Goal: Task Accomplishment & Management: Manage account settings

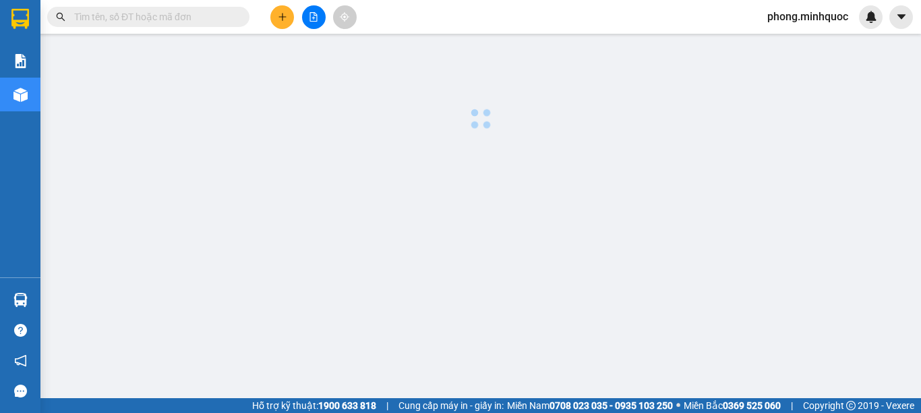
click at [86, 16] on input "text" at bounding box center [153, 16] width 159 height 15
click at [92, 22] on input "text" at bounding box center [153, 16] width 159 height 15
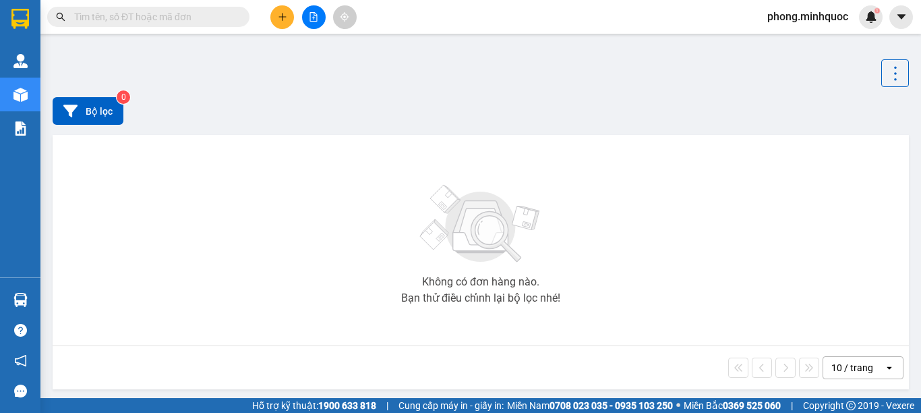
click at [92, 22] on input "text" at bounding box center [153, 16] width 159 height 15
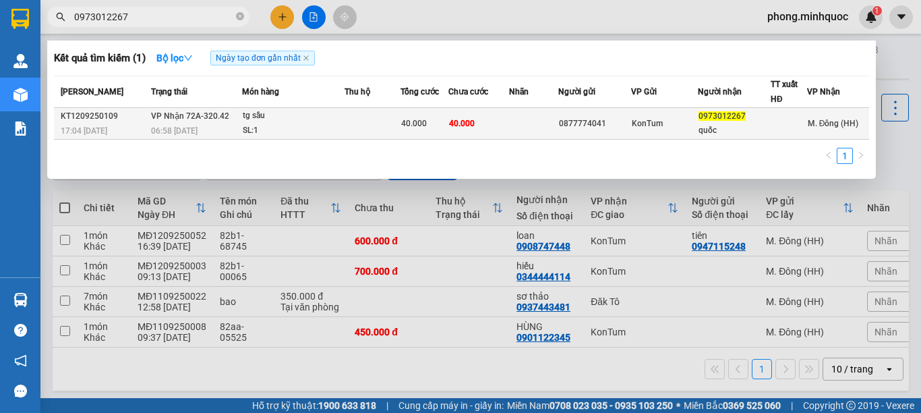
type input "0973012267"
click at [395, 126] on td at bounding box center [373, 124] width 56 height 32
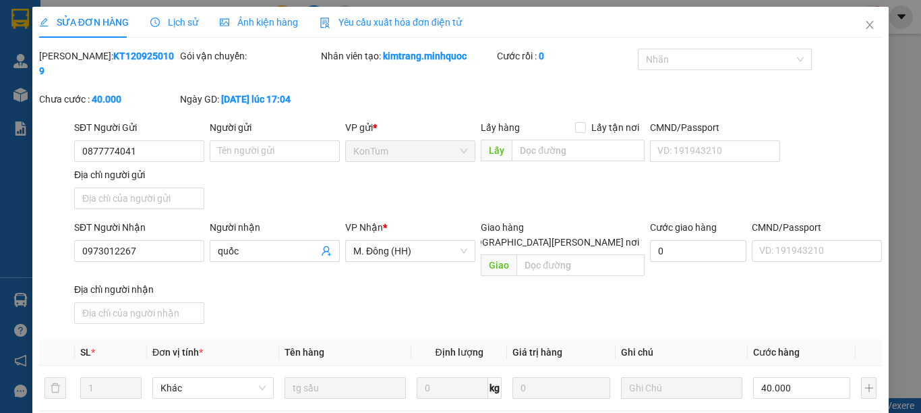
type input "0877774041"
type input "0973012267"
type input "quốc"
type input "40.000"
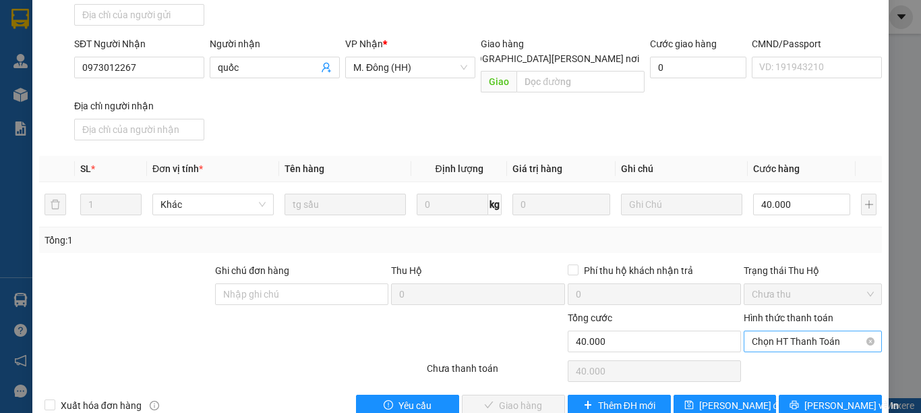
click at [771, 331] on span "Chọn HT Thanh Toán" at bounding box center [813, 341] width 122 height 20
click at [780, 328] on div "Tại văn phòng" at bounding box center [803, 339] width 136 height 22
type input "0"
drag, startPoint x: 546, startPoint y: 370, endPoint x: 540, endPoint y: 376, distance: 8.6
click at [544, 398] on span "[PERSON_NAME] và Giao hàng" at bounding box center [579, 405] width 182 height 15
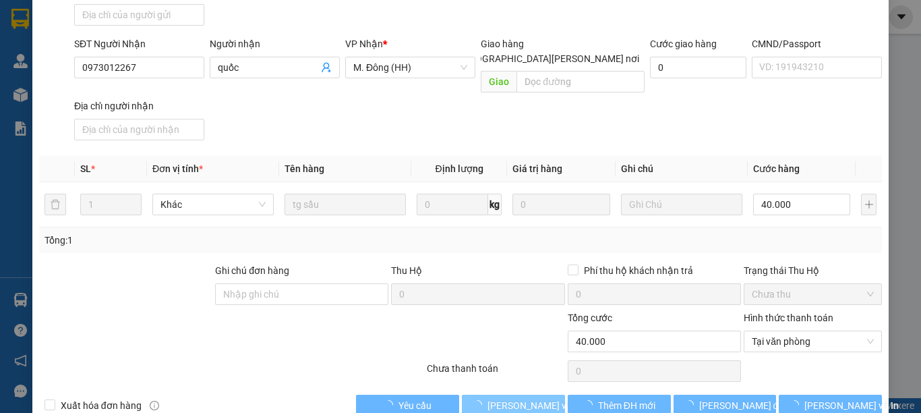
click at [540, 398] on span "[PERSON_NAME] và Giao hàng" at bounding box center [579, 405] width 182 height 15
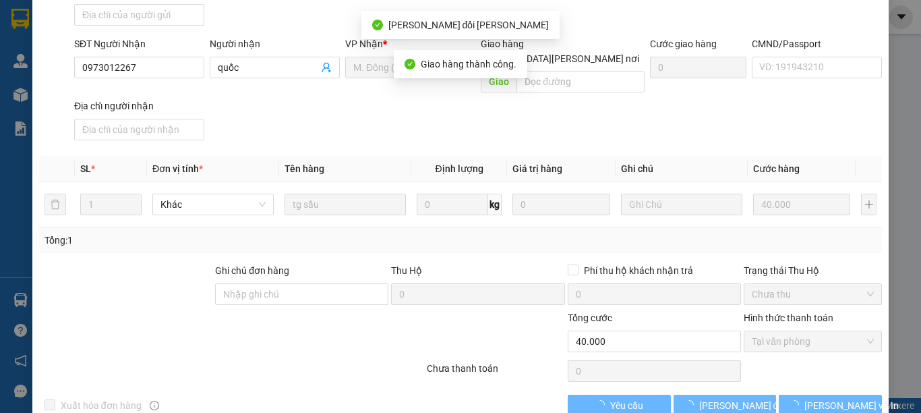
scroll to position [15, 0]
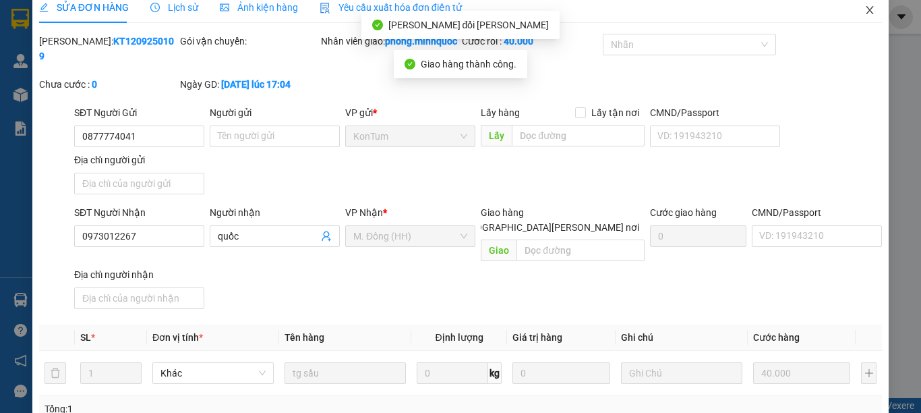
click at [865, 12] on icon "close" at bounding box center [870, 10] width 11 height 11
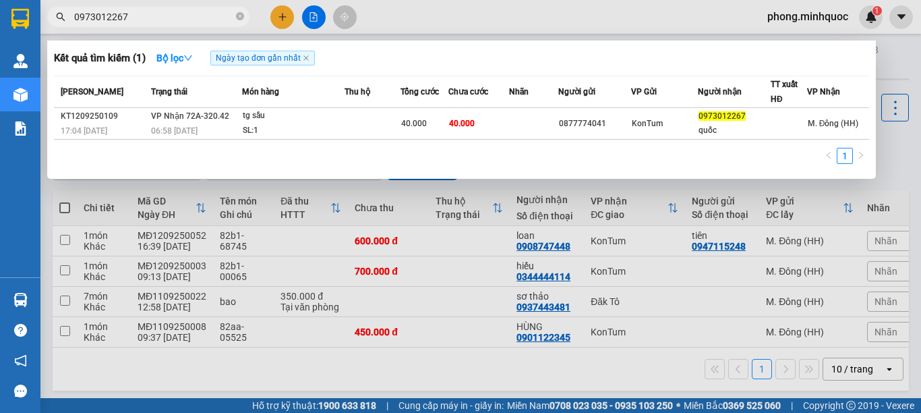
click at [204, 20] on input "0973012267" at bounding box center [153, 16] width 159 height 15
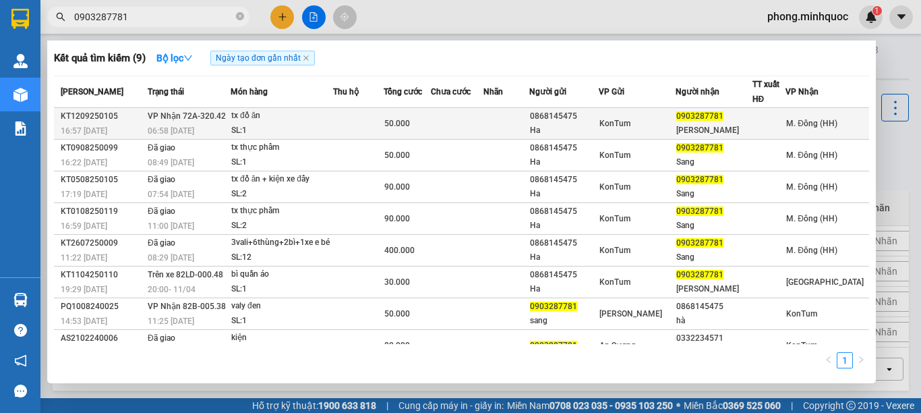
type input "0903287781"
click at [276, 119] on div "tx đồ ăn" at bounding box center [281, 116] width 101 height 15
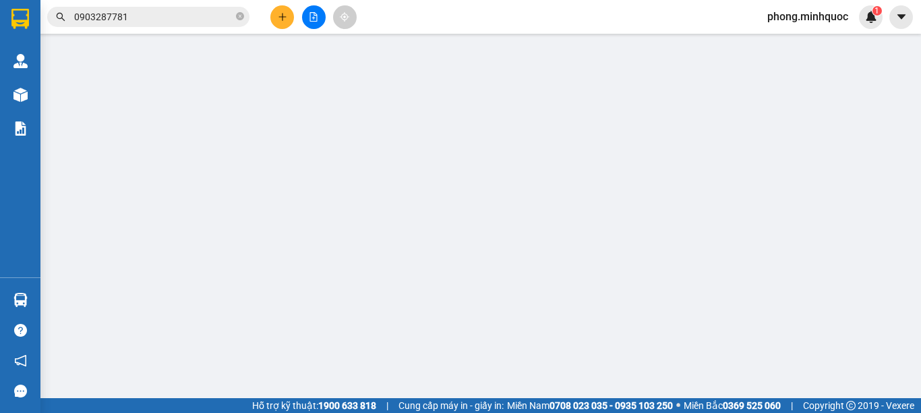
type input "0868145475"
type input "Ha"
type input "0903287781"
type input "Sang Như"
type input "50.000"
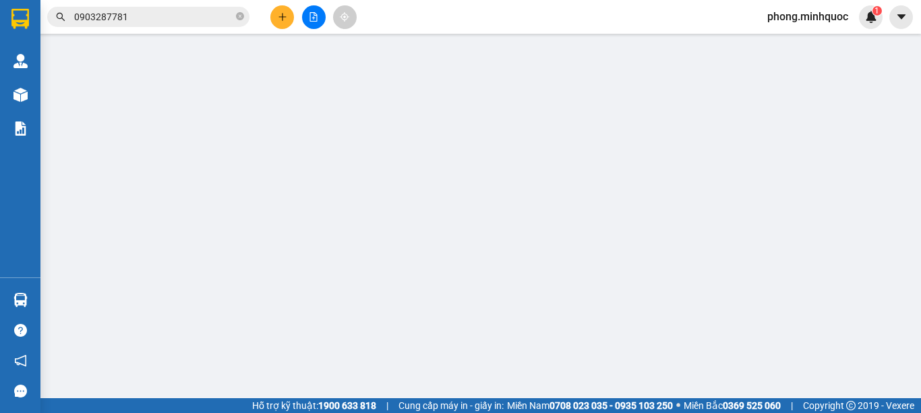
type input "0"
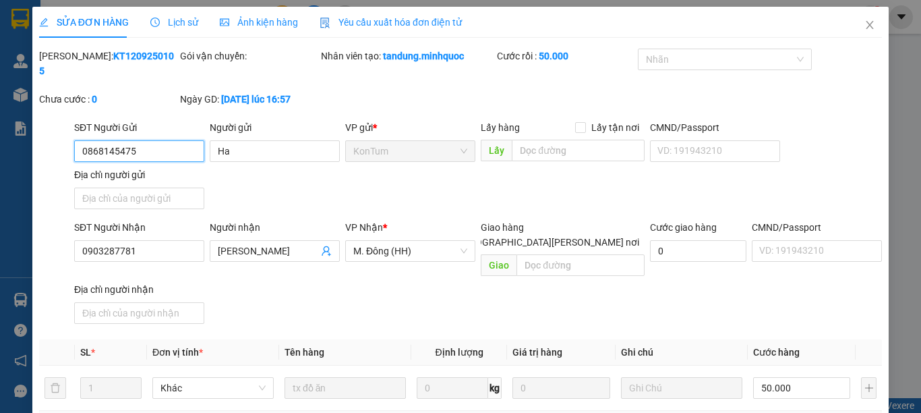
scroll to position [183, 0]
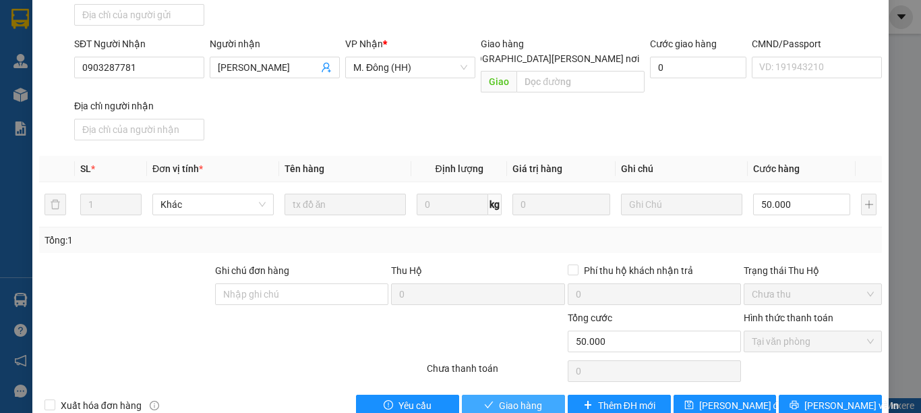
click at [516, 398] on span "Giao hàng" at bounding box center [520, 405] width 43 height 15
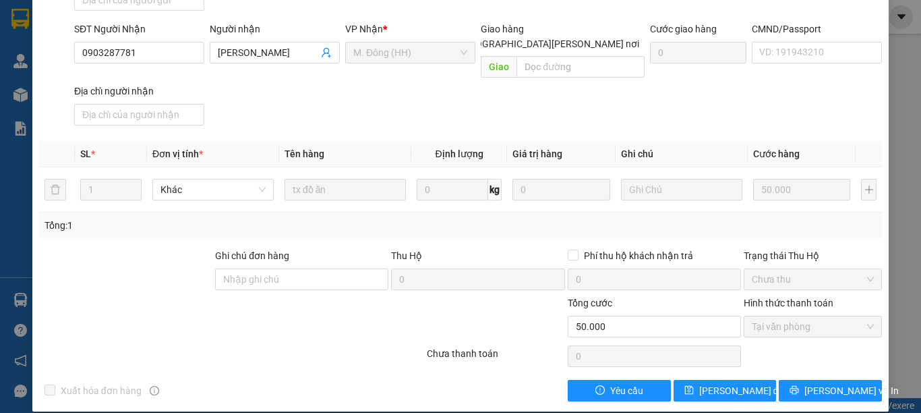
scroll to position [0, 0]
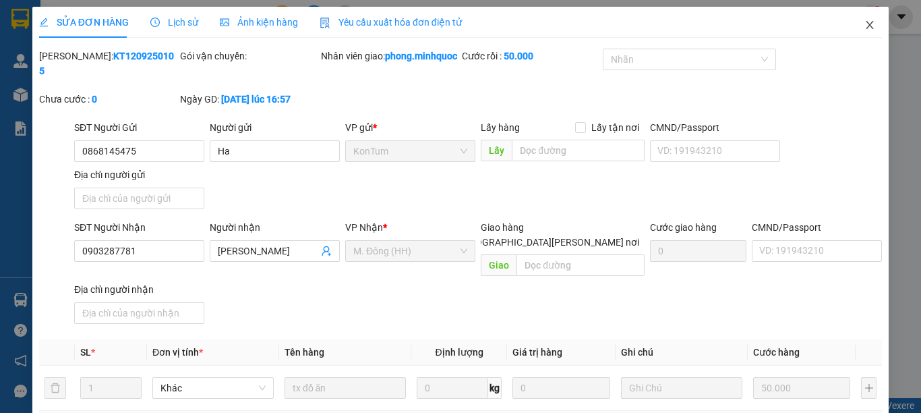
click at [855, 20] on span "Close" at bounding box center [870, 26] width 38 height 38
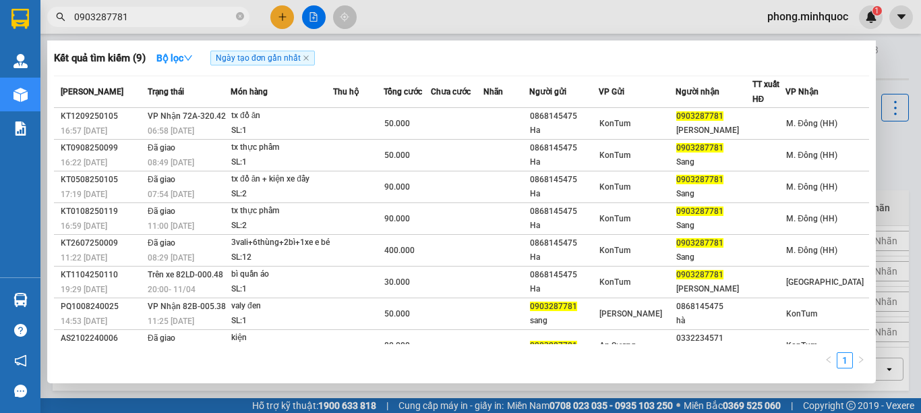
click at [152, 20] on input "0903287781" at bounding box center [153, 16] width 159 height 15
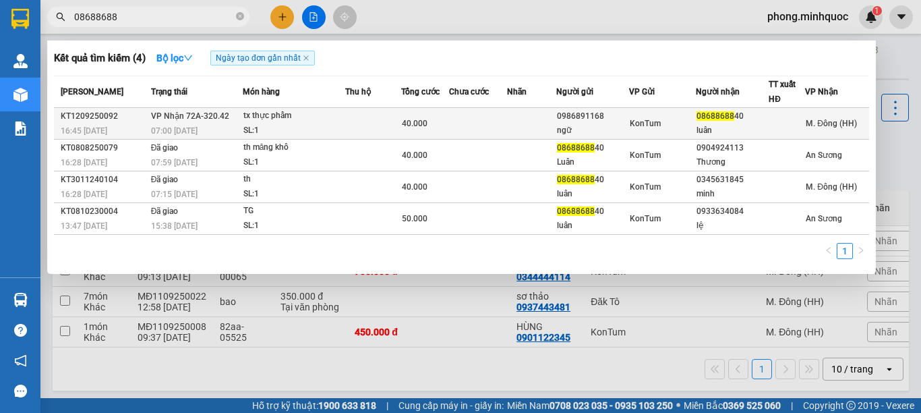
type input "08688688"
click at [525, 127] on td at bounding box center [532, 124] width 50 height 32
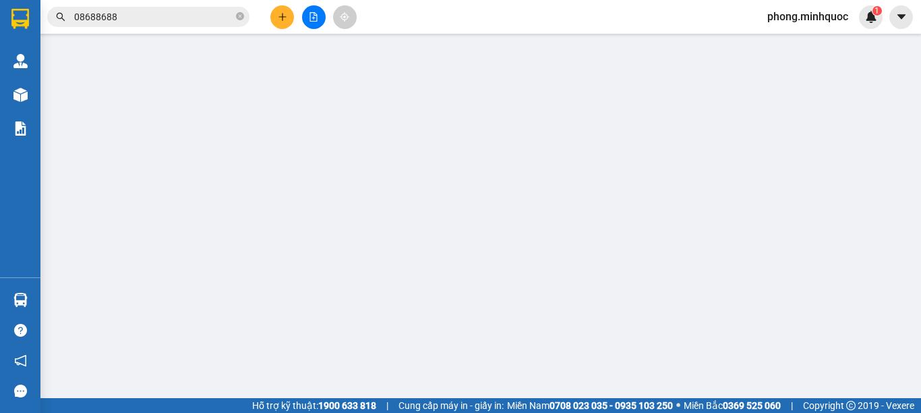
type input "0986891168"
type input "ngữ"
type input "0868868840"
type input "luân"
type input "40.000"
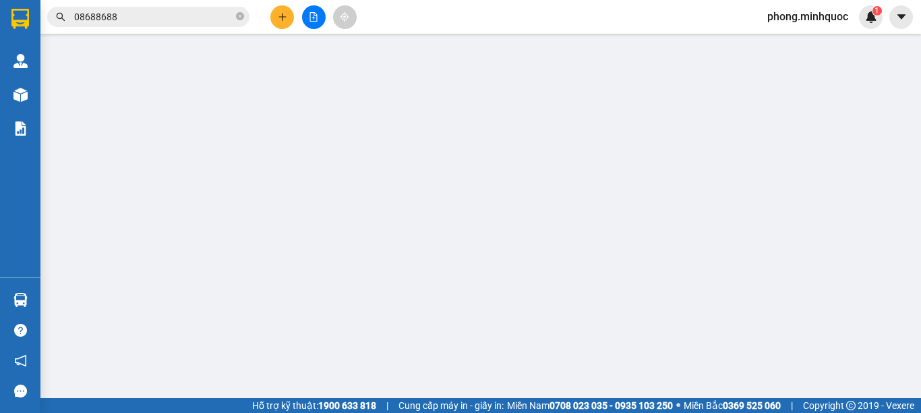
type input "0"
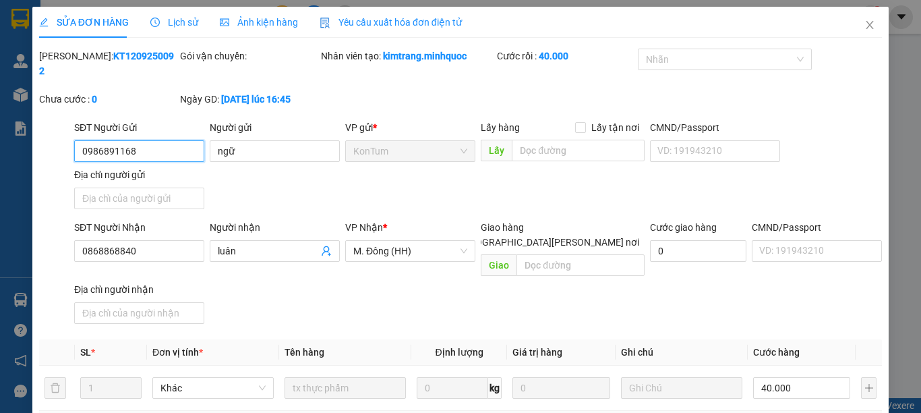
scroll to position [183, 0]
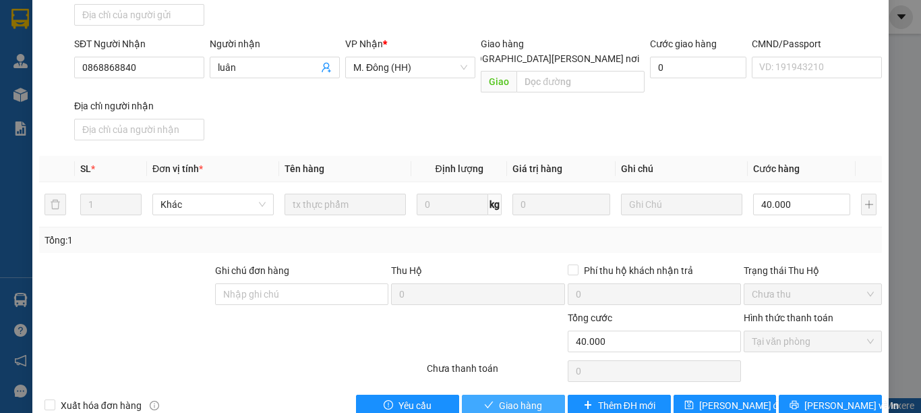
click at [487, 395] on button "Giao hàng" at bounding box center [513, 406] width 103 height 22
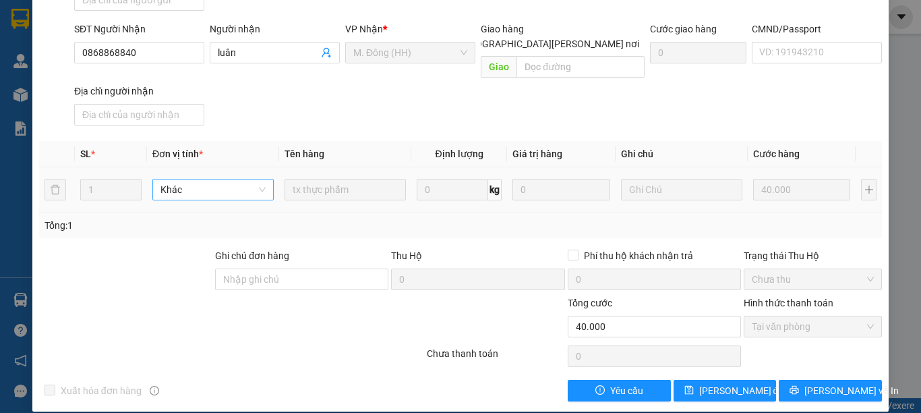
scroll to position [0, 0]
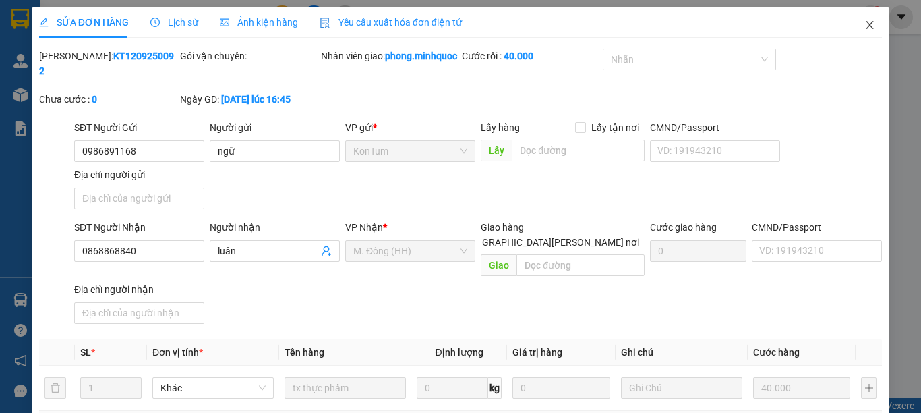
click at [870, 12] on span "Close" at bounding box center [870, 26] width 38 height 38
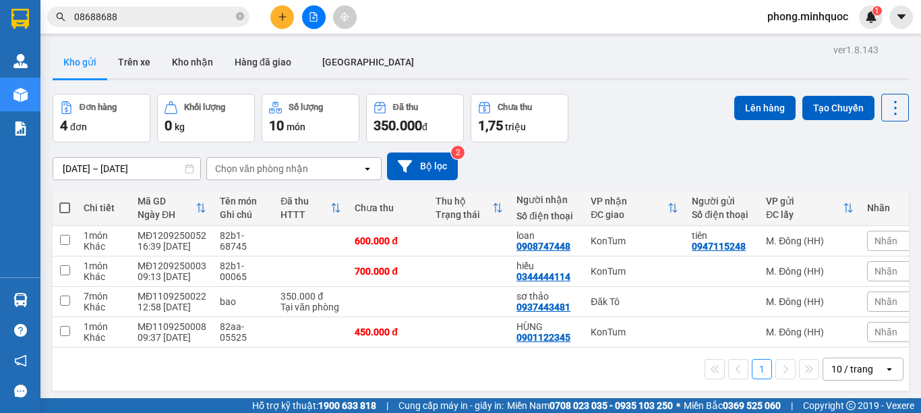
click at [305, 14] on button at bounding box center [314, 17] width 24 height 24
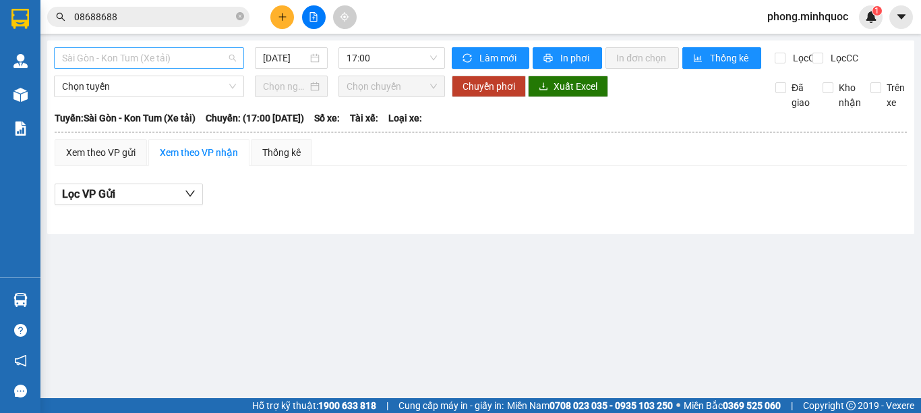
click at [165, 57] on span "Sài Gòn - Kon Tum (Xe tải)" at bounding box center [149, 58] width 174 height 20
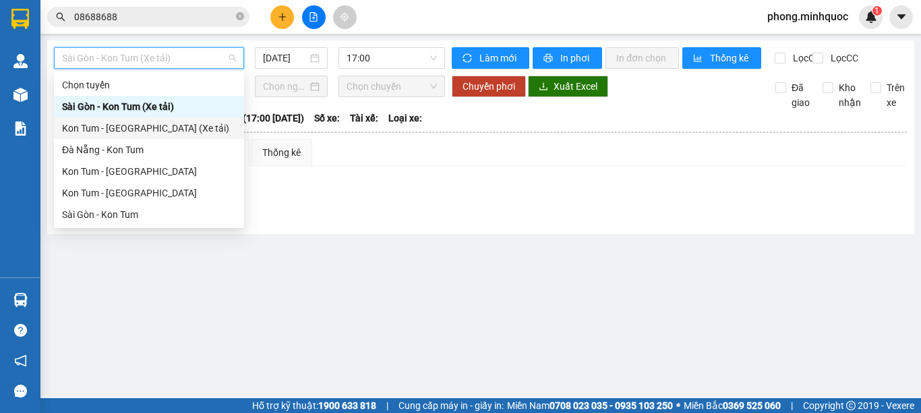
click at [162, 129] on div "Kon Tum - [GEOGRAPHIC_DATA] (Xe tải)" at bounding box center [149, 128] width 174 height 15
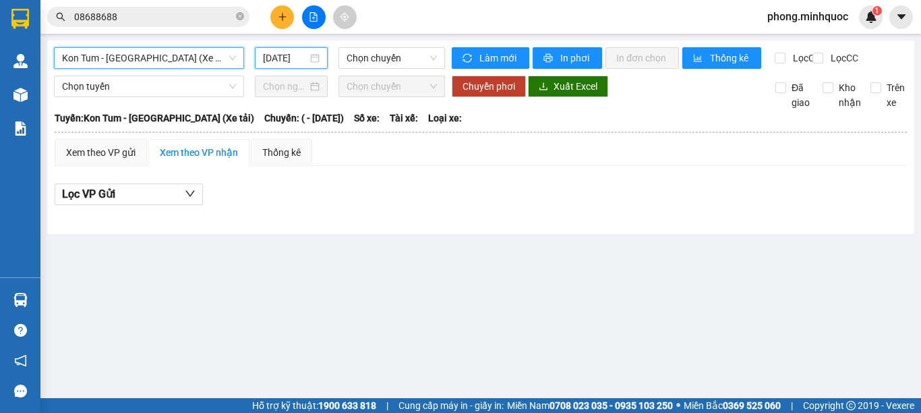
click at [294, 60] on input "[DATE]" at bounding box center [285, 58] width 45 height 15
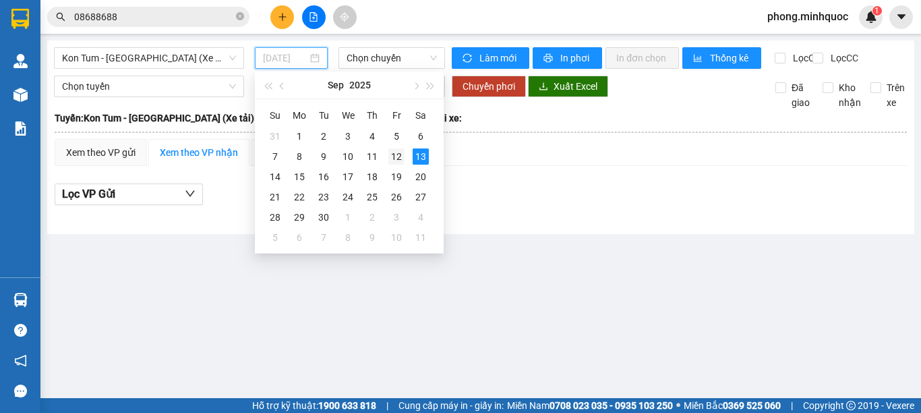
click at [387, 158] on td "12" at bounding box center [396, 156] width 24 height 20
type input "[DATE]"
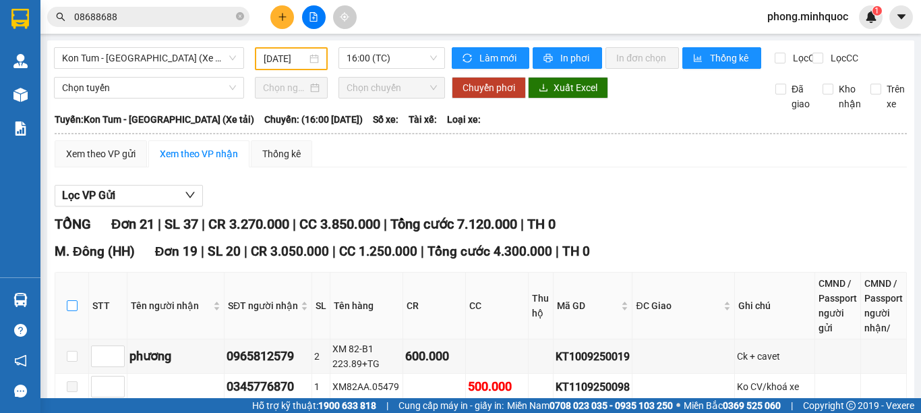
click at [69, 311] on input "checkbox" at bounding box center [72, 305] width 11 height 11
checkbox input "true"
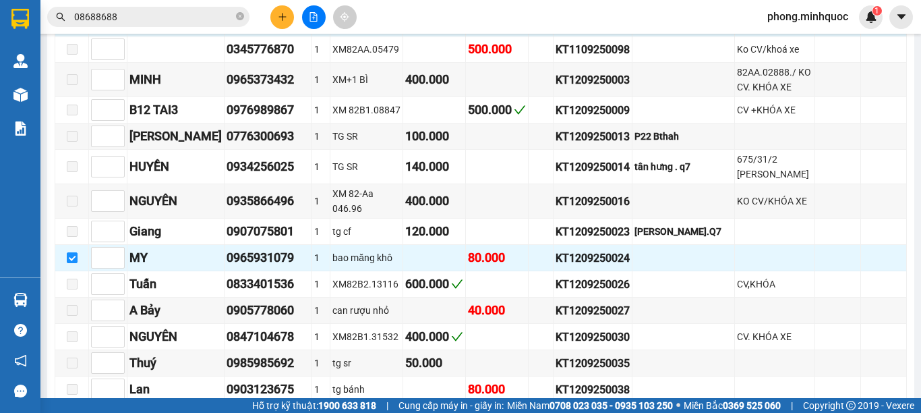
scroll to position [202, 0]
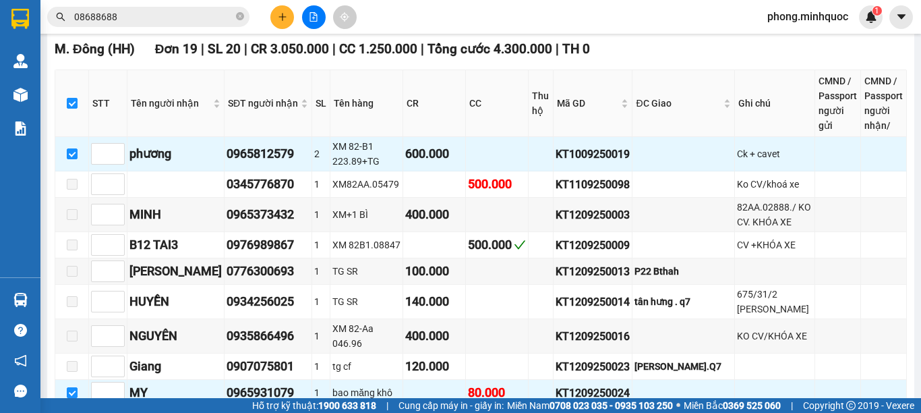
click at [178, 22] on input "08688688" at bounding box center [153, 16] width 159 height 15
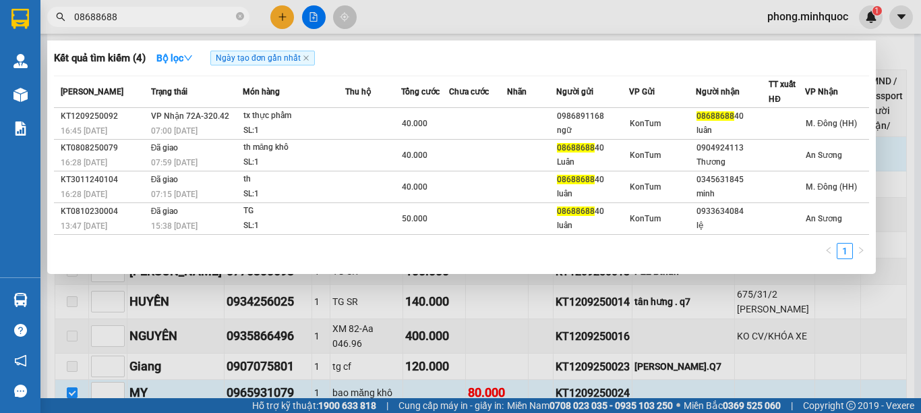
click at [178, 22] on input "08688688" at bounding box center [153, 16] width 159 height 15
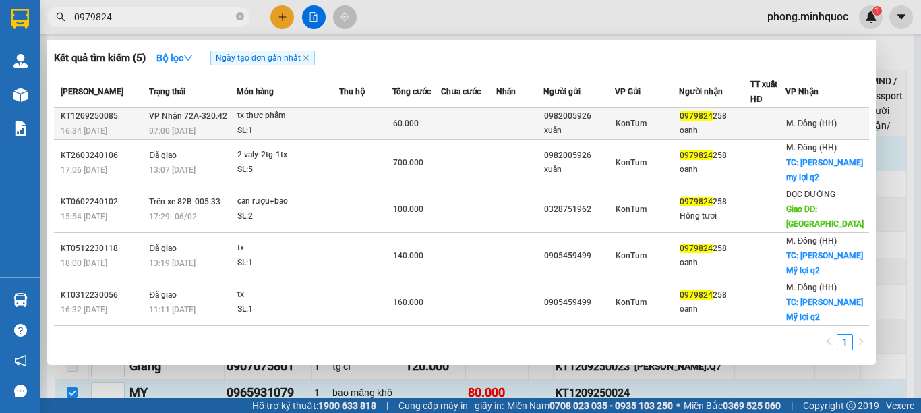
type input "0979824"
click at [252, 124] on div "SL: 1" at bounding box center [287, 130] width 101 height 15
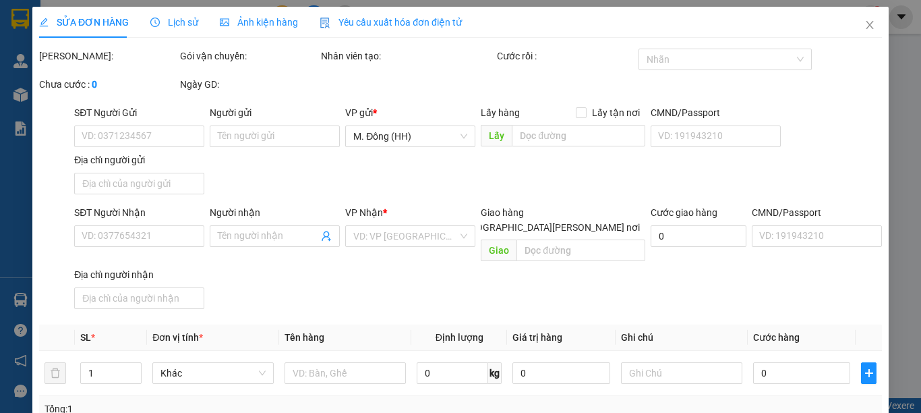
type input "0982005926"
type input "xuân"
type input "0979824258"
type input "oanh"
type input "60.000"
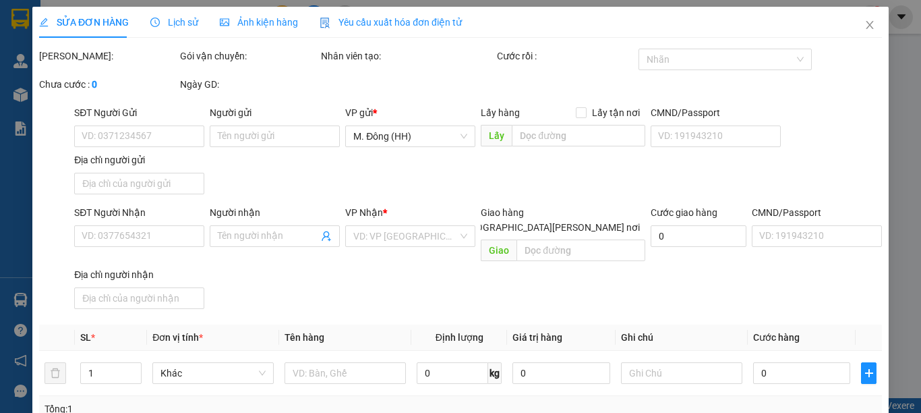
type input "0"
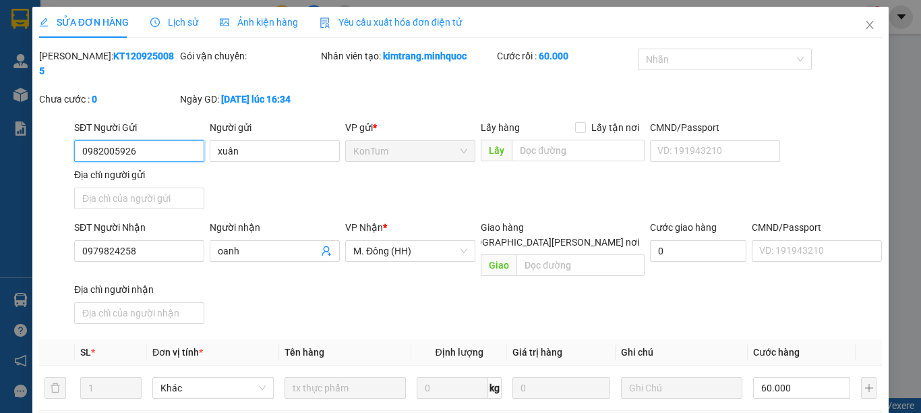
scroll to position [183, 0]
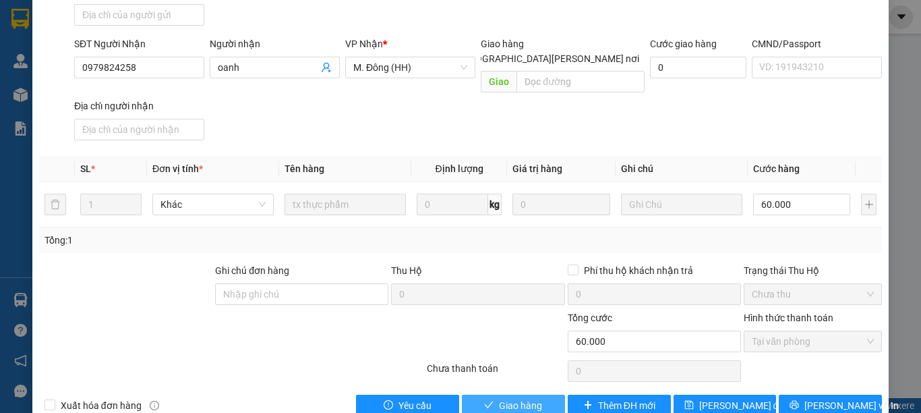
click at [484, 400] on icon "check" at bounding box center [488, 404] width 9 height 9
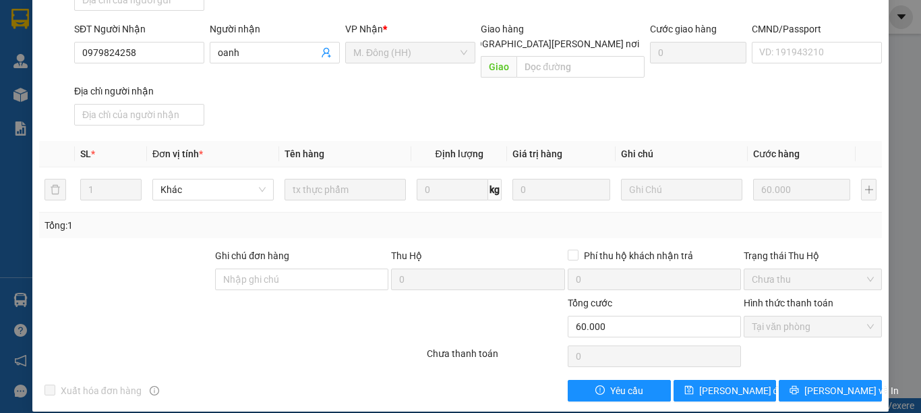
scroll to position [0, 0]
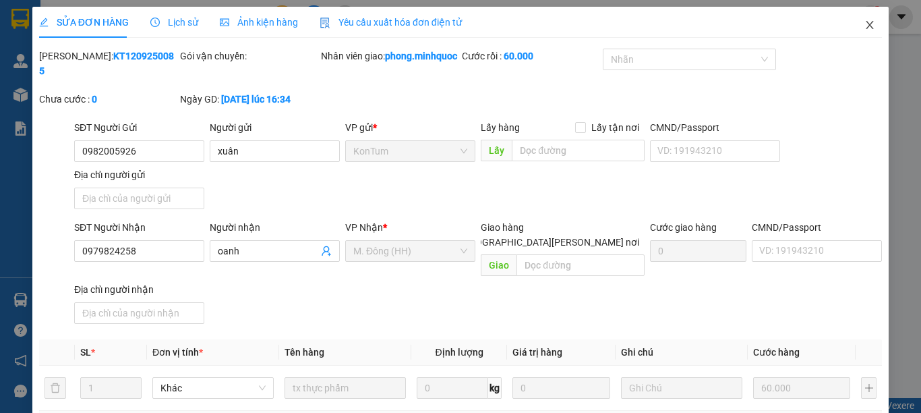
click at [867, 33] on span "Close" at bounding box center [870, 26] width 38 height 38
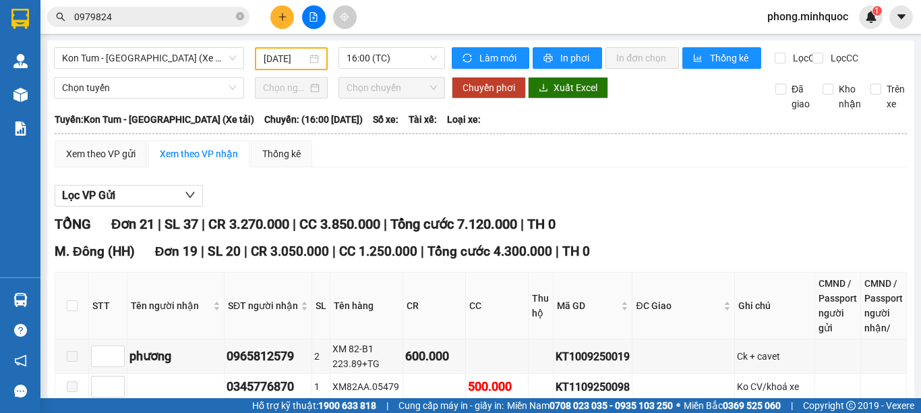
click at [285, 20] on icon "plus" at bounding box center [282, 16] width 9 height 9
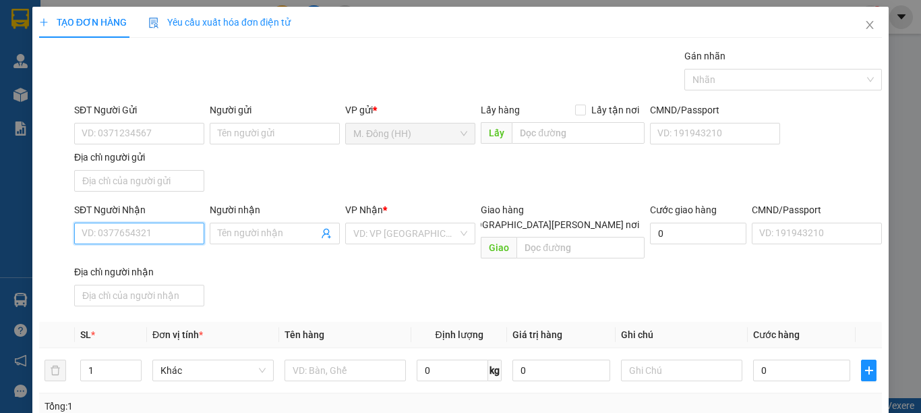
click at [103, 227] on input "SĐT Người Nhận" at bounding box center [139, 234] width 130 height 22
type input "0707555332"
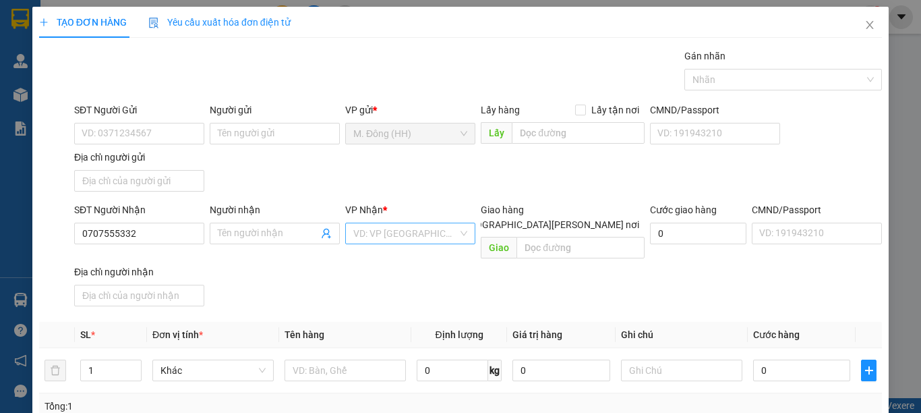
click at [365, 231] on input "search" at bounding box center [405, 233] width 105 height 20
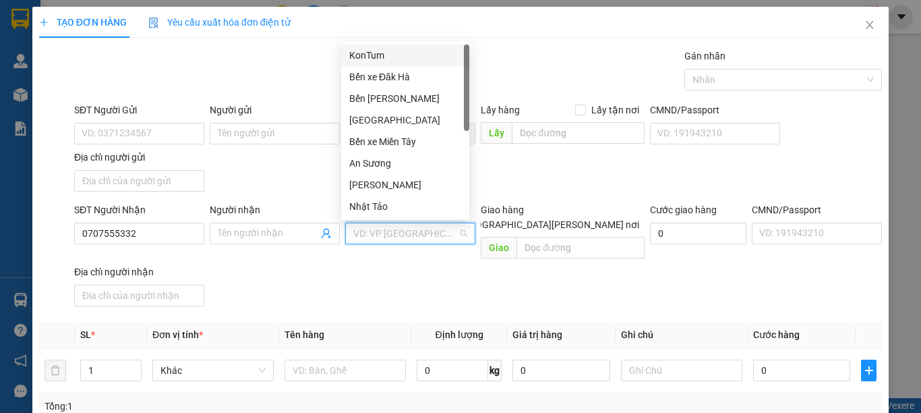
type input "k"
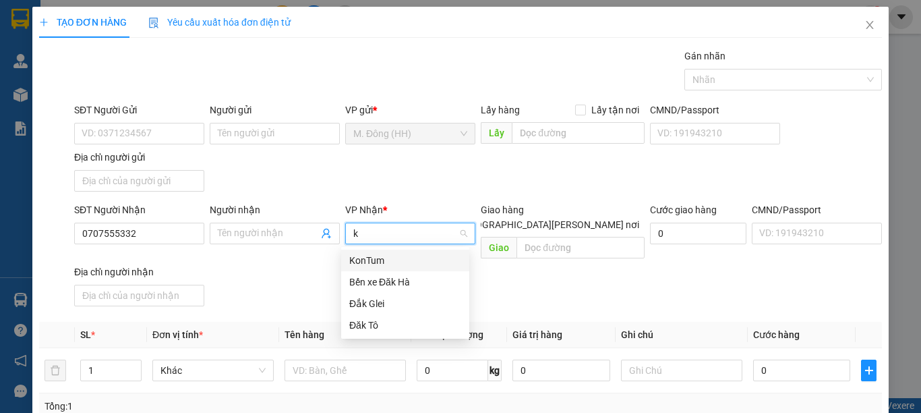
click at [366, 268] on div "KonTum" at bounding box center [405, 261] width 128 height 22
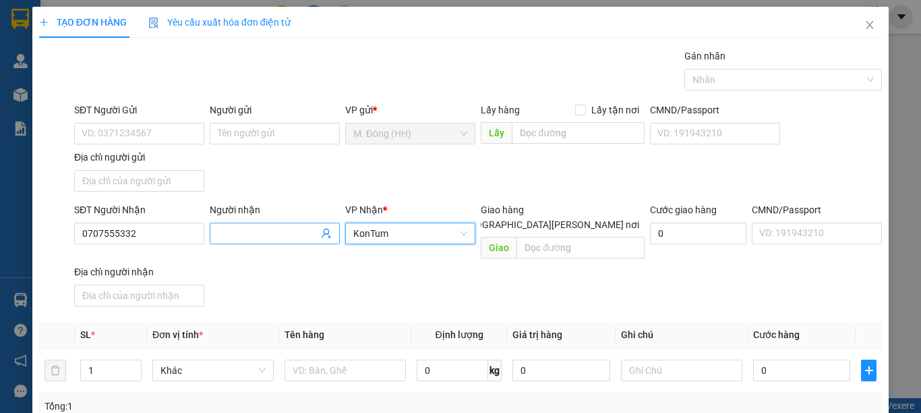
click at [265, 243] on span at bounding box center [275, 234] width 130 height 22
click at [132, 368] on span "Decrease Value" at bounding box center [133, 374] width 15 height 12
click at [134, 365] on icon "up" at bounding box center [134, 367] width 5 height 5
type input "2"
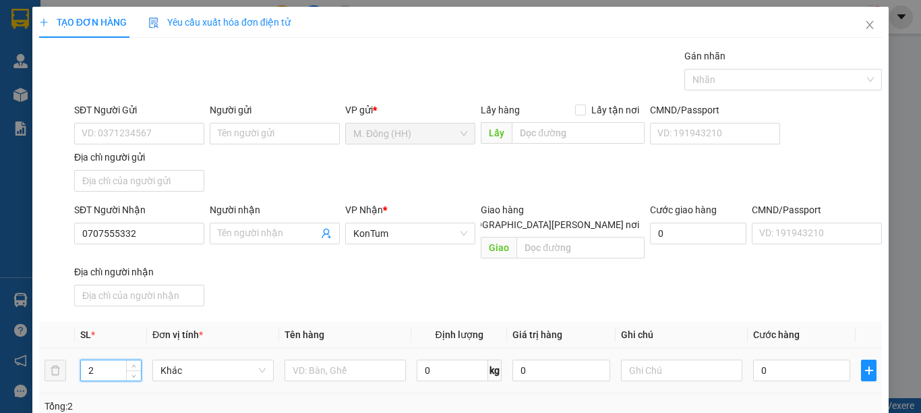
click at [327, 348] on td at bounding box center [345, 370] width 132 height 45
click at [331, 359] on input "text" at bounding box center [345, 370] width 121 height 22
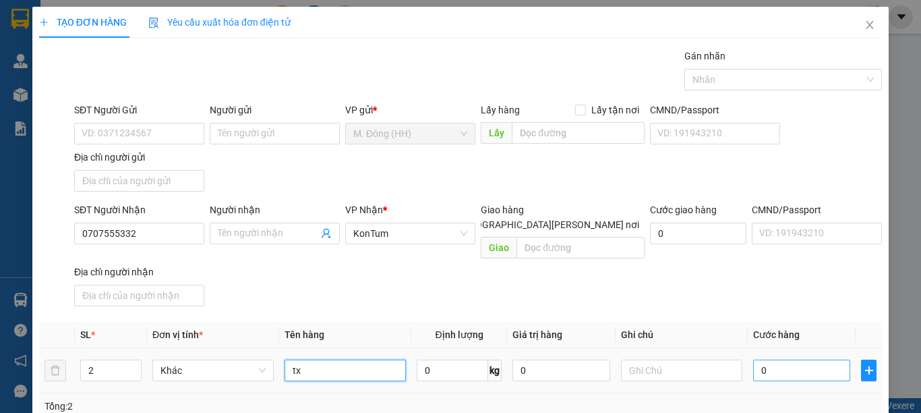
type input "tx"
click at [760, 359] on input "0" at bounding box center [801, 370] width 97 height 22
type input "1"
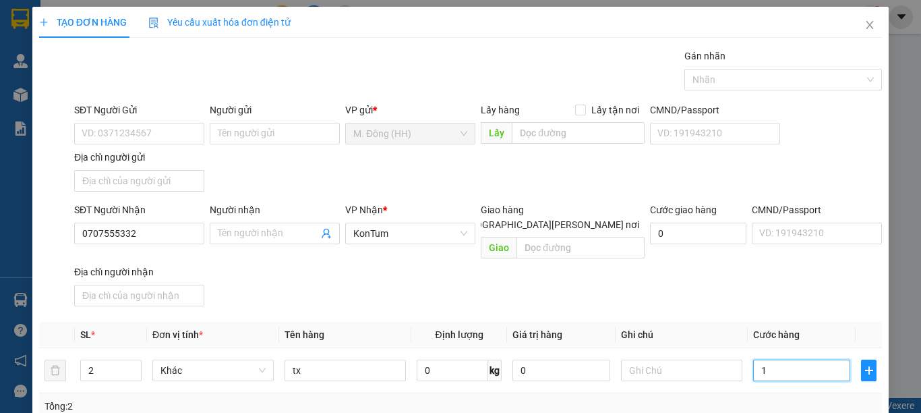
type input "12"
type input "120"
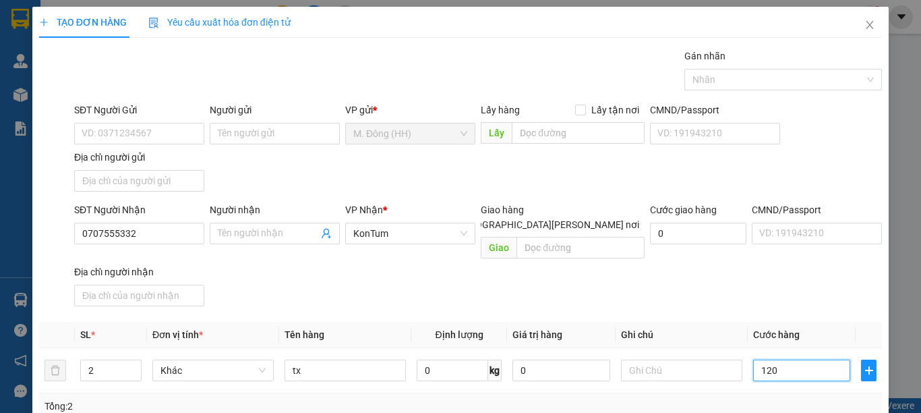
type input "120"
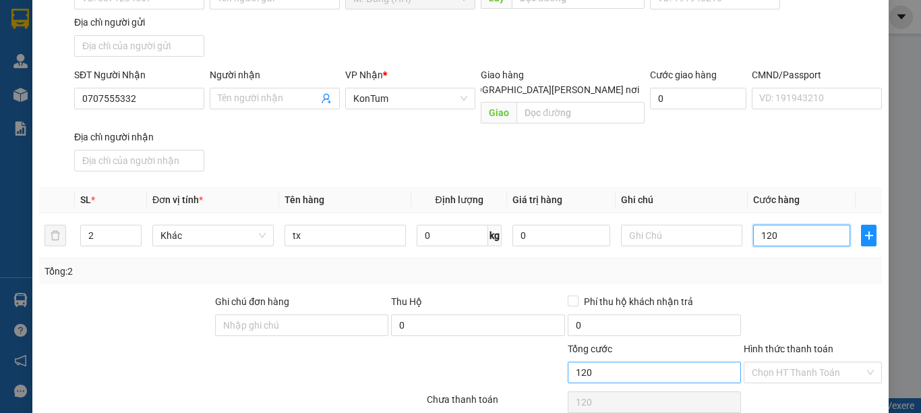
scroll to position [181, 0]
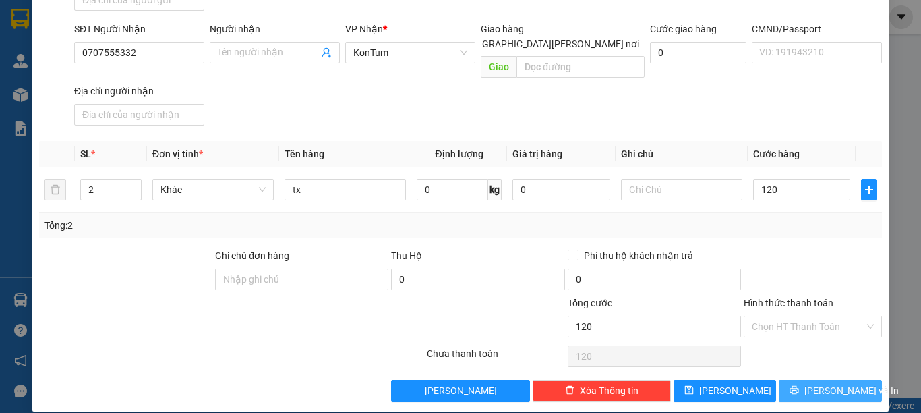
type input "120.000"
click at [813, 383] on span "[PERSON_NAME] và In" at bounding box center [852, 390] width 94 height 15
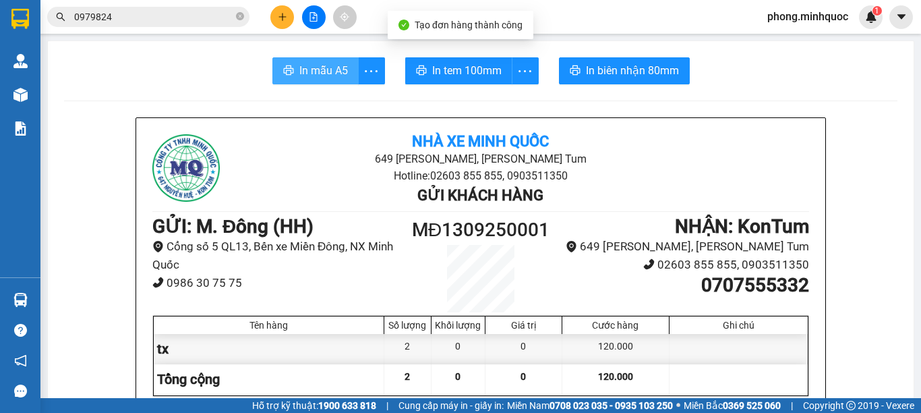
click at [299, 71] on span "In mẫu A5" at bounding box center [323, 70] width 49 height 17
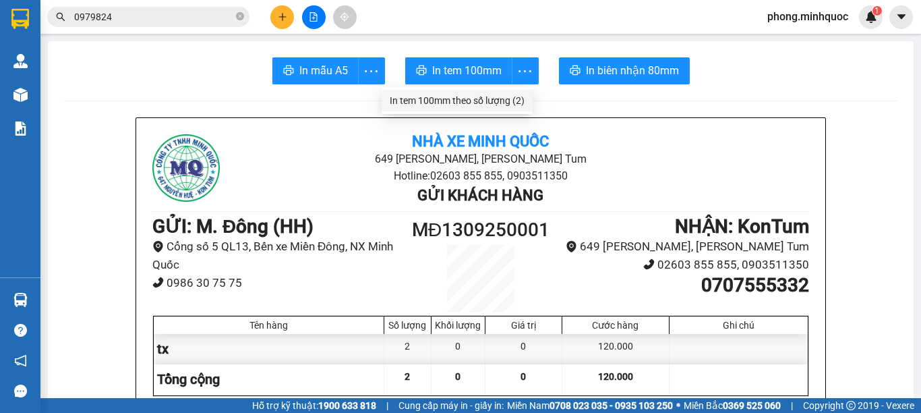
click at [515, 96] on div "In tem 100mm theo số lượng (2)" at bounding box center [457, 100] width 135 height 15
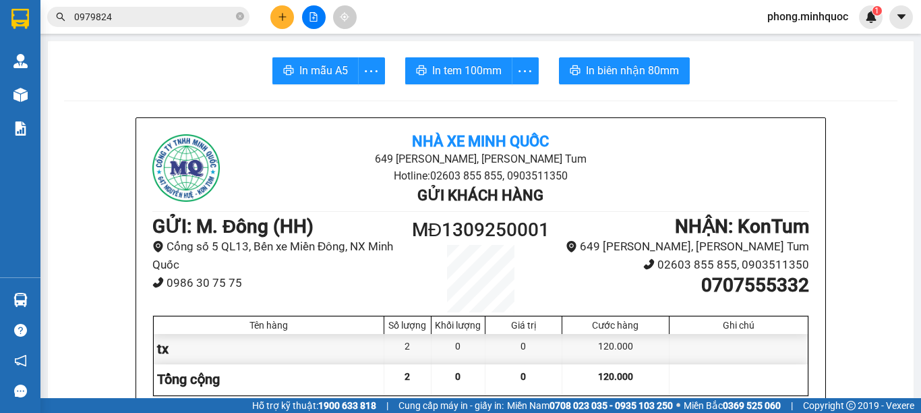
click at [276, 24] on button at bounding box center [282, 17] width 24 height 24
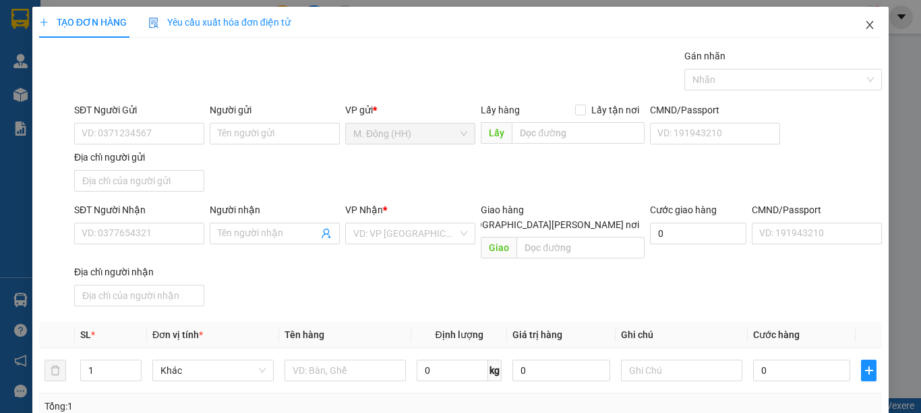
click at [865, 23] on icon "close" at bounding box center [870, 25] width 11 height 11
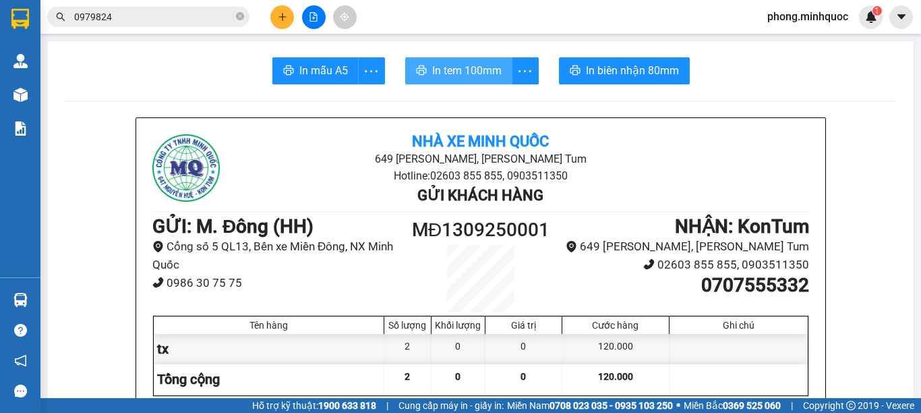
click at [475, 80] on button "In tem 100mm" at bounding box center [458, 70] width 107 height 27
click at [241, 14] on icon "close-circle" at bounding box center [240, 16] width 8 height 8
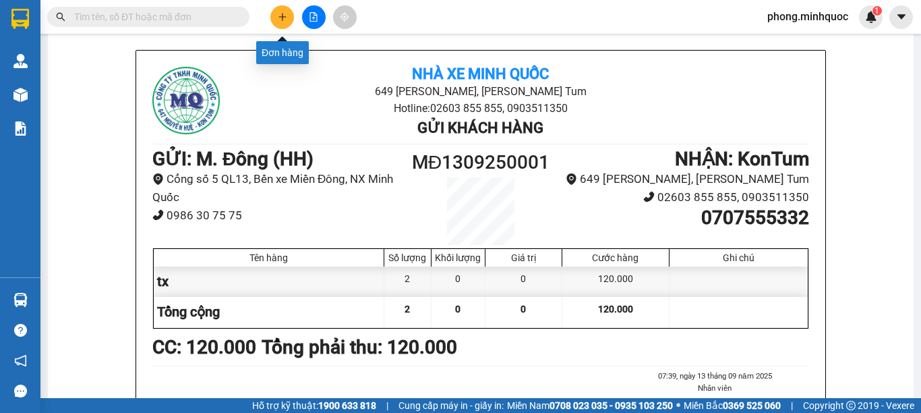
click at [284, 15] on icon "plus" at bounding box center [282, 16] width 9 height 9
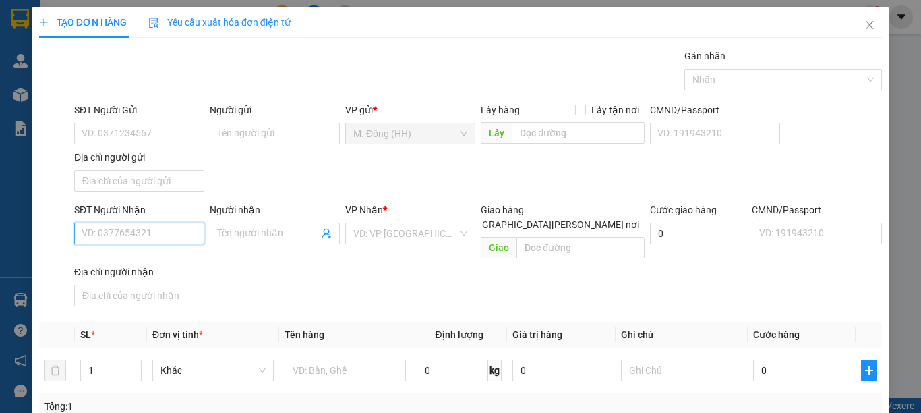
click at [93, 234] on input "SĐT Người Nhận" at bounding box center [139, 234] width 130 height 22
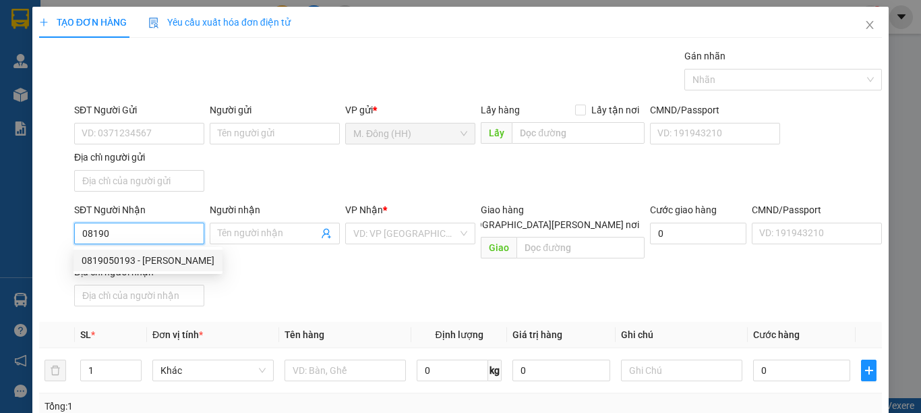
click at [124, 263] on div "0819050193 - BẢO LINH" at bounding box center [148, 260] width 133 height 15
type input "0819050193"
type input "[PERSON_NAME]"
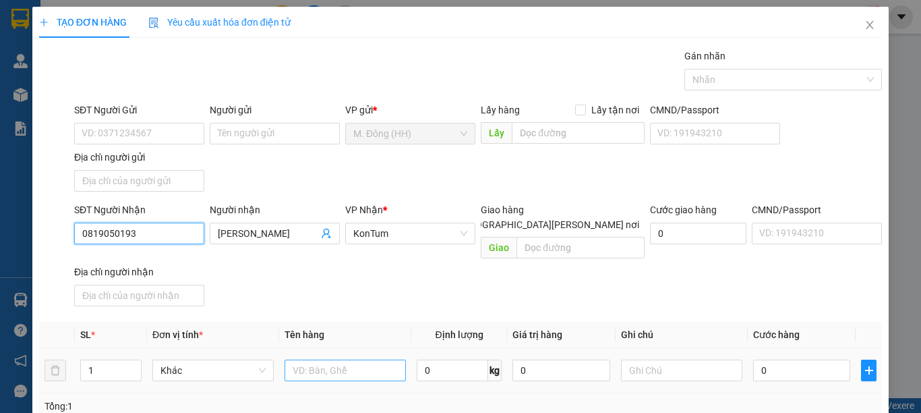
type input "0819050193"
click at [325, 361] on input "text" at bounding box center [345, 370] width 121 height 22
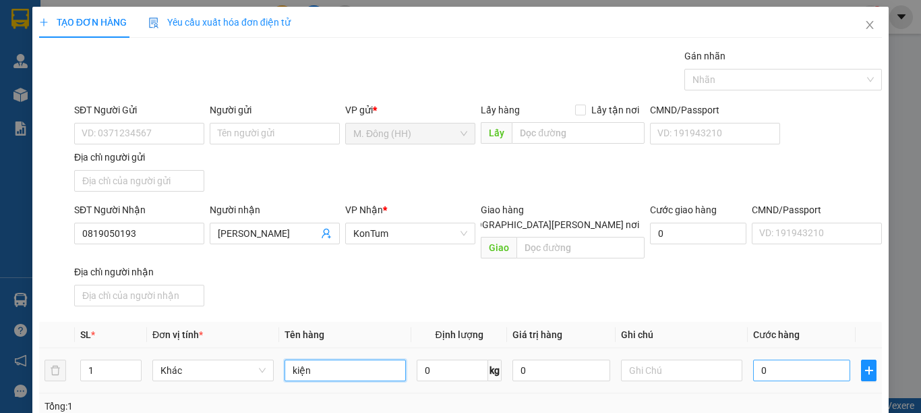
type input "kiện"
click at [766, 359] on input "0" at bounding box center [801, 370] width 97 height 22
type input "5"
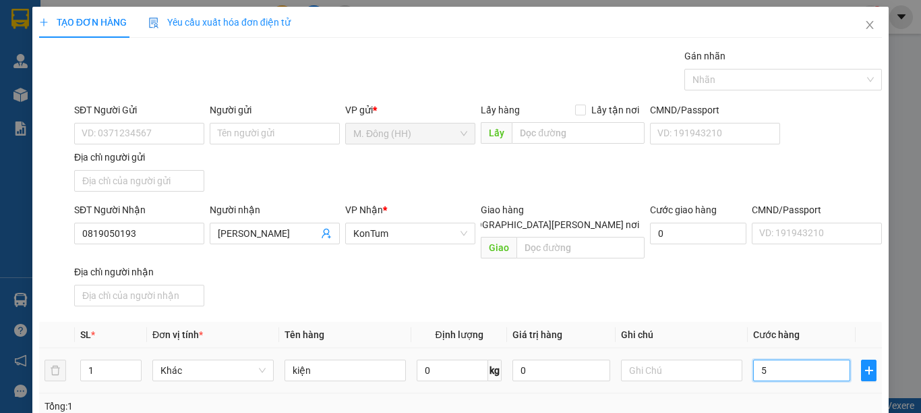
type input "50"
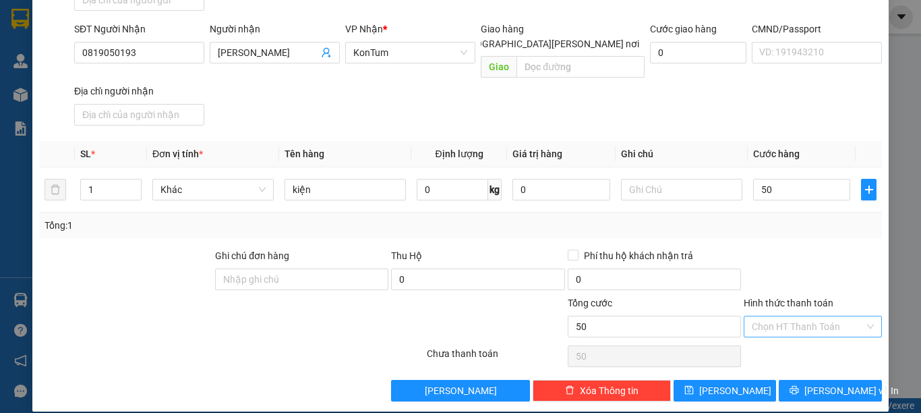
click at [790, 316] on input "Hình thức thanh toán" at bounding box center [808, 326] width 113 height 20
type input "50.000"
click at [790, 341] on div "Tại văn phòng" at bounding box center [803, 338] width 120 height 15
type input "0"
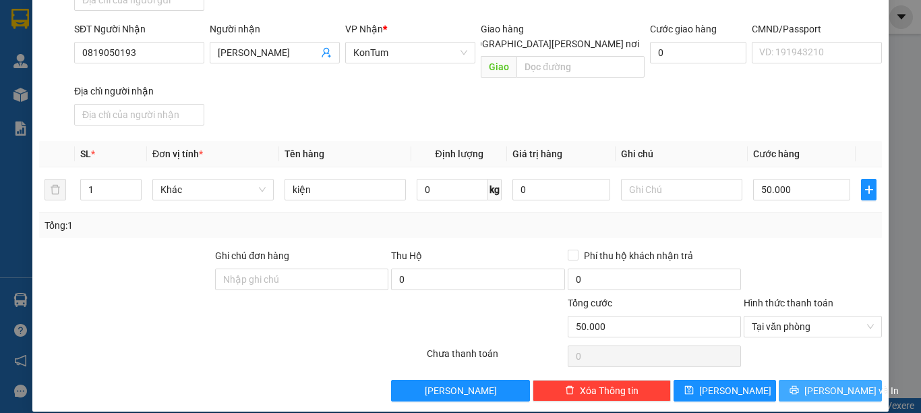
click at [791, 380] on button "[PERSON_NAME] và In" at bounding box center [830, 391] width 103 height 22
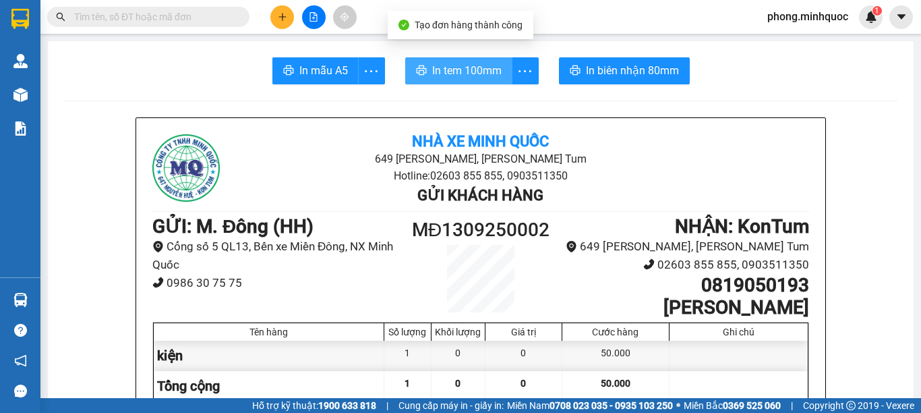
click at [440, 75] on span "In tem 100mm" at bounding box center [466, 70] width 69 height 17
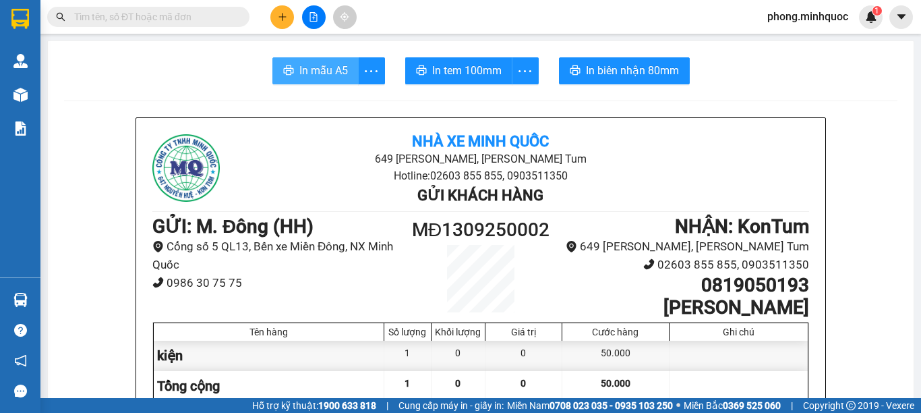
click at [310, 76] on span "In mẫu A5" at bounding box center [323, 70] width 49 height 17
click at [221, 23] on input "text" at bounding box center [153, 16] width 159 height 15
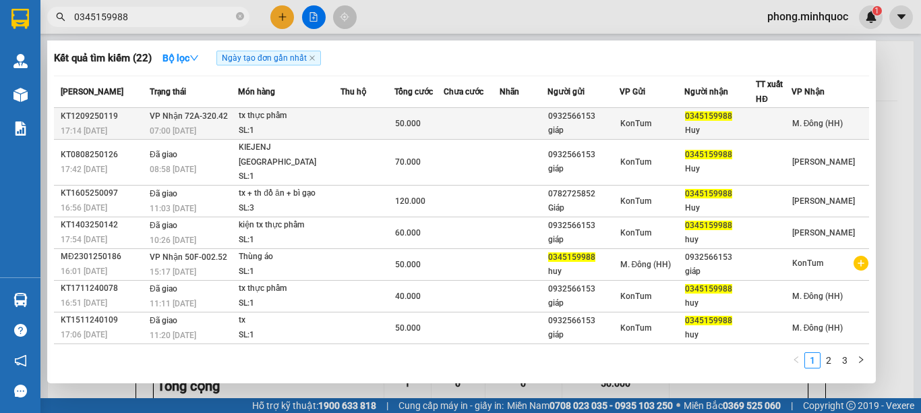
type input "0345159988"
click at [395, 114] on td "50.000" at bounding box center [419, 124] width 49 height 32
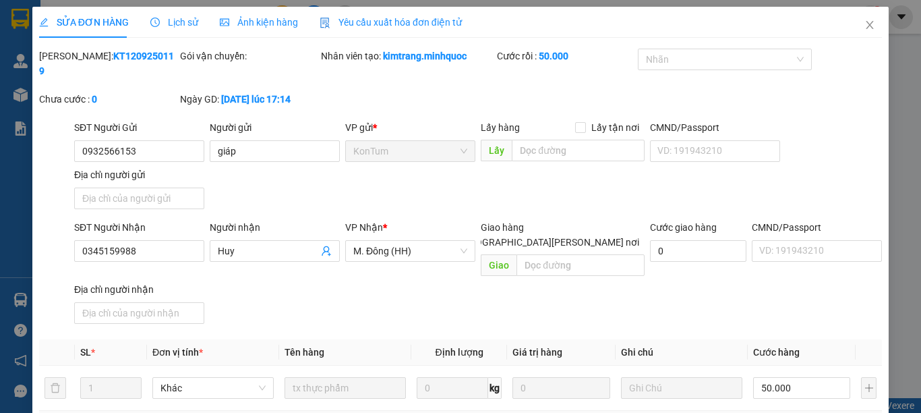
type input "0932566153"
type input "giáp"
type input "0345159988"
type input "Huy"
type input "50.000"
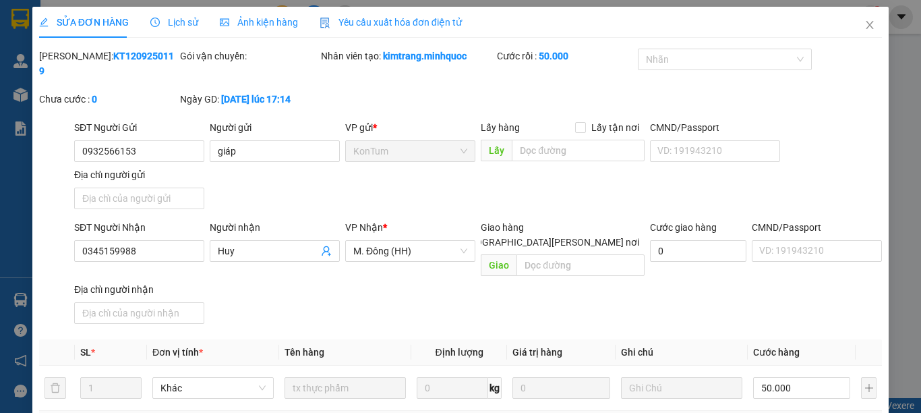
type input "0"
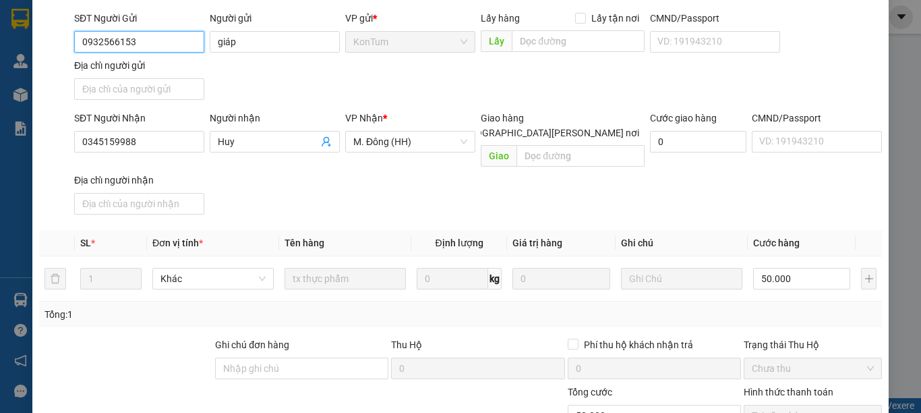
scroll to position [183, 0]
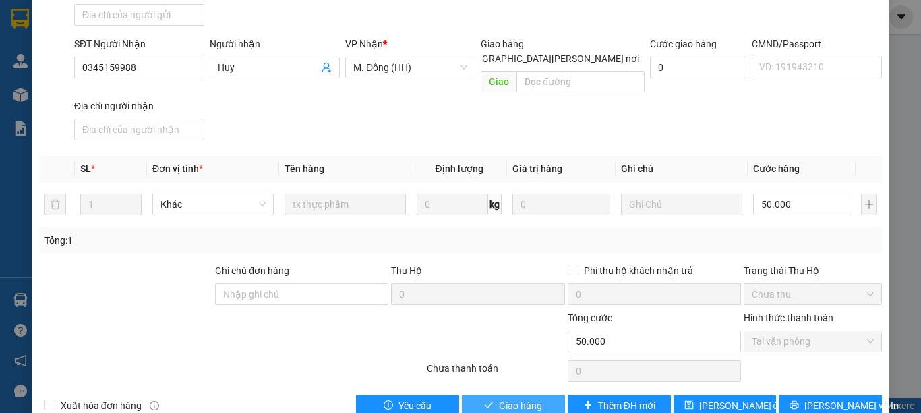
click at [519, 395] on button "Giao hàng" at bounding box center [513, 406] width 103 height 22
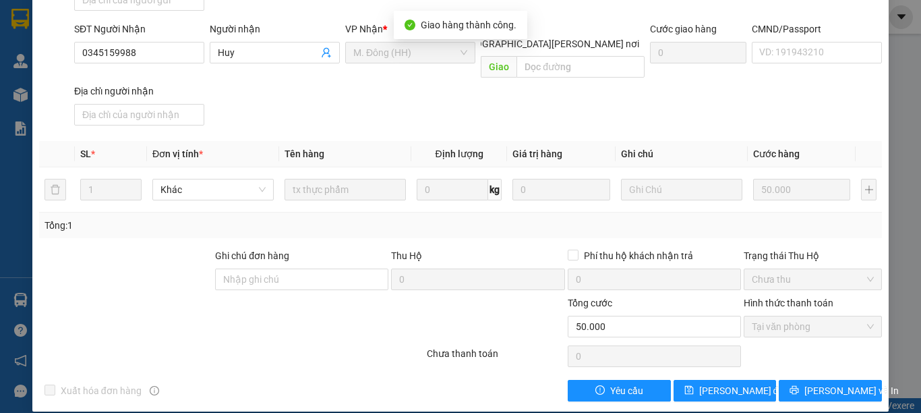
scroll to position [0, 0]
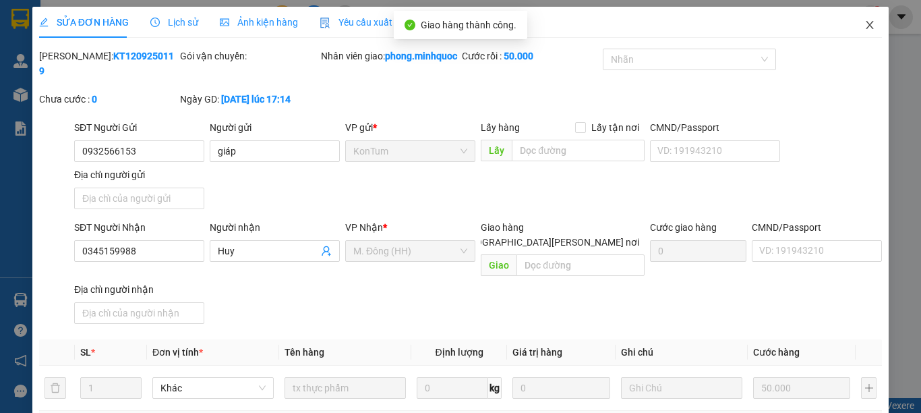
click at [865, 29] on icon "close" at bounding box center [870, 25] width 11 height 11
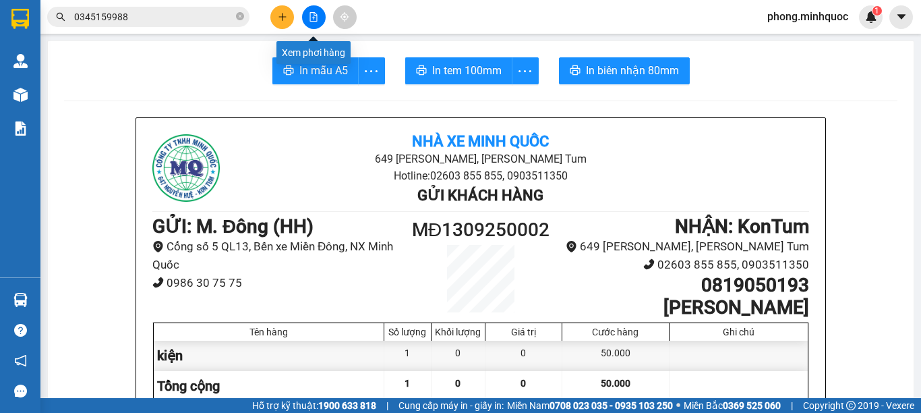
click at [314, 21] on icon "file-add" at bounding box center [313, 16] width 7 height 9
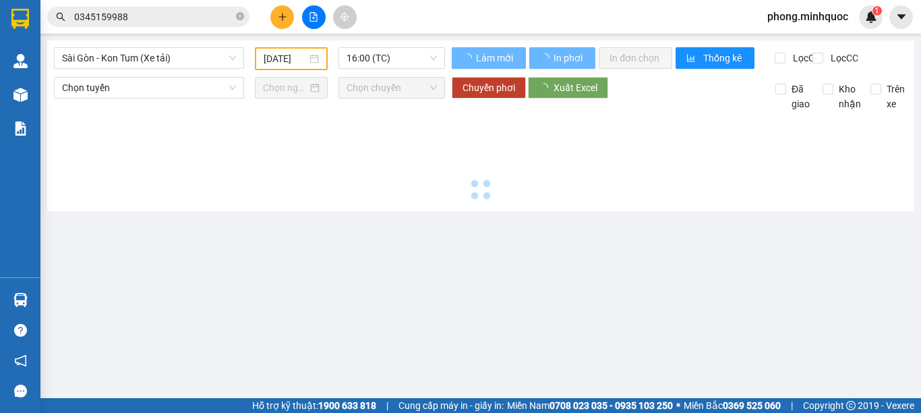
type input "[DATE]"
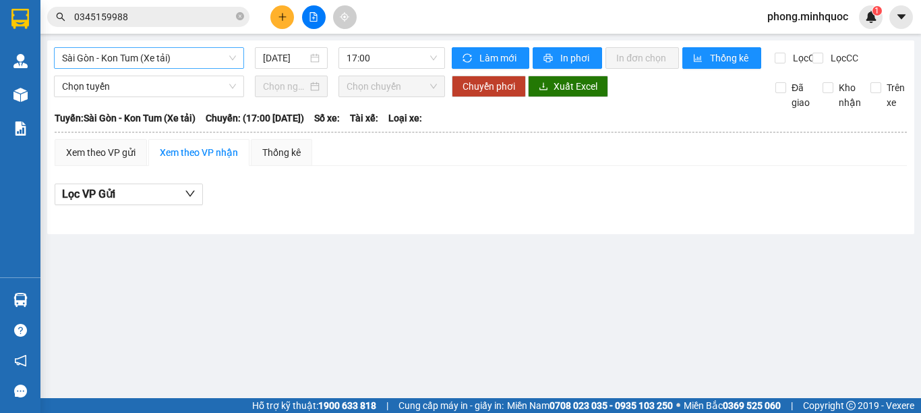
click at [190, 67] on span "Sài Gòn - Kon Tum (Xe tải)" at bounding box center [149, 58] width 174 height 20
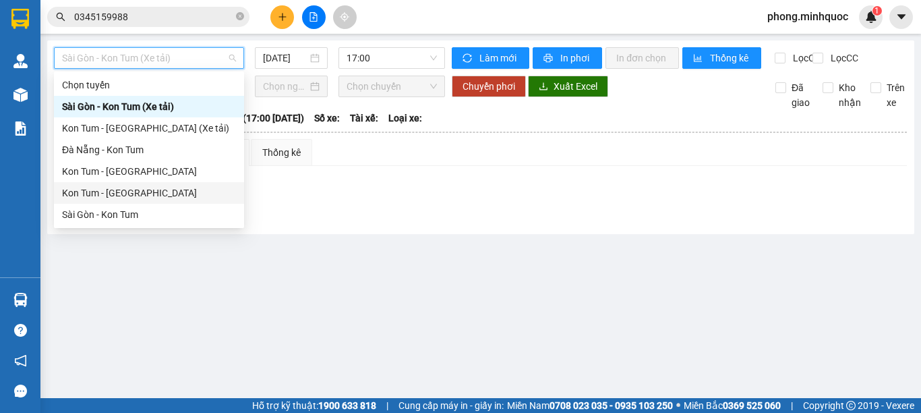
click at [159, 191] on div "Kon Tum - [GEOGRAPHIC_DATA]" at bounding box center [149, 192] width 174 height 15
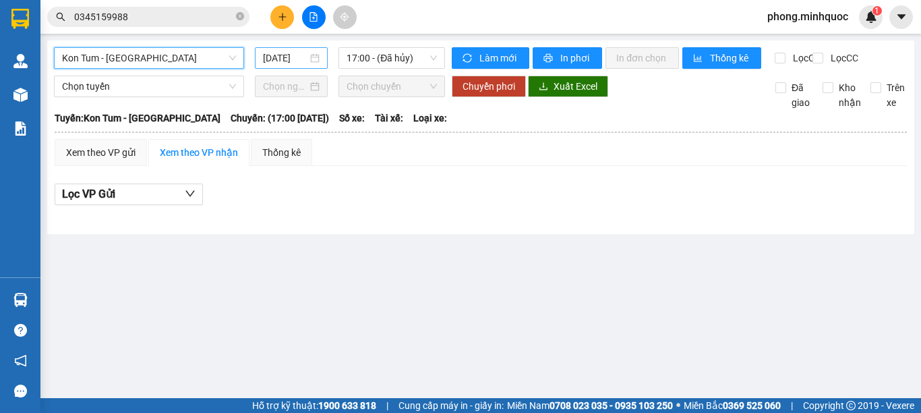
click at [301, 53] on input "[DATE]" at bounding box center [285, 58] width 45 height 15
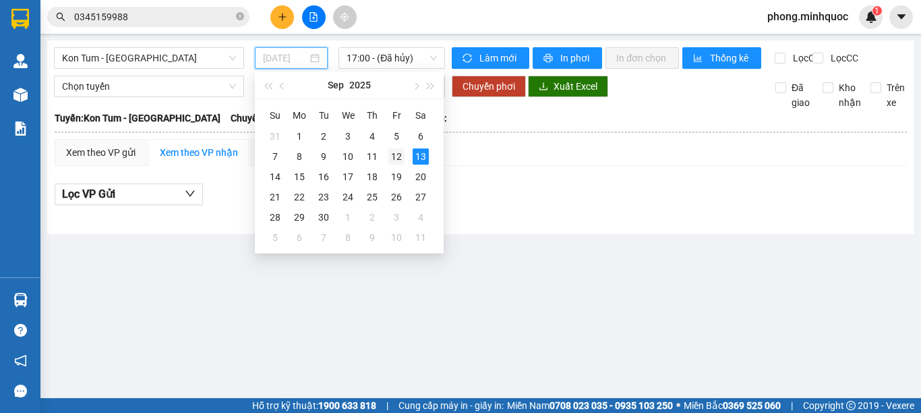
click at [397, 150] on div "12" at bounding box center [396, 156] width 16 height 16
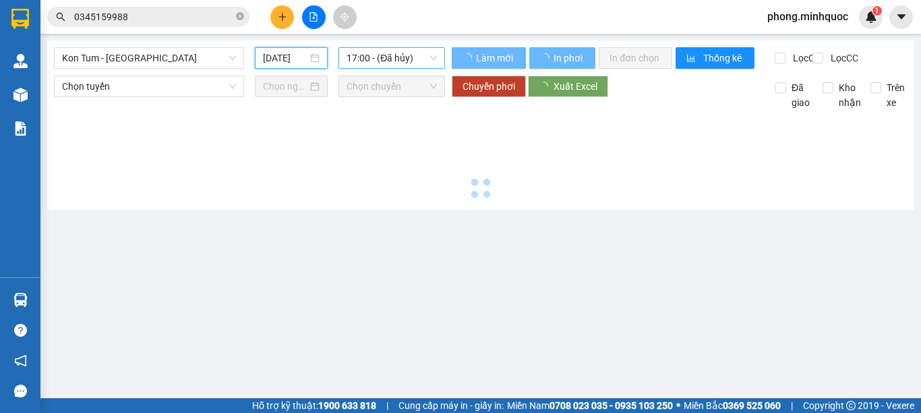
type input "[DATE]"
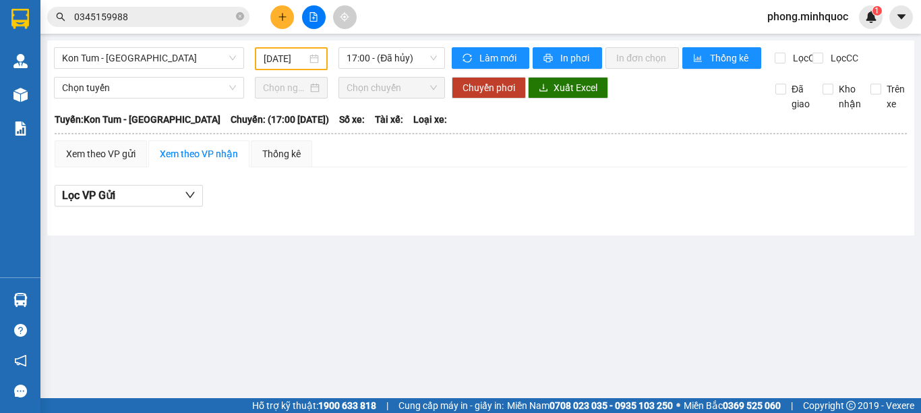
click at [415, 46] on div "Kon Tum - Sài Gòn 12/09/2025 17:00 - (Đã hủy) Làm mới In phơi In đơn chọn Thống…" at bounding box center [480, 137] width 867 height 195
click at [415, 57] on span "17:00 - (Đã hủy)" at bounding box center [392, 58] width 90 height 20
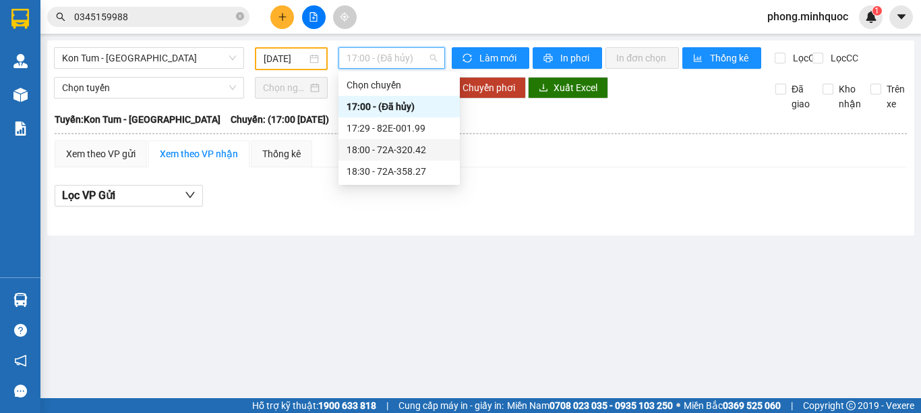
click at [423, 149] on div "18:00 - 72A-320.42" at bounding box center [399, 149] width 105 height 15
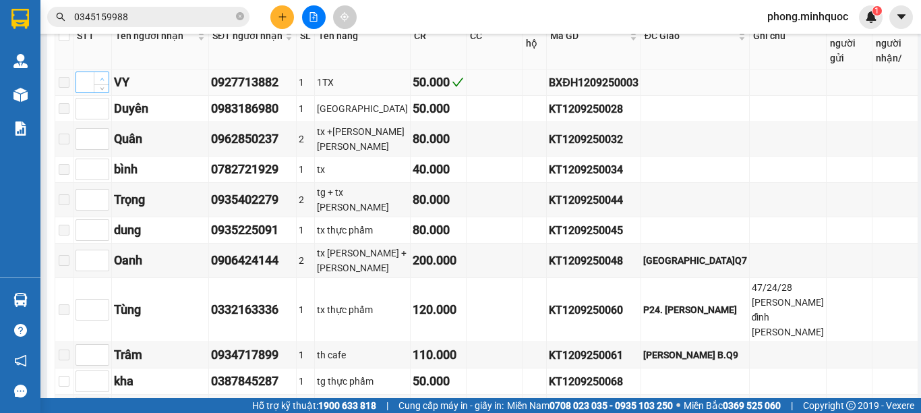
scroll to position [202, 0]
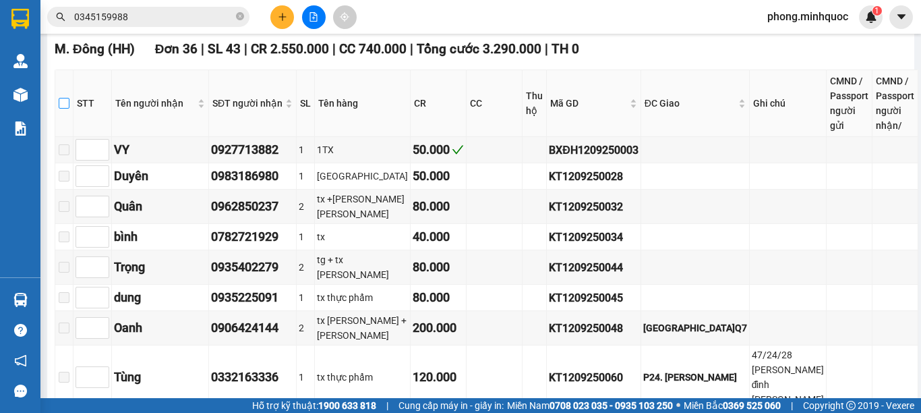
click at [69, 109] on input "checkbox" at bounding box center [64, 103] width 11 height 11
checkbox input "true"
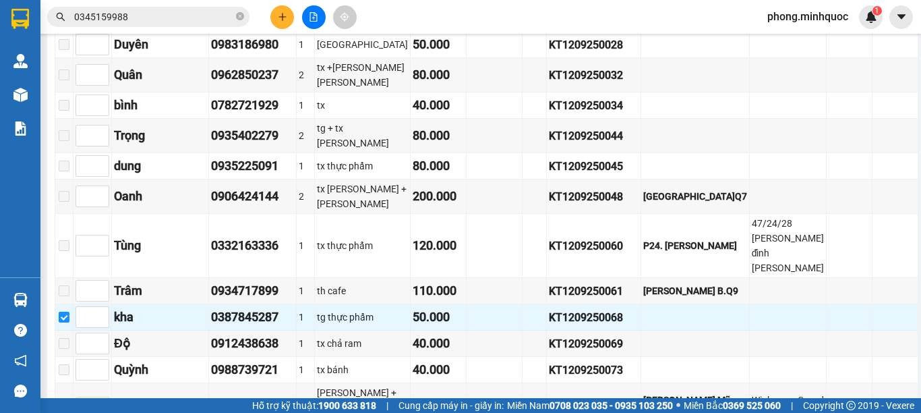
scroll to position [0, 0]
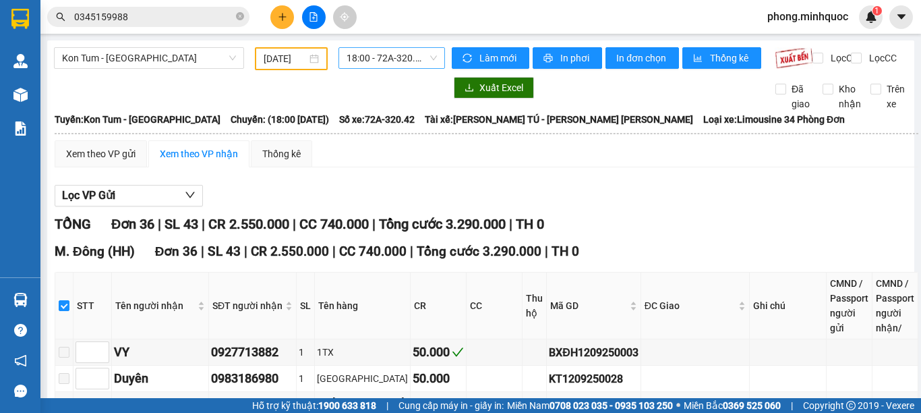
click at [353, 63] on span "18:00 - 72A-320.42" at bounding box center [392, 58] width 90 height 20
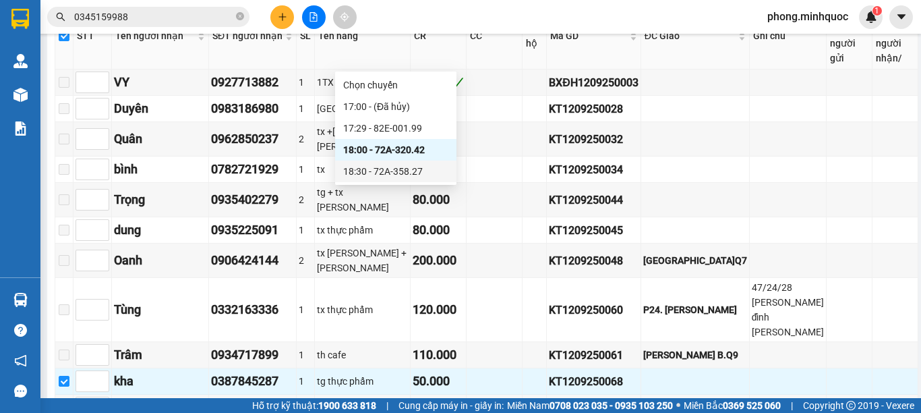
scroll to position [472, 0]
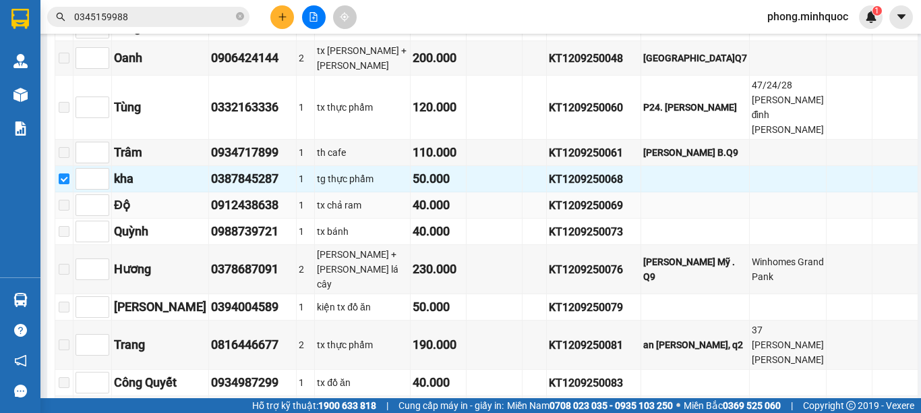
click at [687, 192] on td at bounding box center [695, 205] width 109 height 26
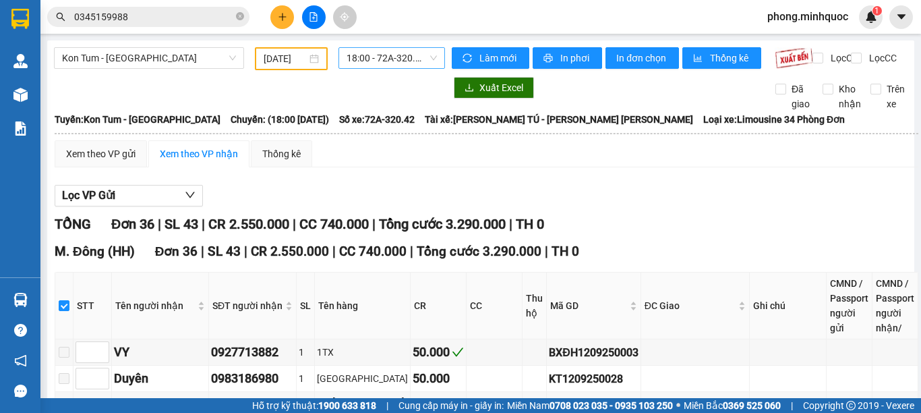
click at [396, 65] on span "18:00 - 72A-320.42" at bounding box center [392, 58] width 90 height 20
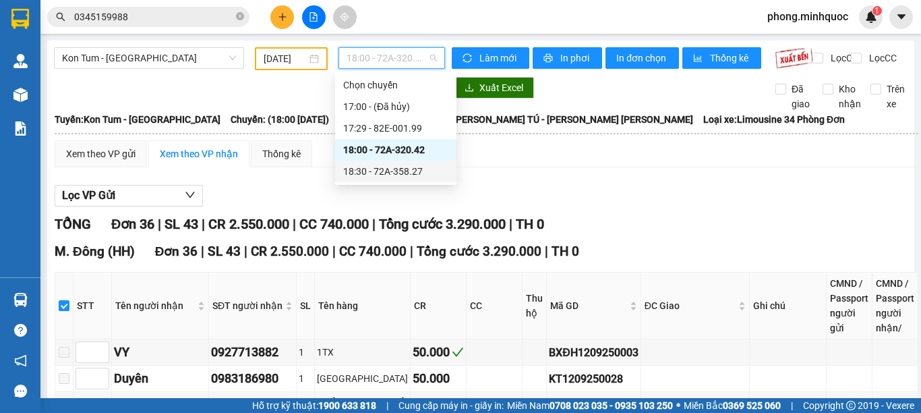
click at [405, 165] on div "18:30 - 72A-358.27" at bounding box center [395, 171] width 105 height 15
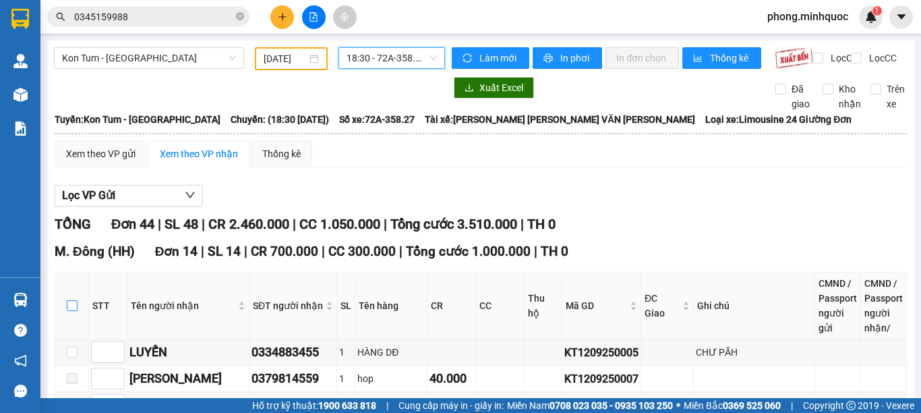
click at [76, 311] on input "checkbox" at bounding box center [72, 305] width 11 height 11
checkbox input "true"
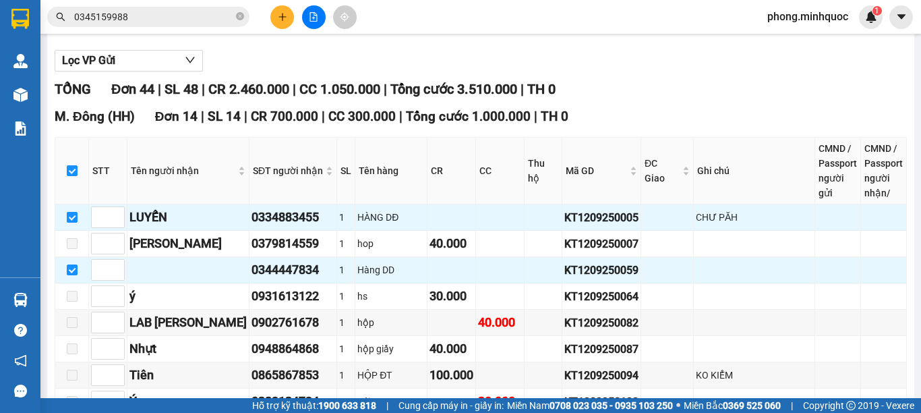
scroll to position [405, 0]
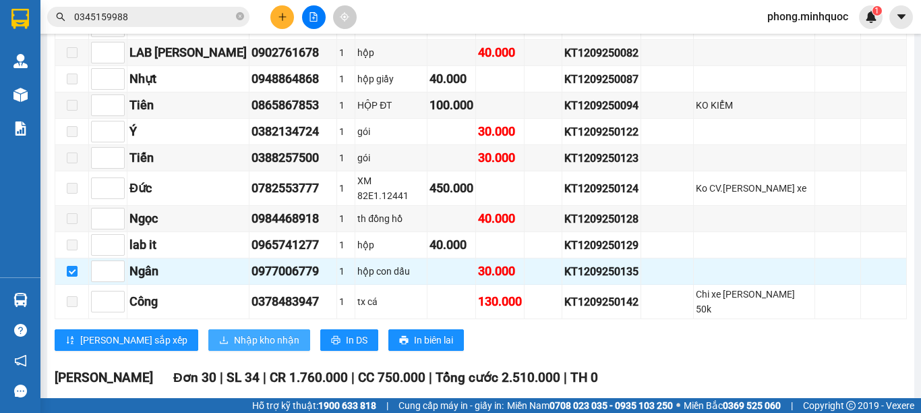
click at [234, 332] on span "Nhập kho nhận" at bounding box center [266, 339] width 65 height 15
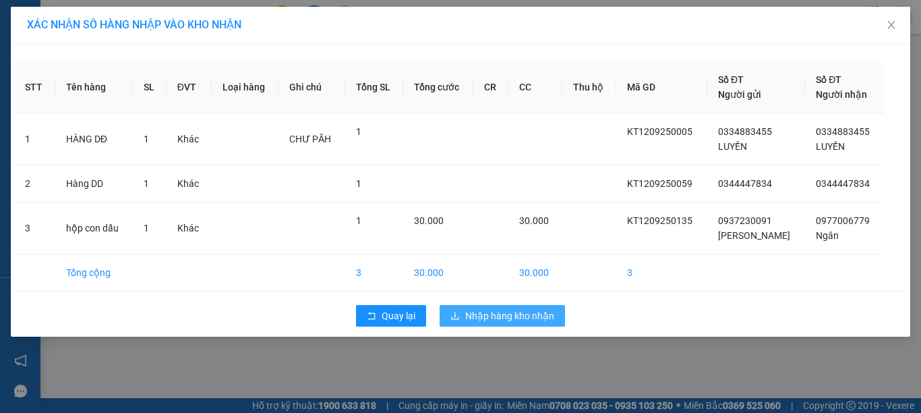
click at [486, 310] on span "Nhập hàng kho nhận" at bounding box center [509, 315] width 89 height 15
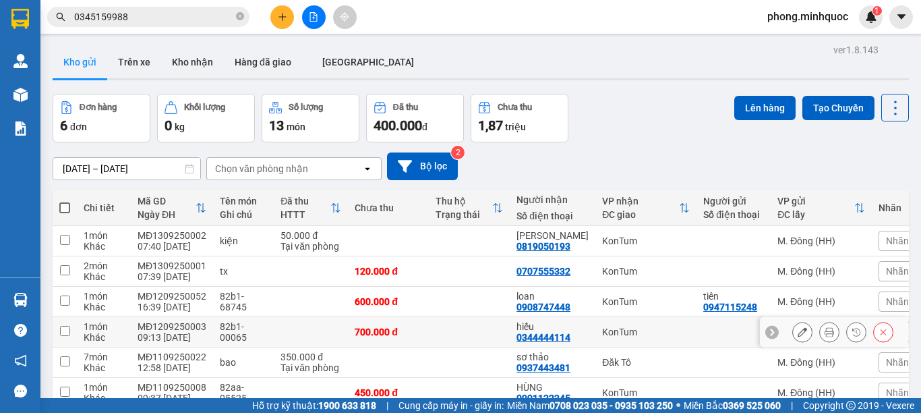
scroll to position [71, 0]
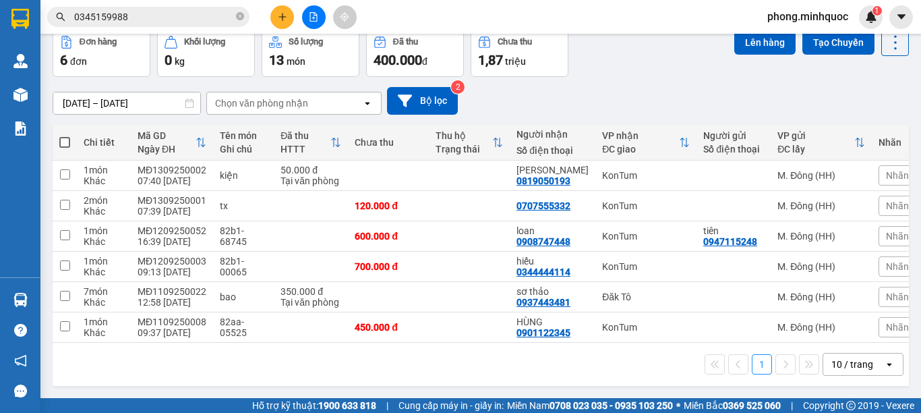
click at [833, 361] on div "10 / trang" at bounding box center [853, 363] width 42 height 13
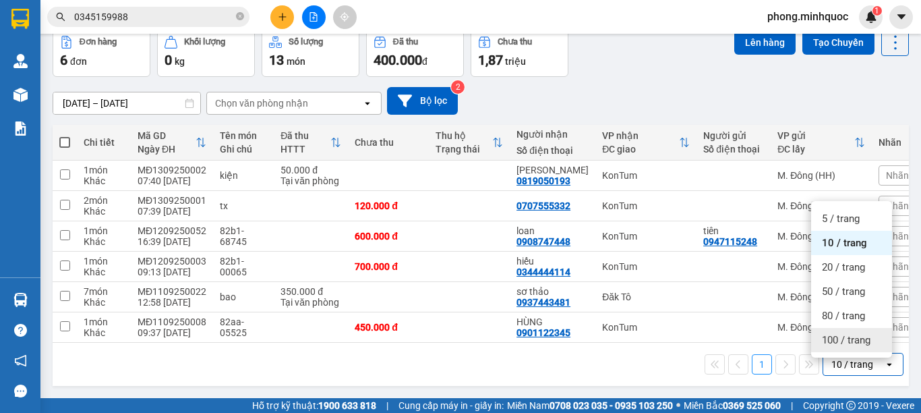
click at [836, 341] on div "100 / trang" at bounding box center [851, 340] width 81 height 24
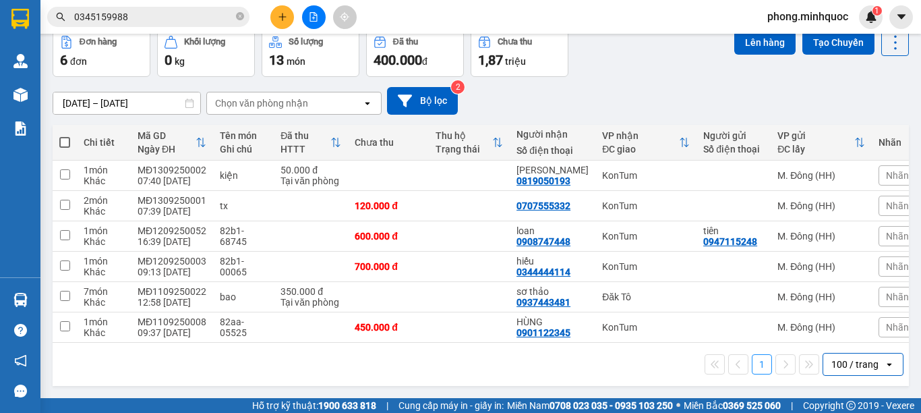
scroll to position [0, 0]
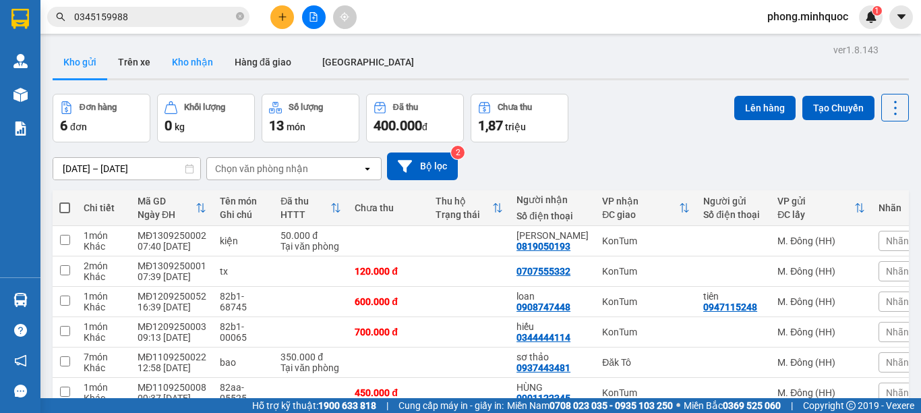
click at [194, 65] on button "Kho nhận" at bounding box center [192, 62] width 63 height 32
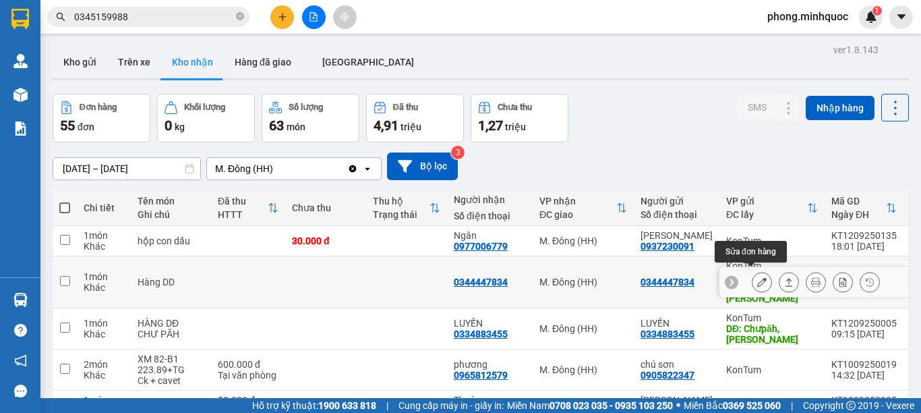
click at [757, 277] on icon at bounding box center [761, 281] width 9 height 9
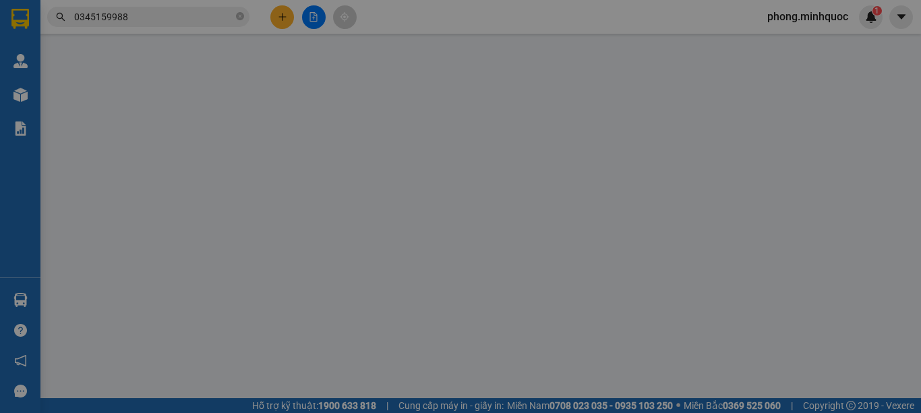
type input "0344447834"
type input "Nhà thờ hòa phú"
type input "0344447834"
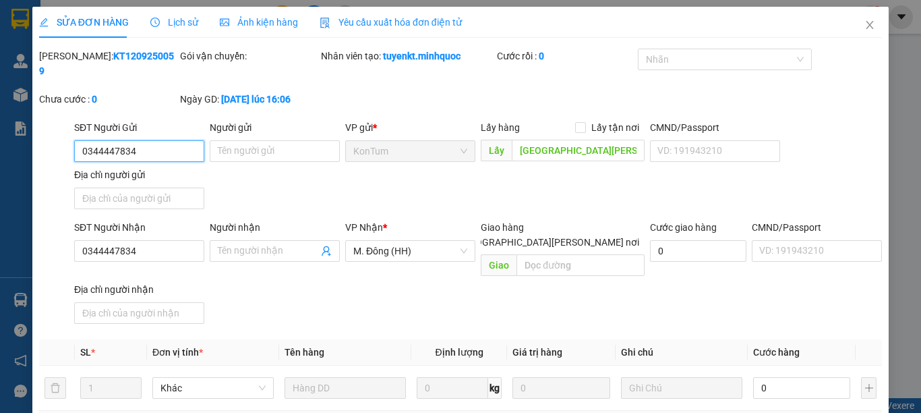
scroll to position [67, 0]
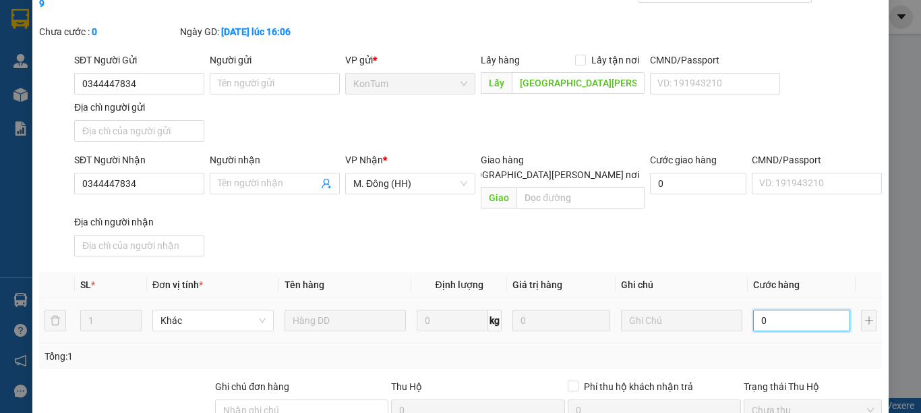
click at [780, 310] on input "0" at bounding box center [801, 321] width 97 height 22
type input "1"
type input "10"
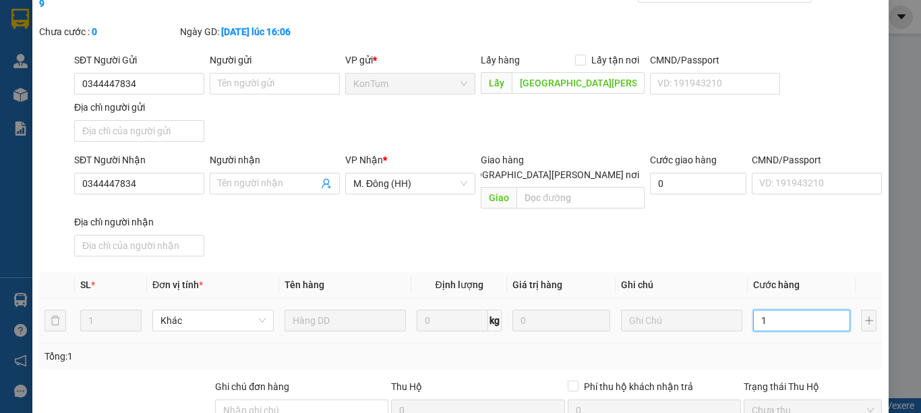
type input "10"
type input "100"
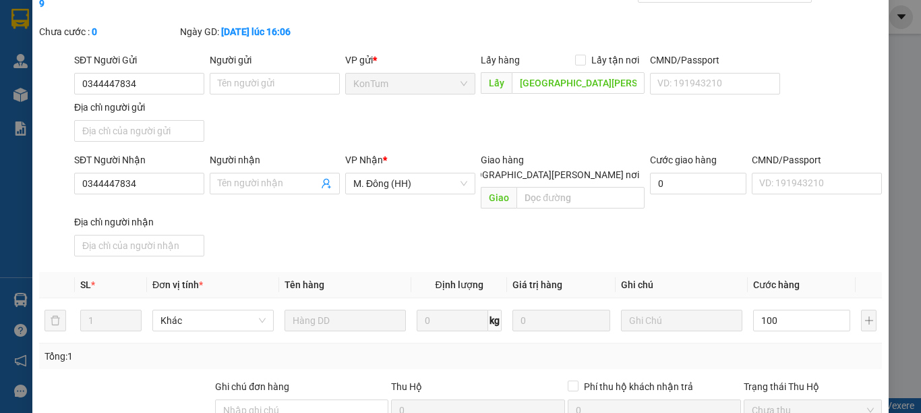
type input "100.000"
click at [785, 343] on div "Tổng: 1" at bounding box center [460, 356] width 843 height 26
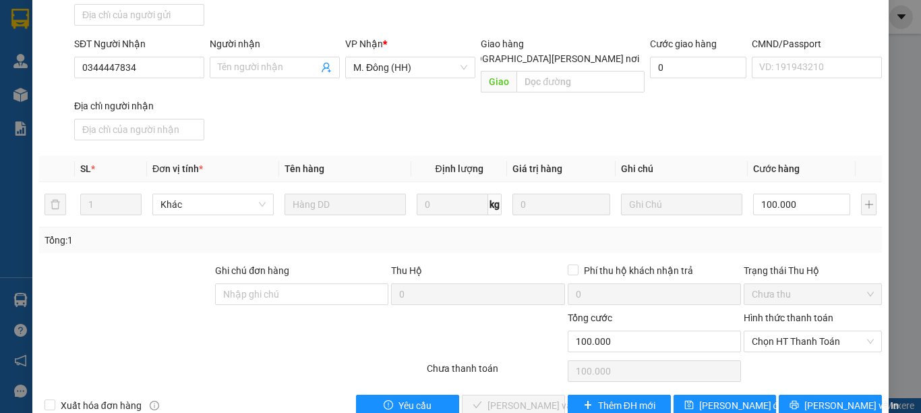
scroll to position [0, 0]
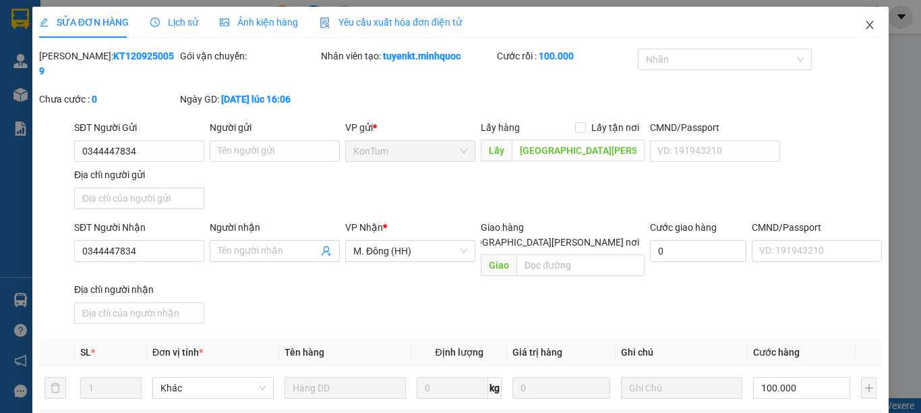
click at [865, 22] on icon "close" at bounding box center [870, 25] width 11 height 11
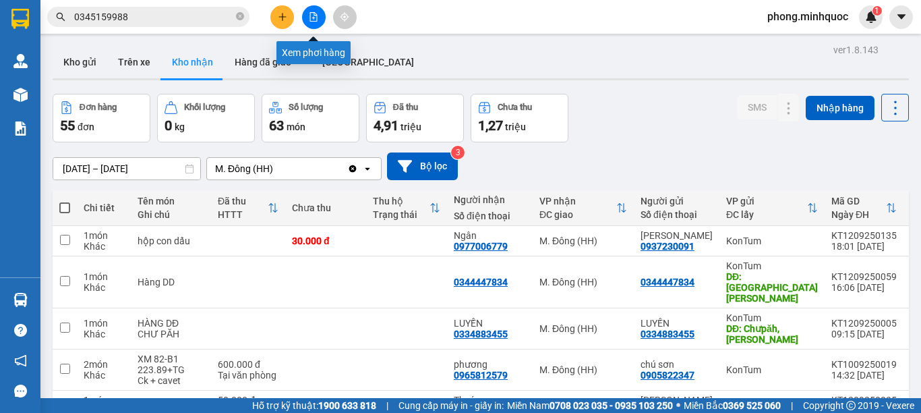
click at [312, 13] on icon "file-add" at bounding box center [313, 16] width 9 height 9
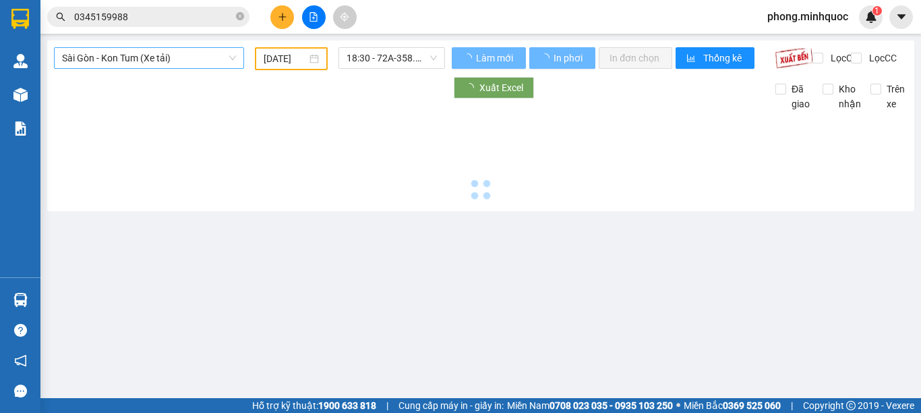
type input "[DATE]"
click at [212, 53] on span "Sài Gòn - Kon Tum (Xe tải)" at bounding box center [149, 58] width 174 height 20
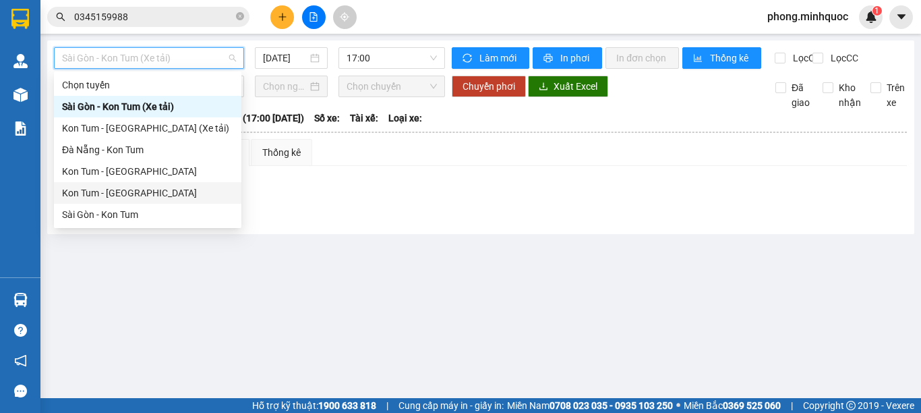
click at [165, 189] on div "Kon Tum - Sài Gòn" at bounding box center [147, 192] width 171 height 15
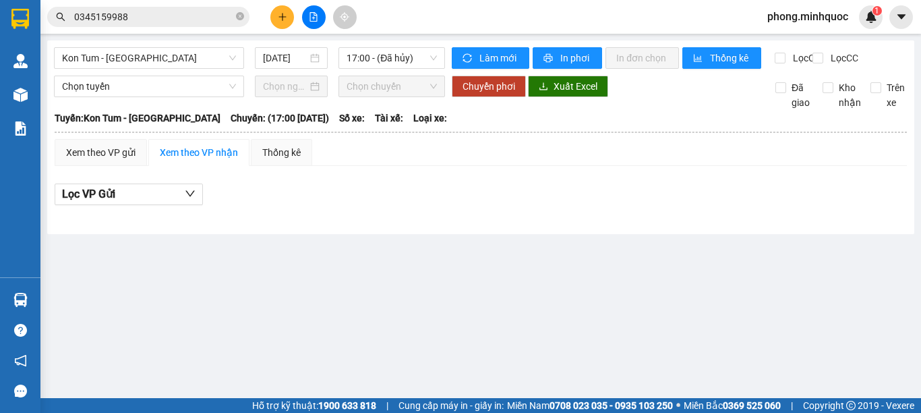
click at [265, 47] on div "Kon Tum - Sài Gòn 13/09/2025 17:00 - (Đã hủy) Làm mới In phơi In đơn chọn Thống…" at bounding box center [480, 137] width 867 height 194
click at [266, 49] on div "[DATE]" at bounding box center [291, 58] width 73 height 22
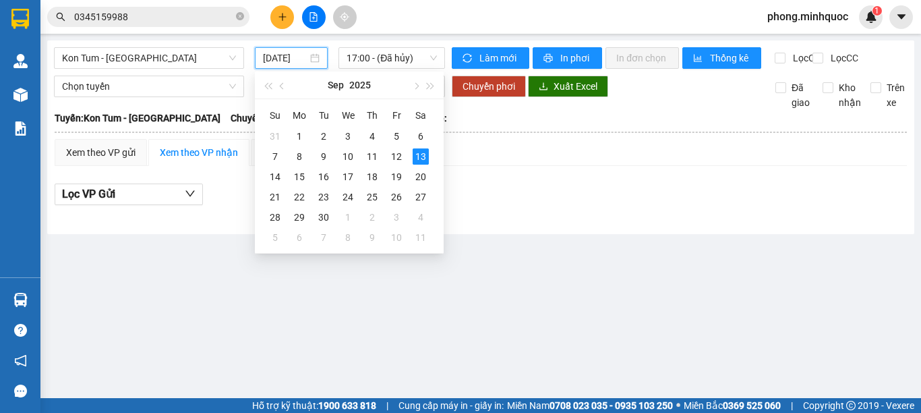
click at [272, 55] on input "[DATE]" at bounding box center [285, 58] width 45 height 15
click at [398, 156] on div "12" at bounding box center [396, 156] width 16 height 16
type input "12/09/2025"
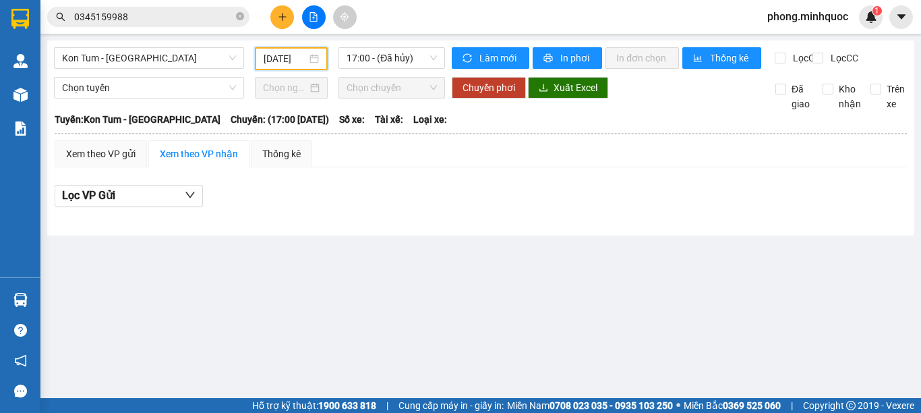
click at [392, 69] on div "Kon Tum - Sài Gòn 12/09/2025 17:00 - (Đã hủy)" at bounding box center [249, 58] width 391 height 23
click at [392, 62] on span "17:00 - (Đã hủy)" at bounding box center [392, 58] width 90 height 20
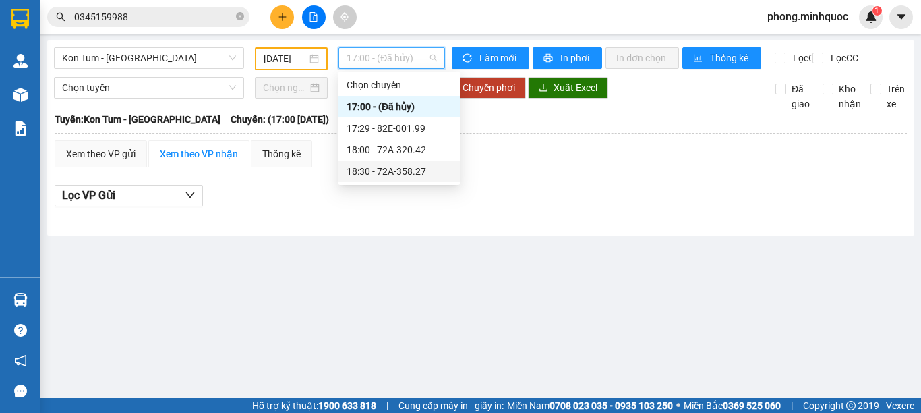
click at [397, 176] on div "18:30 - 72A-358.27" at bounding box center [399, 171] width 105 height 15
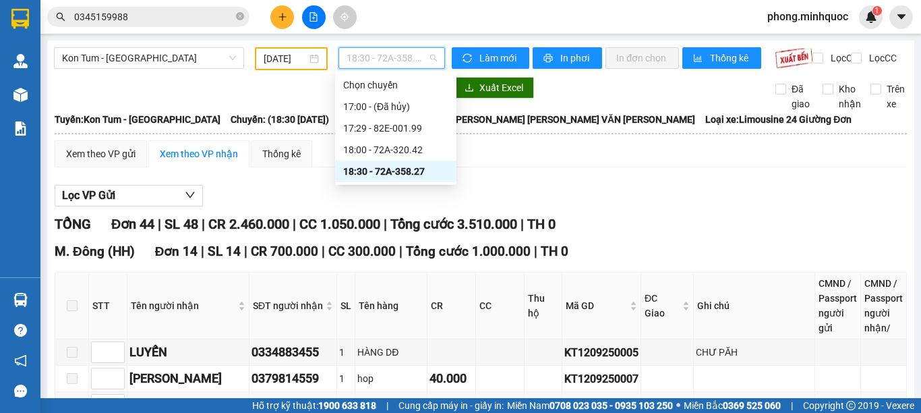
click at [383, 56] on span "18:30 - 72A-358.27" at bounding box center [392, 58] width 90 height 20
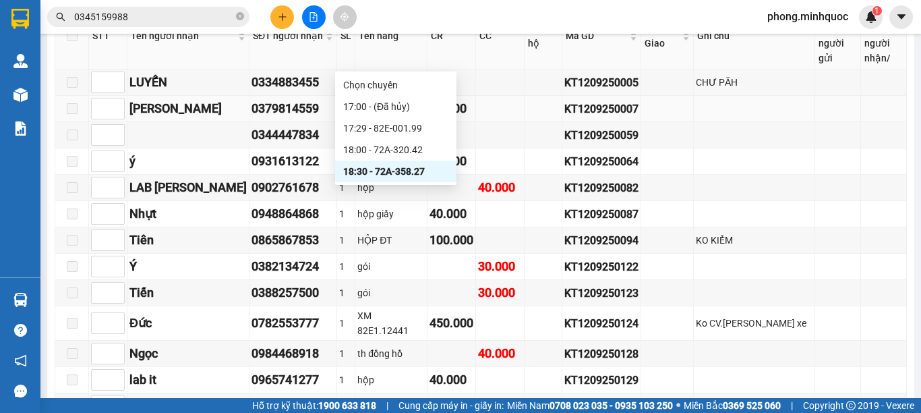
scroll to position [135, 0]
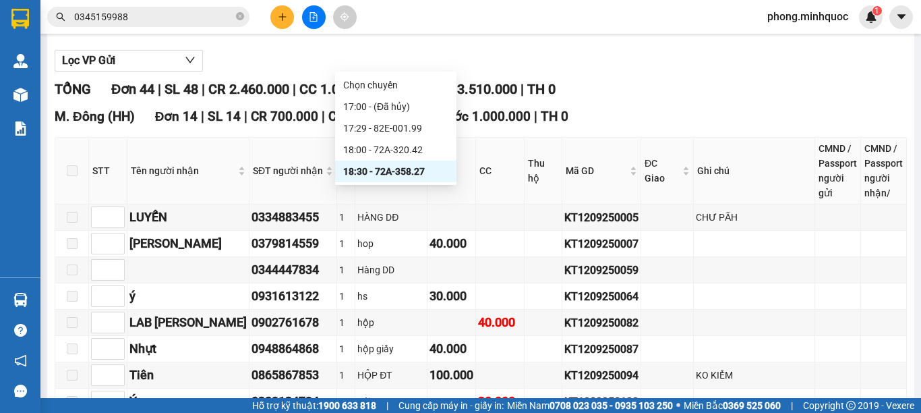
click at [78, 177] on th at bounding box center [72, 171] width 34 height 67
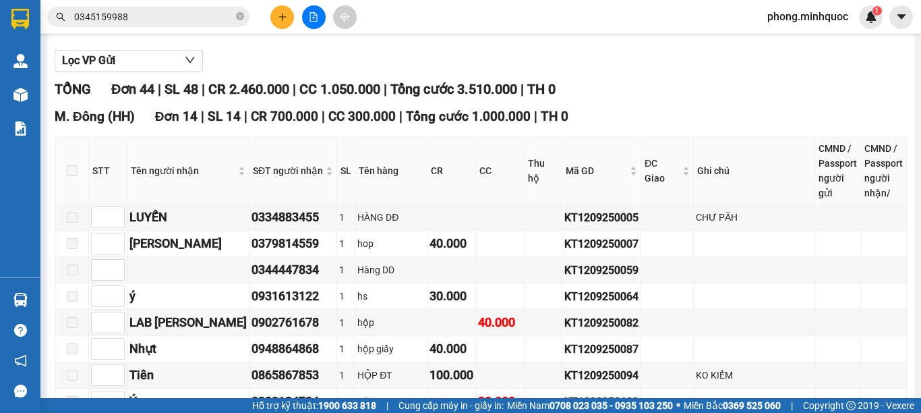
click at [74, 176] on span at bounding box center [72, 170] width 11 height 11
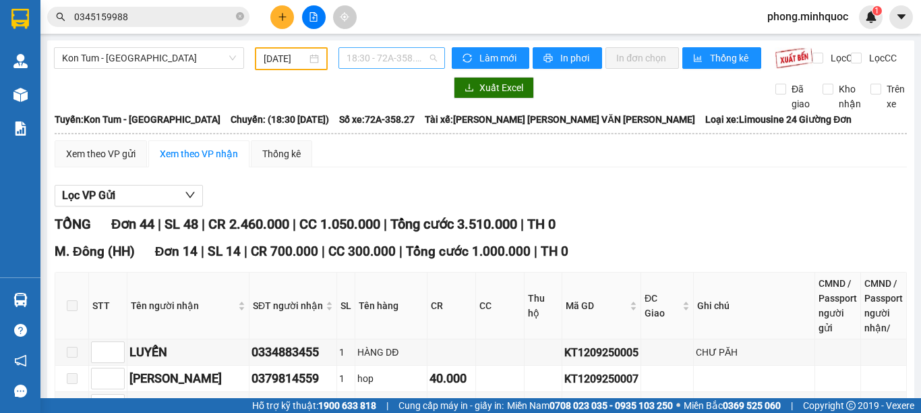
click at [363, 61] on span "18:30 - 72A-358.27" at bounding box center [392, 58] width 90 height 20
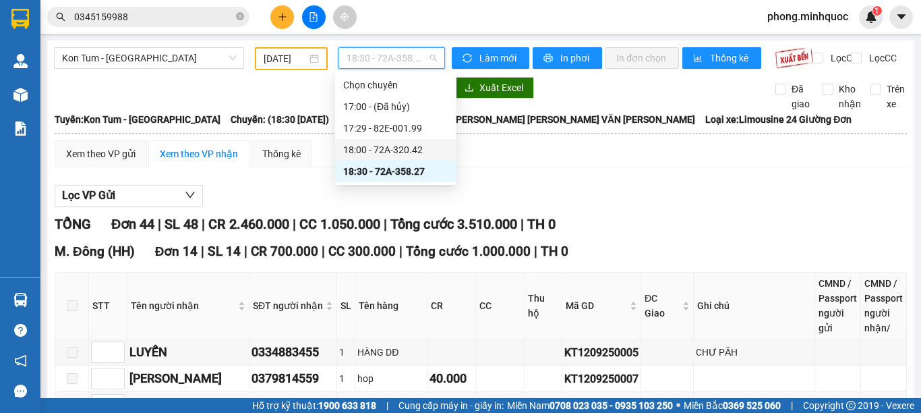
click at [426, 146] on div "18:00 - 72A-320.42" at bounding box center [395, 149] width 105 height 15
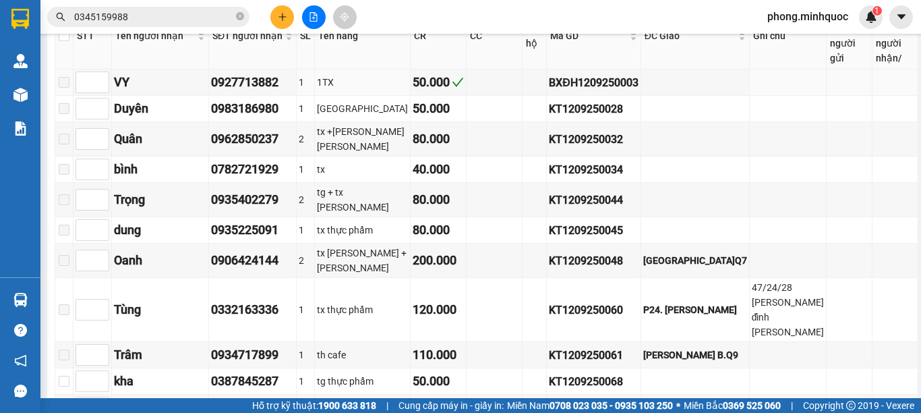
scroll to position [202, 0]
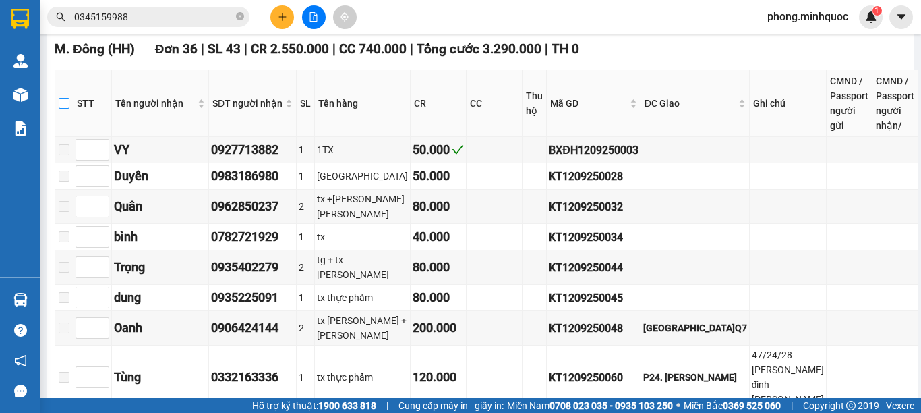
click at [69, 109] on input "checkbox" at bounding box center [64, 103] width 11 height 11
checkbox input "true"
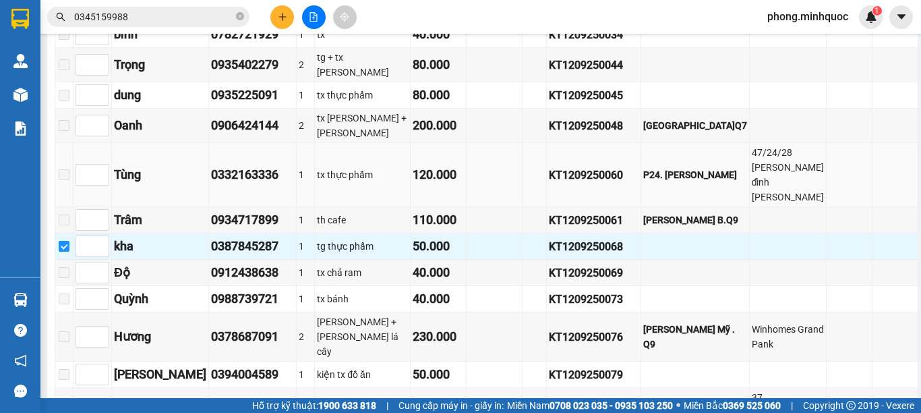
scroll to position [607, 0]
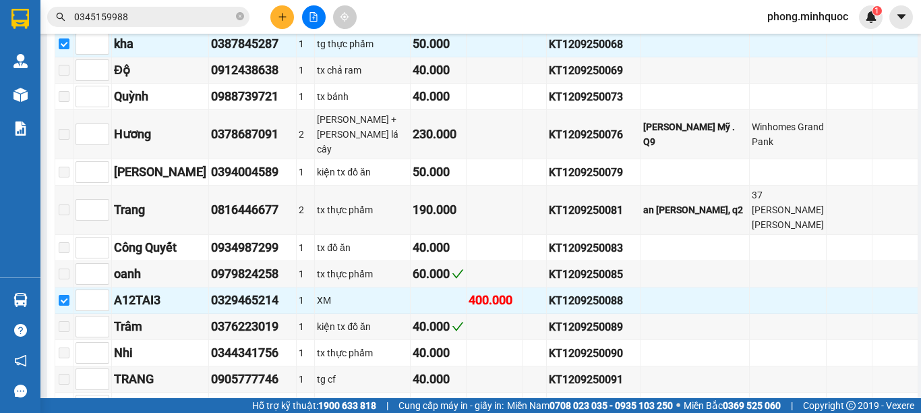
click at [165, 9] on span "0345159988" at bounding box center [148, 17] width 202 height 20
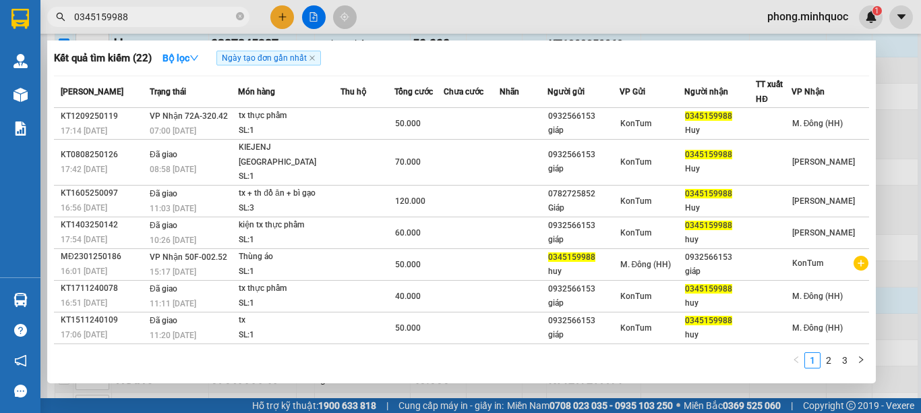
click at [164, 13] on input "0345159988" at bounding box center [153, 16] width 159 height 15
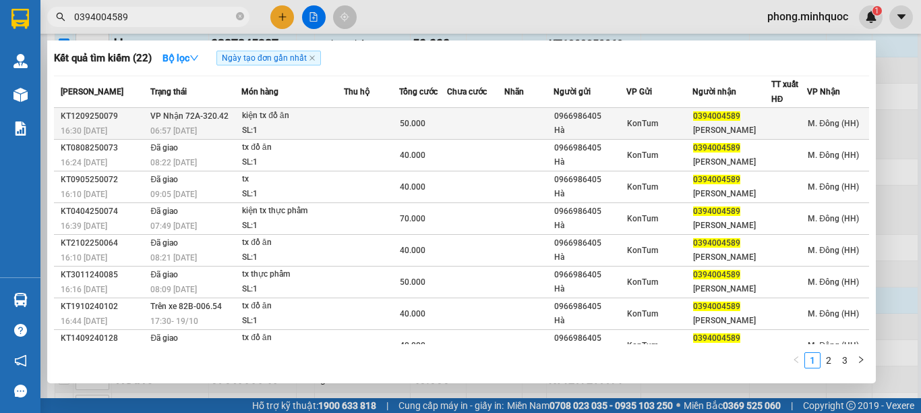
type input "0394004589"
click at [297, 125] on div "SL: 1" at bounding box center [292, 130] width 101 height 15
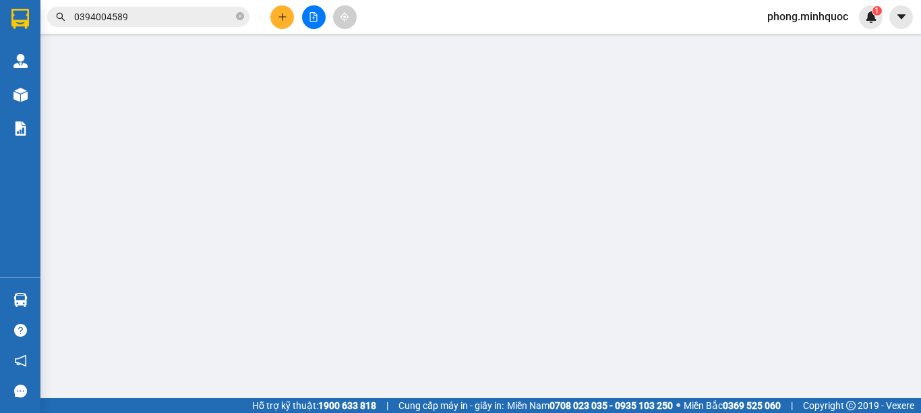
type input "0966986405"
type input "Hà"
type input "0394004589"
type input "Chung"
type input "50.000"
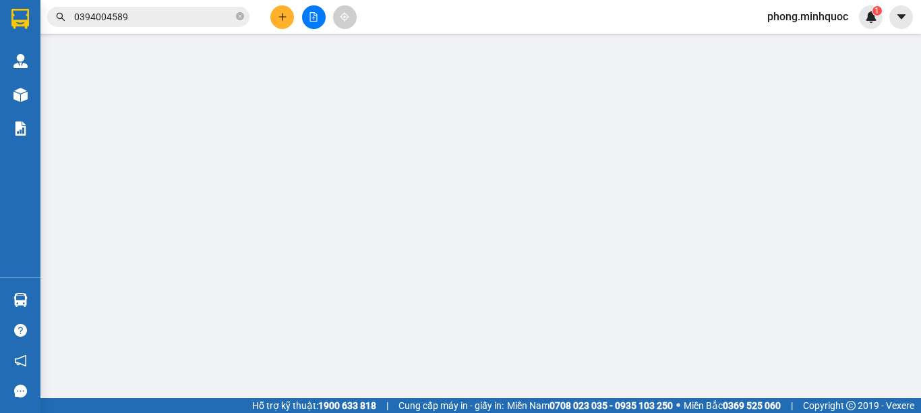
type input "0"
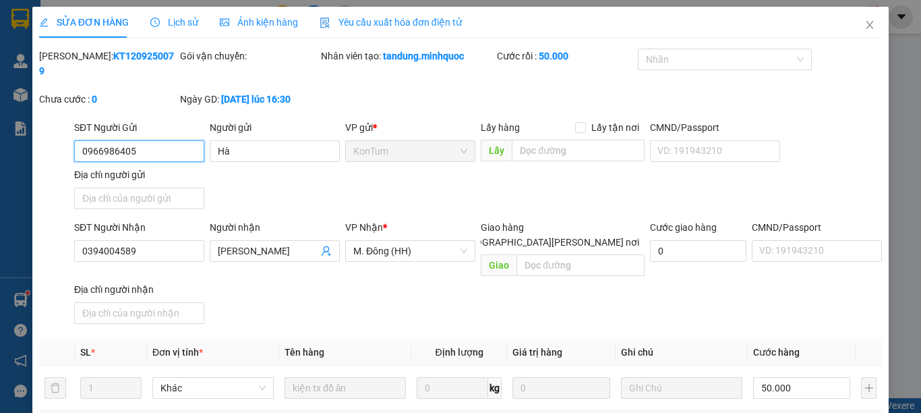
scroll to position [183, 0]
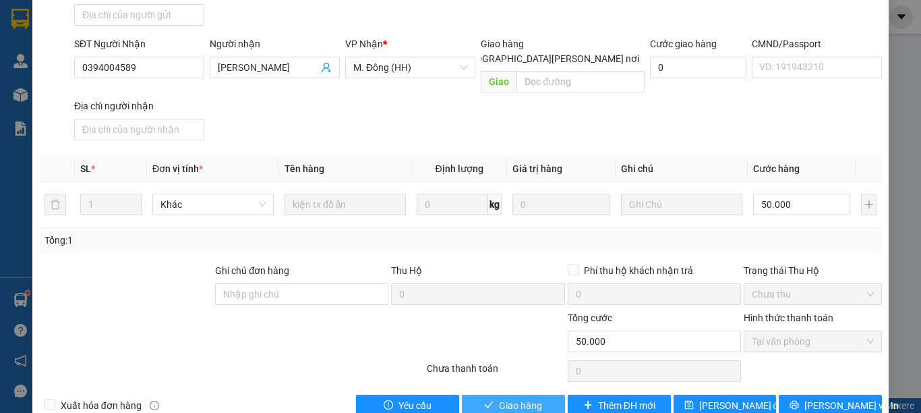
click at [533, 398] on span "Giao hàng" at bounding box center [520, 405] width 43 height 15
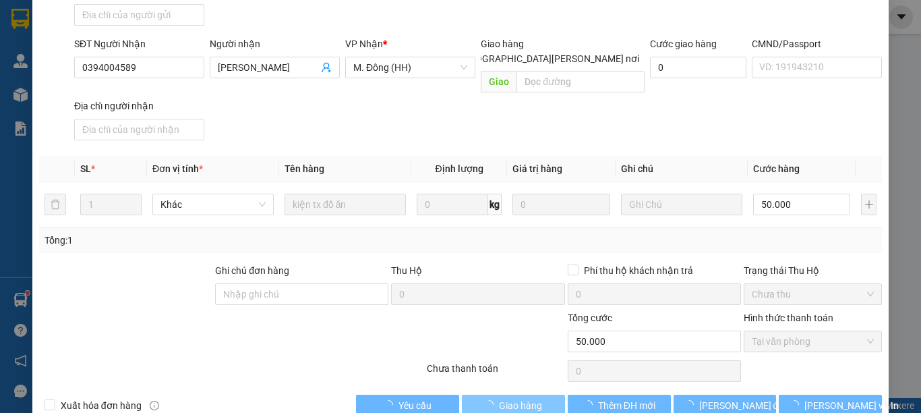
scroll to position [0, 0]
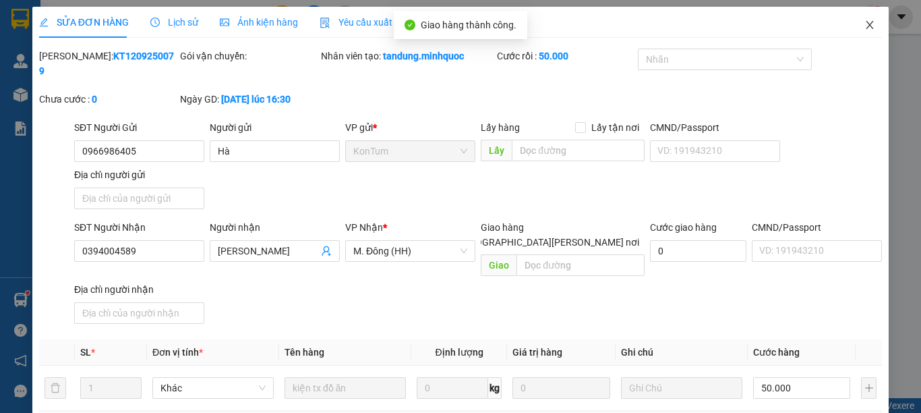
click at [865, 22] on icon "close" at bounding box center [870, 25] width 11 height 11
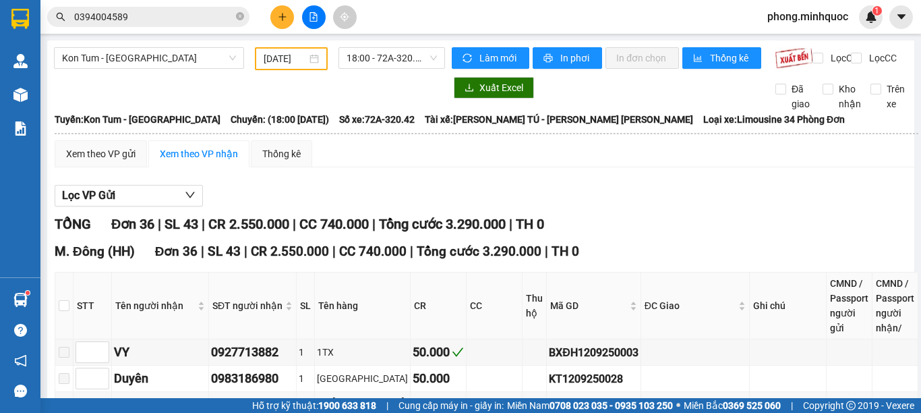
click at [94, 9] on input "0394004589" at bounding box center [153, 16] width 159 height 15
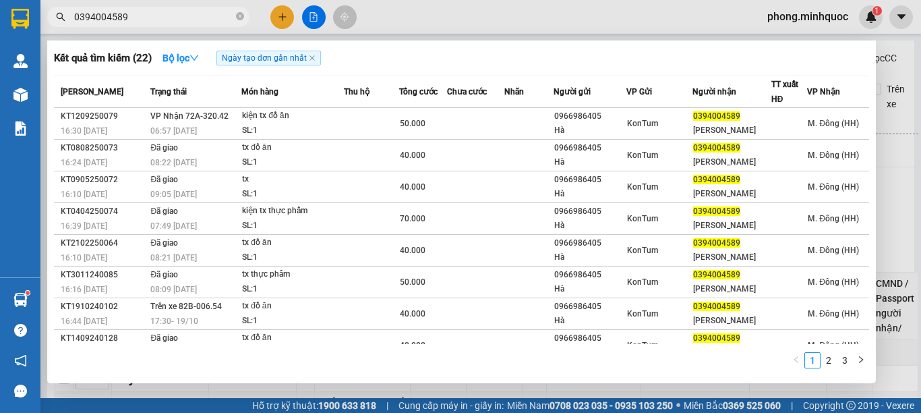
click at [94, 9] on input "0394004589" at bounding box center [153, 16] width 159 height 15
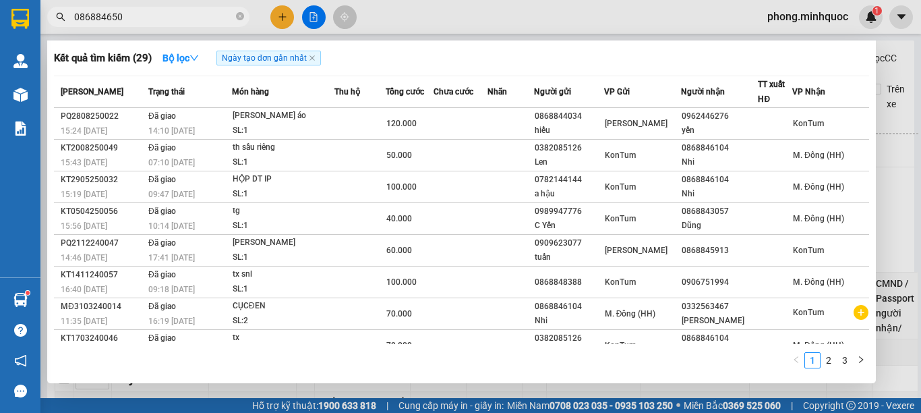
type input "0868846504"
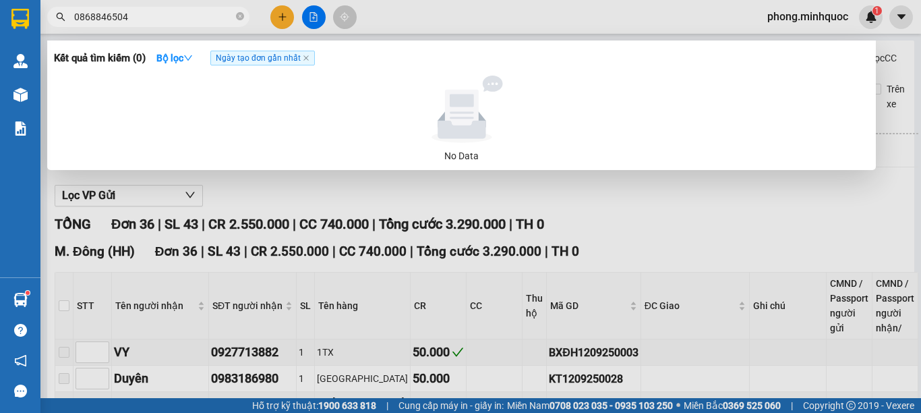
click at [91, 19] on input "0868846504" at bounding box center [153, 16] width 159 height 15
click at [103, 16] on input "0868846504" at bounding box center [153, 16] width 159 height 15
click at [241, 19] on icon "close-circle" at bounding box center [240, 16] width 8 height 8
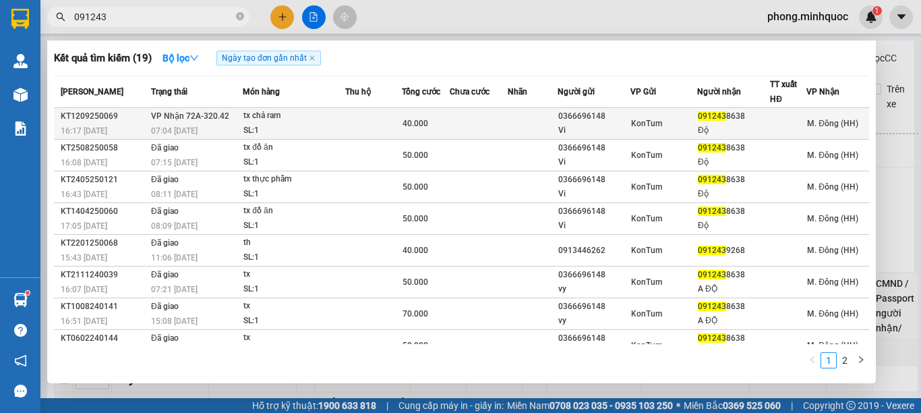
type input "091243"
click at [433, 123] on div "40.000" at bounding box center [426, 123] width 47 height 15
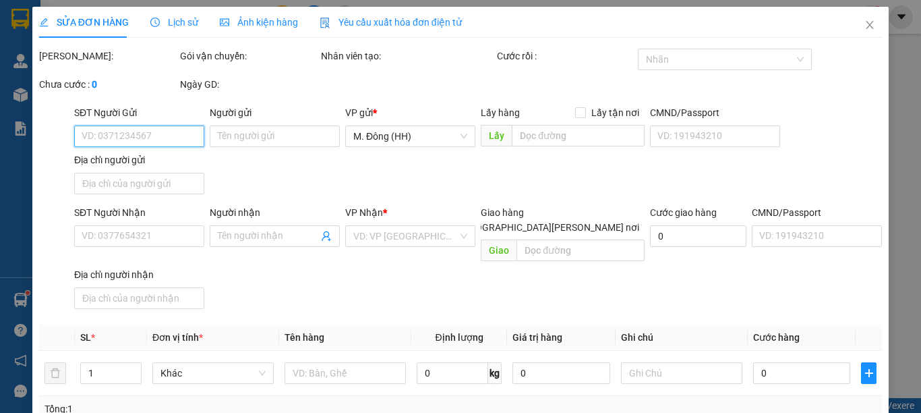
type input "0366696148"
type input "Vi"
type input "0912438638"
type input "Độ"
type input "40.000"
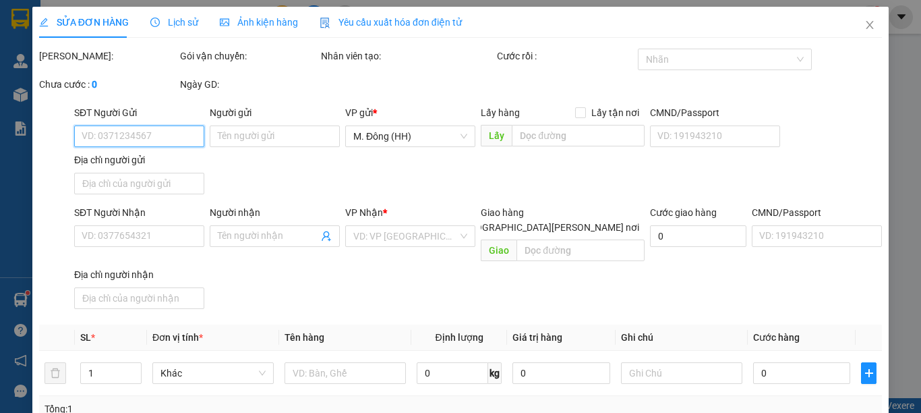
type input "0"
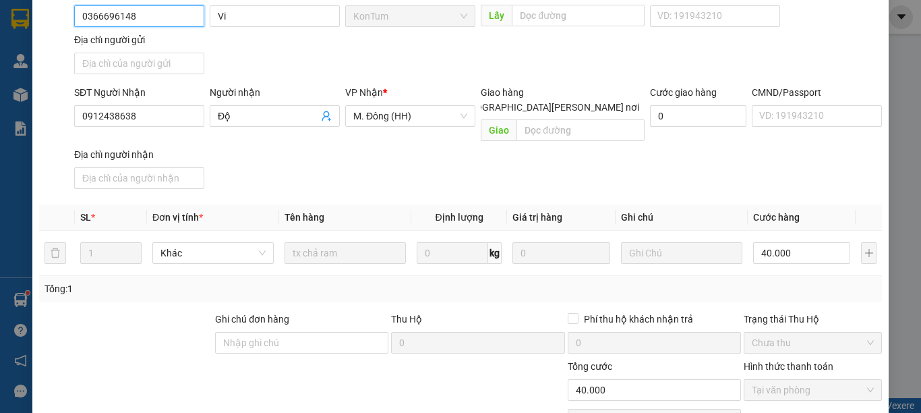
scroll to position [183, 0]
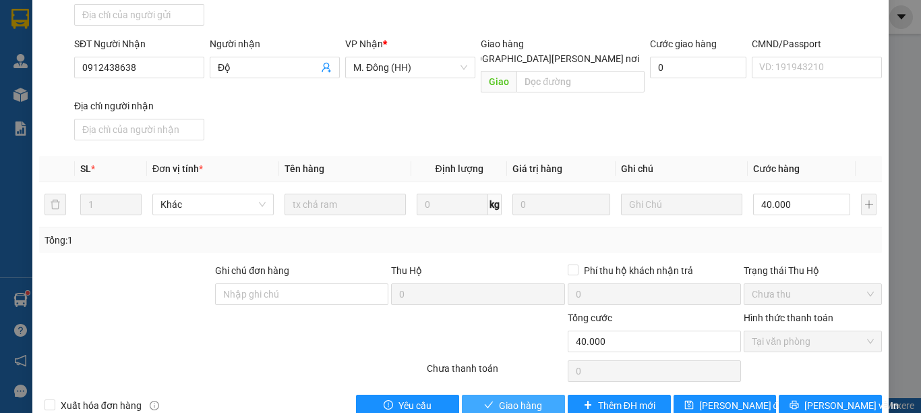
click at [500, 398] on span "Giao hàng" at bounding box center [520, 405] width 43 height 15
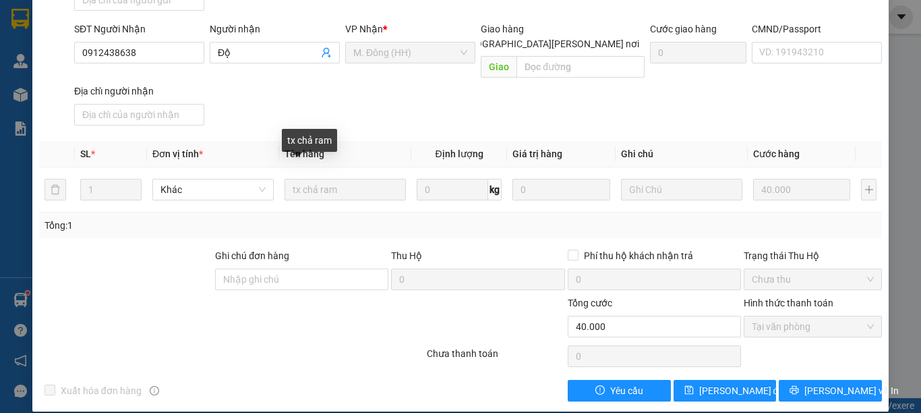
scroll to position [0, 0]
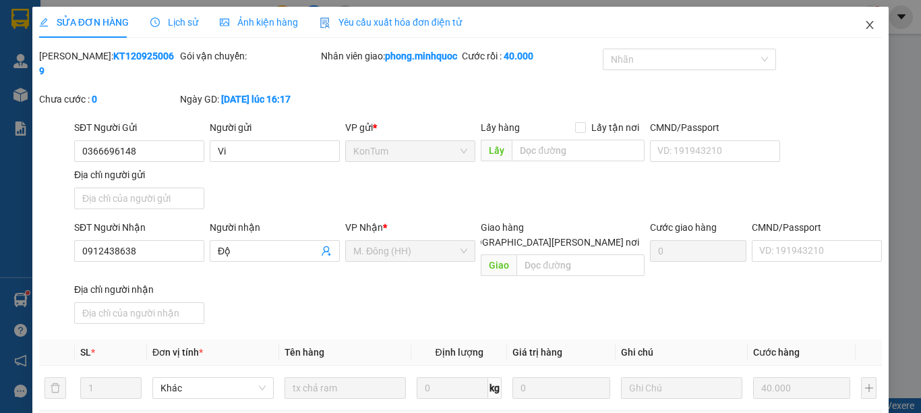
click at [851, 35] on span "Close" at bounding box center [870, 26] width 38 height 38
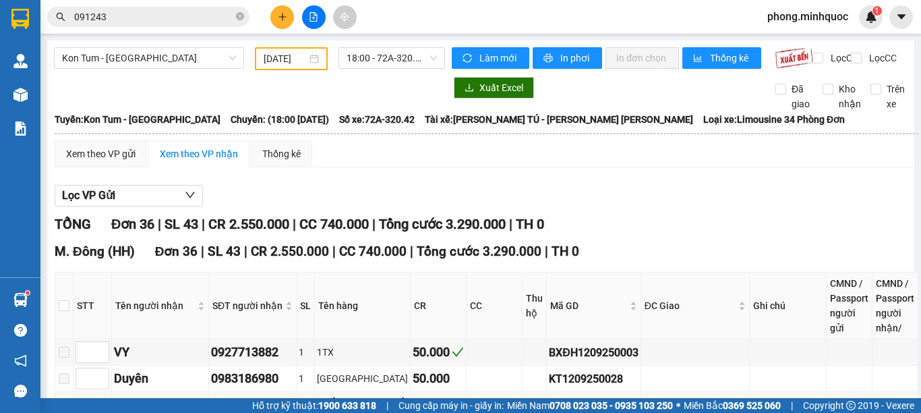
click at [166, 12] on input "091243" at bounding box center [153, 16] width 159 height 15
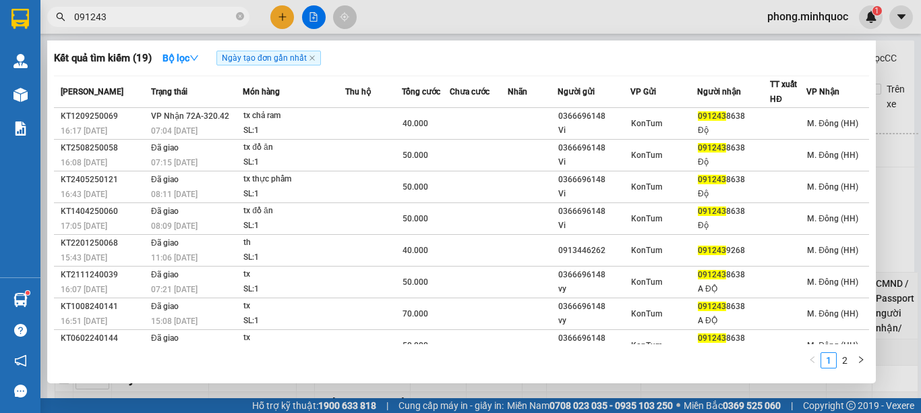
click at [165, 13] on input "091243" at bounding box center [153, 16] width 159 height 15
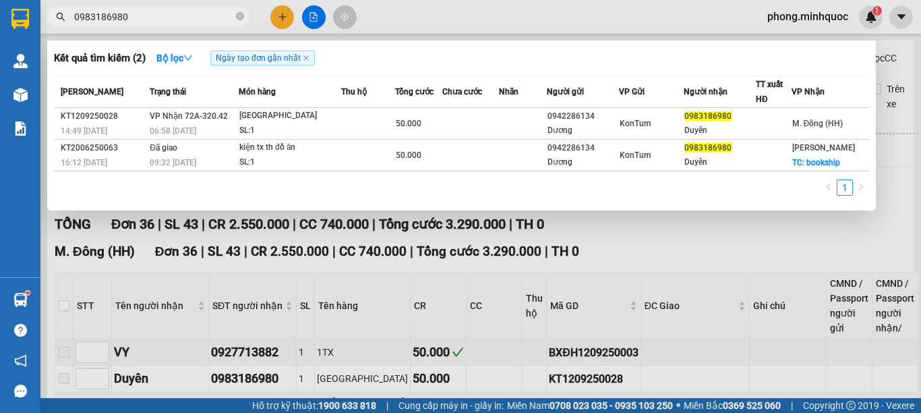
click at [175, 11] on input "0983186980" at bounding box center [153, 16] width 159 height 15
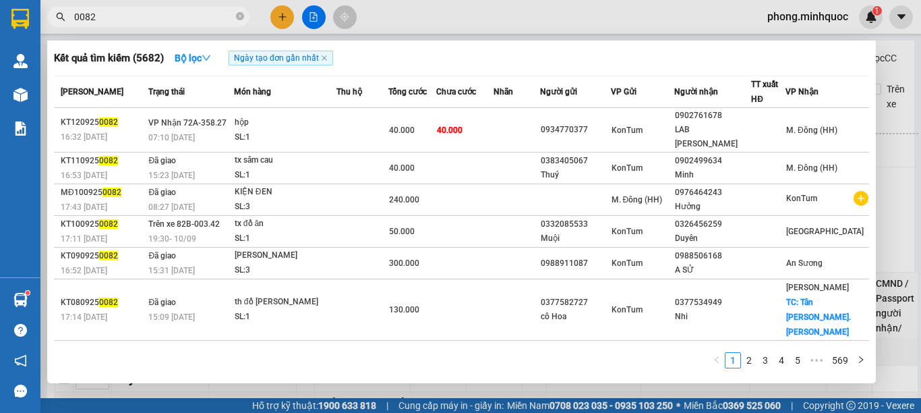
type input "0082"
click at [569, 127] on div "0934770377" at bounding box center [575, 130] width 69 height 14
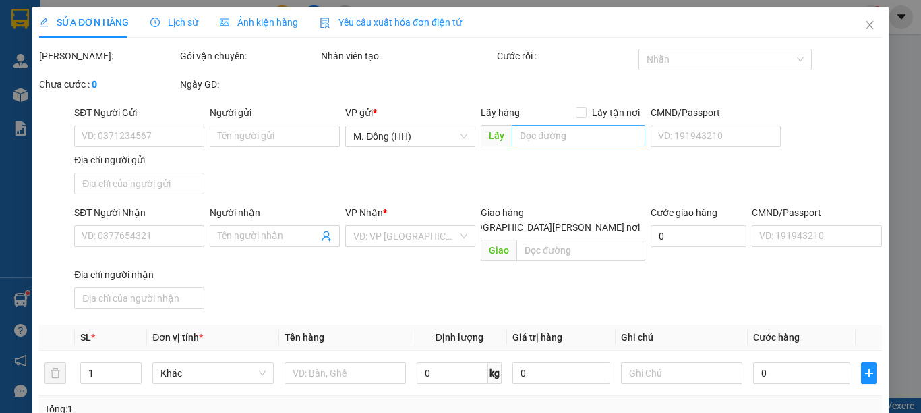
type input "0934770377"
type input "0902761678"
type input "LAB PHƯỚC NAM"
type input "40.000"
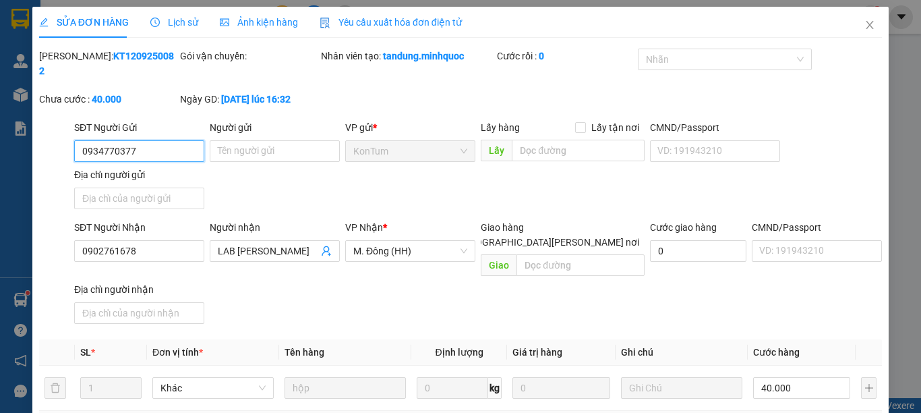
scroll to position [183, 0]
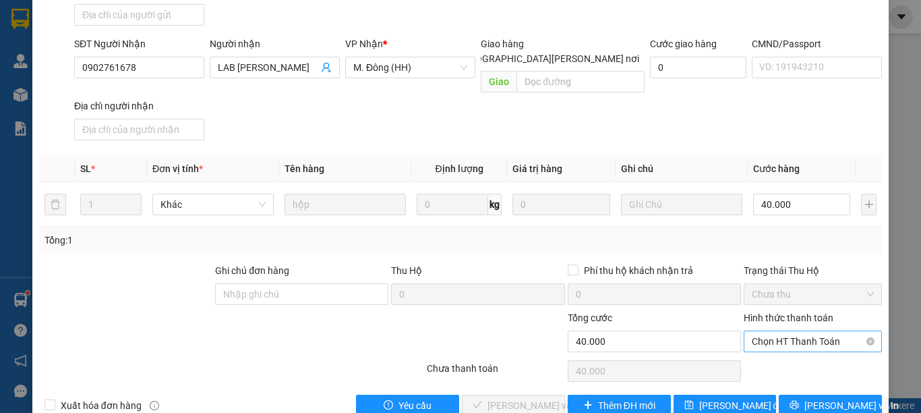
click at [834, 331] on span "Chọn HT Thanh Toán" at bounding box center [813, 341] width 122 height 20
click at [823, 335] on div "Tại văn phòng" at bounding box center [803, 338] width 120 height 15
type input "0"
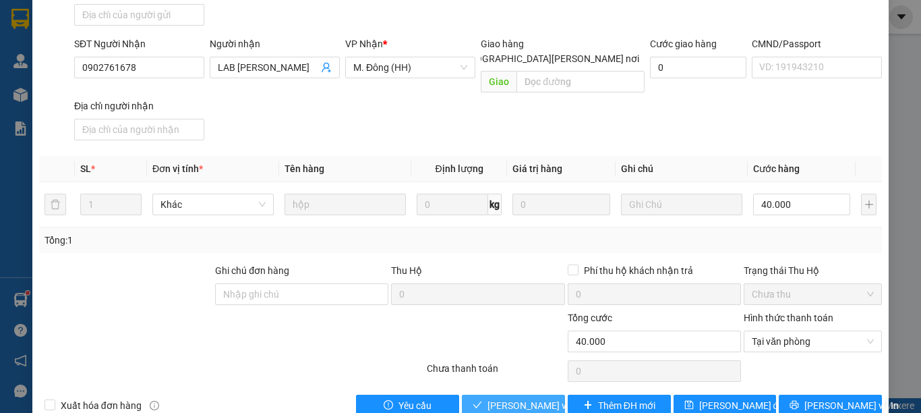
click at [536, 398] on span "[PERSON_NAME] và Giao hàng" at bounding box center [579, 405] width 182 height 15
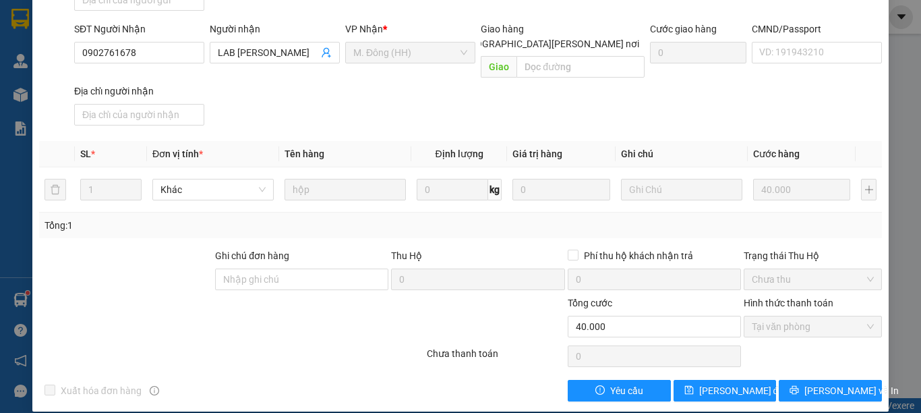
scroll to position [0, 0]
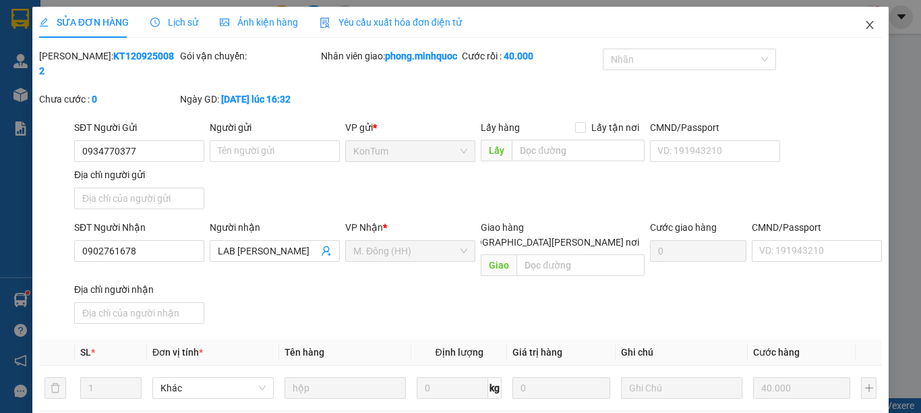
click at [861, 9] on span "Close" at bounding box center [870, 26] width 38 height 38
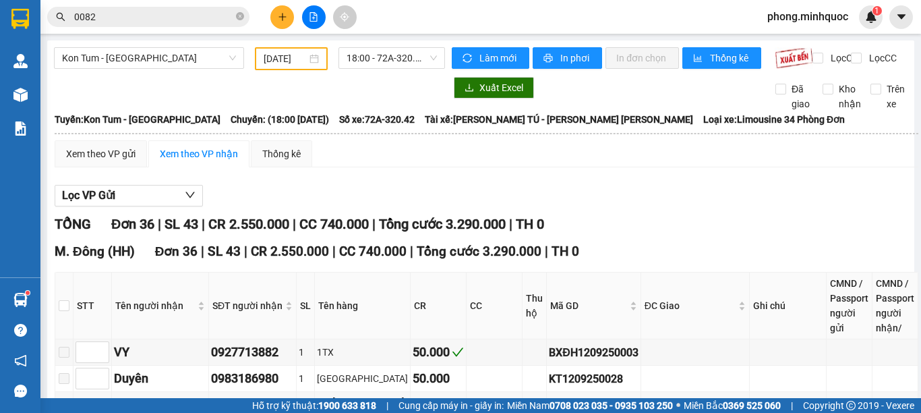
click at [162, 21] on input "0082" at bounding box center [153, 16] width 159 height 15
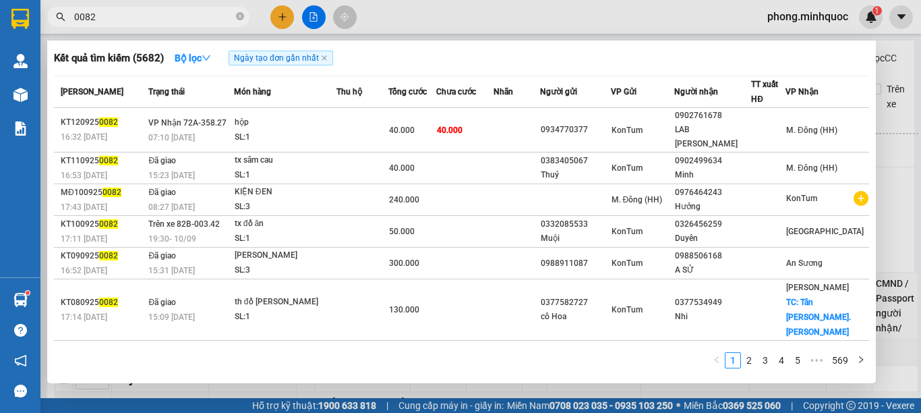
click at [162, 21] on input "0082" at bounding box center [153, 16] width 159 height 15
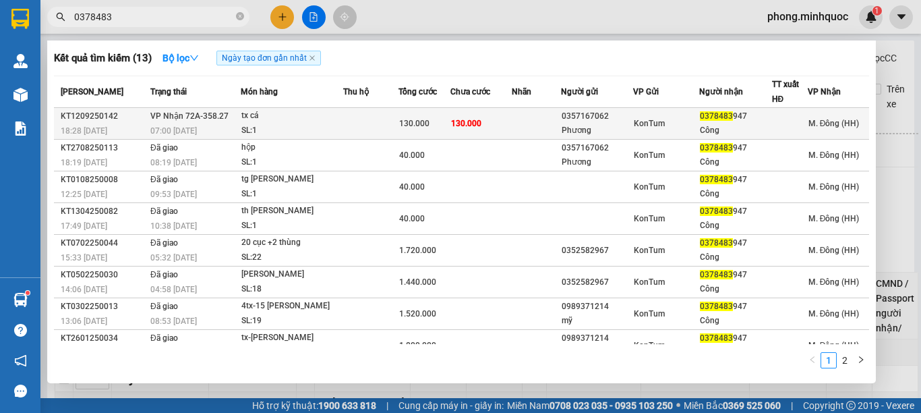
type input "0378483"
click at [467, 120] on span "130.000" at bounding box center [466, 123] width 30 height 9
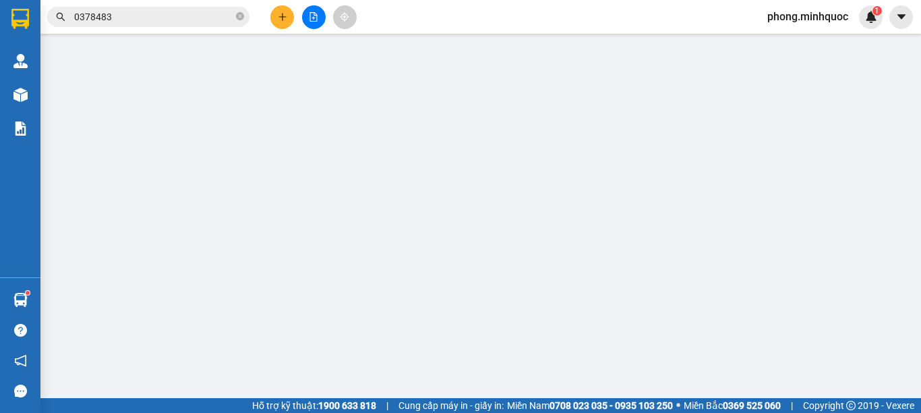
type input "0357167062"
type input "Phương"
type input "0378483947"
type input "Công"
type input "130.000"
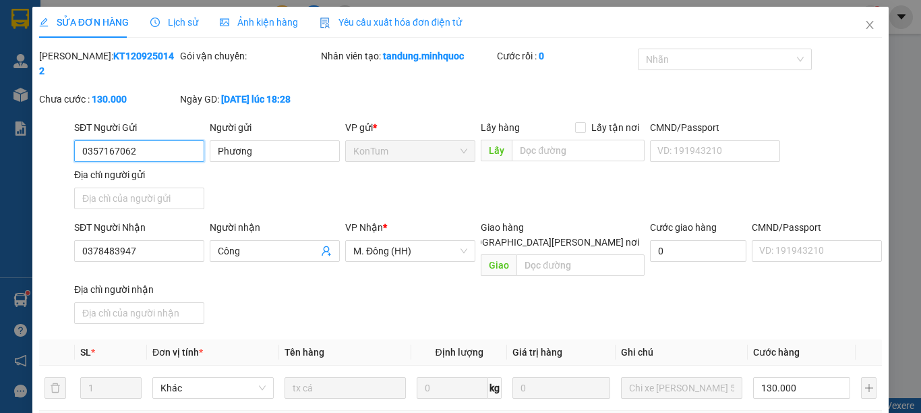
scroll to position [183, 0]
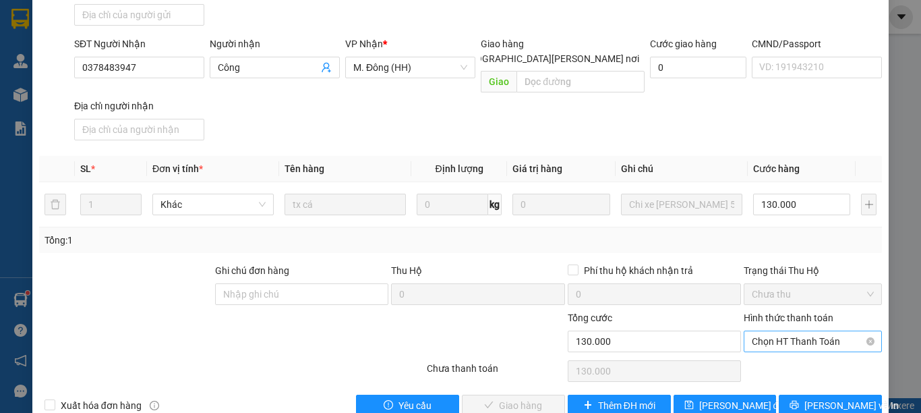
click at [786, 331] on span "Chọn HT Thanh Toán" at bounding box center [813, 341] width 122 height 20
click at [792, 332] on div "Tại văn phòng" at bounding box center [803, 338] width 120 height 15
type input "0"
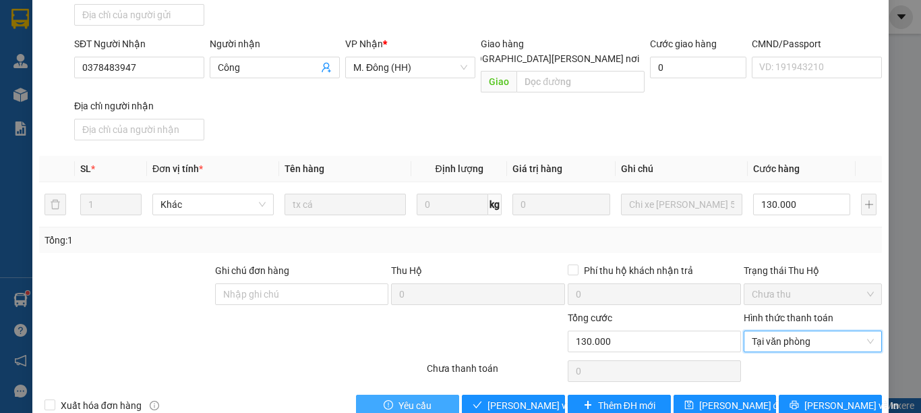
click at [438, 395] on button "Yêu cầu" at bounding box center [407, 406] width 103 height 22
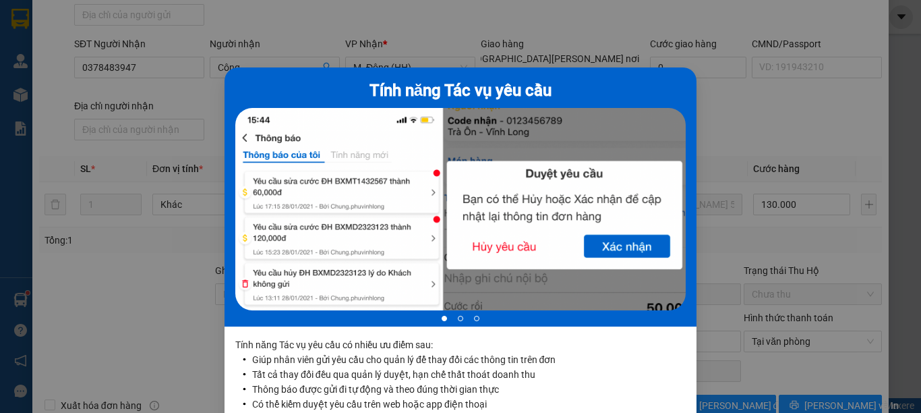
click at [846, 343] on div "Tính năng Tác vụ yêu cầu 1 of 3 Tính năng Tác vụ yêu cầu có nhiều ưu điểm sau: …" at bounding box center [460, 206] width 921 height 413
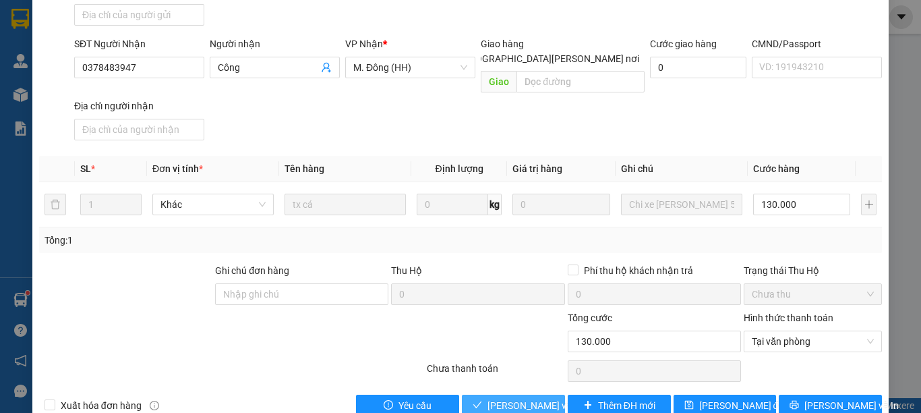
click at [546, 398] on span "[PERSON_NAME] và Giao hàng" at bounding box center [579, 405] width 182 height 15
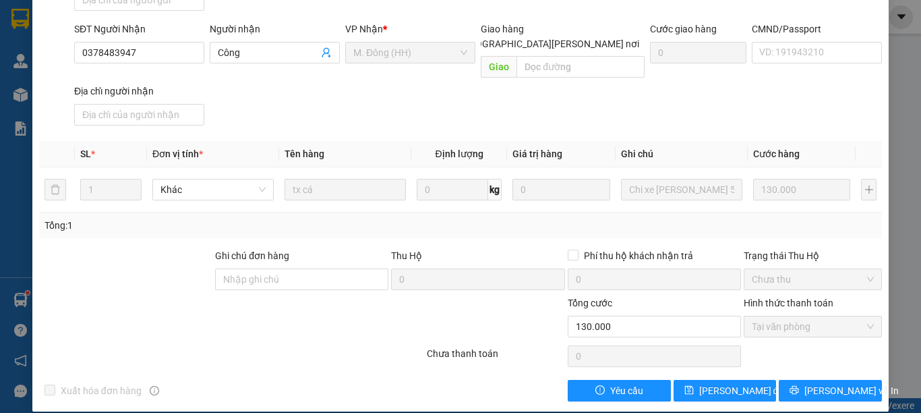
scroll to position [0, 0]
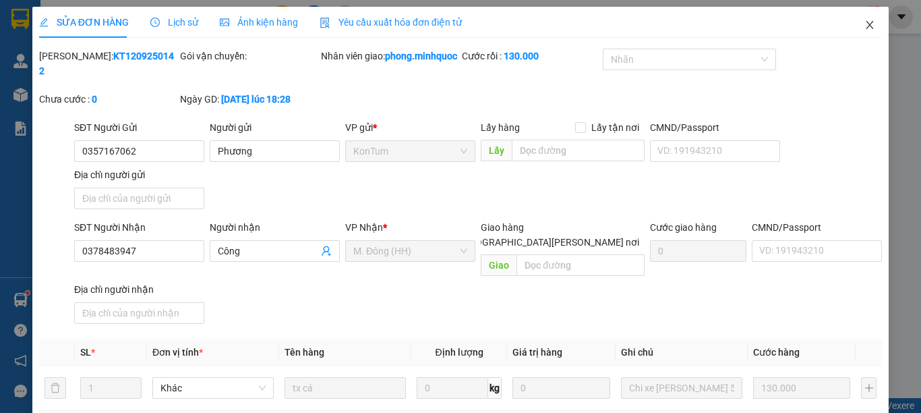
click at [851, 24] on span "Close" at bounding box center [870, 26] width 38 height 38
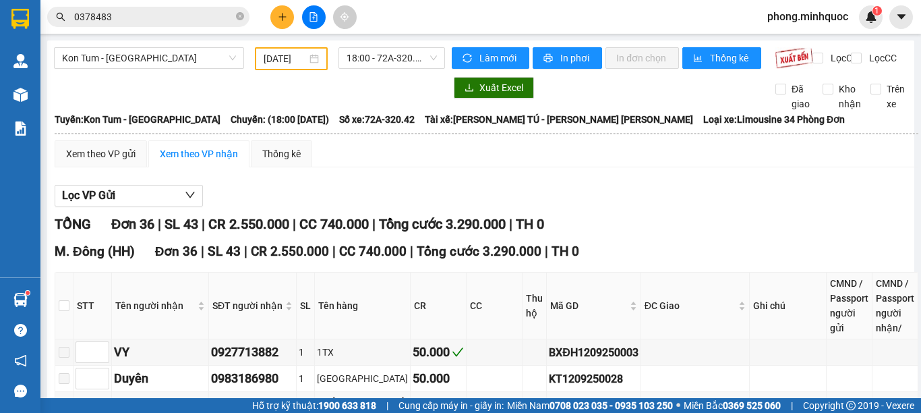
click at [277, 22] on button at bounding box center [282, 17] width 24 height 24
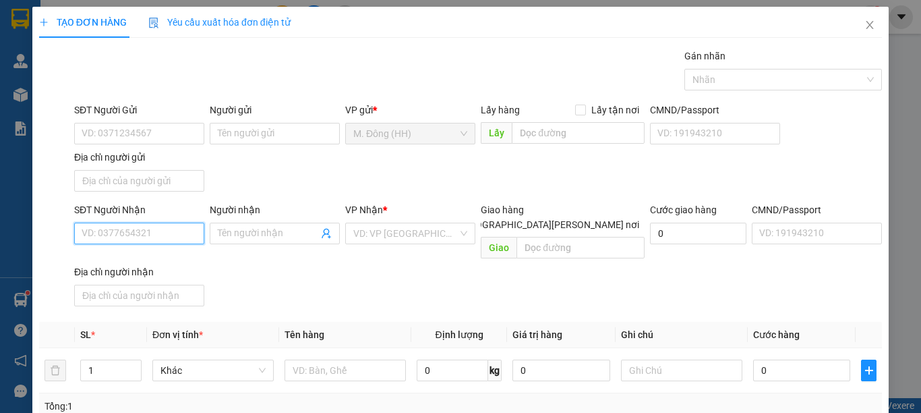
click at [173, 243] on input "SĐT Người Nhận" at bounding box center [139, 234] width 130 height 22
type input "0769457799"
click at [170, 243] on input "0769457799" at bounding box center [139, 234] width 130 height 22
click at [164, 260] on div "0769457799 - MI" at bounding box center [138, 260] width 112 height 15
type input "MI"
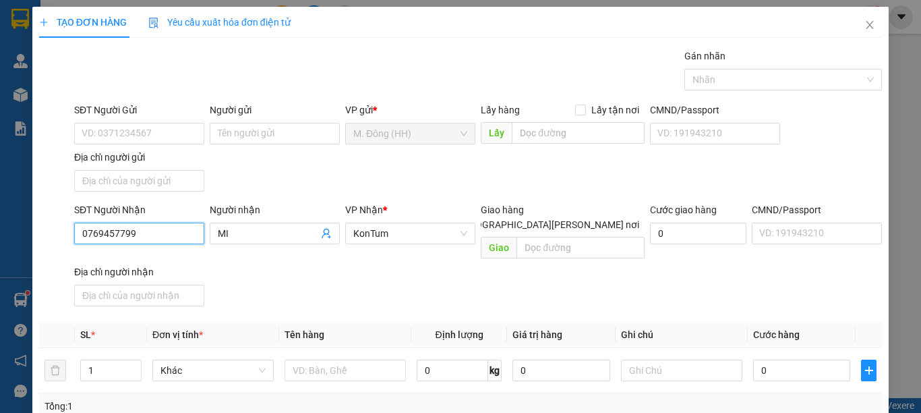
type input "0769457799"
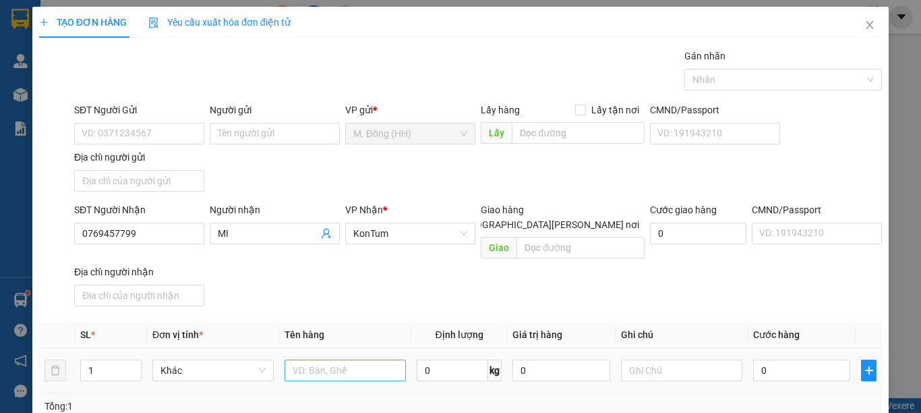
drag, startPoint x: 279, startPoint y: 330, endPoint x: 299, endPoint y: 346, distance: 26.0
click at [279, 331] on th "Tên hàng" at bounding box center [345, 335] width 132 height 26
click at [308, 359] on input "text" at bounding box center [345, 370] width 121 height 22
type input "hộp"
click at [769, 359] on input "0" at bounding box center [801, 370] width 97 height 22
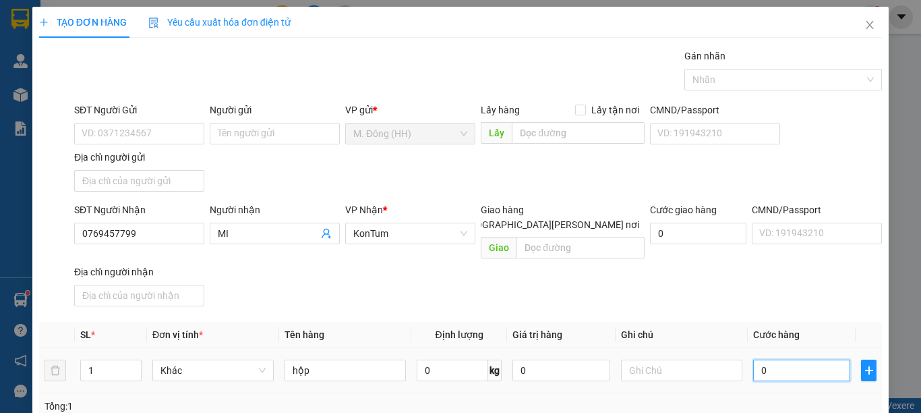
type input "4"
type input "40"
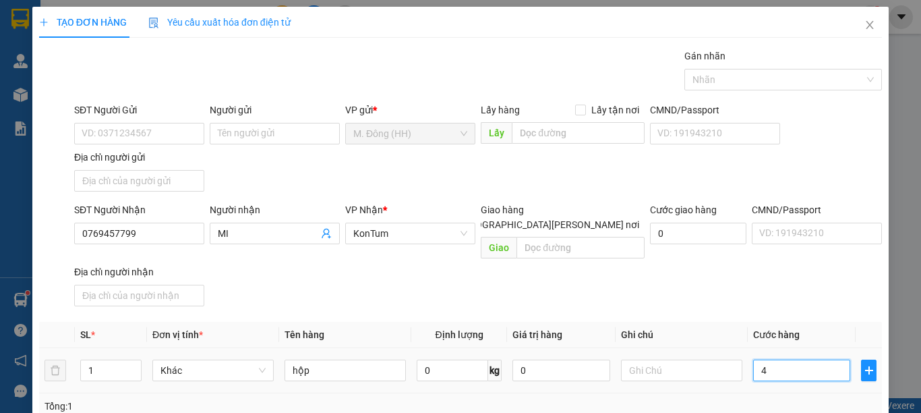
type input "40"
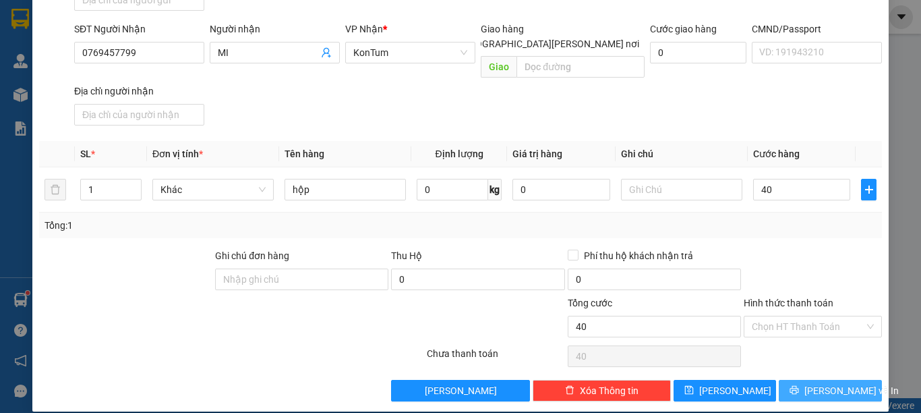
type input "40.000"
click at [799, 385] on icon "printer" at bounding box center [794, 389] width 9 height 9
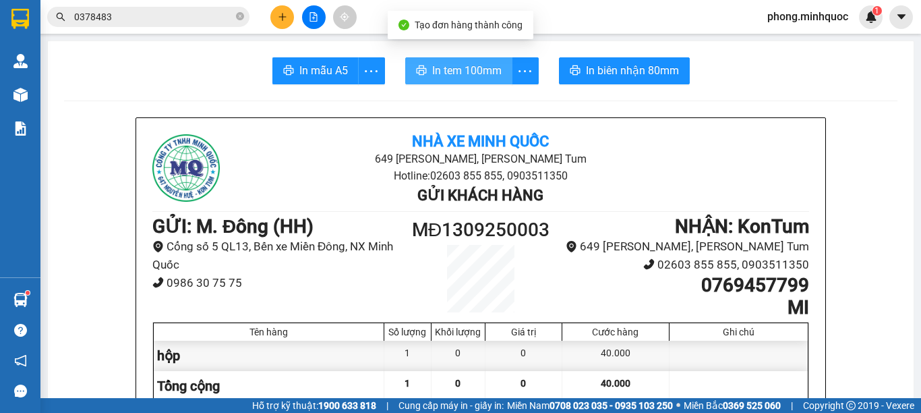
click at [460, 60] on button "In tem 100mm" at bounding box center [458, 70] width 107 height 27
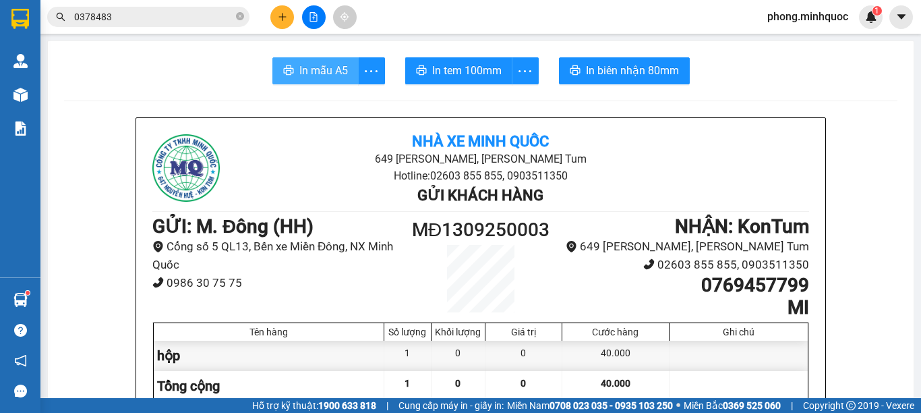
click at [295, 80] on button "In mẫu A5" at bounding box center [315, 70] width 86 height 27
click at [121, 9] on input "0378483" at bounding box center [153, 16] width 159 height 15
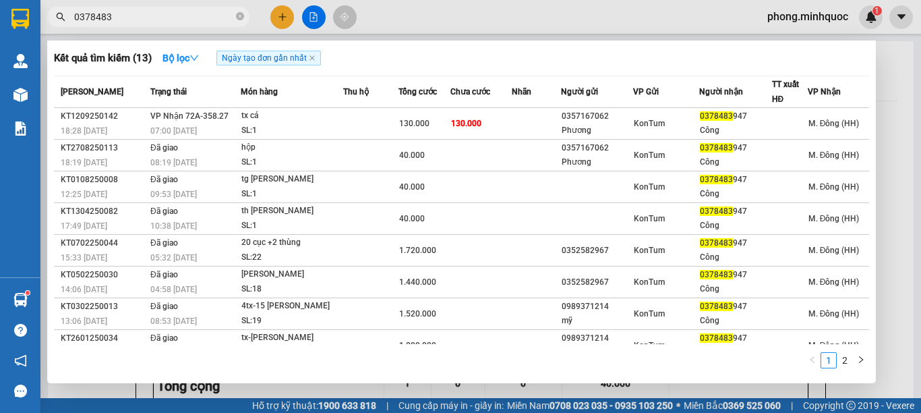
click at [121, 9] on input "0378483" at bounding box center [153, 16] width 159 height 15
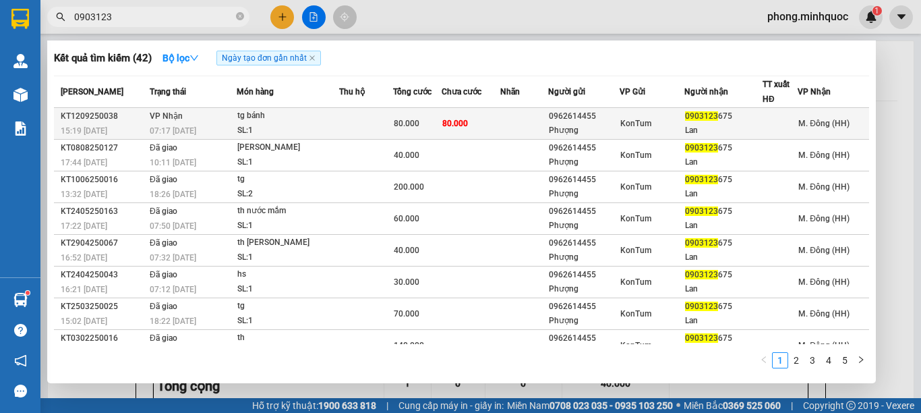
type input "0903123"
click at [288, 119] on div "tg bánh" at bounding box center [287, 116] width 101 height 15
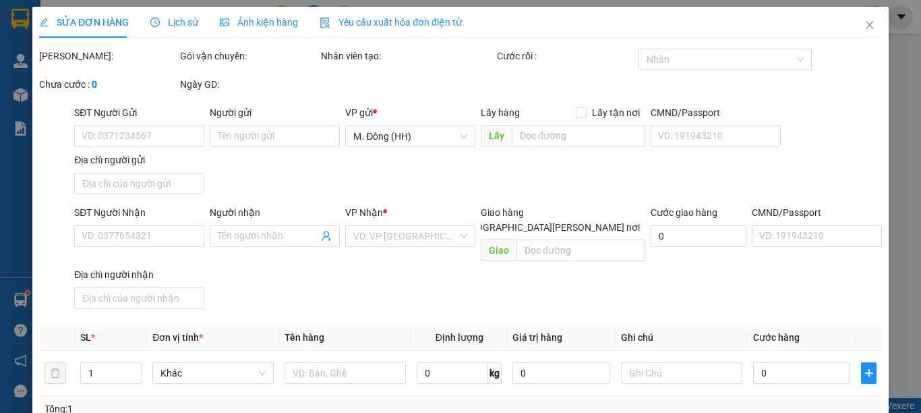
type input "0962614455"
type input "Phượng"
type input "0903123675"
type input "Lan"
type input "80.000"
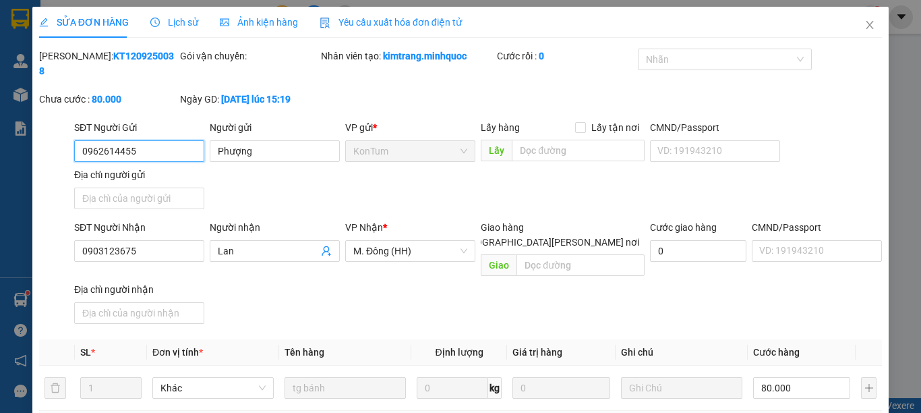
scroll to position [183, 0]
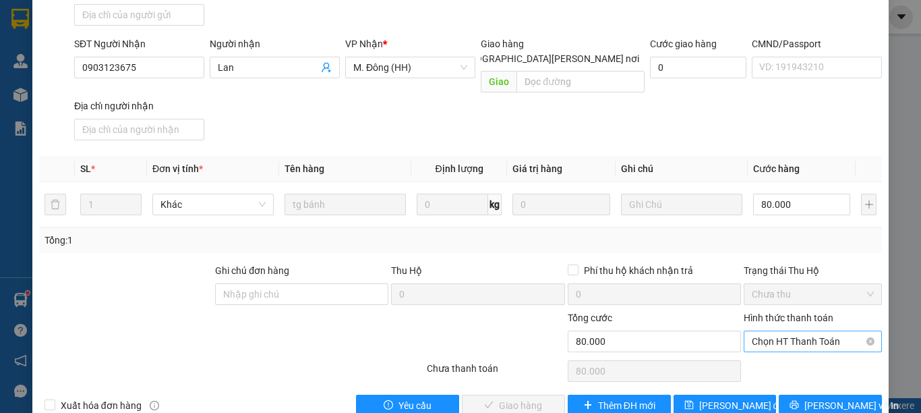
click at [799, 331] on span "Chọn HT Thanh Toán" at bounding box center [813, 341] width 122 height 20
click at [799, 337] on div "Tại văn phòng" at bounding box center [803, 338] width 120 height 15
type input "0"
click at [533, 398] on span "[PERSON_NAME] và Giao hàng" at bounding box center [579, 405] width 182 height 15
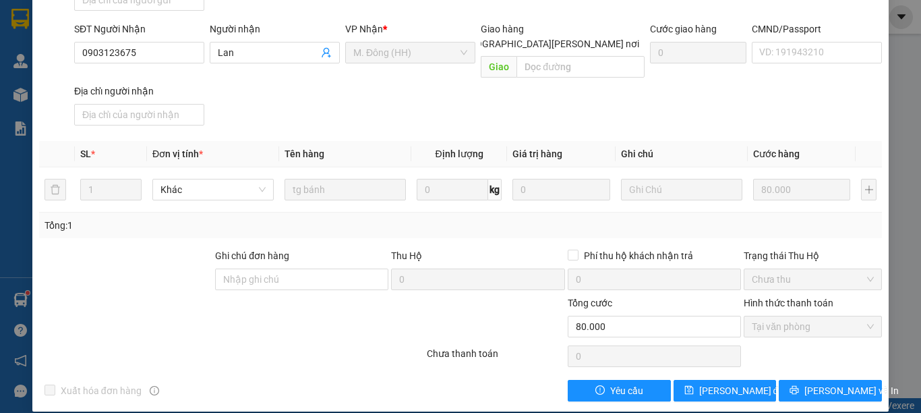
scroll to position [0, 0]
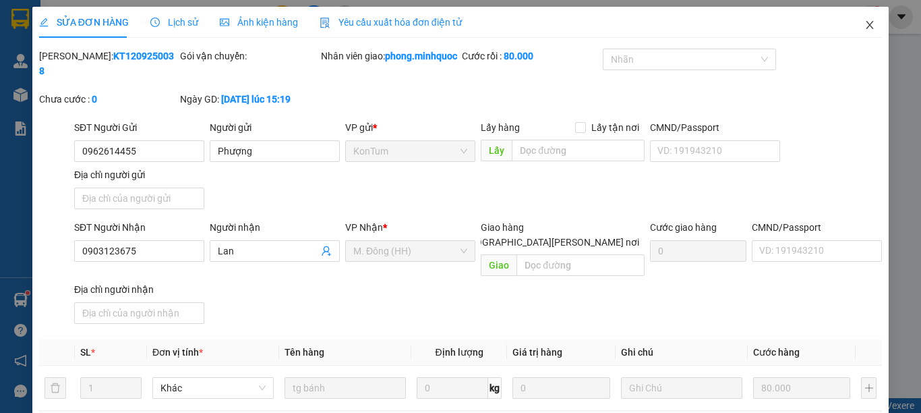
click at [865, 22] on span "Close" at bounding box center [870, 26] width 38 height 38
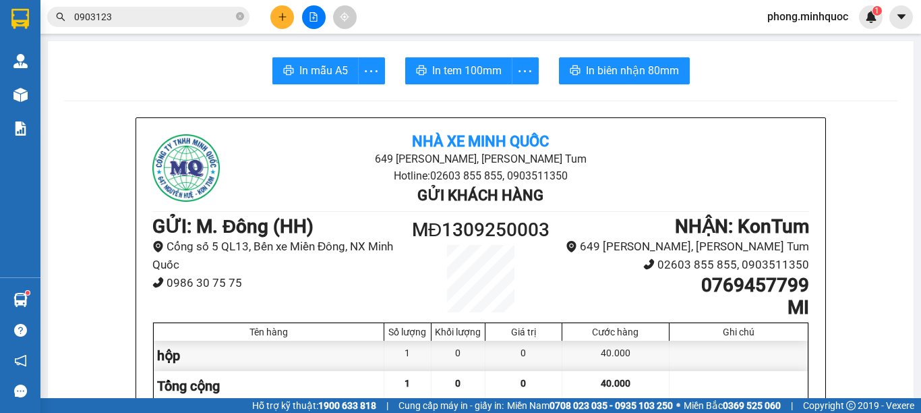
click at [73, 30] on div "Kết quả tìm kiếm ( 42 ) Bộ lọc Ngày tạo đơn gần nhất Mã ĐH Trạng thái Món hàng …" at bounding box center [460, 17] width 921 height 34
click at [112, 15] on input "0903123" at bounding box center [153, 16] width 159 height 15
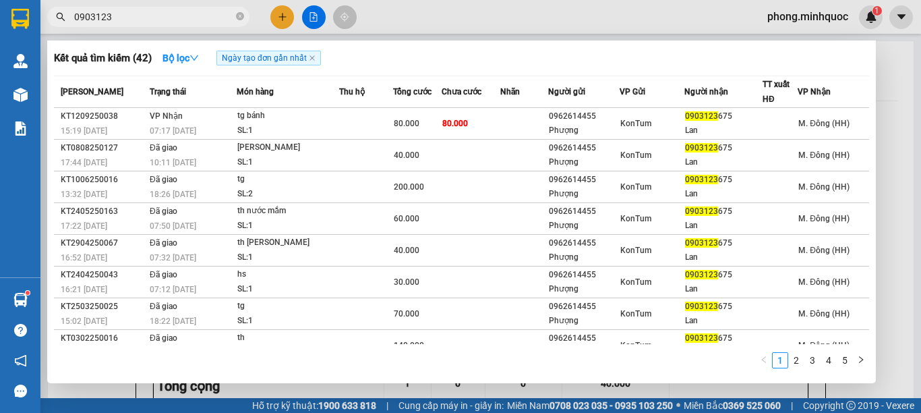
click at [113, 16] on input "0903123" at bounding box center [153, 16] width 159 height 15
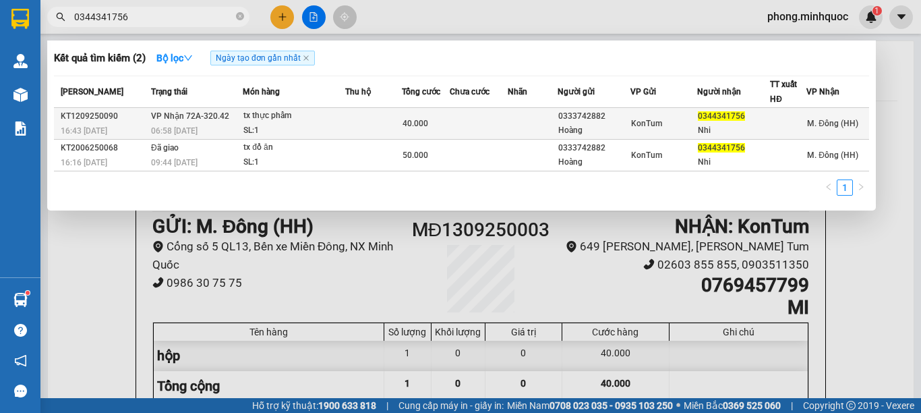
type input "0344341756"
click at [610, 135] on div "Hoàng" at bounding box center [593, 130] width 71 height 14
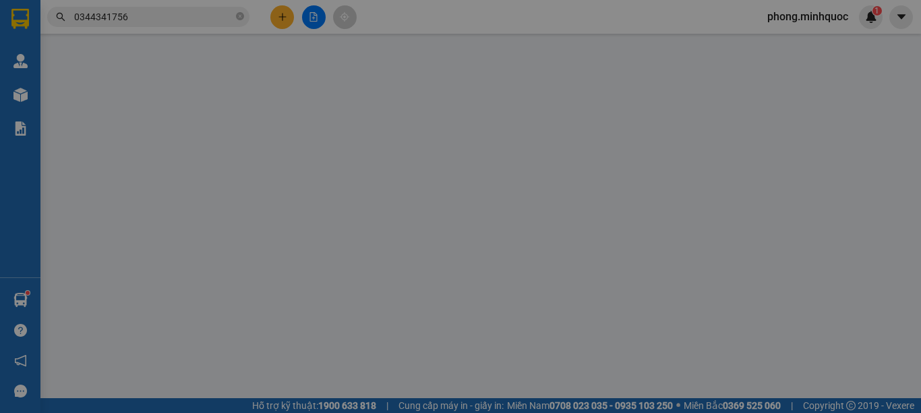
type input "0333742882"
type input "Hoàng"
type input "0344341756"
type input "Nhi"
type input "40.000"
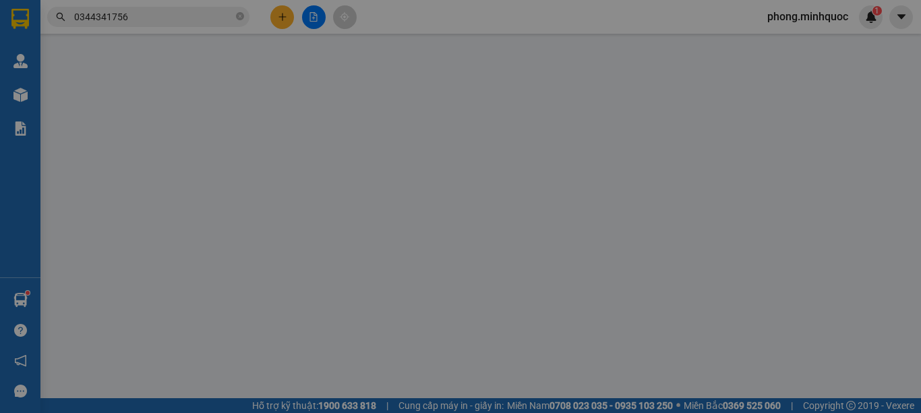
type input "0"
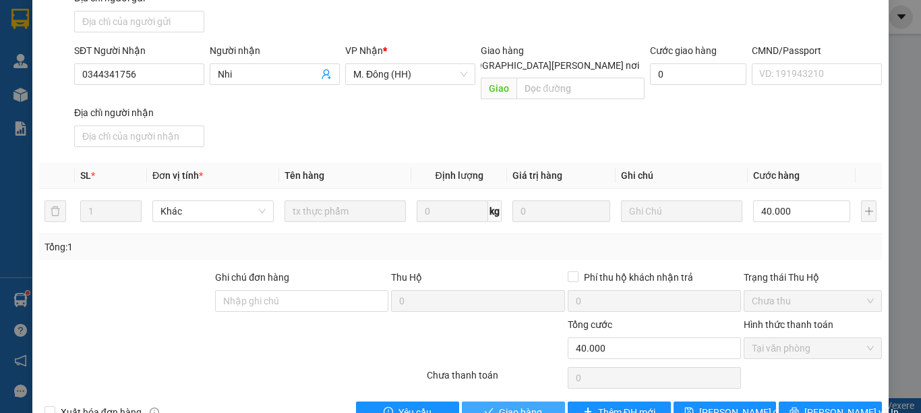
scroll to position [183, 0]
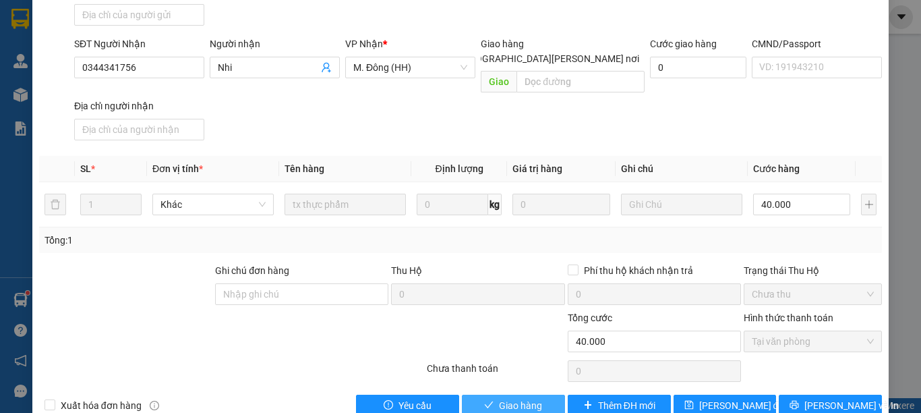
click at [528, 398] on span "Giao hàng" at bounding box center [520, 405] width 43 height 15
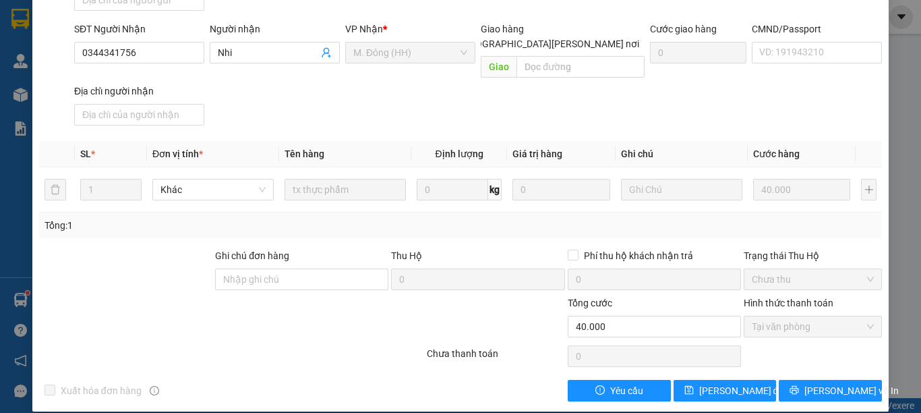
scroll to position [0, 0]
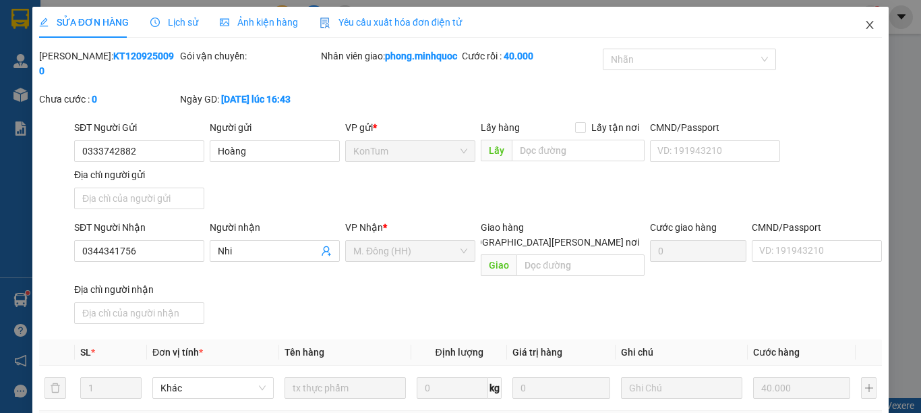
click at [854, 16] on span "Close" at bounding box center [870, 26] width 38 height 38
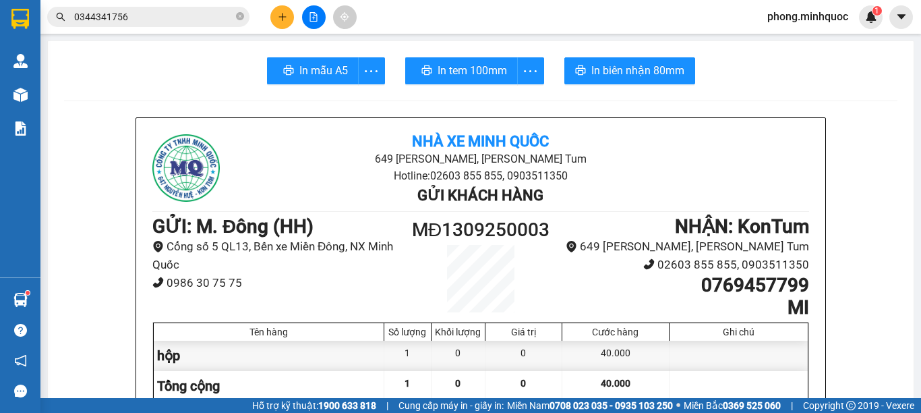
click at [270, 22] on div at bounding box center [313, 17] width 101 height 24
click at [279, 22] on button at bounding box center [282, 17] width 24 height 24
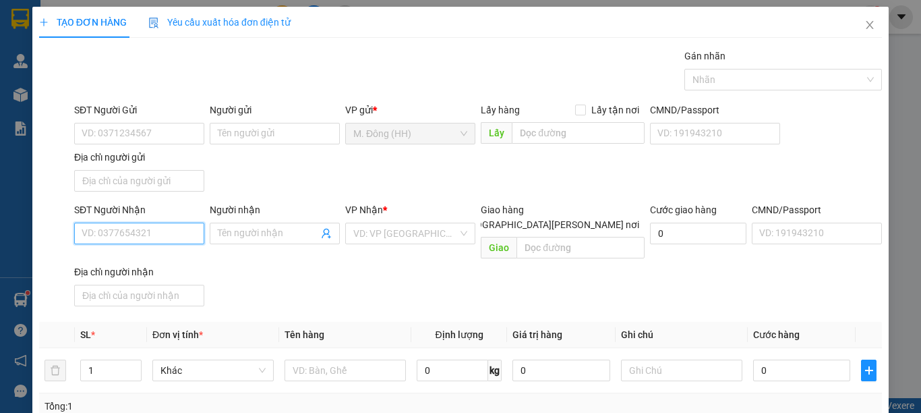
click at [96, 229] on input "SĐT Người Nhận" at bounding box center [139, 234] width 130 height 22
click at [125, 253] on div "0347440206 - NGÂN" at bounding box center [138, 260] width 112 height 15
type input "0347440206"
type input "NGÂN"
type input "0347440206"
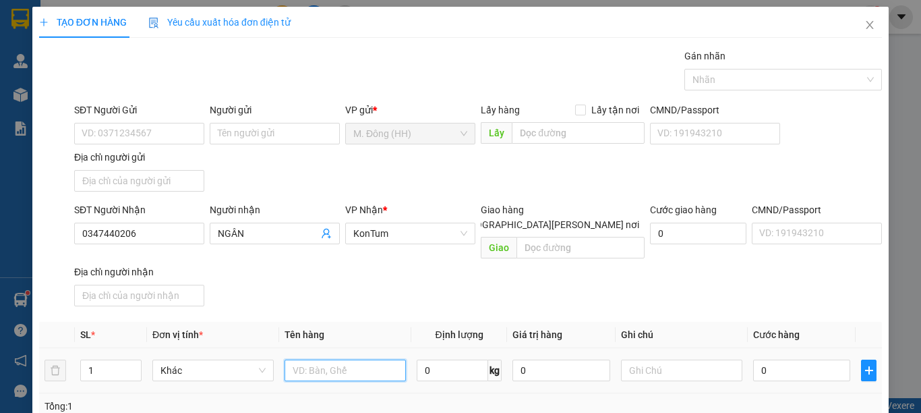
click at [316, 359] on input "text" at bounding box center [345, 370] width 121 height 22
type input "bì"
click at [769, 359] on input "0" at bounding box center [801, 370] width 97 height 22
type input "4"
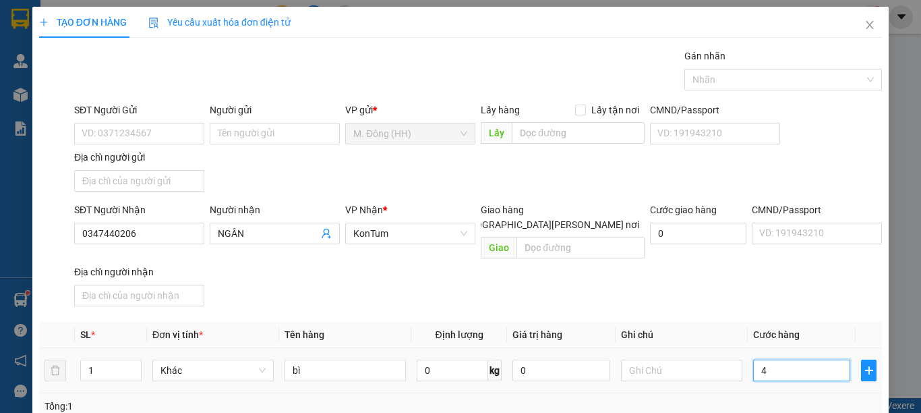
type input "4"
type input "40"
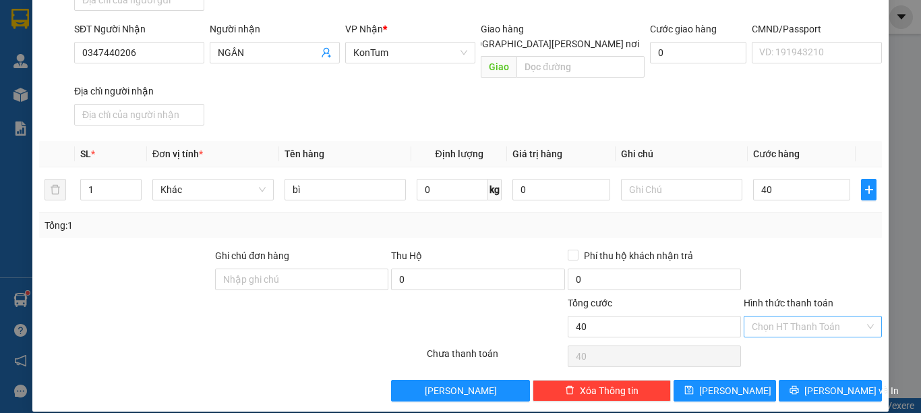
type input "40.000"
click at [838, 316] on input "Hình thức thanh toán" at bounding box center [808, 326] width 113 height 20
click at [830, 344] on div "Tại văn phòng" at bounding box center [803, 338] width 120 height 15
type input "0"
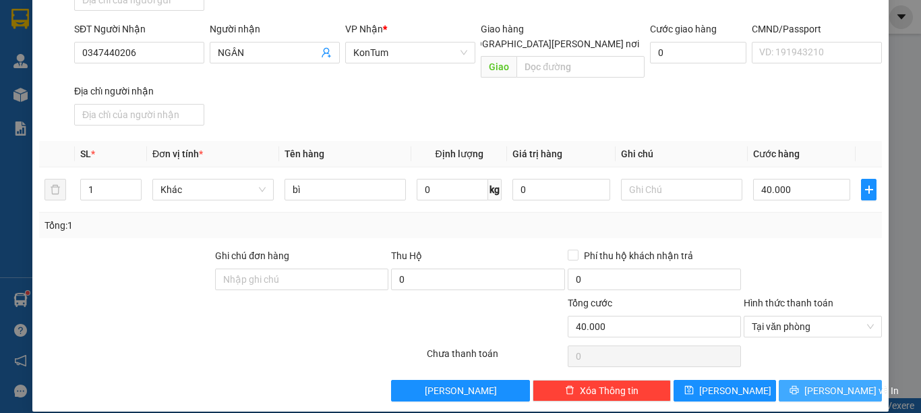
click at [825, 383] on span "[PERSON_NAME] và In" at bounding box center [852, 390] width 94 height 15
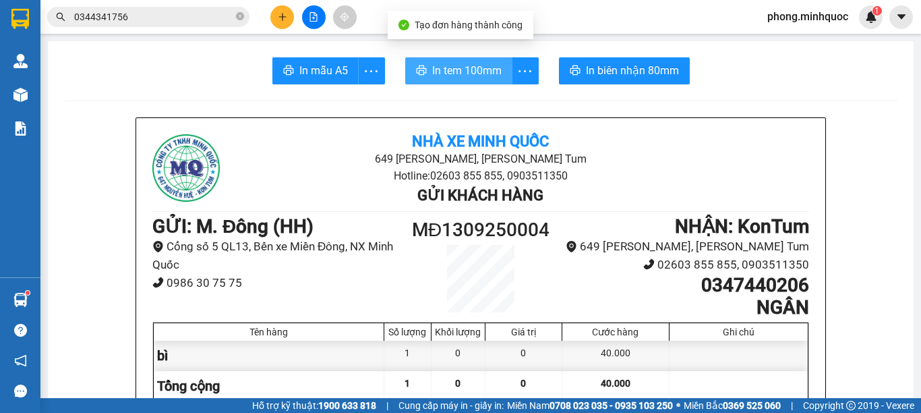
click at [459, 73] on span "In tem 100mm" at bounding box center [466, 70] width 69 height 17
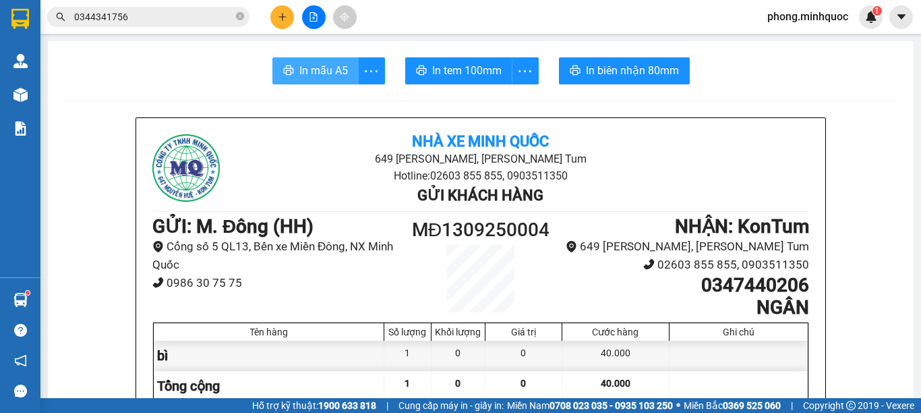
click at [299, 73] on span "In mẫu A5" at bounding box center [323, 70] width 49 height 17
click at [163, 16] on input "0344341756" at bounding box center [153, 16] width 159 height 15
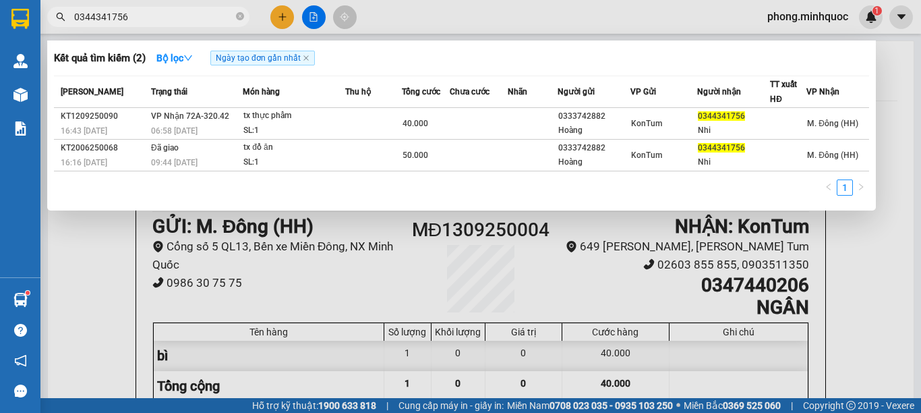
click at [152, 14] on input "0344341756" at bounding box center [153, 16] width 159 height 15
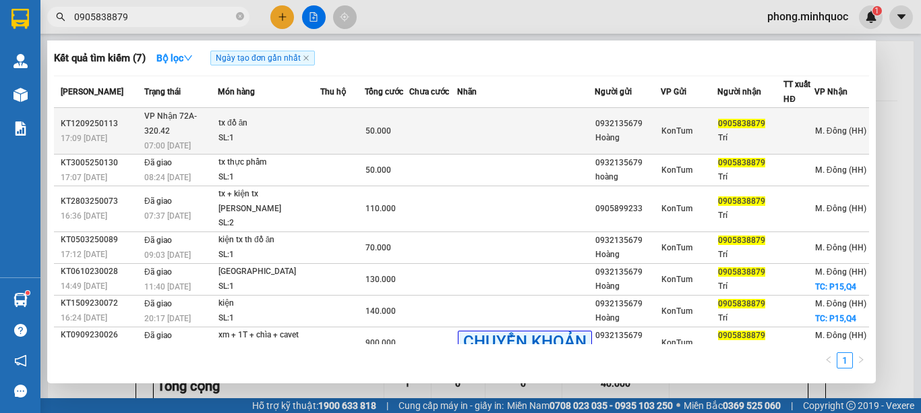
type input "0905838879"
click at [370, 148] on td "50.000" at bounding box center [387, 131] width 45 height 47
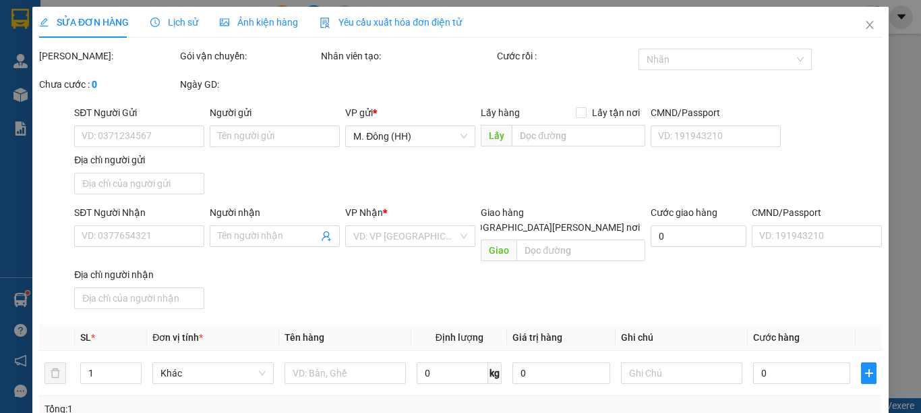
type input "0932135679"
type input "Hoàng"
type input "0905838879"
type input "Trí"
type input "50.000"
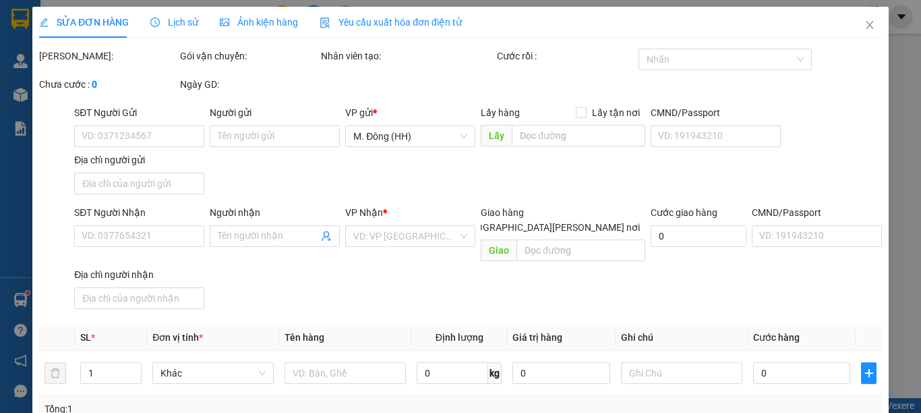
type input "0"
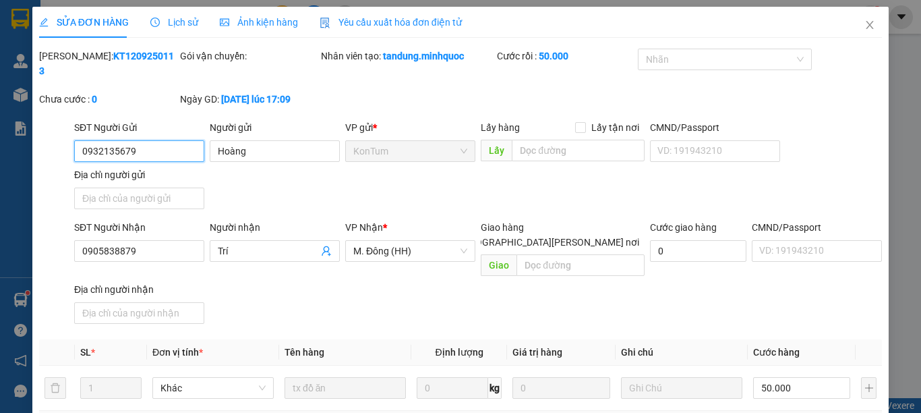
scroll to position [183, 0]
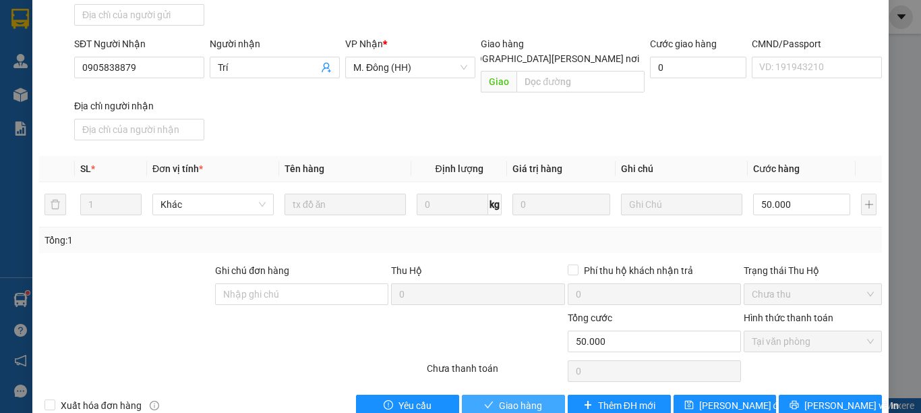
click at [500, 398] on span "Giao hàng" at bounding box center [520, 405] width 43 height 15
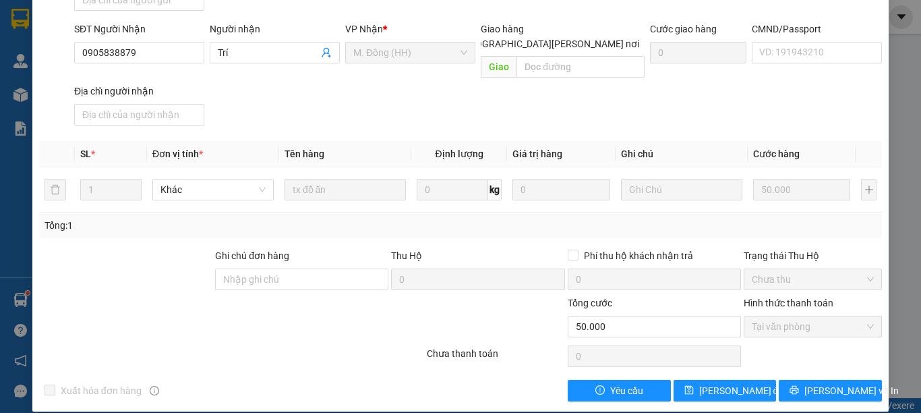
scroll to position [0, 0]
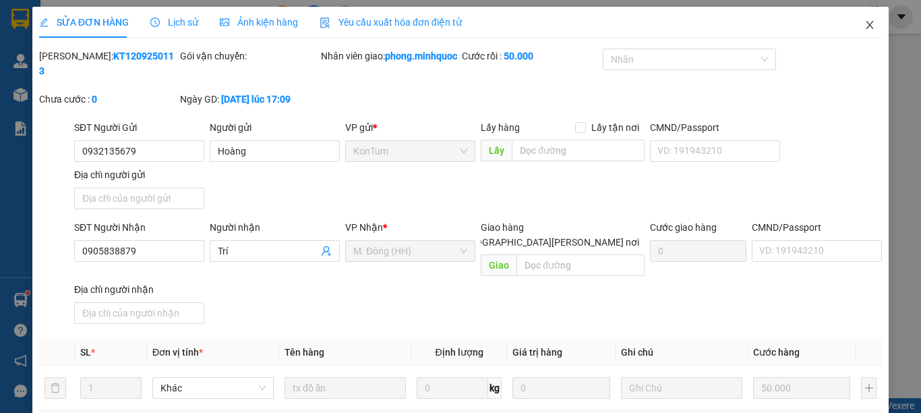
click at [870, 22] on span "Close" at bounding box center [870, 26] width 38 height 38
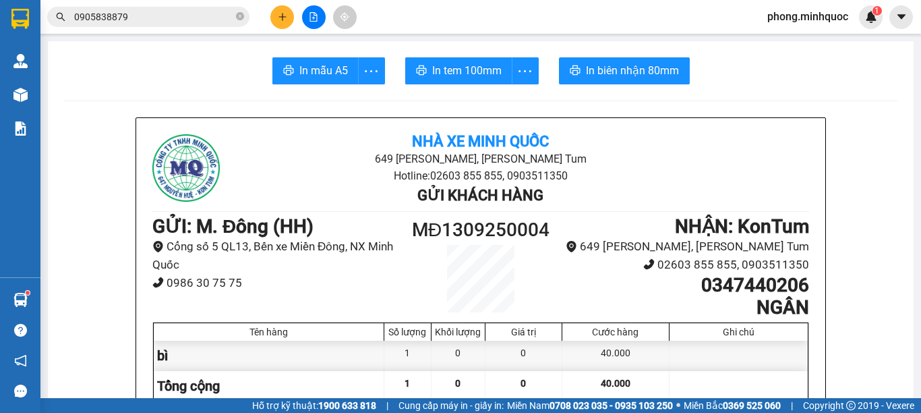
click at [127, 3] on div "Kết quả tìm kiếm ( 7 ) Bộ lọc Ngày tạo đơn gần nhất Mã ĐH Trạng thái Món hàng T…" at bounding box center [460, 17] width 921 height 34
click at [129, 16] on input "0905838879" at bounding box center [153, 16] width 159 height 15
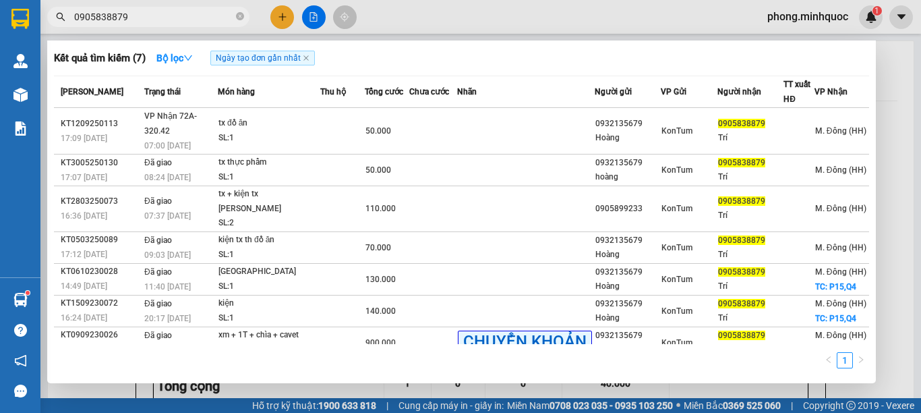
click at [129, 16] on input "0905838879" at bounding box center [153, 16] width 159 height 15
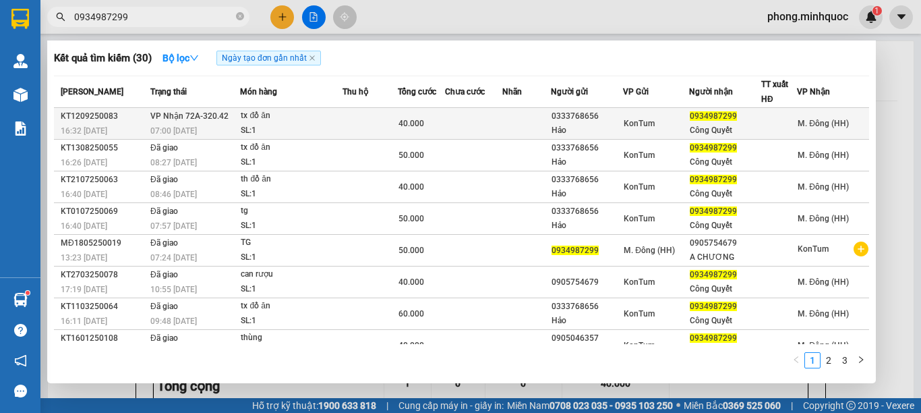
type input "0934987299"
click at [218, 121] on span "VP Nhận 72A-320.42" at bounding box center [189, 115] width 78 height 9
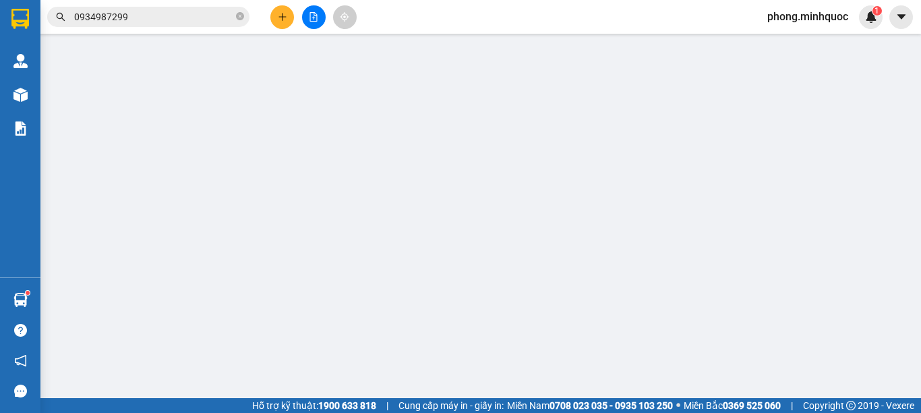
type input "0333768656"
type input "Hảo"
type input "0934987299"
type input "Công Quyết"
type input "40.000"
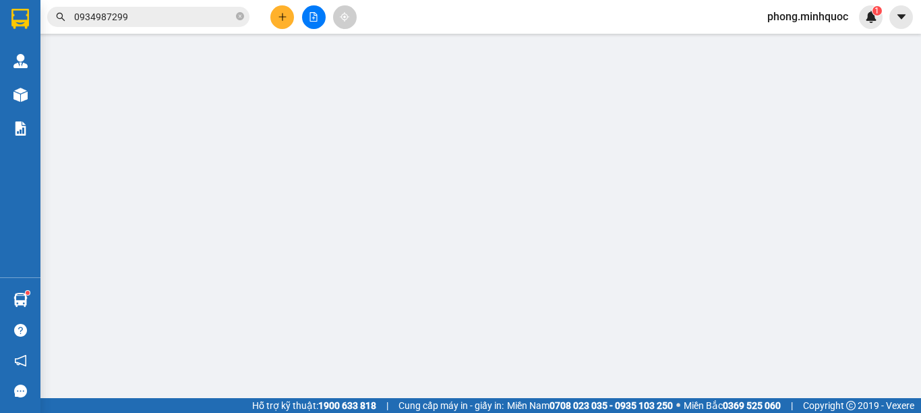
type input "0"
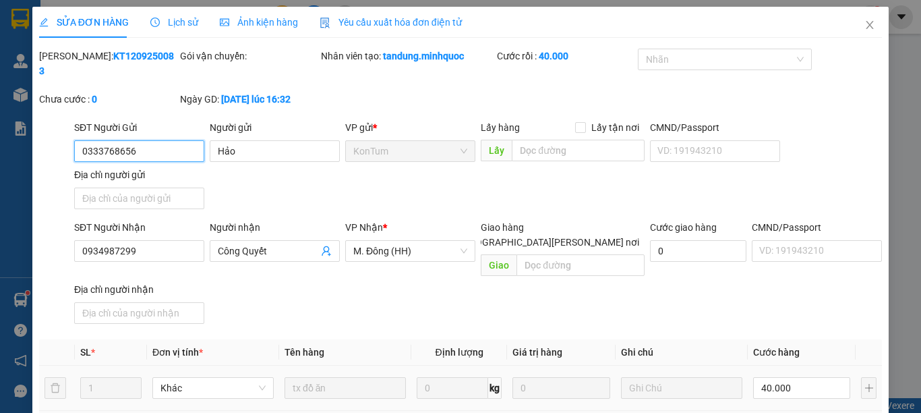
scroll to position [183, 0]
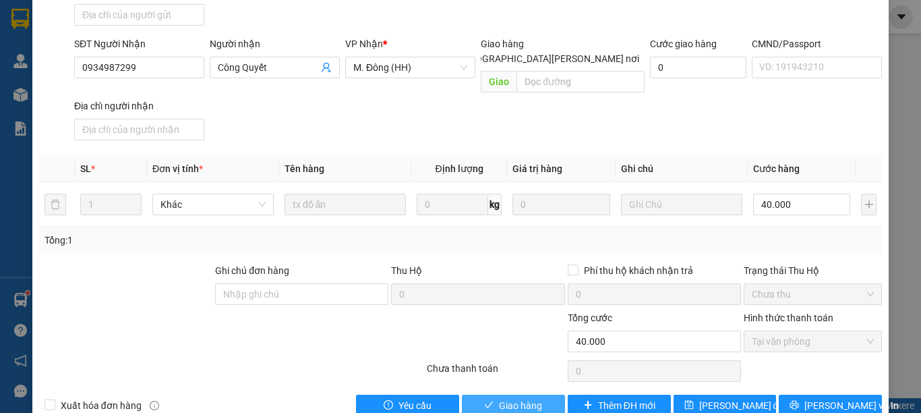
click at [523, 398] on span "Giao hàng" at bounding box center [520, 405] width 43 height 15
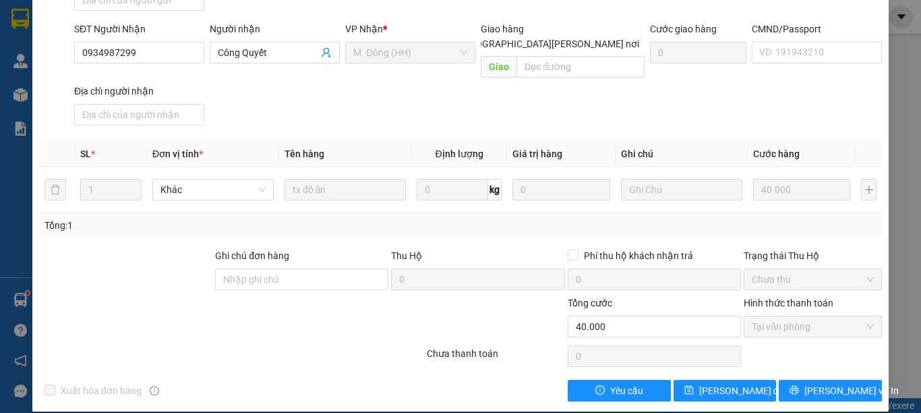
scroll to position [0, 0]
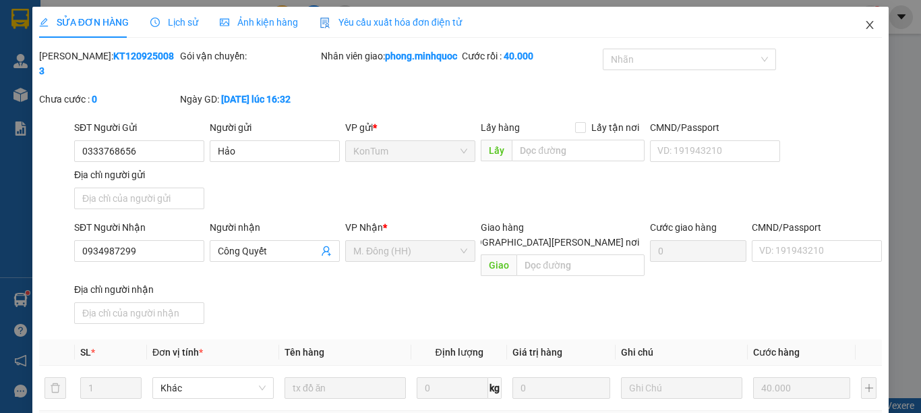
click at [865, 32] on span "Close" at bounding box center [870, 26] width 38 height 38
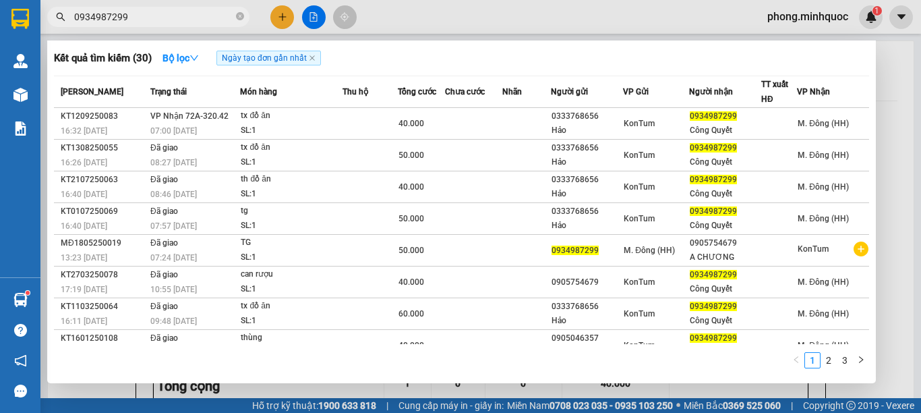
click at [183, 9] on span "0934987299" at bounding box center [148, 17] width 202 height 20
click at [179, 12] on input "0934987299" at bounding box center [153, 16] width 159 height 15
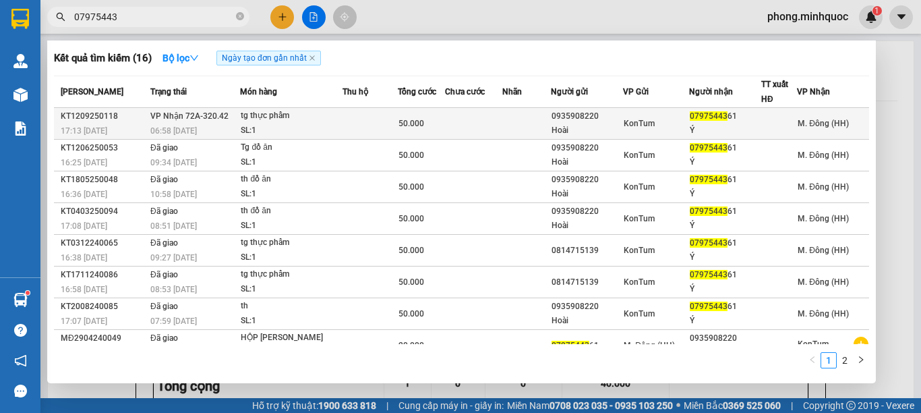
type input "07975443"
click at [362, 133] on td at bounding box center [370, 124] width 55 height 32
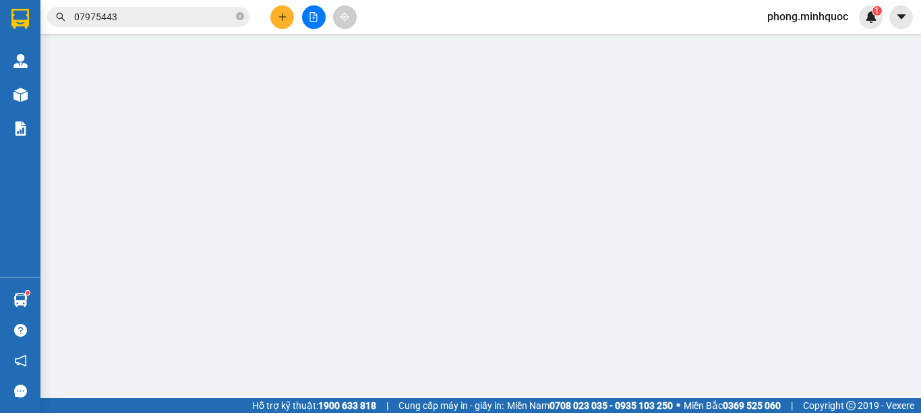
type input "0935908220"
type input "Hoài"
type input "0797544361"
type input "Ý"
type input "50.000"
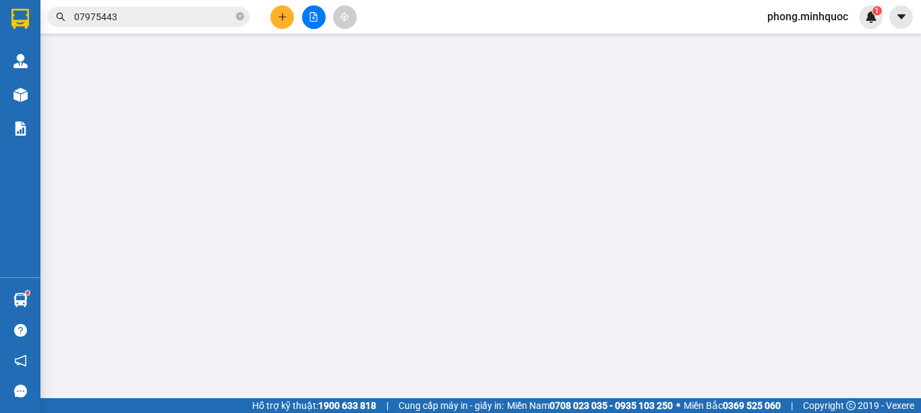
type input "0"
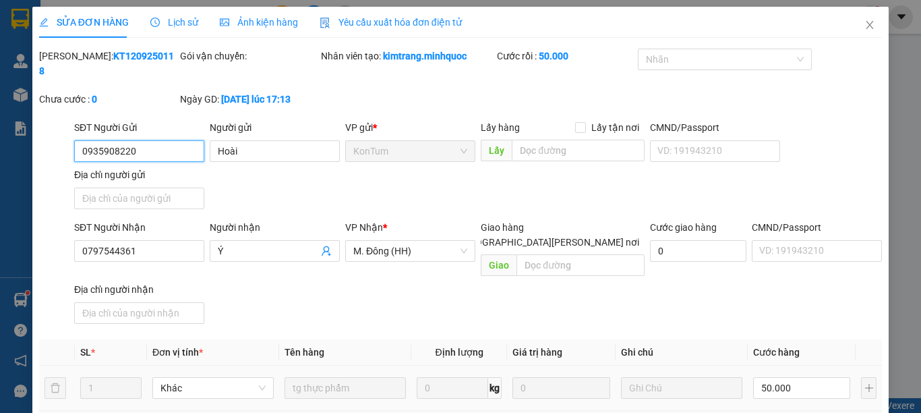
scroll to position [183, 0]
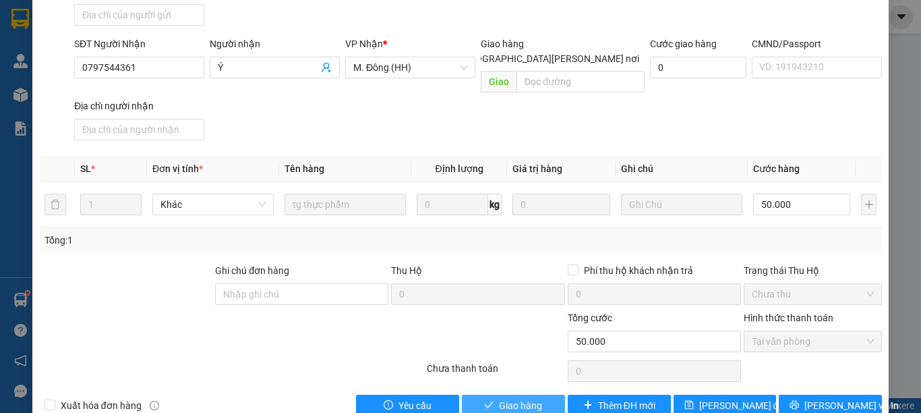
click at [509, 398] on span "Giao hàng" at bounding box center [520, 405] width 43 height 15
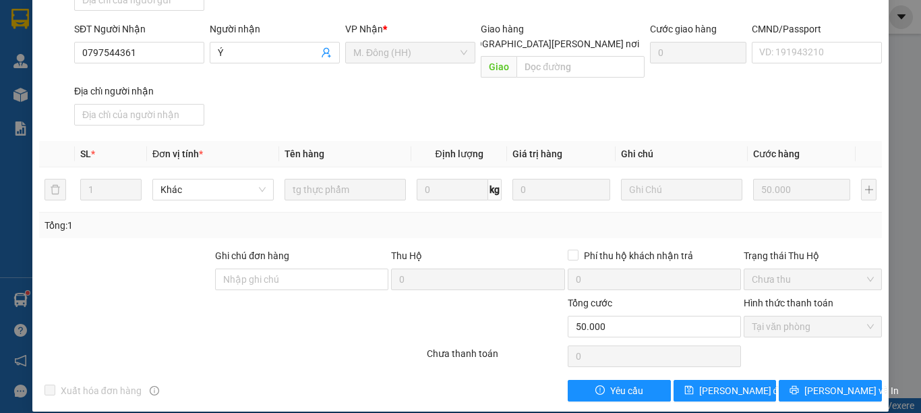
scroll to position [0, 0]
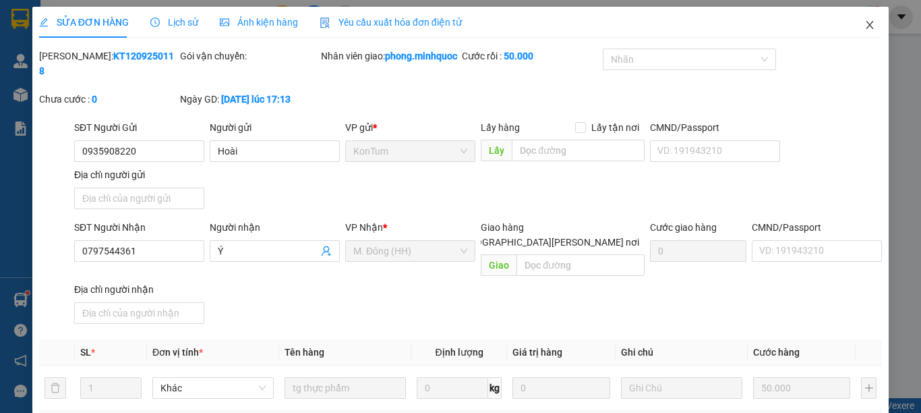
click at [867, 24] on icon "close" at bounding box center [870, 25] width 7 height 8
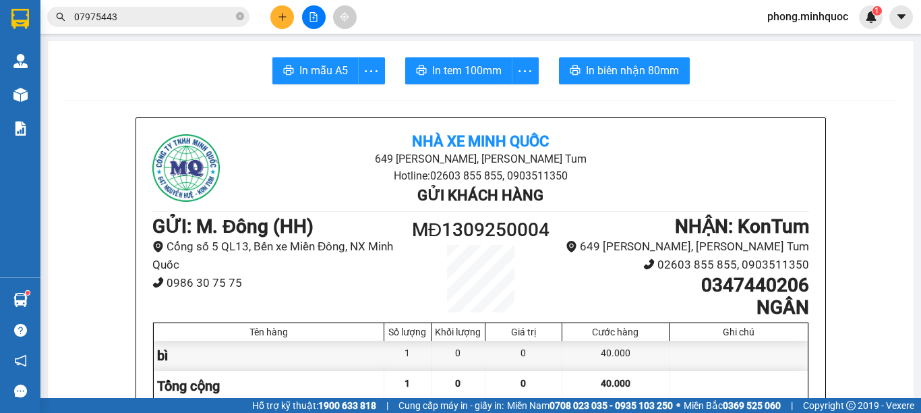
click at [285, 18] on icon "plus" at bounding box center [282, 16] width 9 height 9
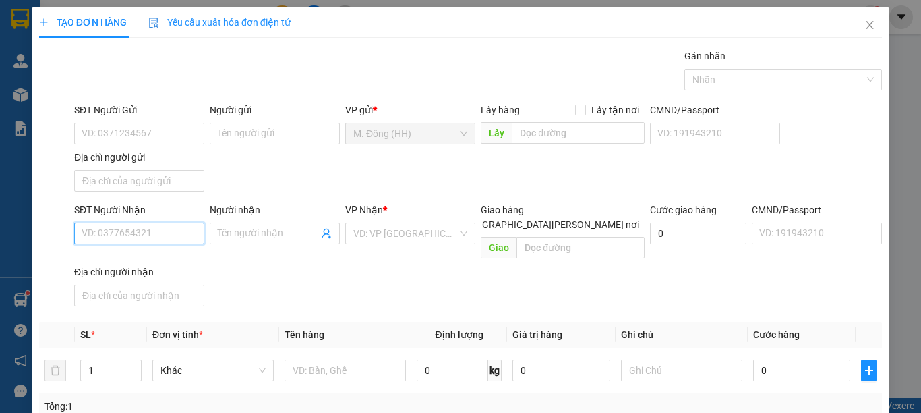
click at [132, 229] on input "SĐT Người Nhận" at bounding box center [139, 234] width 130 height 22
type input "0342927509"
click at [132, 239] on input "0342927509" at bounding box center [139, 234] width 130 height 22
click at [132, 243] on input "0342927509" at bounding box center [139, 234] width 130 height 22
click at [136, 259] on div "0342927509 - Thư" at bounding box center [138, 260] width 112 height 15
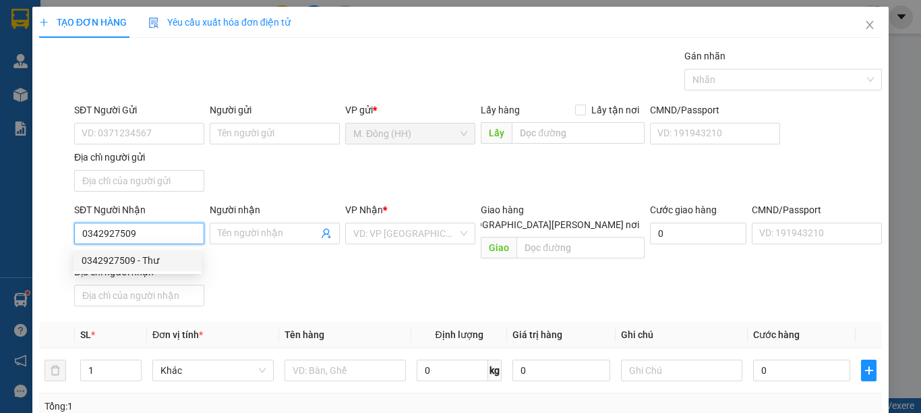
type input "Thư"
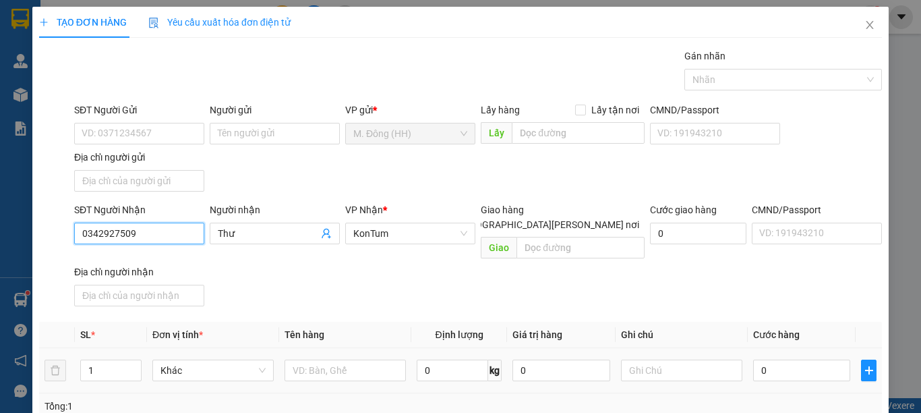
type input "0342927509"
click at [362, 366] on div at bounding box center [345, 370] width 121 height 27
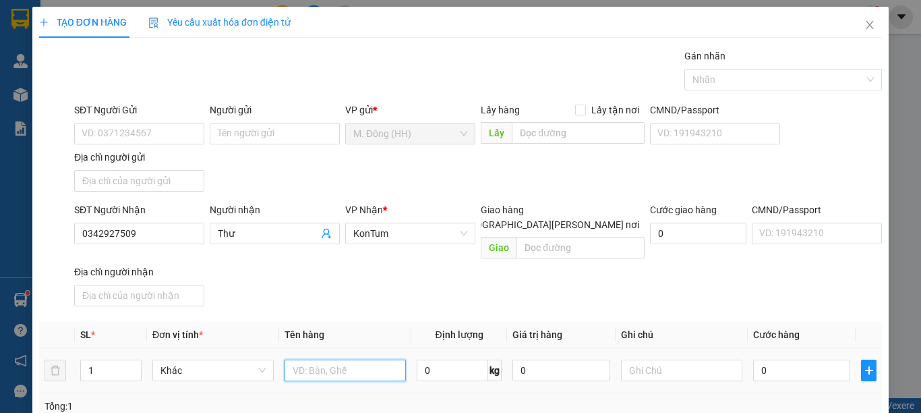
click at [364, 361] on input "text" at bounding box center [345, 370] width 121 height 22
type input "hộp"
click at [815, 359] on input "0" at bounding box center [801, 370] width 97 height 22
type input "40"
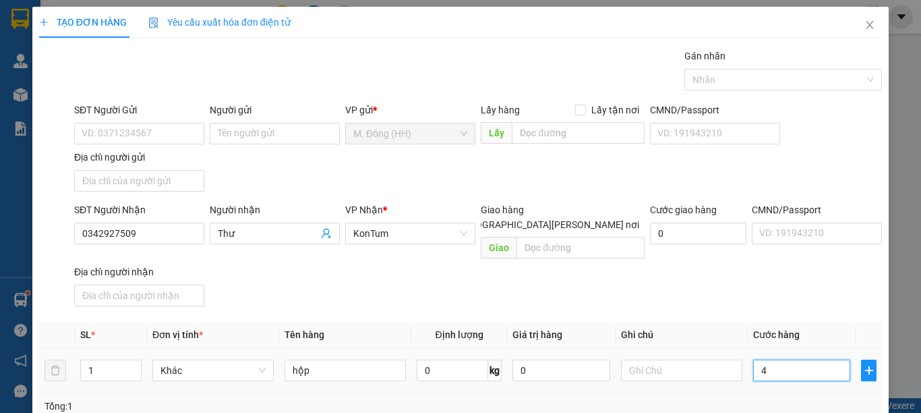
type input "40"
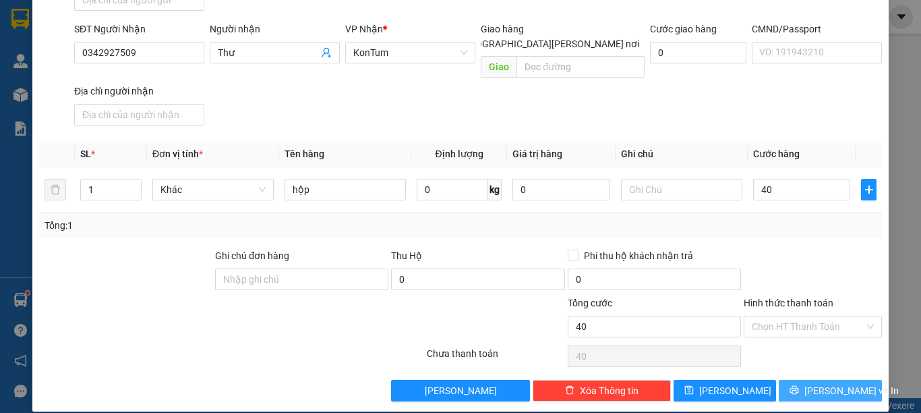
type input "40.000"
click at [809, 383] on span "[PERSON_NAME] và In" at bounding box center [852, 390] width 94 height 15
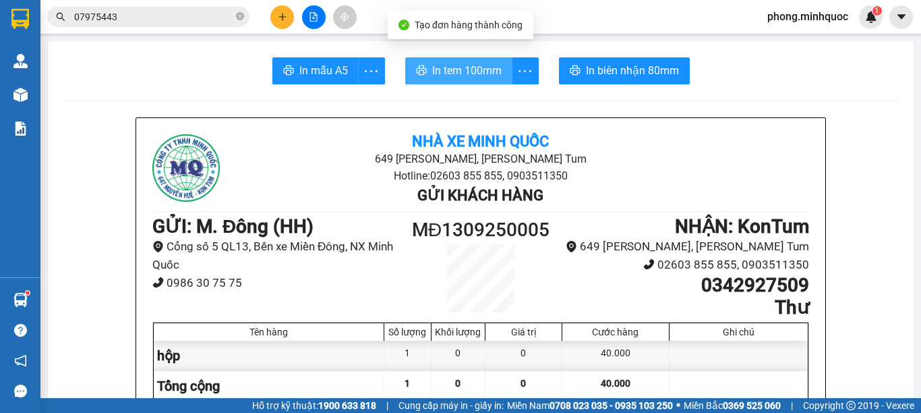
click at [434, 69] on span "In tem 100mm" at bounding box center [466, 70] width 69 height 17
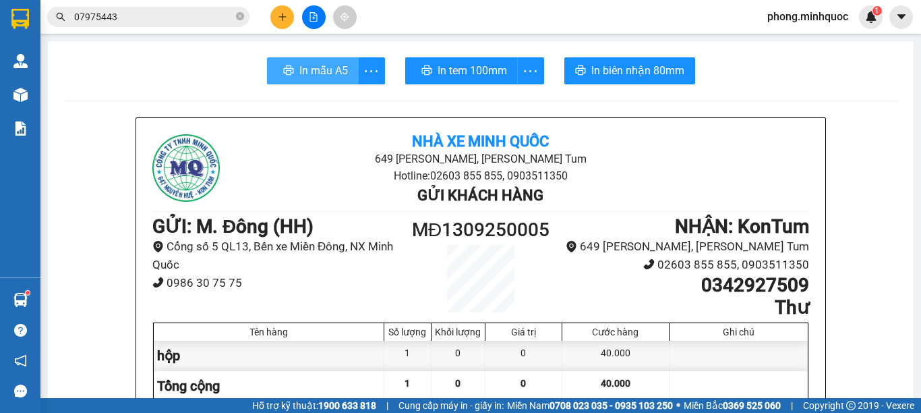
click at [303, 57] on button "In mẫu A5" at bounding box center [313, 70] width 92 height 27
click at [302, 60] on button "In mẫu A5" at bounding box center [313, 70] width 92 height 27
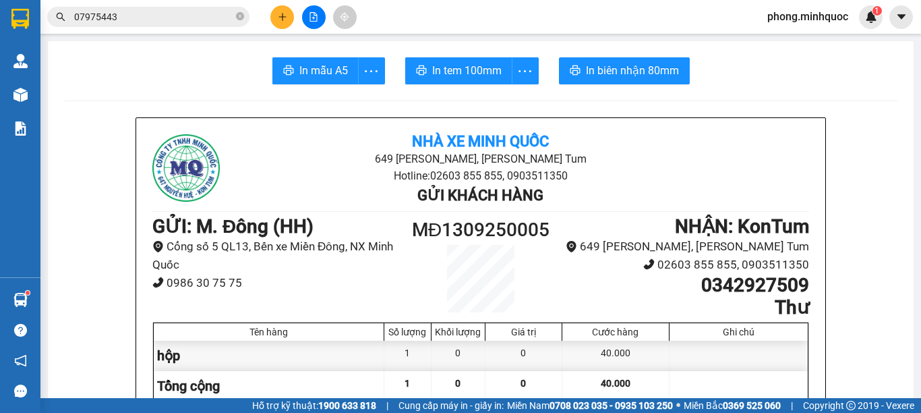
click at [174, 18] on input "07975443" at bounding box center [153, 16] width 159 height 15
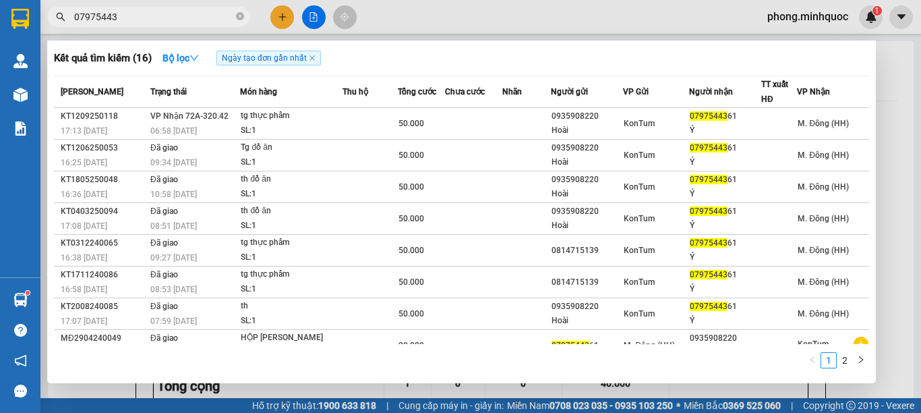
click at [174, 18] on input "07975443" at bounding box center [153, 16] width 159 height 15
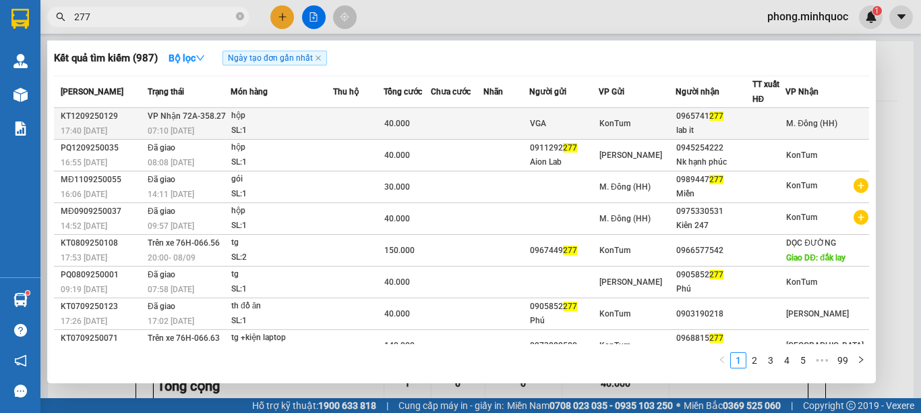
type input "277"
click at [419, 117] on div "40.000" at bounding box center [407, 123] width 46 height 15
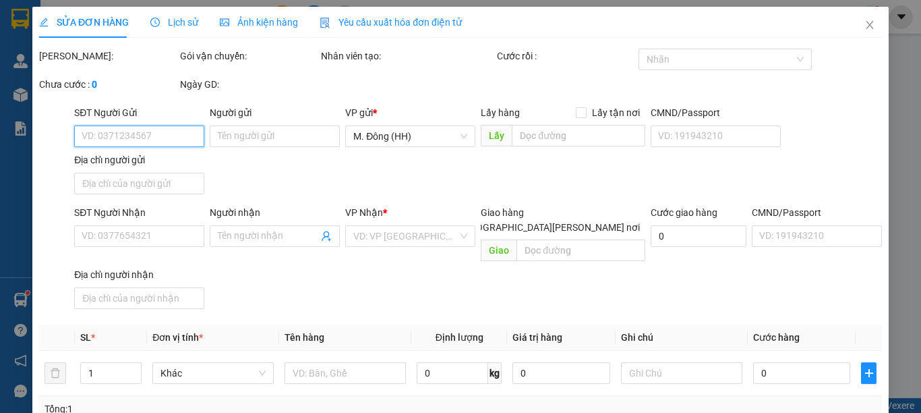
type input "VGA"
type input "0965741277"
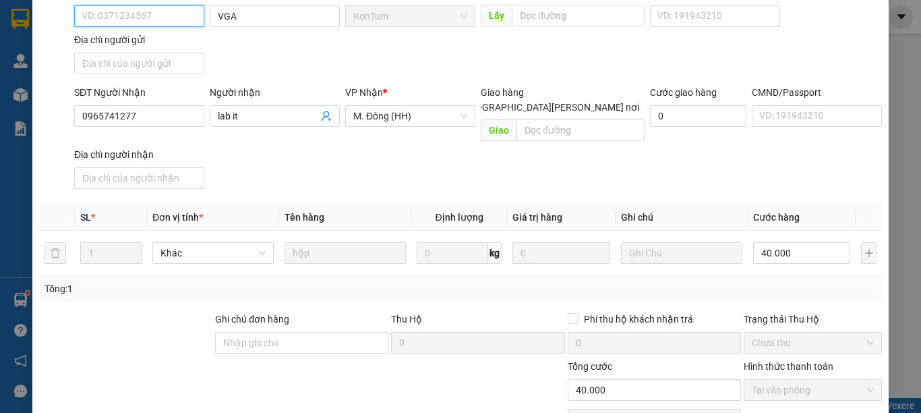
scroll to position [183, 0]
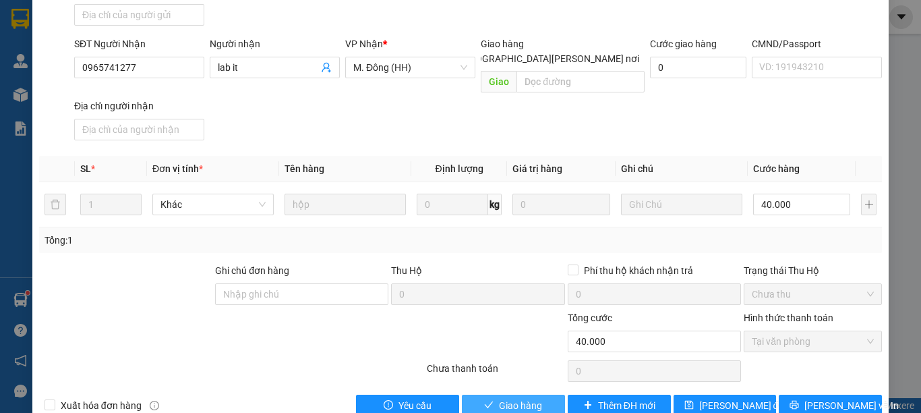
click at [499, 398] on span "Giao hàng" at bounding box center [520, 405] width 43 height 15
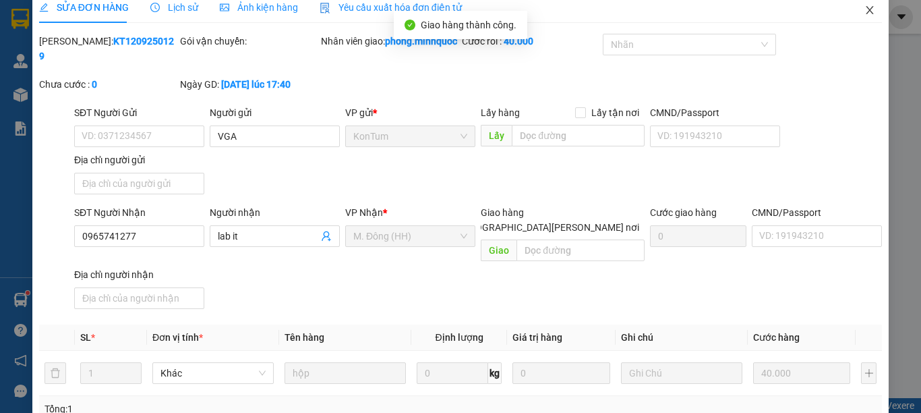
scroll to position [0, 0]
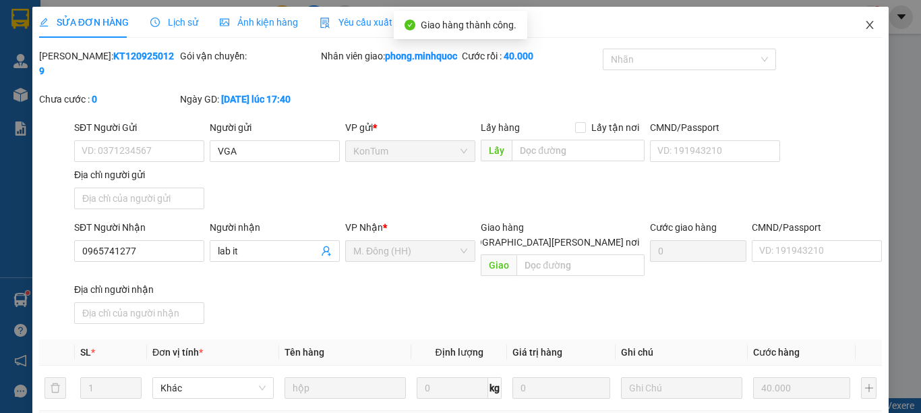
click at [865, 28] on span "Close" at bounding box center [870, 26] width 38 height 38
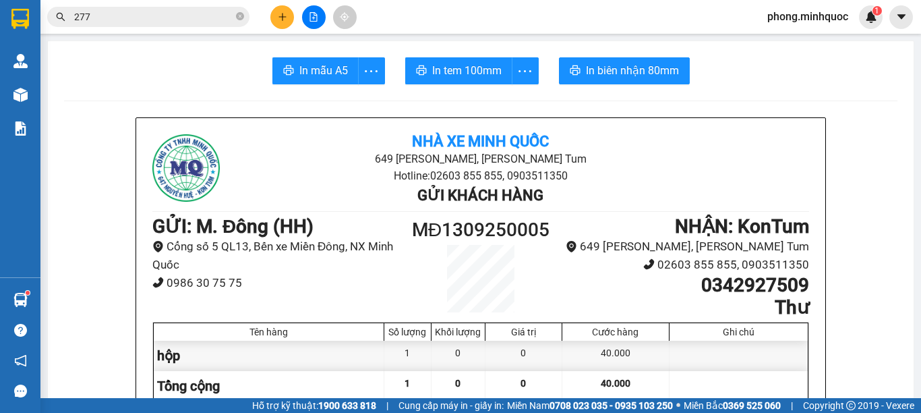
click at [143, 11] on input "277" at bounding box center [153, 16] width 159 height 15
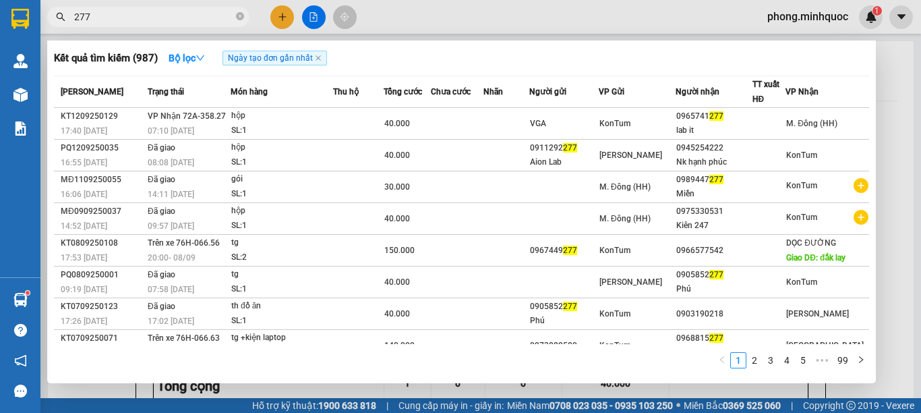
click at [143, 11] on input "277" at bounding box center [153, 16] width 159 height 15
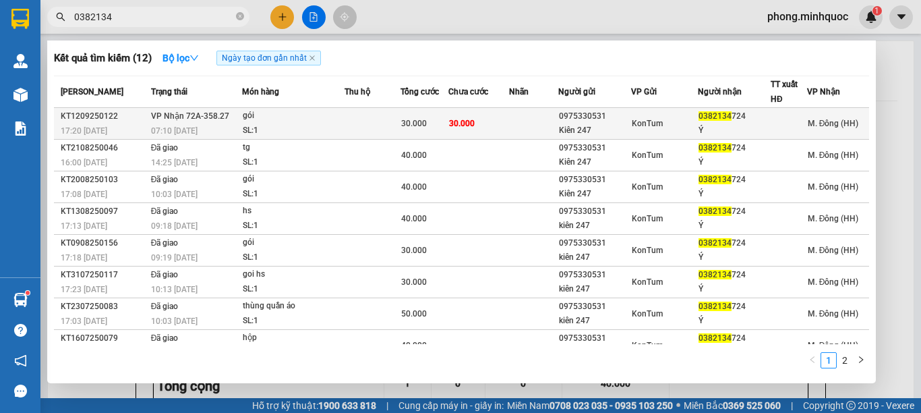
click at [314, 115] on div "gói" at bounding box center [293, 116] width 101 height 15
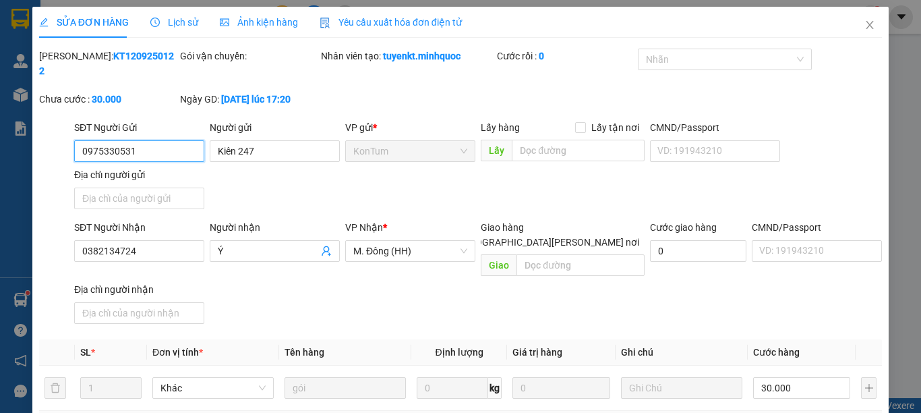
scroll to position [183, 0]
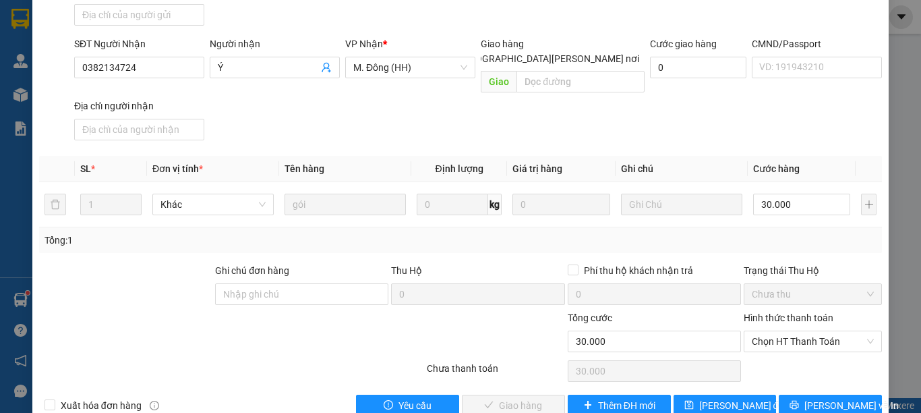
click at [781, 310] on div "Hình thức thanh toán" at bounding box center [813, 320] width 138 height 20
click at [782, 331] on span "Chọn HT Thanh Toán" at bounding box center [813, 341] width 122 height 20
click at [778, 329] on div "Tại văn phòng" at bounding box center [803, 339] width 136 height 22
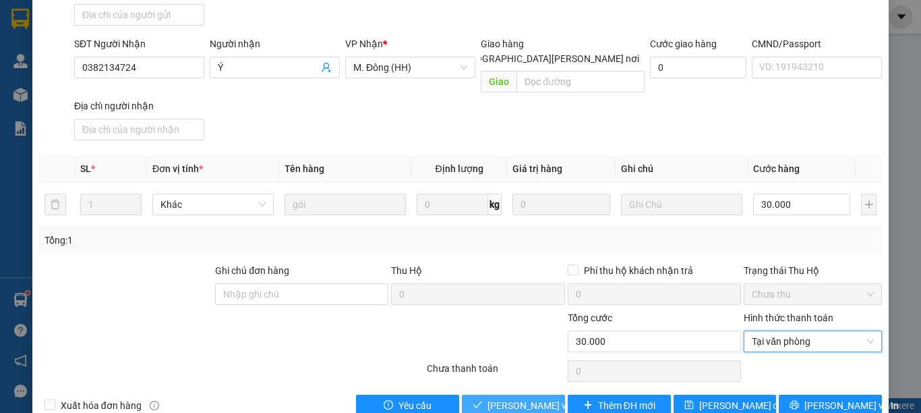
click at [502, 395] on button "[PERSON_NAME] và Giao hàng" at bounding box center [513, 406] width 103 height 22
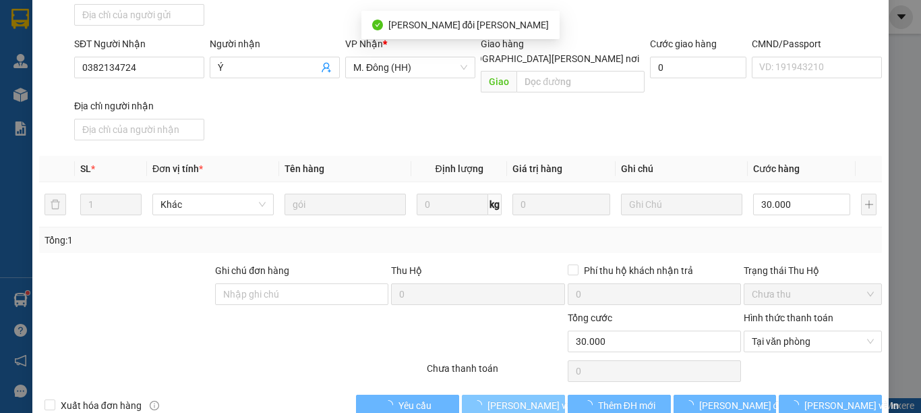
scroll to position [0, 0]
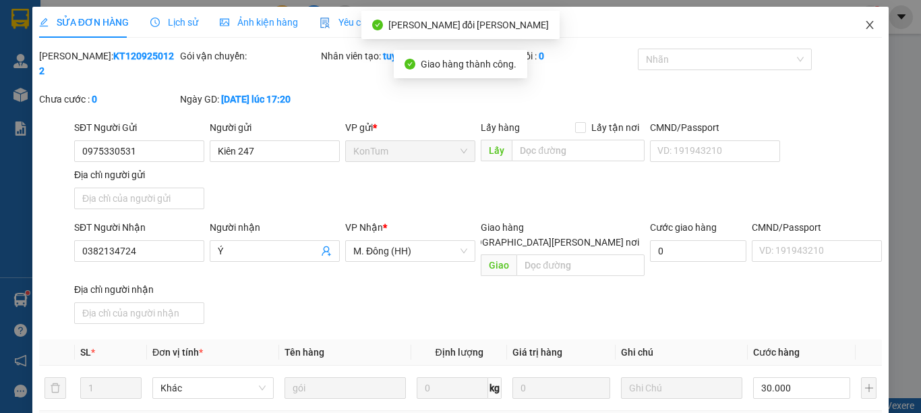
click at [865, 21] on icon "close" at bounding box center [870, 25] width 11 height 11
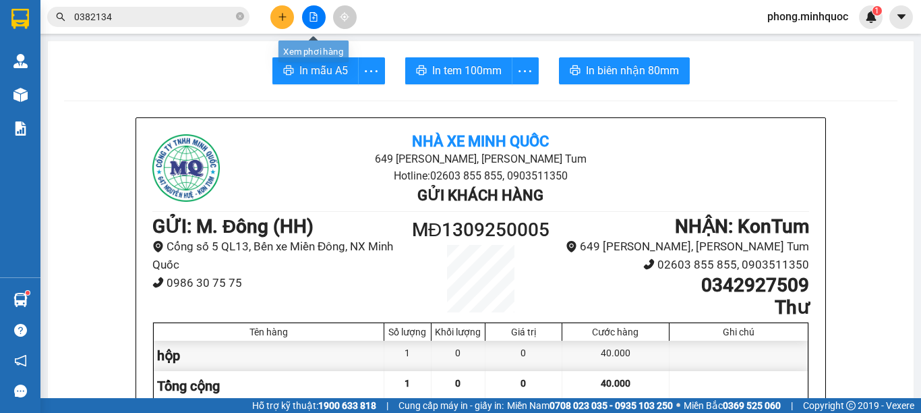
click at [308, 16] on button at bounding box center [314, 17] width 24 height 24
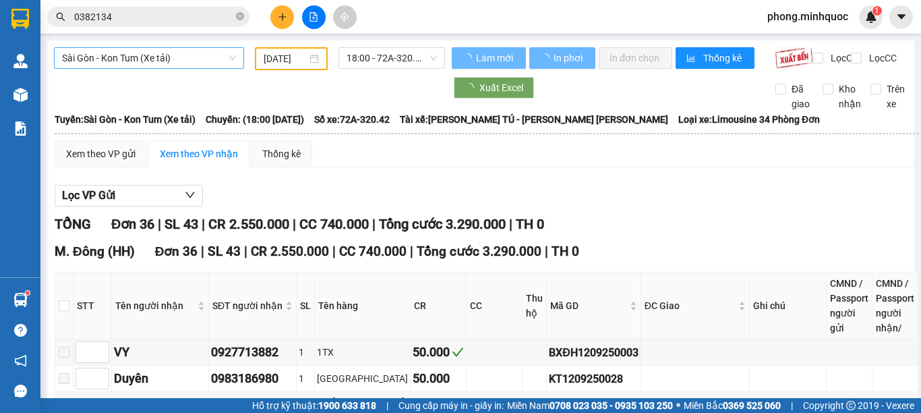
click at [158, 52] on span "Sài Gòn - Kon Tum (Xe tải)" at bounding box center [149, 58] width 174 height 20
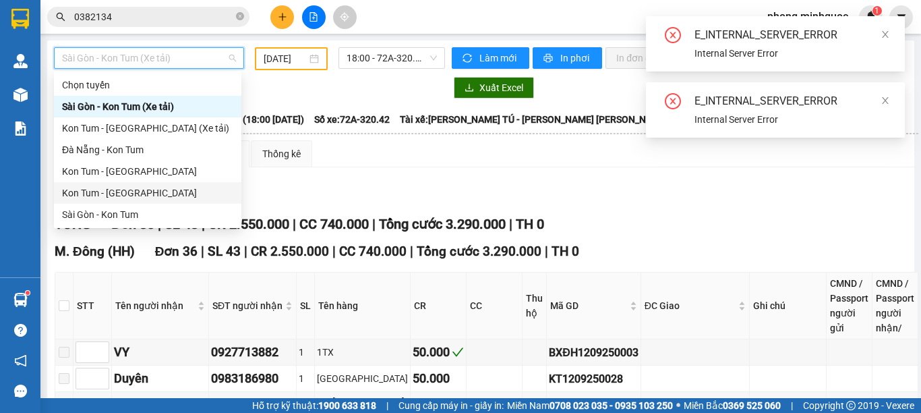
click at [151, 191] on div "Kon Tum - Sài Gòn" at bounding box center [147, 192] width 171 height 15
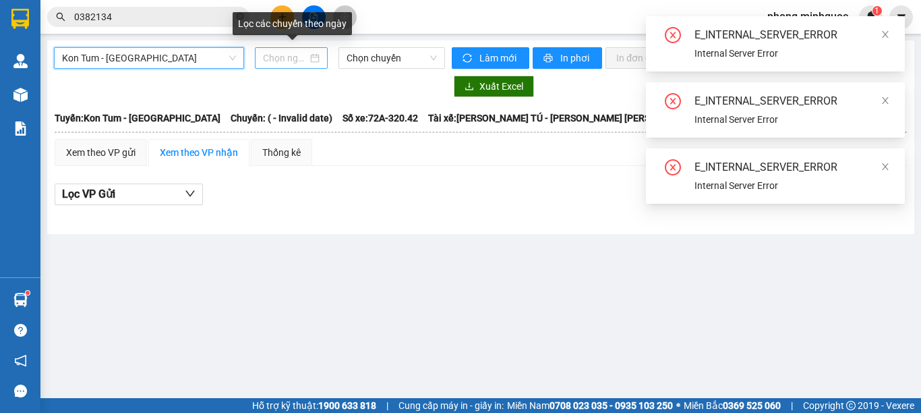
click at [289, 63] on input at bounding box center [285, 58] width 45 height 15
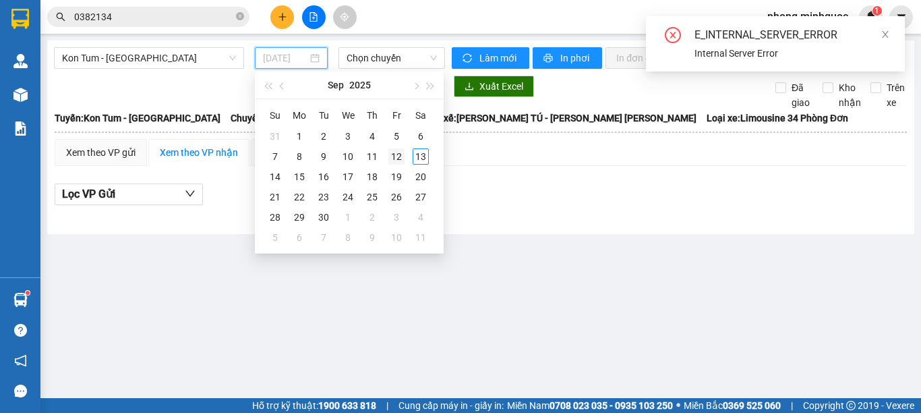
click at [399, 158] on div "12" at bounding box center [396, 156] width 16 height 16
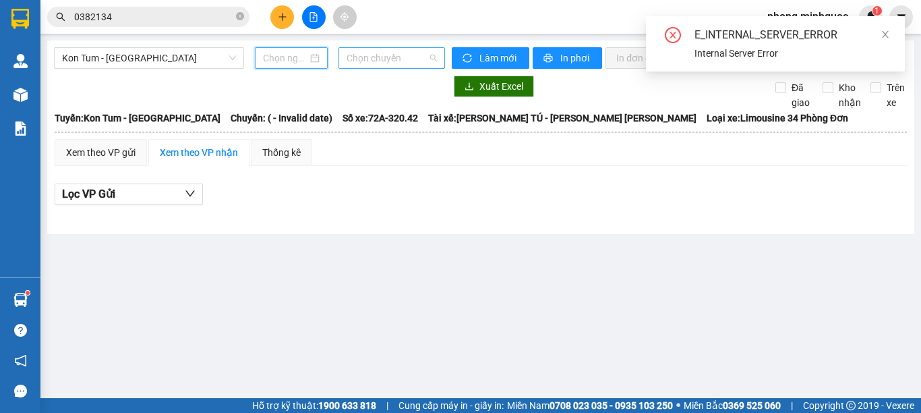
click at [384, 65] on span "Chọn chuyến" at bounding box center [392, 58] width 90 height 20
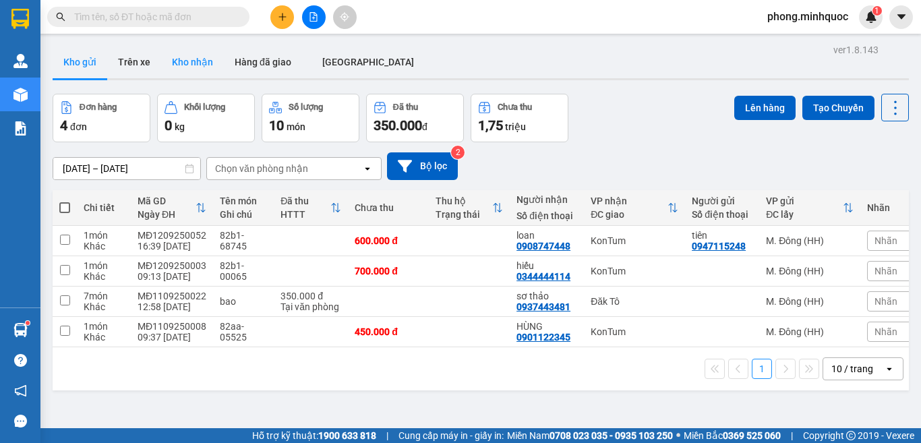
click at [212, 67] on button "Kho nhận" at bounding box center [192, 62] width 63 height 32
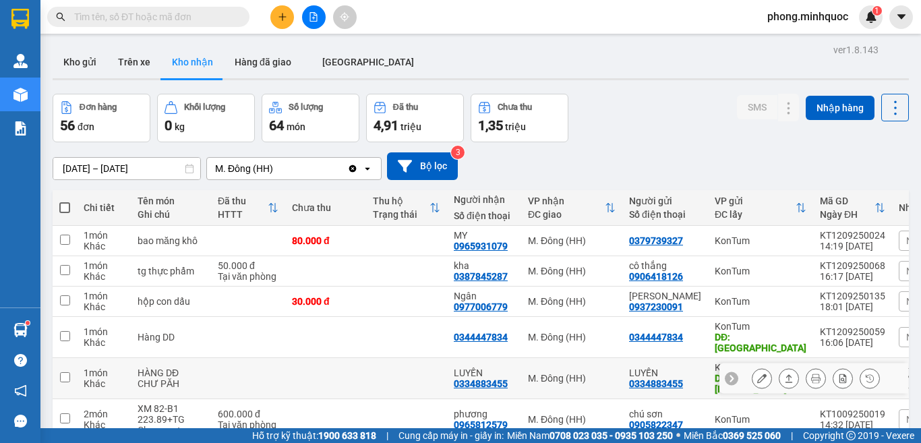
scroll to position [209, 0]
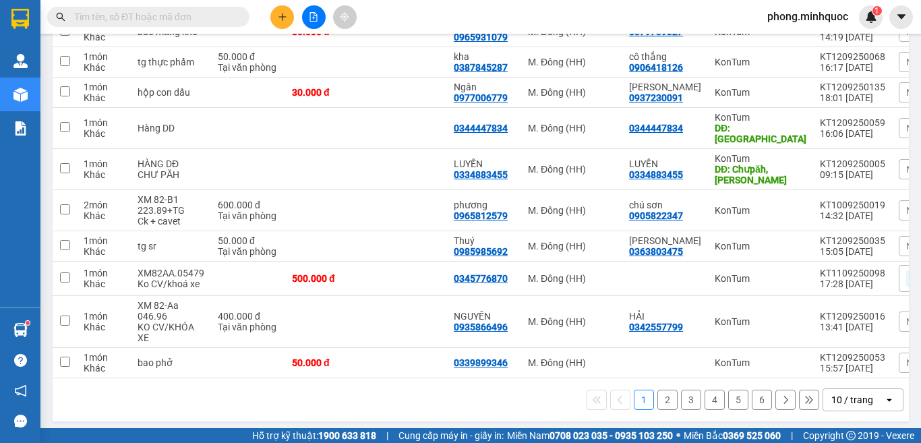
drag, startPoint x: 829, startPoint y: 400, endPoint x: 836, endPoint y: 392, distance: 10.0
click at [832, 401] on div "10 / trang" at bounding box center [853, 399] width 42 height 13
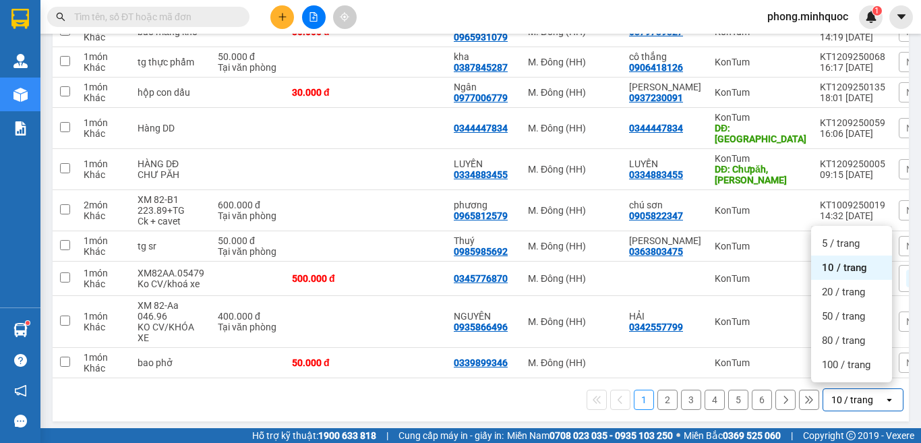
click at [842, 373] on div "100 / trang" at bounding box center [851, 365] width 81 height 24
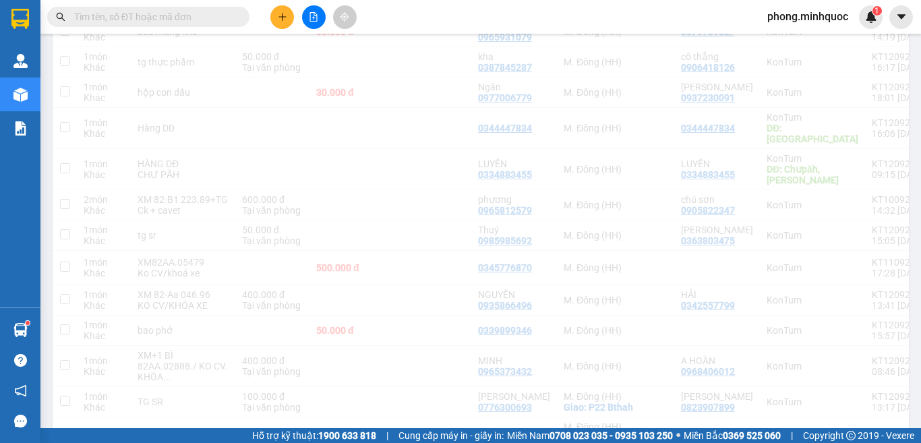
scroll to position [5, 0]
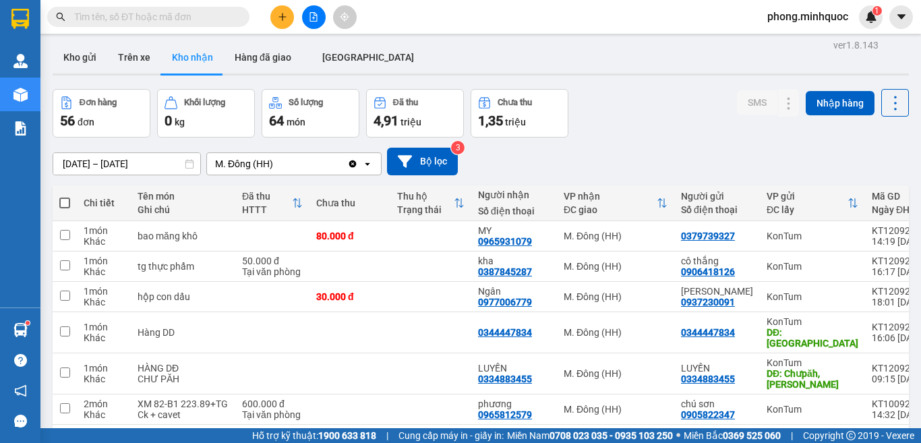
click at [491, 196] on div "Người nhận" at bounding box center [514, 195] width 72 height 11
click at [492, 204] on div "Người nhận Số điện thoại" at bounding box center [514, 203] width 72 height 27
click at [582, 208] on div "ĐC giao" at bounding box center [610, 209] width 93 height 11
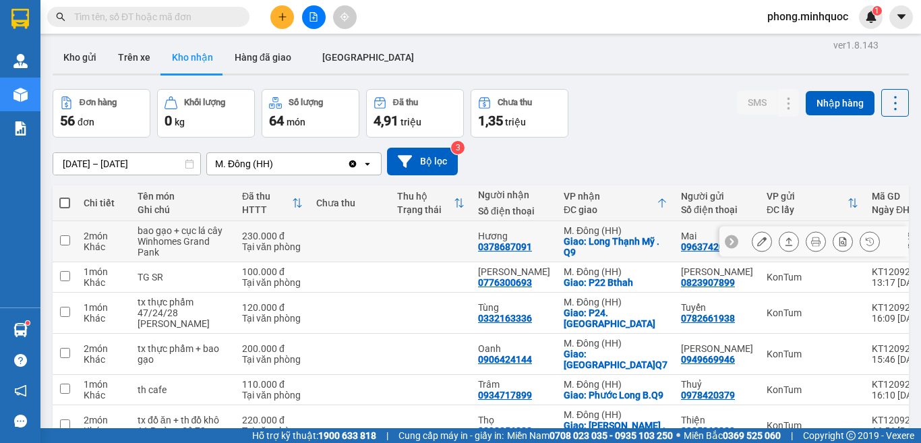
click at [419, 238] on td at bounding box center [430, 241] width 81 height 41
checkbox input "true"
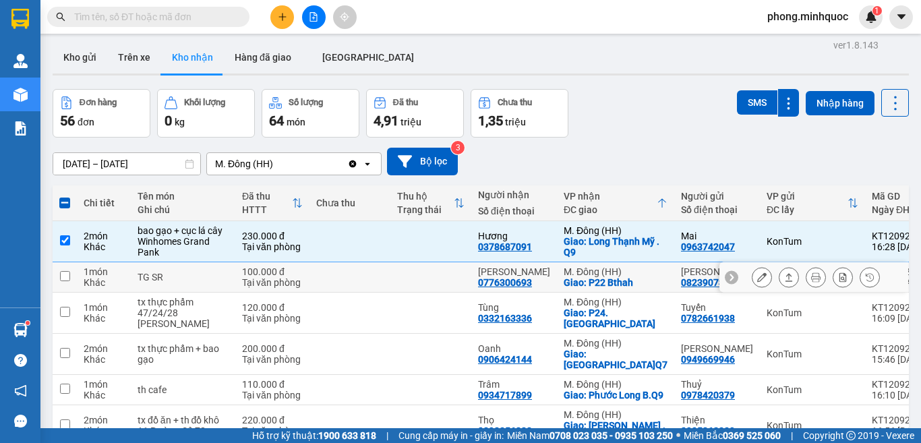
click at [399, 293] on td at bounding box center [430, 277] width 81 height 30
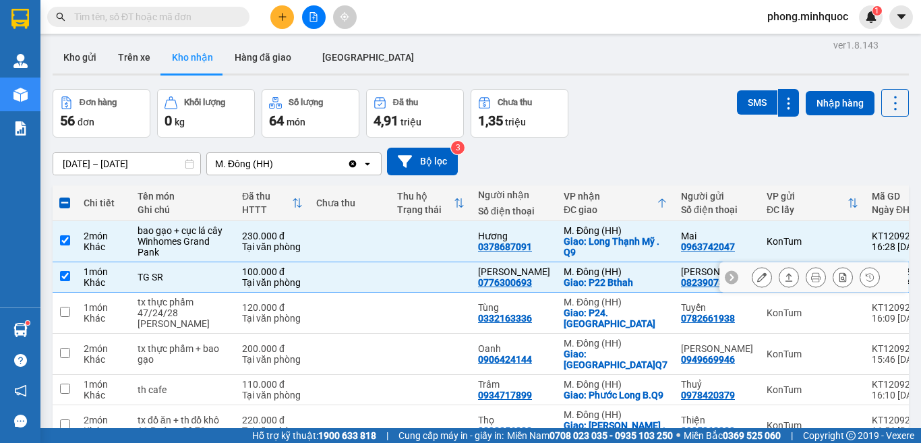
checkbox input "true"
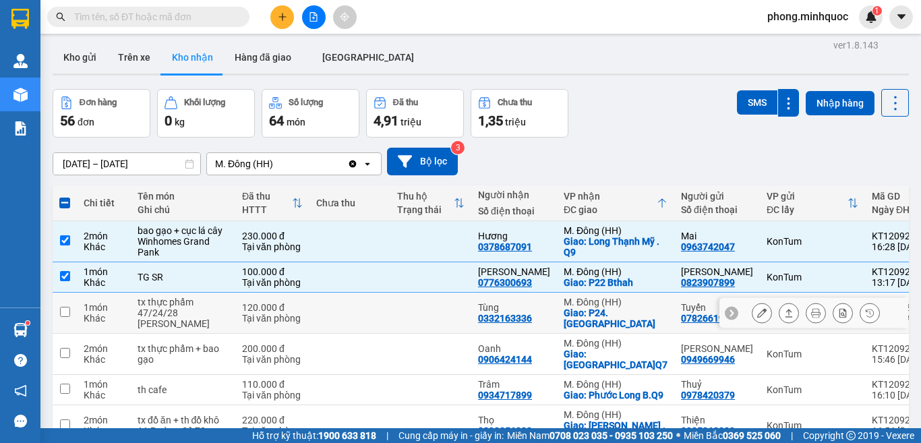
click at [397, 319] on td at bounding box center [430, 313] width 81 height 41
checkbox input "true"
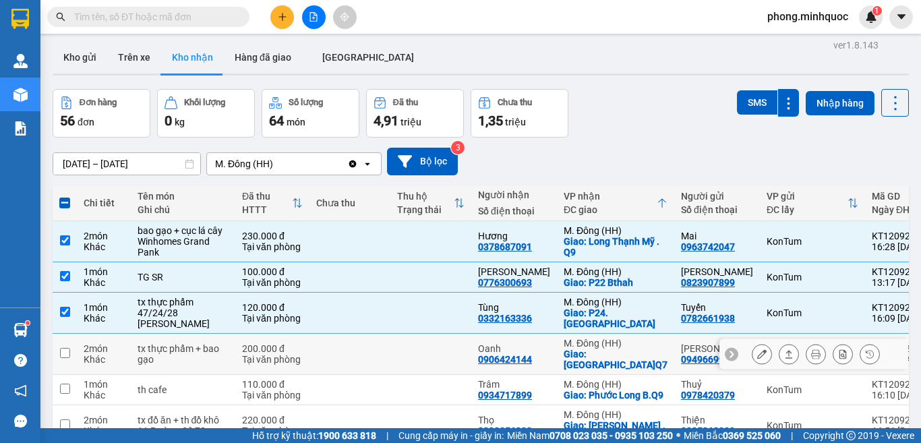
click at [390, 359] on td at bounding box center [430, 354] width 81 height 41
checkbox input "true"
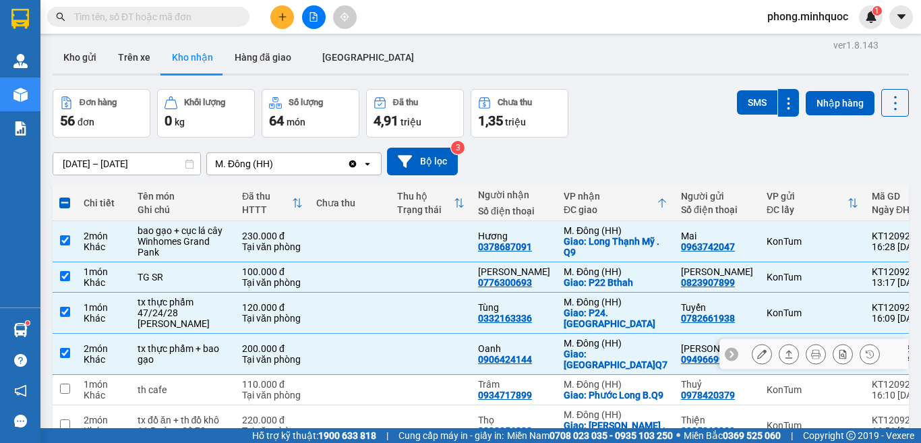
scroll to position [72, 0]
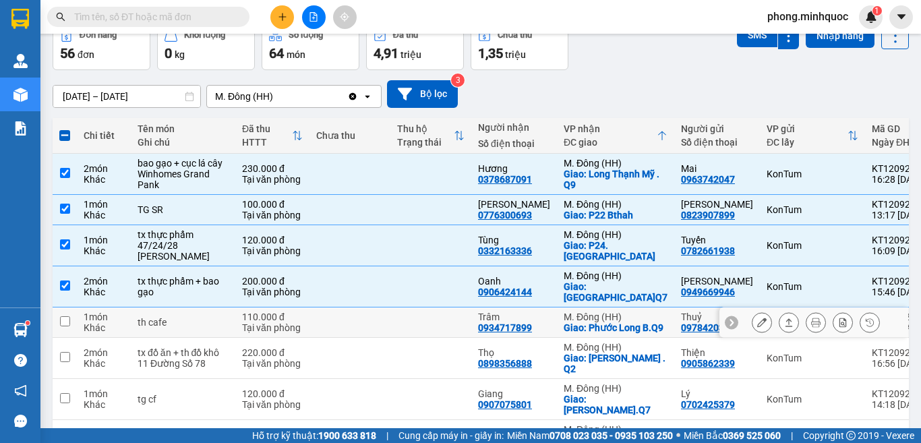
click at [402, 332] on td at bounding box center [430, 323] width 81 height 30
checkbox input "true"
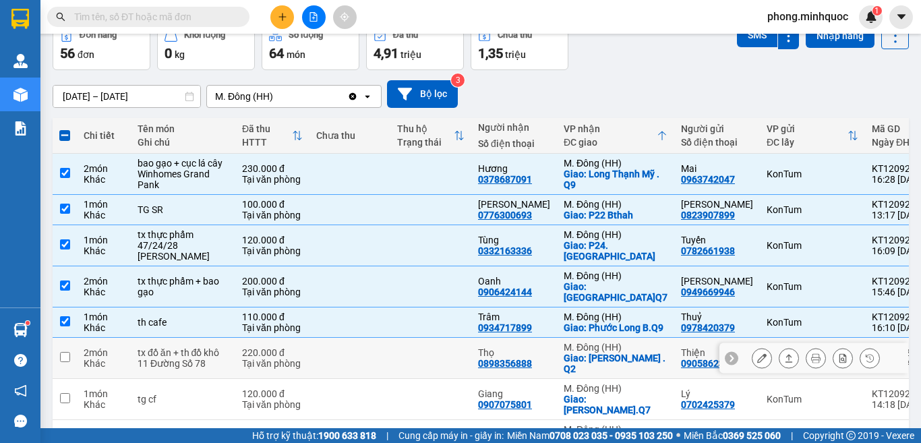
click at [390, 379] on td at bounding box center [430, 358] width 81 height 41
checkbox input "true"
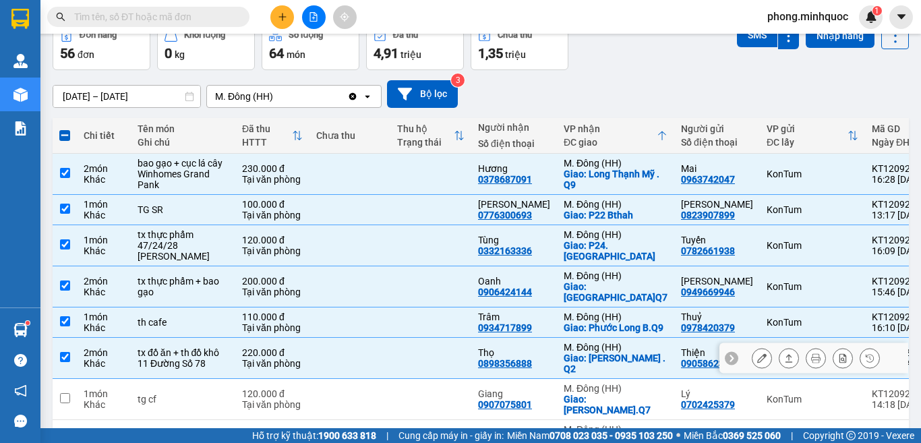
scroll to position [140, 0]
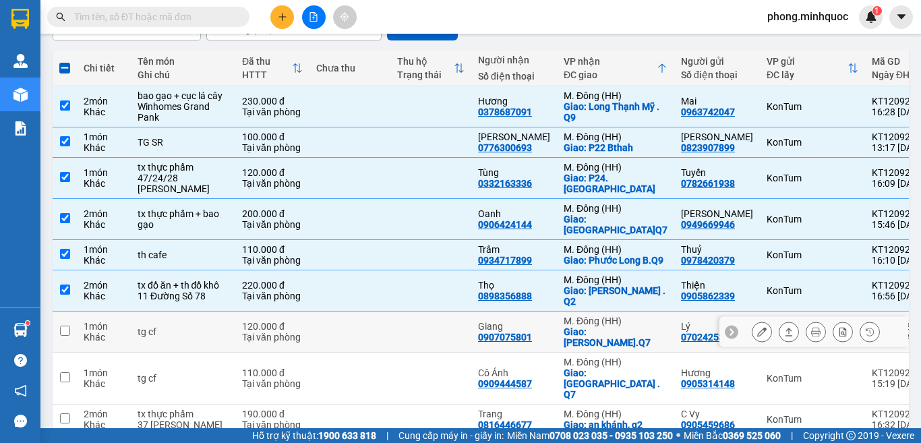
click at [397, 353] on td at bounding box center [430, 332] width 81 height 41
checkbox input "true"
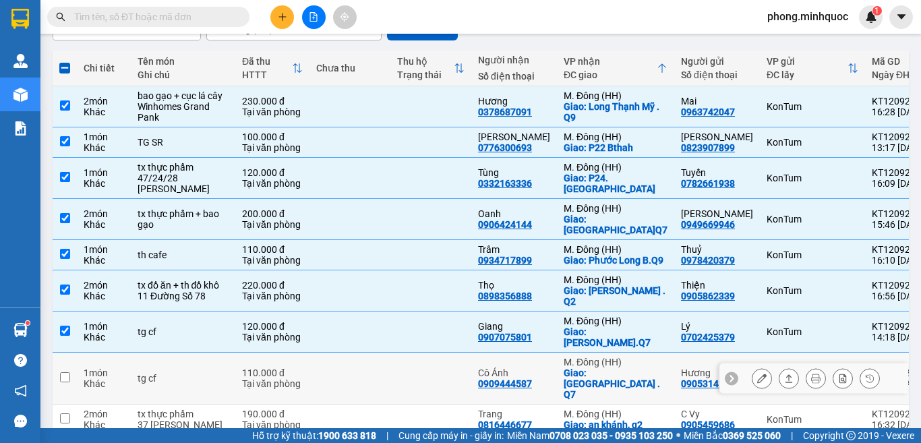
click at [396, 390] on td at bounding box center [430, 379] width 81 height 52
checkbox input "true"
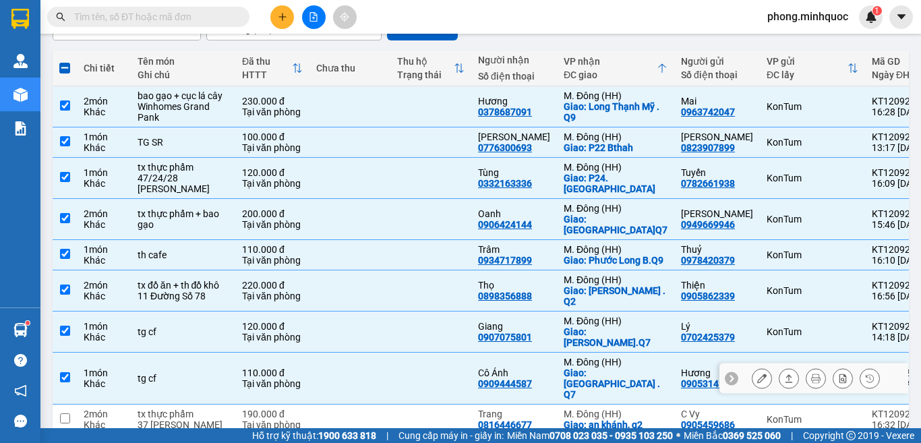
scroll to position [207, 0]
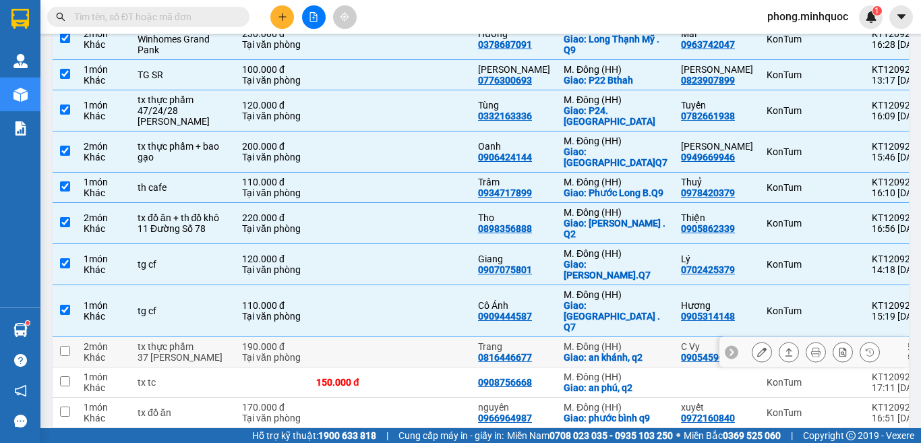
click at [399, 368] on td at bounding box center [430, 352] width 81 height 30
checkbox input "true"
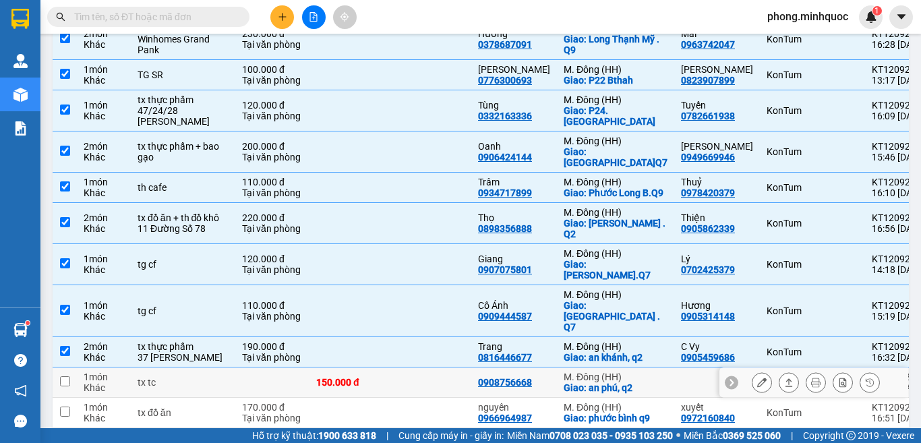
click at [397, 398] on td at bounding box center [430, 383] width 81 height 30
checkbox input "true"
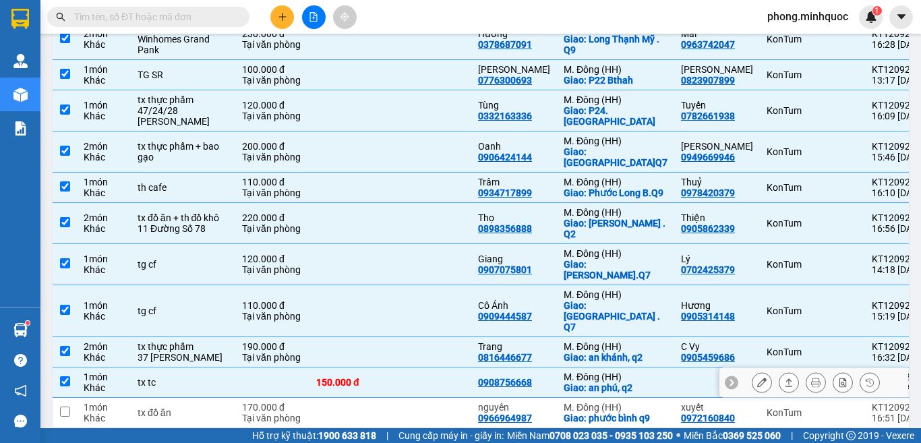
scroll to position [342, 0]
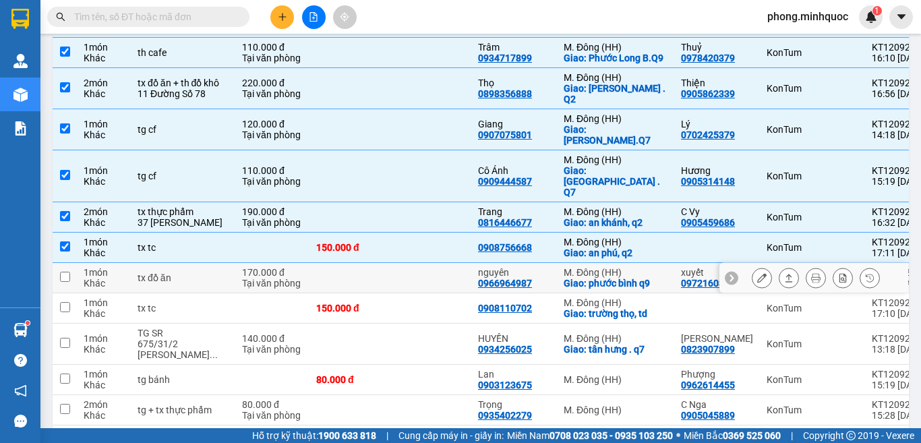
click at [404, 293] on td at bounding box center [430, 278] width 81 height 30
checkbox input "true"
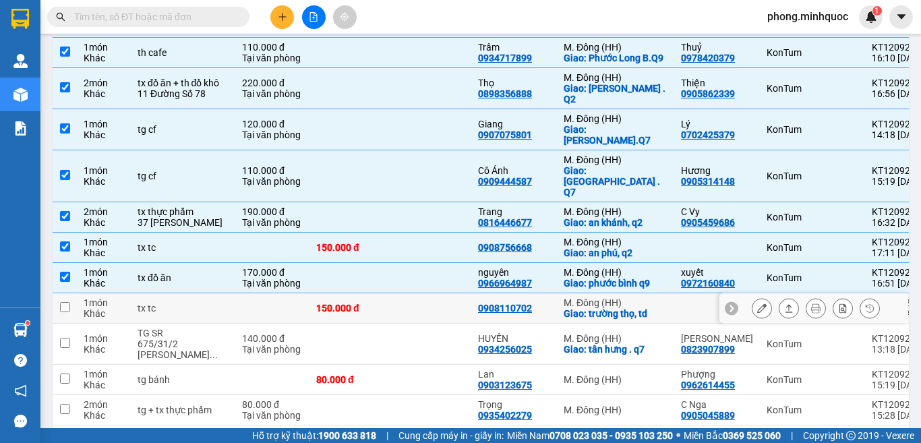
click at [403, 324] on td at bounding box center [430, 308] width 81 height 30
checkbox input "true"
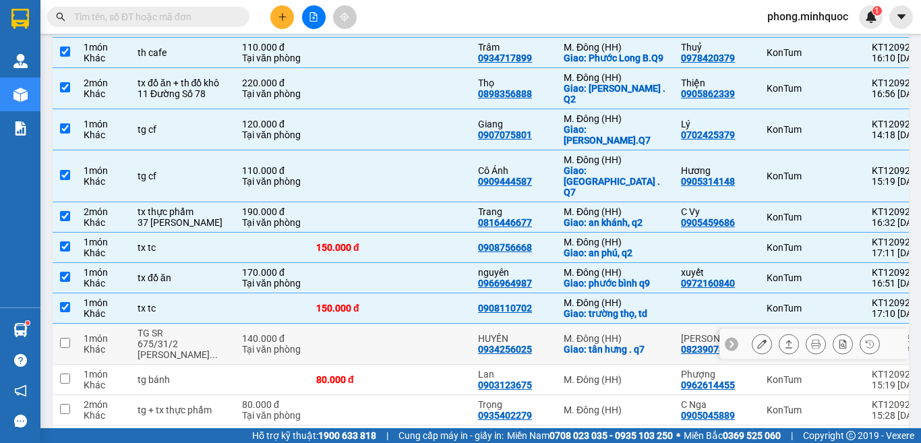
click at [402, 365] on td at bounding box center [430, 344] width 81 height 41
checkbox input "true"
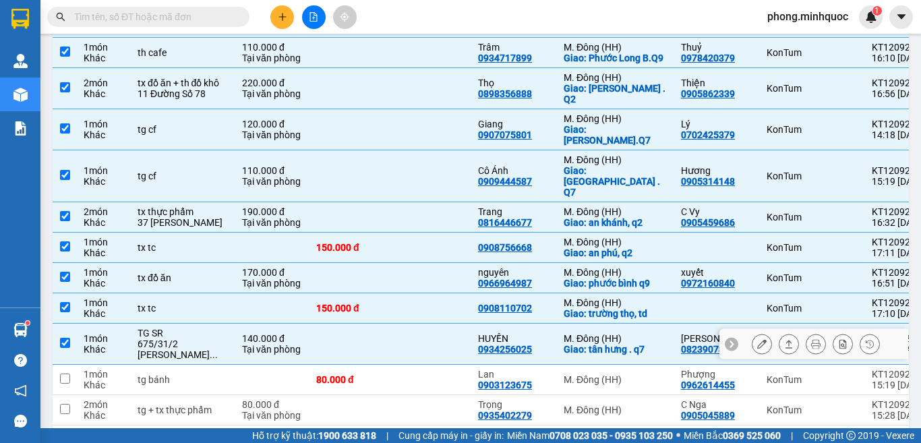
scroll to position [477, 0]
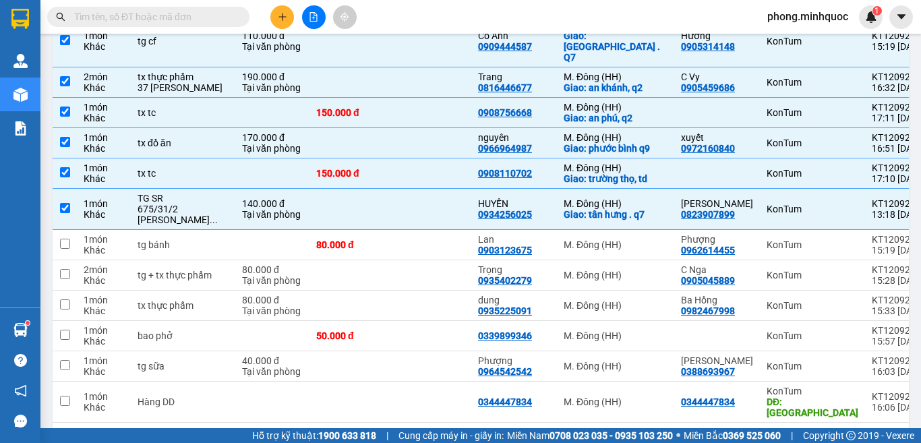
click at [192, 24] on span at bounding box center [148, 17] width 202 height 20
click at [194, 24] on input "text" at bounding box center [153, 16] width 159 height 15
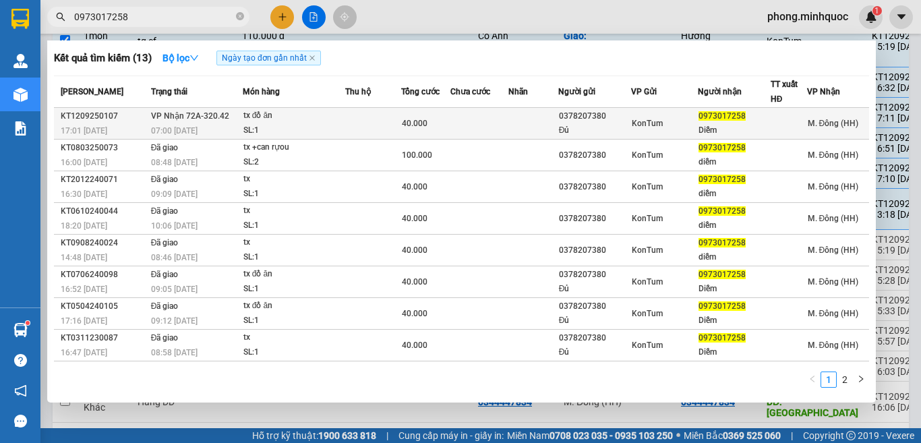
type input "0973017258"
click at [250, 134] on div "SL: 1" at bounding box center [293, 130] width 101 height 15
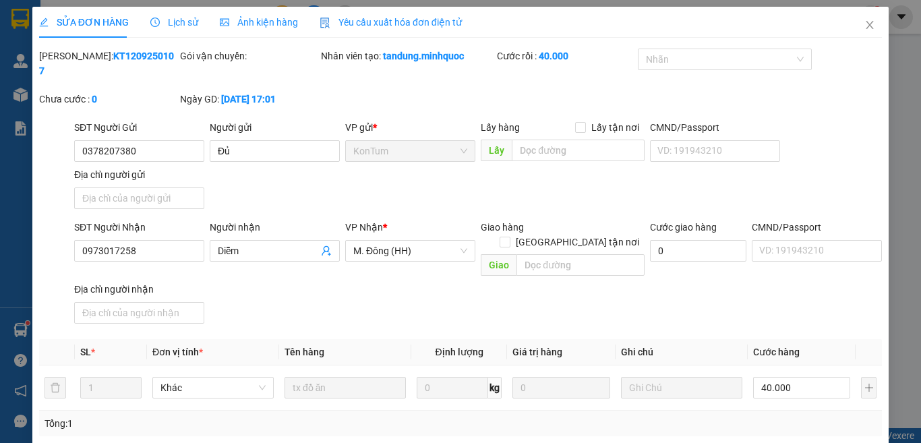
type input "0378207380"
type input "Đủ"
type input "0973017258"
type input "Diễm"
type input "40.000"
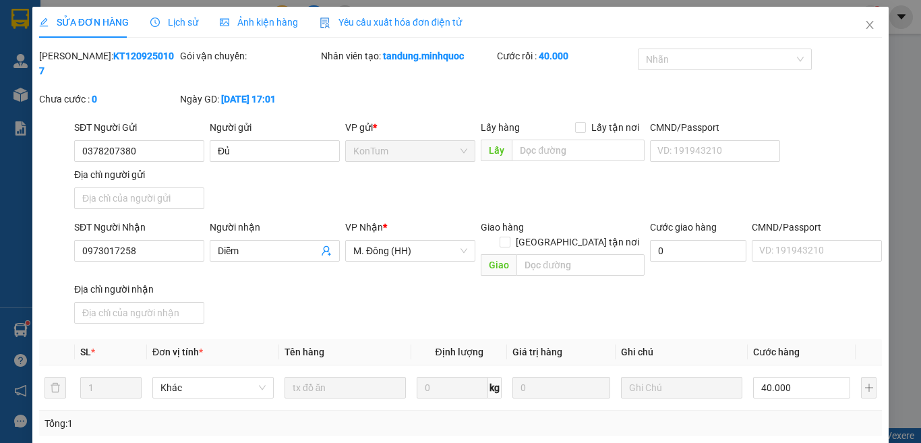
type input "0"
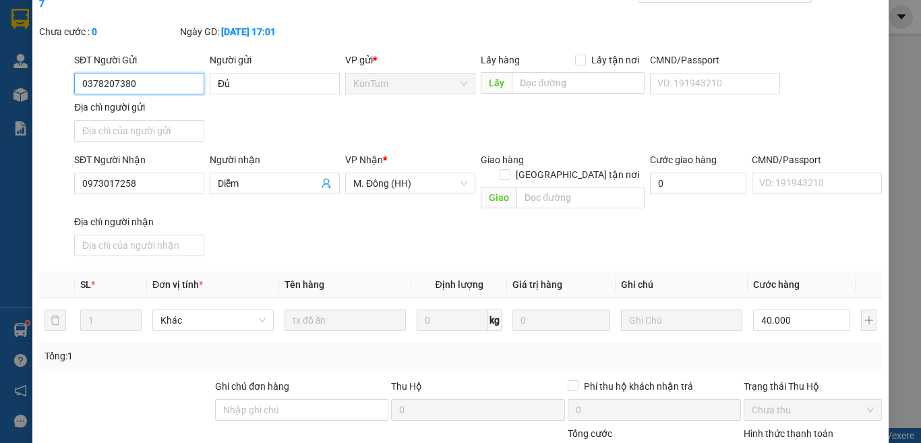
scroll to position [153, 0]
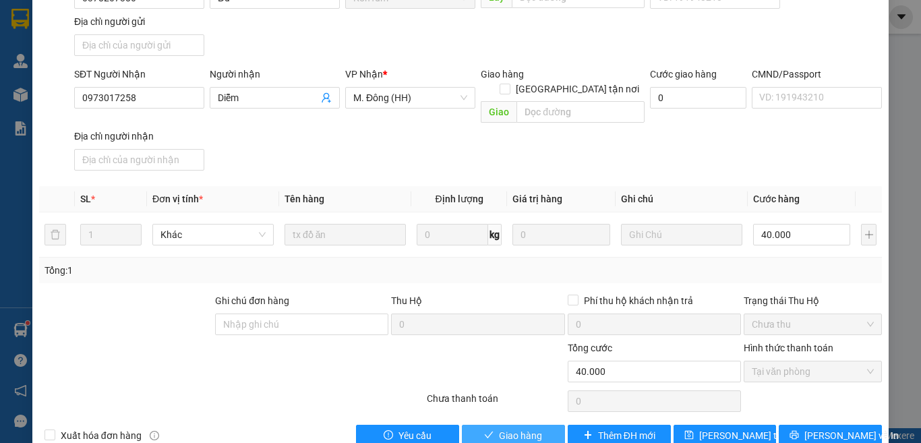
click at [507, 421] on span "Giao hàng" at bounding box center [520, 435] width 43 height 15
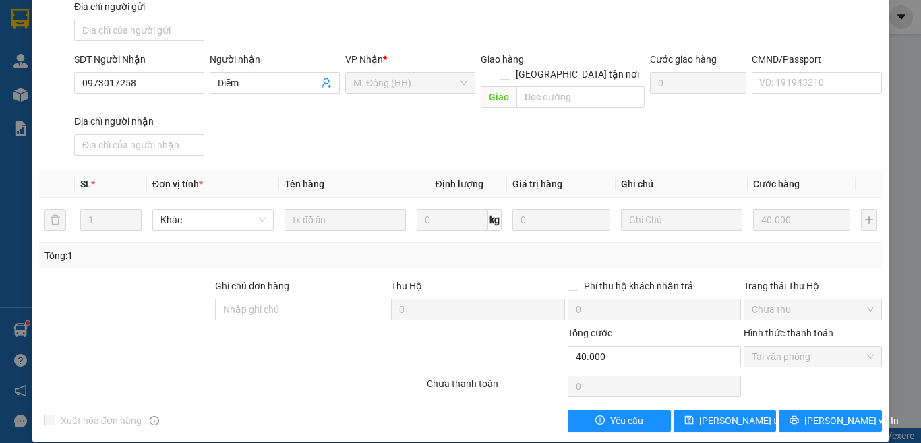
scroll to position [0, 0]
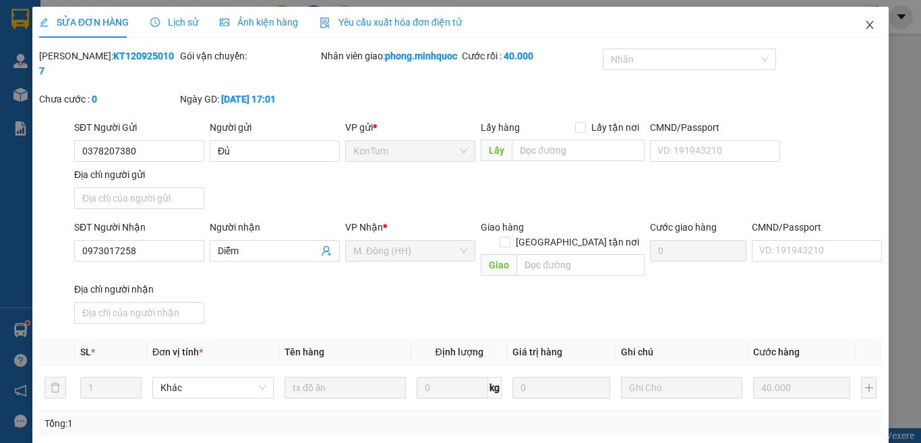
click at [861, 18] on span "Close" at bounding box center [870, 26] width 38 height 38
click at [868, 27] on div "1" at bounding box center [871, 17] width 24 height 24
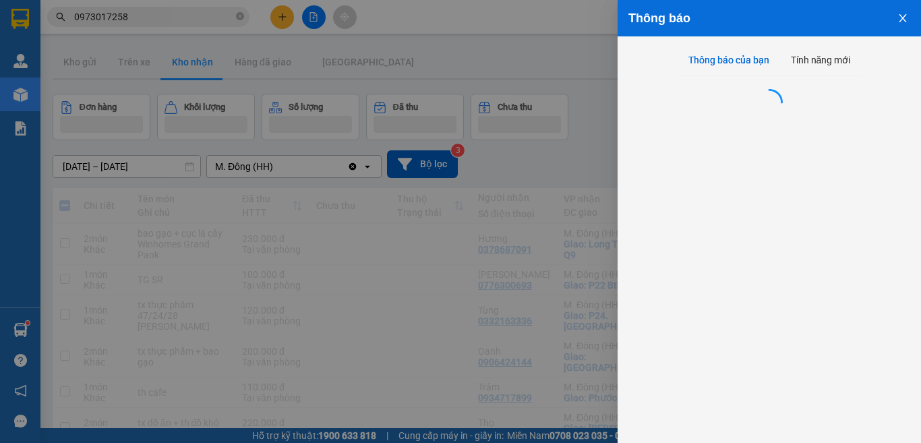
click at [363, 45] on div at bounding box center [460, 221] width 921 height 443
click at [317, 23] on div "Thông báo Thông báo của bạn Tính năng mới" at bounding box center [460, 221] width 921 height 443
click at [316, 21] on div "Thông báo Thông báo của bạn Tính năng mới" at bounding box center [460, 221] width 921 height 443
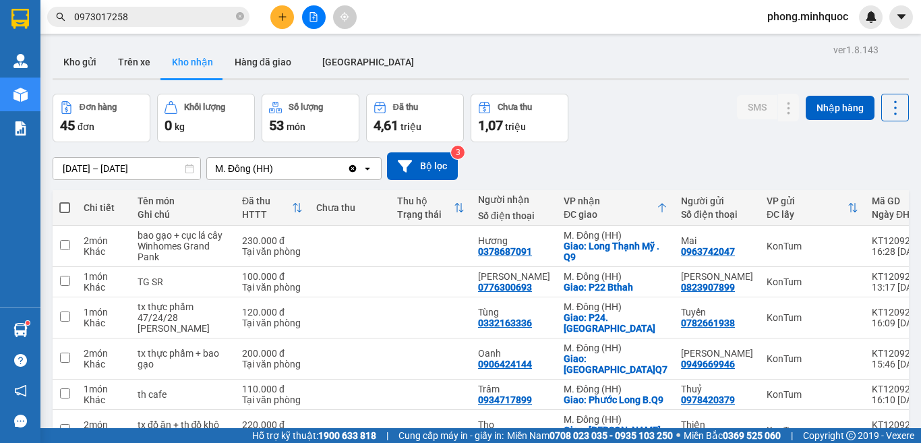
click at [311, 22] on button at bounding box center [314, 17] width 24 height 24
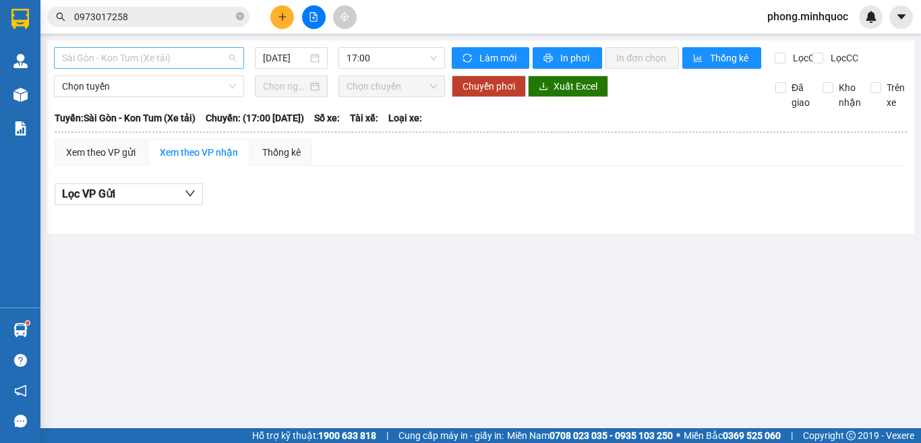
click at [160, 59] on span "Sài Gòn - Kon Tum (Xe tải)" at bounding box center [149, 58] width 174 height 20
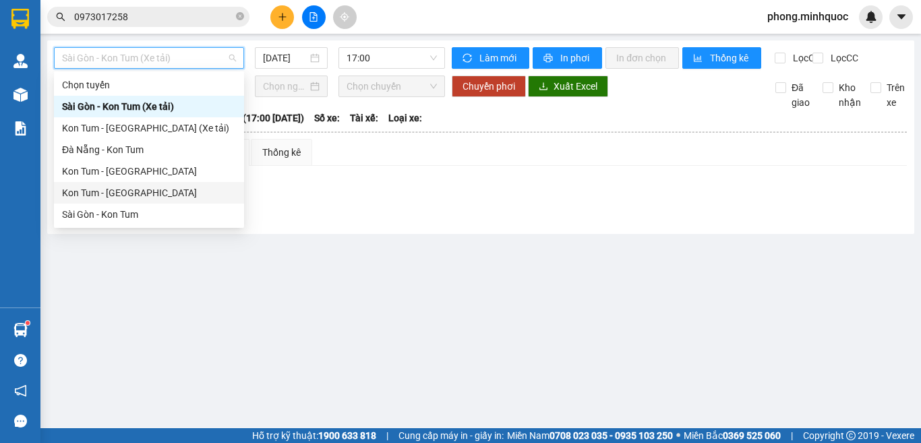
click at [128, 198] on div "Kon Tum - [GEOGRAPHIC_DATA]" at bounding box center [149, 192] width 174 height 15
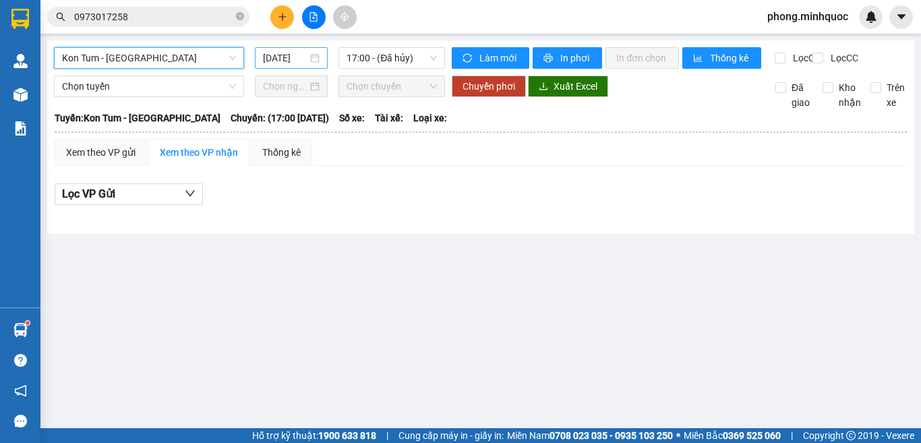
click at [274, 54] on input "[DATE]" at bounding box center [285, 58] width 45 height 15
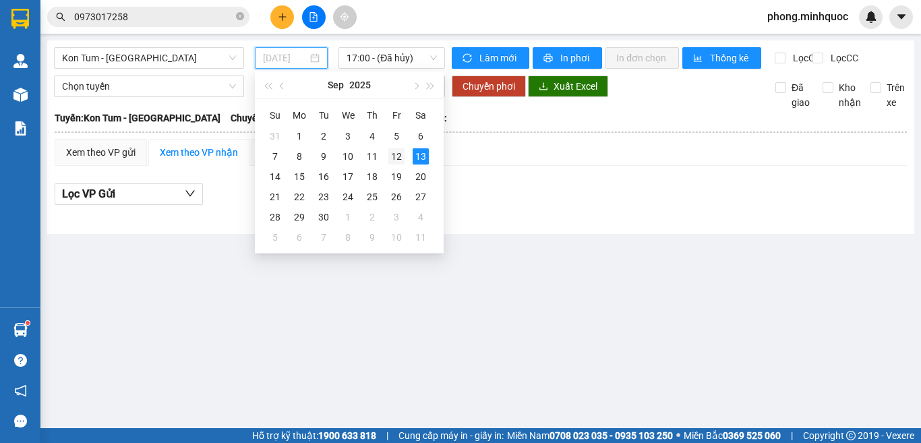
click at [399, 158] on div "12" at bounding box center [396, 156] width 16 height 16
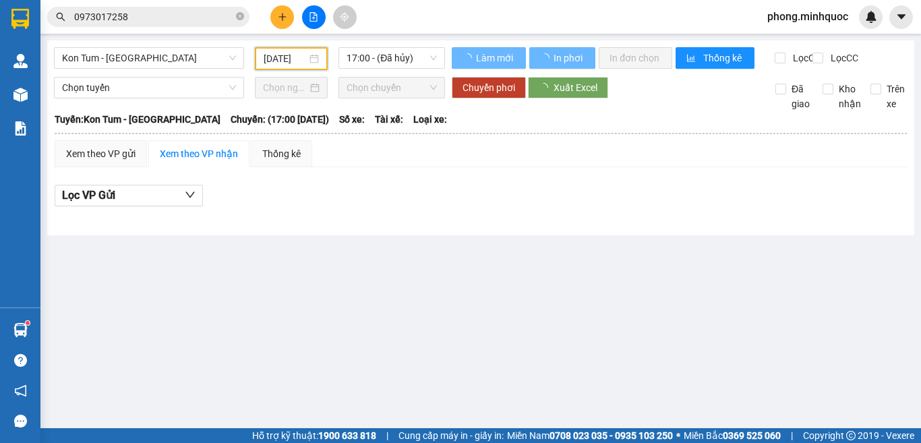
type input "[DATE]"
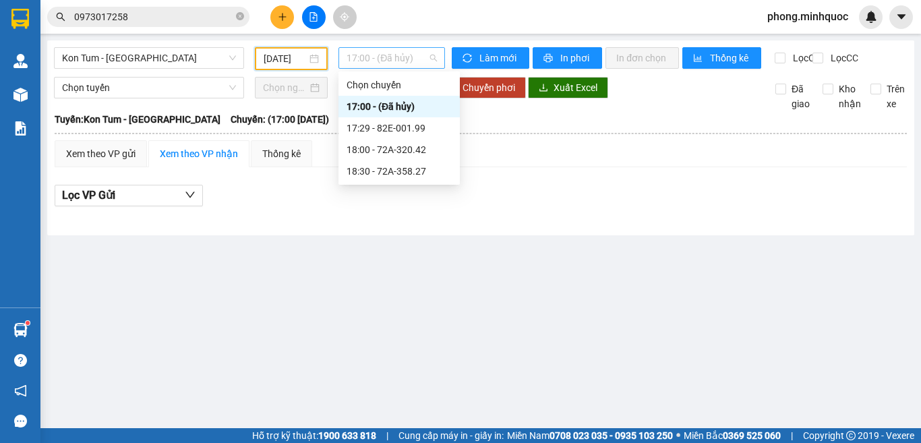
click at [405, 60] on span "17:00 - (Đã hủy)" at bounding box center [392, 58] width 90 height 20
click at [424, 148] on div "18:00 - 72A-320.42" at bounding box center [399, 149] width 105 height 15
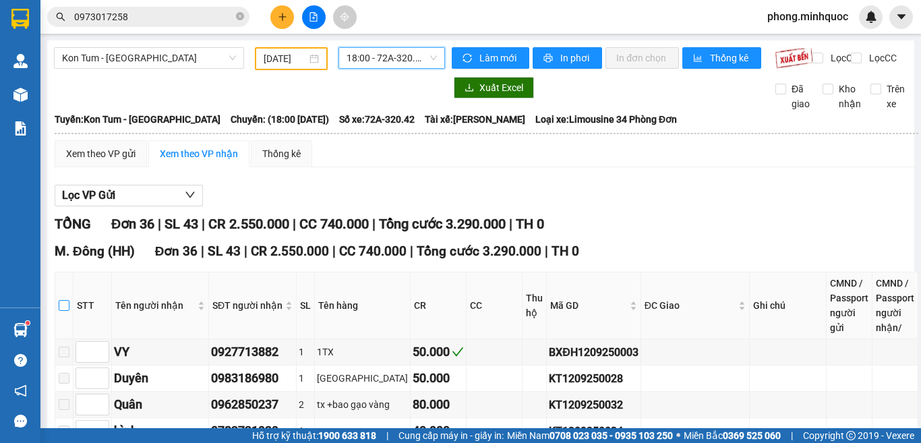
click at [69, 311] on input "checkbox" at bounding box center [64, 305] width 11 height 11
checkbox input "true"
click at [361, 57] on span "18:00 - 72A-320.42" at bounding box center [392, 58] width 90 height 20
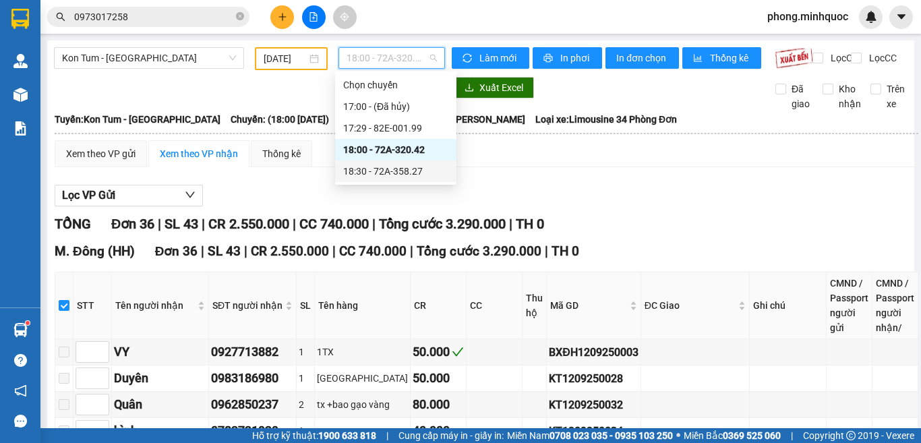
click at [373, 165] on div "18:30 - 72A-358.27" at bounding box center [395, 171] width 105 height 15
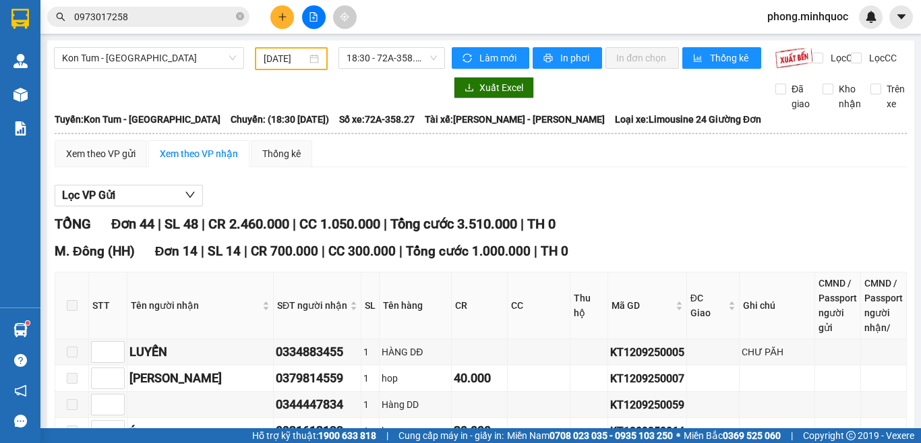
click at [73, 311] on span at bounding box center [72, 305] width 11 height 11
click at [137, 59] on span "Kon Tum - [GEOGRAPHIC_DATA]" at bounding box center [149, 58] width 174 height 20
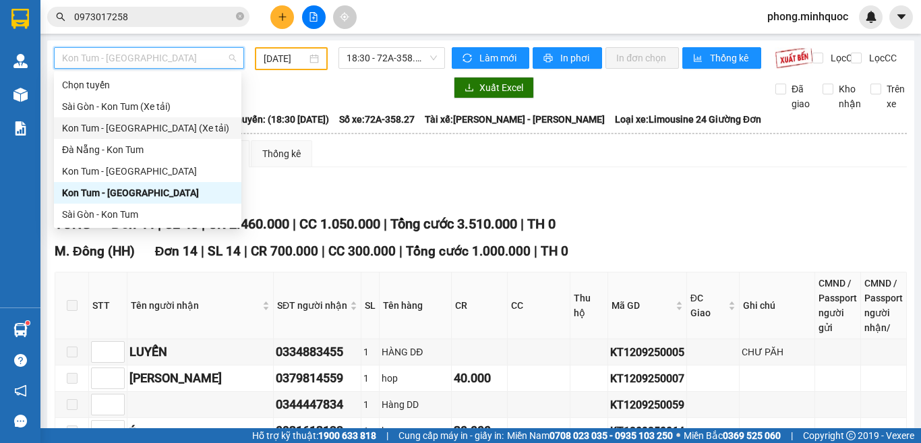
click at [152, 127] on div "Kon Tum - [GEOGRAPHIC_DATA] (Xe tải)" at bounding box center [147, 128] width 171 height 15
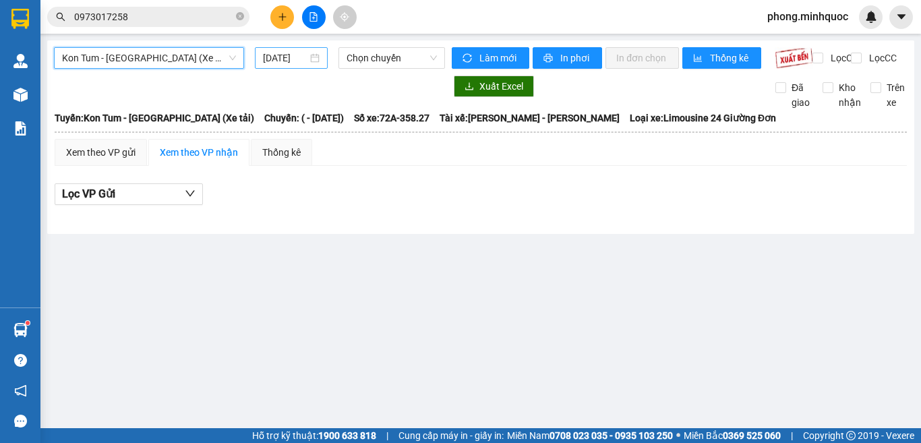
click at [285, 61] on input "[DATE]" at bounding box center [285, 58] width 45 height 15
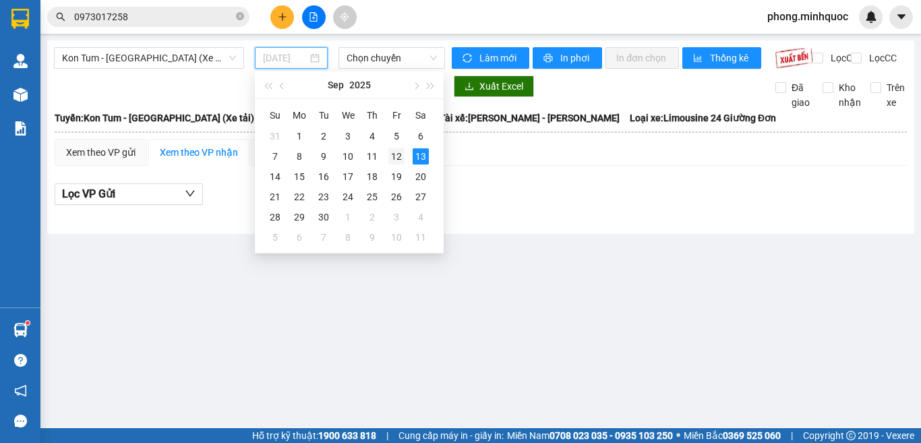
click at [392, 158] on div "12" at bounding box center [396, 156] width 16 height 16
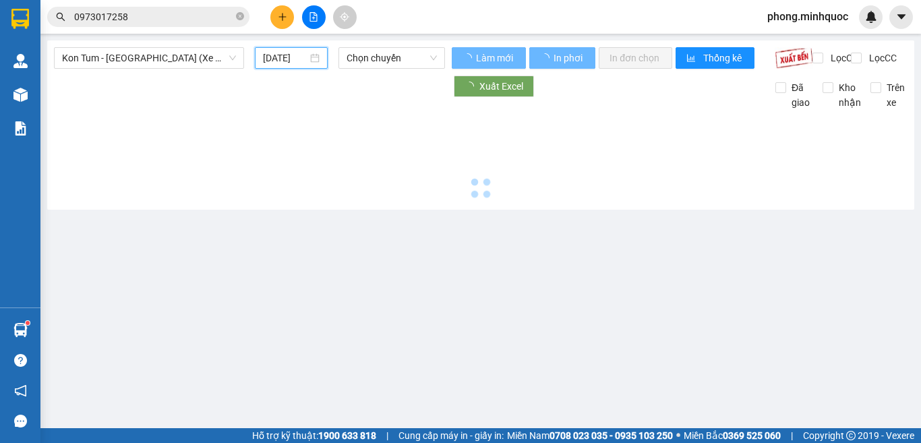
type input "[DATE]"
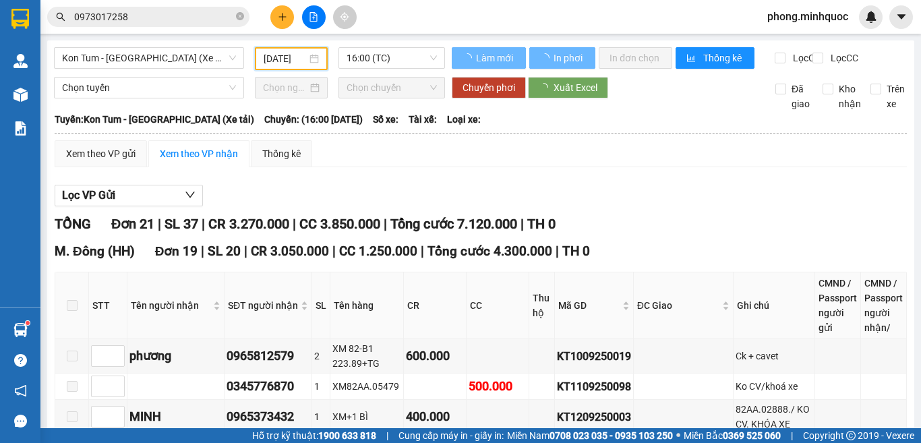
click at [389, 63] on span "16:00 (TC)" at bounding box center [392, 58] width 90 height 20
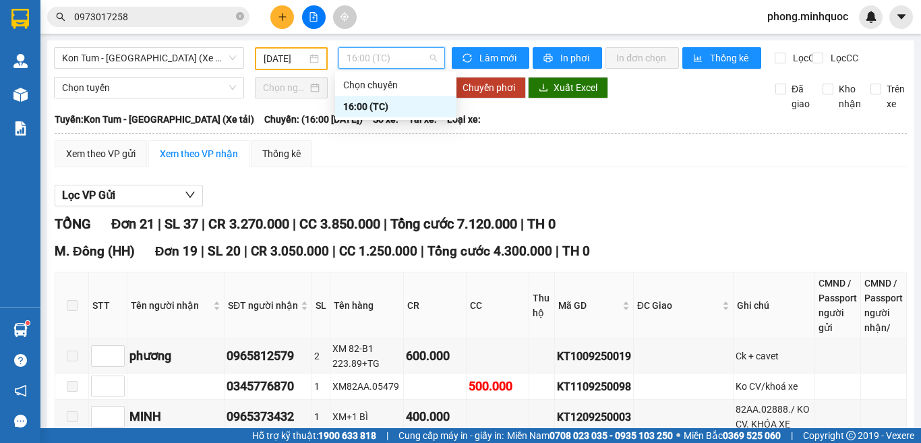
click at [64, 319] on th at bounding box center [72, 305] width 34 height 67
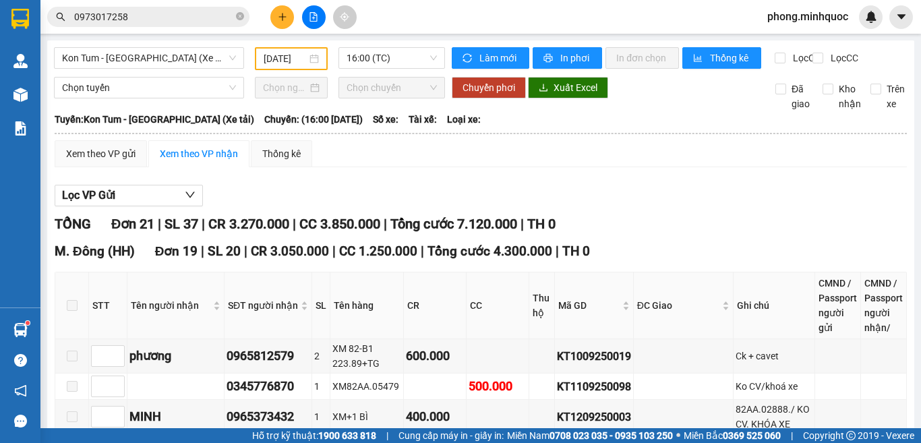
click at [67, 311] on span at bounding box center [72, 305] width 11 height 11
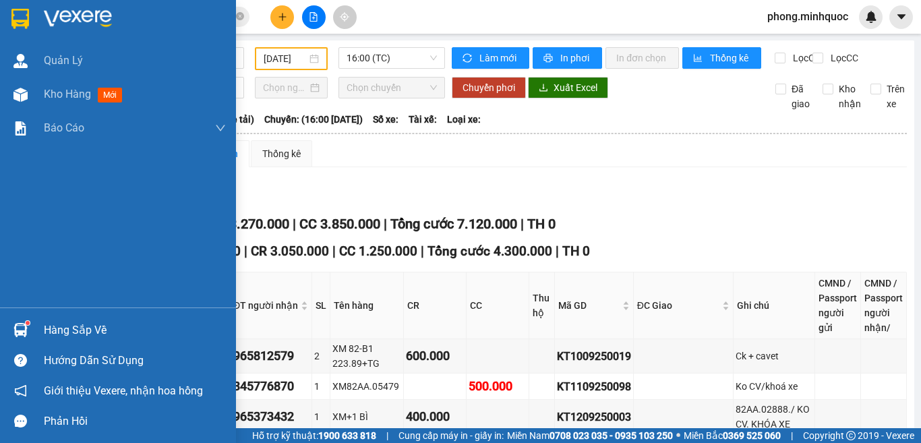
click at [35, 324] on div "Hàng sắp về" at bounding box center [118, 330] width 236 height 30
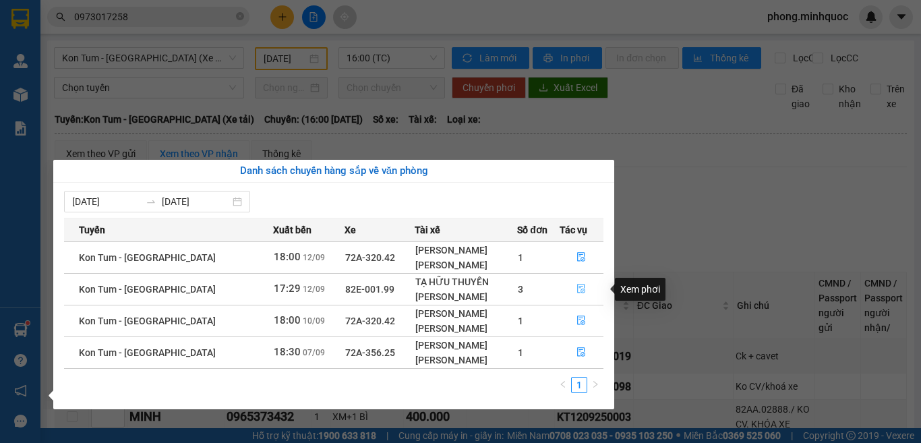
click at [570, 289] on button "button" at bounding box center [581, 290] width 43 height 22
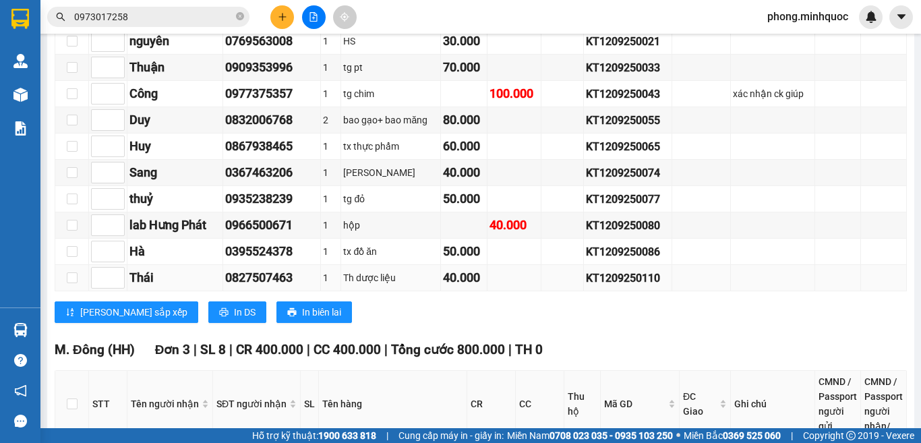
scroll to position [472, 0]
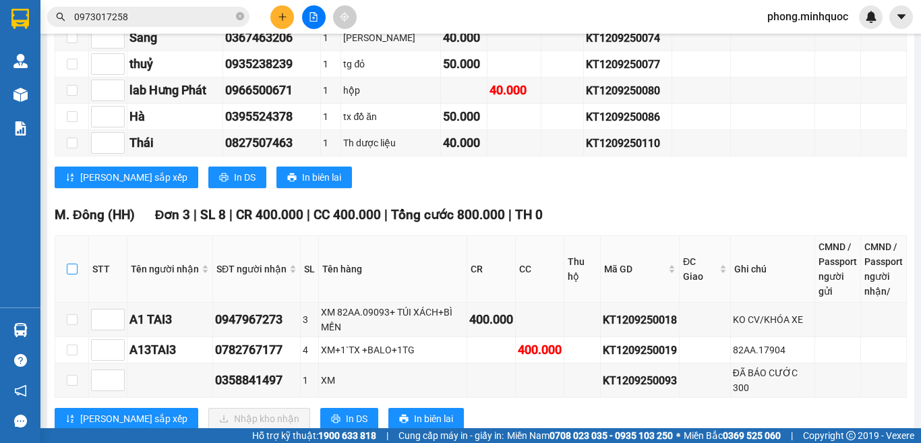
click at [70, 274] on input "checkbox" at bounding box center [72, 269] width 11 height 11
checkbox input "true"
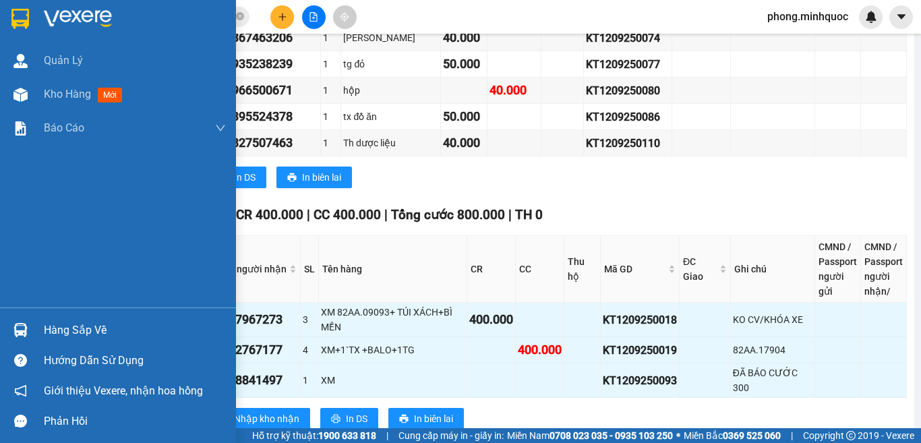
click at [20, 330] on img at bounding box center [20, 330] width 14 height 14
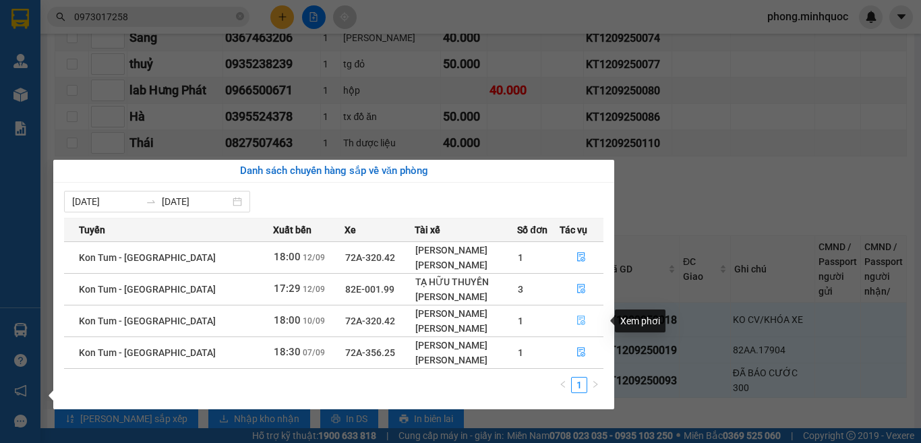
click at [577, 320] on icon "file-done" at bounding box center [581, 320] width 9 height 9
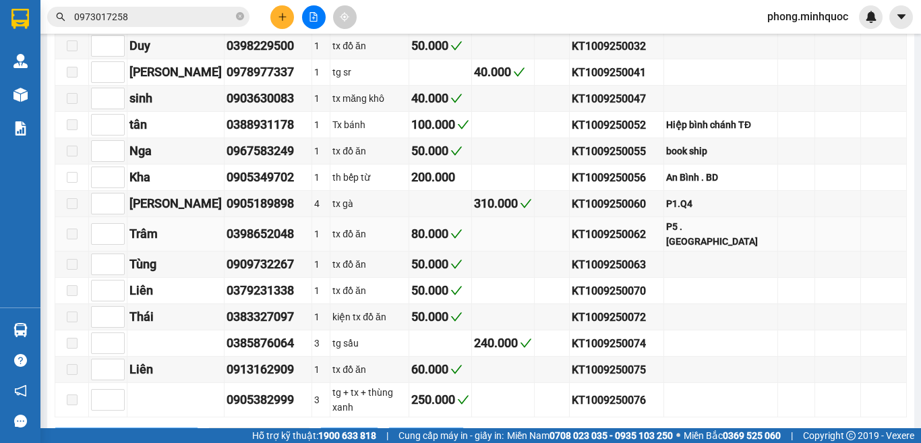
type input "10/09/2025"
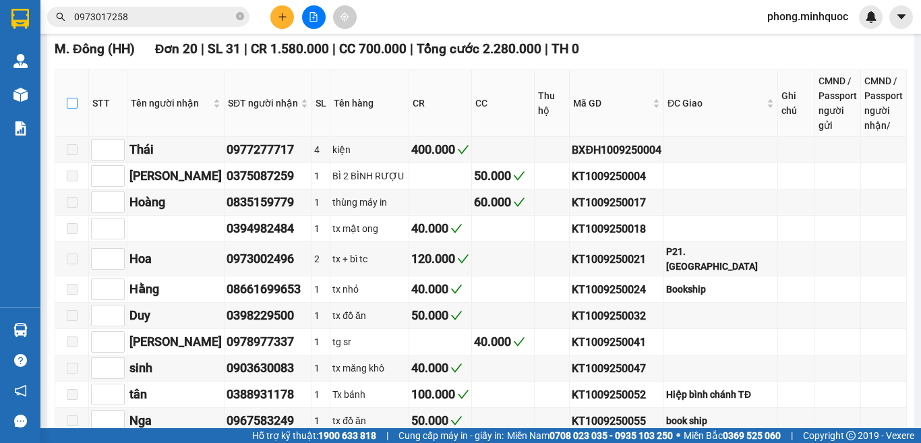
click at [68, 109] on input "checkbox" at bounding box center [72, 103] width 11 height 11
checkbox input "true"
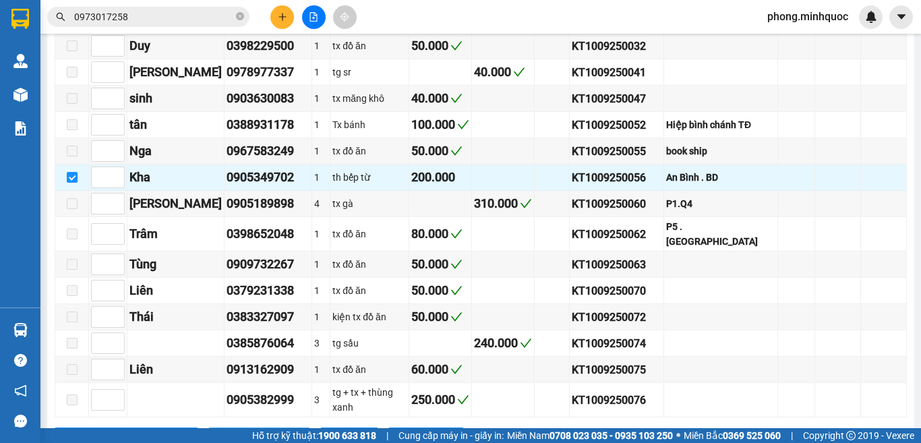
click at [234, 421] on span "Nhập kho nhận" at bounding box center [266, 438] width 65 height 15
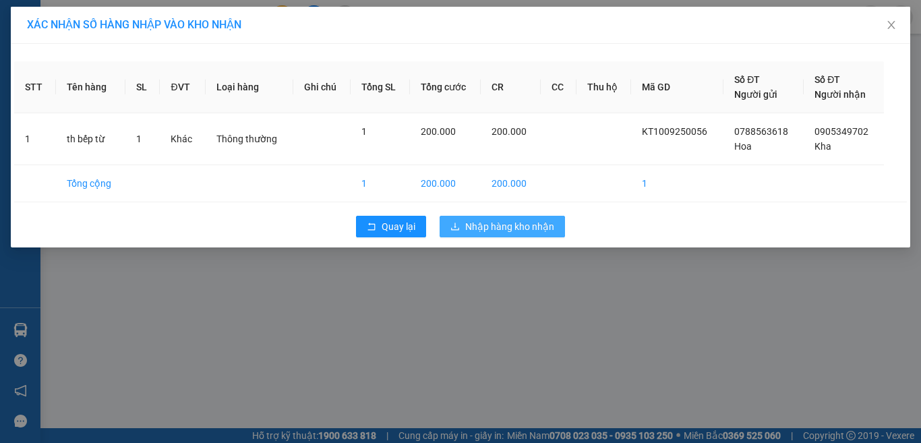
click at [503, 224] on span "Nhập hàng kho nhận" at bounding box center [509, 226] width 89 height 15
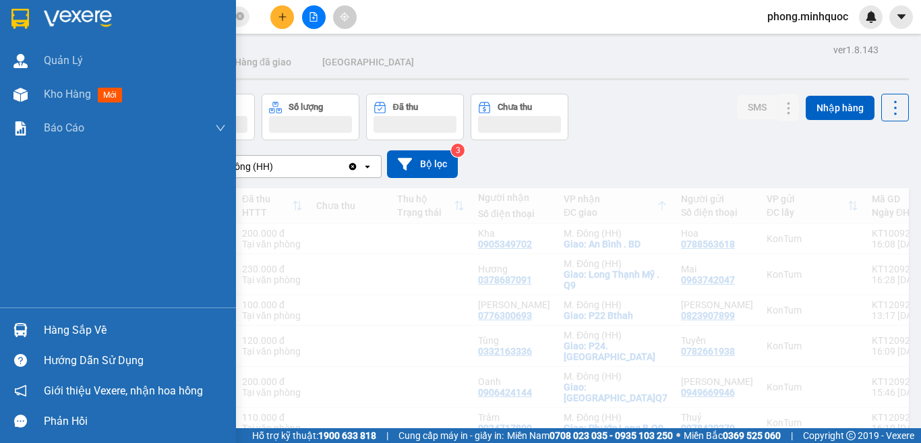
click at [20, 330] on img at bounding box center [20, 330] width 14 height 14
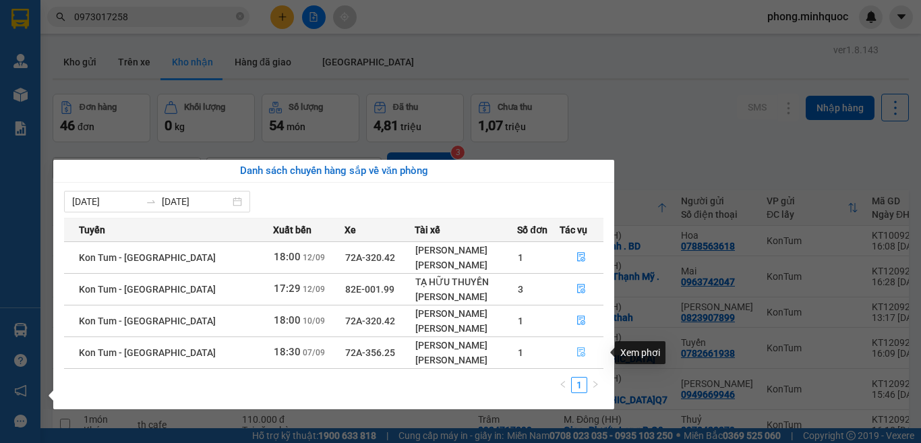
click at [581, 355] on icon "file-done" at bounding box center [582, 352] width 8 height 9
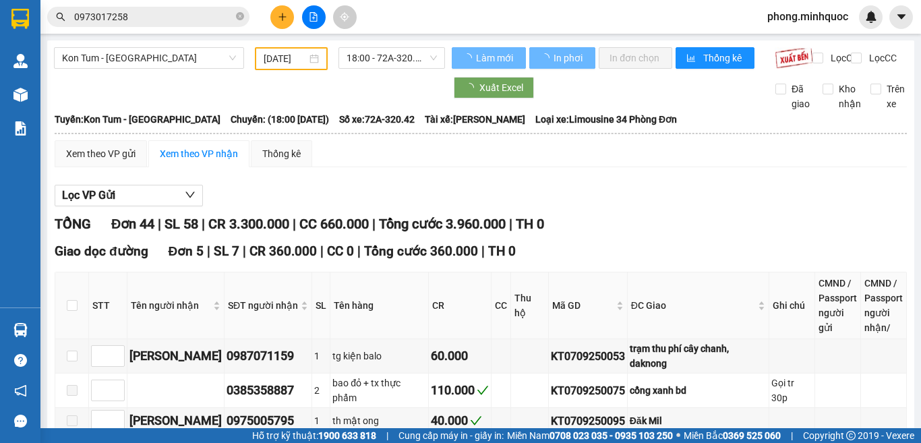
type input "[DATE]"
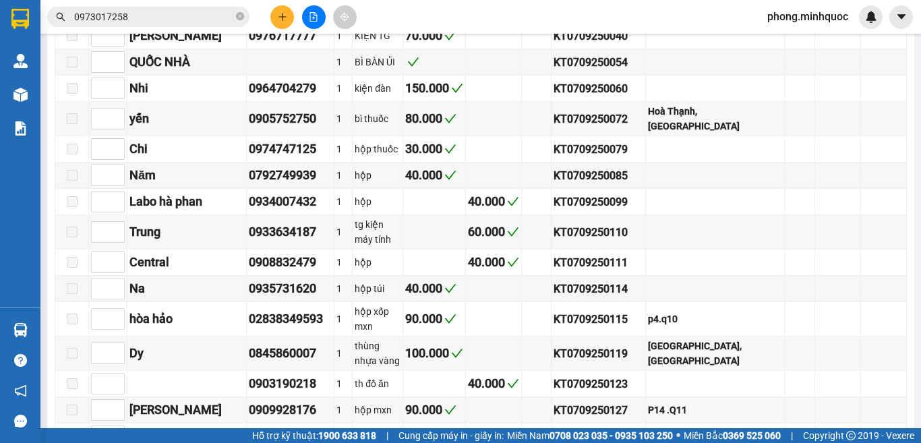
scroll to position [1079, 0]
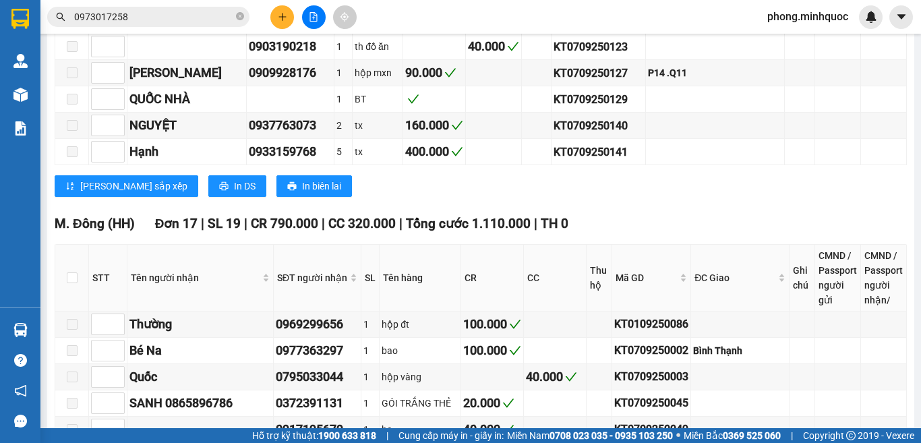
click at [67, 245] on th at bounding box center [72, 278] width 34 height 67
drag, startPoint x: 67, startPoint y: 246, endPoint x: 73, endPoint y: 252, distance: 8.6
click at [67, 246] on th at bounding box center [72, 278] width 34 height 67
click at [76, 272] on input "checkbox" at bounding box center [72, 277] width 11 height 11
checkbox input "true"
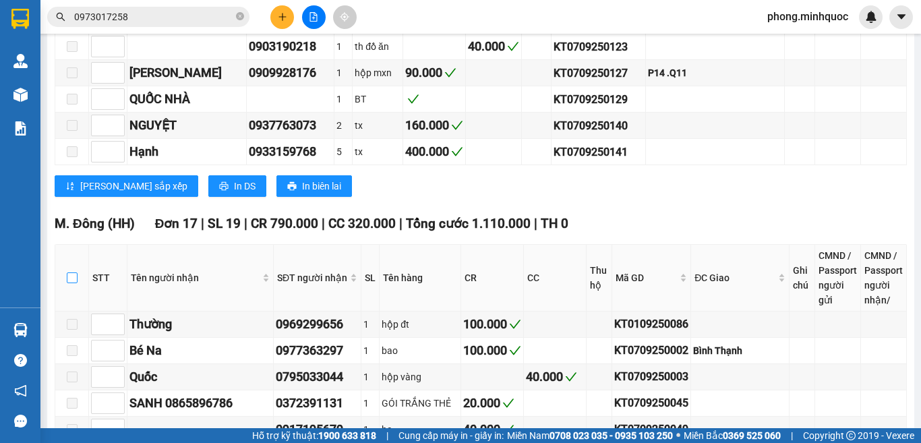
checkbox input "true"
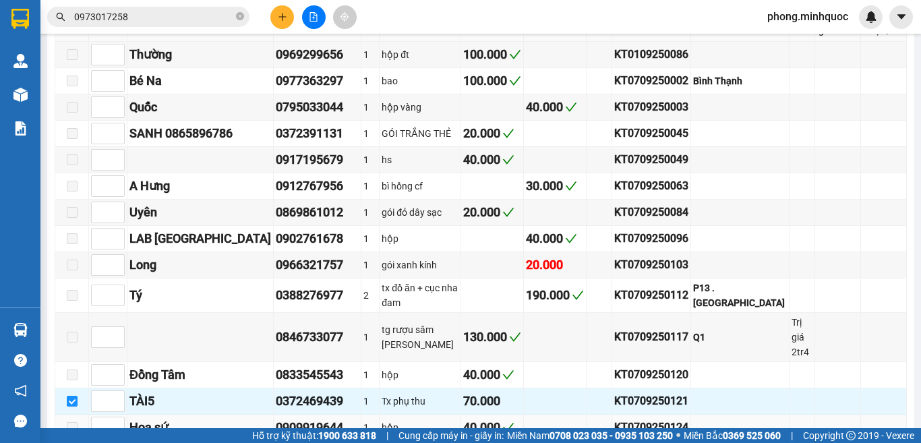
scroll to position [1481, 0]
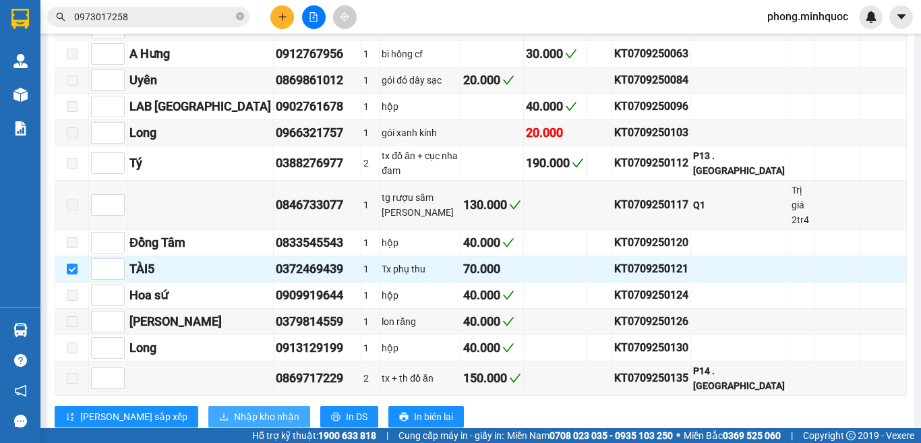
click at [234, 409] on span "Nhập kho nhận" at bounding box center [266, 416] width 65 height 15
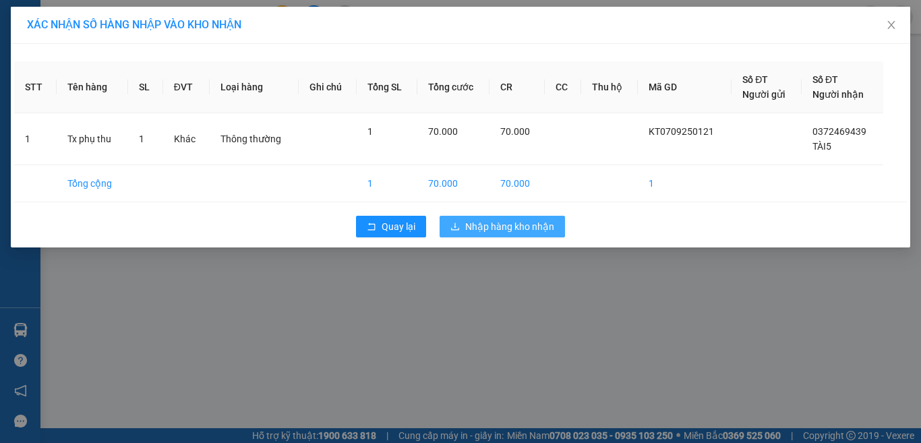
click at [496, 229] on span "Nhập hàng kho nhận" at bounding box center [509, 226] width 89 height 15
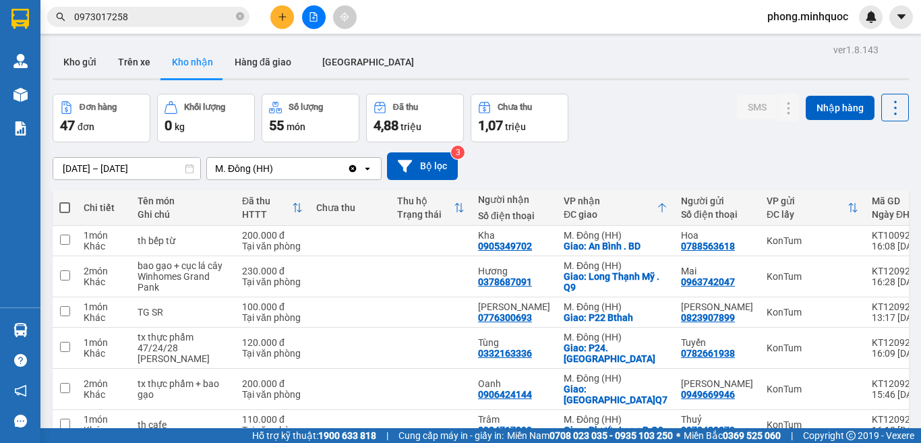
click at [571, 210] on div "ĐC giao" at bounding box center [610, 214] width 93 height 11
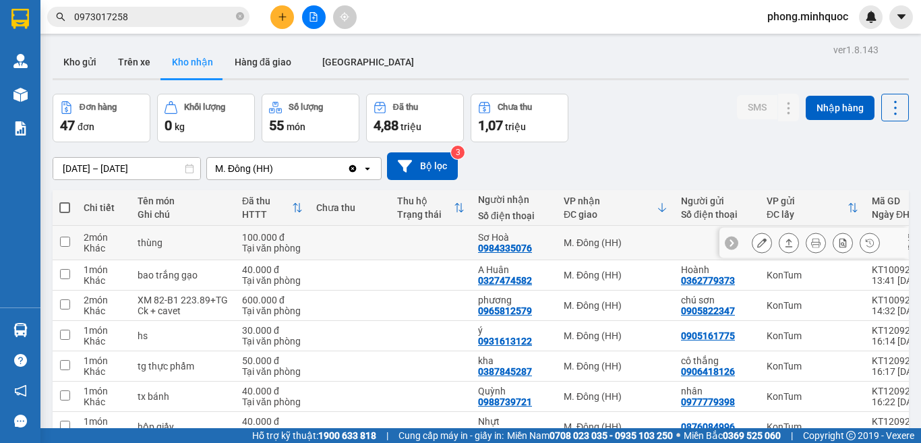
click at [784, 243] on icon at bounding box center [788, 242] width 9 height 9
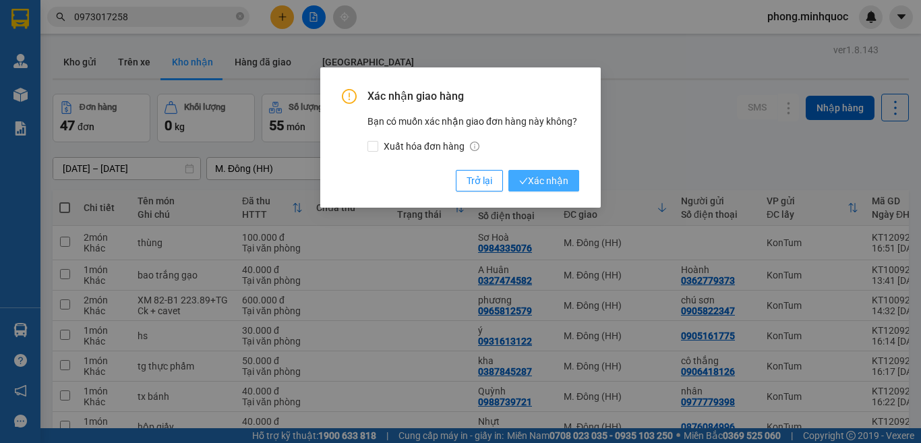
click at [540, 188] on span "Xác nhận" at bounding box center [543, 180] width 49 height 15
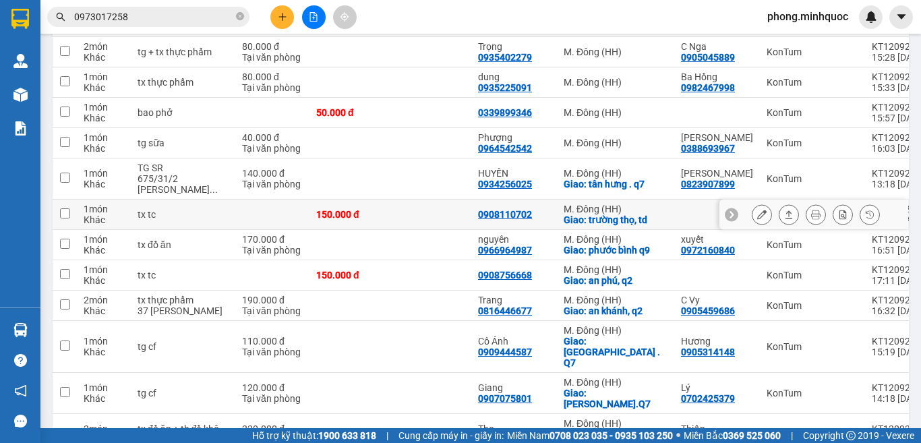
scroll to position [1146, 0]
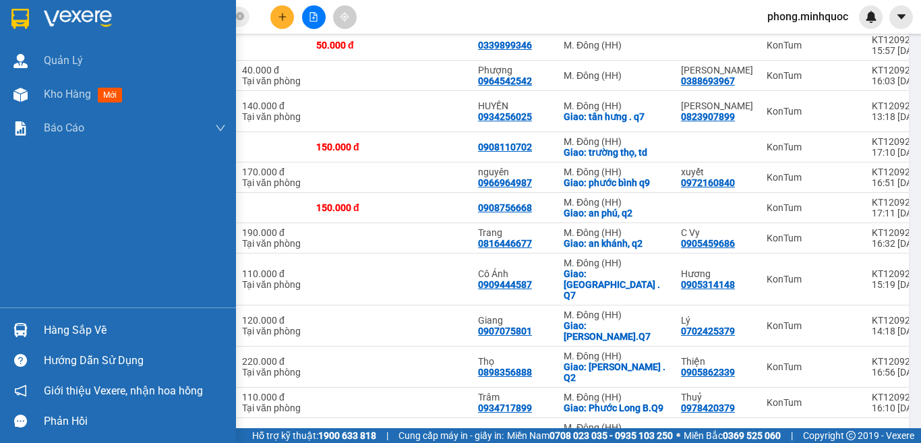
click at [9, 331] on div at bounding box center [21, 330] width 24 height 24
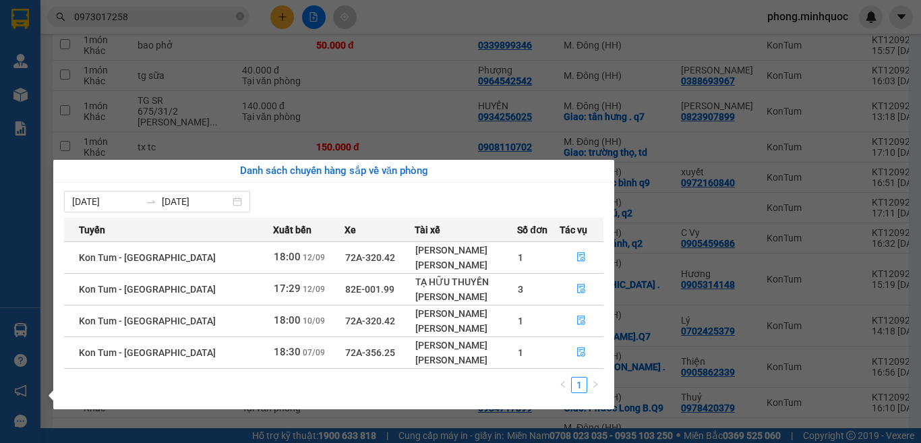
click at [646, 229] on section "Kết quả tìm kiếm ( 13 ) Bộ lọc Ngày tạo đơn gần nhất Mã ĐH Trạng thái Món hàng …" at bounding box center [460, 221] width 921 height 443
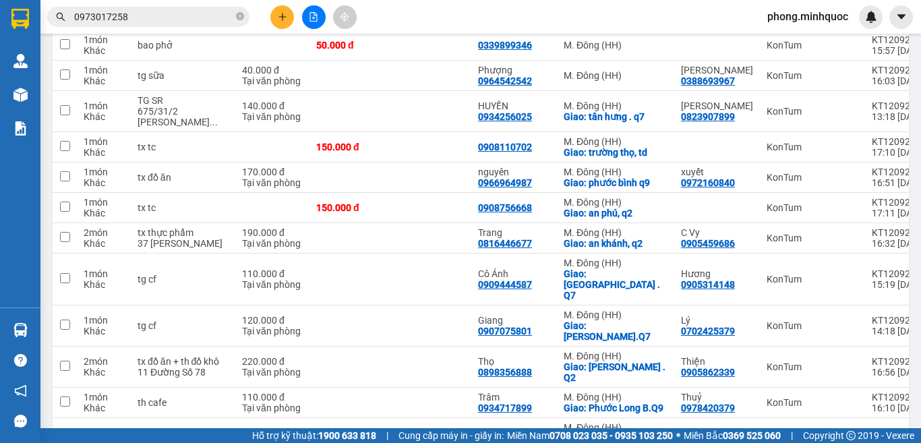
click at [127, 29] on div "Kết quả tìm kiếm ( 13 ) Bộ lọc Ngày tạo đơn gần nhất Mã ĐH Trạng thái Món hàng …" at bounding box center [460, 17] width 921 height 34
click at [137, 16] on input "0973017258" at bounding box center [153, 16] width 159 height 15
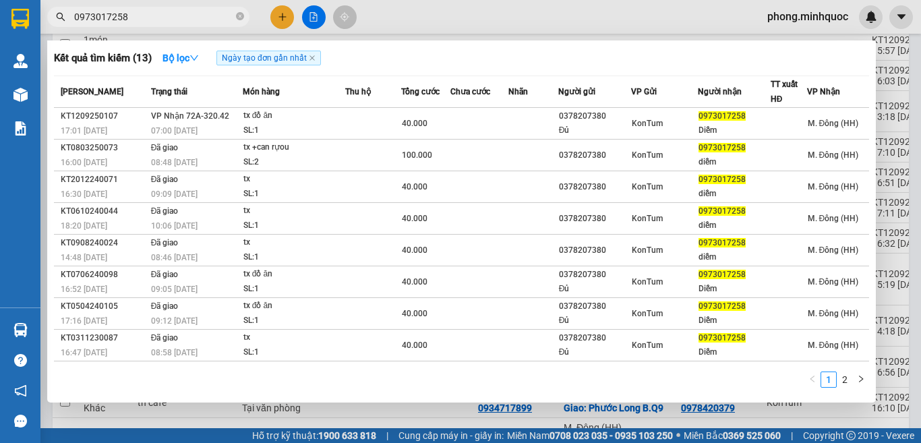
click at [137, 16] on input "0973017258" at bounding box center [153, 16] width 159 height 15
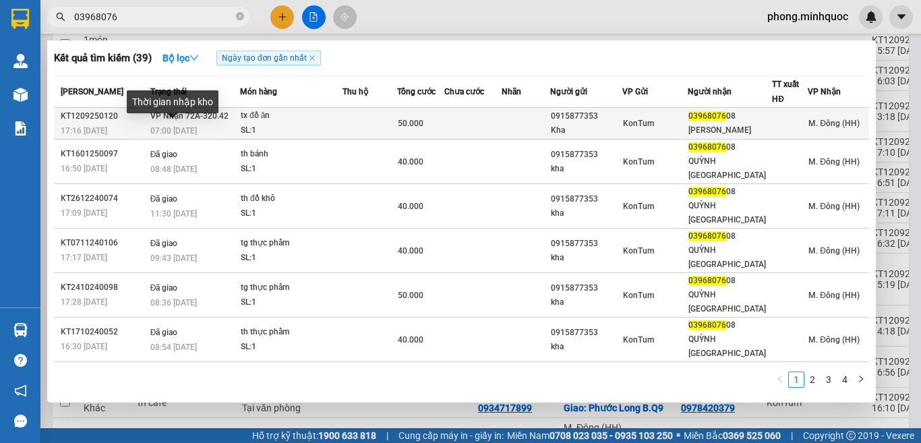
type input "03968076"
click at [162, 132] on span "07:00 - 13/09" at bounding box center [173, 130] width 47 height 9
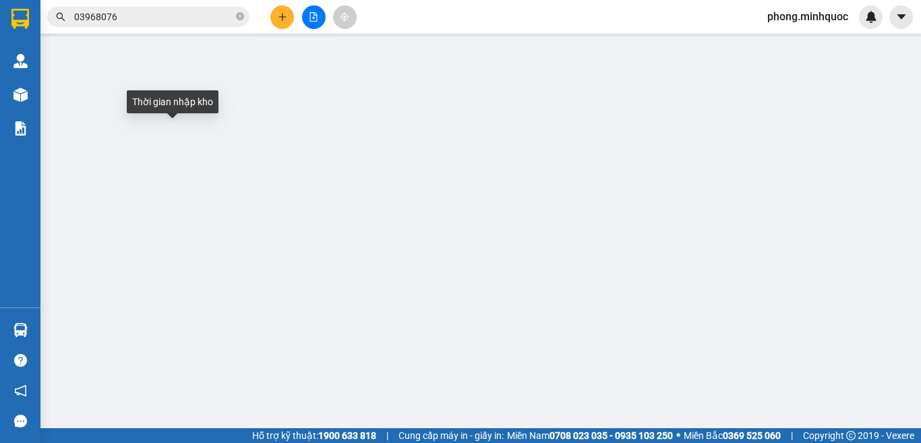
type input "0915877353"
type input "Kha"
type input "0396807608"
type input "Quỳnh Ny"
type input "50.000"
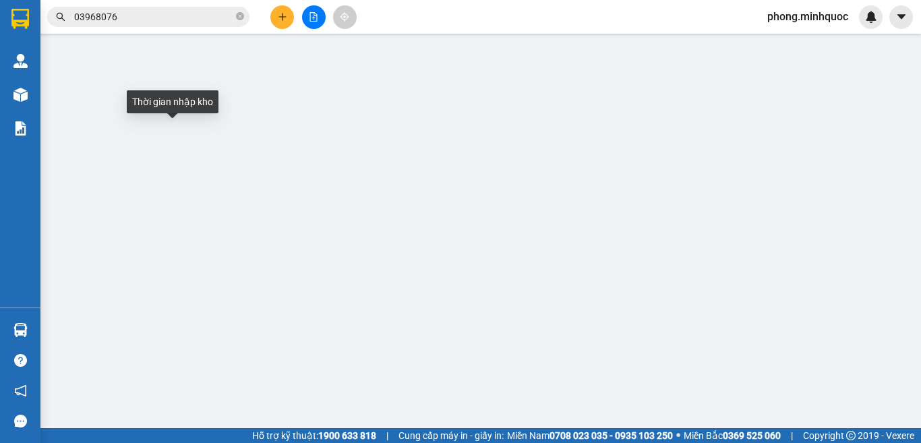
type input "0"
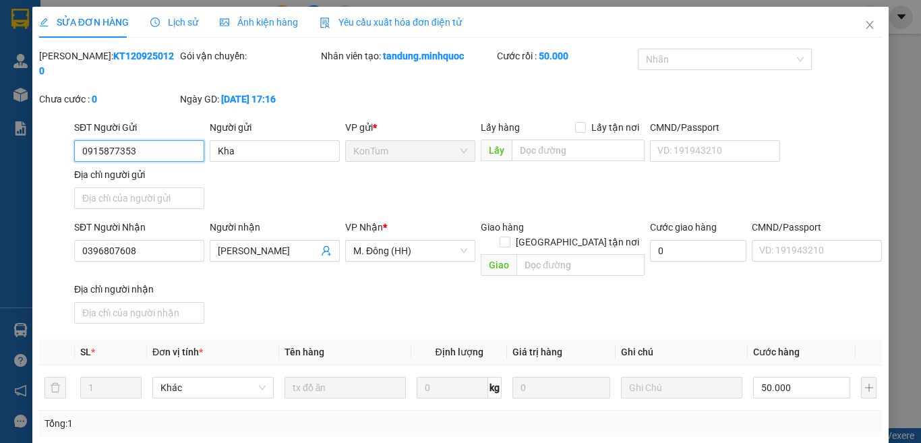
scroll to position [153, 0]
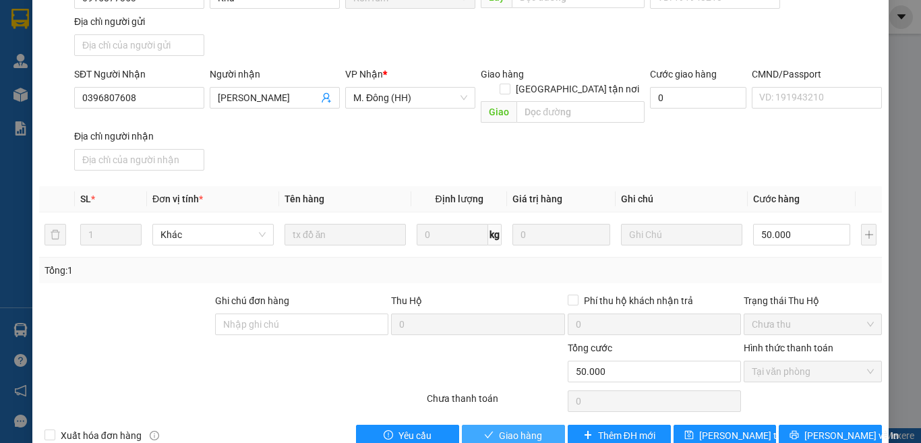
click at [501, 421] on span "Giao hàng" at bounding box center [520, 435] width 43 height 15
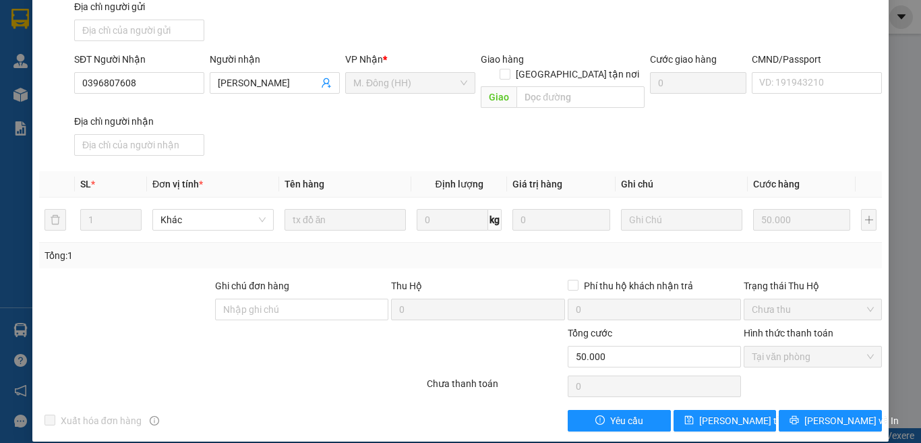
scroll to position [0, 0]
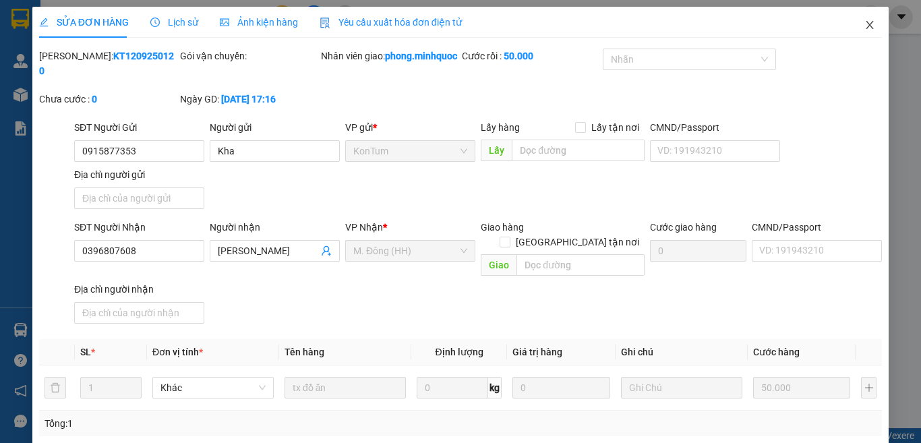
click at [865, 20] on icon "close" at bounding box center [870, 25] width 11 height 11
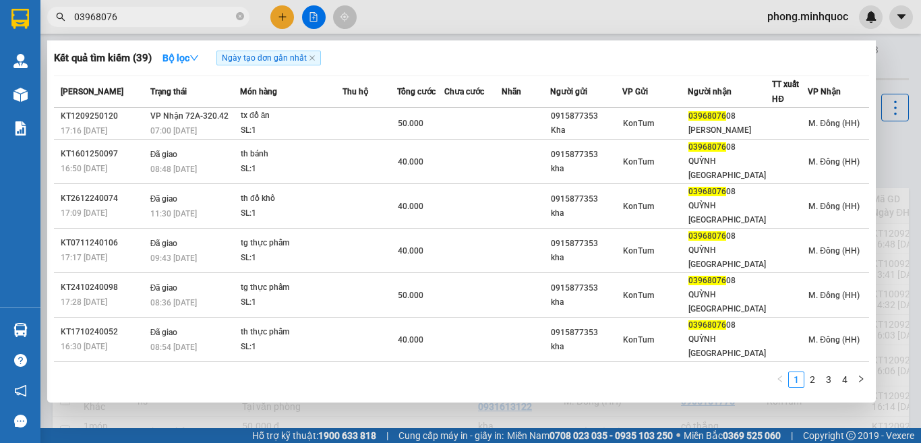
click at [124, 17] on input "03968076" at bounding box center [153, 16] width 159 height 15
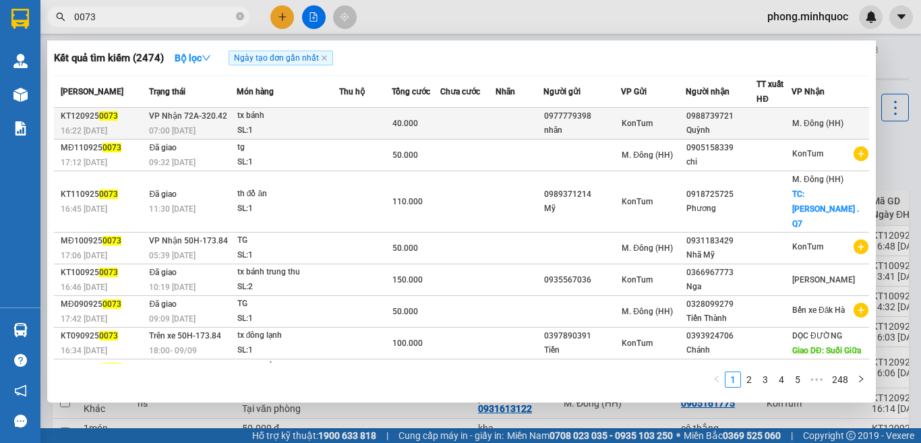
type input "0073"
click at [515, 117] on td at bounding box center [520, 124] width 48 height 32
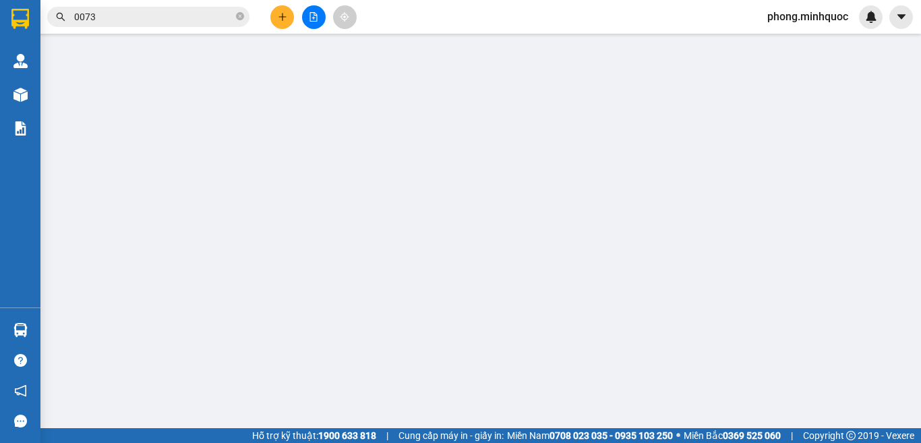
type input "0977779398"
type input "nhân"
type input "0988739721"
type input "Quỳnh"
type input "40.000"
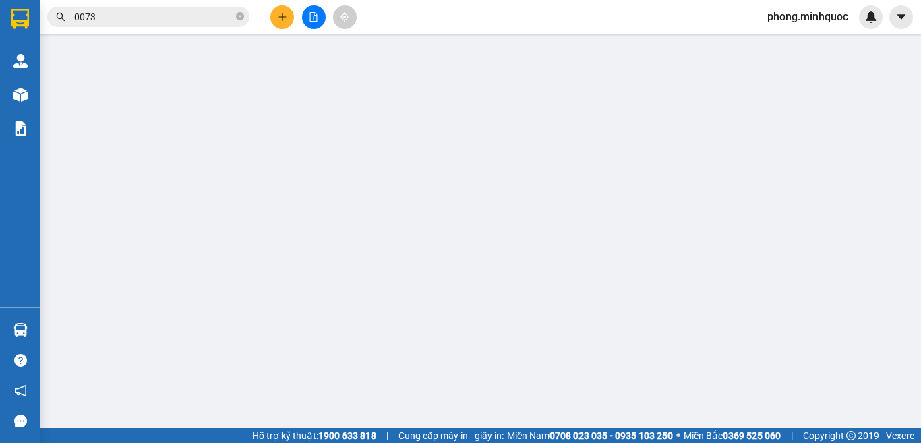
type input "0"
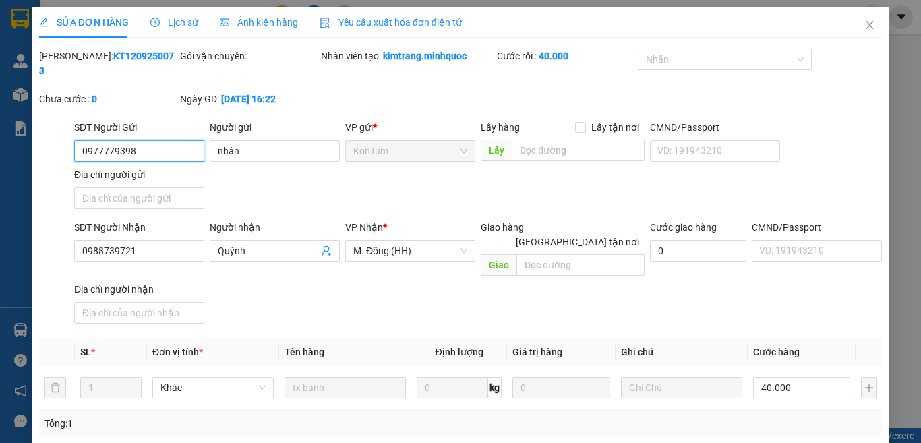
scroll to position [153, 0]
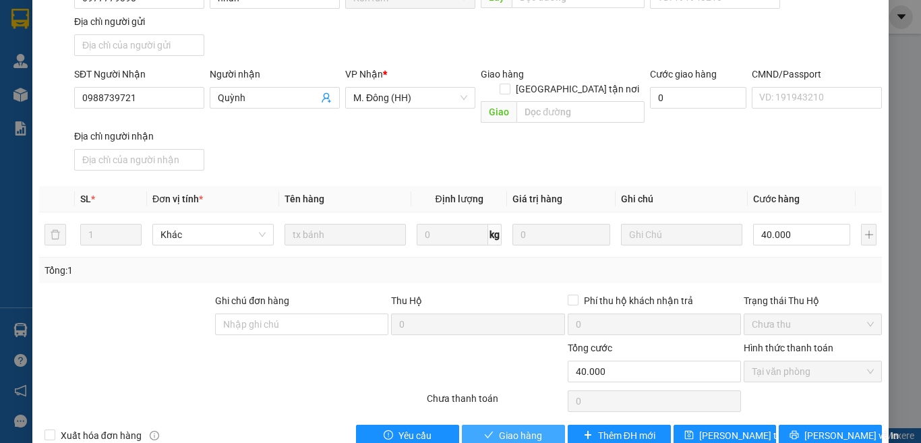
click at [510, 421] on button "Giao hàng" at bounding box center [513, 436] width 103 height 22
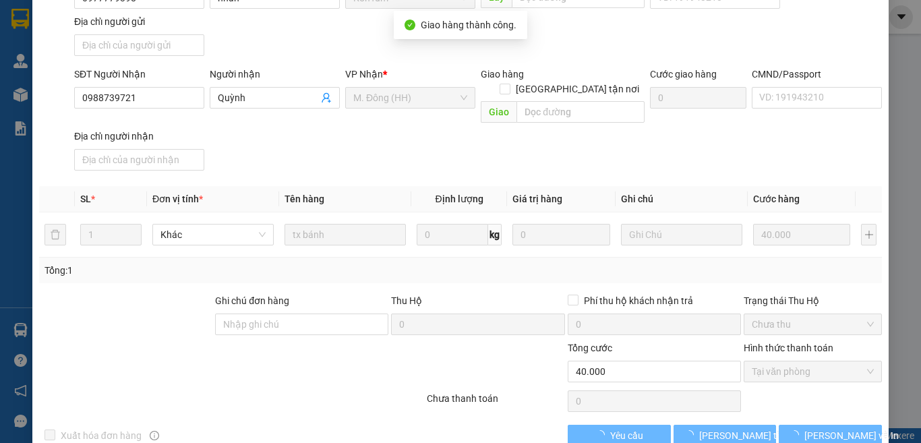
scroll to position [0, 0]
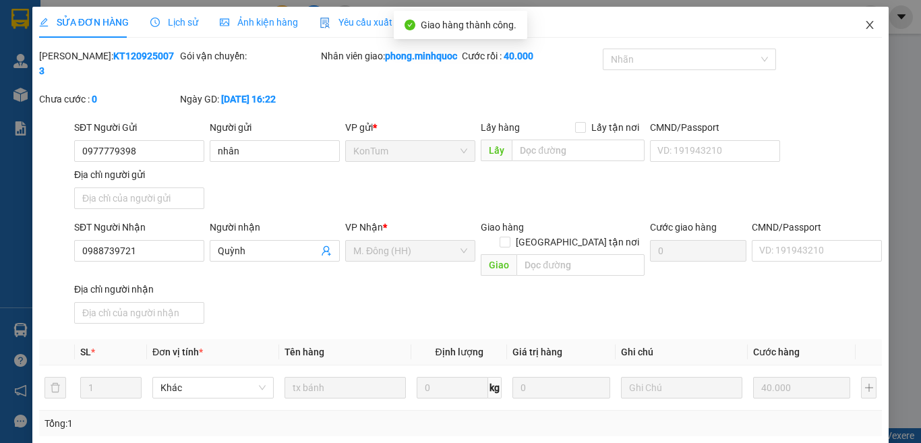
click at [854, 31] on span "Close" at bounding box center [870, 26] width 38 height 38
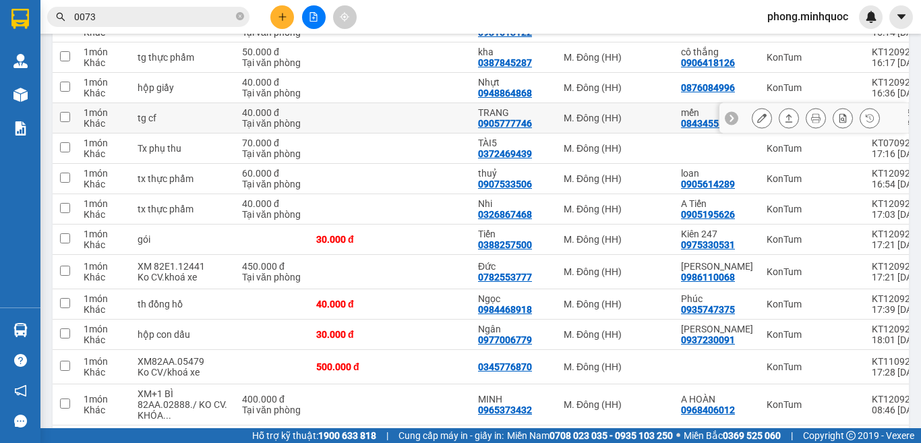
scroll to position [744, 0]
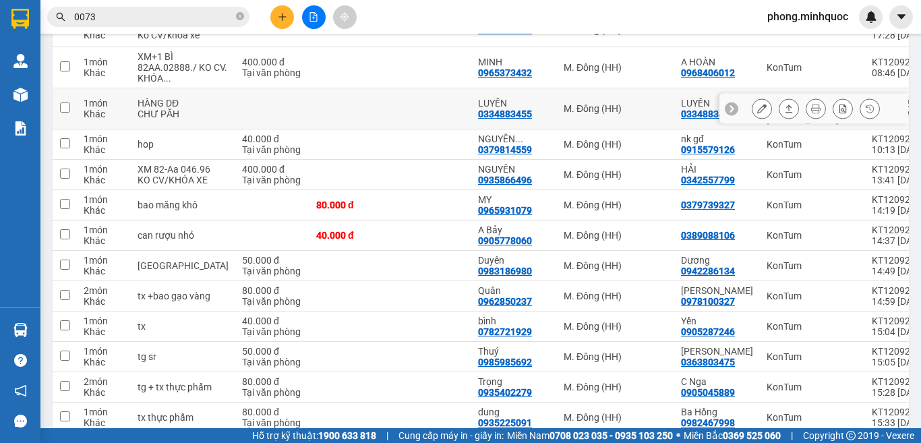
click at [757, 113] on icon at bounding box center [761, 108] width 9 height 9
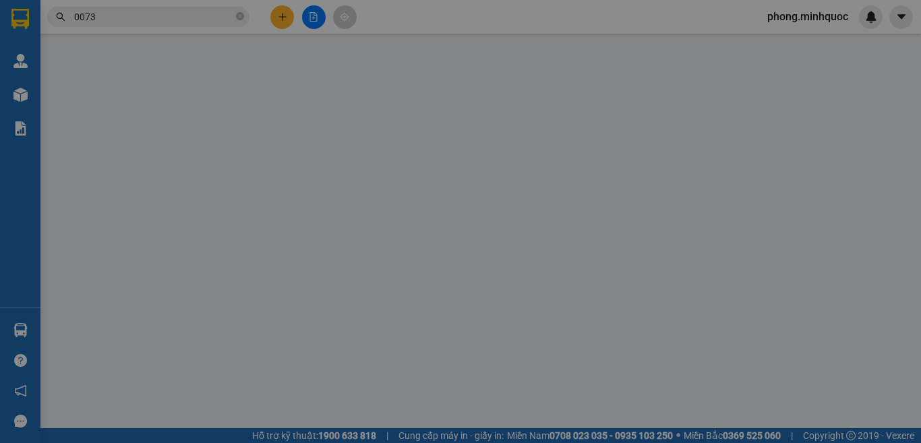
type input "0334883455"
type input "LUYẾN"
type input "Chưpăh,Gia lai"
type input "0334883455"
type input "LUYẾN"
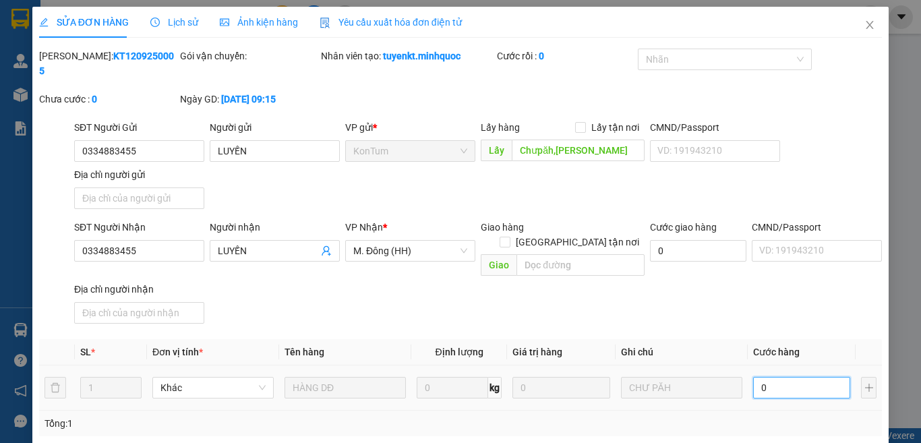
click at [774, 377] on input "0" at bounding box center [801, 388] width 97 height 22
type input "2"
type input "20"
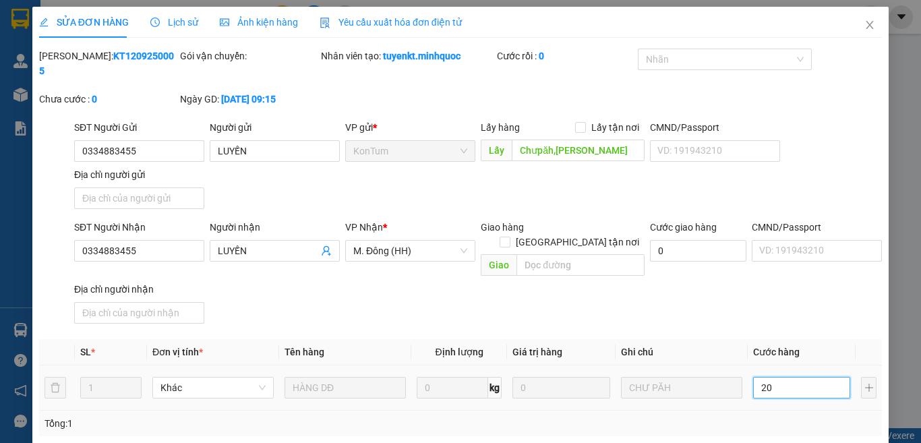
type input "20"
type input "200"
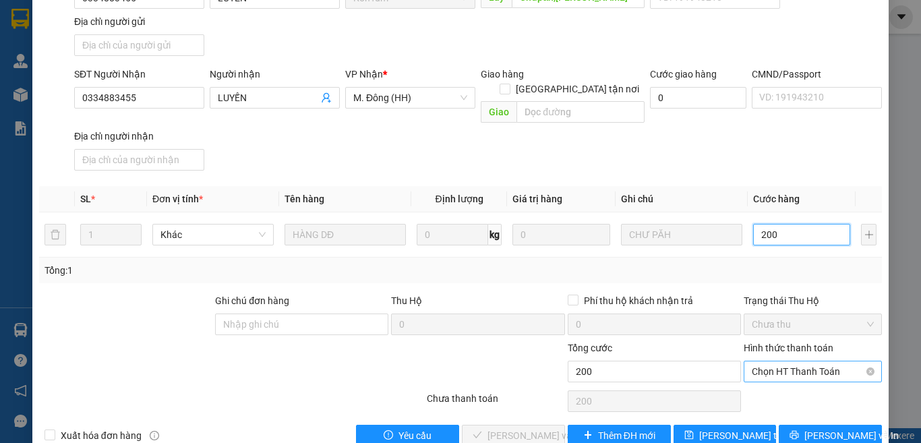
click at [784, 361] on span "Chọn HT Thanh Toán" at bounding box center [813, 371] width 122 height 20
type input "200"
type input "200.000"
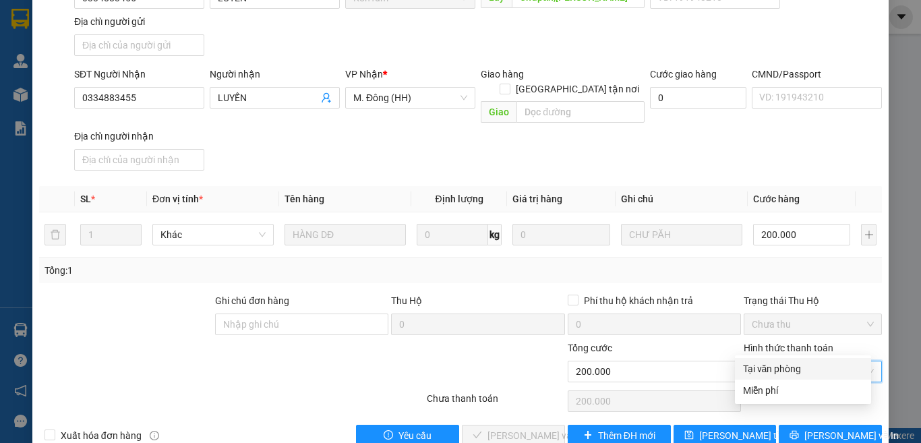
click at [784, 362] on div "Tại văn phòng" at bounding box center [803, 368] width 120 height 15
type input "0"
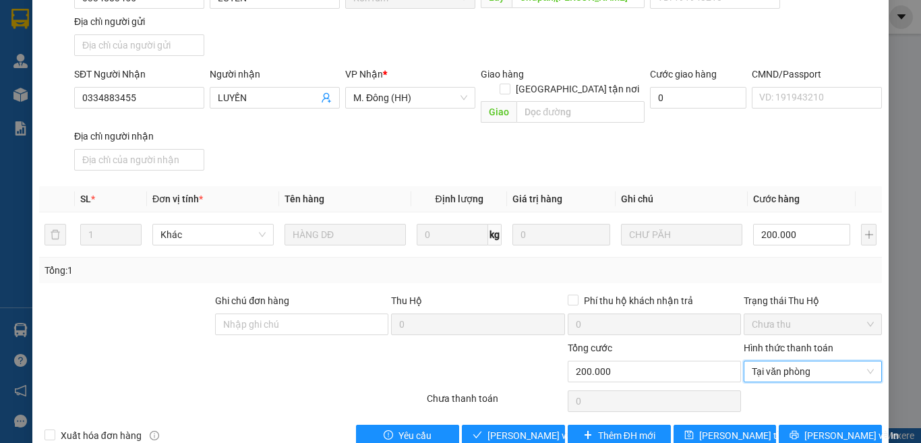
click at [519, 417] on div "SỬA ĐƠN HÀNG Lịch sử Ảnh kiện hàng Yêu cầu xuất hóa đơn điện tử Total Paid Fee …" at bounding box center [460, 155] width 856 height 603
click at [519, 421] on span "[PERSON_NAME] và Giao hàng" at bounding box center [552, 435] width 129 height 15
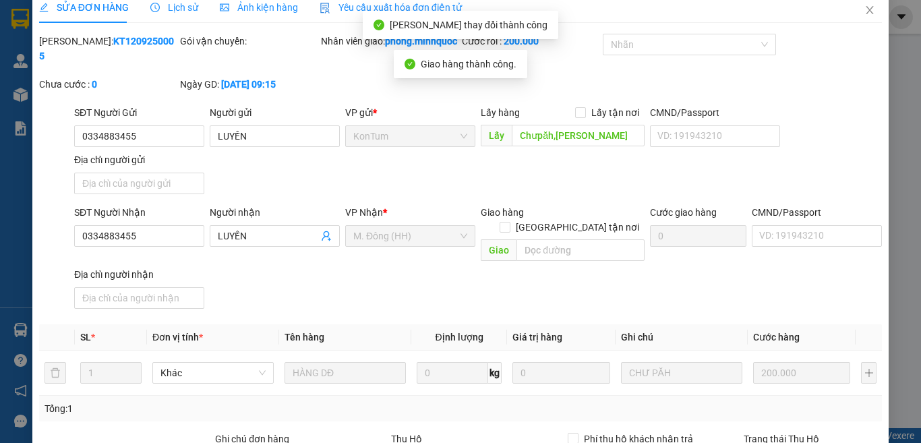
scroll to position [0, 0]
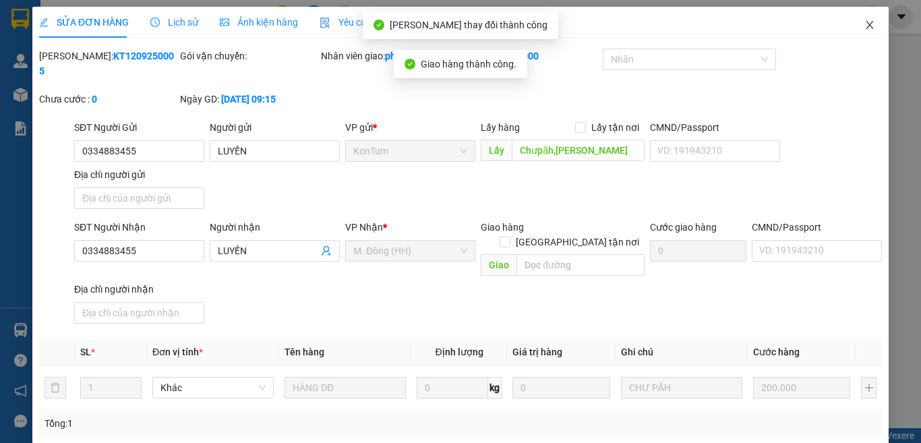
click at [871, 20] on span "Close" at bounding box center [870, 26] width 38 height 38
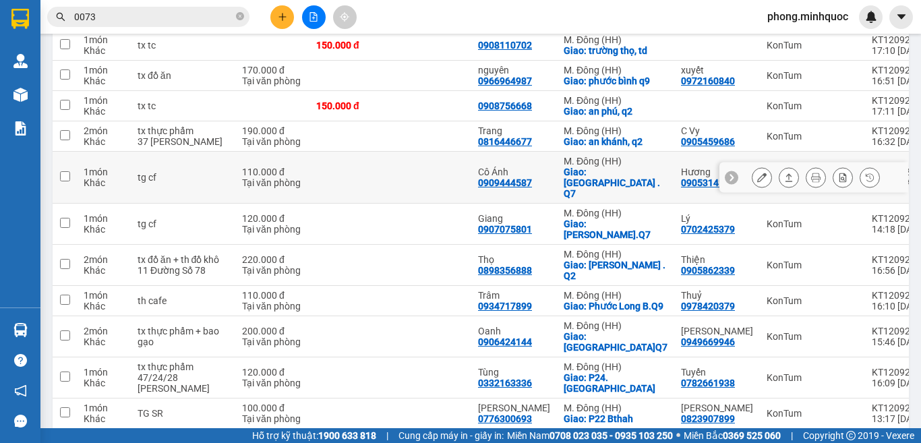
scroll to position [351, 0]
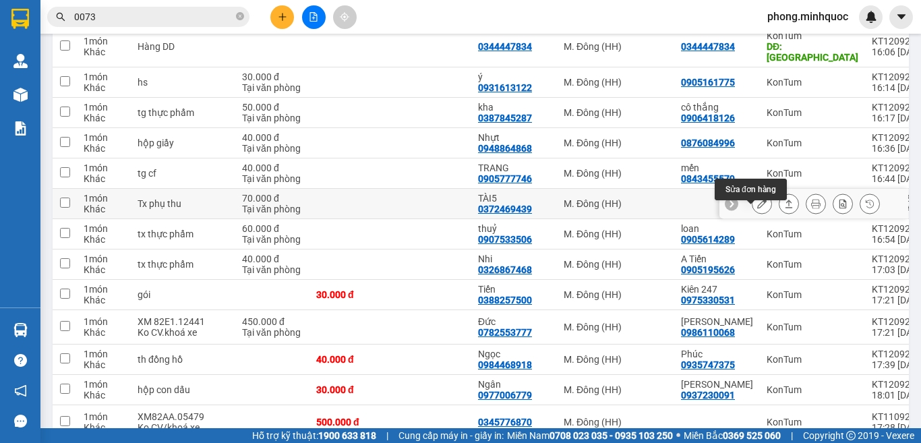
click at [780, 209] on button at bounding box center [789, 204] width 19 height 24
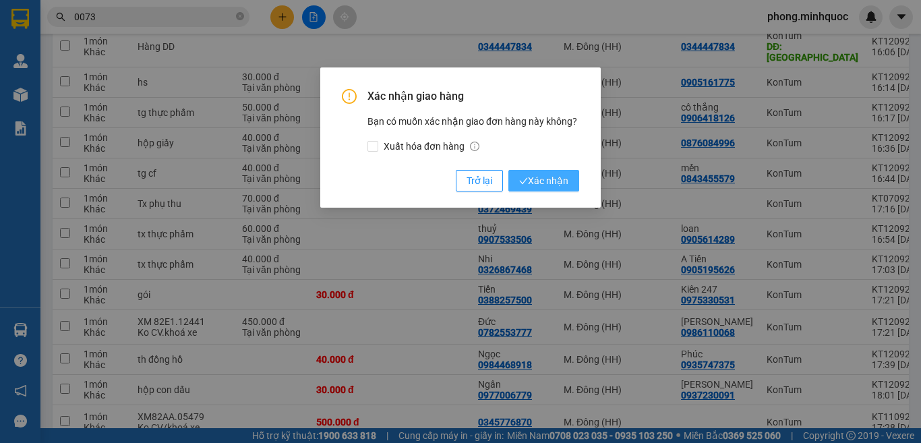
click at [549, 175] on span "Xác nhận" at bounding box center [543, 180] width 49 height 15
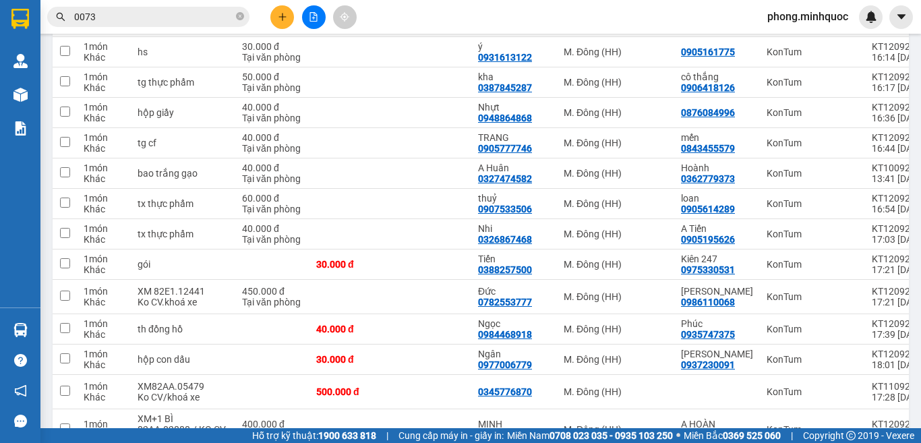
click at [308, 22] on button at bounding box center [314, 17] width 24 height 24
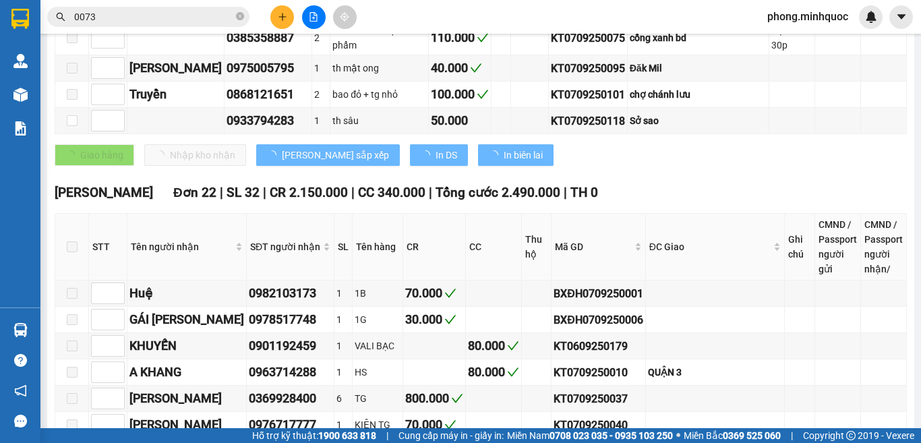
type input "[DATE]"
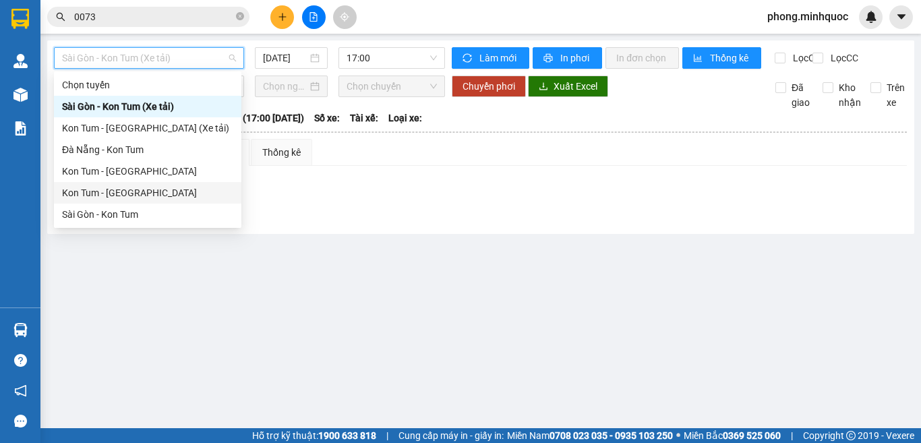
click at [135, 192] on div "Kon Tum - Sài Gòn" at bounding box center [147, 192] width 171 height 15
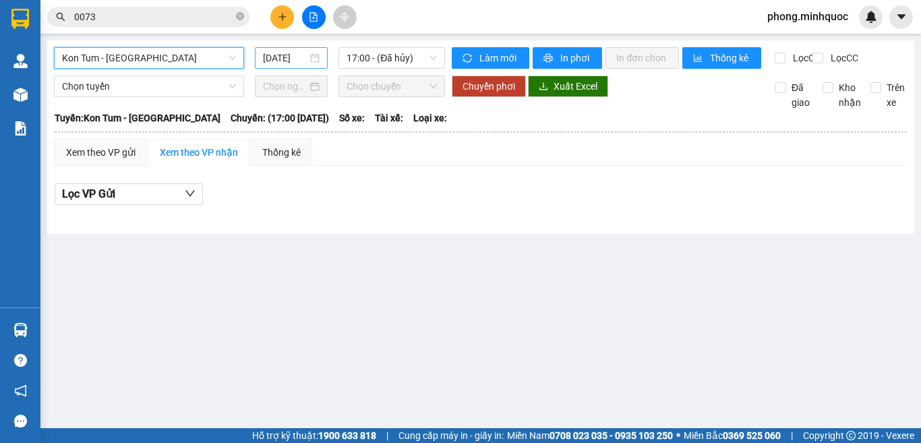
click at [289, 56] on input "[DATE]" at bounding box center [285, 58] width 45 height 15
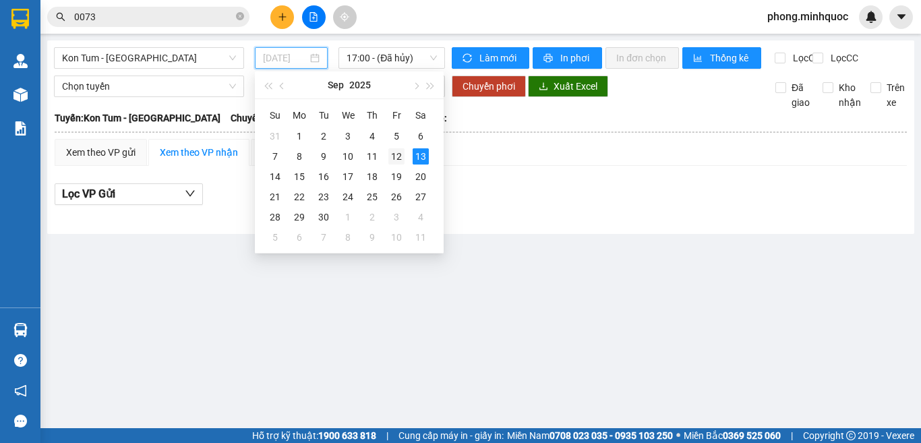
click at [396, 155] on div "12" at bounding box center [396, 156] width 16 height 16
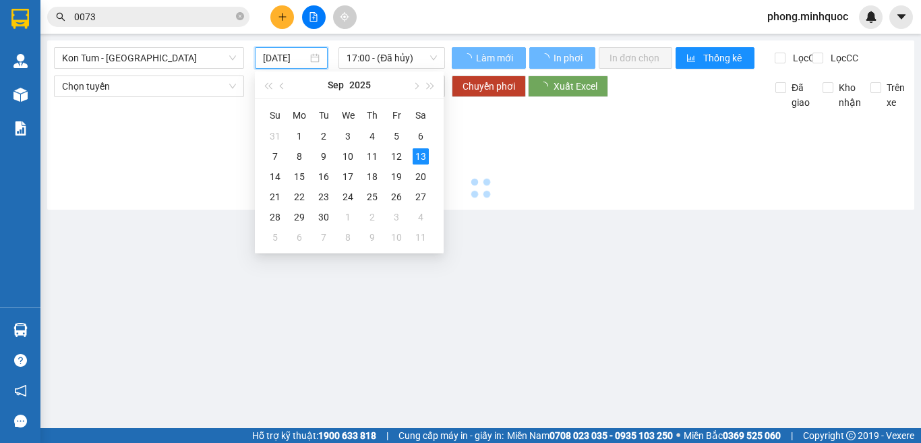
type input "12/09/2025"
click at [400, 69] on div "Kon Tum - Sài Gòn 12/09/2025 17:00 - (Đã hủy)" at bounding box center [249, 58] width 391 height 22
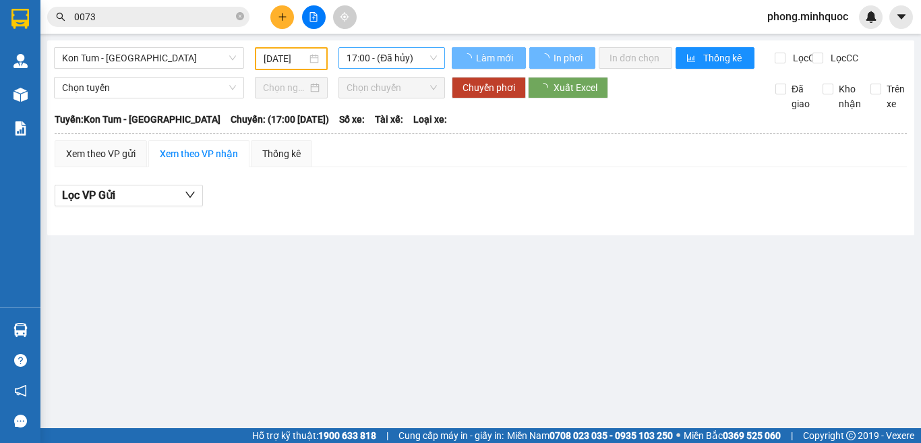
click at [402, 66] on span "17:00 - (Đã hủy)" at bounding box center [392, 58] width 90 height 20
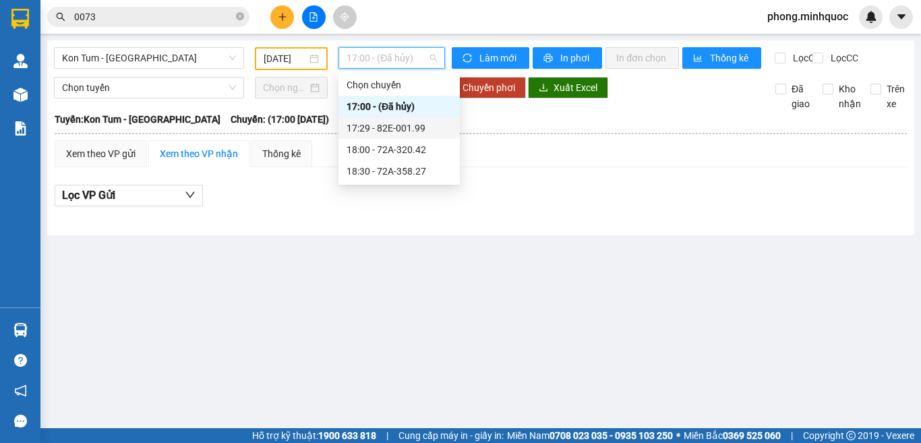
click at [418, 125] on div "17:29 - 82E-001.99" at bounding box center [399, 128] width 105 height 15
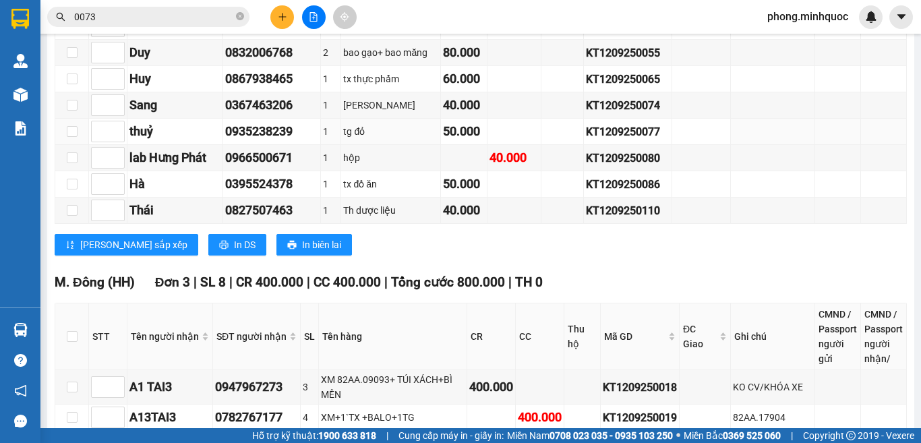
scroll to position [521, 0]
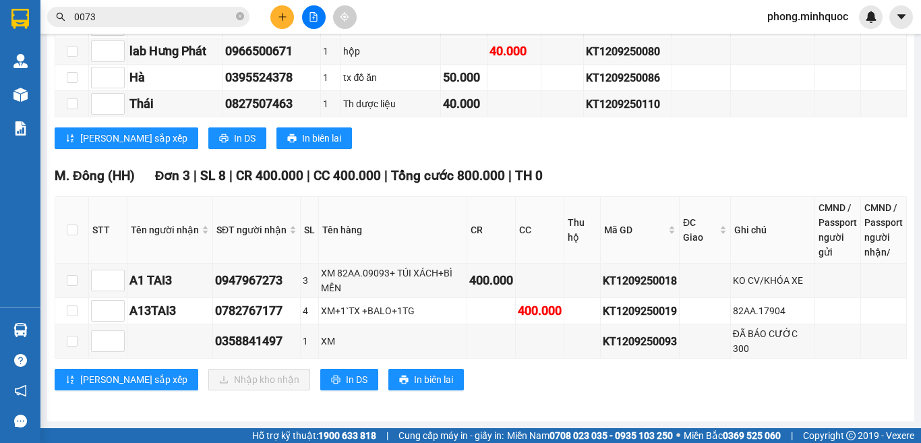
click at [63, 219] on th at bounding box center [72, 230] width 34 height 67
click at [68, 222] on th at bounding box center [72, 230] width 34 height 67
click at [69, 226] on input "checkbox" at bounding box center [72, 230] width 11 height 11
checkbox input "true"
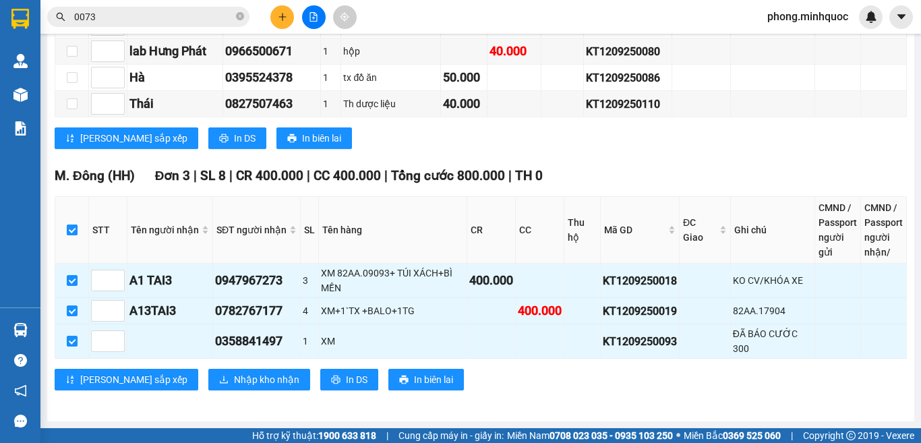
checkbox input "true"
click at [234, 376] on span "Nhập kho nhận" at bounding box center [266, 379] width 65 height 15
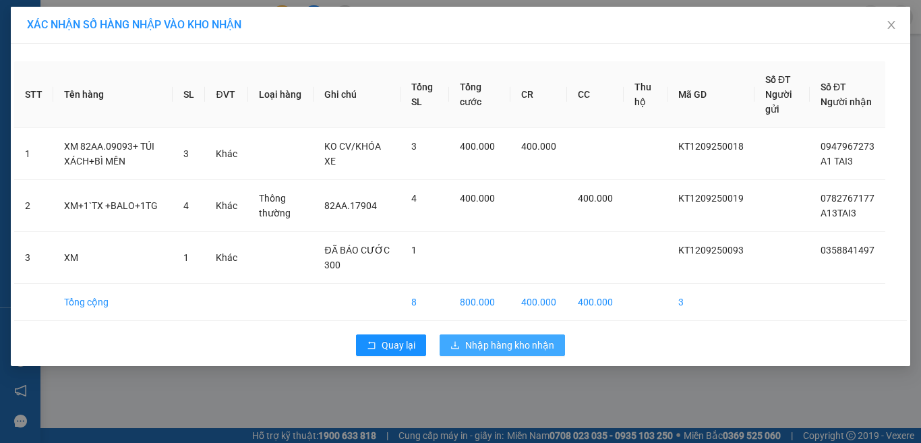
click at [486, 349] on span "Nhập hàng kho nhận" at bounding box center [509, 345] width 89 height 15
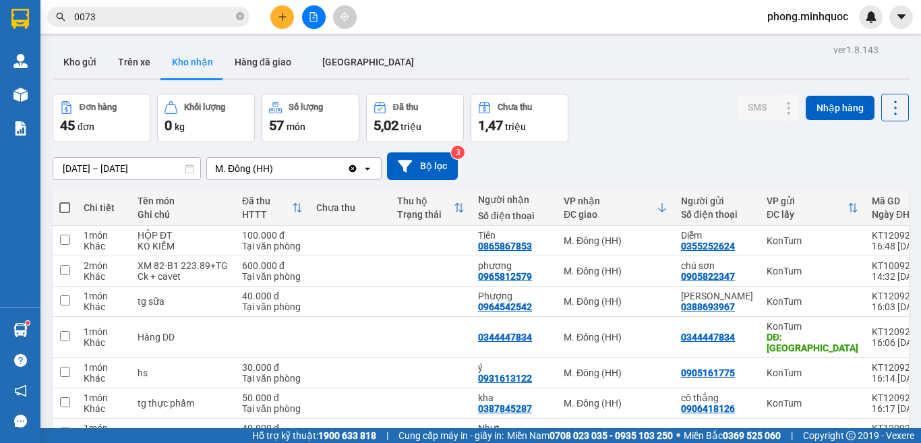
click at [198, 68] on button "Kho nhận" at bounding box center [192, 62] width 63 height 32
click at [82, 63] on button "Kho gửi" at bounding box center [80, 62] width 55 height 32
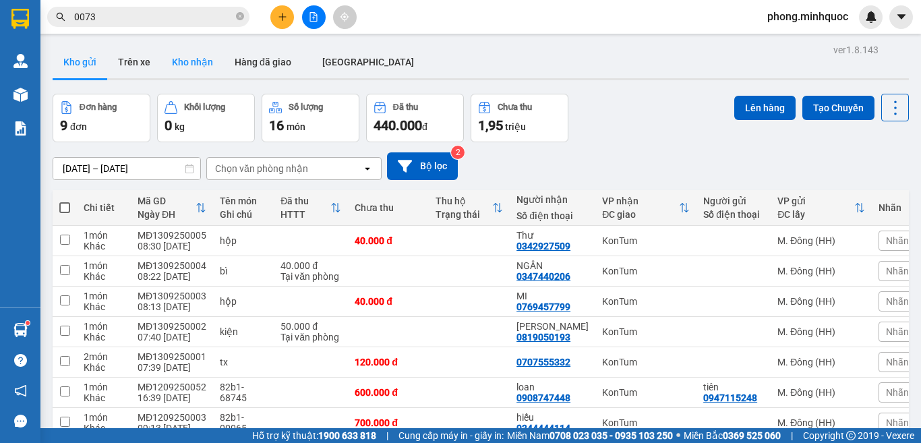
click at [200, 67] on button "Kho nhận" at bounding box center [192, 62] width 63 height 32
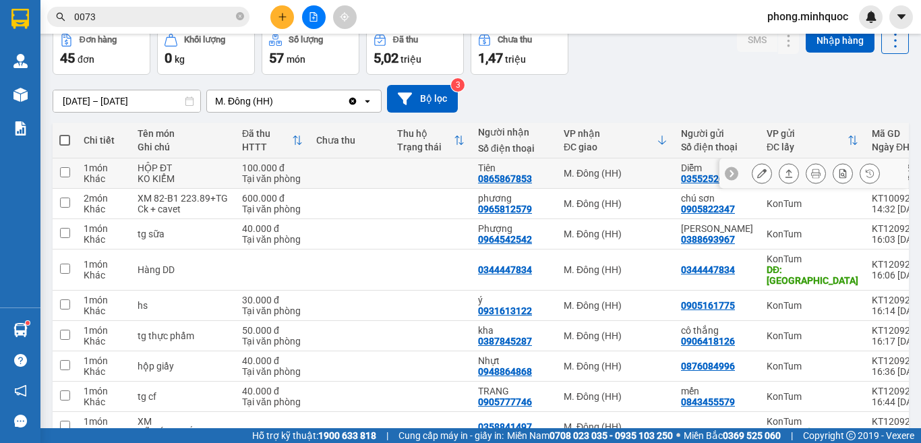
scroll to position [135, 0]
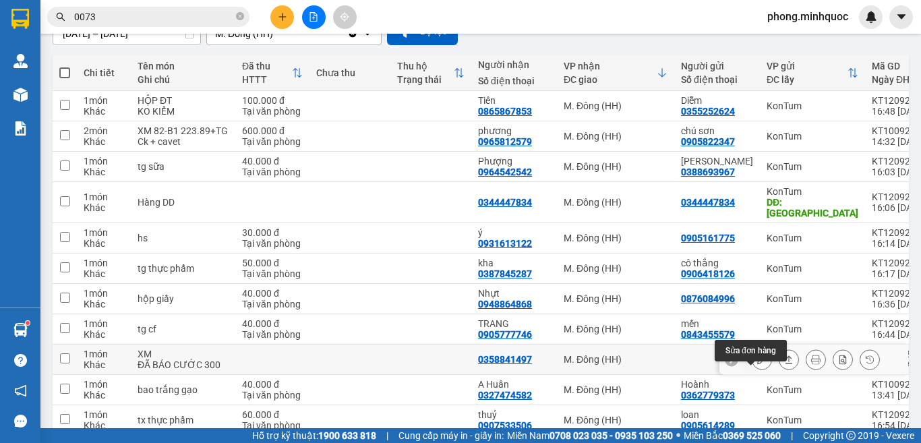
click at [757, 364] on icon at bounding box center [761, 359] width 9 height 9
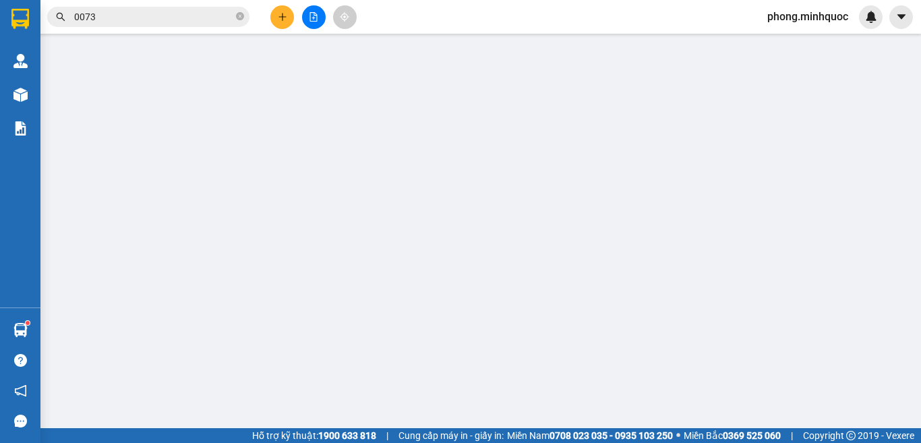
type input "nam dong"
type input "0358841497"
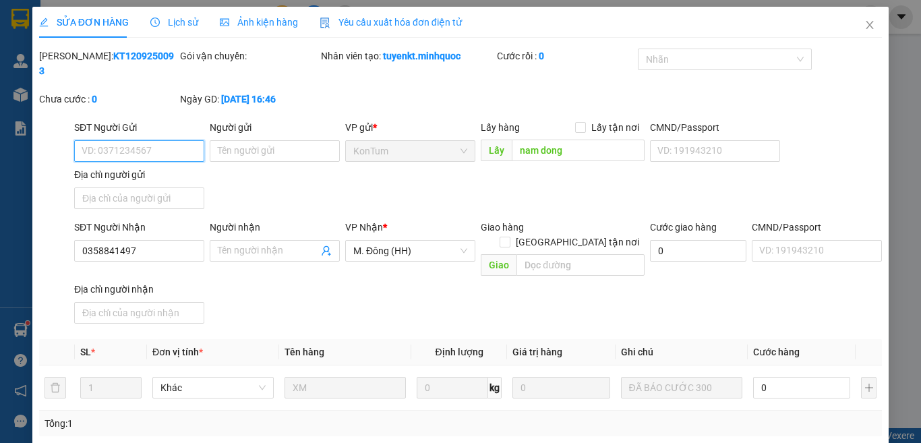
scroll to position [153, 0]
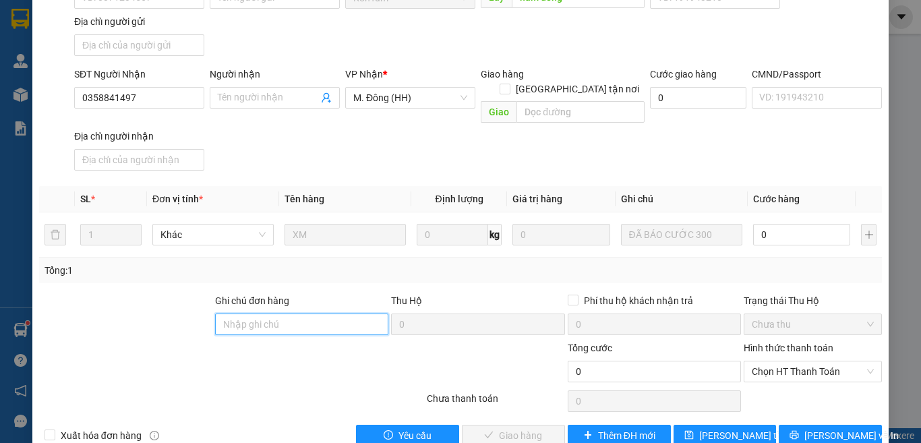
click at [326, 314] on input "Ghi chú đơn hàng" at bounding box center [301, 325] width 173 height 22
type input "d"
click at [757, 361] on span "Chọn HT Thanh Toán" at bounding box center [813, 371] width 122 height 20
type input "đại lý thu"
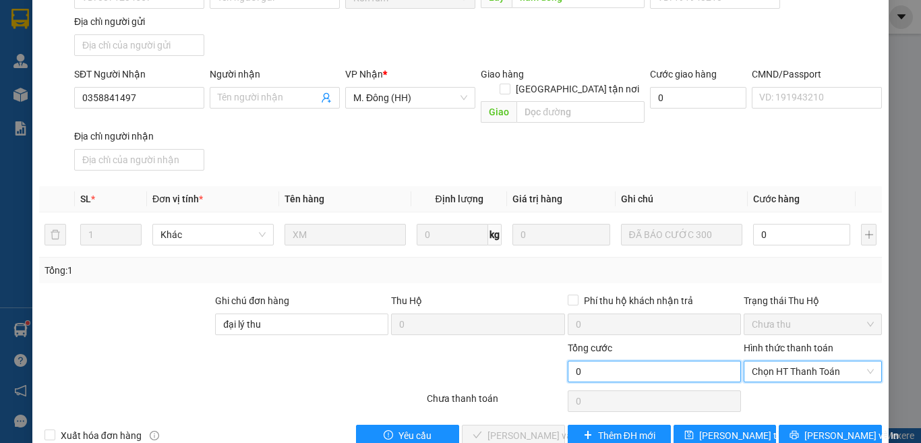
click at [712, 361] on input "0" at bounding box center [654, 372] width 173 height 22
click at [811, 361] on span "Chọn HT Thanh Toán" at bounding box center [813, 371] width 122 height 20
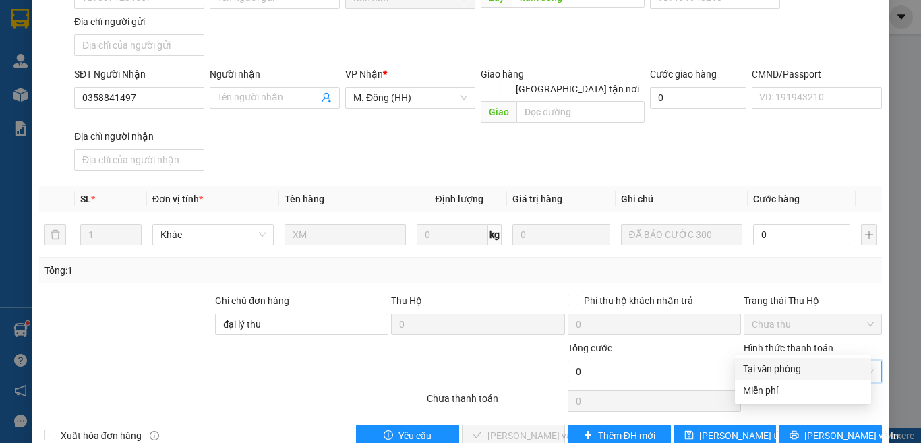
click at [799, 363] on div "Tại văn phòng" at bounding box center [803, 368] width 120 height 15
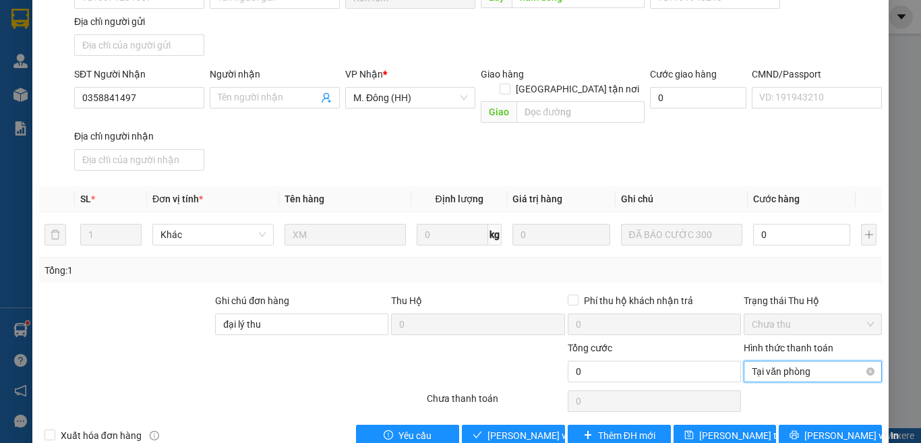
click at [802, 361] on span "Tại văn phòng" at bounding box center [813, 371] width 122 height 20
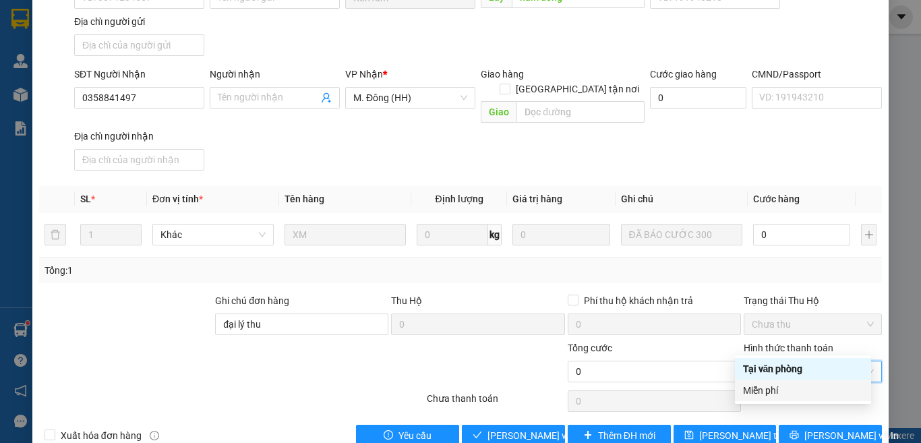
click at [799, 388] on div "Miễn phí" at bounding box center [803, 390] width 120 height 15
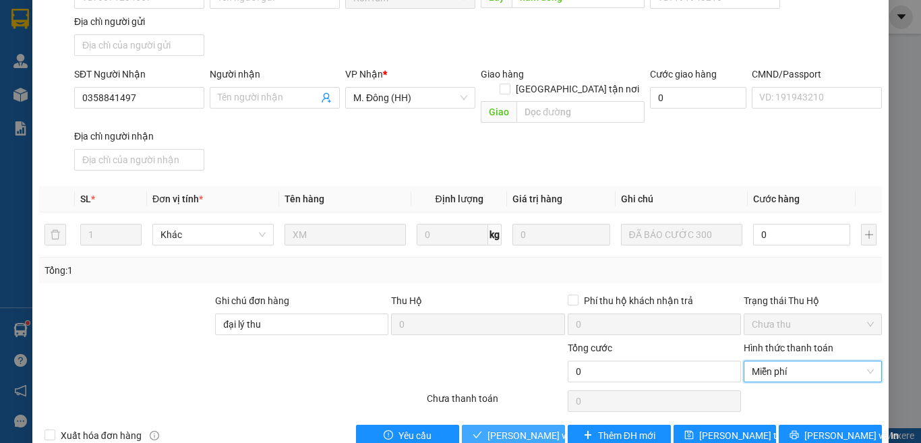
click at [508, 421] on span "[PERSON_NAME] và Giao hàng" at bounding box center [552, 435] width 129 height 15
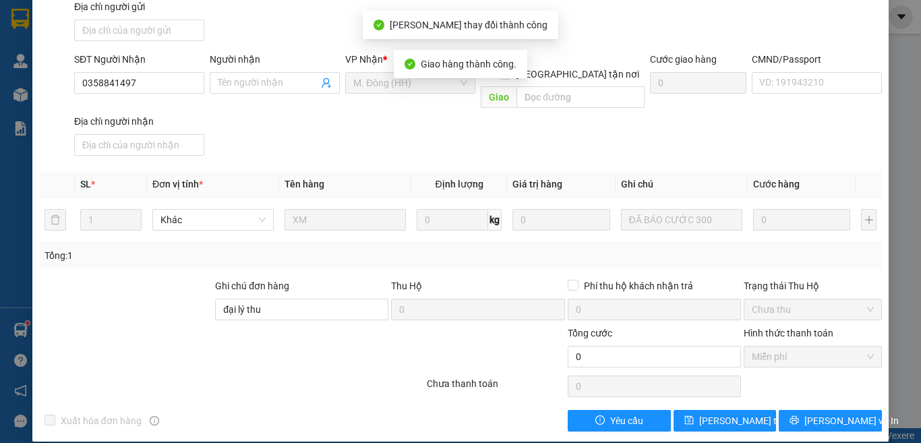
scroll to position [0, 0]
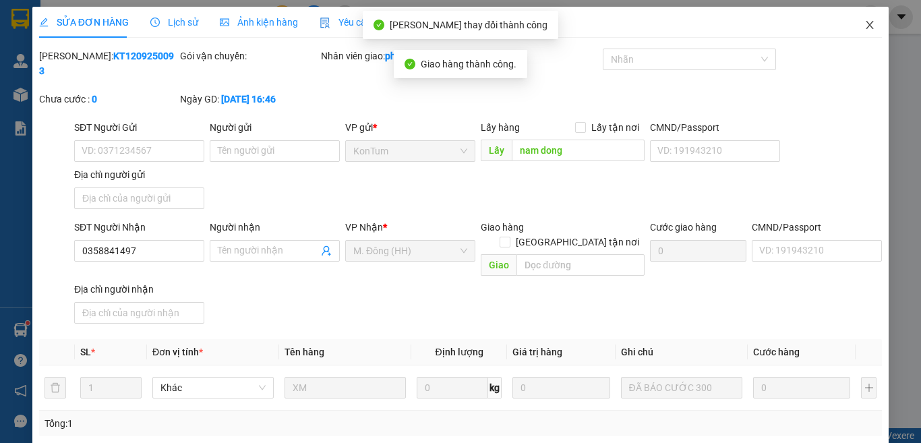
click at [856, 37] on span "Close" at bounding box center [870, 26] width 38 height 38
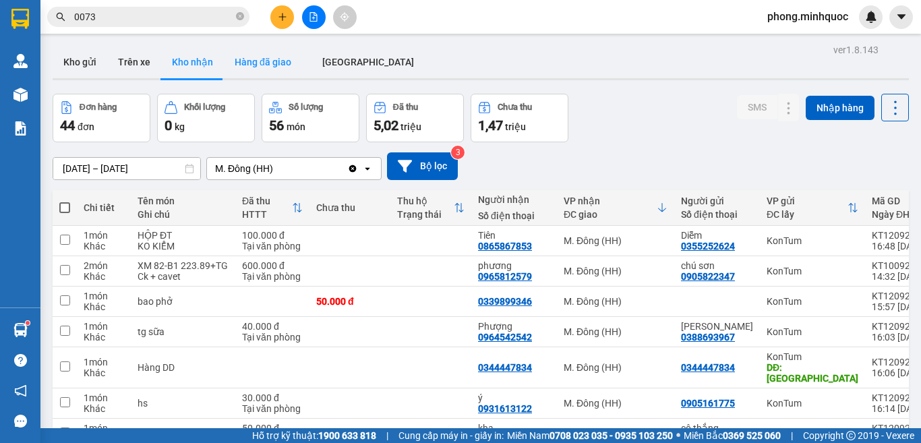
click at [281, 68] on button "Hàng đã giao" at bounding box center [263, 62] width 78 height 32
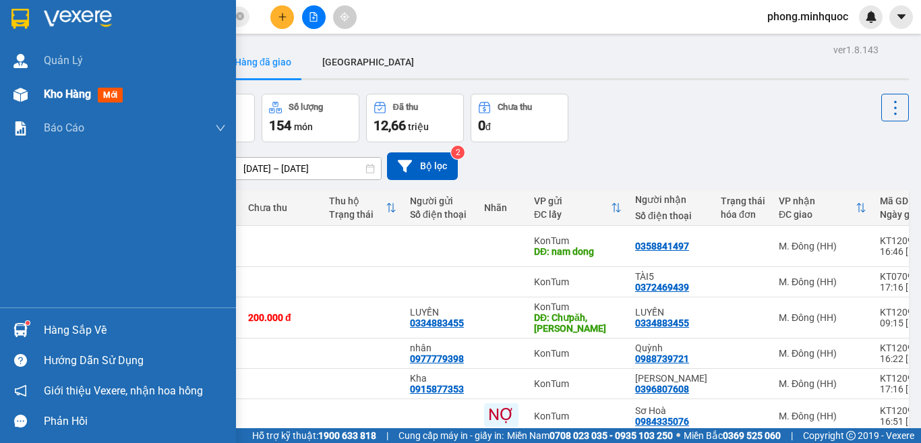
click at [102, 102] on span "mới" at bounding box center [110, 95] width 25 height 15
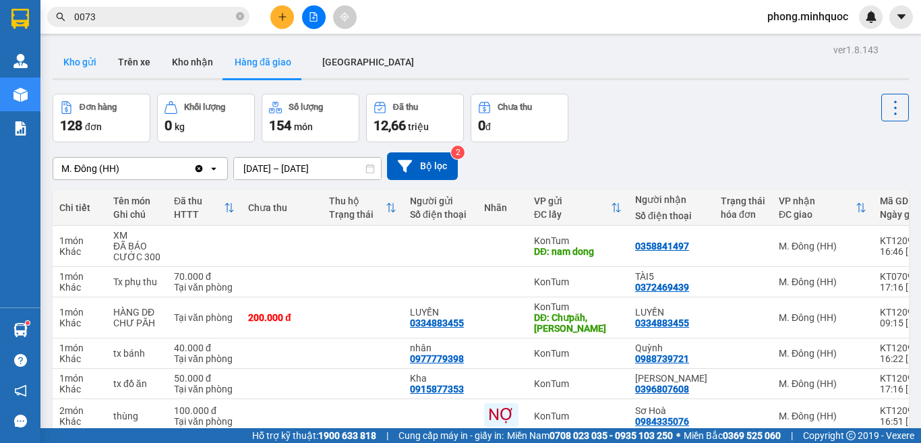
click at [79, 64] on button "Kho gửi" at bounding box center [80, 62] width 55 height 32
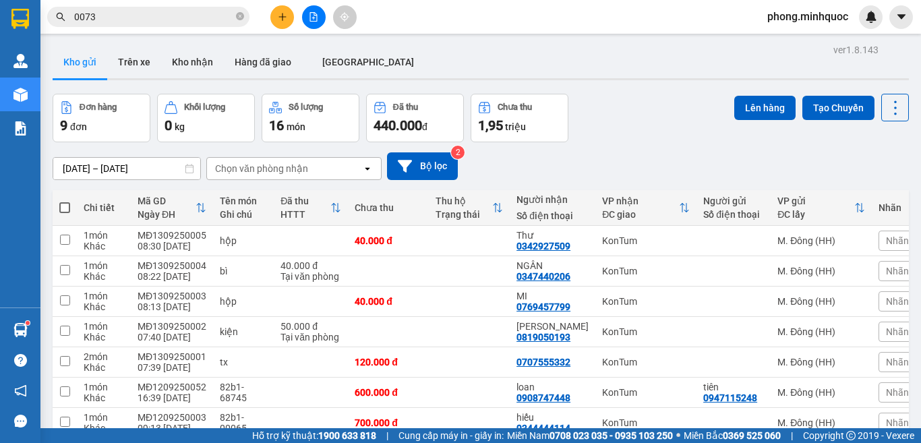
click at [272, 22] on button at bounding box center [282, 17] width 24 height 24
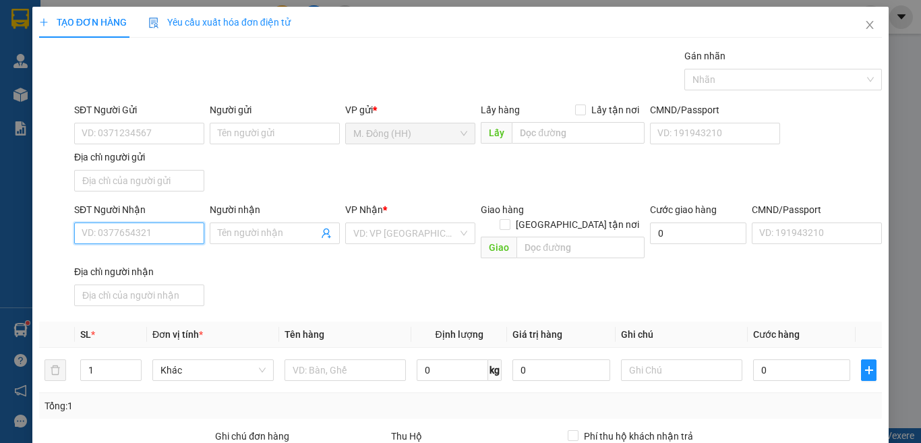
click at [159, 237] on input "SĐT Người Nhận" at bounding box center [139, 234] width 130 height 22
click at [159, 237] on input "0985173332" at bounding box center [139, 234] width 130 height 22
click at [166, 237] on input "0985173332" at bounding box center [139, 234] width 130 height 22
type input "0985173332"
click at [247, 235] on input "Người nhận" at bounding box center [268, 233] width 100 height 15
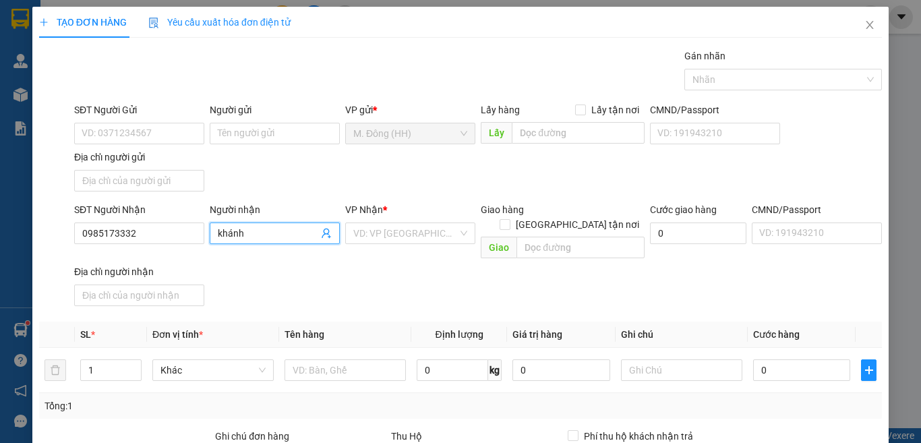
type input "khánh"
click at [163, 144] on div "SĐT Người Gửi VD: 0371234567" at bounding box center [139, 126] width 130 height 47
click at [163, 141] on input "SĐT Người Gửi" at bounding box center [139, 134] width 130 height 22
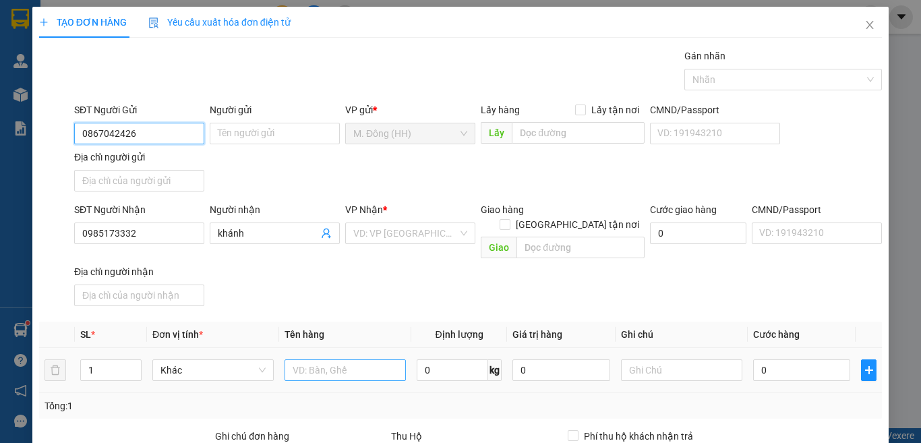
type input "0867042426"
click at [293, 359] on input "text" at bounding box center [345, 370] width 121 height 22
type input "gói laptop"
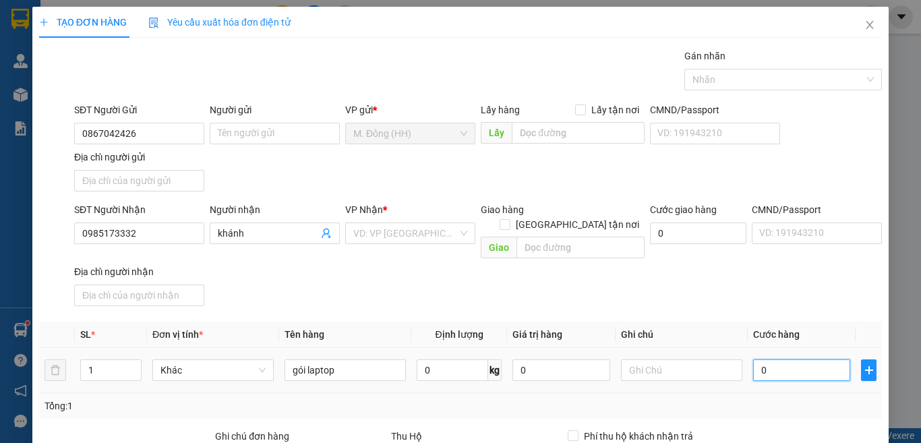
click at [810, 359] on input "0" at bounding box center [801, 370] width 97 height 22
type input "1"
type input "10"
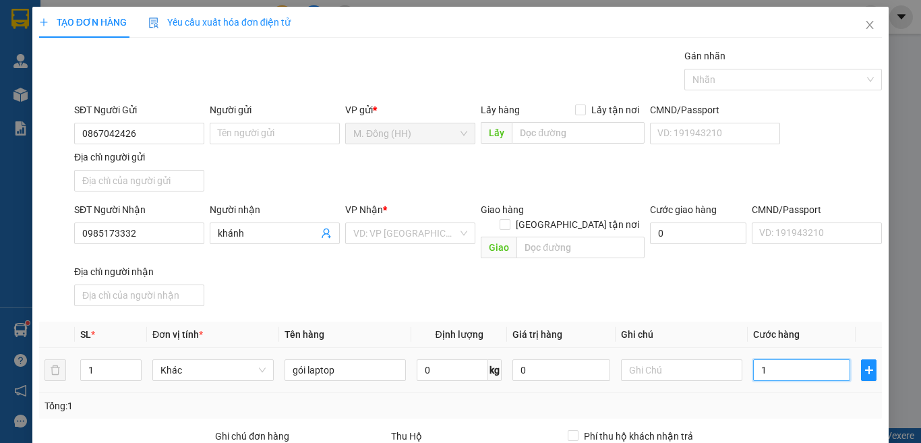
type input "10"
type input "100"
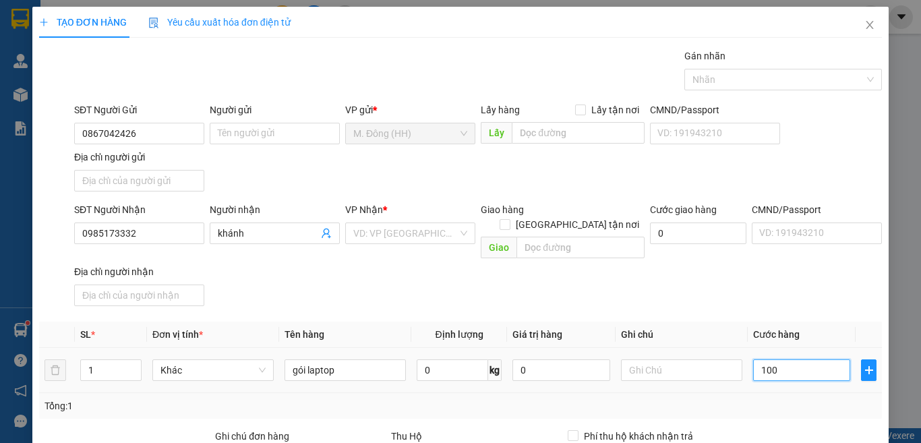
scroll to position [135, 0]
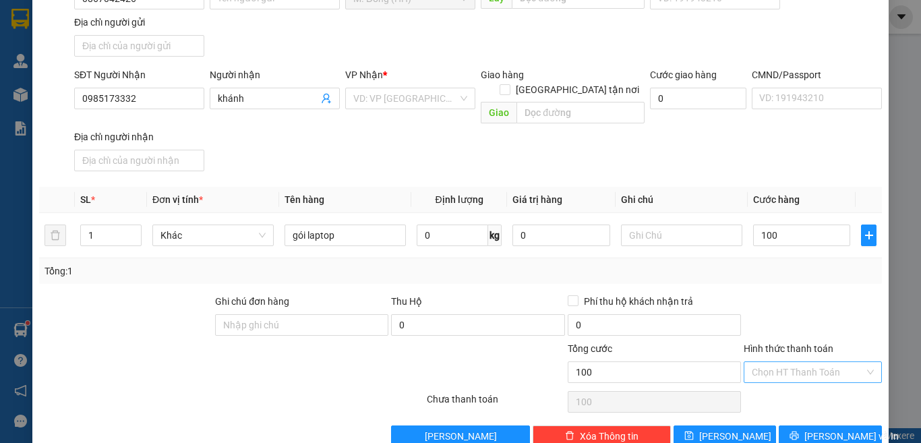
type input "100.000"
drag, startPoint x: 817, startPoint y: 363, endPoint x: 817, endPoint y: 384, distance: 20.9
click at [817, 363] on input "Hình thức thanh toán" at bounding box center [808, 372] width 113 height 20
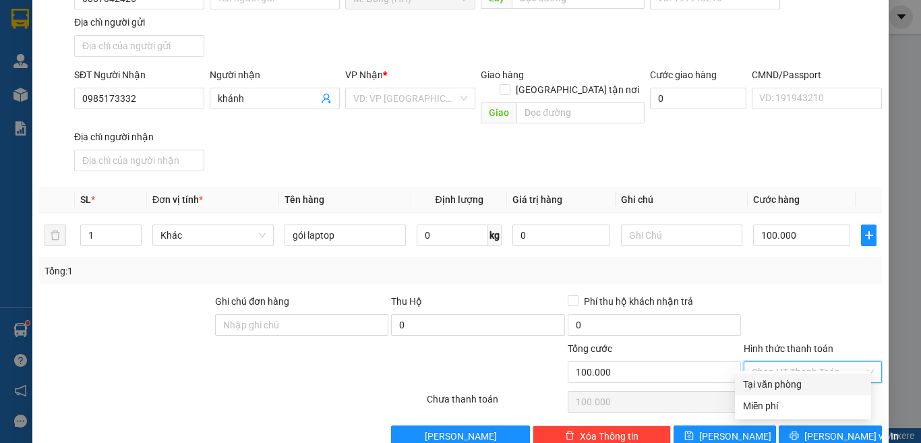
click at [817, 384] on div "Tại văn phòng" at bounding box center [803, 384] width 120 height 15
type input "0"
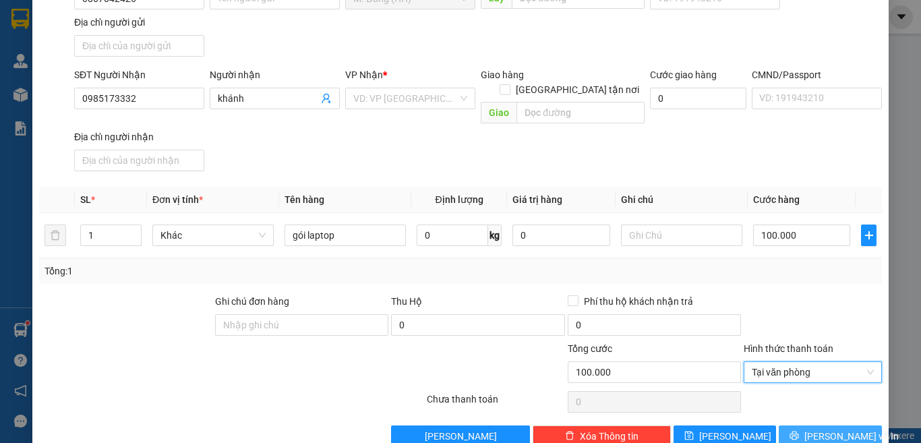
click at [822, 421] on button "[PERSON_NAME] và In" at bounding box center [830, 437] width 103 height 22
click at [459, 98] on div "VD: VP [GEOGRAPHIC_DATA]" at bounding box center [410, 99] width 130 height 22
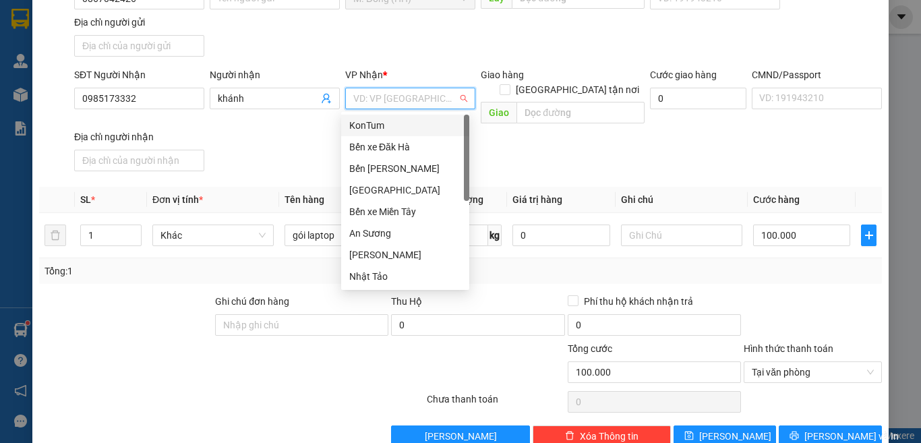
type input "k"
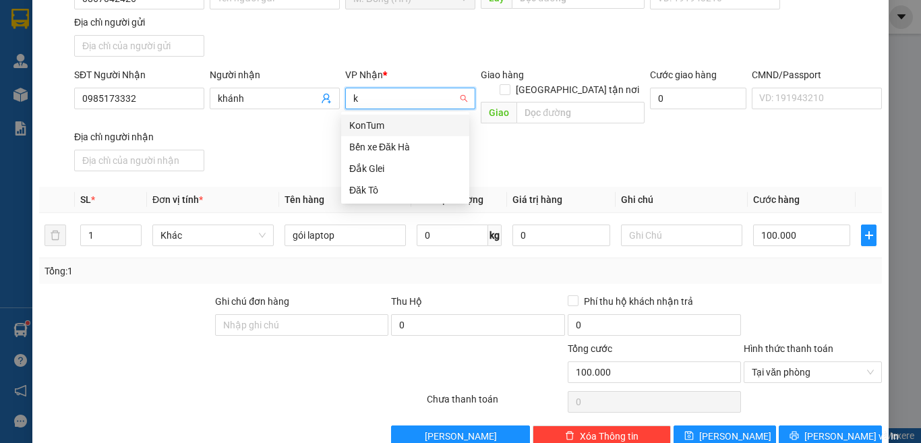
click at [430, 122] on div "KonTum" at bounding box center [405, 125] width 112 height 15
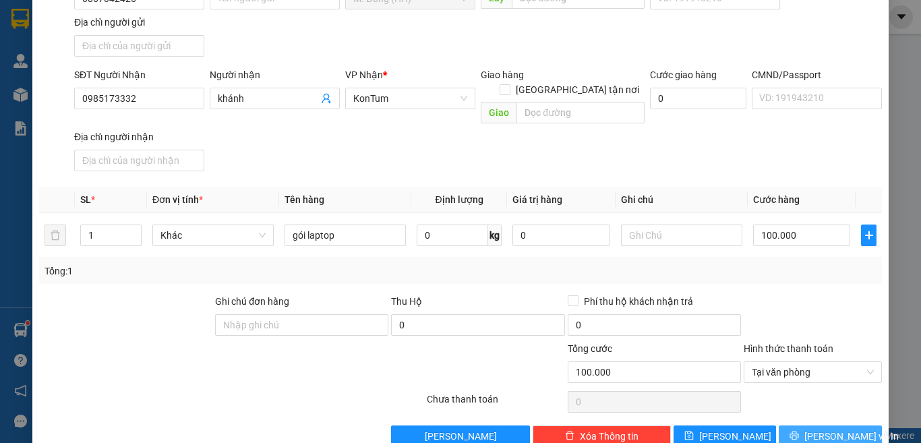
click at [822, 421] on span "[PERSON_NAME] và In" at bounding box center [852, 436] width 94 height 15
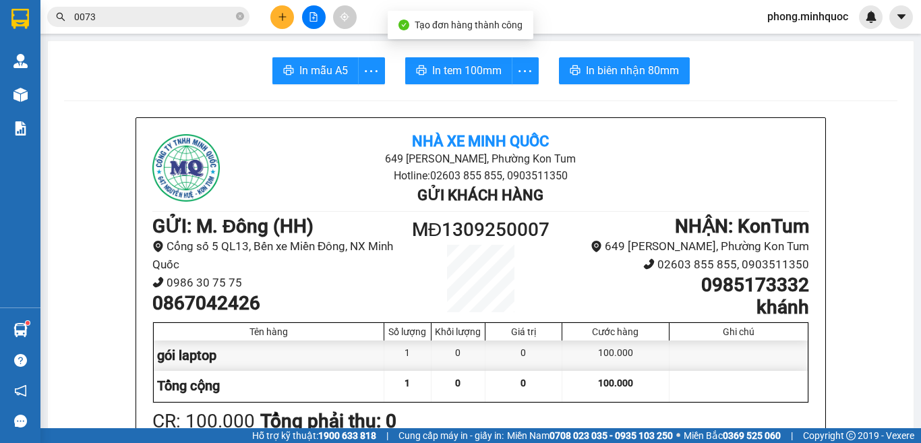
click at [490, 80] on button "In tem 100mm" at bounding box center [458, 70] width 107 height 27
click at [299, 67] on span "In mẫu A5" at bounding box center [323, 70] width 49 height 17
click at [169, 27] on div "Kết quả tìm kiếm ( 2474 ) Bộ lọc Ngày tạo đơn gần nhất Mã ĐH Trạng thái Món hàn…" at bounding box center [131, 17] width 263 height 24
click at [168, 24] on span "0073" at bounding box center [148, 17] width 202 height 20
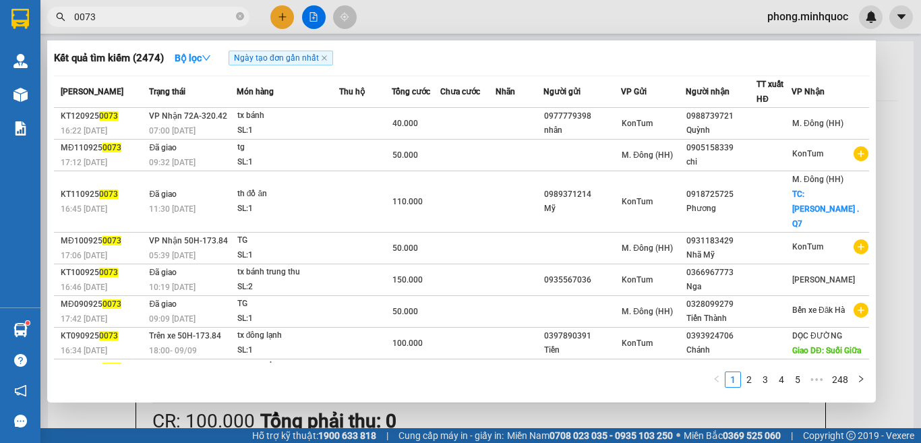
click at [168, 22] on input "0073" at bounding box center [153, 16] width 159 height 15
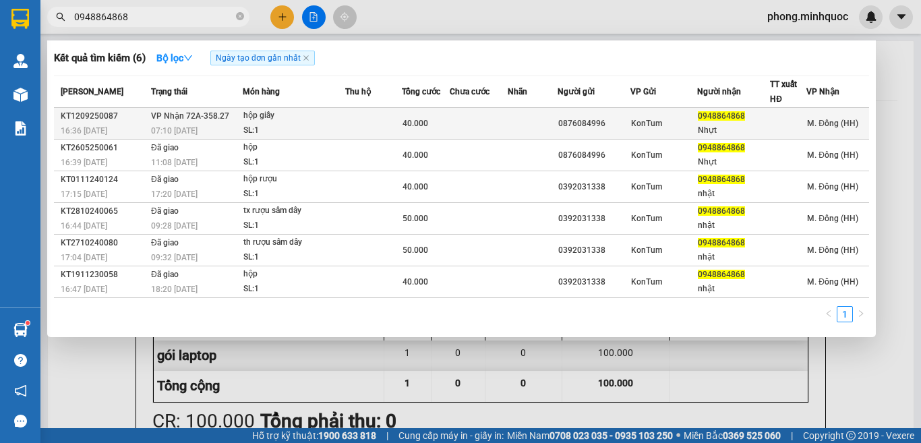
type input "0948864868"
click at [223, 128] on div "07:10 - 13/09" at bounding box center [196, 130] width 91 height 15
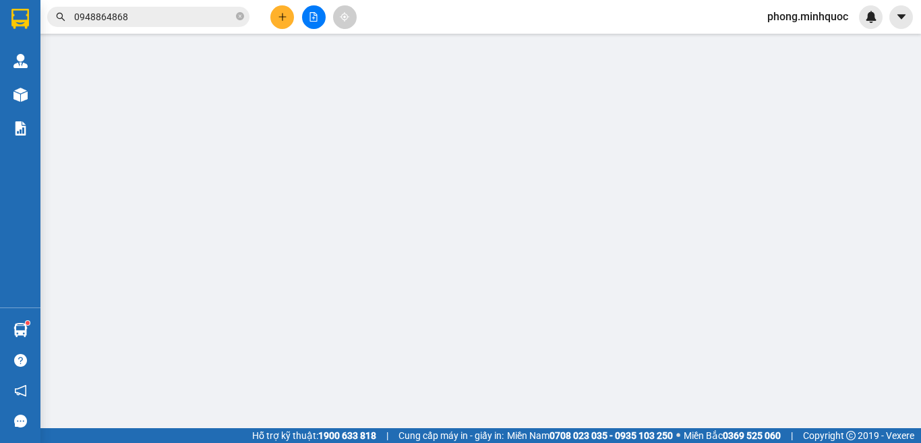
type input "0876084996"
type input "0948864868"
type input "Nhựt"
type input "40.000"
type input "0"
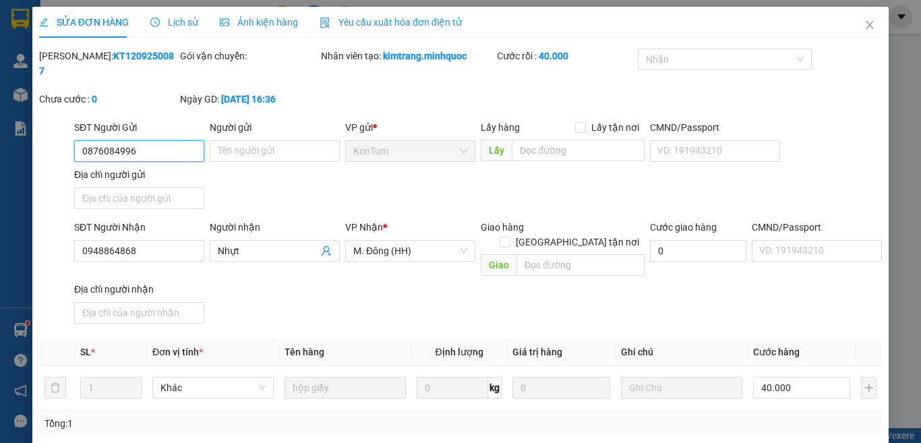
scroll to position [153, 0]
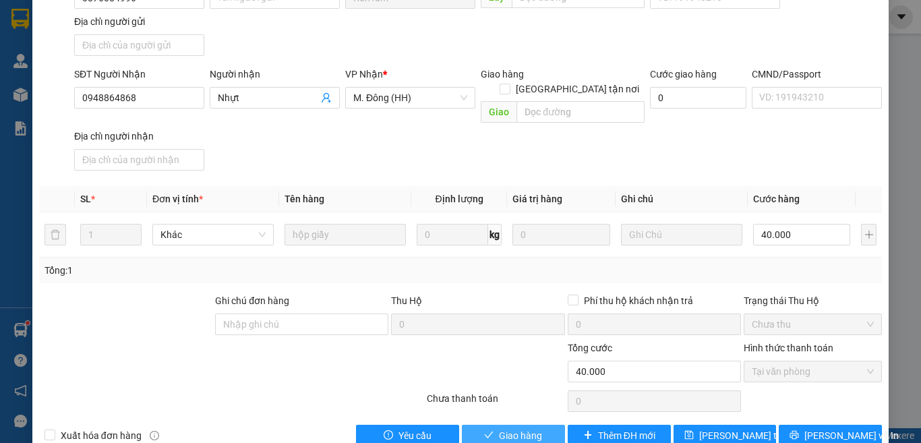
click at [499, 421] on span "Giao hàng" at bounding box center [520, 435] width 43 height 15
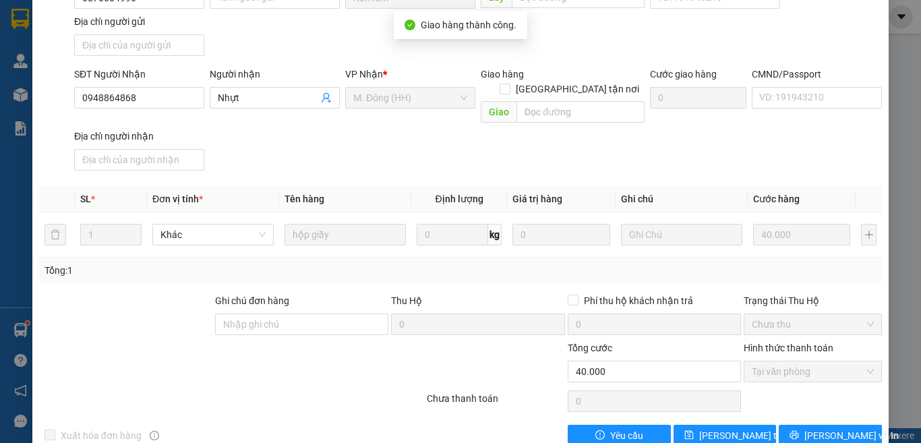
scroll to position [168, 0]
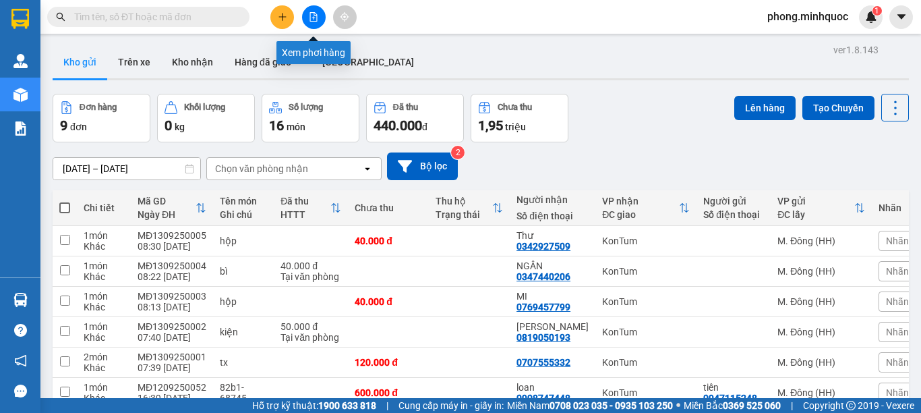
click at [316, 16] on icon "file-add" at bounding box center [313, 16] width 7 height 9
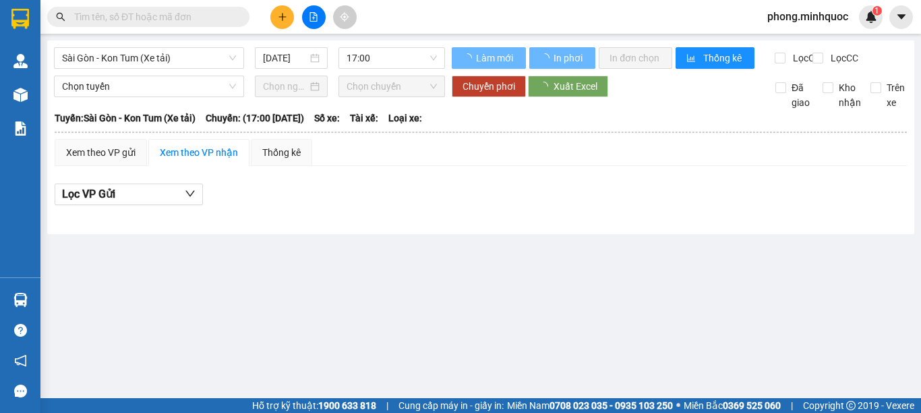
click at [148, 69] on div "Sài Gòn - Kon Tum (Xe tải) [DATE] 17:00" at bounding box center [249, 58] width 391 height 22
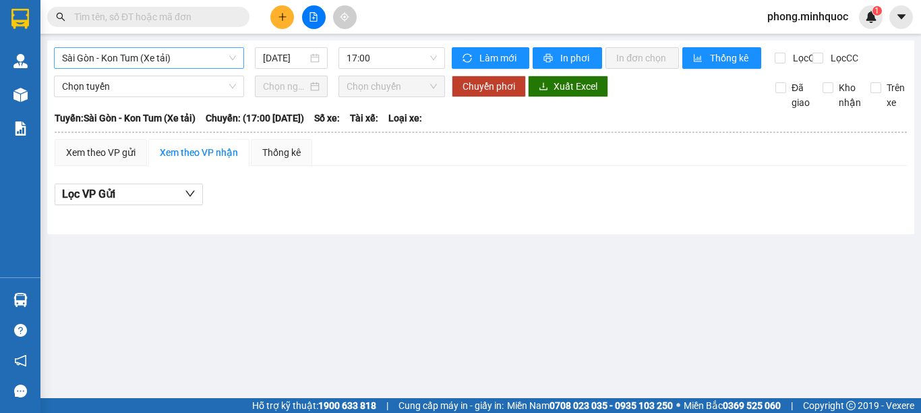
click at [175, 55] on span "Sài Gòn - Kon Tum (Xe tải)" at bounding box center [149, 58] width 174 height 20
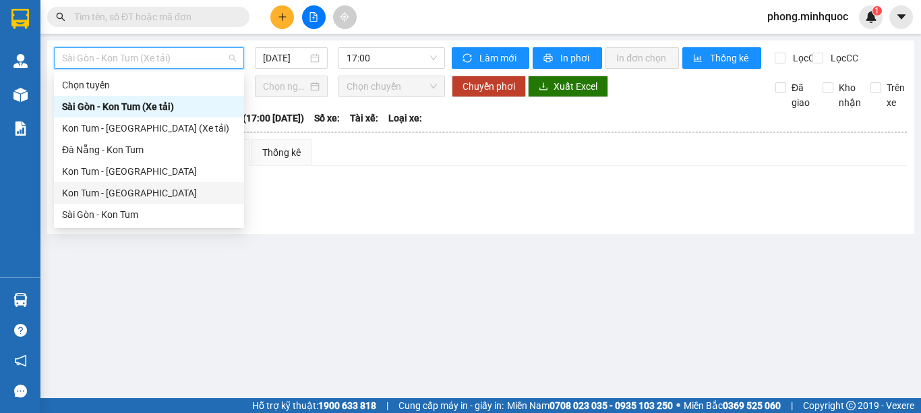
click at [123, 198] on div "Kon Tum - [GEOGRAPHIC_DATA]" at bounding box center [149, 192] width 174 height 15
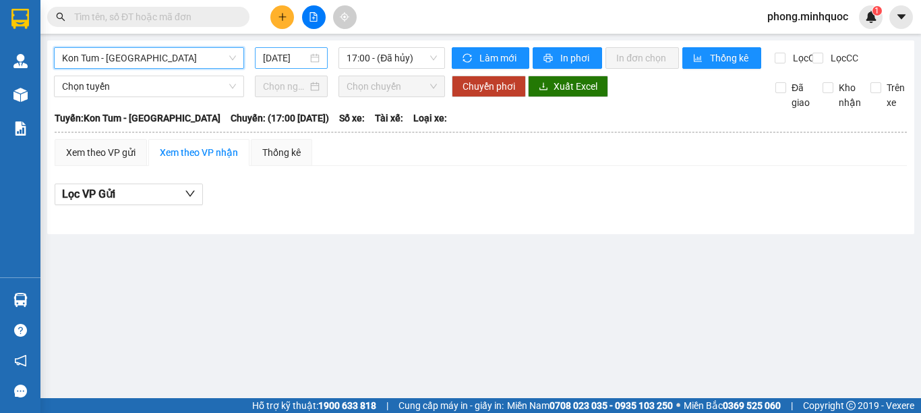
click at [285, 63] on input "[DATE]" at bounding box center [285, 58] width 45 height 15
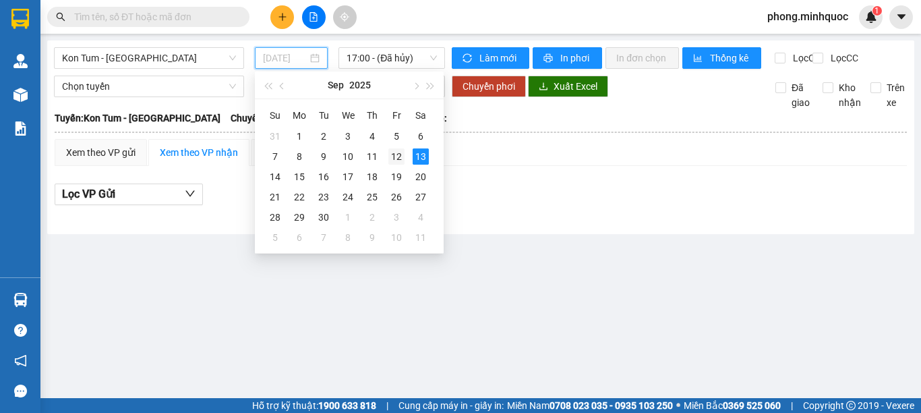
click at [396, 155] on div "12" at bounding box center [396, 156] width 16 height 16
click at [397, 54] on span "17:00 - (Đã hủy)" at bounding box center [392, 58] width 90 height 20
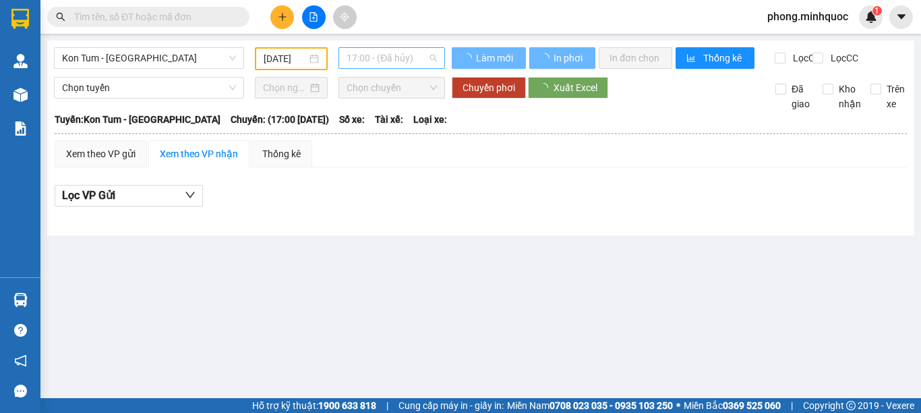
type input "[DATE]"
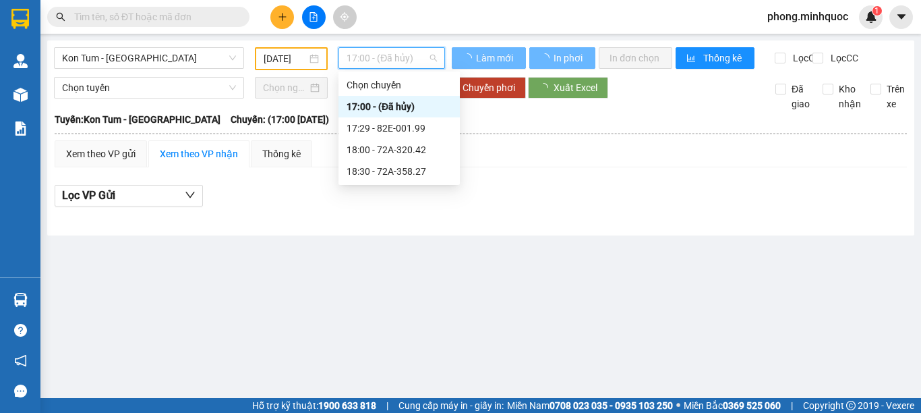
click at [397, 54] on span "17:00 - (Đã hủy)" at bounding box center [392, 58] width 90 height 20
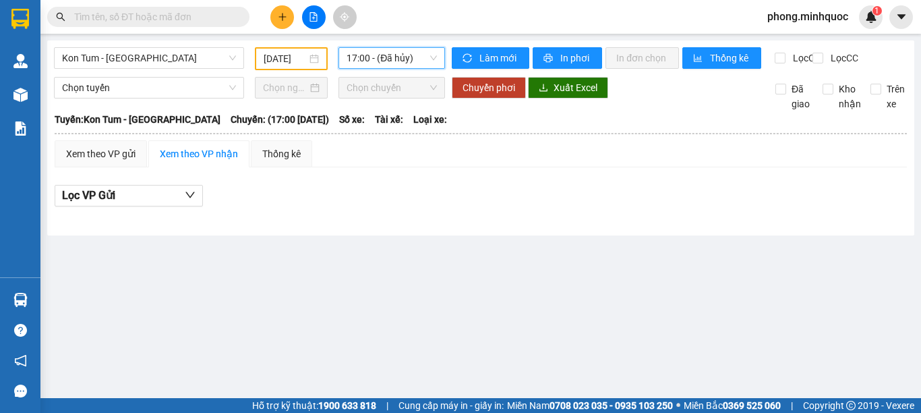
click at [405, 63] on span "17:00 - (Đã hủy)" at bounding box center [392, 58] width 90 height 20
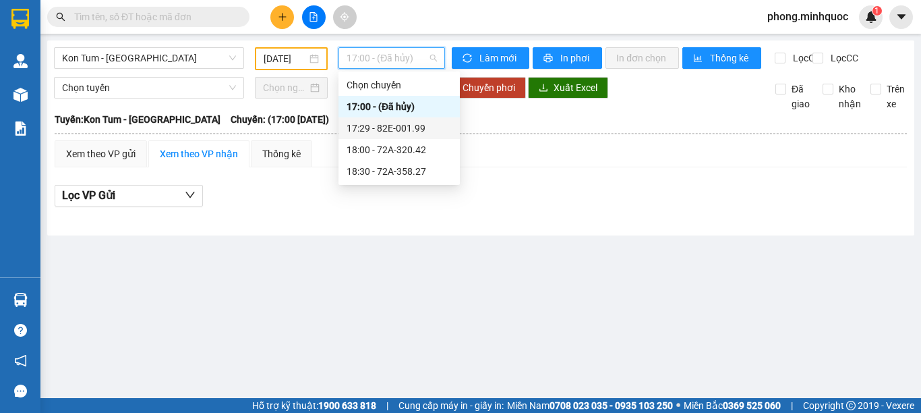
click at [404, 130] on div "17:29 - 82E-001.99" at bounding box center [399, 128] width 105 height 15
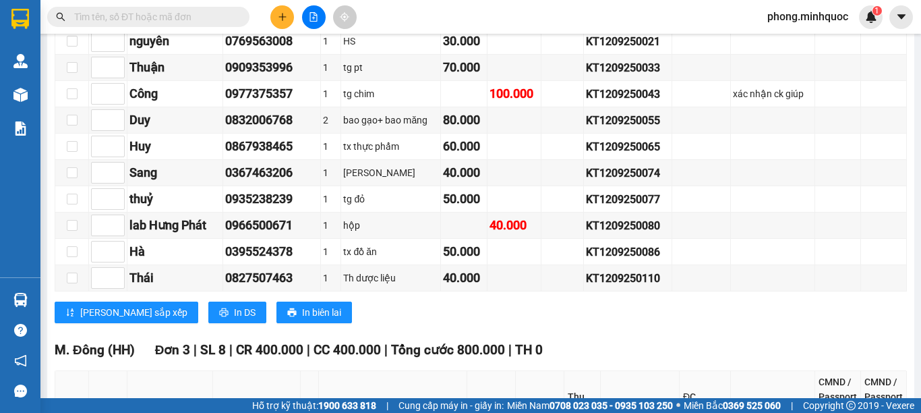
scroll to position [552, 0]
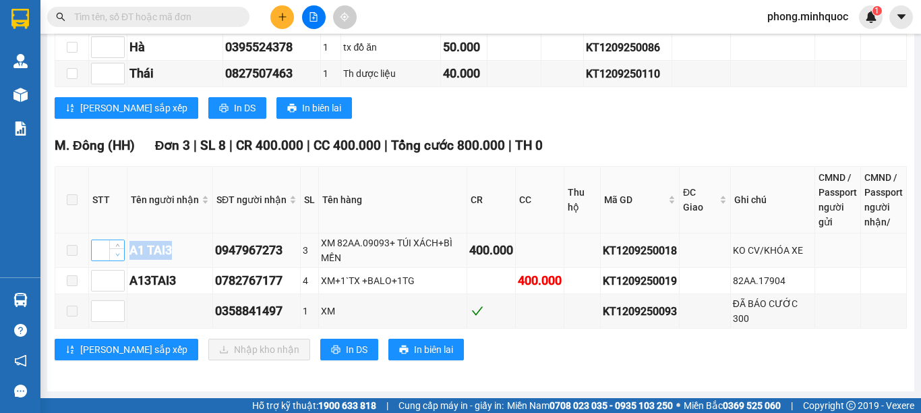
drag, startPoint x: 179, startPoint y: 258, endPoint x: 119, endPoint y: 254, distance: 60.2
click at [119, 254] on tr "A1 TAI3 0947967273 3 XM 82AA.09093+ TÚI XÁCH+BÌ MỀN 400.000 KT1209250018 KO CV/…" at bounding box center [481, 250] width 852 height 34
click at [367, 243] on div "XM 82AA.09093+ TÚI XÁCH+BÌ MỀN" at bounding box center [393, 250] width 144 height 30
copy div "KT1209250018"
drag, startPoint x: 674, startPoint y: 250, endPoint x: 595, endPoint y: 254, distance: 79.0
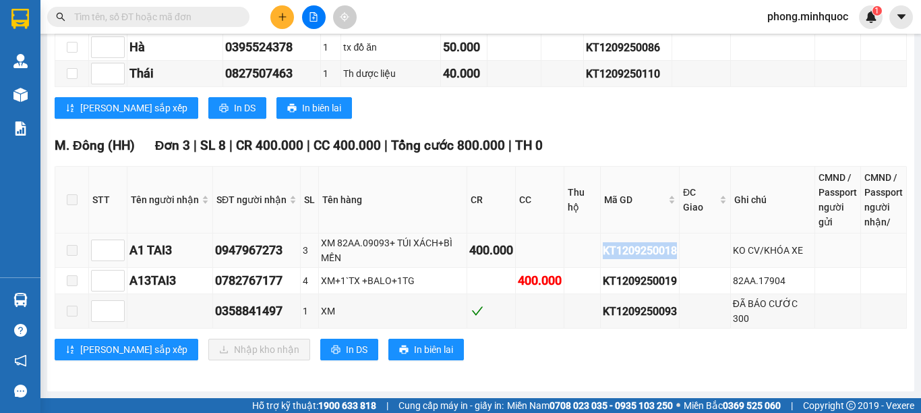
click at [595, 254] on tr "A1 TAI3 0947967273 3 XM 82AA.09093+ TÚI XÁCH+BÌ MỀN 400.000 KT1209250018 KO CV/…" at bounding box center [481, 250] width 852 height 34
click at [134, 23] on input "text" at bounding box center [153, 16] width 159 height 15
paste input "KT1209250018"
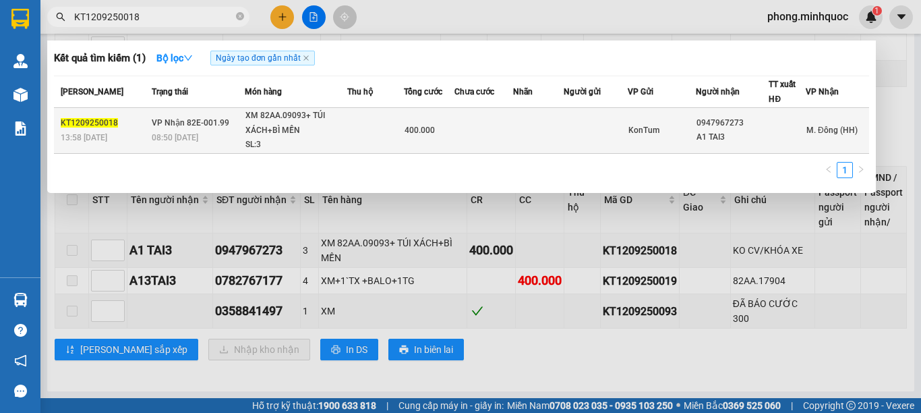
type input "KT1209250018"
click at [266, 125] on div "XM 82AA.09093+ TÚI XÁCH+BÌ MỀN" at bounding box center [295, 123] width 101 height 29
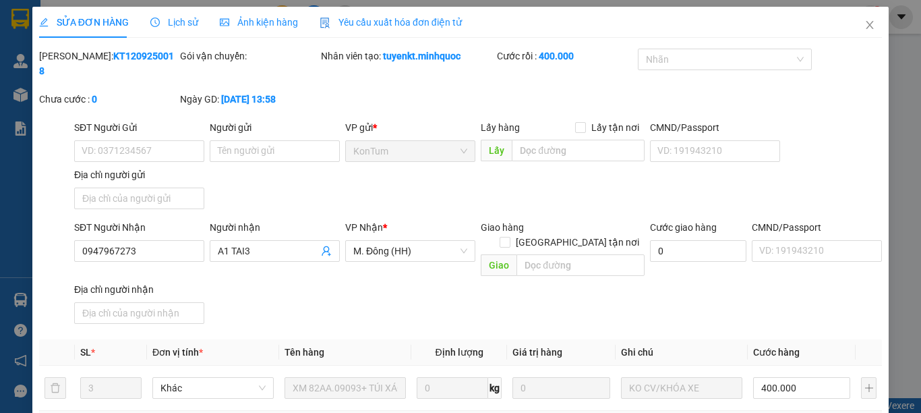
type input "0947967273"
type input "A1 TAI3"
type input "400.000"
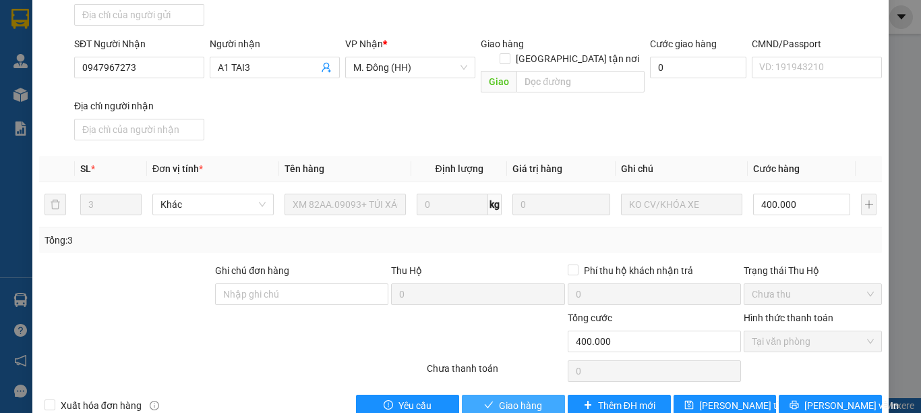
click at [522, 398] on span "Giao hàng" at bounding box center [520, 405] width 43 height 15
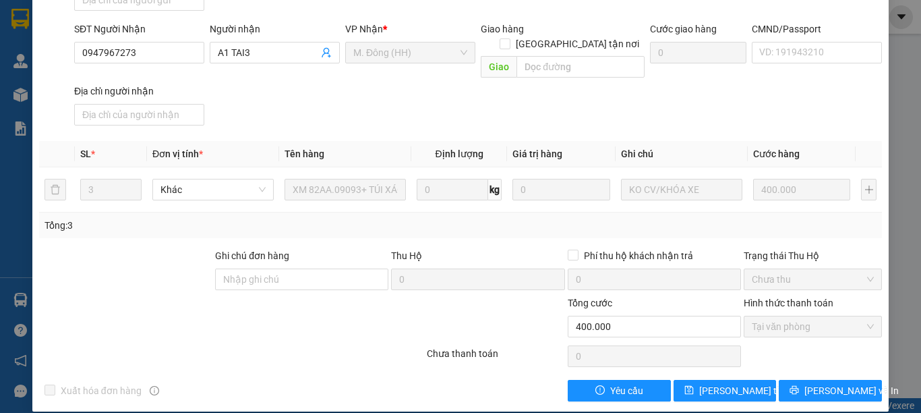
scroll to position [0, 0]
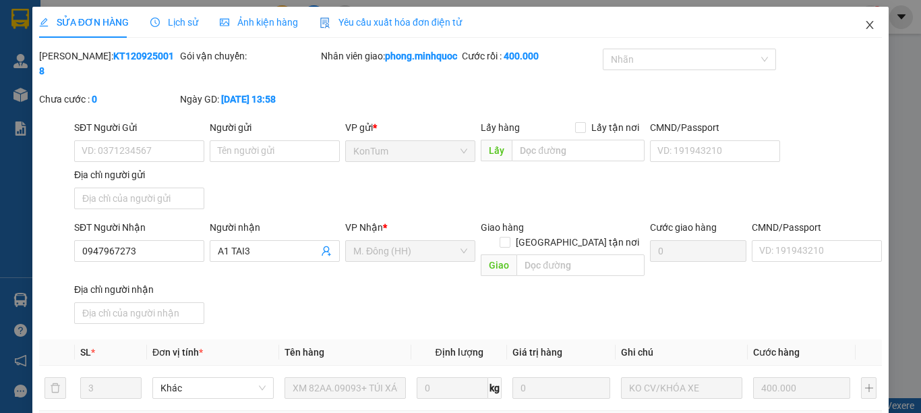
click at [865, 22] on icon "close" at bounding box center [870, 25] width 11 height 11
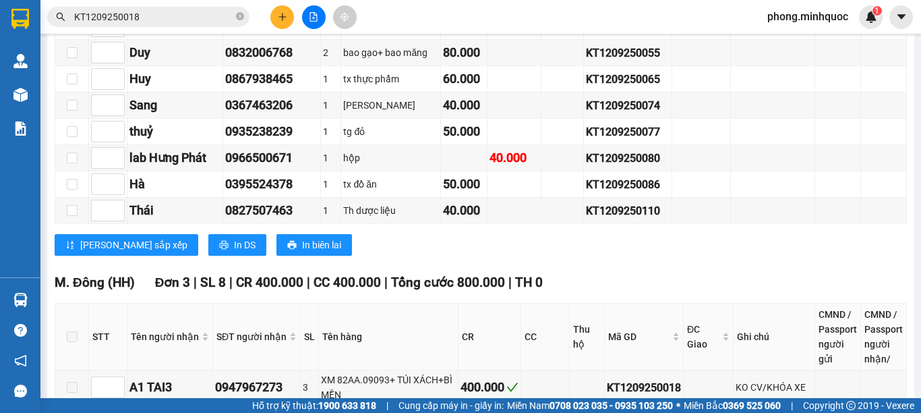
scroll to position [552, 0]
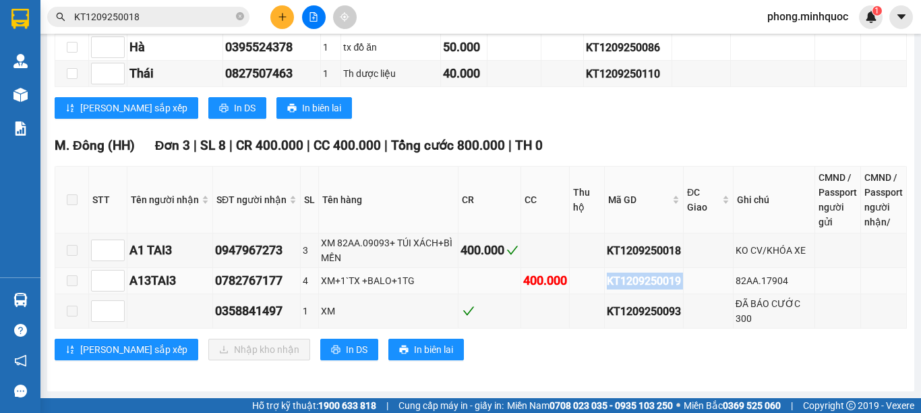
drag, startPoint x: 685, startPoint y: 284, endPoint x: 598, endPoint y: 284, distance: 87.7
click at [598, 284] on tr "A13TAI3 0782767177 4 XM+1`[GEOGRAPHIC_DATA] +BALO+1TG 400.000 KT1209250019 82AA…" at bounding box center [481, 281] width 852 height 26
copy tr "KT1209250019"
click at [137, 13] on input "KT1209250018" at bounding box center [153, 16] width 159 height 15
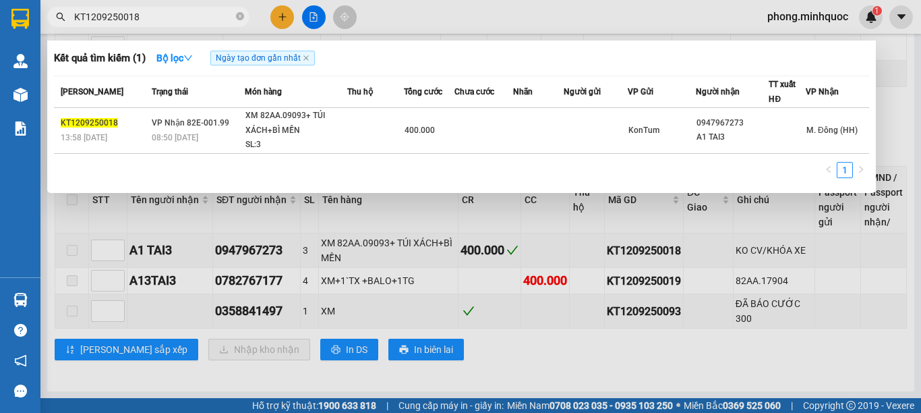
click at [137, 13] on input "KT1209250018" at bounding box center [153, 16] width 159 height 15
paste input "9"
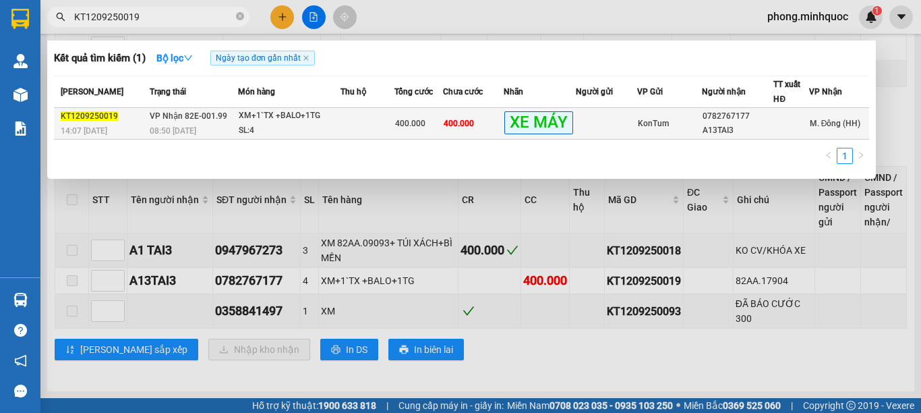
type input "KT1209250019"
click at [304, 134] on div "SL: 4" at bounding box center [289, 130] width 101 height 15
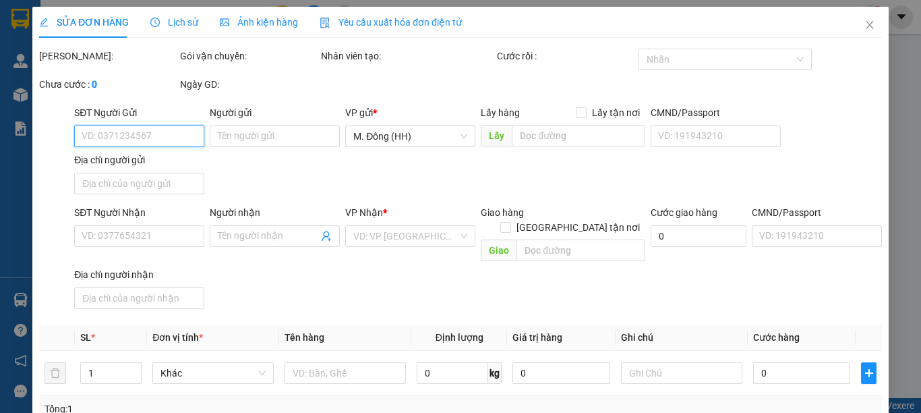
type input "0782767177"
type input "A13TAI3"
type input "400.000"
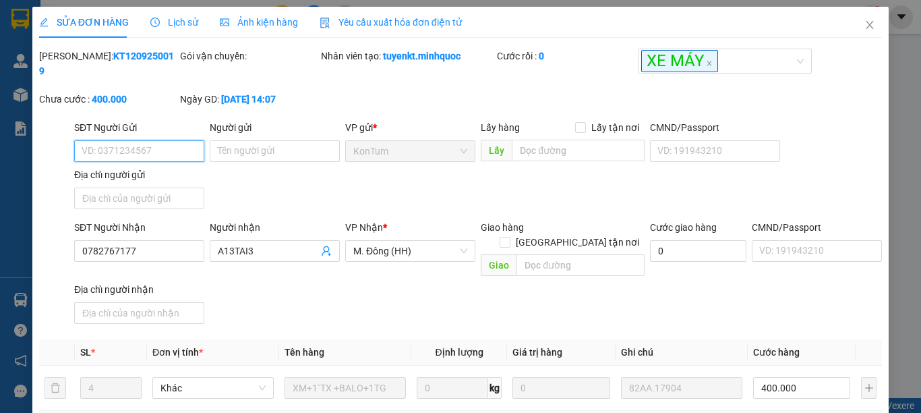
scroll to position [183, 0]
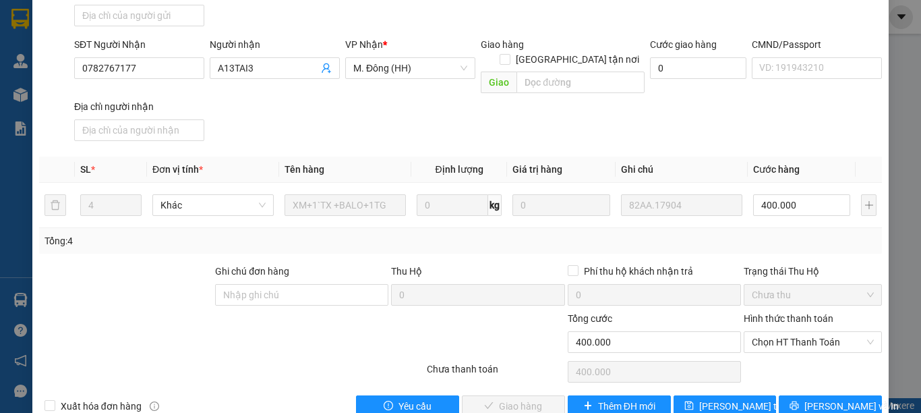
click at [327, 280] on div "Ghi chú đơn hàng" at bounding box center [301, 287] width 173 height 47
click at [325, 284] on input "Ghi chú đơn hàng" at bounding box center [301, 295] width 173 height 22
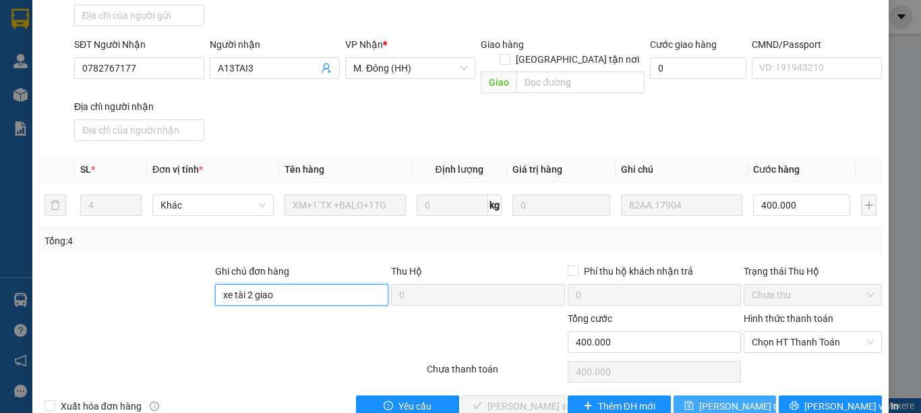
type input "xe tài 2 giao"
click at [749, 395] on button "[PERSON_NAME] thay đổi" at bounding box center [725, 406] width 103 height 22
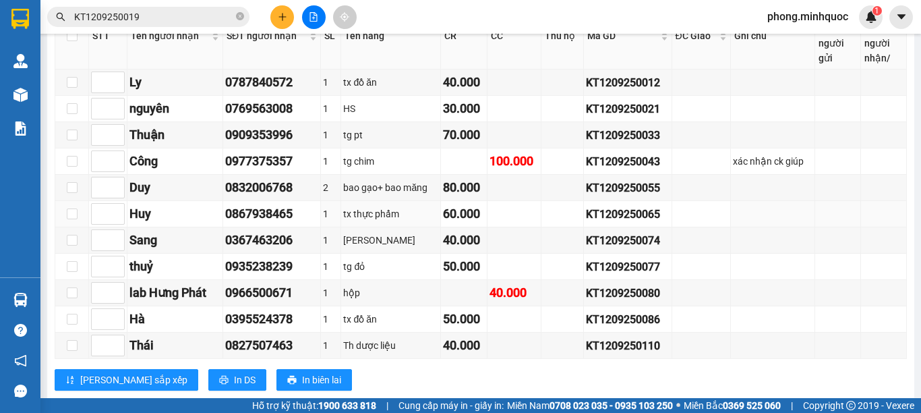
scroll to position [552, 0]
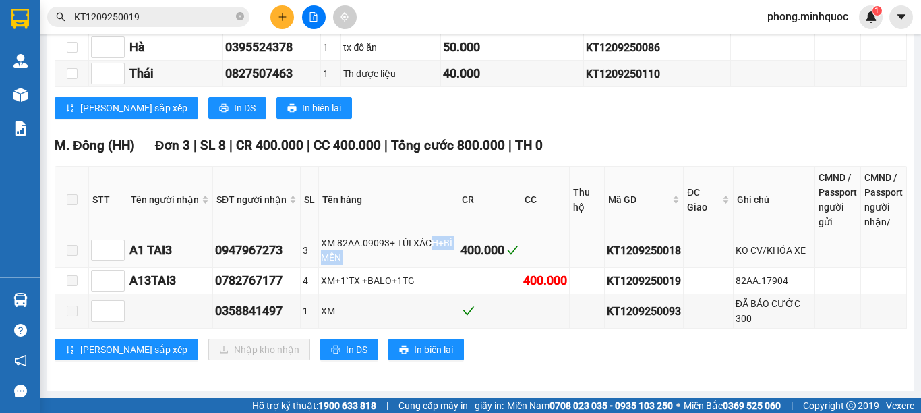
drag, startPoint x: 430, startPoint y: 243, endPoint x: 455, endPoint y: 249, distance: 25.7
click at [455, 249] on tr "A1 TAI3 0947967273 3 XM 82AA.09093+ TÚI XÁCH+BÌ MỀN 400.000 KT1209250018 KO CV/…" at bounding box center [481, 250] width 852 height 34
click at [421, 254] on div "XM 82AA.09093+ TÚI XÁCH+BÌ MỀN" at bounding box center [388, 250] width 135 height 30
drag, startPoint x: 419, startPoint y: 247, endPoint x: 475, endPoint y: 231, distance: 57.6
click at [457, 235] on tr "A1 TAI3 0947967273 3 XM 82AA.09093+ TÚI XÁCH+BÌ MỀN 400.000 KT1209250018 KO CV/…" at bounding box center [481, 250] width 852 height 34
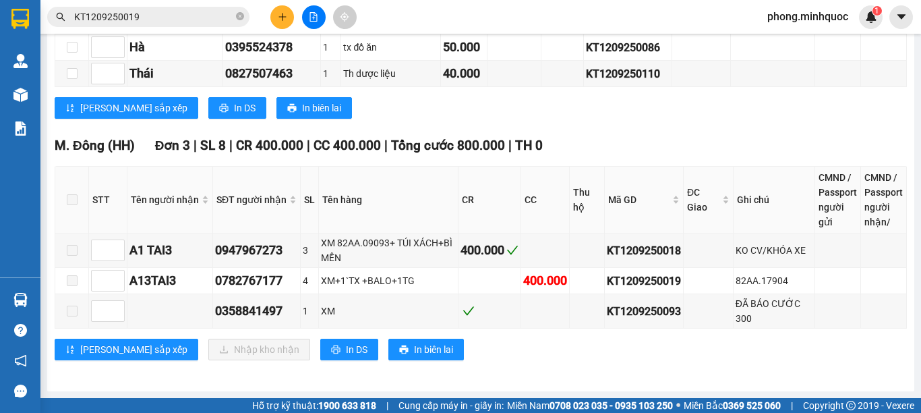
click at [496, 229] on th "CR" at bounding box center [490, 200] width 63 height 67
drag, startPoint x: 465, startPoint y: 282, endPoint x: 529, endPoint y: 279, distance: 64.8
click at [529, 279] on tr "A13TAI3 0782767177 4 XM+1`[GEOGRAPHIC_DATA] +BALO+1TG 400.000 KT1209250019 82AA…" at bounding box center [481, 281] width 852 height 26
drag, startPoint x: 507, startPoint y: 281, endPoint x: 585, endPoint y: 276, distance: 78.4
click at [570, 278] on tr "A13TAI3 0782767177 4 XM+1`[GEOGRAPHIC_DATA] +BALO+1TG 400.000 KT1209250019 82AA…" at bounding box center [481, 281] width 852 height 26
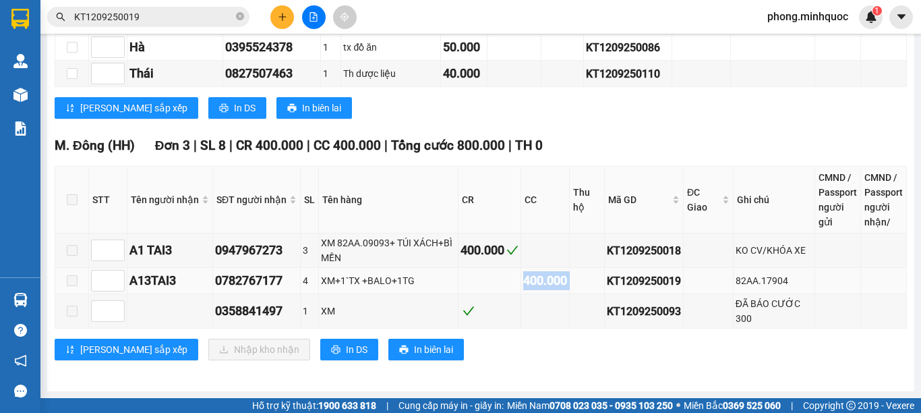
click at [607, 275] on div "KT1209250019" at bounding box center [644, 280] width 74 height 17
drag, startPoint x: 503, startPoint y: 266, endPoint x: 580, endPoint y: 268, distance: 76.9
click at [580, 268] on tbody "A1 TAI3 0947967273 3 XM 82AA.09093+ TÚI XÁCH+BÌ MỀN 400.000 KT1209250018 KO CV/…" at bounding box center [481, 280] width 852 height 95
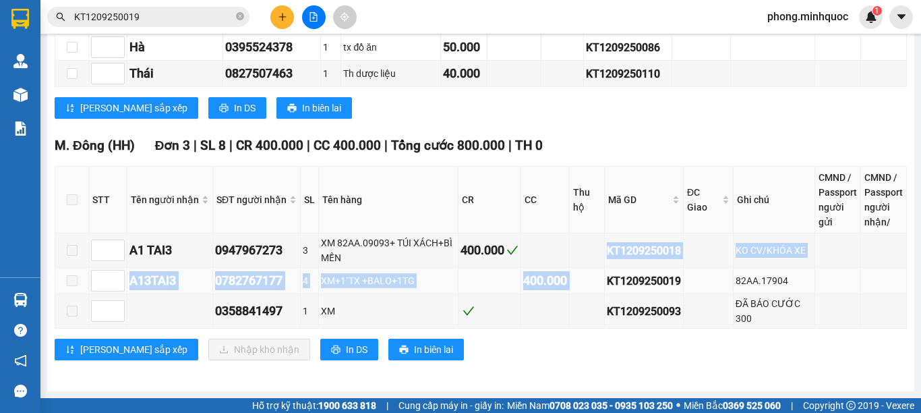
click at [562, 287] on div "400.000" at bounding box center [545, 280] width 44 height 19
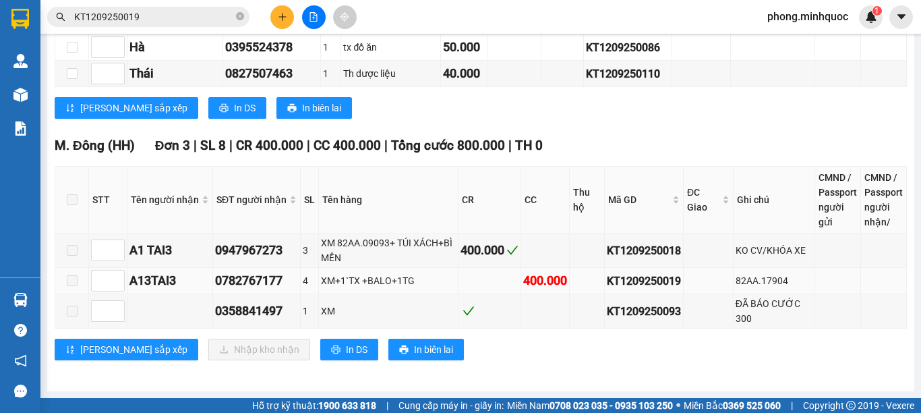
click at [667, 285] on div "KT1209250019" at bounding box center [644, 280] width 74 height 17
drag, startPoint x: 670, startPoint y: 283, endPoint x: 708, endPoint y: 282, distance: 38.4
click at [695, 282] on tr "A13TAI3 0782767177 4 XM+1`[GEOGRAPHIC_DATA] +BALO+1TG 400.000 KT1209250019 82AA…" at bounding box center [481, 281] width 852 height 26
click at [736, 285] on div "82AA.17904" at bounding box center [774, 280] width 77 height 15
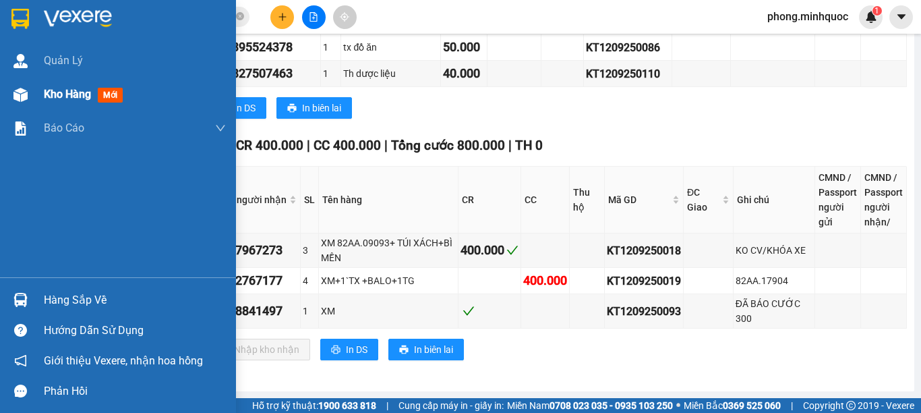
click at [11, 82] on div "Kho hàng mới" at bounding box center [118, 95] width 236 height 34
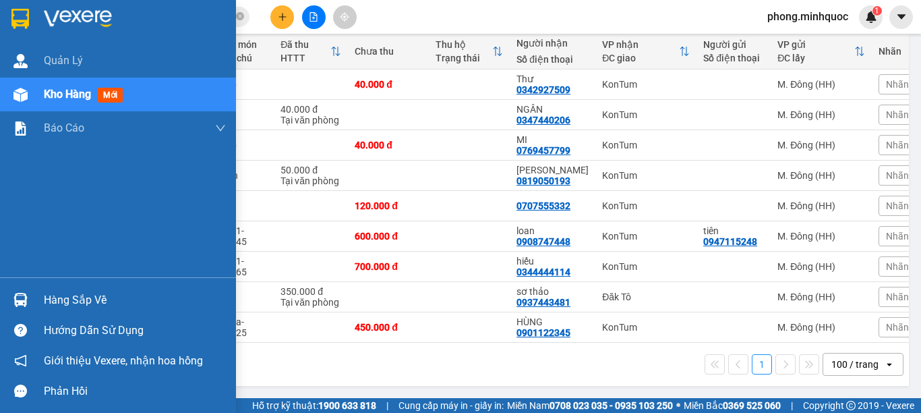
scroll to position [162, 0]
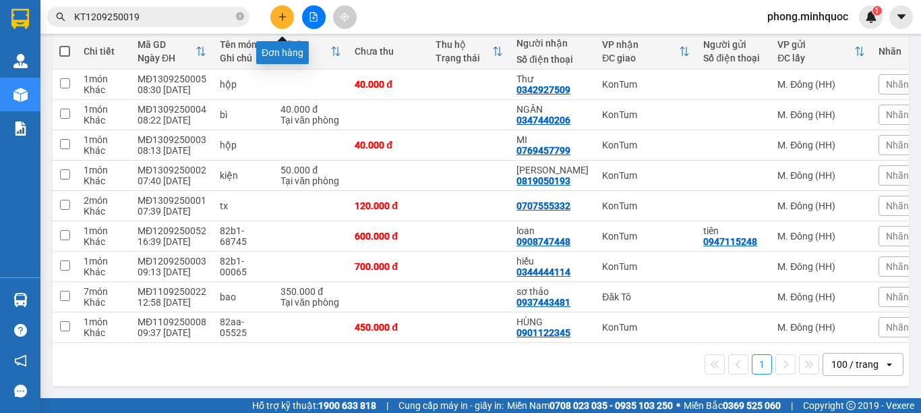
click at [285, 25] on button at bounding box center [282, 17] width 24 height 24
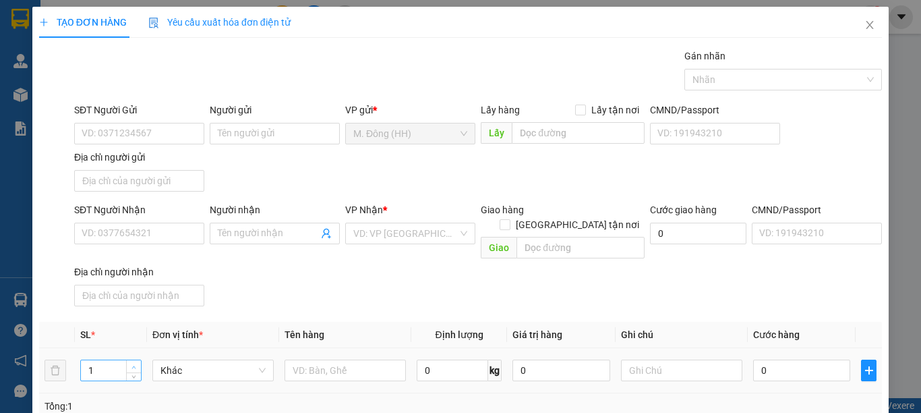
type input "2"
click at [137, 360] on span "Increase Value" at bounding box center [133, 366] width 15 height 12
click at [336, 359] on input "text" at bounding box center [345, 370] width 121 height 22
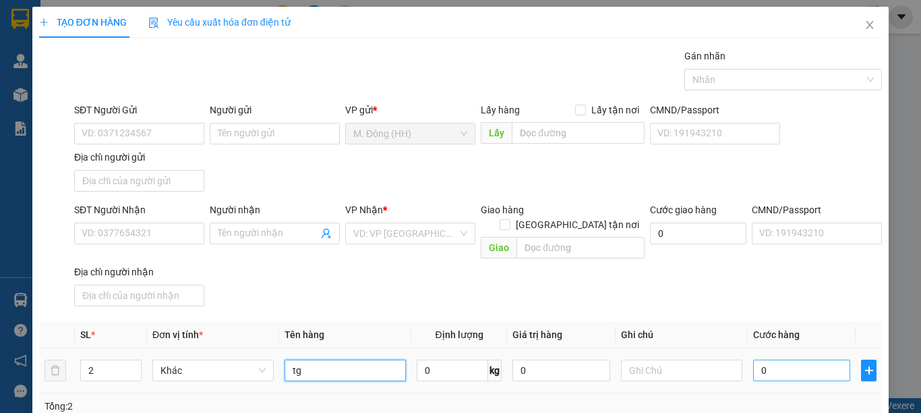
type input "tg"
click at [808, 359] on input "0" at bounding box center [801, 370] width 97 height 22
type input "1"
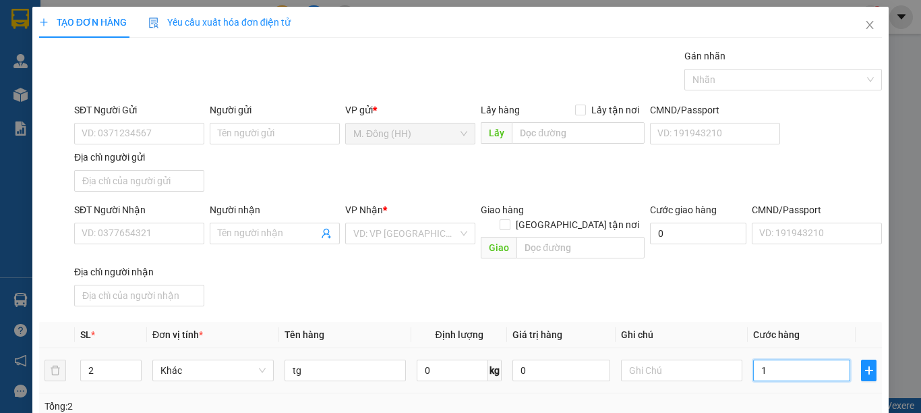
type input "14"
type input "140"
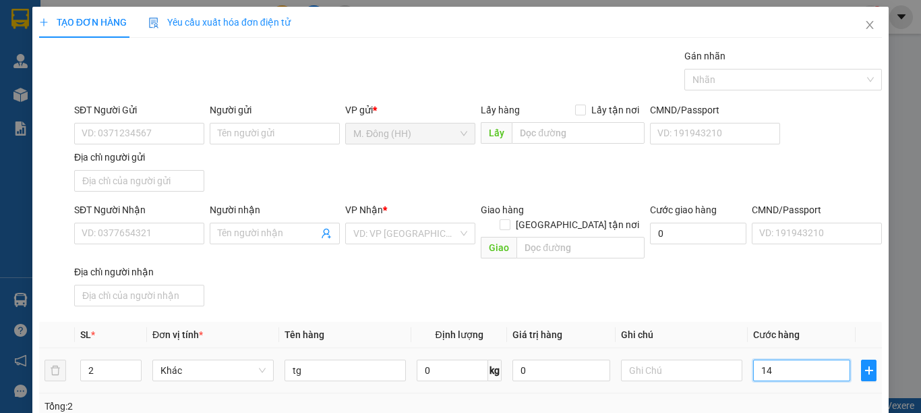
type input "140"
type input "140.000"
click at [147, 239] on input "SĐT Người Nhận" at bounding box center [139, 234] width 130 height 22
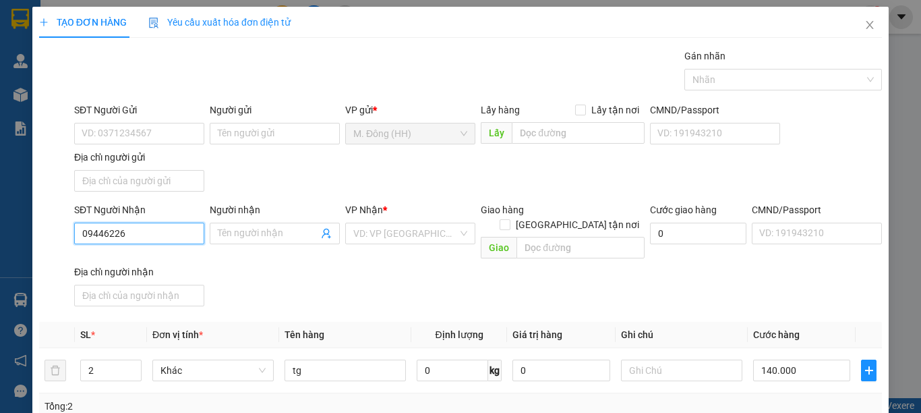
click at [164, 229] on input "09446226" at bounding box center [139, 234] width 130 height 22
click at [167, 258] on div "0944622667 - kim hoàng" at bounding box center [148, 260] width 133 height 15
type input "0944622667"
type input "[PERSON_NAME]"
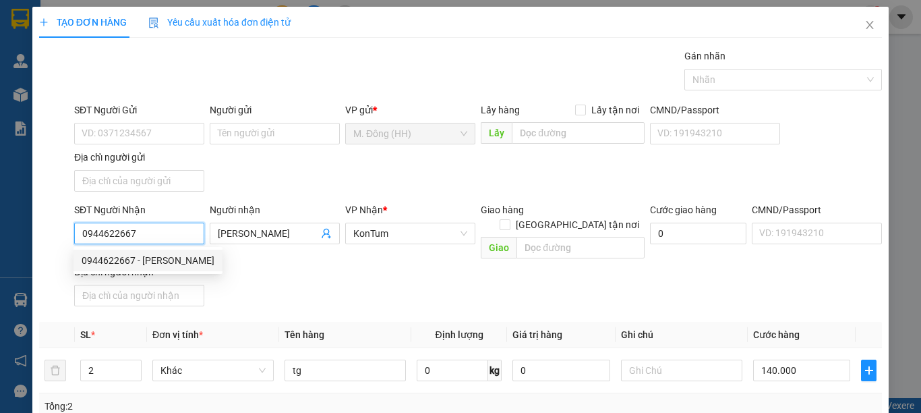
scroll to position [181, 0]
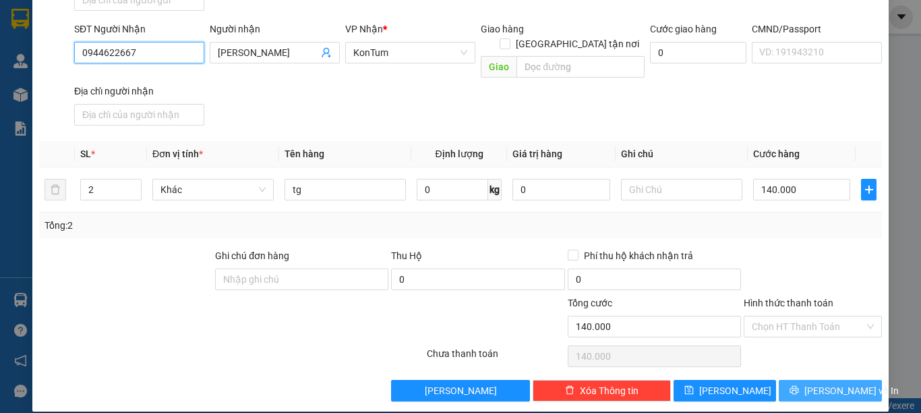
type input "0944622667"
click at [793, 380] on button "[PERSON_NAME] và In" at bounding box center [830, 391] width 103 height 22
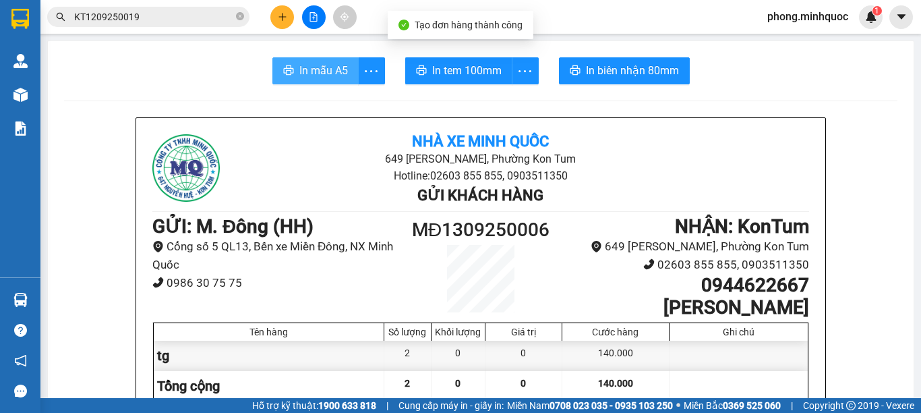
click at [299, 69] on span "In mẫu A5" at bounding box center [323, 70] width 49 height 17
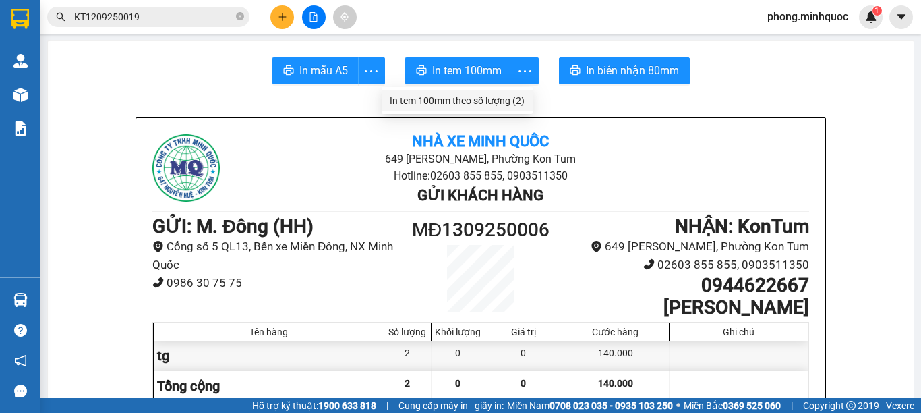
click at [517, 100] on div "In tem 100mm theo số lượng (2)" at bounding box center [457, 100] width 135 height 15
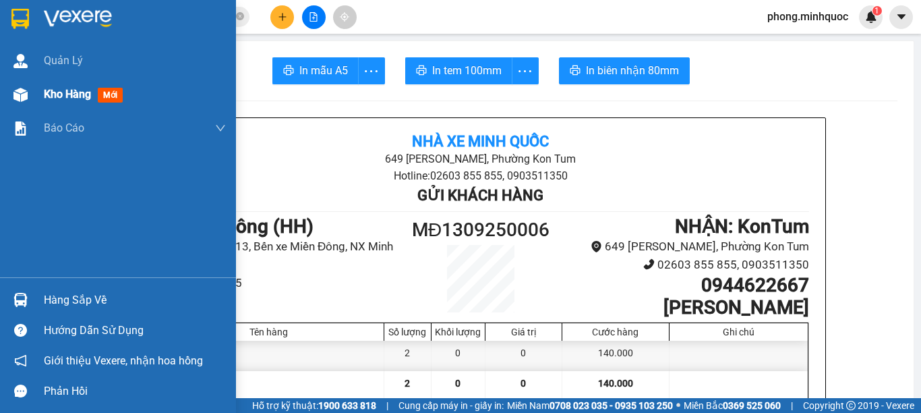
click at [29, 93] on div at bounding box center [21, 95] width 24 height 24
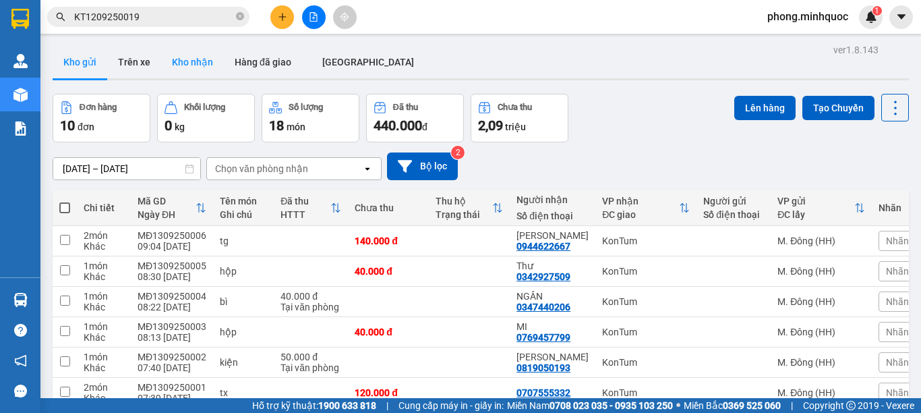
click at [195, 65] on button "Kho nhận" at bounding box center [192, 62] width 63 height 32
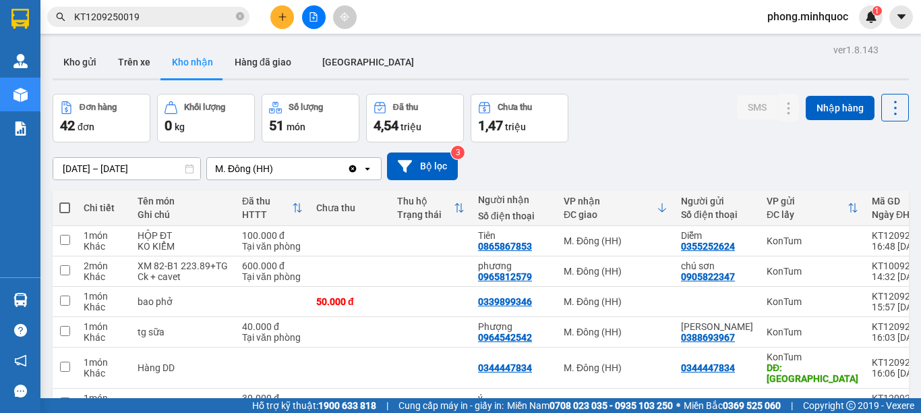
click at [292, 207] on icon at bounding box center [297, 207] width 11 height 11
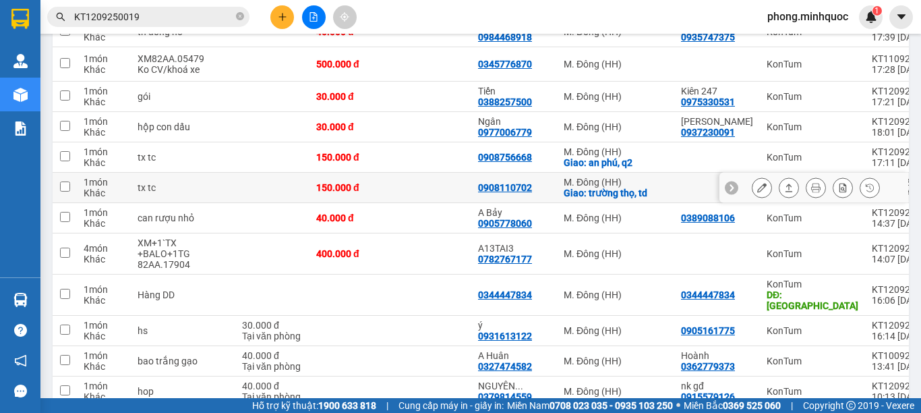
scroll to position [67, 0]
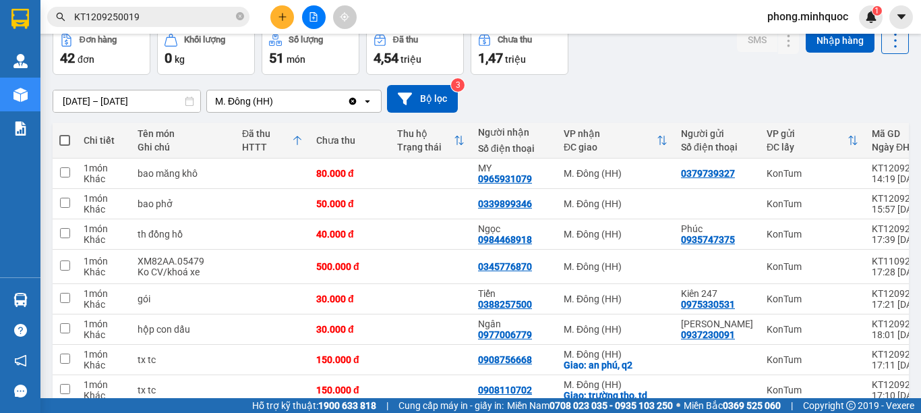
click at [316, 148] on div "Chưa thu" at bounding box center [349, 140] width 67 height 27
click at [256, 146] on div "HTTT" at bounding box center [267, 147] width 50 height 11
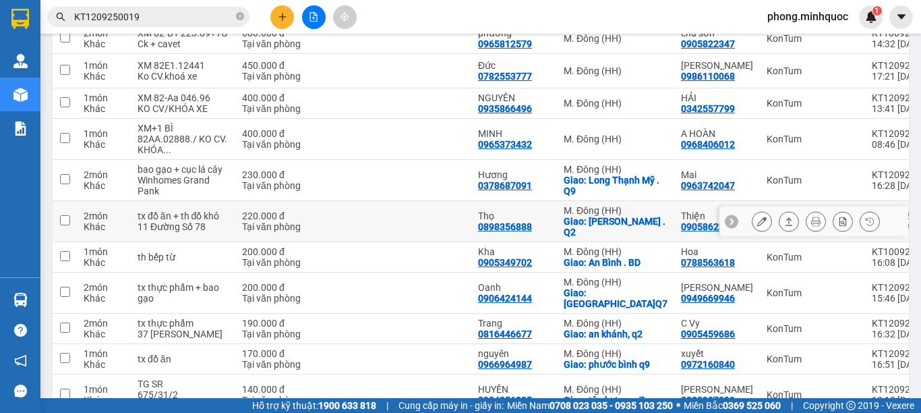
scroll to position [135, 0]
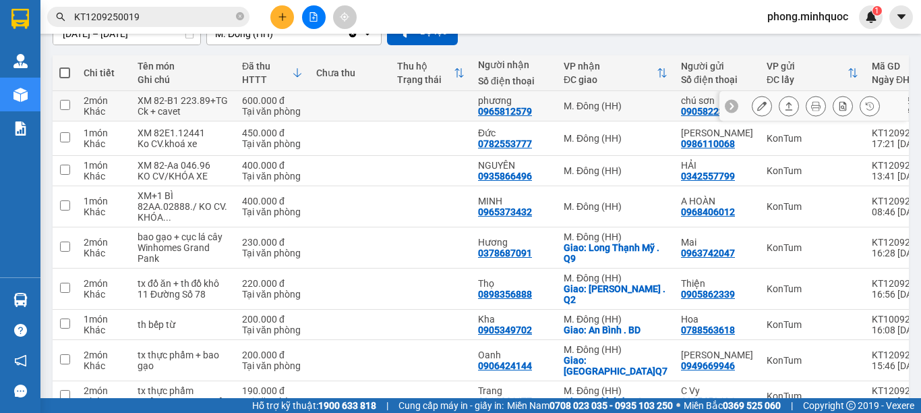
click at [356, 107] on td at bounding box center [350, 106] width 81 height 30
checkbox input "true"
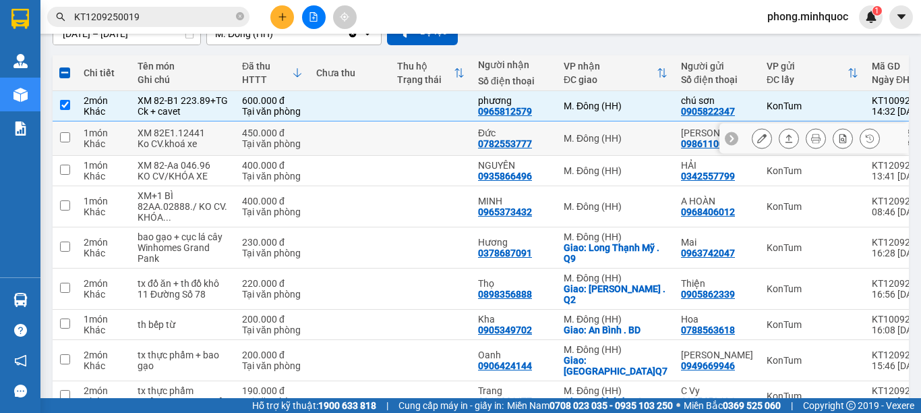
click at [354, 143] on td at bounding box center [350, 138] width 81 height 34
checkbox input "true"
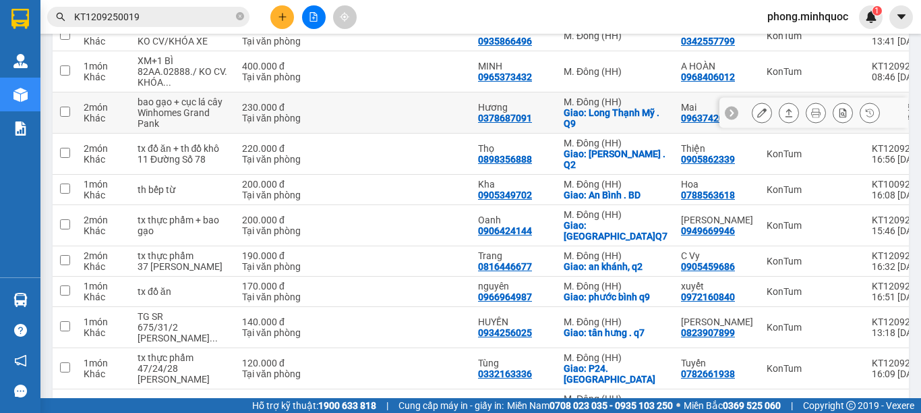
scroll to position [202, 0]
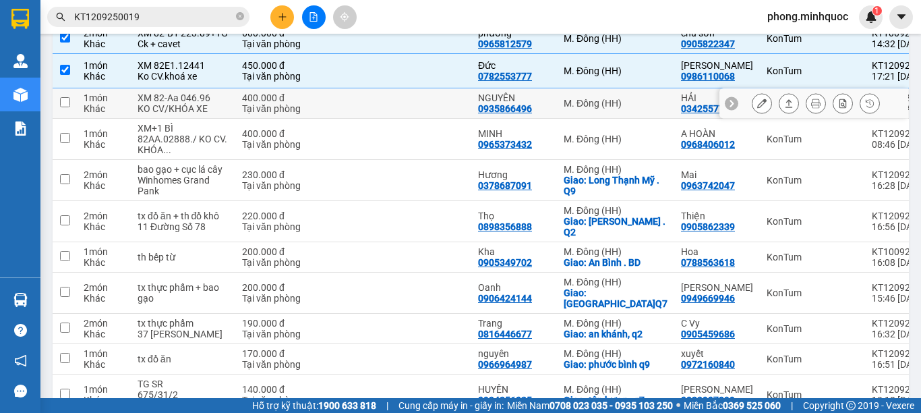
click at [354, 119] on td at bounding box center [350, 103] width 81 height 30
checkbox input "true"
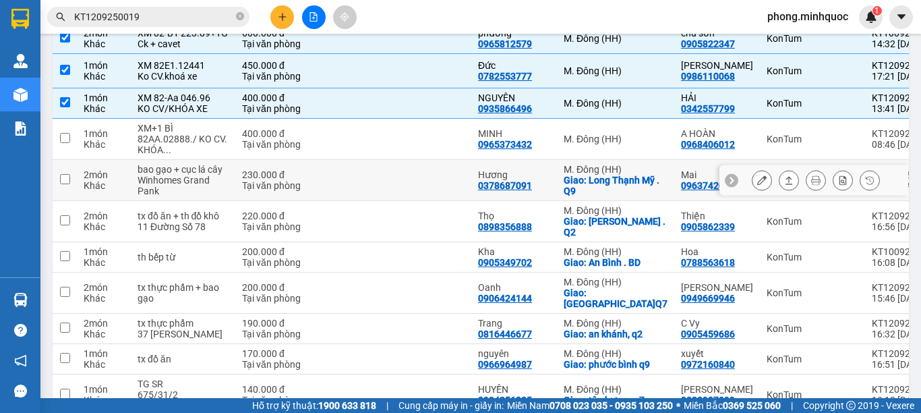
scroll to position [0, 0]
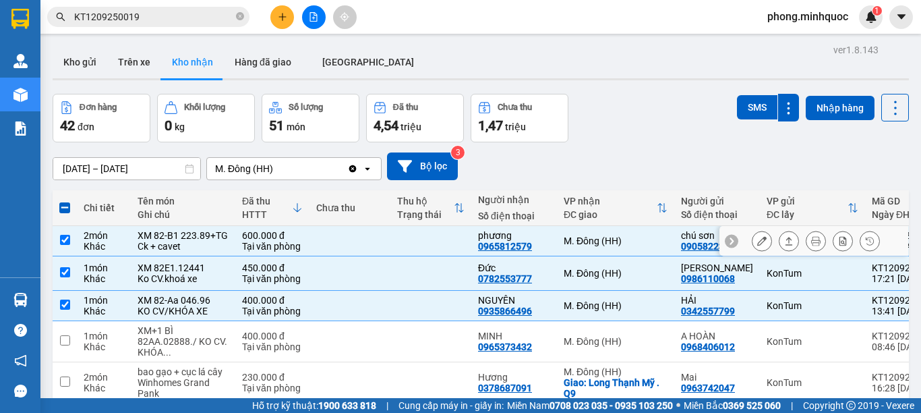
click at [242, 241] on div "600.000 đ" at bounding box center [272, 235] width 61 height 11
checkbox input "false"
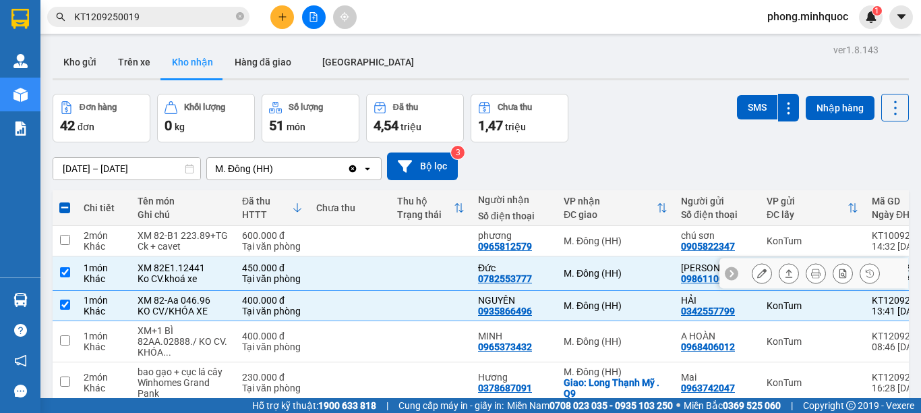
click at [247, 273] on div "450.000 đ" at bounding box center [272, 267] width 61 height 11
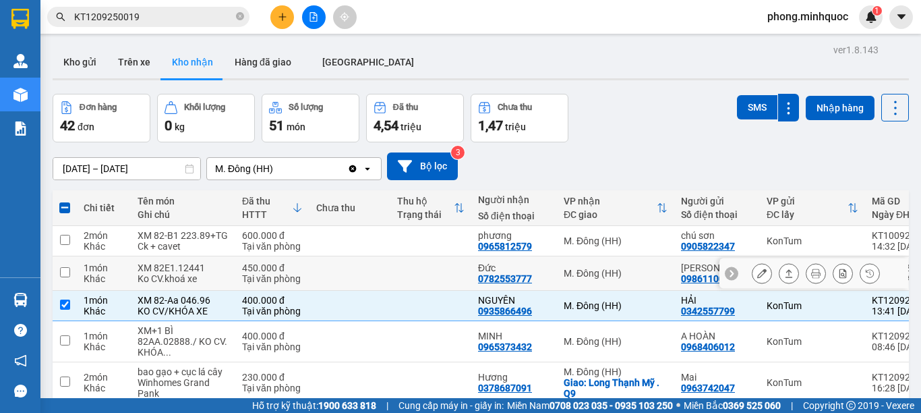
checkbox input "false"
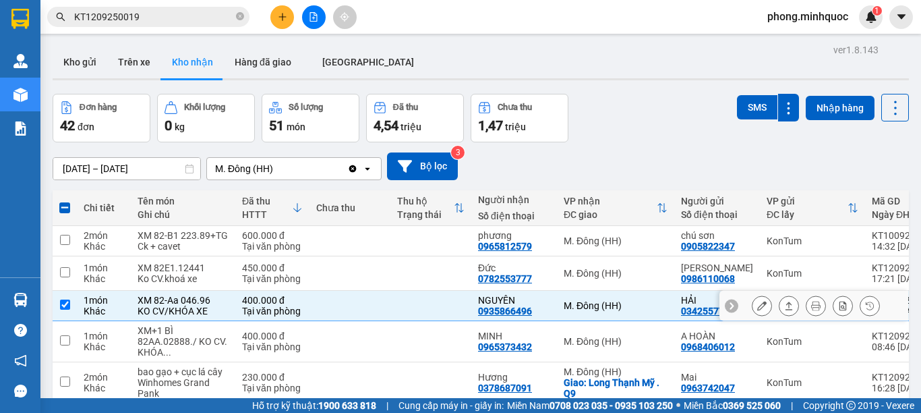
click at [256, 316] on td "400.000 đ Tại văn phòng" at bounding box center [272, 306] width 74 height 30
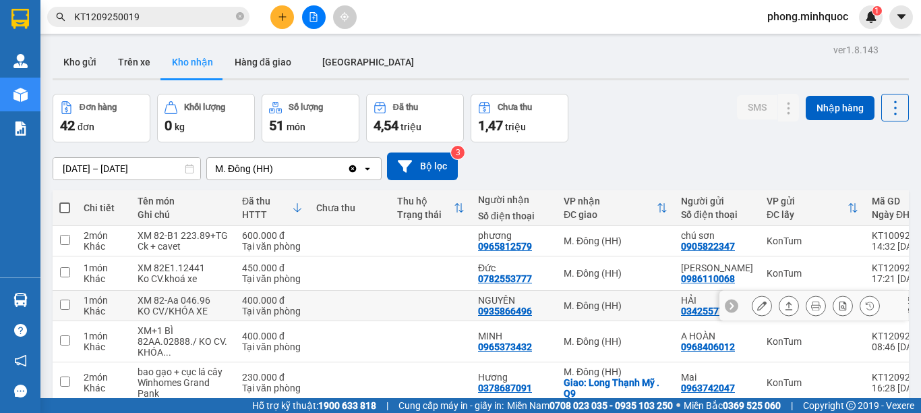
scroll to position [67, 0]
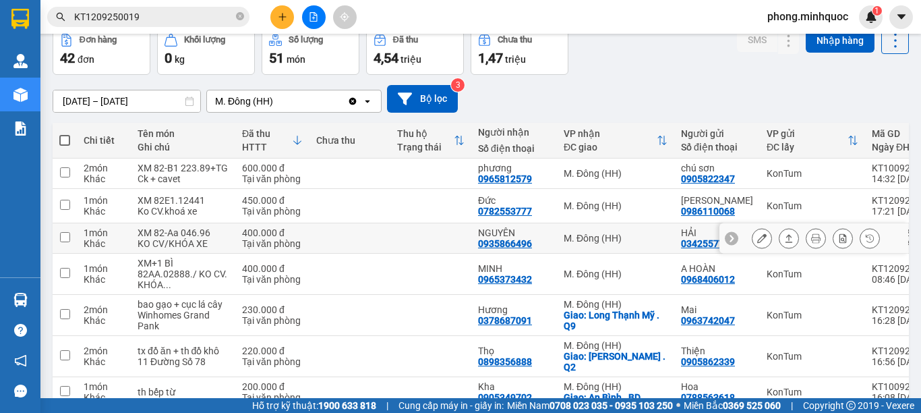
click at [329, 254] on td at bounding box center [350, 238] width 81 height 30
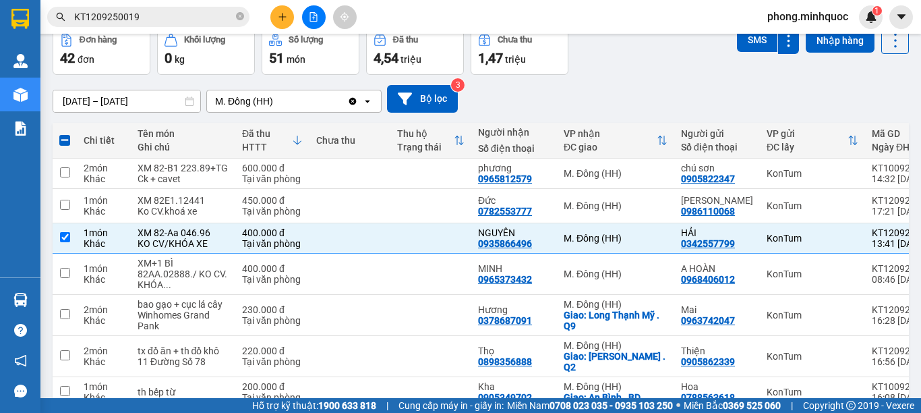
click at [316, 137] on div "Chưa thu" at bounding box center [349, 140] width 67 height 11
click at [263, 137] on div "Đã thu" at bounding box center [267, 133] width 50 height 11
checkbox input "false"
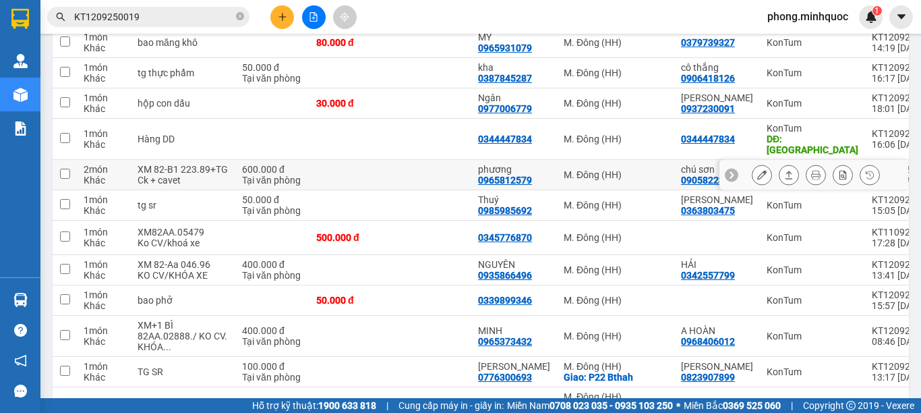
scroll to position [0, 0]
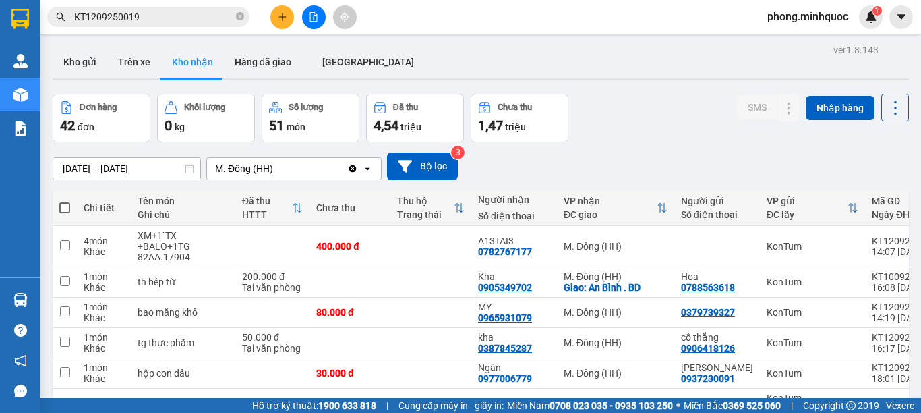
click at [328, 217] on div "Chưa thu" at bounding box center [349, 207] width 67 height 27
click at [260, 210] on div "HTTT" at bounding box center [267, 214] width 50 height 11
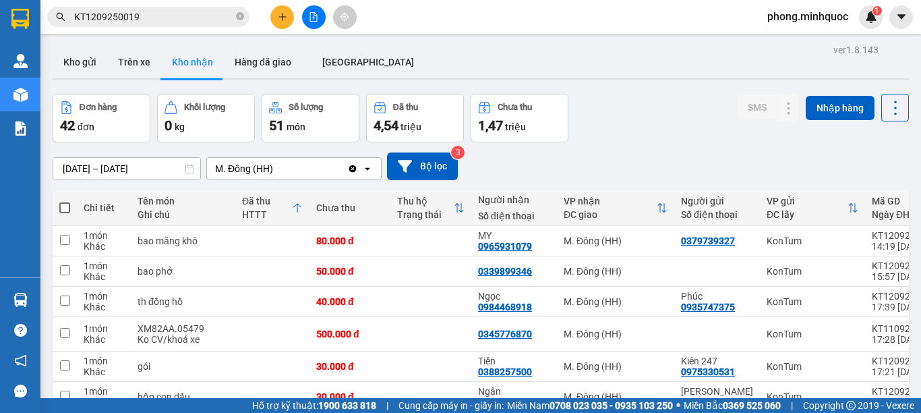
click at [259, 210] on div "HTTT" at bounding box center [267, 214] width 50 height 11
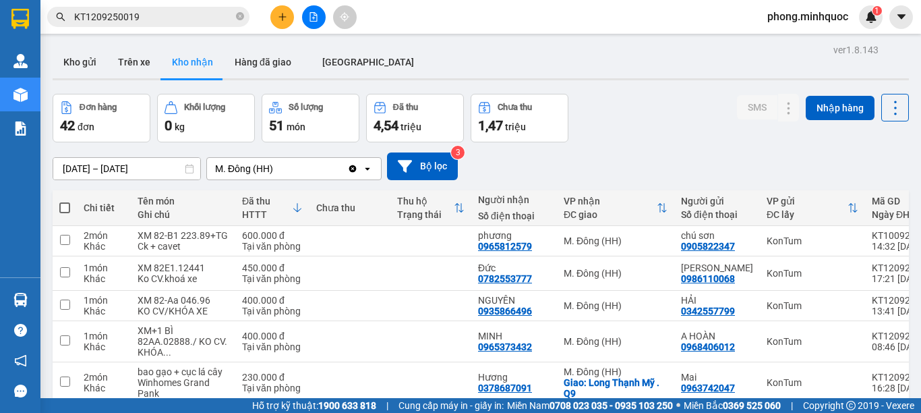
click at [261, 206] on div "Đã thu" at bounding box center [267, 201] width 50 height 11
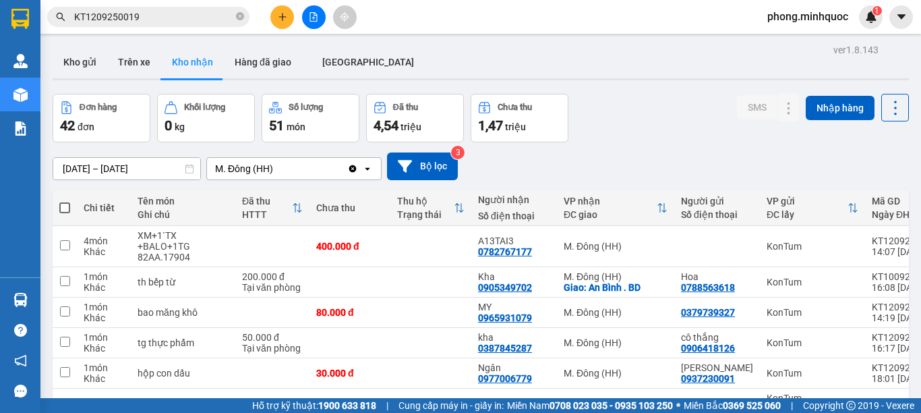
click at [261, 206] on div "Đã thu" at bounding box center [267, 201] width 50 height 11
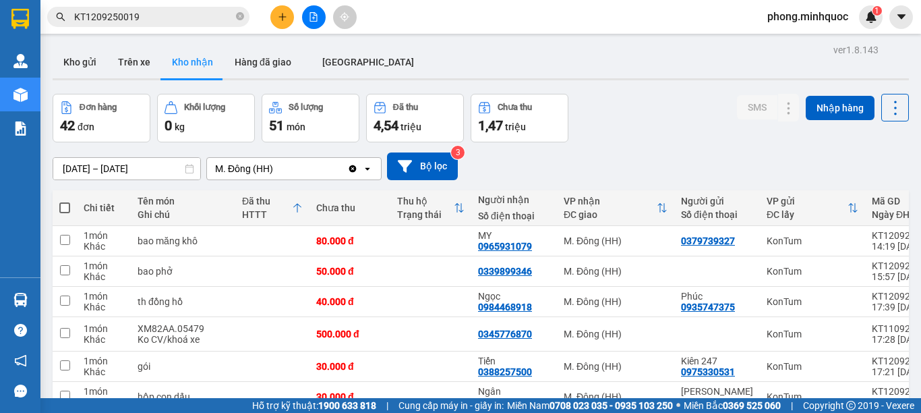
scroll to position [67, 0]
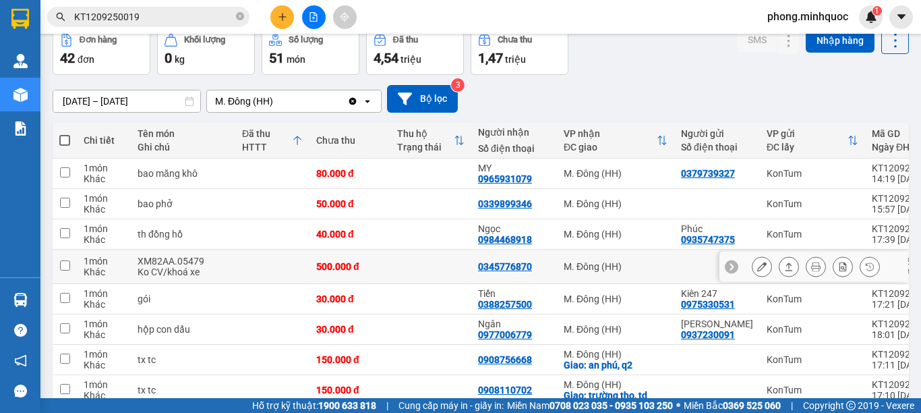
click at [361, 277] on td "500.000 đ" at bounding box center [350, 267] width 81 height 34
checkbox input "true"
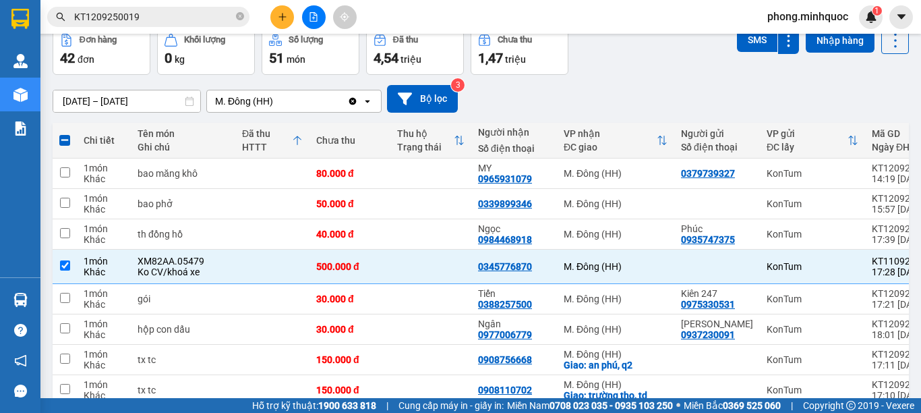
click at [300, 20] on div at bounding box center [313, 17] width 101 height 24
click at [312, 20] on icon "file-add" at bounding box center [313, 16] width 9 height 9
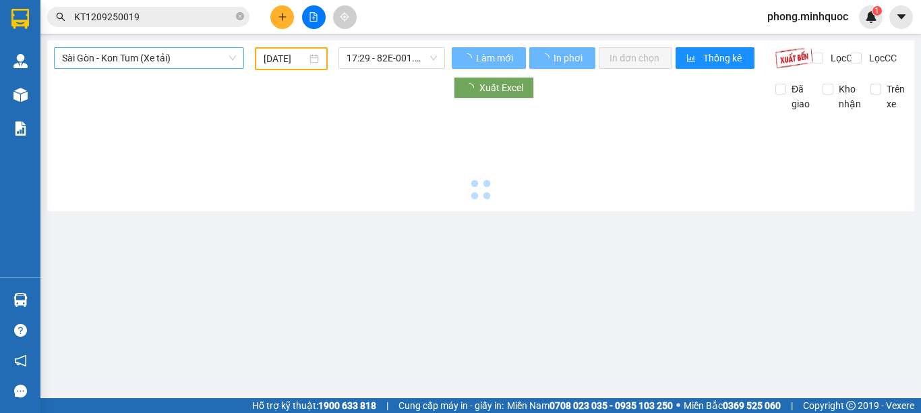
type input "[DATE]"
click at [130, 51] on span "Sài Gòn - Kon Tum (Xe tải)" at bounding box center [149, 58] width 174 height 20
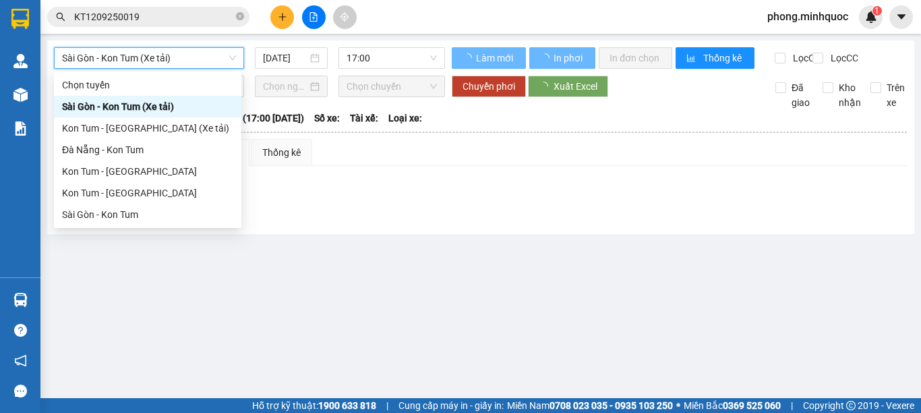
click at [129, 59] on span "Sài Gòn - Kon Tum (Xe tải)" at bounding box center [149, 58] width 174 height 20
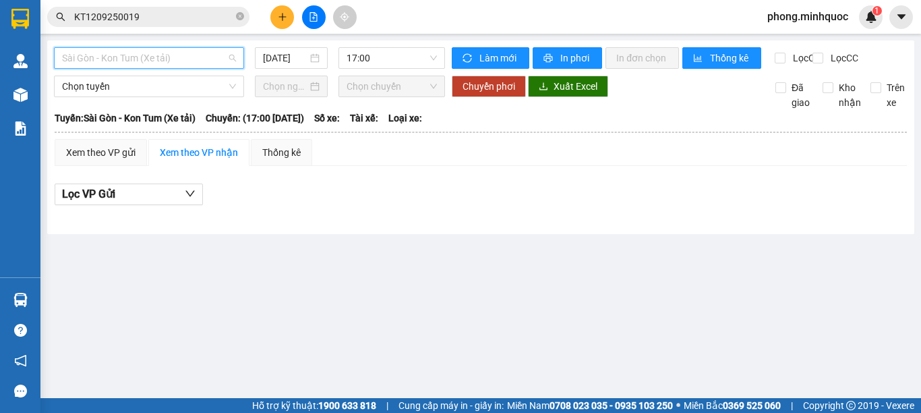
click at [125, 59] on span "Sài Gòn - Kon Tum (Xe tải)" at bounding box center [149, 58] width 174 height 20
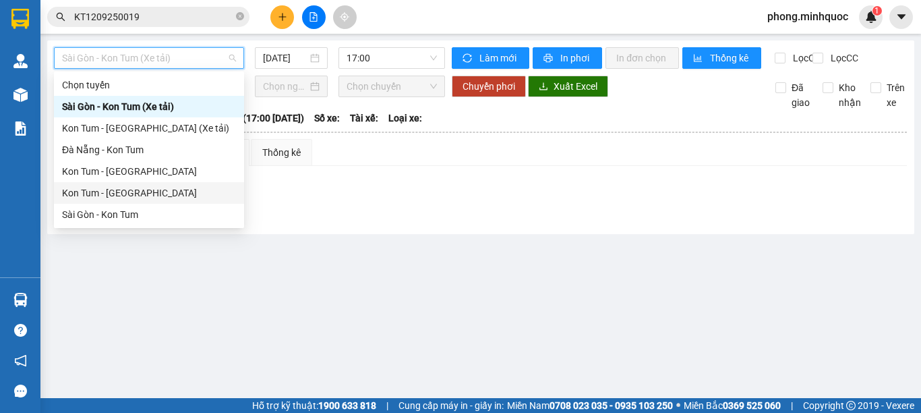
click at [119, 187] on div "Kon Tum - [GEOGRAPHIC_DATA]" at bounding box center [149, 192] width 174 height 15
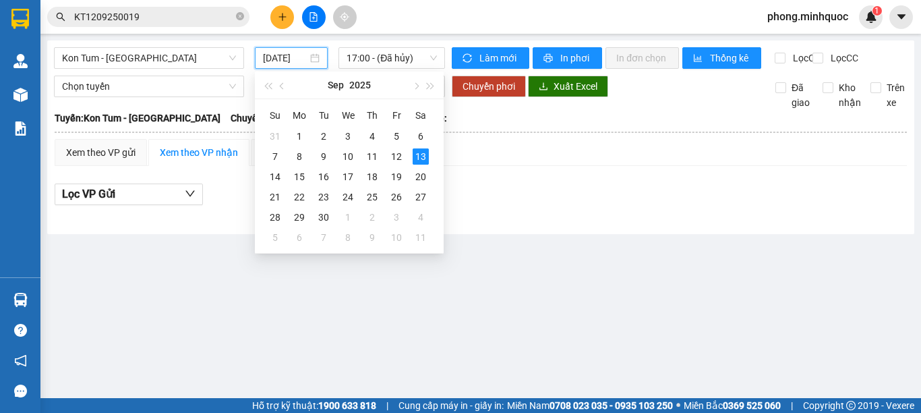
click at [282, 60] on input "[DATE]" at bounding box center [285, 58] width 45 height 15
click at [393, 157] on div "12" at bounding box center [396, 156] width 16 height 16
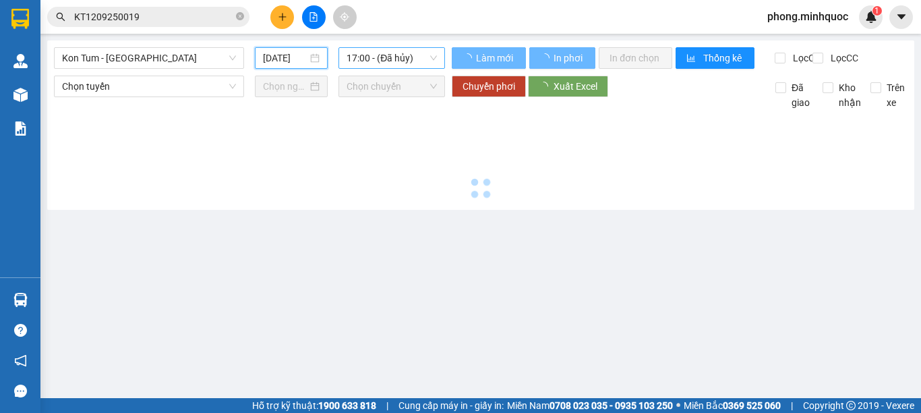
type input "[DATE]"
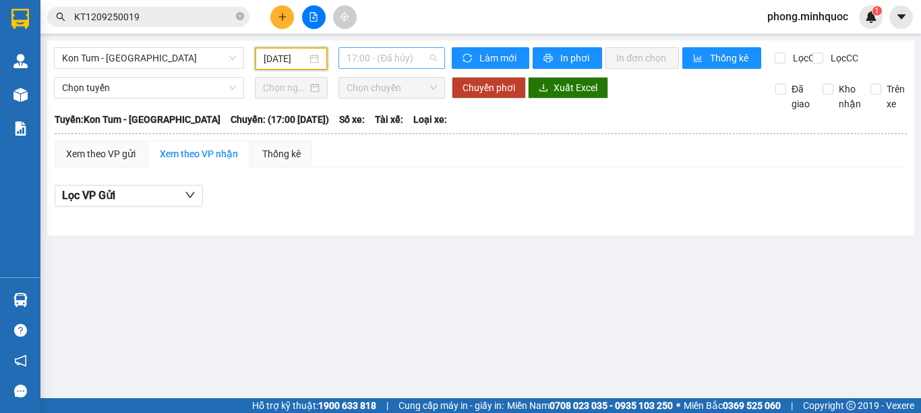
click at [390, 61] on span "17:00 - (Đã hủy)" at bounding box center [392, 58] width 90 height 20
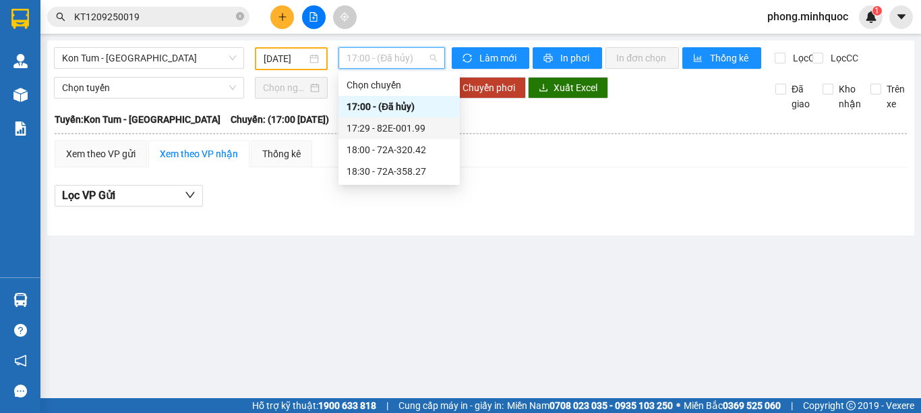
click at [392, 127] on div "17:29 - 82E-001.99" at bounding box center [399, 128] width 105 height 15
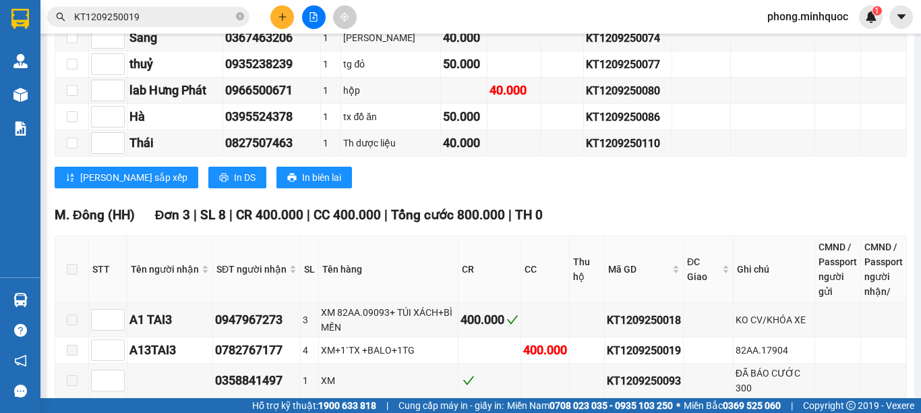
scroll to position [552, 0]
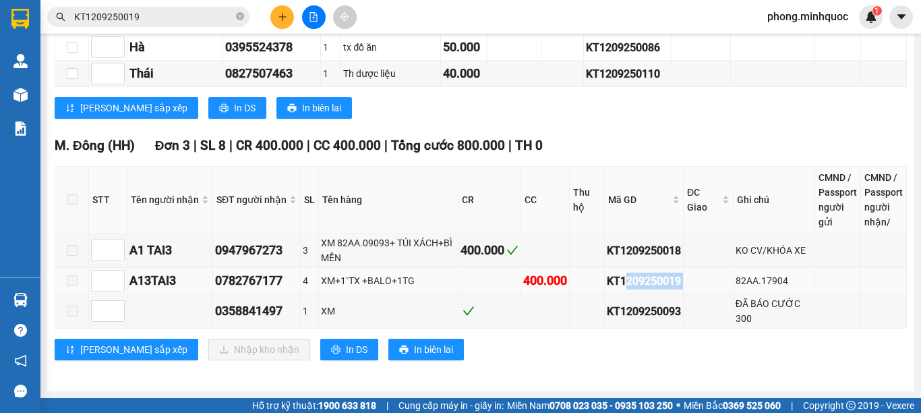
drag, startPoint x: 680, startPoint y: 279, endPoint x: 620, endPoint y: 279, distance: 60.7
click at [620, 279] on tr "A13TAI3 0782767177 4 XM+1`TX +BALO+1TG 400.000 KT1209250019 82AA.17904" at bounding box center [481, 281] width 852 height 26
click at [286, 18] on icon "plus" at bounding box center [282, 16] width 9 height 9
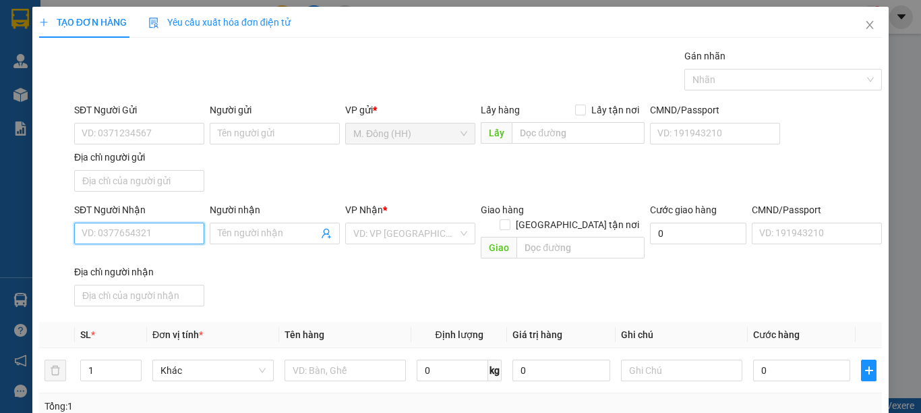
click at [137, 231] on input "SĐT Người Nhận" at bounding box center [139, 234] width 130 height 22
click at [111, 241] on input "0776997775" at bounding box center [139, 234] width 130 height 22
type input "0776997775"
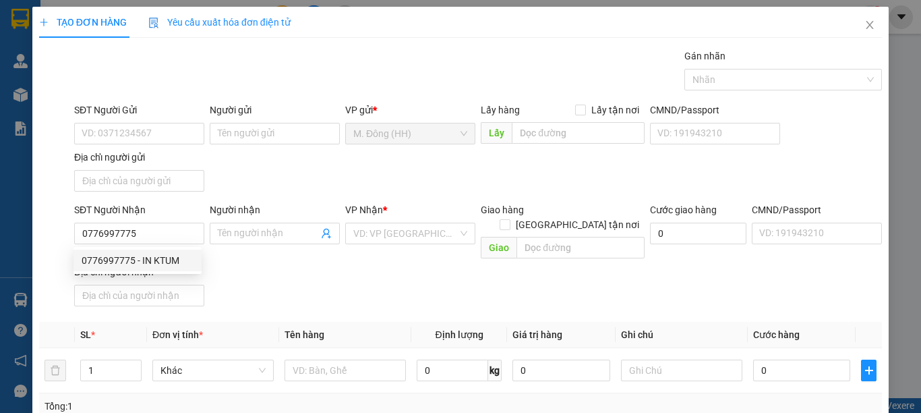
click at [150, 271] on div "0776997775 0776997775 - IN KTUM" at bounding box center [138, 260] width 128 height 27
click at [165, 264] on div "Địa chỉ người nhận" at bounding box center [139, 271] width 130 height 15
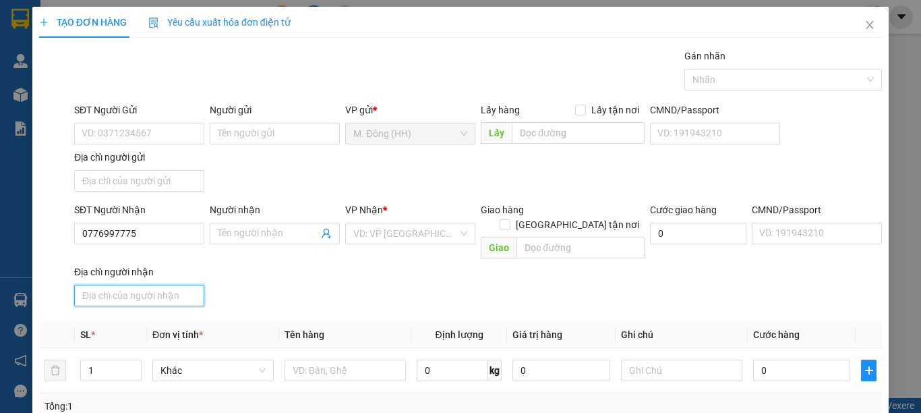
click at [165, 285] on input "Địa chỉ người nhận" at bounding box center [139, 296] width 130 height 22
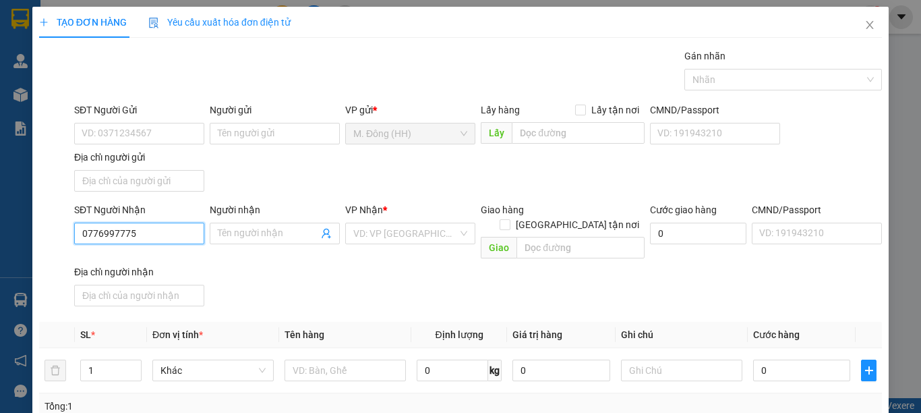
click at [165, 235] on input "0776997775" at bounding box center [139, 234] width 130 height 22
click at [162, 254] on div "0776997775 - IN KTUM" at bounding box center [138, 260] width 112 height 15
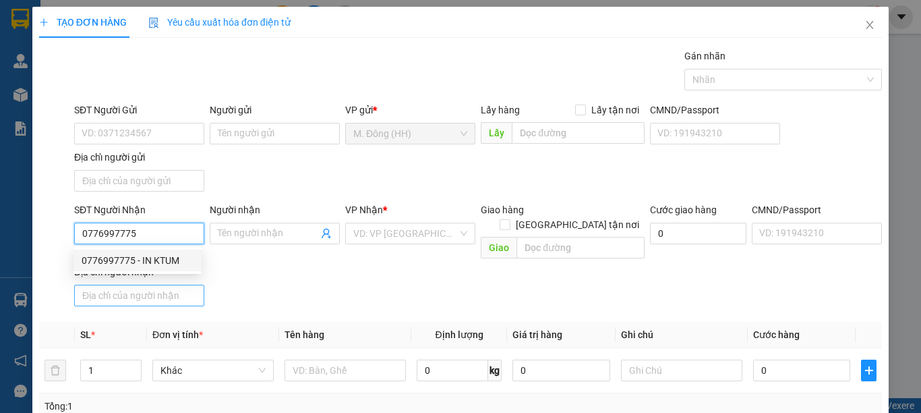
type input "IN [GEOGRAPHIC_DATA]"
checkbox input "true"
type input "41 TRẦN H ĐẠO"
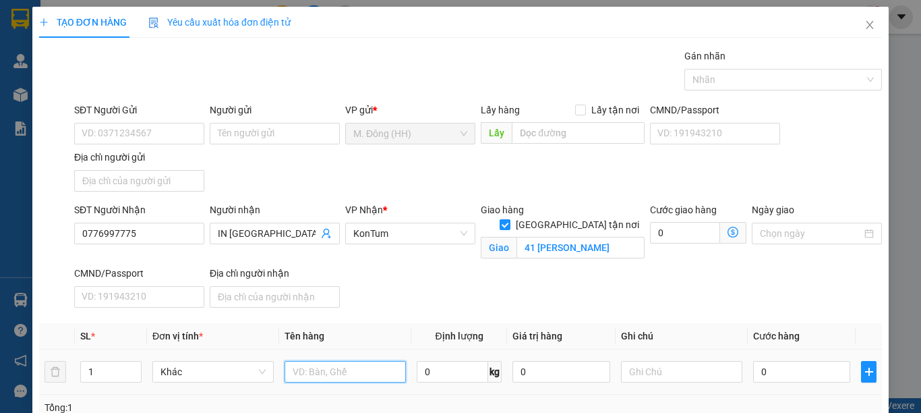
click at [324, 362] on input "text" at bounding box center [345, 372] width 121 height 22
click at [580, 217] on span "[GEOGRAPHIC_DATA] tận nơi" at bounding box center [578, 224] width 134 height 15
click at [509, 219] on input "[GEOGRAPHIC_DATA] tận nơi" at bounding box center [504, 223] width 9 height 9
checkbox input "false"
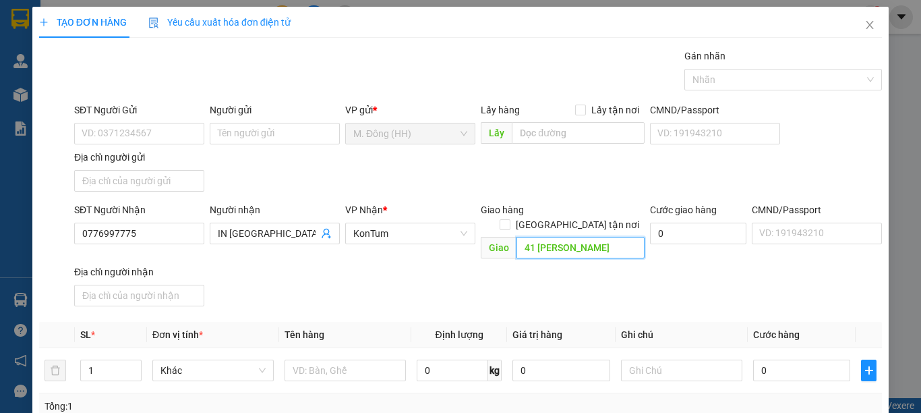
click at [585, 240] on input "41 TRẦN H ĐẠO" at bounding box center [581, 248] width 128 height 22
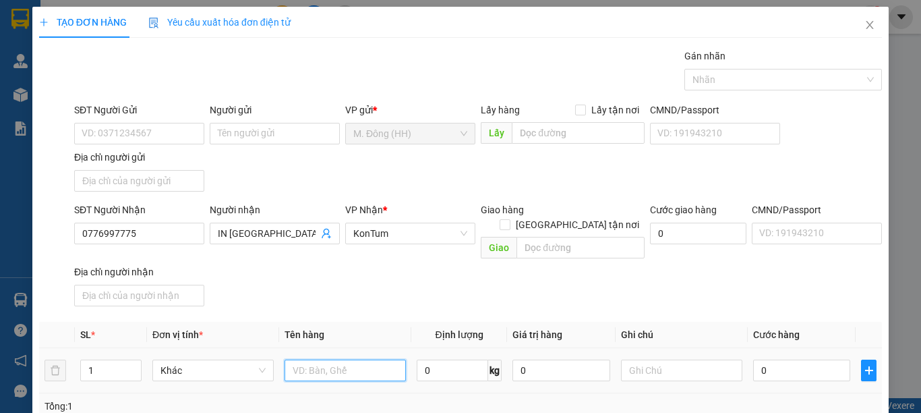
click at [387, 359] on input "text" at bounding box center [345, 370] width 121 height 22
type input "tấm"
click at [797, 348] on td "0" at bounding box center [802, 370] width 108 height 45
click at [797, 359] on input "0" at bounding box center [801, 370] width 97 height 22
click at [797, 361] on input "0" at bounding box center [801, 370] width 97 height 22
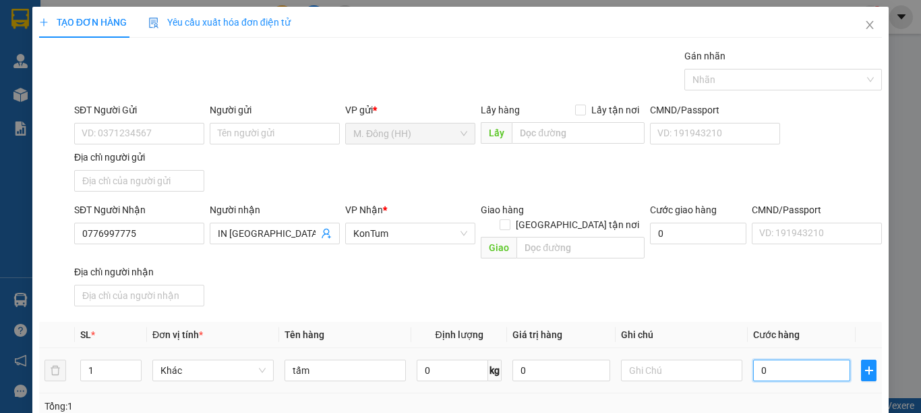
type input "04"
type input "4"
type input "040"
type input "40"
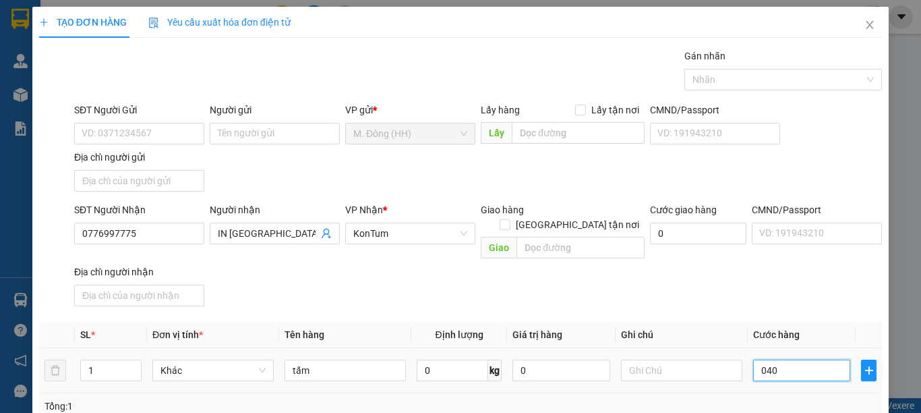
type input "40"
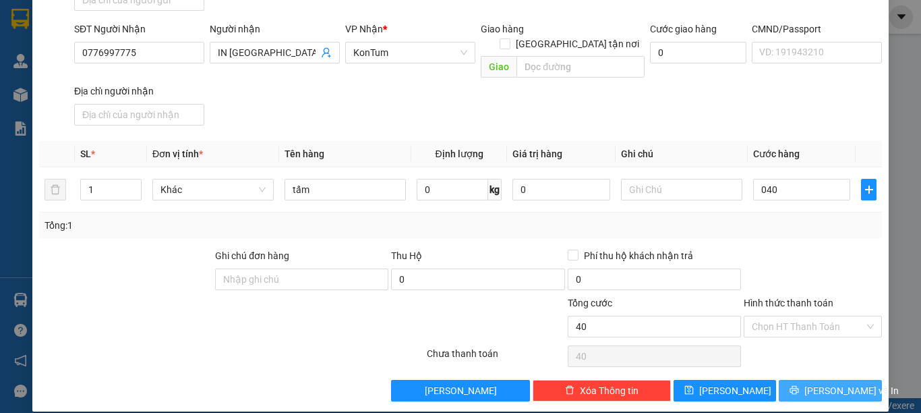
type input "40.000"
click at [825, 383] on span "[PERSON_NAME] và In" at bounding box center [852, 390] width 94 height 15
click at [815, 383] on span "[PERSON_NAME] và In" at bounding box center [852, 390] width 94 height 15
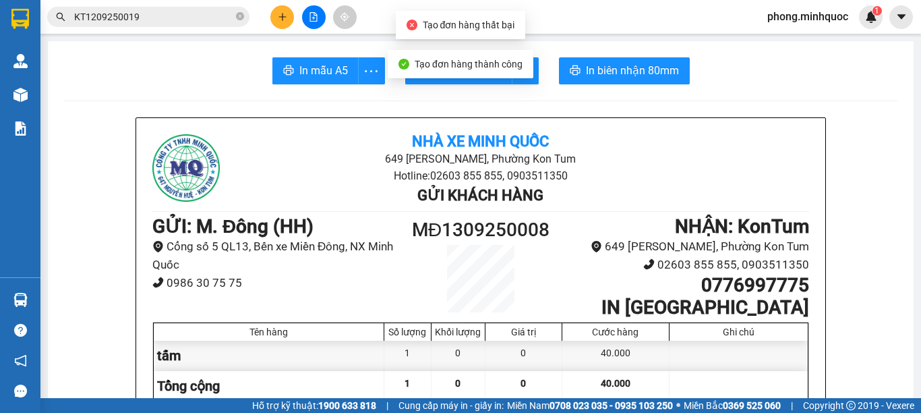
click at [459, 76] on div "Tạo đơn hàng thành công" at bounding box center [461, 64] width 146 height 28
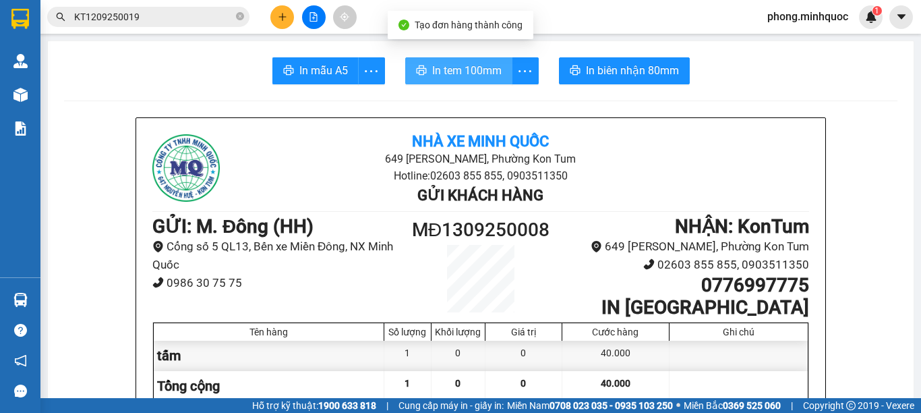
drag, startPoint x: 476, startPoint y: 65, endPoint x: 477, endPoint y: 71, distance: 6.8
click at [477, 63] on body "Kết quả tìm kiếm ( 1 ) Bộ lọc Ngày tạo đơn gần nhất Mã ĐH Trạng thái Món hàng T…" at bounding box center [460, 206] width 921 height 413
click at [477, 79] on span "In tem 100mm" at bounding box center [466, 70] width 69 height 17
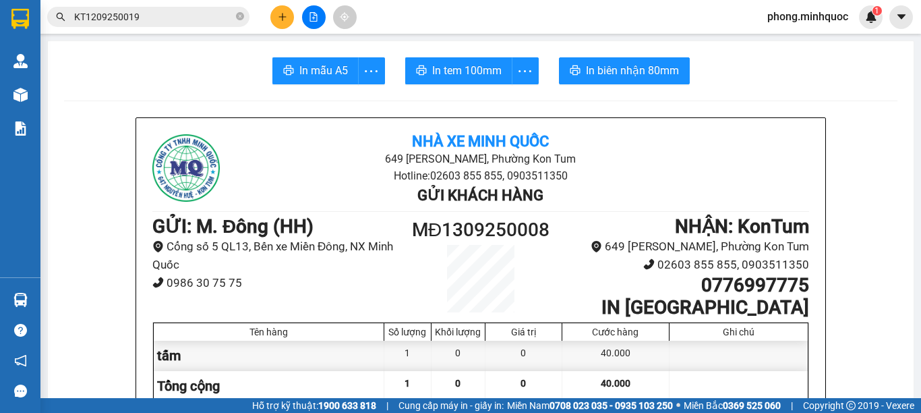
click at [305, 63] on span "In mẫu A5" at bounding box center [323, 70] width 49 height 17
click at [316, 70] on span "In mẫu A5" at bounding box center [323, 70] width 49 height 17
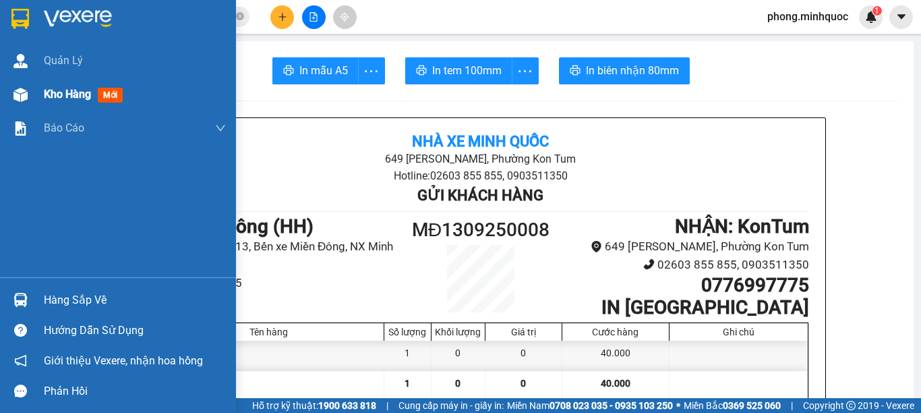
click at [32, 97] on div "Kho hàng mới" at bounding box center [118, 95] width 236 height 34
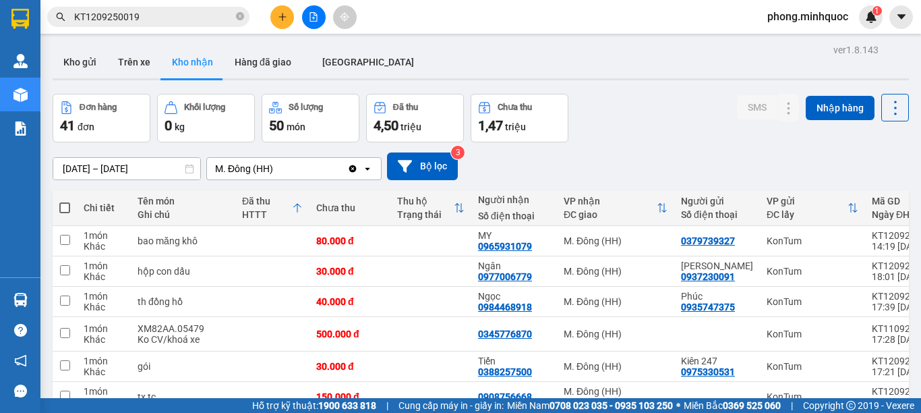
click at [587, 210] on div "ĐC giao" at bounding box center [610, 214] width 93 height 11
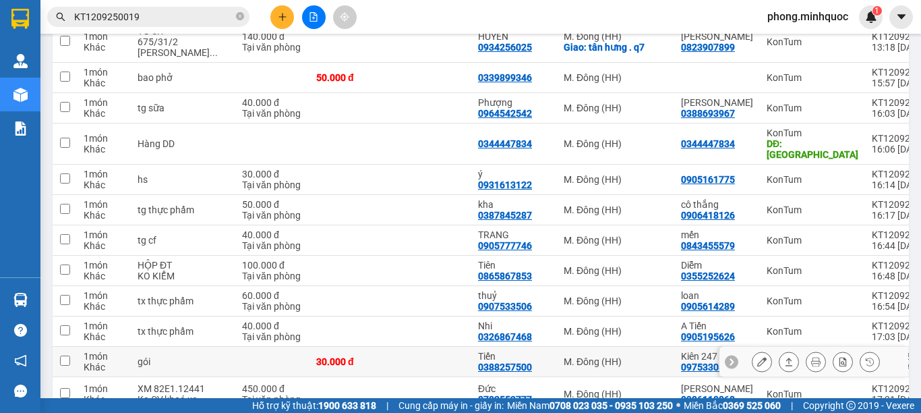
scroll to position [877, 0]
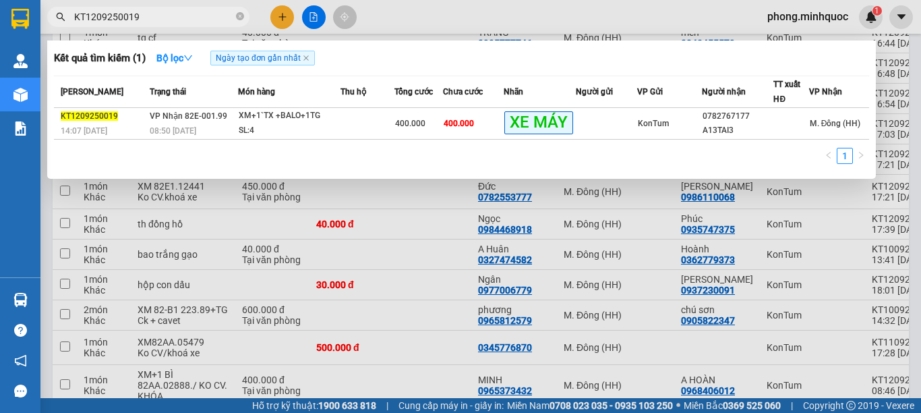
click at [198, 18] on input "KT1209250019" at bounding box center [153, 16] width 159 height 15
click at [234, 19] on span "KT1209250019" at bounding box center [148, 17] width 202 height 20
click at [235, 18] on span "KT1209250019" at bounding box center [148, 17] width 202 height 20
click at [237, 16] on icon "close-circle" at bounding box center [240, 16] width 8 height 8
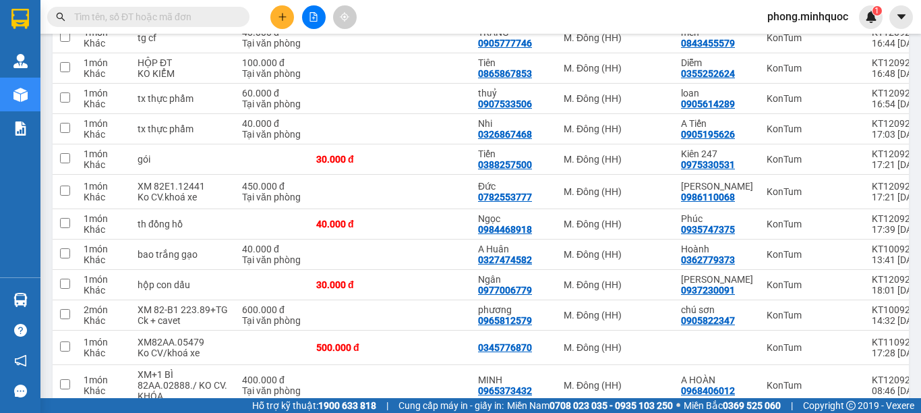
click at [216, 12] on input "text" at bounding box center [153, 16] width 159 height 15
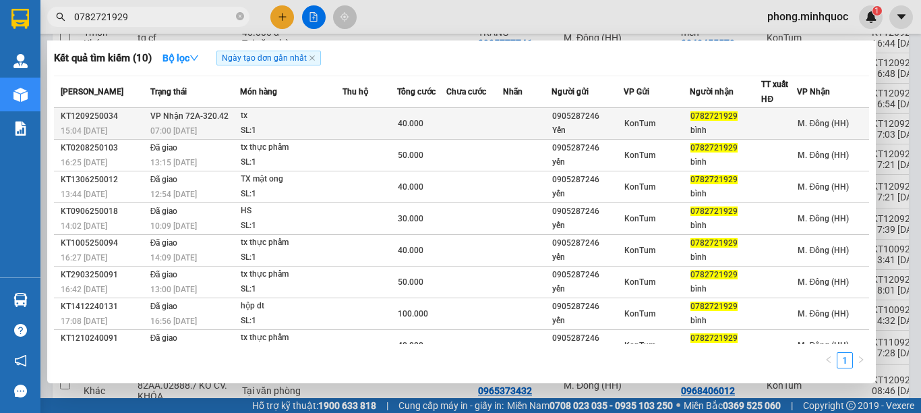
type input "0782721929"
click at [427, 130] on div "40.000" at bounding box center [422, 123] width 48 height 15
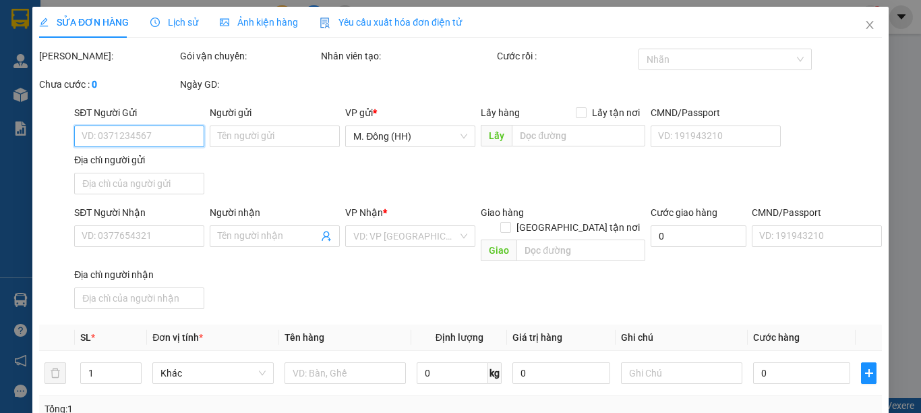
type input "0905287246"
type input "Yến"
type input "0782721929"
type input "bình"
type input "40.000"
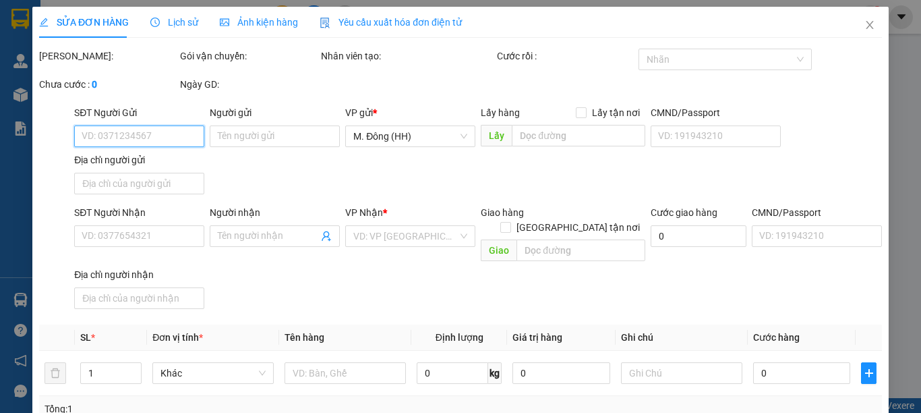
type input "0"
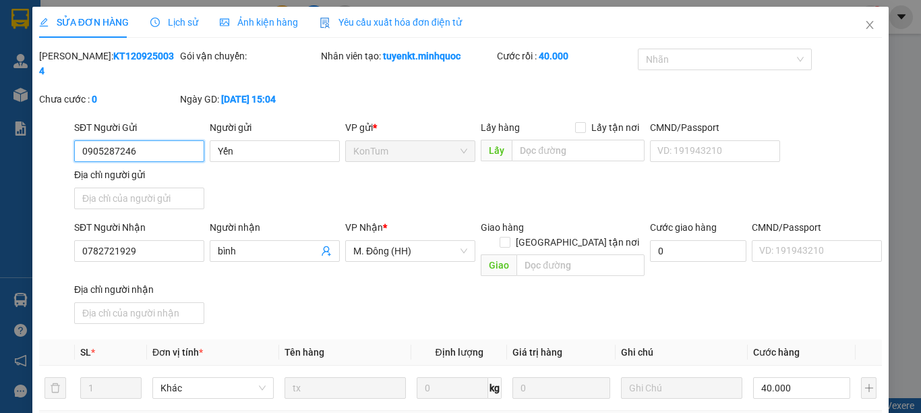
scroll to position [183, 0]
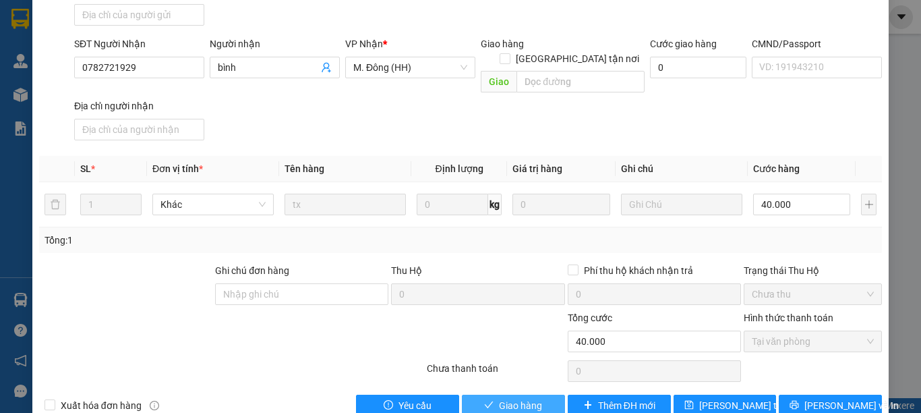
click at [530, 398] on span "Giao hàng" at bounding box center [520, 405] width 43 height 15
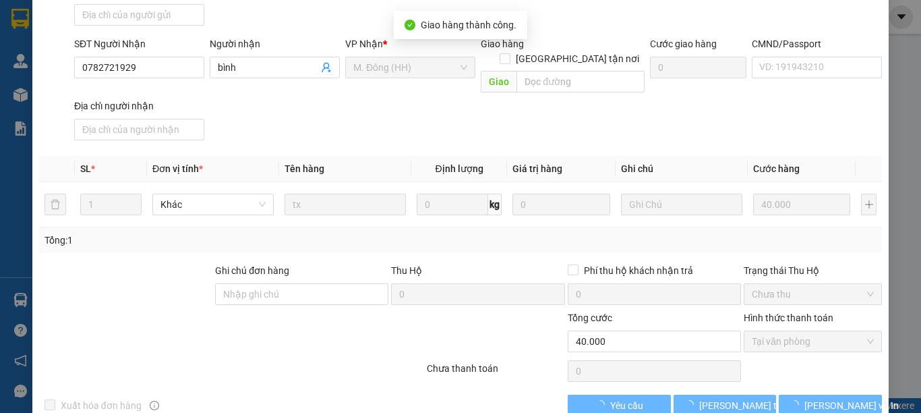
scroll to position [0, 0]
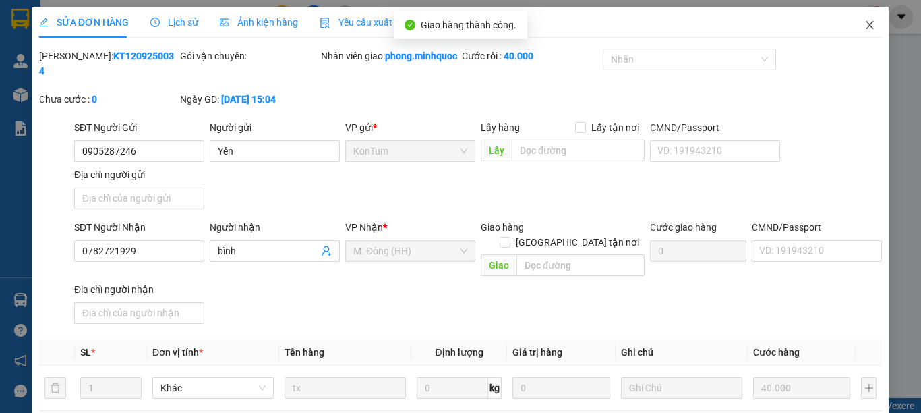
click at [867, 17] on span "Close" at bounding box center [870, 26] width 38 height 38
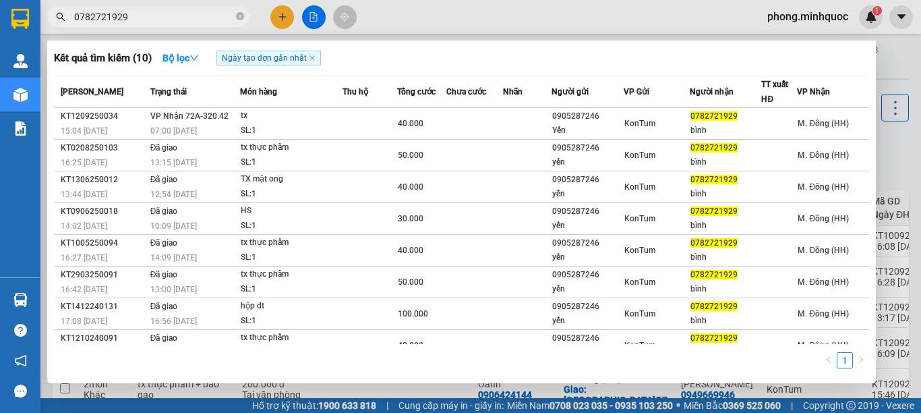
click at [150, 20] on input "0782721929" at bounding box center [153, 16] width 159 height 15
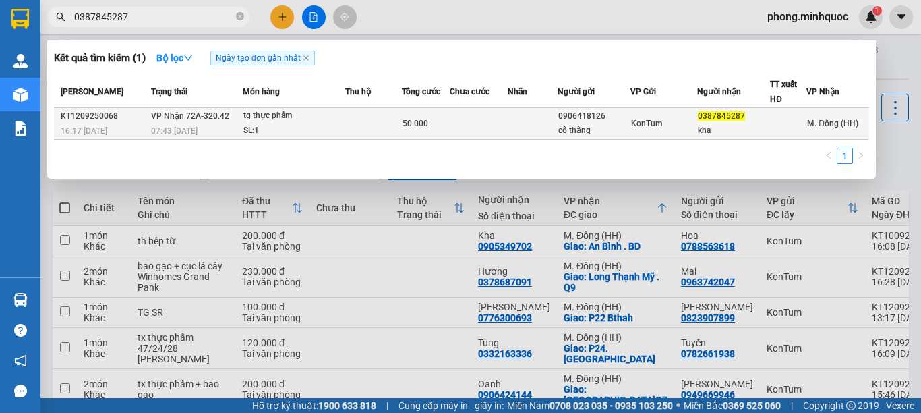
type input "0387845287"
click at [190, 120] on span "VP Nhận 72A-320.42" at bounding box center [190, 115] width 78 height 9
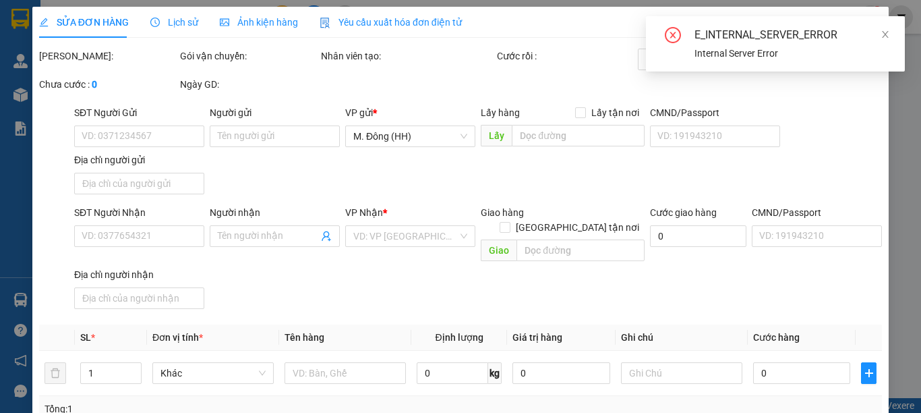
click at [893, 37] on div "E_INTERNAL_SERVER_ERROR Internal Server Error" at bounding box center [775, 43] width 259 height 55
click at [887, 34] on icon "close" at bounding box center [885, 34] width 9 height 9
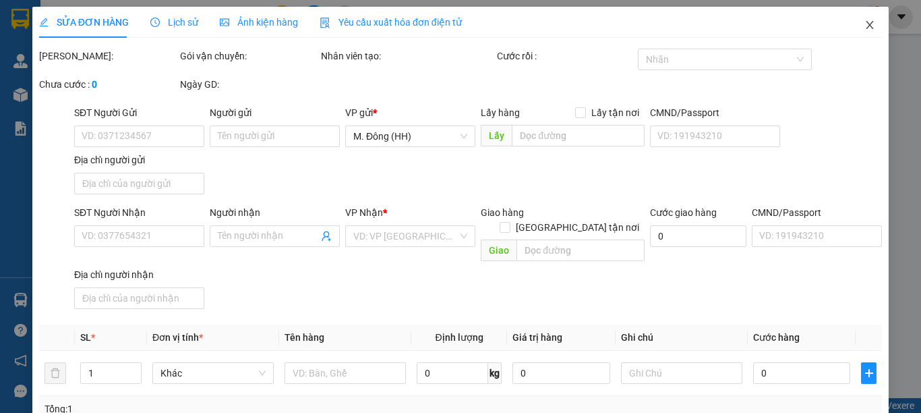
click at [867, 28] on icon "close" at bounding box center [870, 25] width 7 height 8
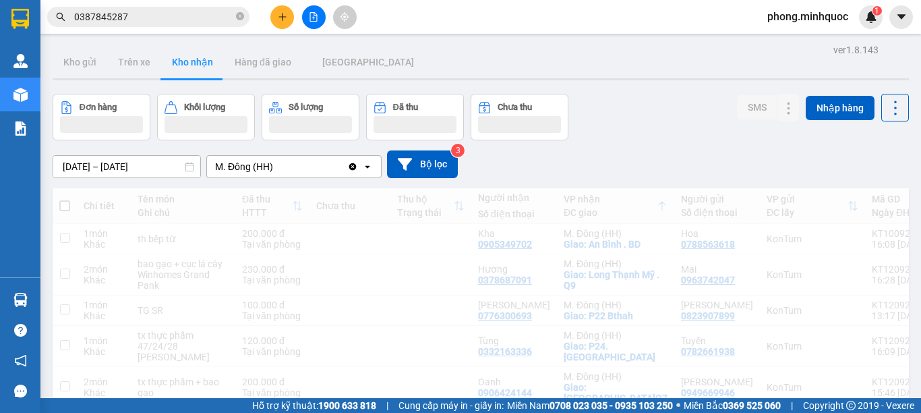
click at [190, 18] on input "0387845287" at bounding box center [153, 16] width 159 height 15
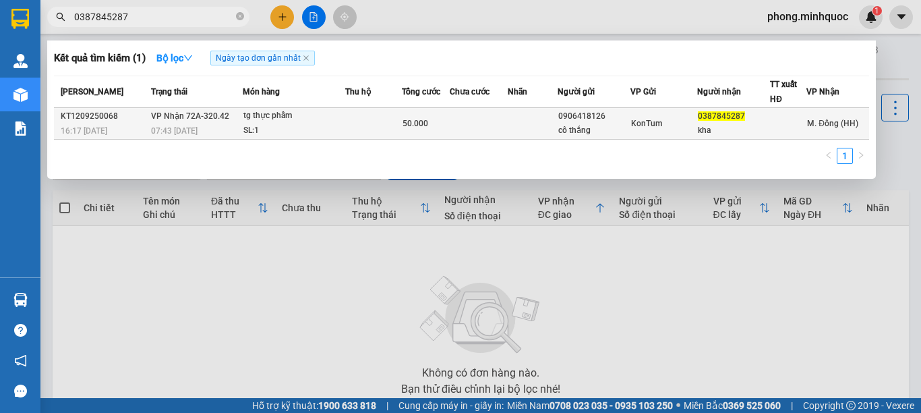
click at [262, 133] on div "SL: 1" at bounding box center [293, 130] width 101 height 15
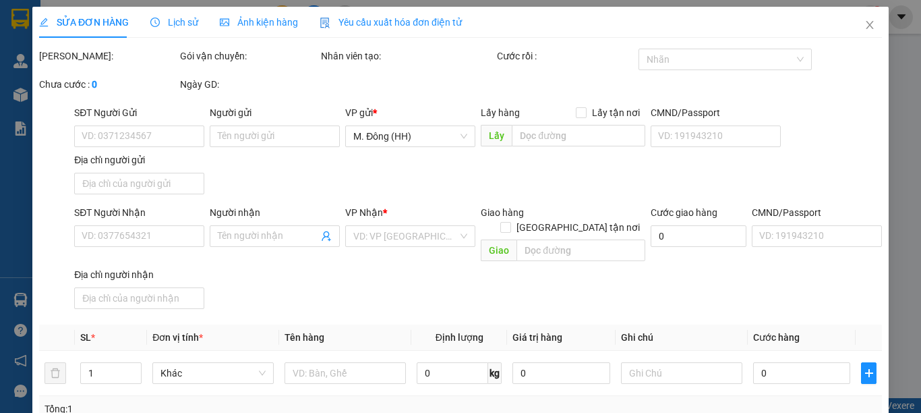
type input "0906418126"
type input "cô thắng"
type input "0387845287"
type input "kha"
type input "50.000"
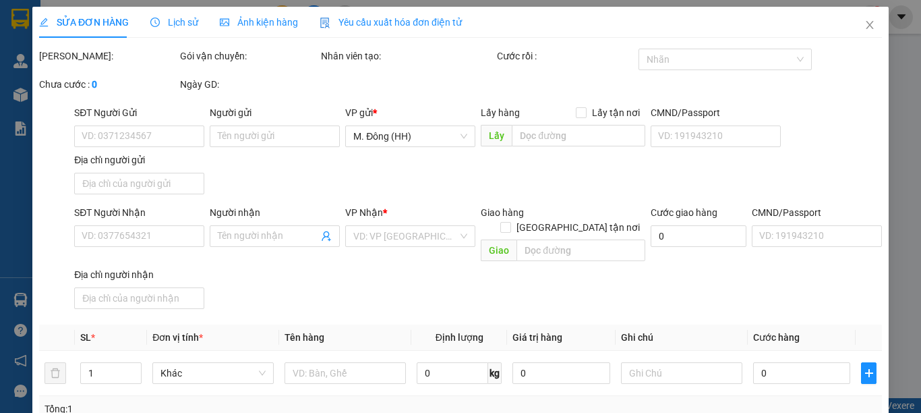
type input "0"
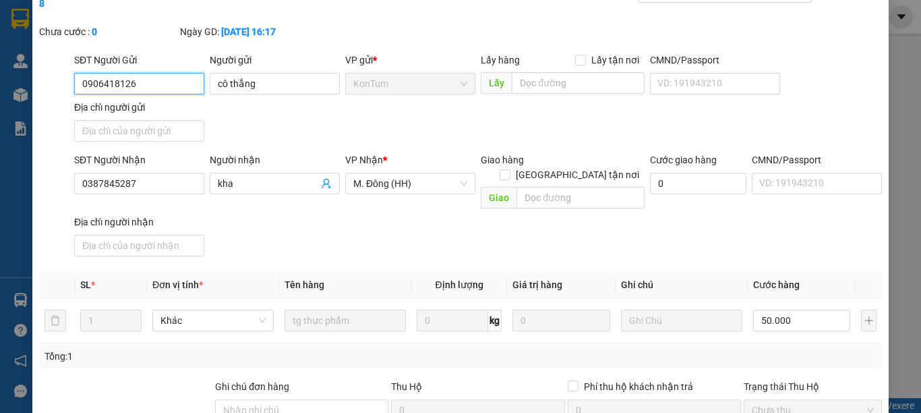
scroll to position [183, 0]
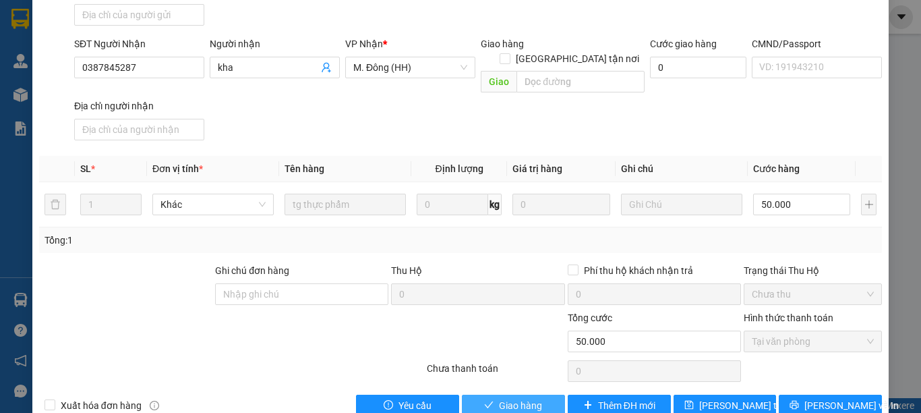
click at [512, 398] on span "Giao hàng" at bounding box center [520, 405] width 43 height 15
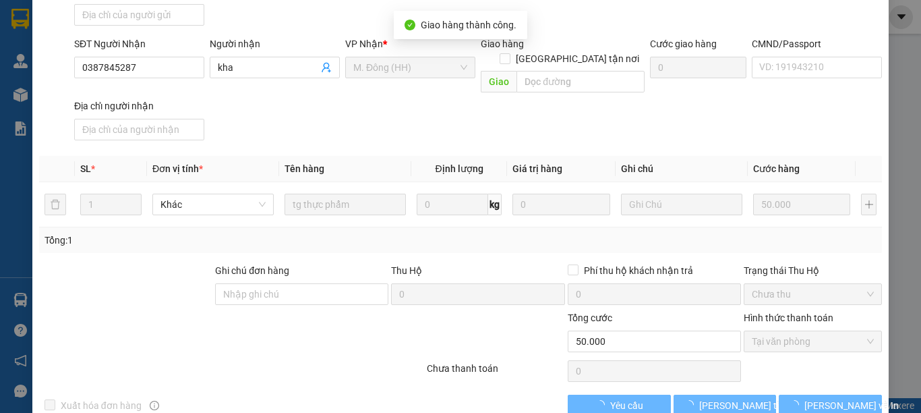
scroll to position [0, 0]
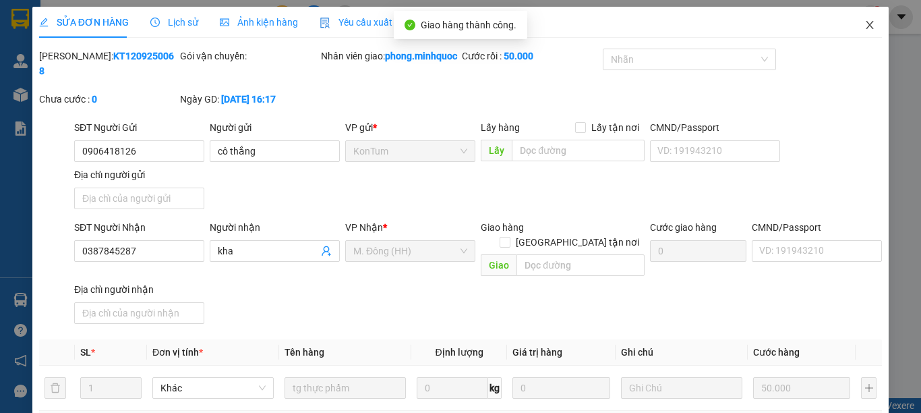
click at [867, 28] on icon "close" at bounding box center [870, 25] width 7 height 8
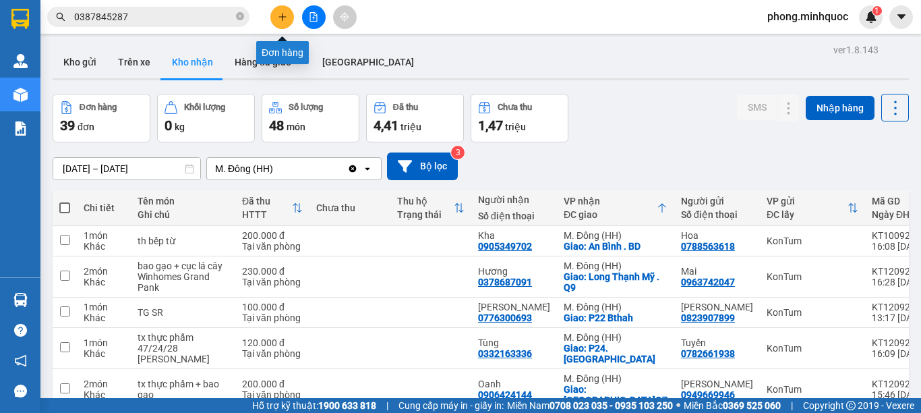
click at [284, 15] on icon "plus" at bounding box center [282, 16] width 9 height 9
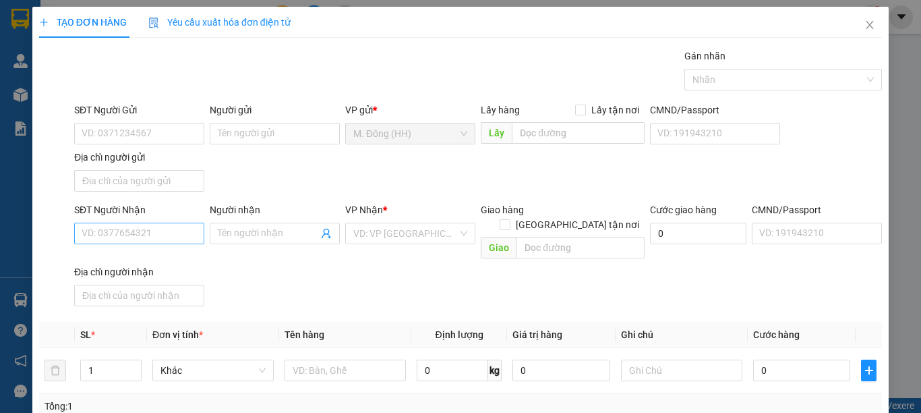
drag, startPoint x: 196, startPoint y: 210, endPoint x: 177, endPoint y: 238, distance: 33.1
click at [178, 237] on div "SĐT Người Nhận VD: 0377654321" at bounding box center [139, 225] width 130 height 47
click at [177, 233] on input "SĐT Người Nhận" at bounding box center [139, 234] width 130 height 22
click at [176, 233] on input "SĐT Người Nhận" at bounding box center [139, 234] width 130 height 22
type input "0905125313"
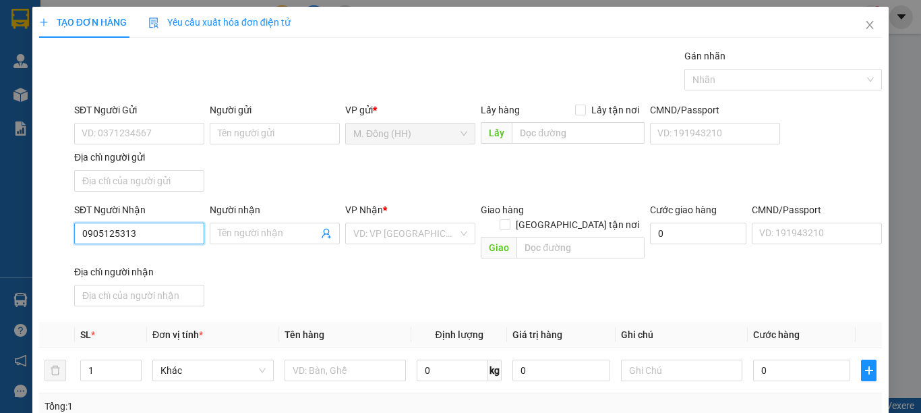
click at [176, 233] on input "0905125313" at bounding box center [139, 234] width 130 height 22
click at [173, 263] on div "0905125313 - Nhàn" at bounding box center [138, 260] width 112 height 15
type input "Nhàn"
type input "0905125313"
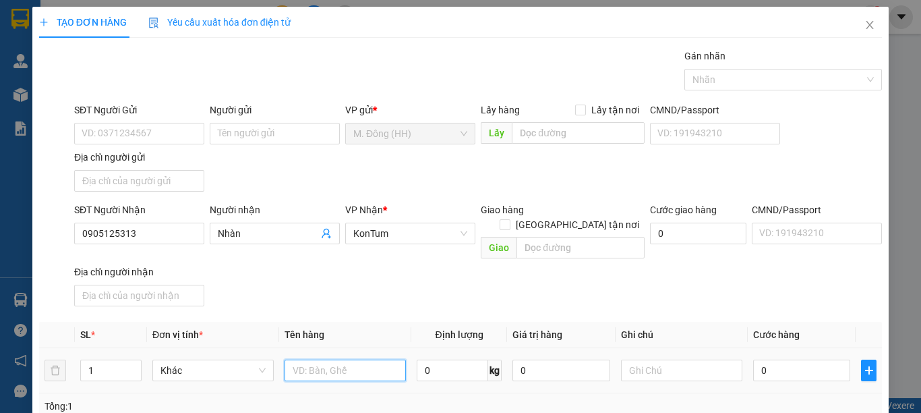
click at [318, 359] on input "text" at bounding box center [345, 370] width 121 height 22
type input "gói đen"
click at [796, 359] on input "0" at bounding box center [801, 370] width 97 height 22
type input "3"
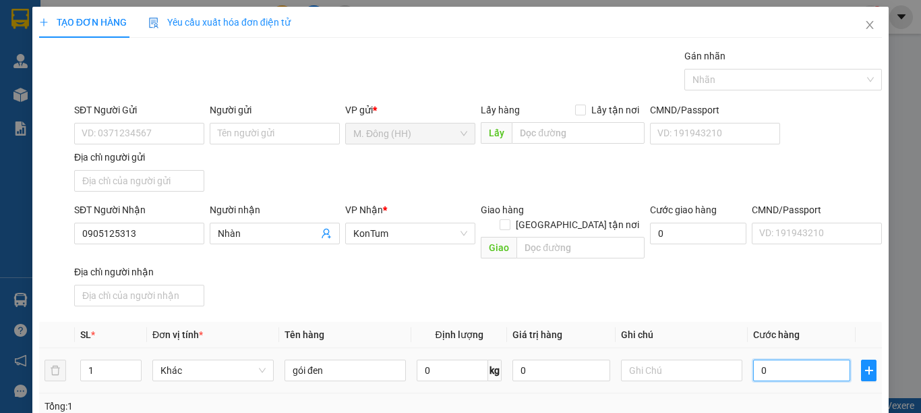
type input "3"
type input "30"
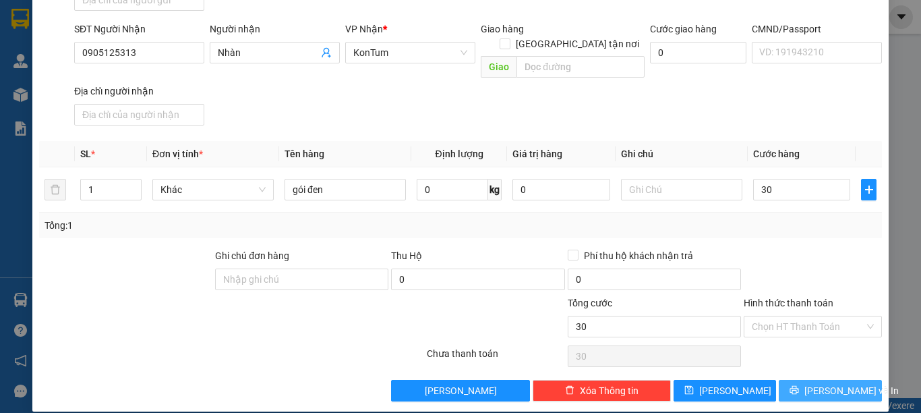
type input "30.000"
click at [834, 383] on button "[PERSON_NAME] và In" at bounding box center [830, 391] width 103 height 22
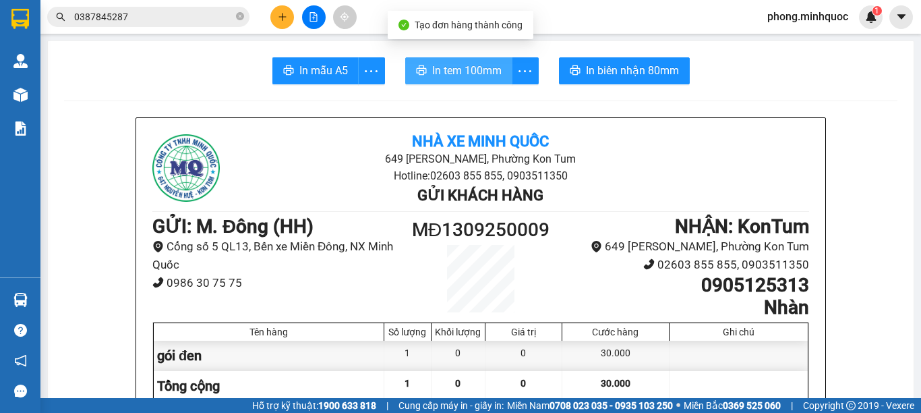
click at [418, 61] on button "In tem 100mm" at bounding box center [458, 70] width 107 height 27
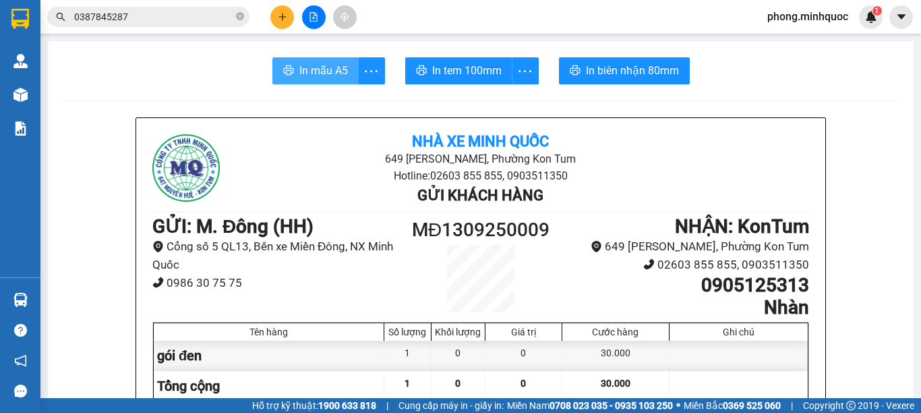
click at [330, 74] on span "In mẫu A5" at bounding box center [323, 70] width 49 height 17
click at [284, 11] on button at bounding box center [282, 17] width 24 height 24
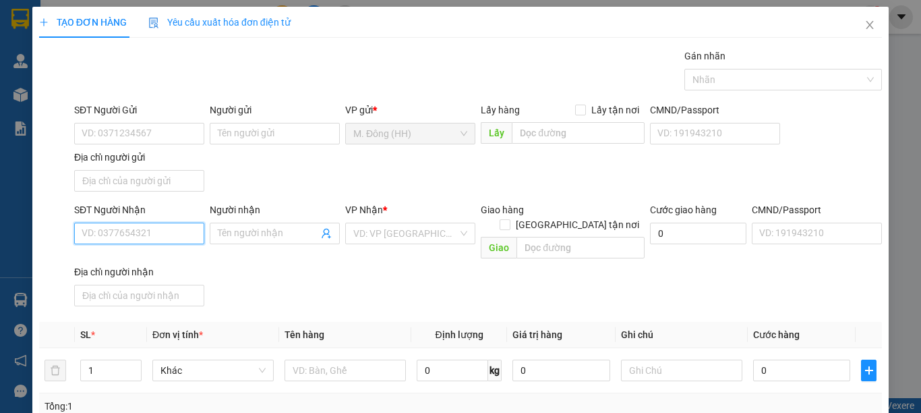
click at [84, 229] on input "SĐT Người Nhận" at bounding box center [139, 234] width 130 height 22
type input "0938347136"
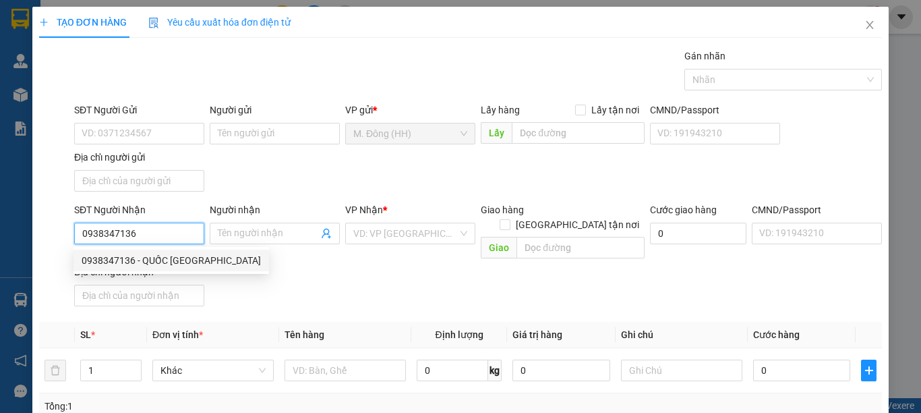
click at [124, 260] on div "0938347136 - QUỐC ANH" at bounding box center [171, 260] width 179 height 15
type input "QUỐC ANH"
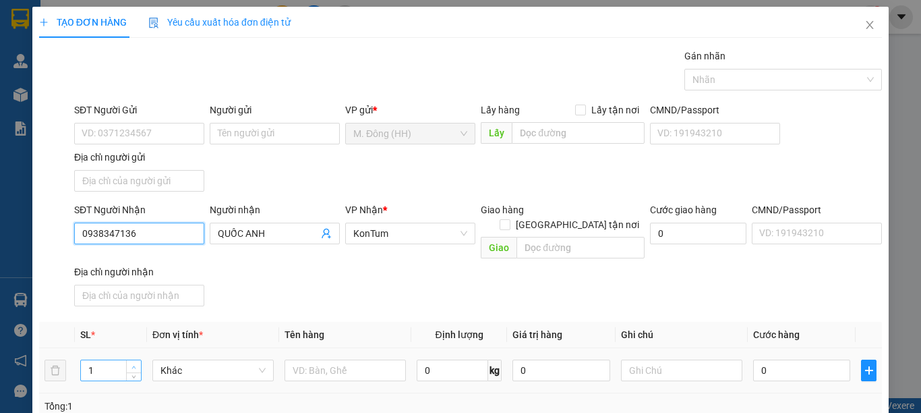
type input "0938347136"
click at [135, 365] on icon "up" at bounding box center [134, 367] width 5 height 5
type input "2"
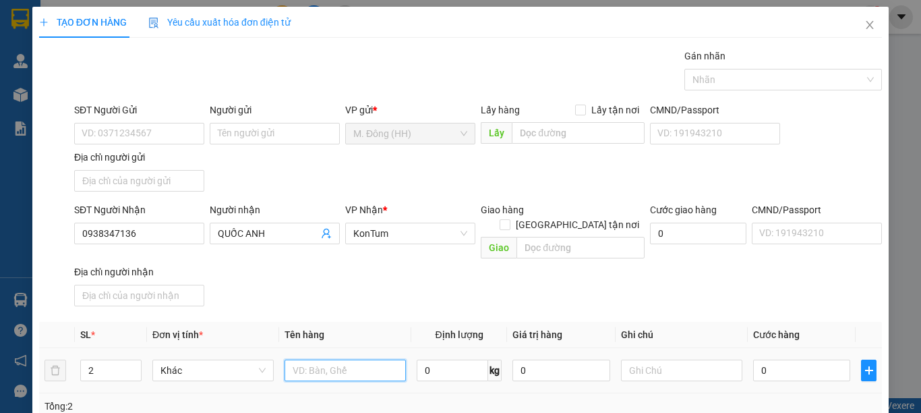
click at [347, 359] on input "text" at bounding box center [345, 370] width 121 height 22
type input "tg"
click at [796, 359] on input "0" at bounding box center [801, 370] width 97 height 22
type input "8"
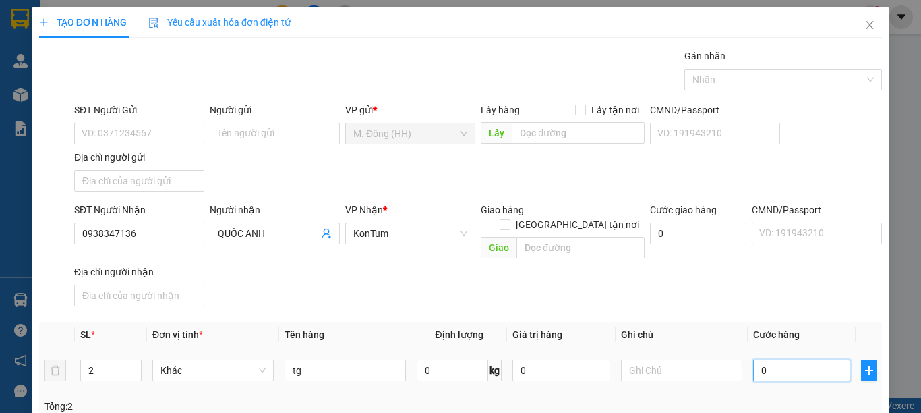
type input "8"
type input "80"
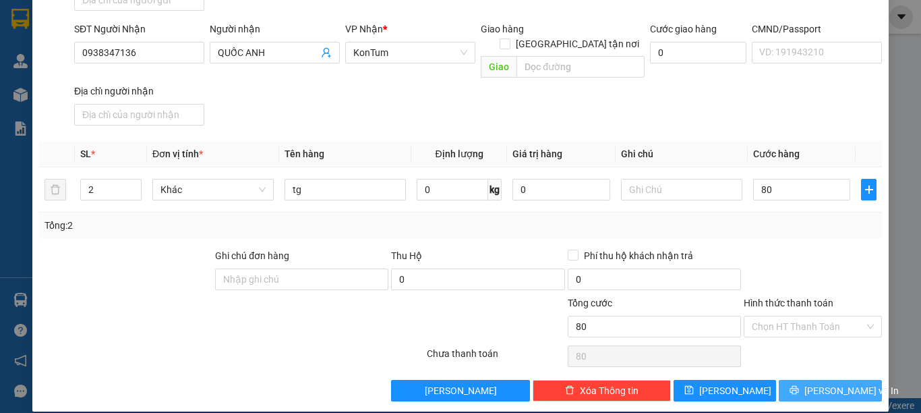
type input "80.000"
click at [816, 383] on span "[PERSON_NAME] và In" at bounding box center [852, 390] width 94 height 15
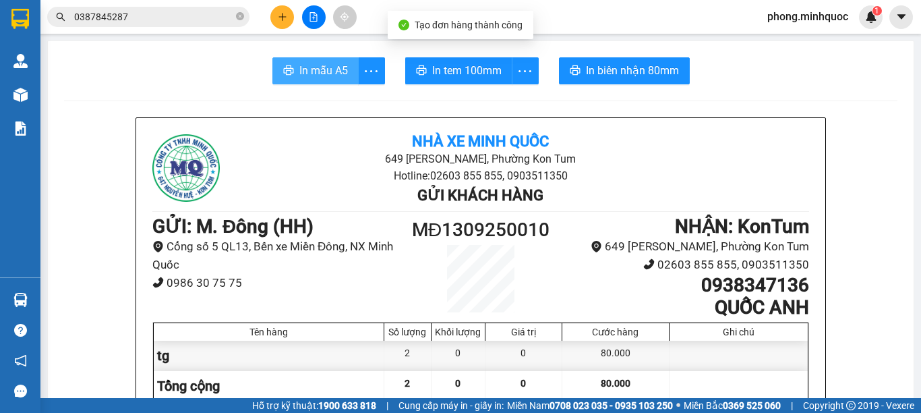
click at [328, 74] on span "In mẫu A5" at bounding box center [323, 70] width 49 height 17
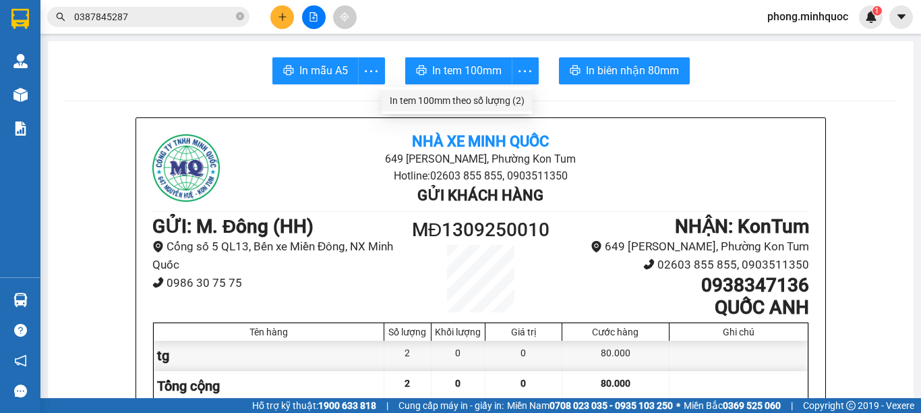
click at [501, 96] on div "In tem 100mm theo số lượng (2)" at bounding box center [457, 100] width 135 height 15
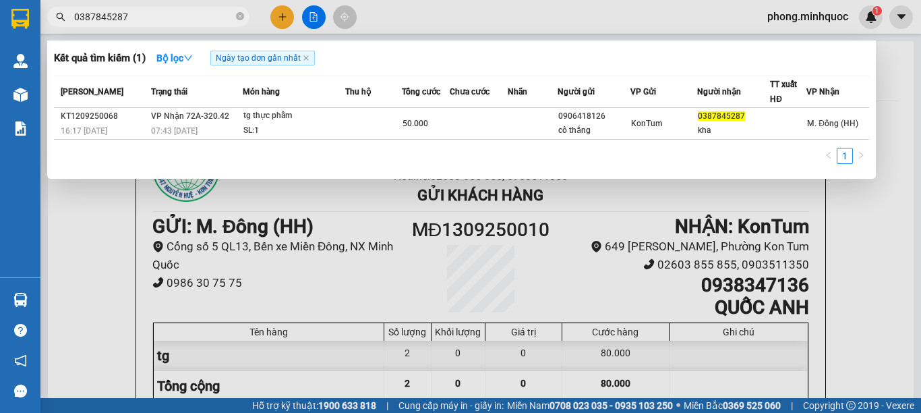
click at [188, 21] on input "0387845287" at bounding box center [153, 16] width 159 height 15
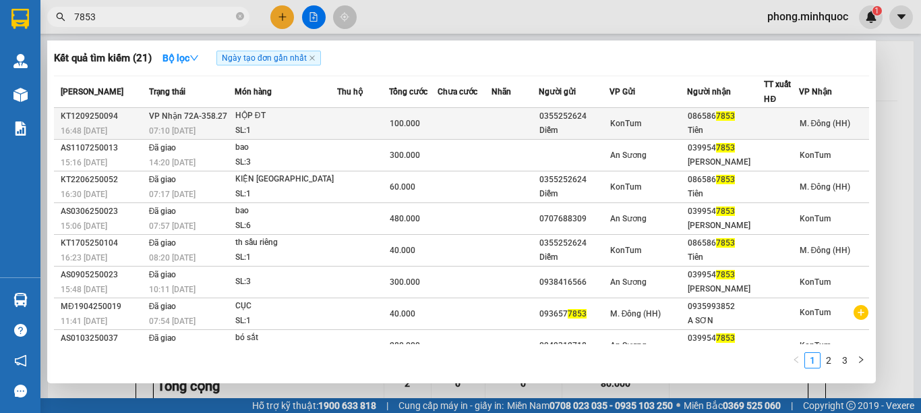
type input "7853"
click at [301, 121] on div "HỘP ĐT" at bounding box center [285, 116] width 101 height 15
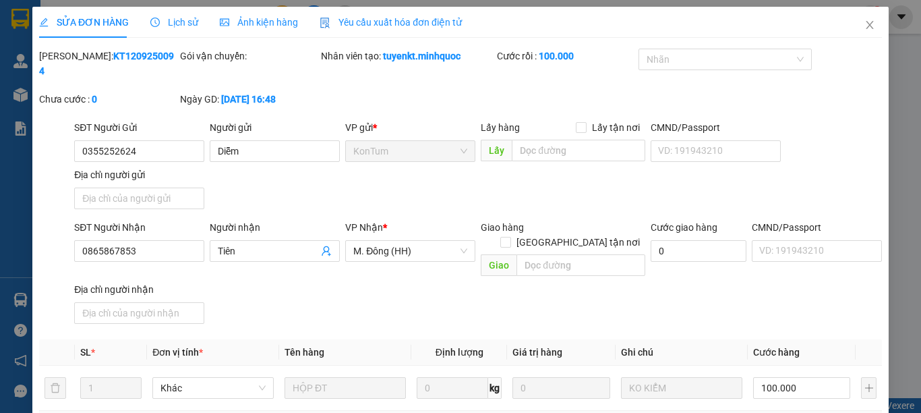
type input "0355252624"
type input "Diễm"
type input "0865867853"
type input "Tiên"
type input "100.000"
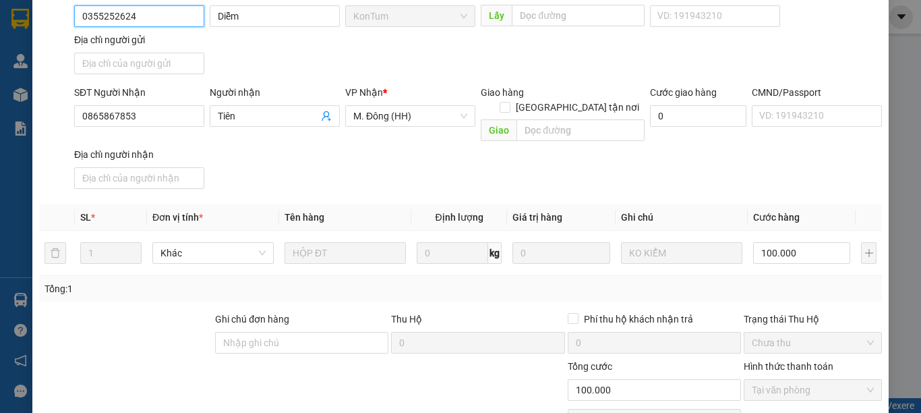
scroll to position [183, 0]
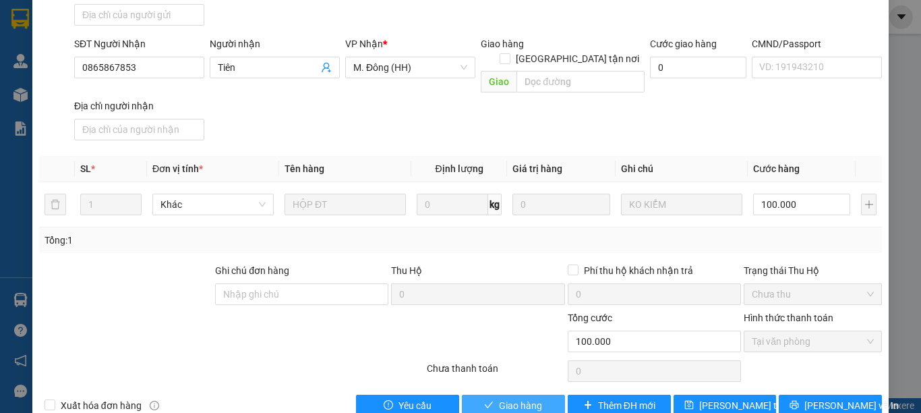
click at [517, 398] on span "Giao hàng" at bounding box center [520, 405] width 43 height 15
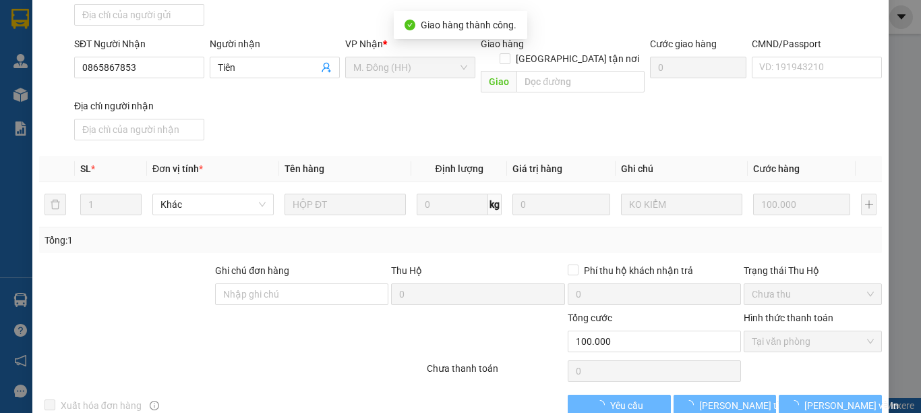
scroll to position [0, 0]
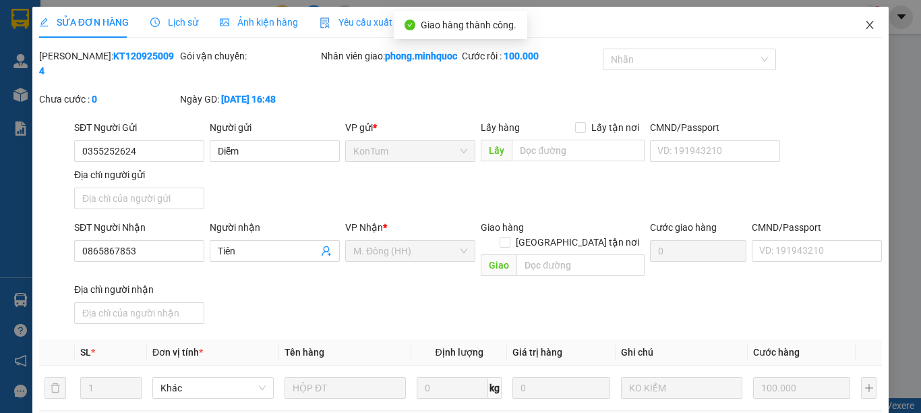
click at [865, 24] on icon "close" at bounding box center [870, 25] width 11 height 11
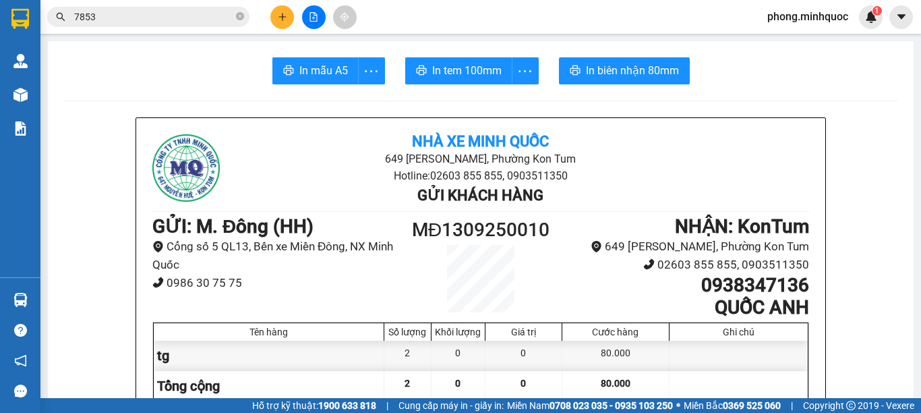
click at [141, 12] on input "7853" at bounding box center [153, 16] width 159 height 15
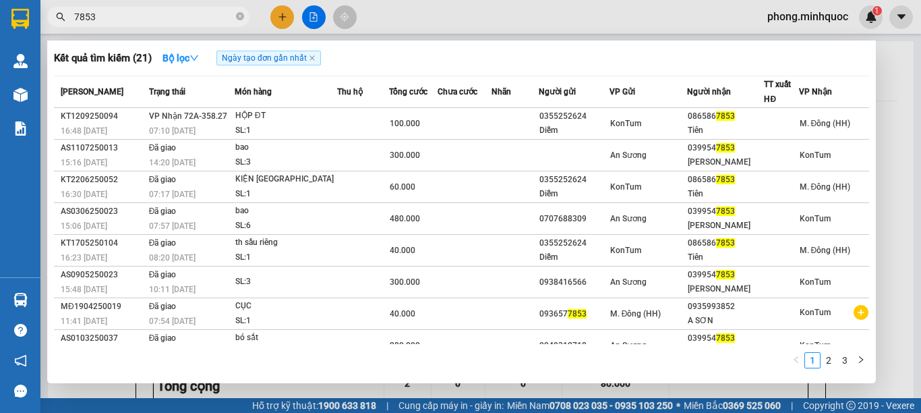
click at [141, 12] on input "7853" at bounding box center [153, 16] width 159 height 15
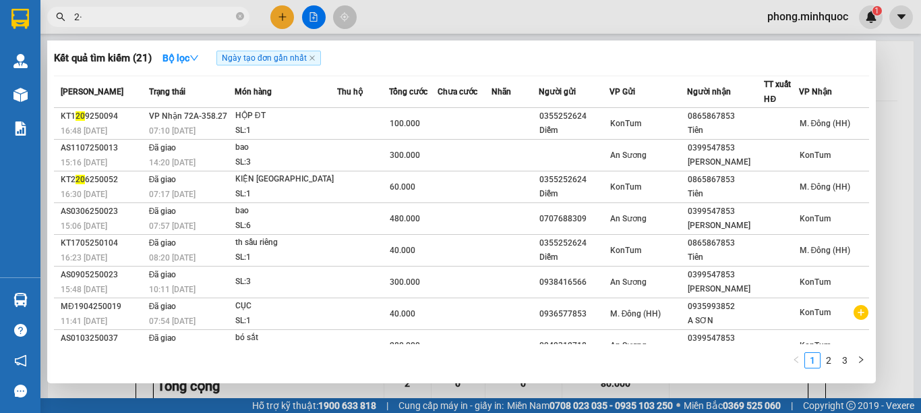
type input "2"
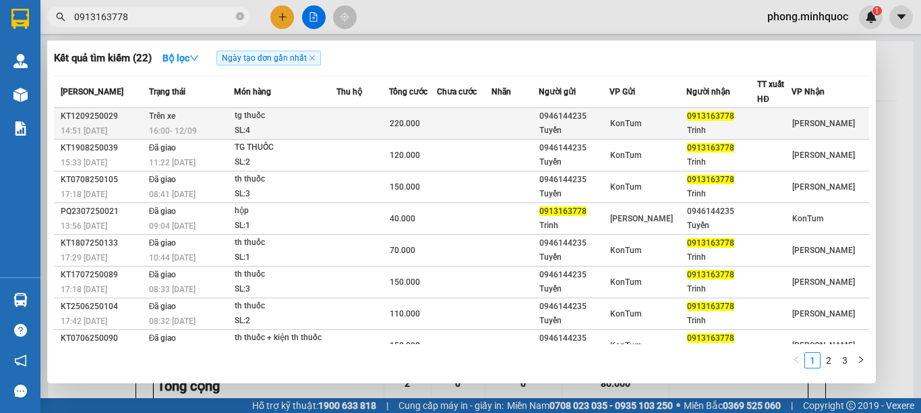
type input "0913163778"
click at [314, 119] on div "tg thuốc" at bounding box center [285, 116] width 101 height 15
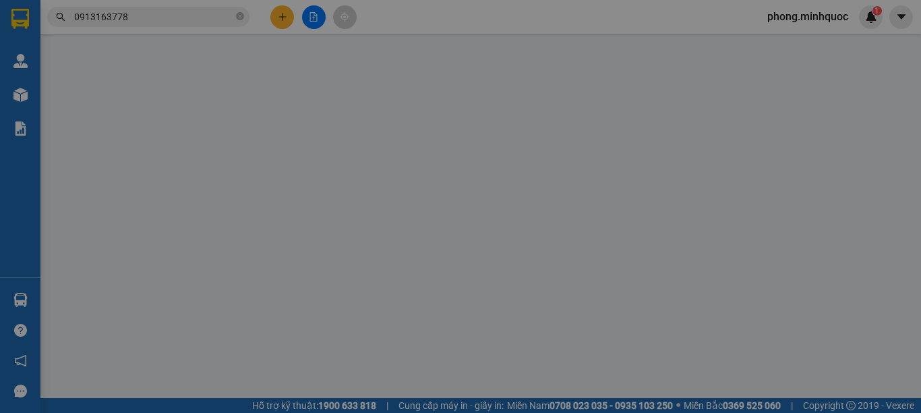
type input "0946144235"
type input "Tuyến"
type input "0913163778"
type input "Trinh"
type input "220.000"
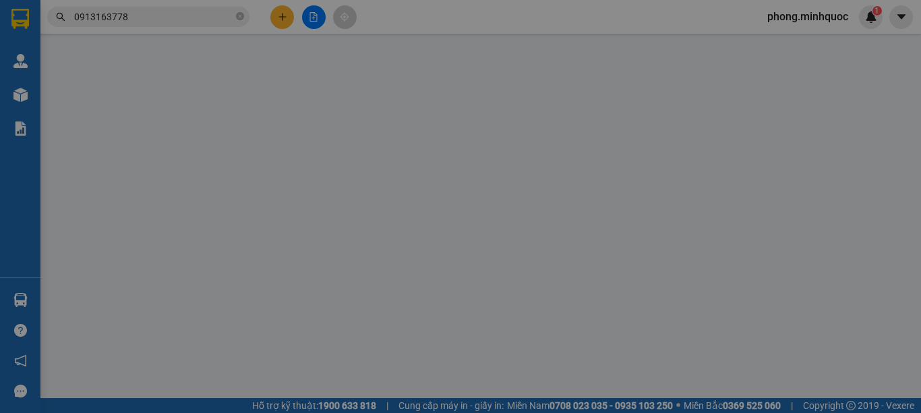
type input "0"
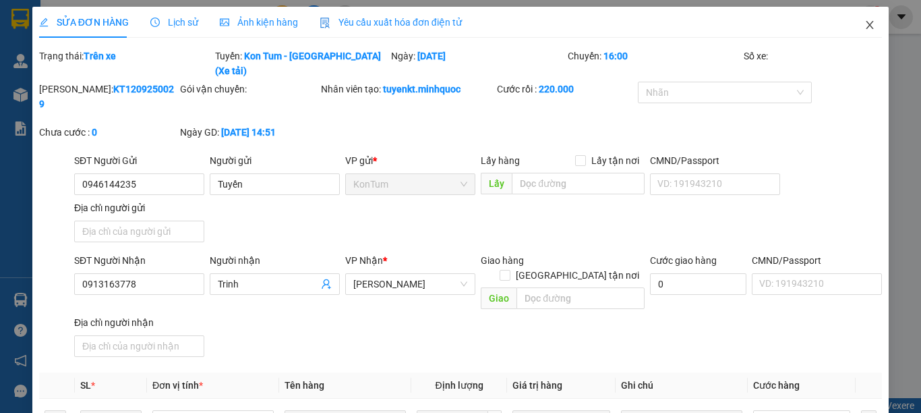
click at [865, 26] on icon "close" at bounding box center [870, 25] width 11 height 11
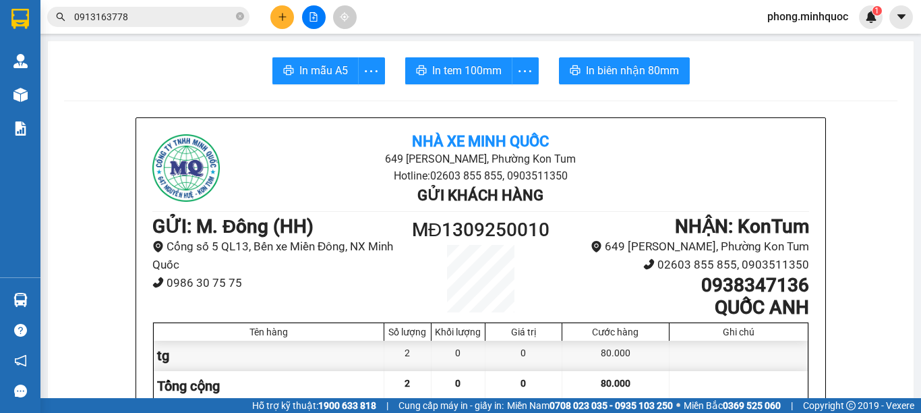
click at [173, 9] on input "0913163778" at bounding box center [153, 16] width 159 height 15
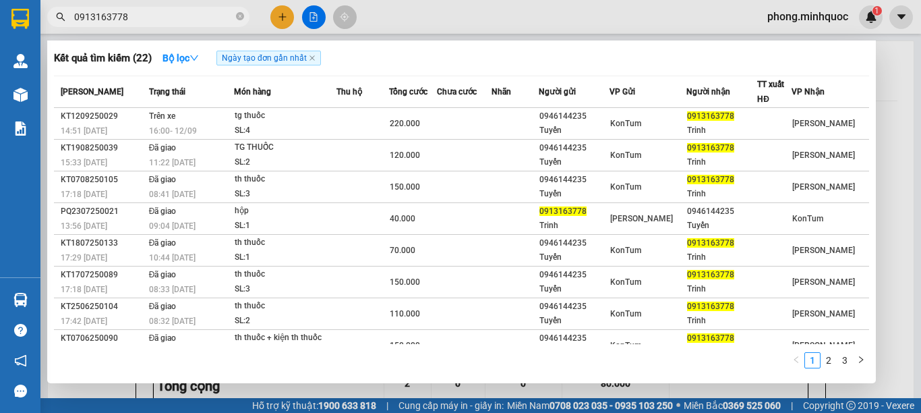
click at [173, 9] on input "0913163778" at bounding box center [153, 16] width 159 height 15
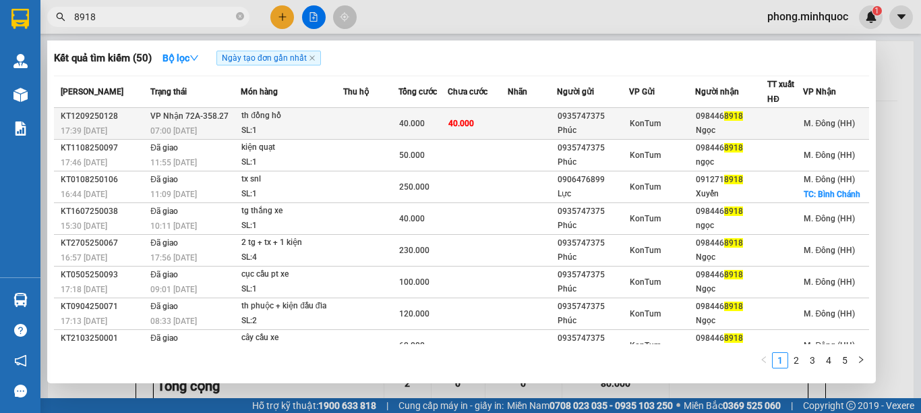
type input "8918"
click at [472, 123] on td "40.000" at bounding box center [478, 124] width 60 height 32
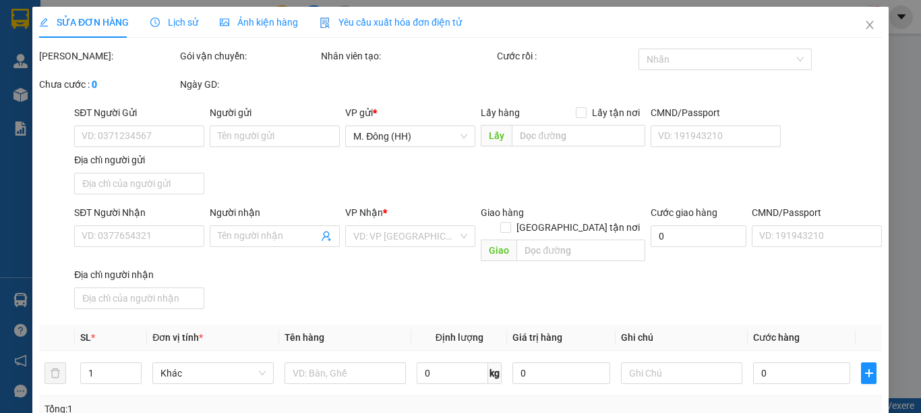
type input "0935747375"
type input "Phúc"
type input "0984468918"
type input "Ngọc"
type input "40.000"
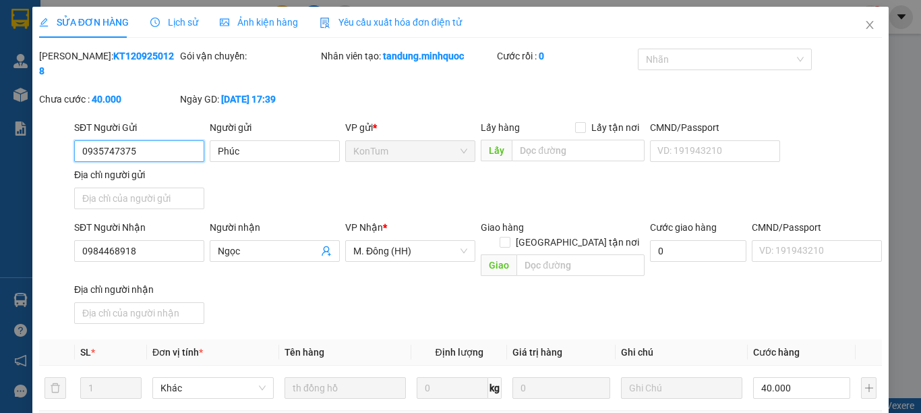
scroll to position [183, 0]
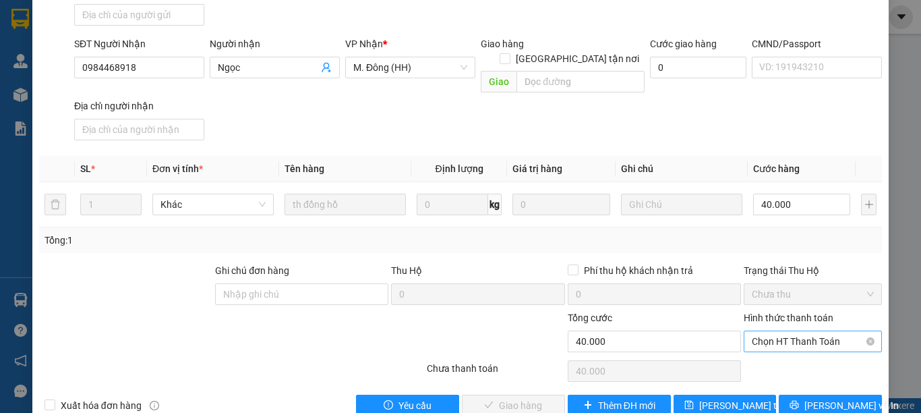
click at [770, 331] on span "Chọn HT Thanh Toán" at bounding box center [813, 341] width 122 height 20
click at [777, 341] on div "Tại văn phòng" at bounding box center [803, 338] width 120 height 15
type input "0"
click at [532, 395] on button "[PERSON_NAME] và Giao hàng" at bounding box center [513, 406] width 103 height 22
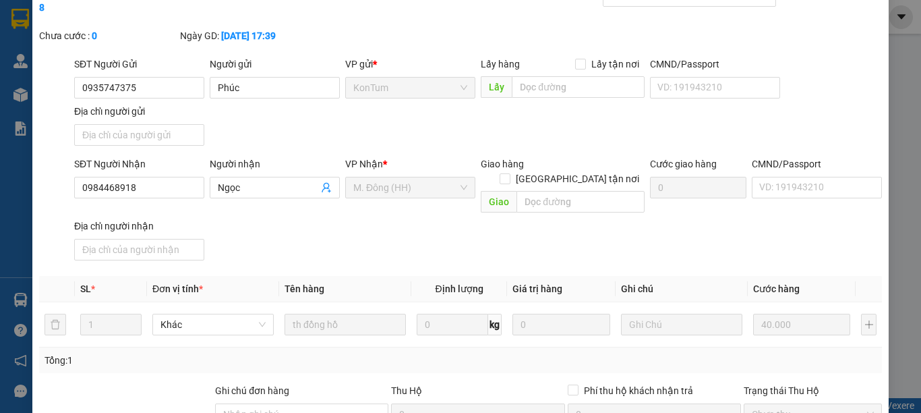
scroll to position [0, 0]
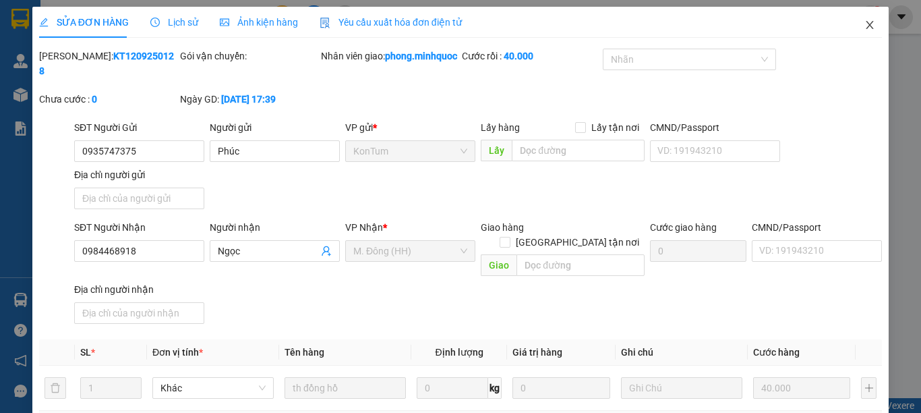
click at [874, 18] on span "Close" at bounding box center [870, 26] width 38 height 38
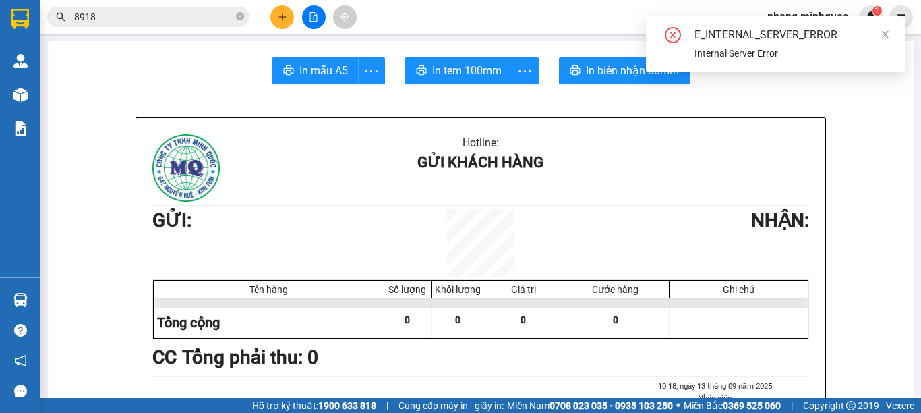
click at [885, 30] on icon "close" at bounding box center [885, 34] width 9 height 9
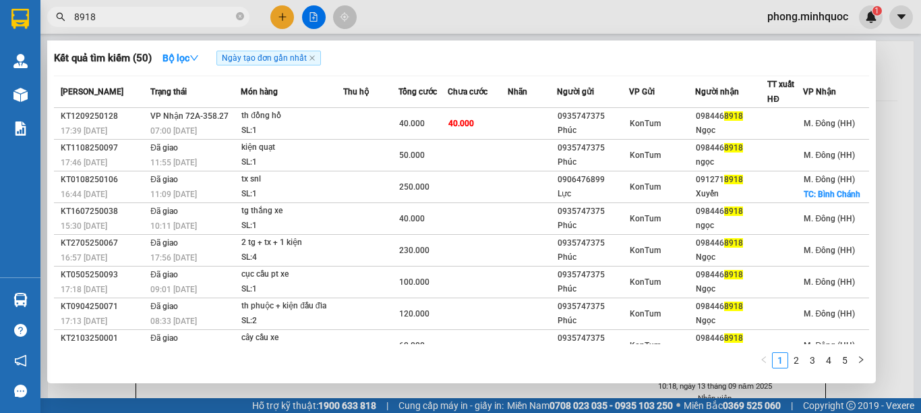
click at [180, 18] on input "8918" at bounding box center [153, 16] width 159 height 15
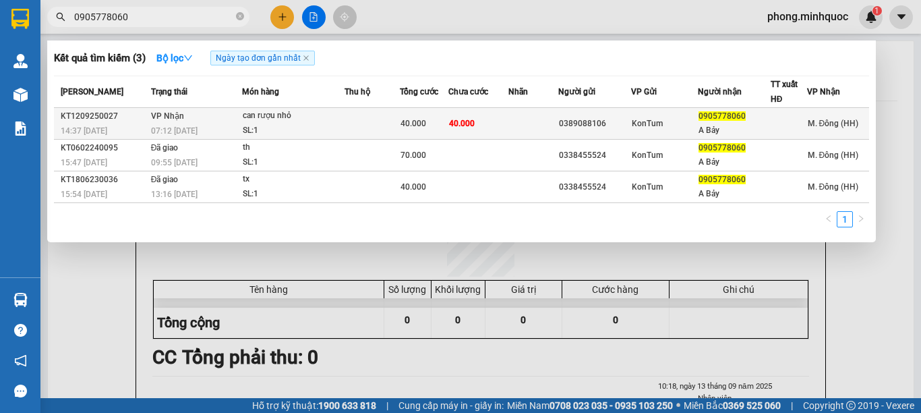
type input "0905778060"
click at [515, 127] on td at bounding box center [532, 124] width 49 height 32
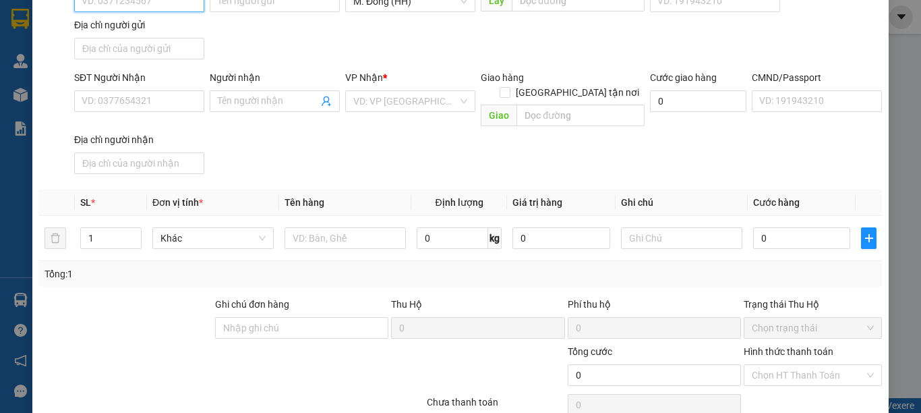
scroll to position [183, 0]
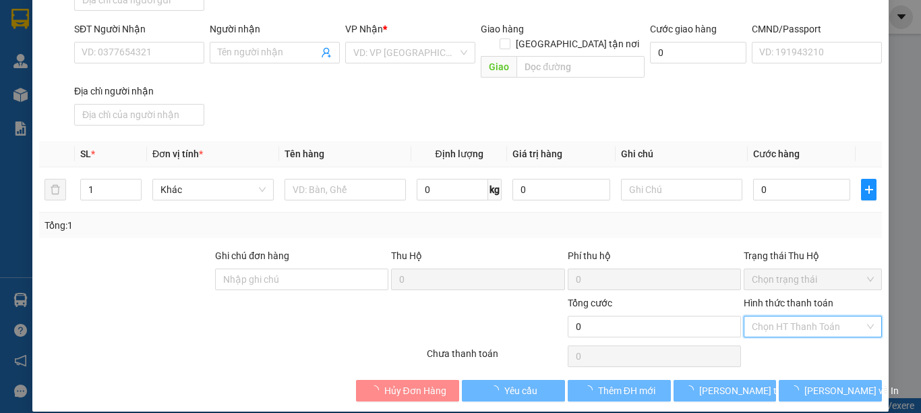
click at [796, 316] on input "Hình thức thanh toán" at bounding box center [808, 326] width 113 height 20
click at [798, 340] on div "Tại văn phòng" at bounding box center [803, 338] width 120 height 15
type input "0"
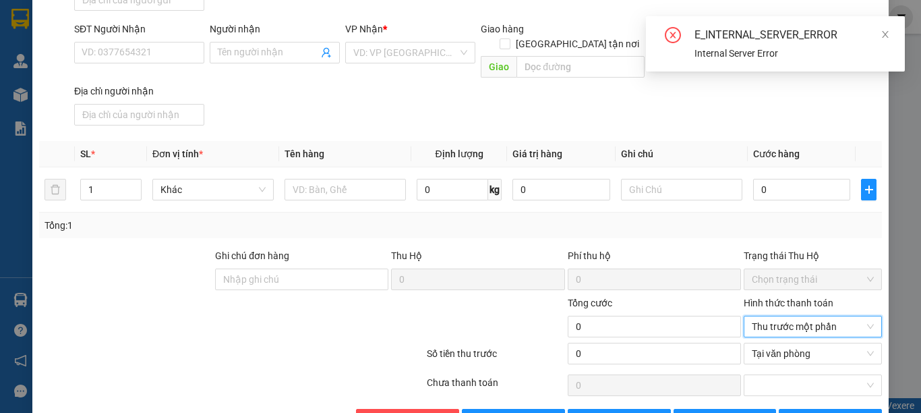
scroll to position [0, 0]
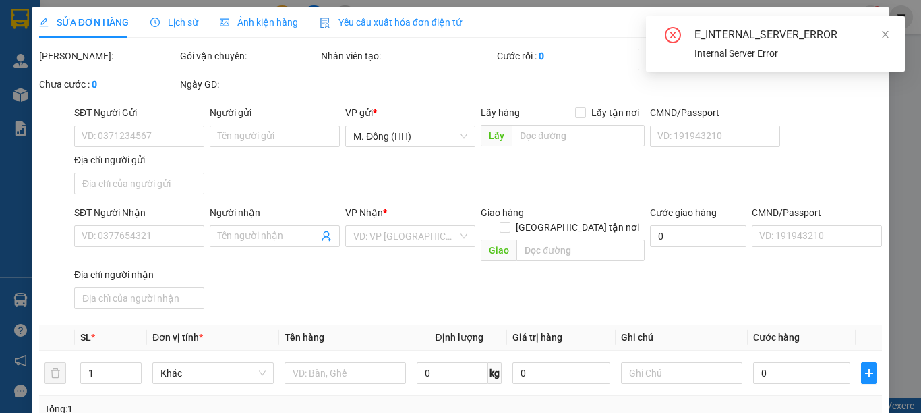
click at [892, 36] on div "E_INTERNAL_SERVER_ERROR Internal Server Error" at bounding box center [775, 43] width 259 height 55
click at [887, 35] on icon "close" at bounding box center [885, 34] width 9 height 9
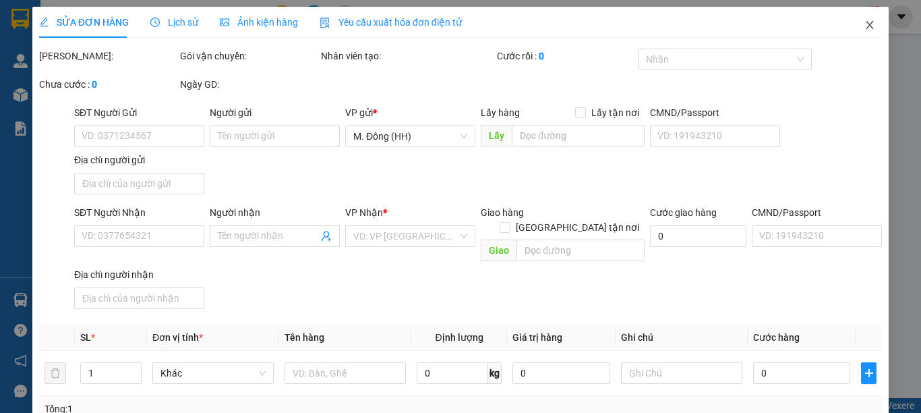
click at [866, 30] on span "Close" at bounding box center [870, 26] width 38 height 38
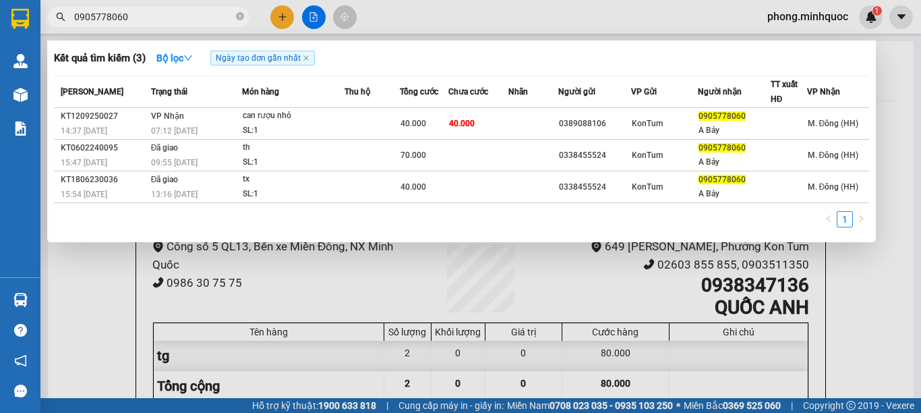
click at [194, 9] on input "0905778060" at bounding box center [153, 16] width 159 height 15
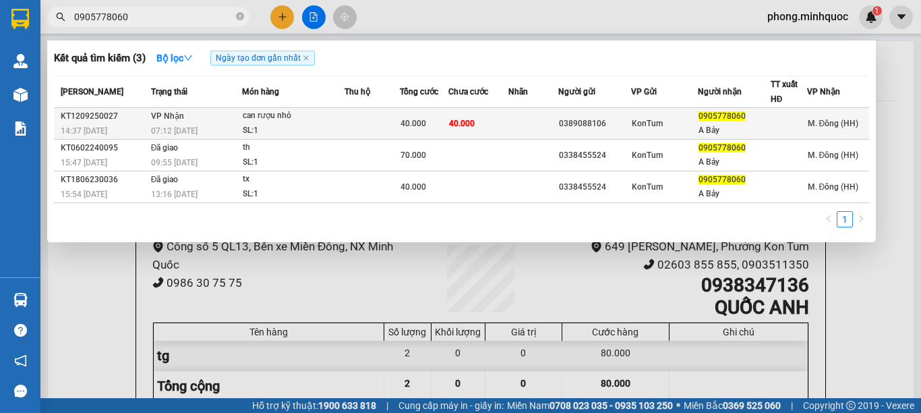
click at [223, 117] on td "VP Nhận 07:12 - 13/09" at bounding box center [195, 124] width 94 height 32
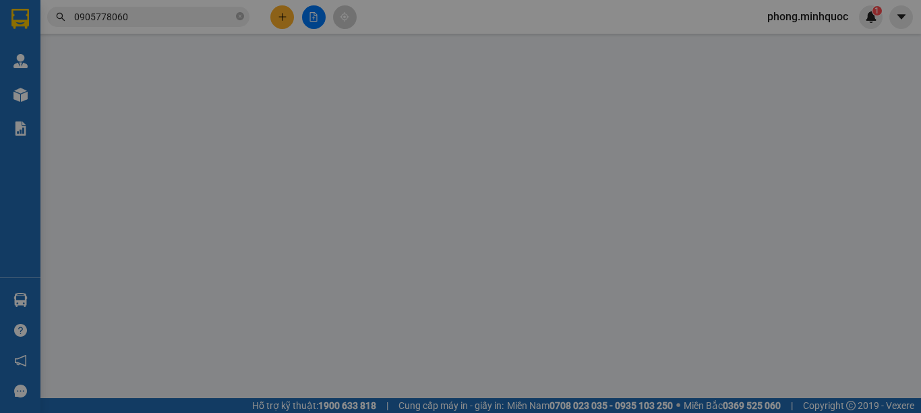
type input "0389088106"
type input "0905778060"
type input "A Bảy"
type input "40.000"
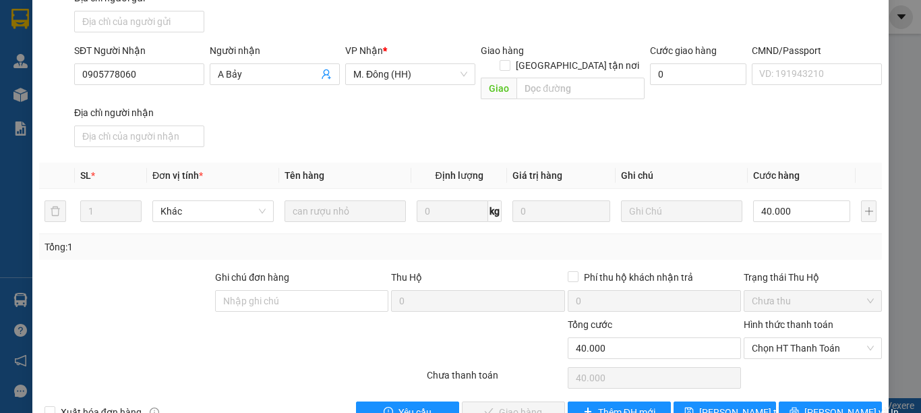
scroll to position [183, 0]
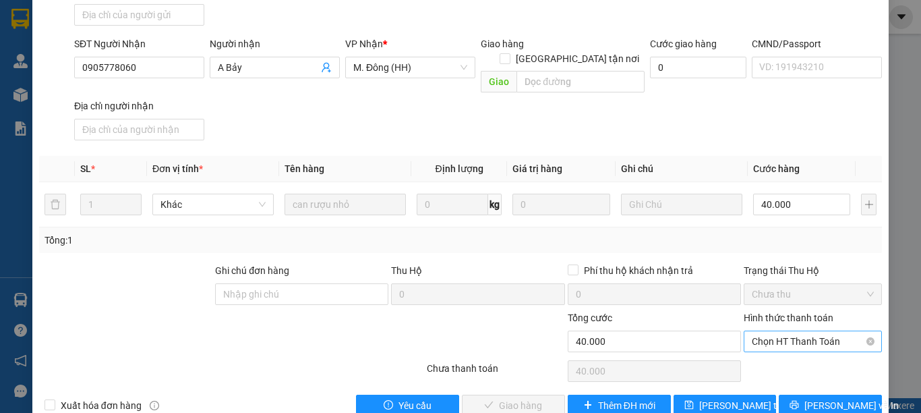
click at [805, 331] on span "Chọn HT Thanh Toán" at bounding box center [813, 341] width 122 height 20
click at [803, 339] on div "Tại văn phòng" at bounding box center [803, 338] width 120 height 15
type input "0"
click at [524, 398] on span "[PERSON_NAME] và Giao hàng" at bounding box center [552, 405] width 129 height 15
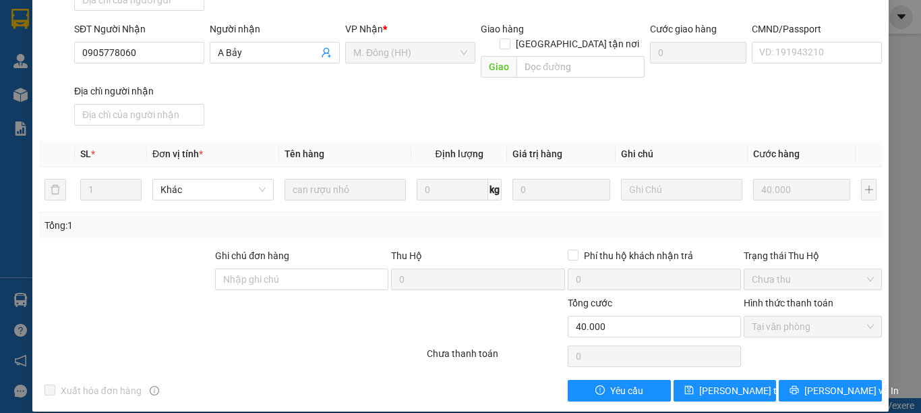
scroll to position [0, 0]
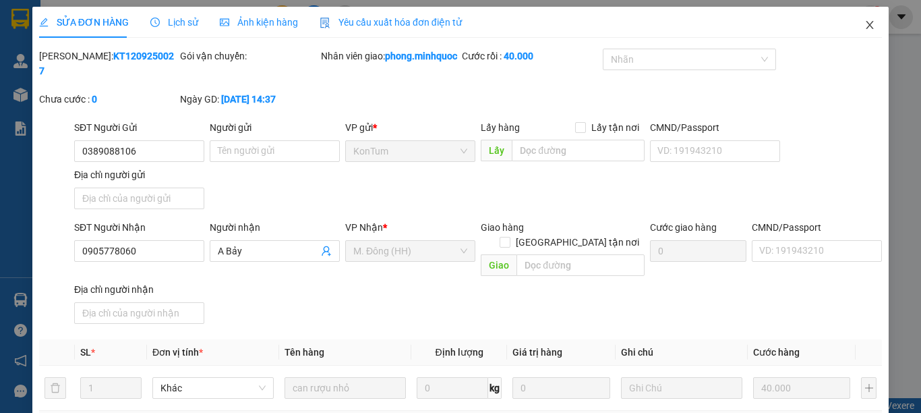
click at [857, 37] on span "Close" at bounding box center [870, 26] width 38 height 38
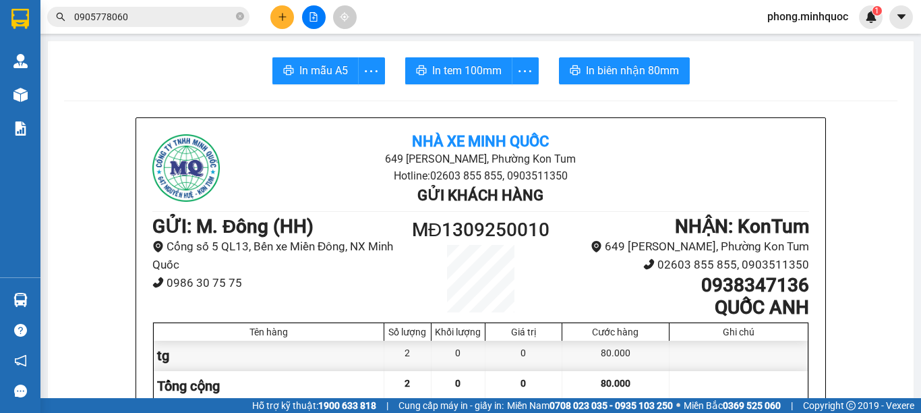
click at [270, 16] on button at bounding box center [282, 17] width 24 height 24
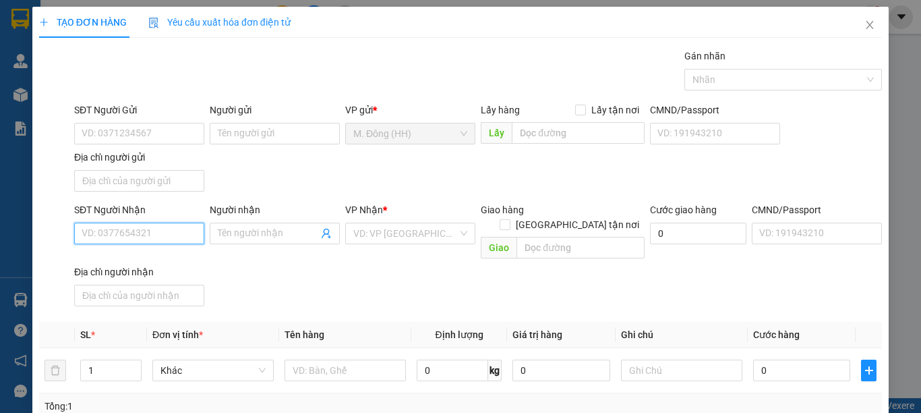
click at [165, 231] on input "SĐT Người Nhận" at bounding box center [139, 234] width 130 height 22
type input "0978100327"
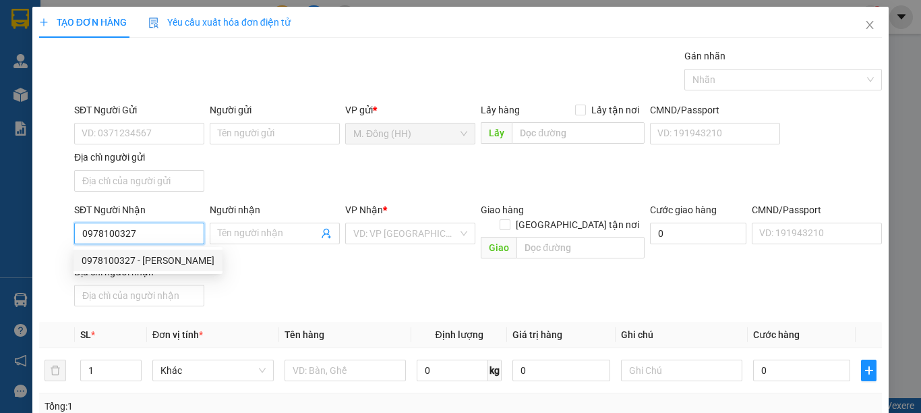
click at [171, 253] on div "0978100327 - C Hà" at bounding box center [148, 260] width 133 height 15
type input "C Hà"
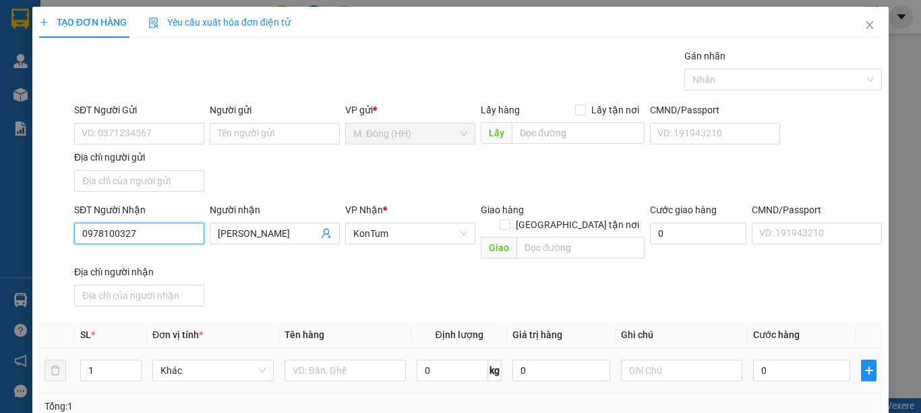
type input "0978100327"
click at [368, 348] on td at bounding box center [345, 370] width 132 height 45
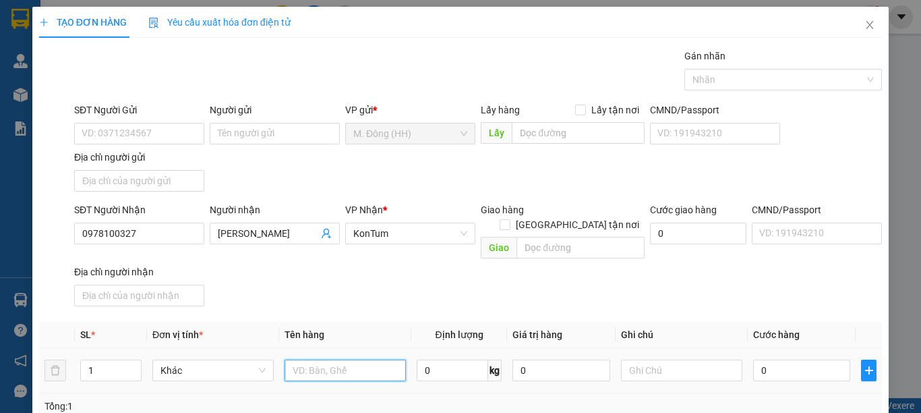
click at [366, 359] on input "text" at bounding box center [345, 370] width 121 height 22
type input "tx"
click at [781, 359] on input "0" at bounding box center [801, 370] width 97 height 22
type input "5"
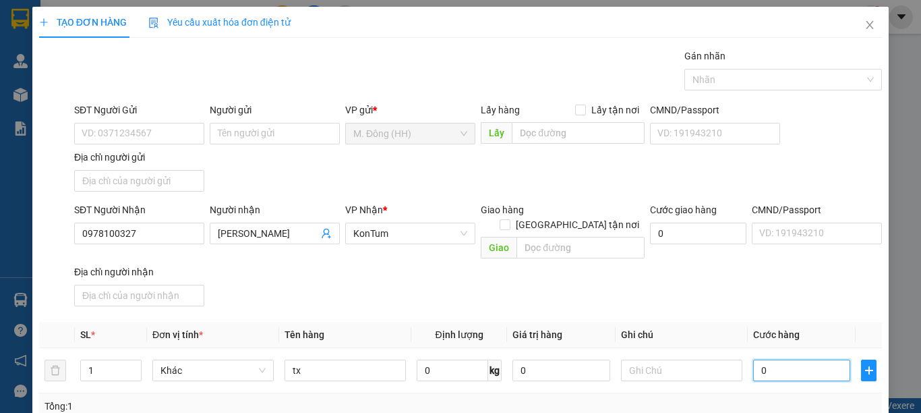
type input "5"
type input "50"
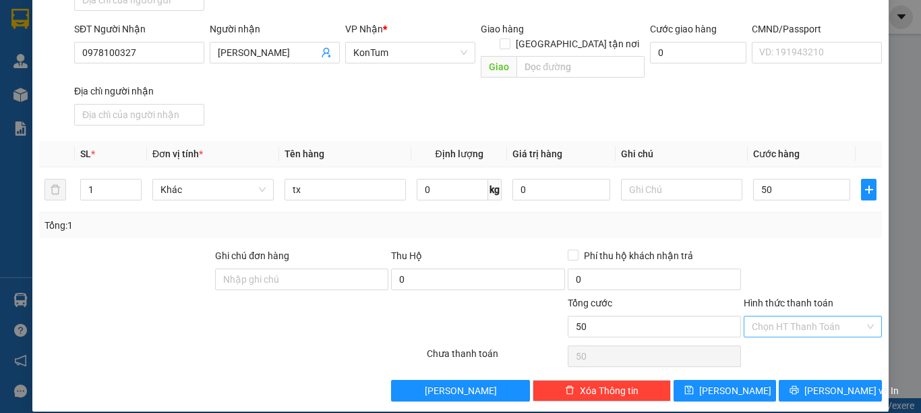
type input "50.000"
click at [829, 318] on input "Hình thức thanh toán" at bounding box center [808, 326] width 113 height 20
click at [819, 332] on div "Tại văn phòng" at bounding box center [803, 338] width 120 height 15
type input "0"
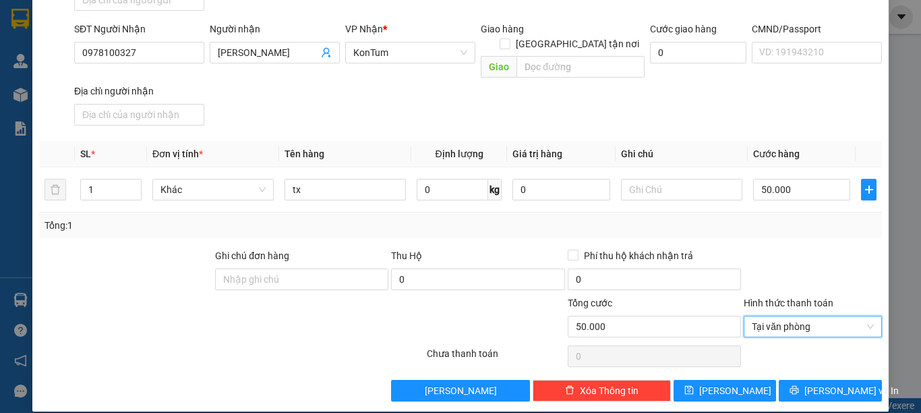
click at [829, 362] on div "Transit Pickup Surcharge Ids Transit Deliver Surcharge Ids Transit Deliver Surc…" at bounding box center [460, 134] width 843 height 533
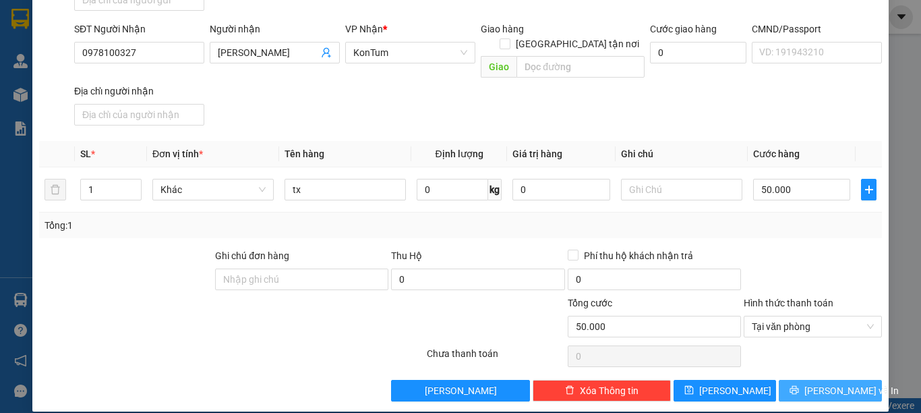
click at [829, 383] on span "[PERSON_NAME] và In" at bounding box center [852, 390] width 94 height 15
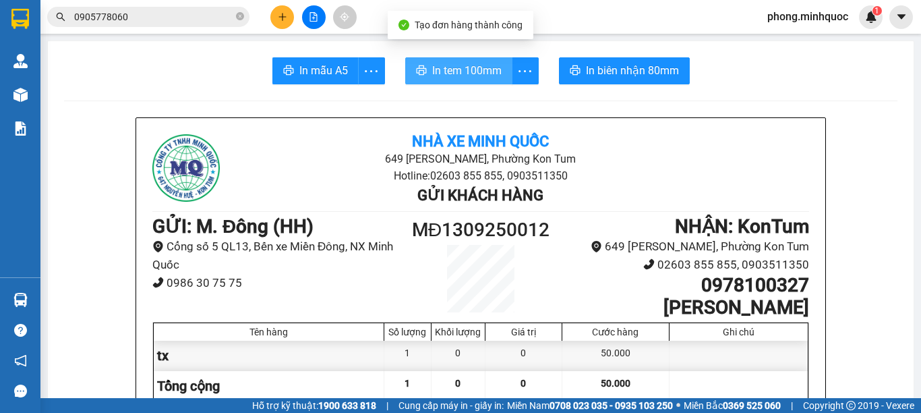
click at [425, 67] on button "In tem 100mm" at bounding box center [458, 70] width 107 height 27
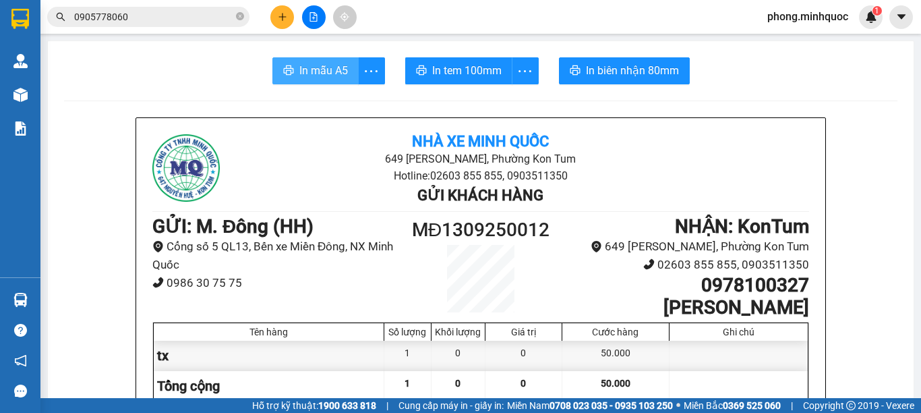
click at [310, 69] on span "In mẫu A5" at bounding box center [323, 70] width 49 height 17
click at [329, 76] on span "In mẫu A5" at bounding box center [323, 70] width 49 height 17
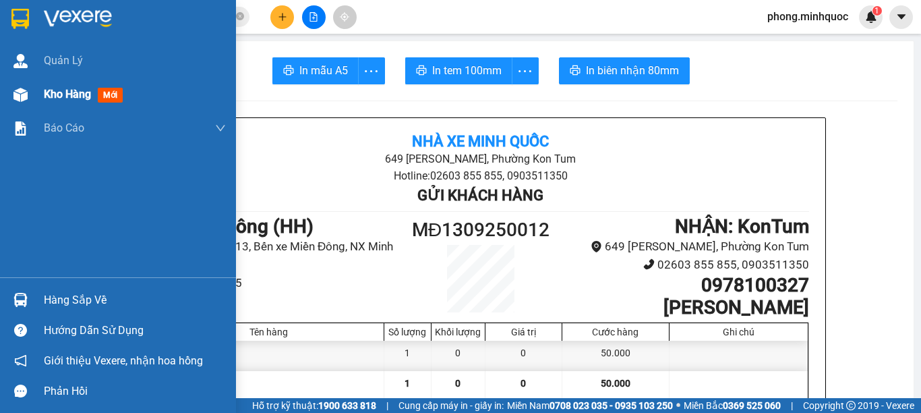
click at [47, 92] on span "Kho hàng" at bounding box center [67, 94] width 47 height 13
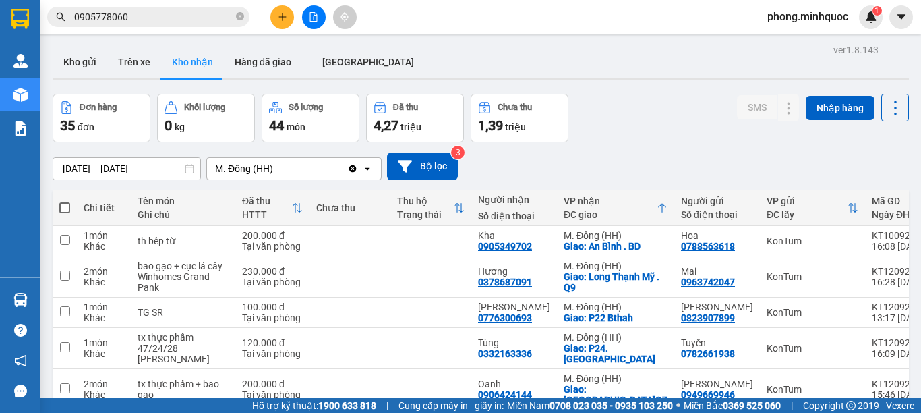
click at [221, 11] on input "0905778060" at bounding box center [153, 16] width 159 height 15
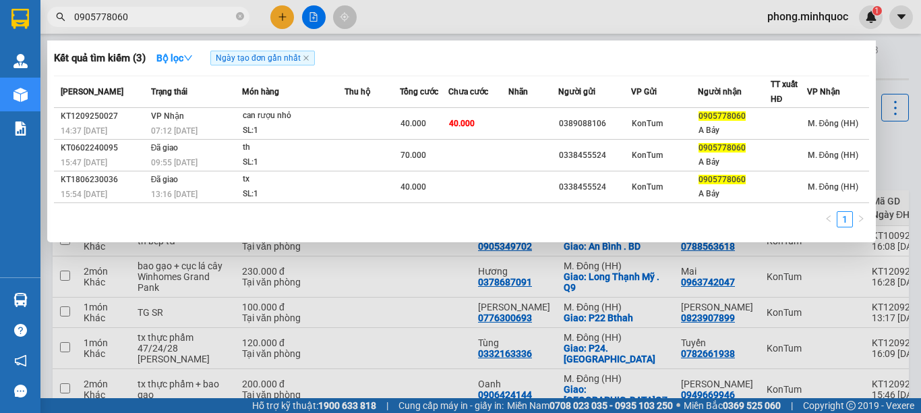
click at [221, 11] on input "0905778060" at bounding box center [153, 16] width 159 height 15
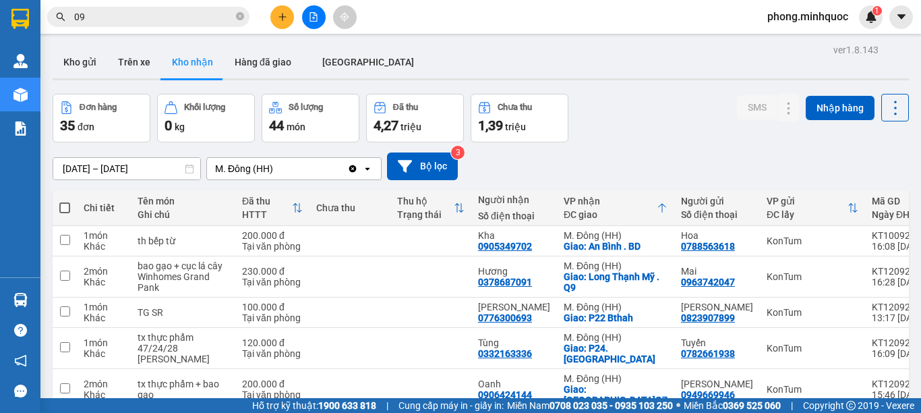
type input "0"
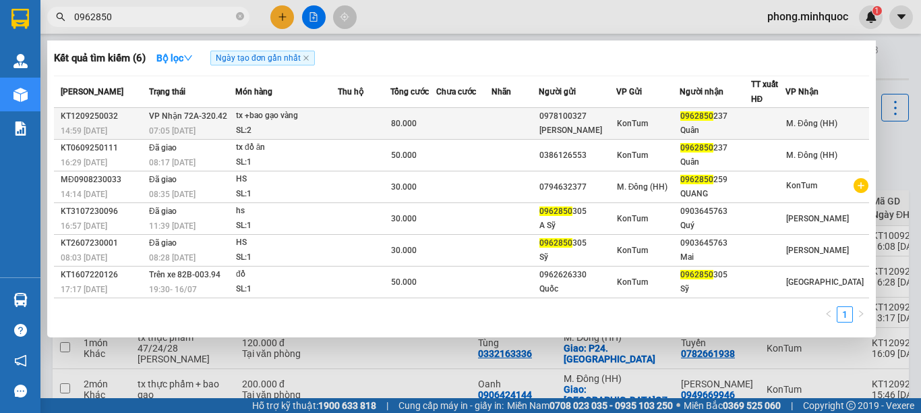
type input "0962850"
click at [336, 129] on div "SL: 2" at bounding box center [286, 130] width 101 height 15
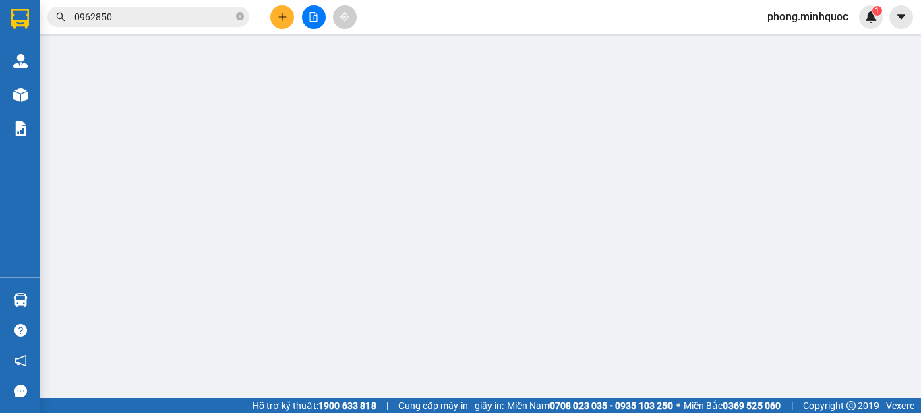
type input "0978100327"
type input "C Hà"
type input "0962850237"
type input "Quân"
type input "80.000"
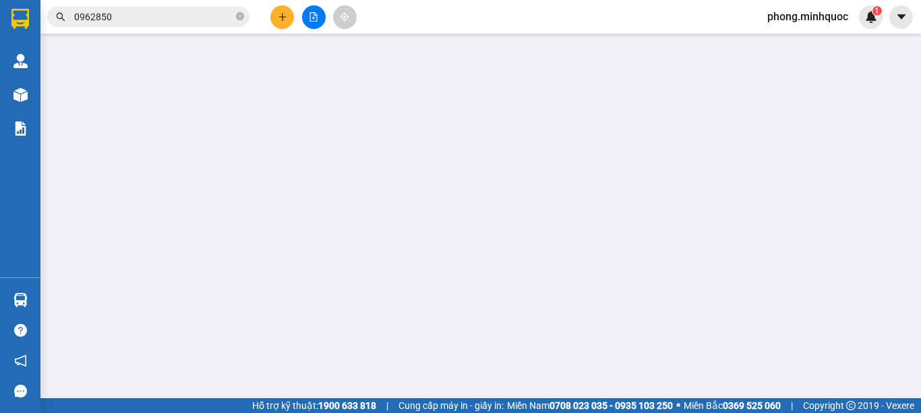
type input "0"
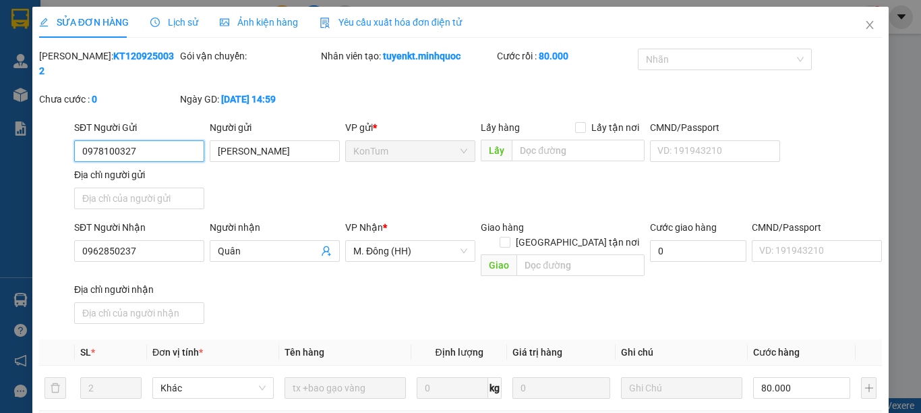
scroll to position [183, 0]
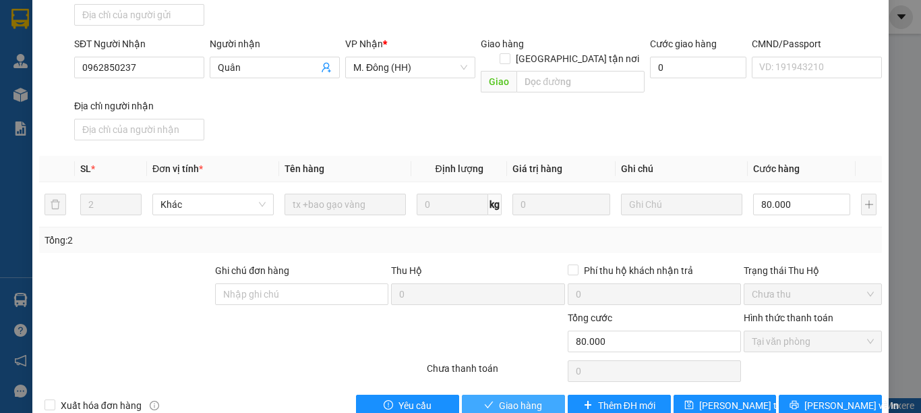
click at [519, 398] on span "Giao hàng" at bounding box center [520, 405] width 43 height 15
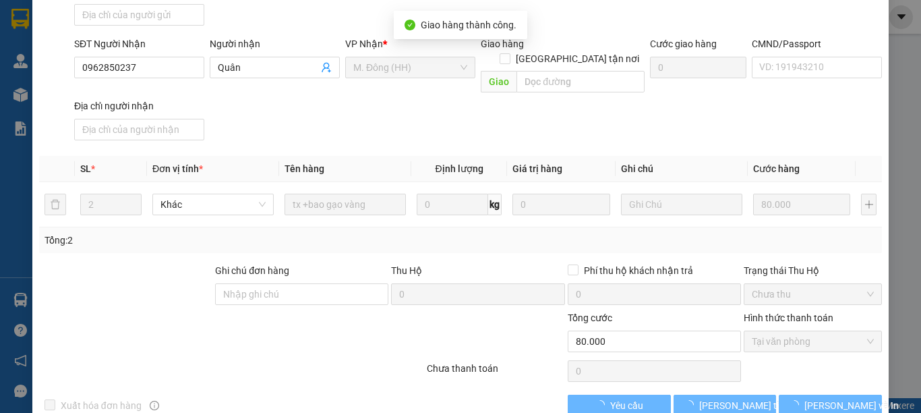
scroll to position [15, 0]
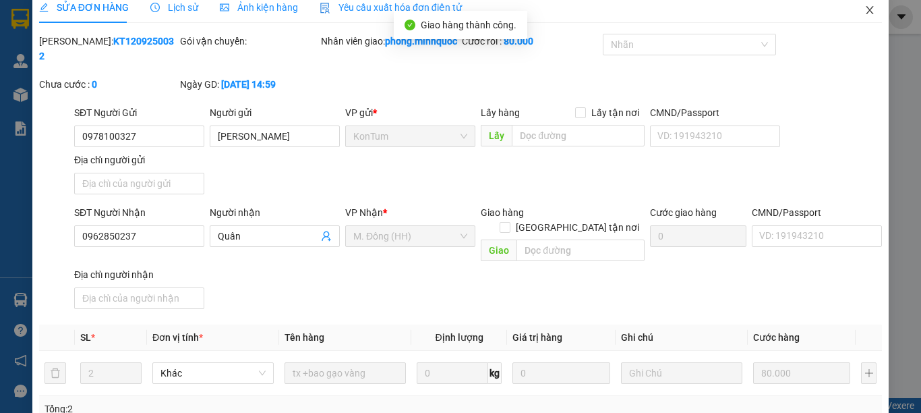
click at [865, 15] on icon "close" at bounding box center [870, 10] width 11 height 11
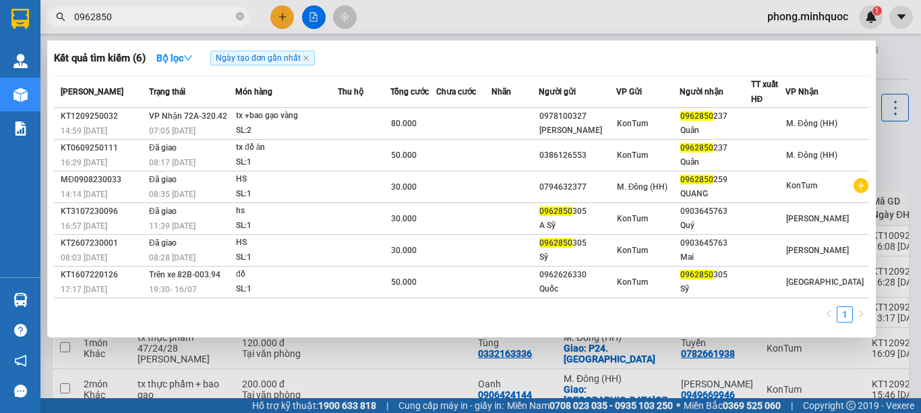
click at [157, 7] on span "0962850" at bounding box center [148, 17] width 202 height 20
click at [157, 13] on input "0962850" at bounding box center [153, 16] width 159 height 15
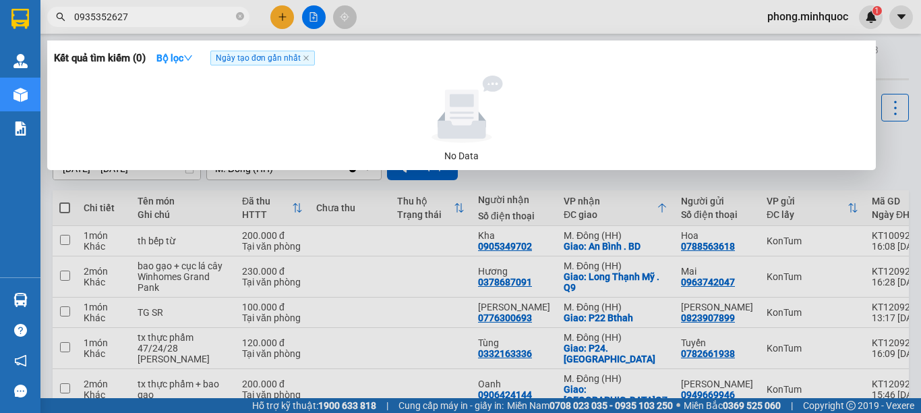
drag, startPoint x: 167, startPoint y: 17, endPoint x: 0, endPoint y: -32, distance: 173.5
click at [0, 0] on html "Kết quả tìm kiếm ( 0 ) Bộ lọc Ngày tạo đơn gần nhất No Data 0935352627 phong.mi…" at bounding box center [460, 206] width 921 height 413
type input "0935352627"
click at [292, 16] on div at bounding box center [460, 206] width 921 height 413
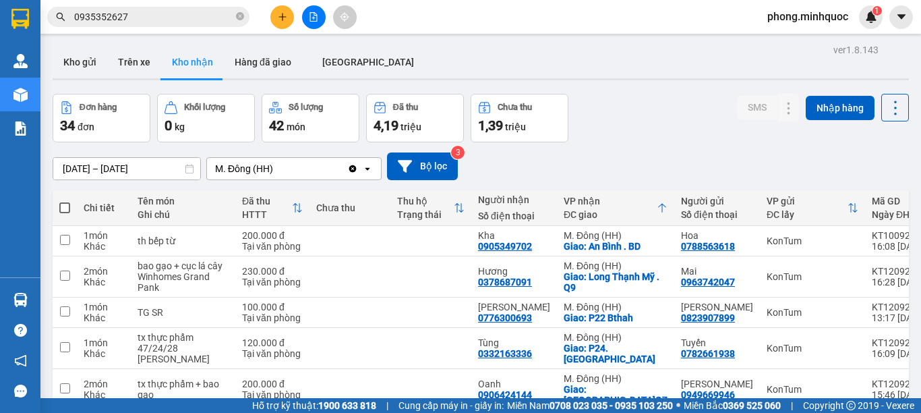
click at [289, 16] on button at bounding box center [282, 17] width 24 height 24
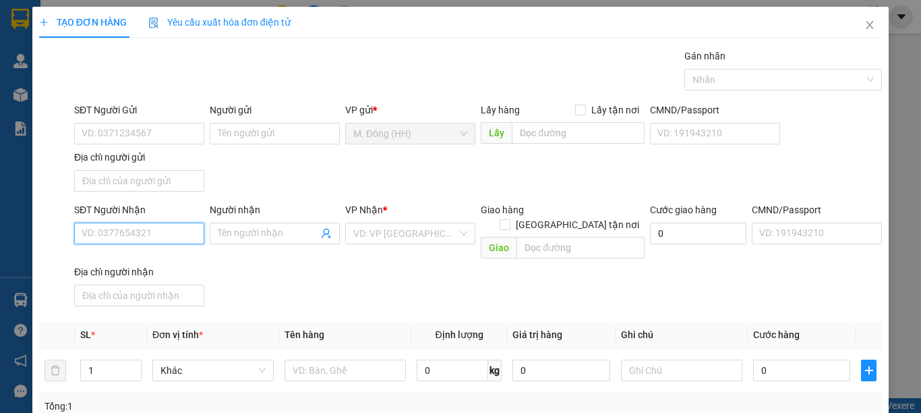
click at [172, 236] on input "SĐT Người Nhận" at bounding box center [139, 234] width 130 height 22
paste input "0935352627"
click at [172, 236] on input "0935352627" at bounding box center [139, 234] width 130 height 22
click at [116, 235] on input "0935352627" at bounding box center [139, 234] width 130 height 22
click at [104, 235] on input "0935352627" at bounding box center [139, 234] width 130 height 22
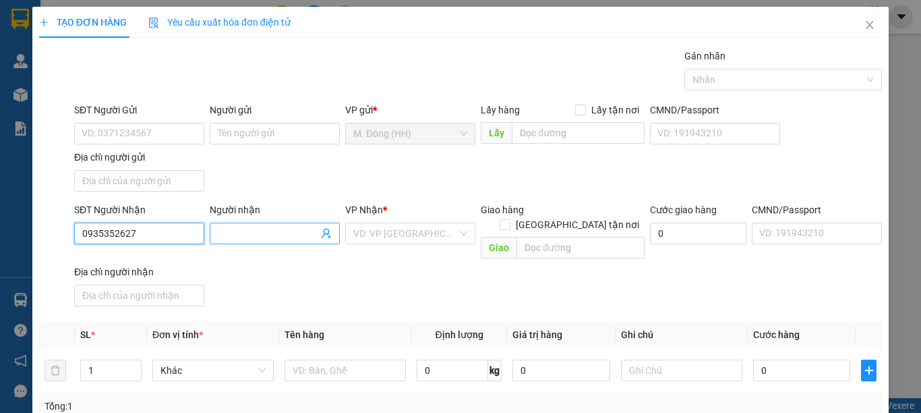
type input "0935352627"
click at [282, 232] on input "Người nhận" at bounding box center [268, 233] width 100 height 15
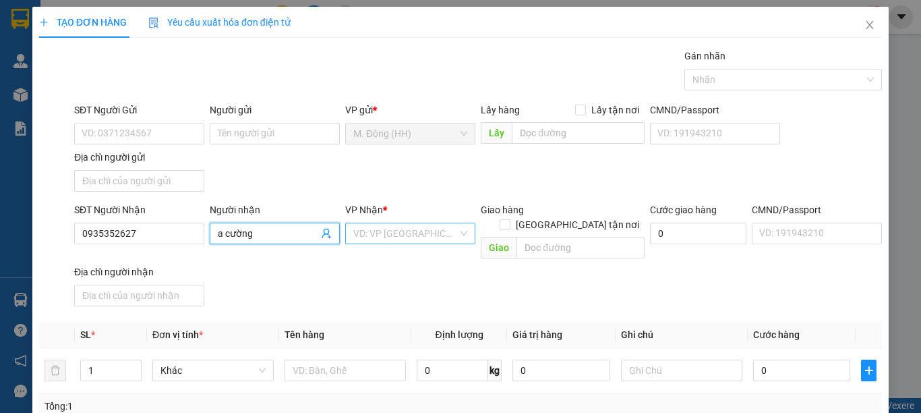
type input "a cường"
click at [405, 241] on input "search" at bounding box center [405, 233] width 105 height 20
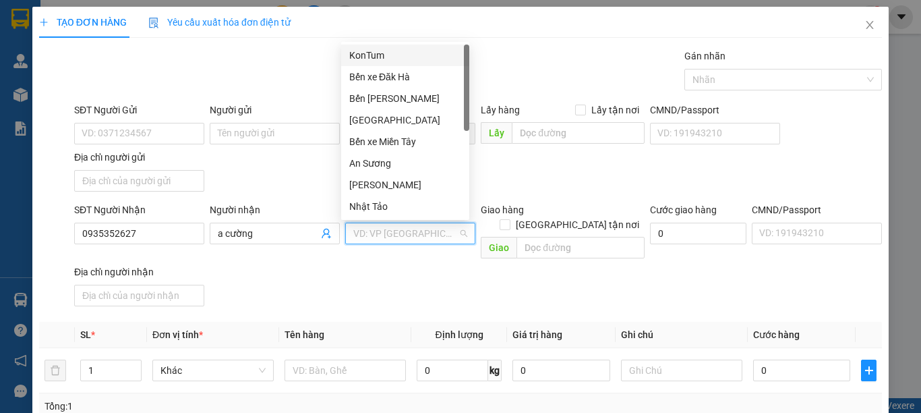
type input "k"
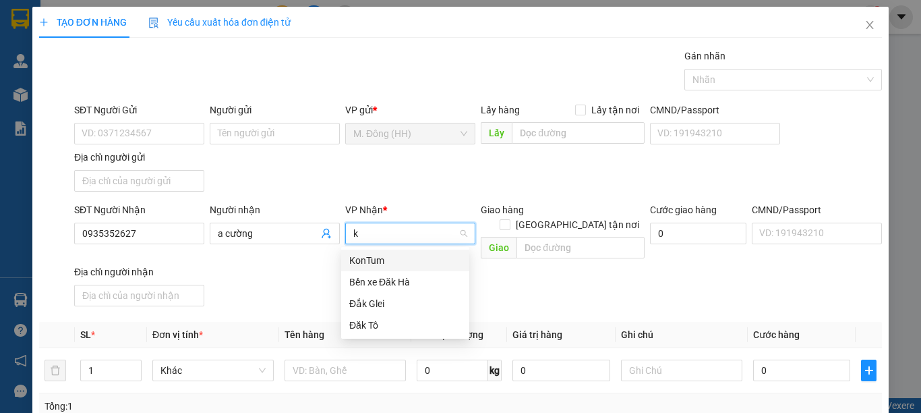
click at [388, 258] on div "KonTum" at bounding box center [405, 260] width 112 height 15
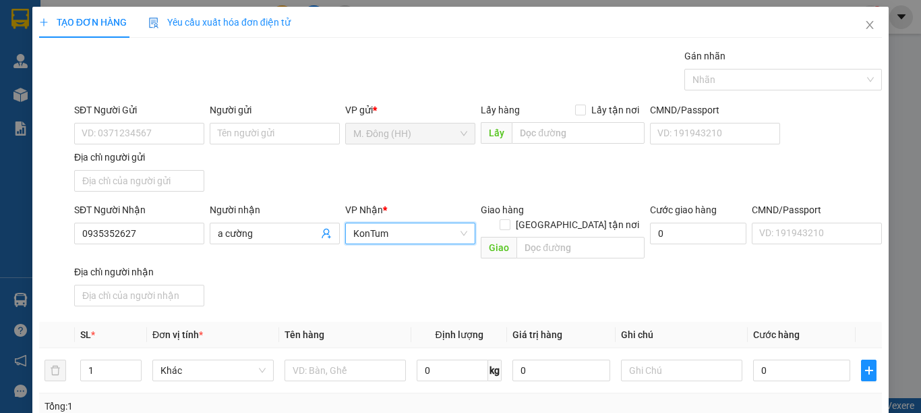
click at [139, 113] on div "SĐT Người Gửi" at bounding box center [139, 110] width 130 height 15
click at [139, 123] on input "SĐT Người Gửi" at bounding box center [139, 134] width 130 height 22
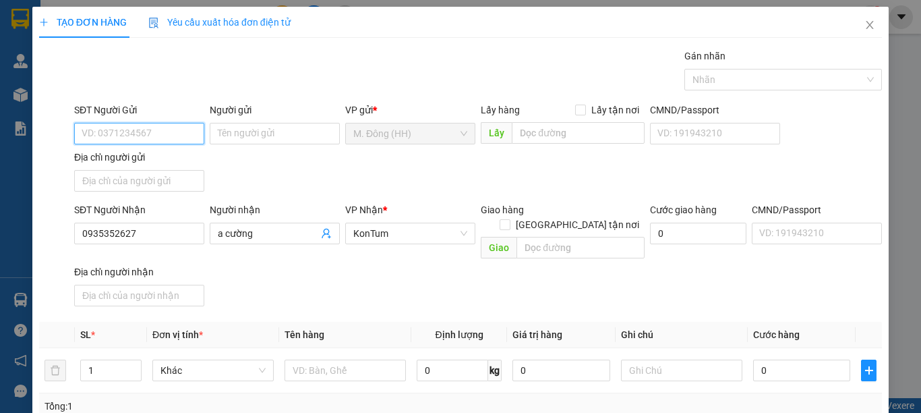
click at [136, 125] on input "SĐT Người Gửi" at bounding box center [139, 134] width 130 height 22
type input "0903963630"
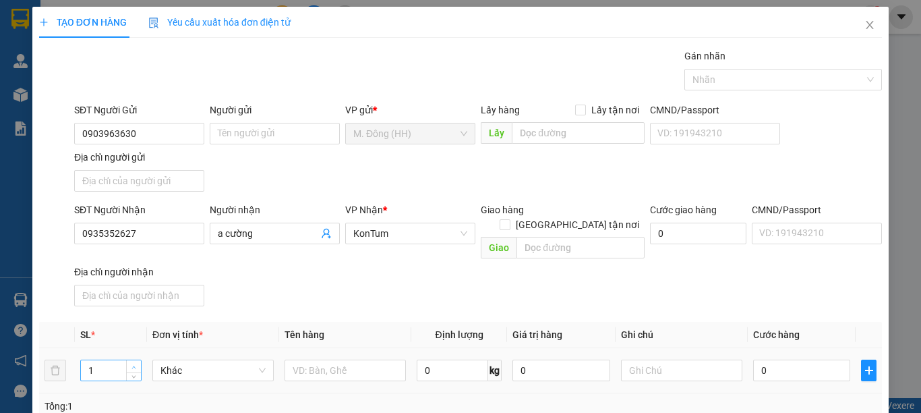
click at [134, 365] on icon "up" at bounding box center [134, 367] width 5 height 5
type input "2"
click at [310, 359] on input "text" at bounding box center [345, 370] width 121 height 22
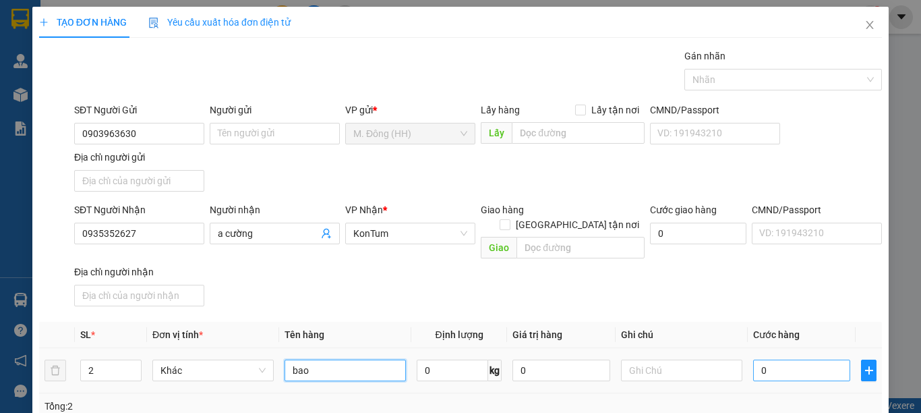
type input "bao"
click at [793, 359] on input "0" at bounding box center [801, 370] width 97 height 22
type input "1"
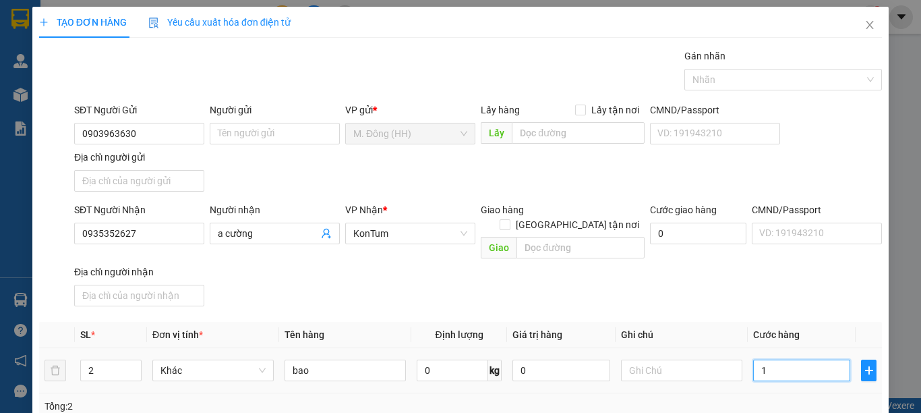
type input "12"
type input "120"
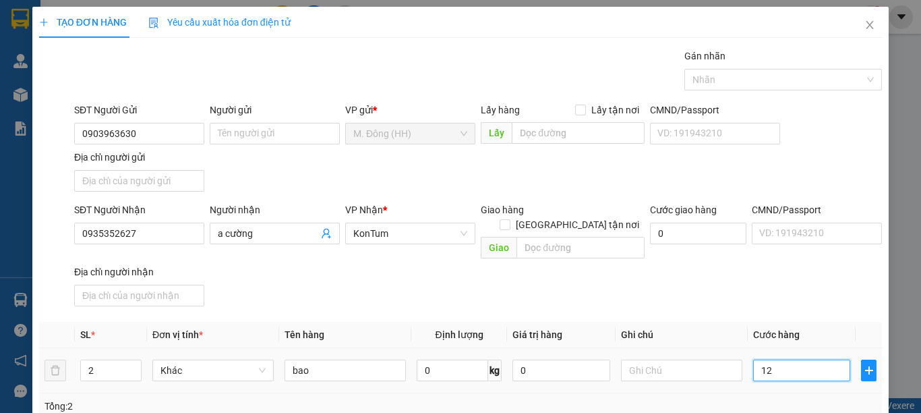
type input "120"
type input "120.000"
click at [813, 409] on div "Transit Pickup Surcharge Ids Transit Deliver Surcharge Ids Transit Deliver Surc…" at bounding box center [460, 315] width 843 height 533
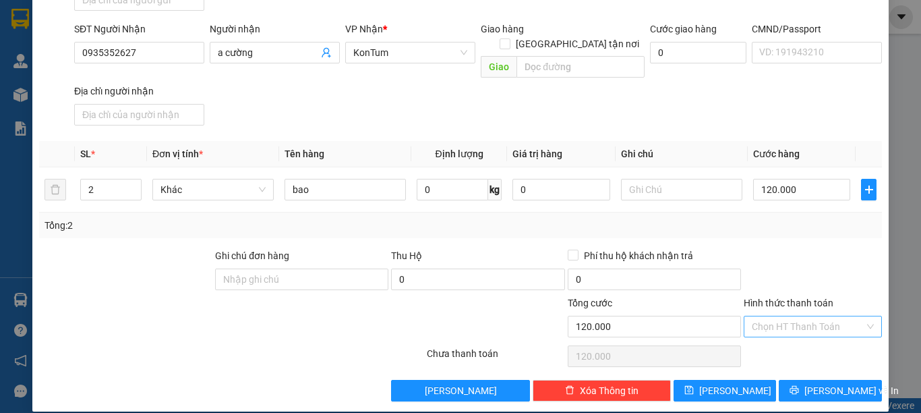
click at [811, 318] on input "Hình thức thanh toán" at bounding box center [808, 326] width 113 height 20
click at [807, 336] on div "Tại văn phòng" at bounding box center [803, 338] width 120 height 15
type input "0"
click at [814, 383] on span "[PERSON_NAME] và In" at bounding box center [852, 390] width 94 height 15
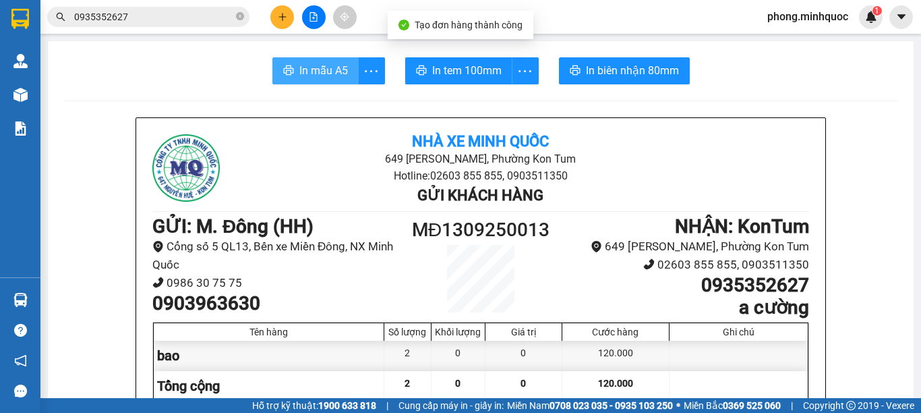
click at [324, 78] on span "In mẫu A5" at bounding box center [323, 70] width 49 height 17
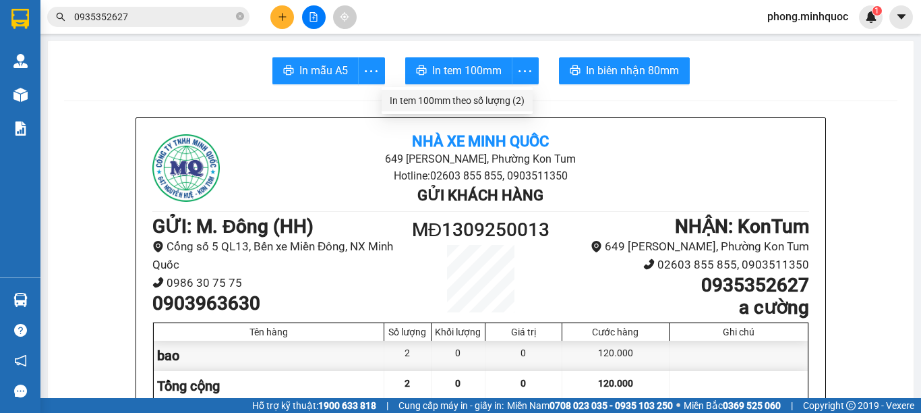
click at [514, 107] on div "In tem 100mm theo số lượng (2)" at bounding box center [457, 100] width 135 height 15
click at [293, 14] on button at bounding box center [282, 17] width 24 height 24
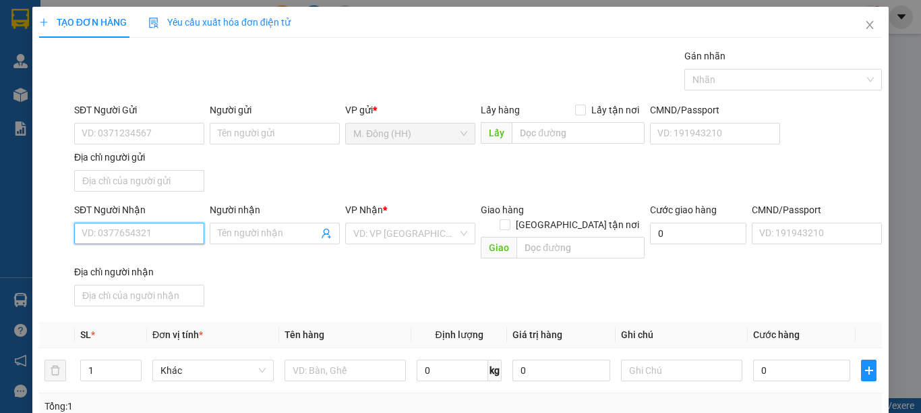
click at [150, 242] on input "SĐT Người Nhận" at bounding box center [139, 234] width 130 height 22
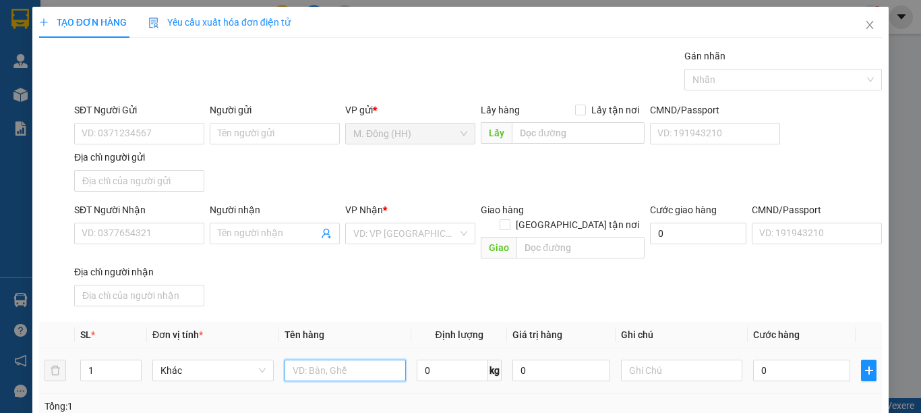
click at [325, 359] on input "text" at bounding box center [345, 370] width 121 height 22
type input "tg"
click at [136, 217] on div "SĐT Người Nhận" at bounding box center [139, 212] width 130 height 20
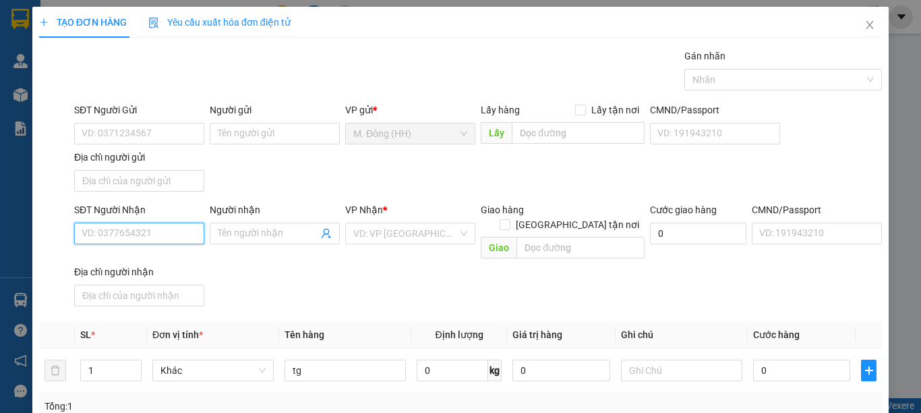
click at [129, 231] on input "SĐT Người Nhận" at bounding box center [139, 234] width 130 height 22
click at [162, 263] on div "0398269210 - THY" at bounding box center [138, 260] width 112 height 15
type input "0398269210"
type input "THY"
type input "0398269210"
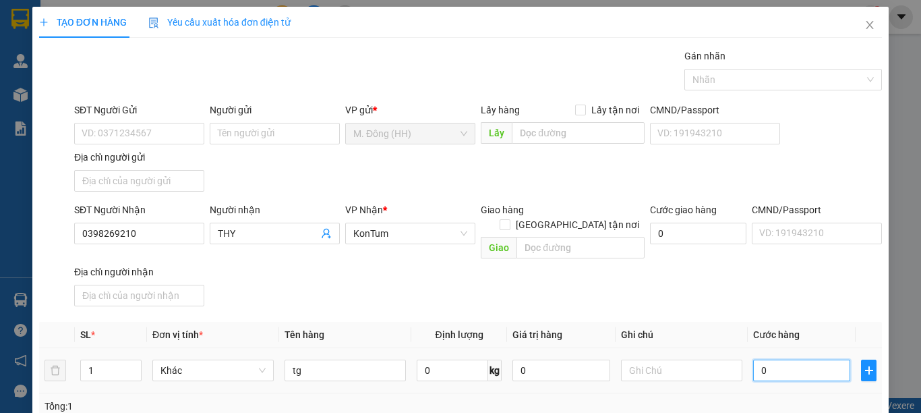
type input "4"
type input "40"
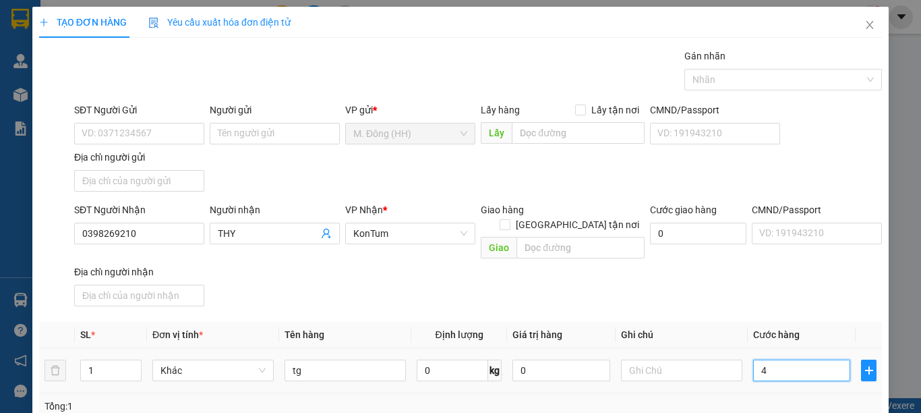
type input "40"
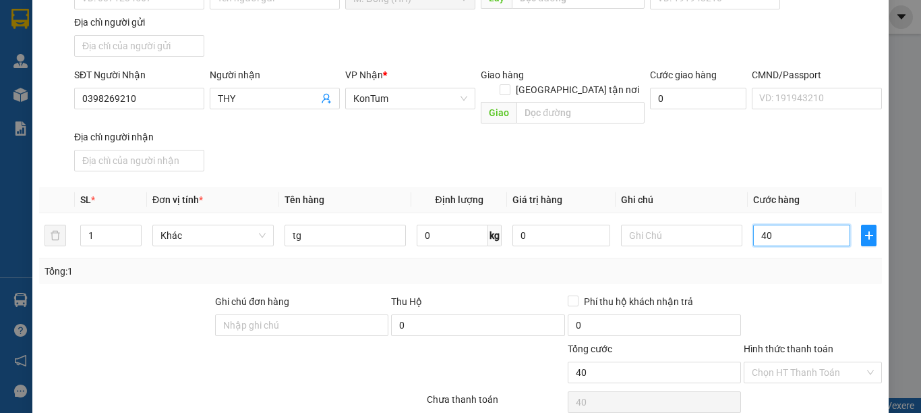
scroll to position [181, 0]
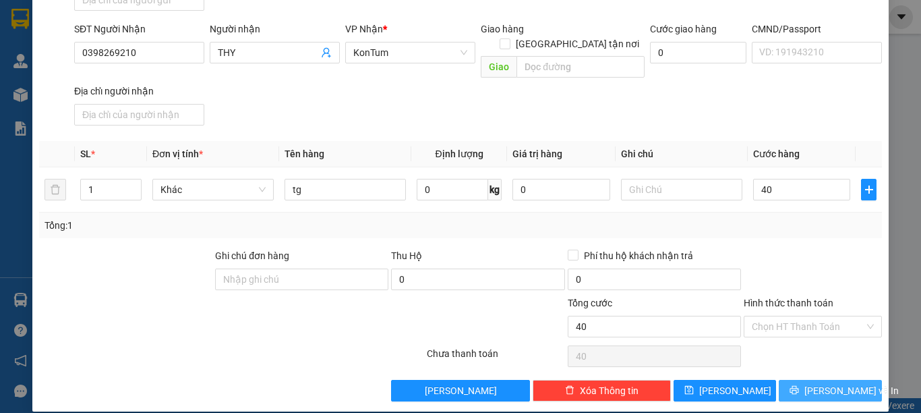
type input "40.000"
click at [793, 380] on button "[PERSON_NAME] và In" at bounding box center [830, 391] width 103 height 22
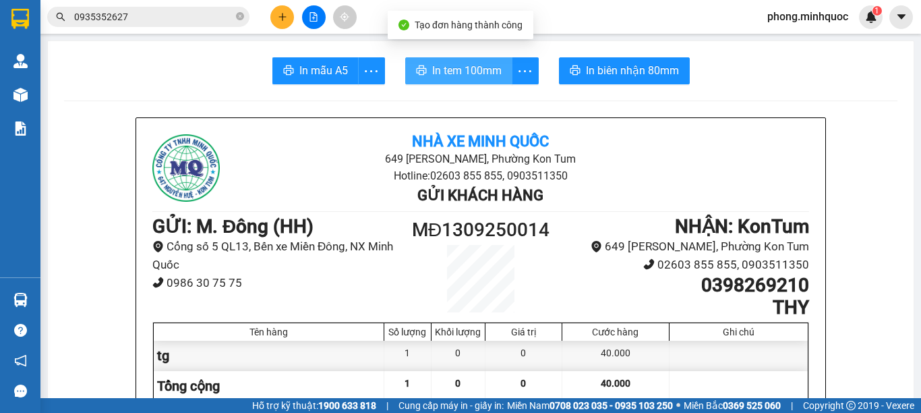
click at [447, 67] on span "In tem 100mm" at bounding box center [466, 70] width 69 height 17
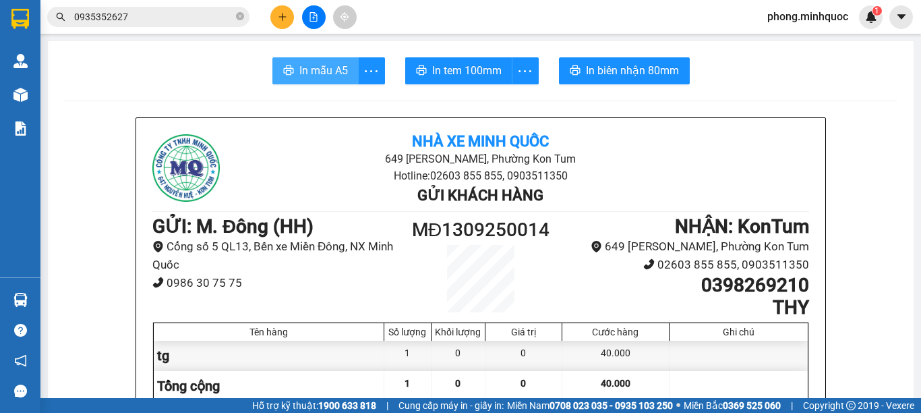
click at [324, 71] on span "In mẫu A5" at bounding box center [323, 70] width 49 height 17
click at [196, 20] on input "0935352627" at bounding box center [153, 16] width 159 height 15
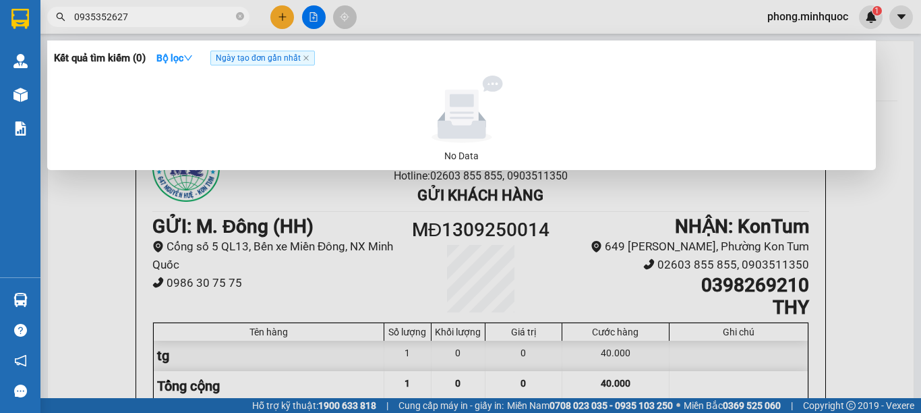
click at [196, 20] on input "0935352627" at bounding box center [153, 16] width 159 height 15
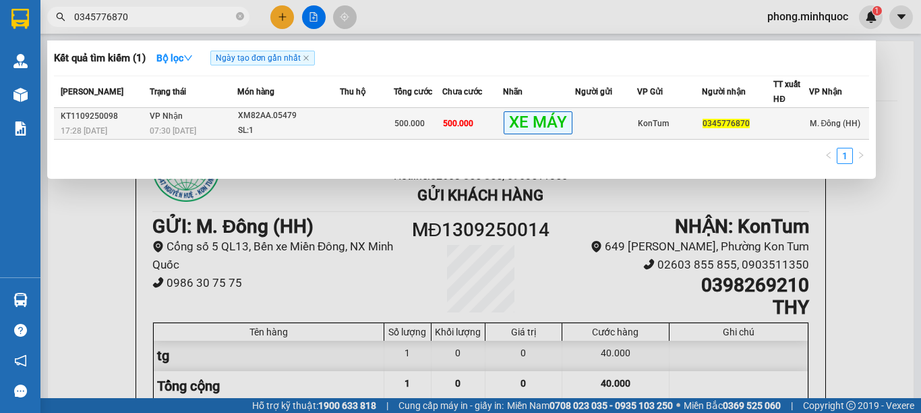
type input "0345776870"
click at [239, 134] on div "SL: 1" at bounding box center [288, 130] width 101 height 15
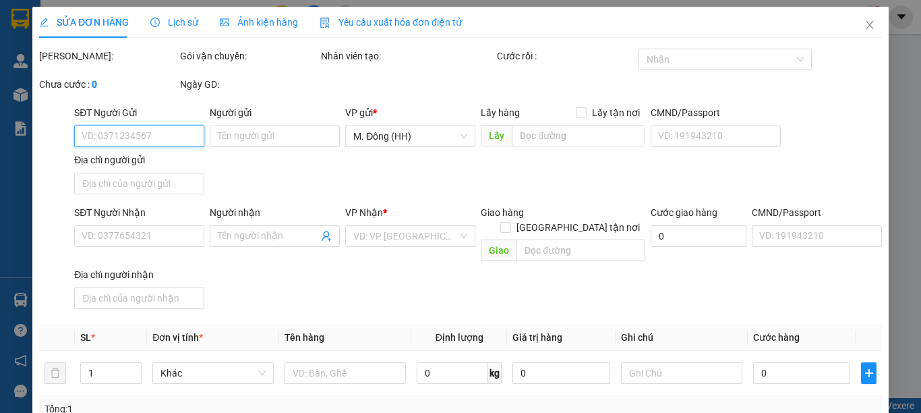
type input "0345776870"
type input "500.000"
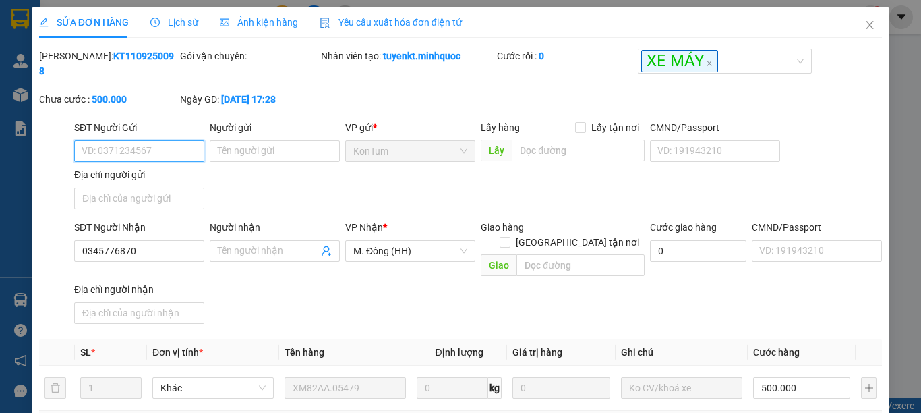
scroll to position [185, 0]
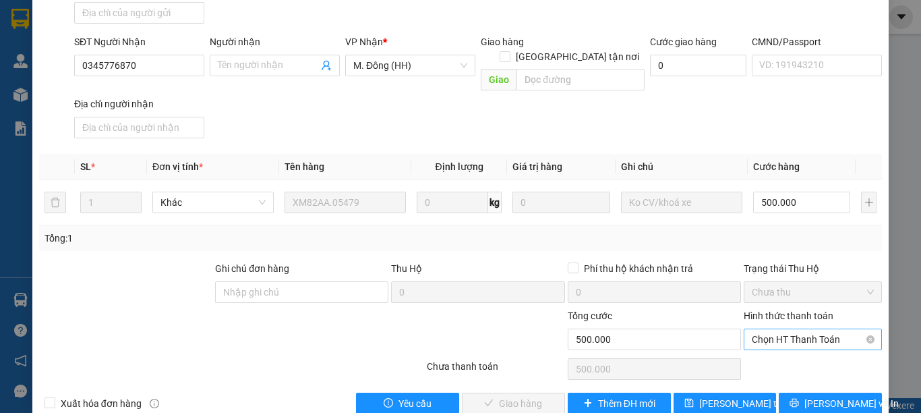
click at [772, 329] on span "Chọn HT Thanh Toán" at bounding box center [813, 339] width 122 height 20
click at [778, 332] on div "Tại văn phòng" at bounding box center [803, 338] width 120 height 15
type input "0"
click at [494, 396] on span "[PERSON_NAME] và Giao hàng" at bounding box center [552, 403] width 129 height 15
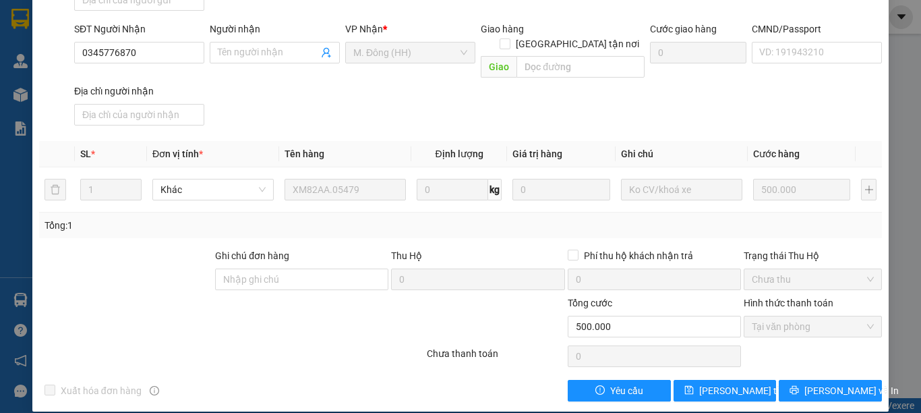
scroll to position [0, 0]
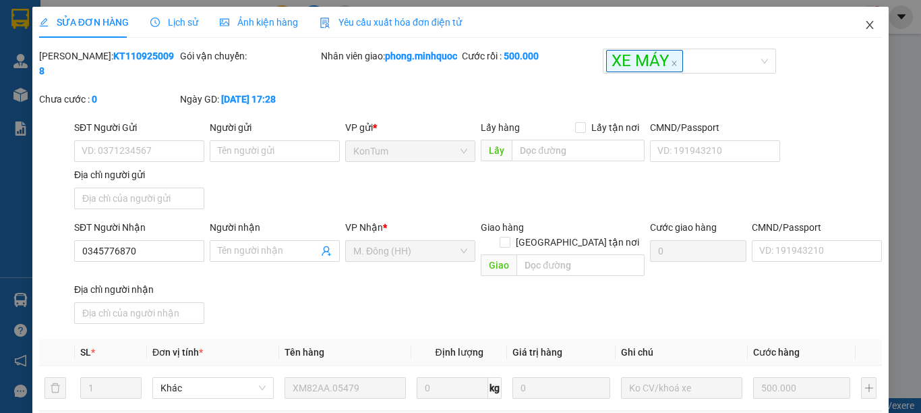
click at [854, 34] on span "Close" at bounding box center [870, 26] width 38 height 38
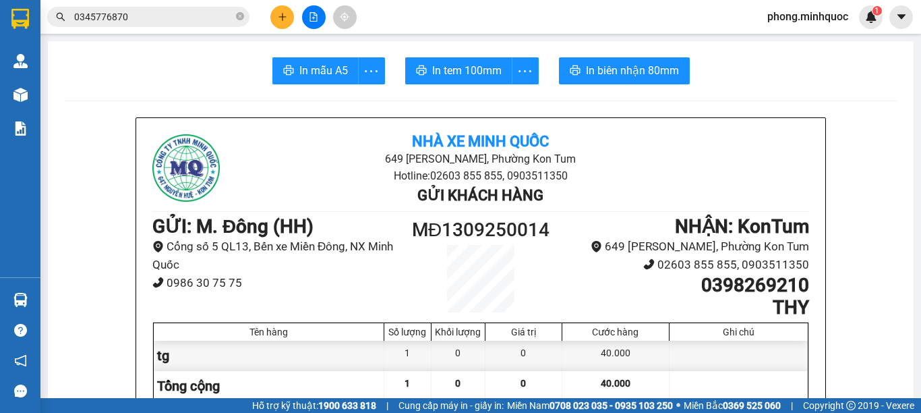
click at [268, 13] on div at bounding box center [313, 17] width 101 height 24
click at [272, 16] on button at bounding box center [282, 17] width 24 height 24
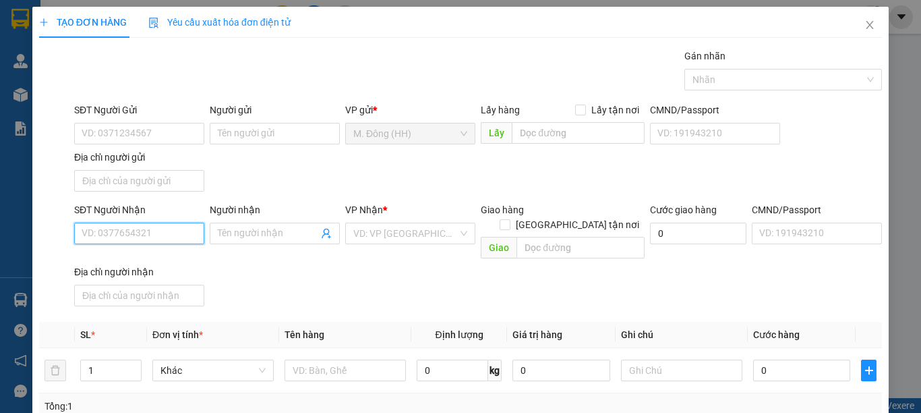
click at [173, 239] on input "SĐT Người Nhận" at bounding box center [139, 234] width 130 height 22
type input "0905301345"
click at [173, 260] on div "0905301345 - tuấn" at bounding box center [138, 260] width 112 height 15
type input "tuấn"
type input "0905301345"
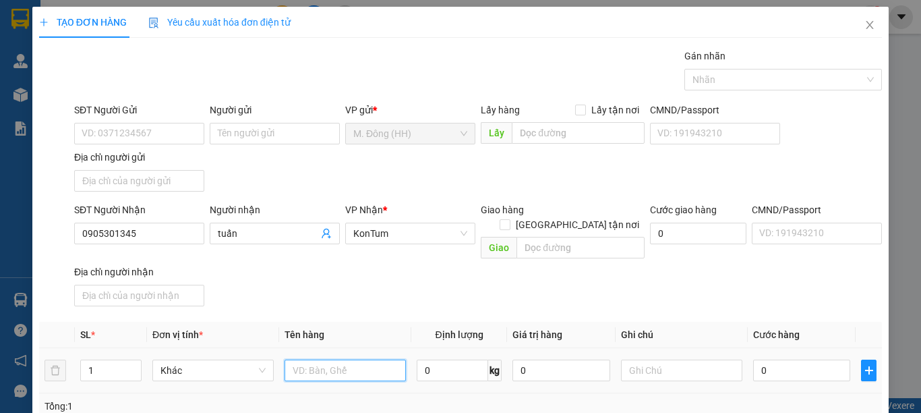
click at [339, 359] on input "text" at bounding box center [345, 370] width 121 height 22
type input "tg"
type input "4"
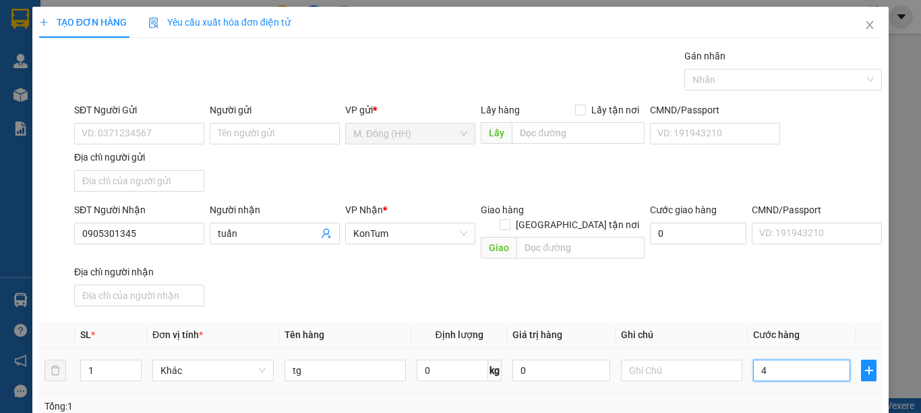
type input "40"
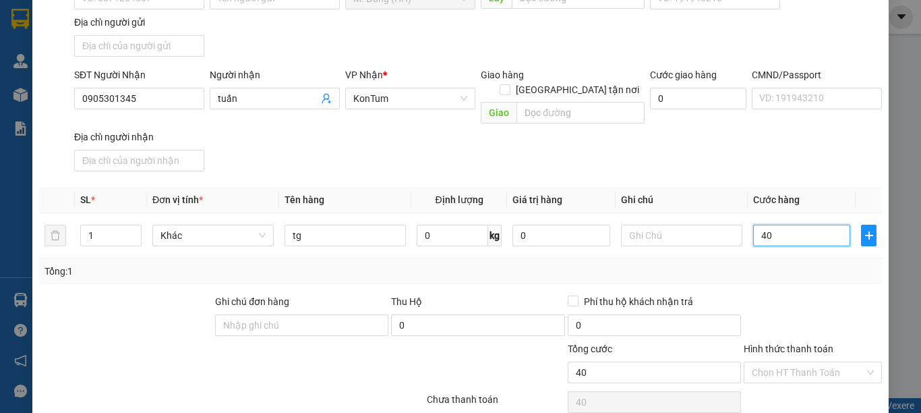
scroll to position [181, 0]
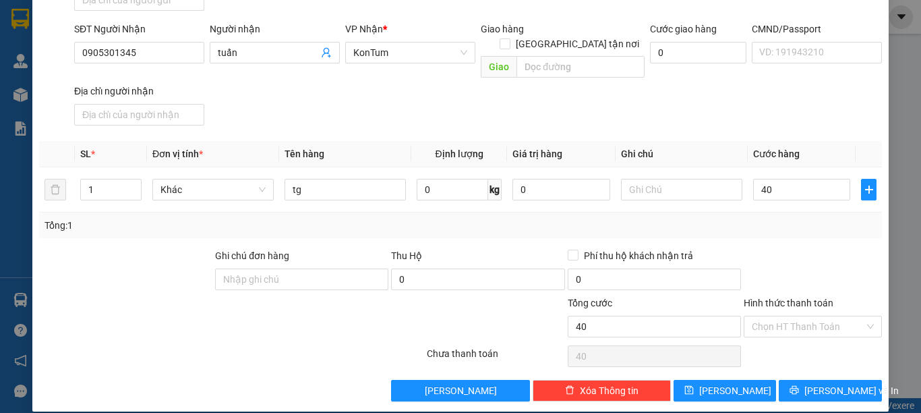
type input "40.000"
drag, startPoint x: 812, startPoint y: 355, endPoint x: 821, endPoint y: 370, distance: 17.6
click at [814, 356] on div "Transit Pickup Surcharge Ids Transit Deliver Surcharge Ids Transit Deliver Surc…" at bounding box center [460, 134] width 843 height 533
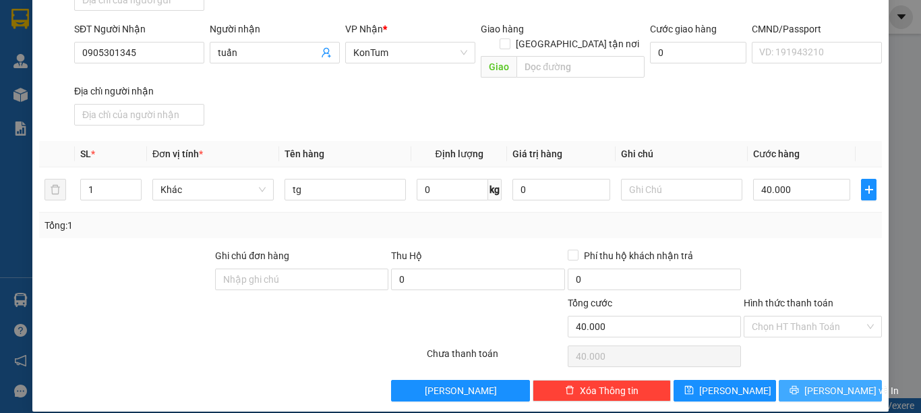
click at [825, 383] on span "[PERSON_NAME] và In" at bounding box center [852, 390] width 94 height 15
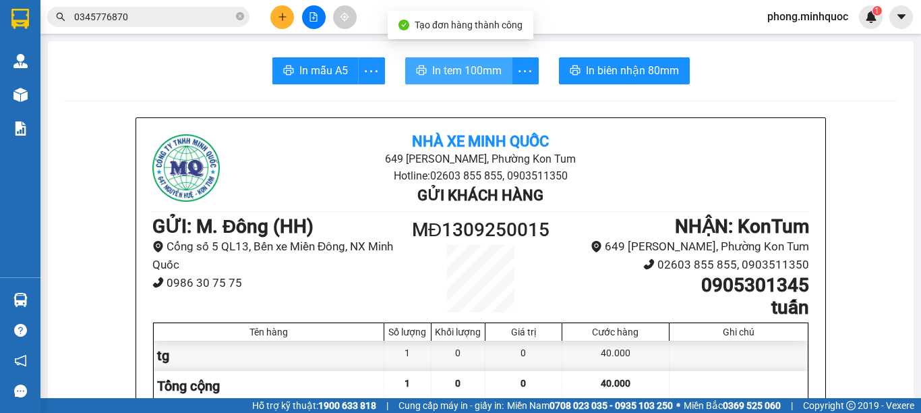
click at [461, 70] on span "In tem 100mm" at bounding box center [466, 70] width 69 height 17
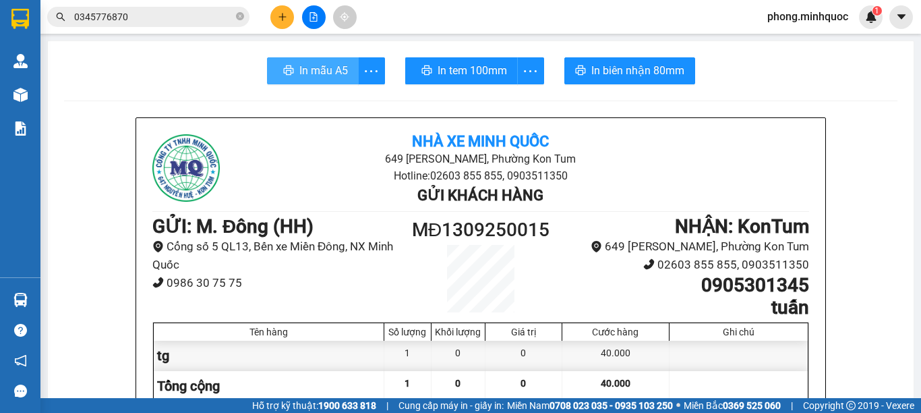
drag, startPoint x: 461, startPoint y: 70, endPoint x: 325, endPoint y: 66, distance: 136.3
click at [325, 66] on span "In mẫu A5" at bounding box center [323, 70] width 49 height 17
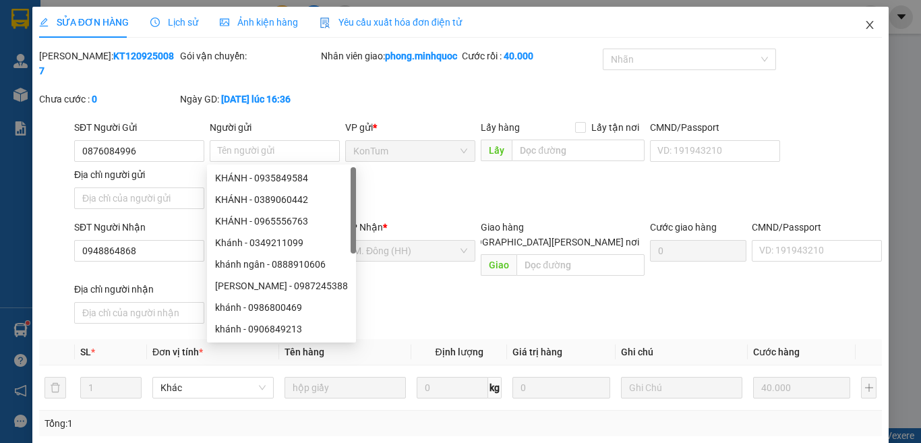
click at [865, 25] on icon "close" at bounding box center [870, 25] width 11 height 11
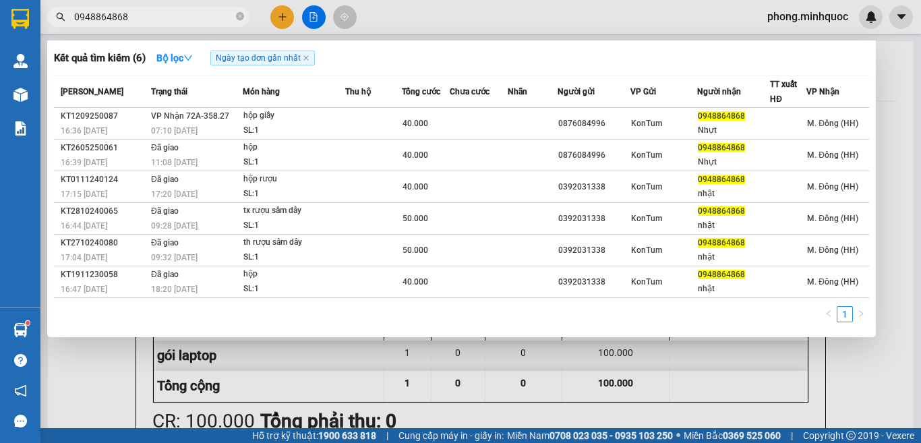
click at [219, 24] on input "0948864868" at bounding box center [153, 16] width 159 height 15
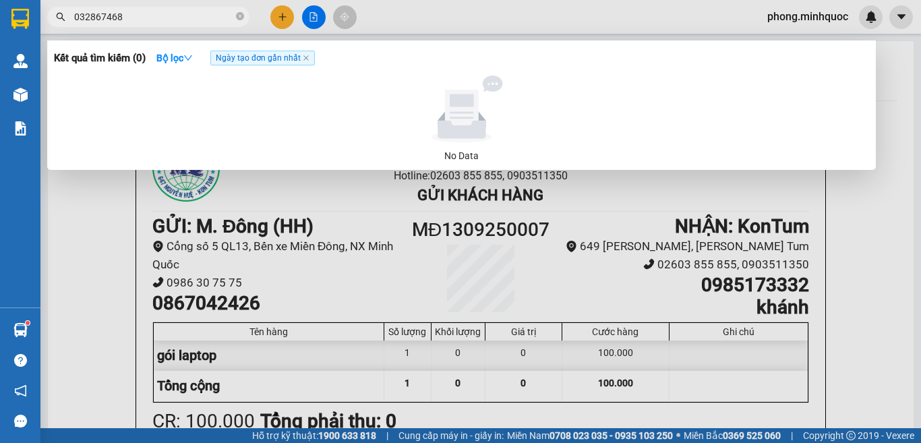
click at [98, 17] on input "032867468" at bounding box center [153, 16] width 159 height 15
drag, startPoint x: 100, startPoint y: 17, endPoint x: 89, endPoint y: 18, distance: 10.9
click at [89, 18] on input "032867468" at bounding box center [153, 16] width 159 height 15
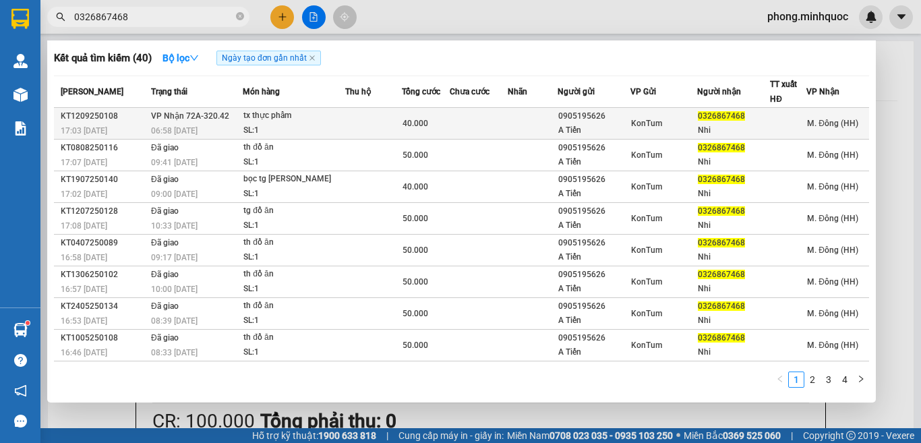
type input "0326867468"
click at [511, 115] on td at bounding box center [533, 124] width 50 height 32
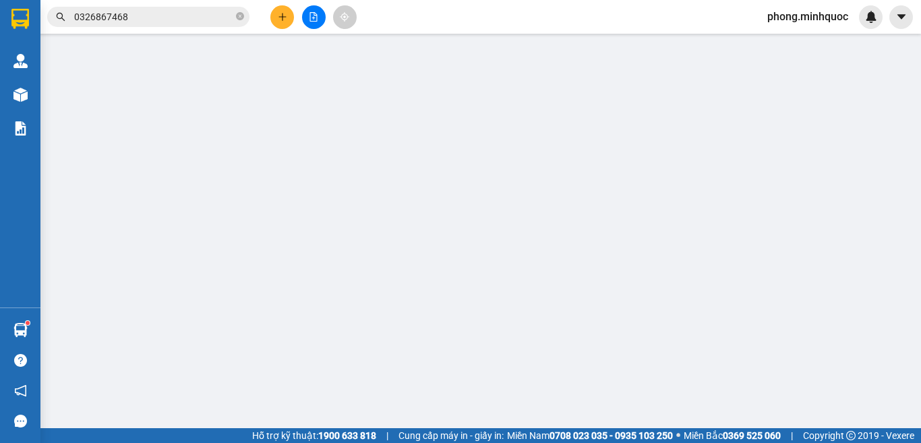
type input "0905195626"
type input "A Tiến"
type input "0326867468"
type input "Nhi"
type input "40.000"
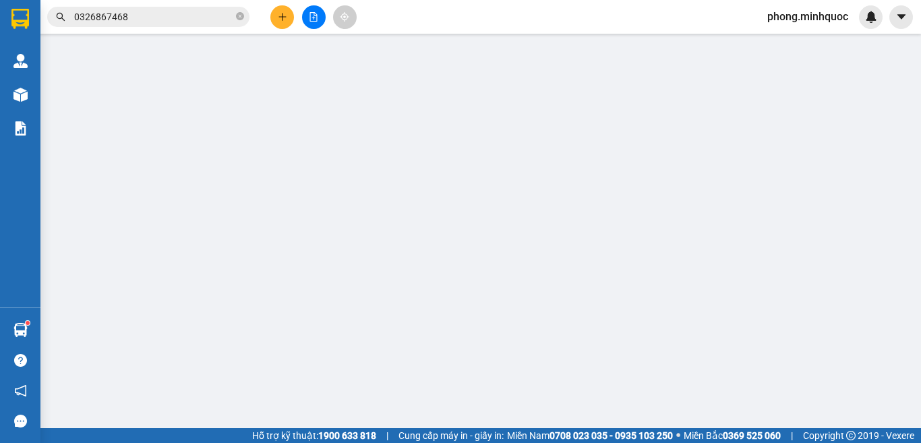
type input "0"
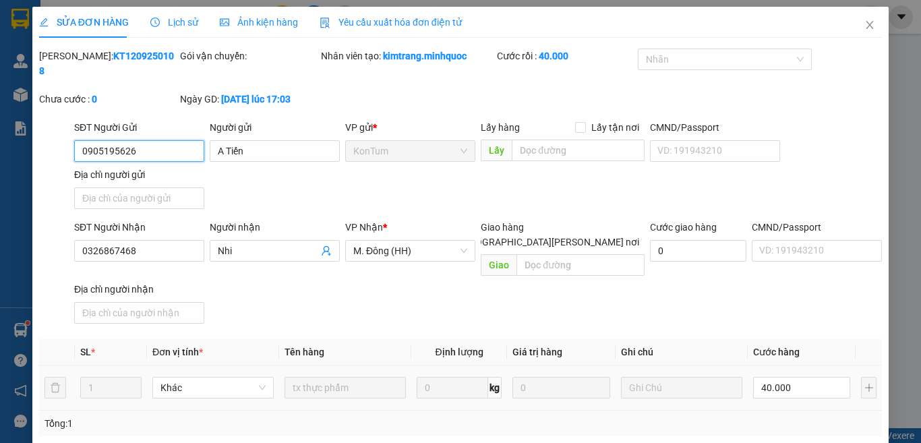
scroll to position [153, 0]
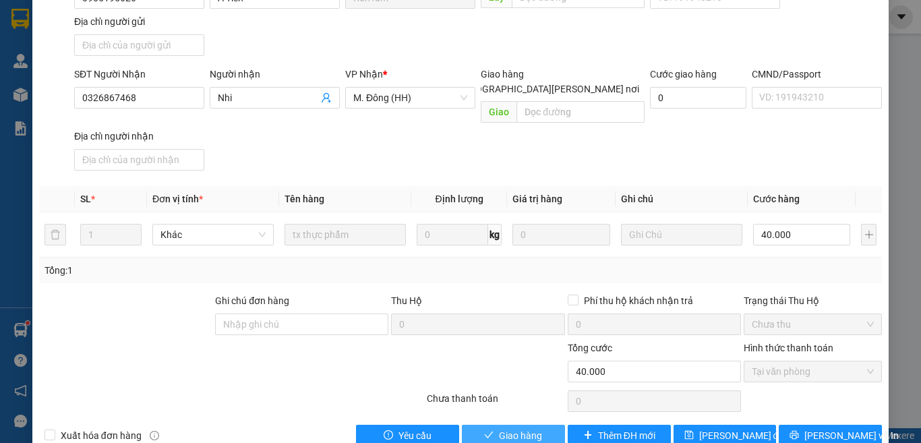
click at [515, 425] on button "Giao hàng" at bounding box center [513, 436] width 103 height 22
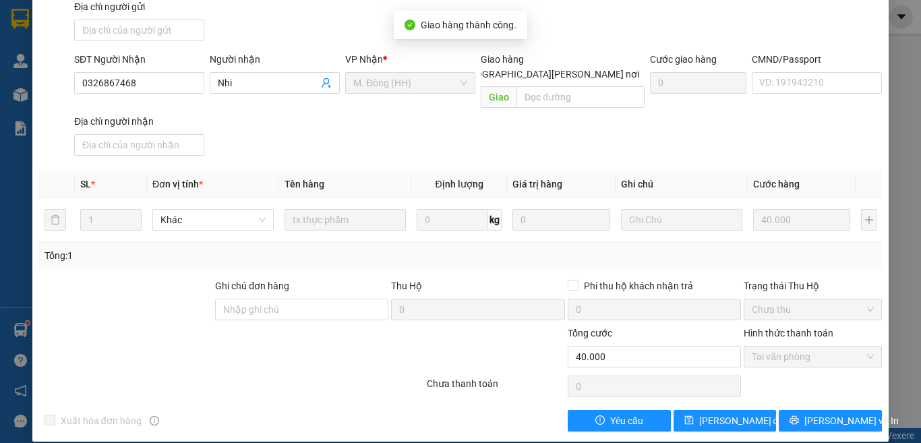
scroll to position [0, 0]
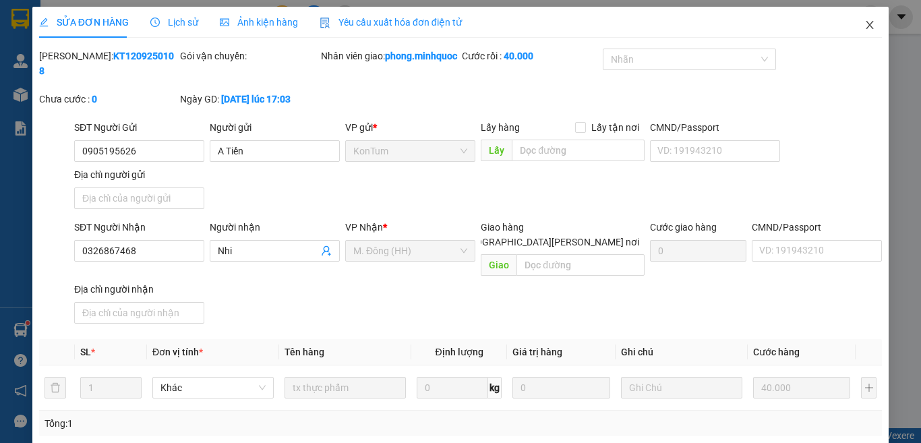
click at [865, 22] on icon "close" at bounding box center [870, 25] width 11 height 11
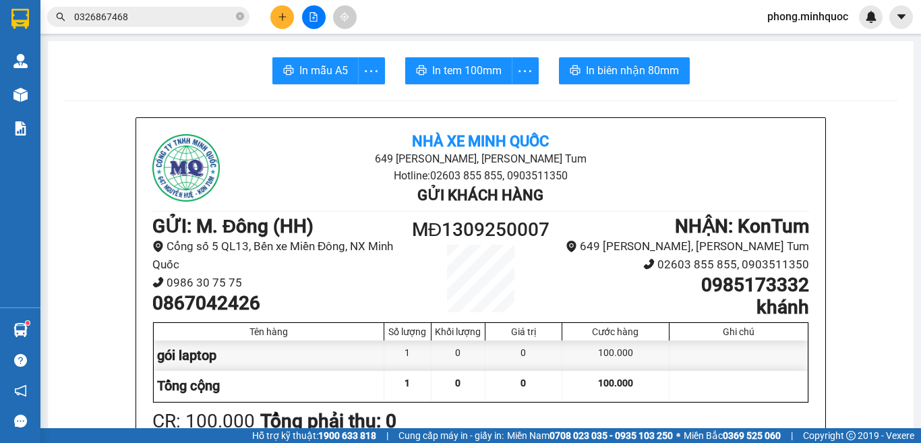
click at [186, 20] on input "0326867468" at bounding box center [153, 16] width 159 height 15
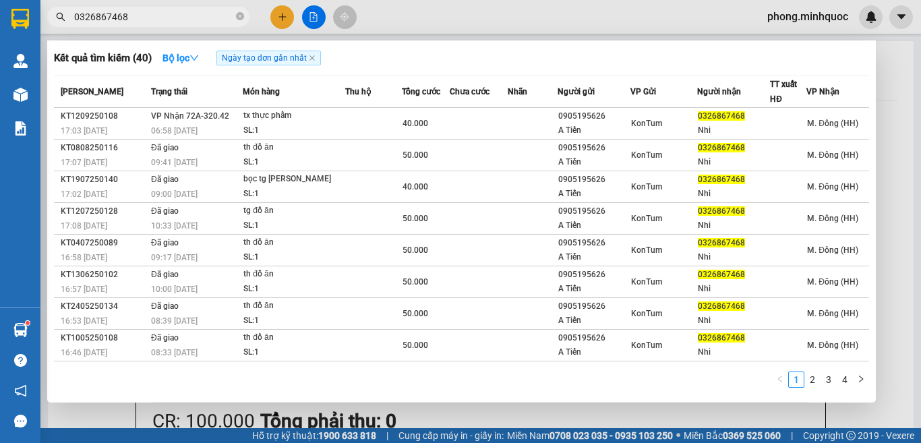
click at [186, 20] on input "0326867468" at bounding box center [153, 16] width 159 height 15
click at [277, 10] on div at bounding box center [460, 221] width 921 height 443
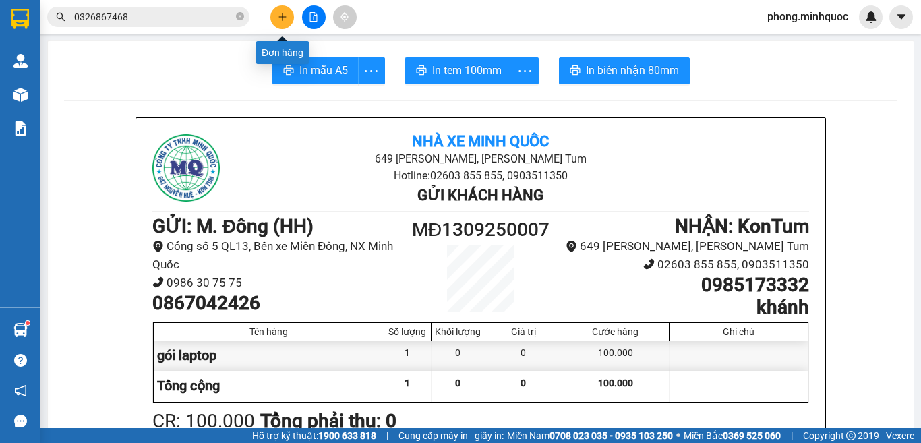
click at [281, 13] on icon "plus" at bounding box center [282, 16] width 9 height 9
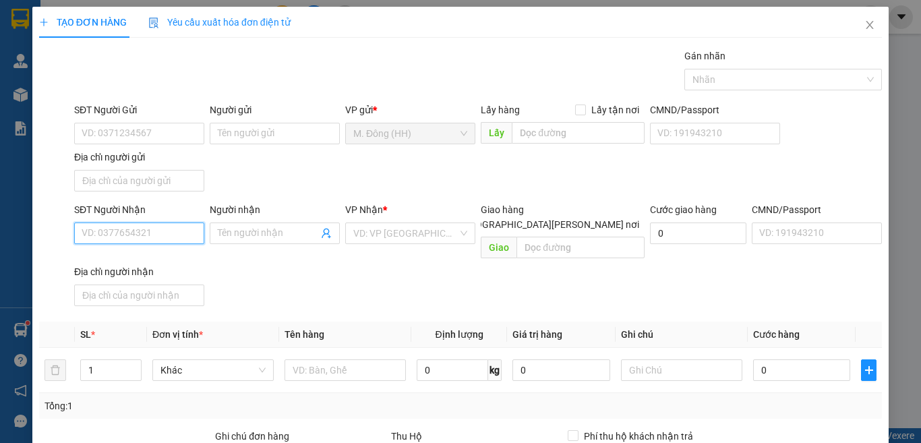
click at [121, 226] on input "SĐT Người Nhận" at bounding box center [139, 234] width 130 height 22
click at [113, 223] on input "0355252624" at bounding box center [139, 234] width 130 height 22
click at [171, 243] on input "0355252624" at bounding box center [139, 234] width 130 height 22
type input "0355252624"
click at [242, 234] on input "Người nhận" at bounding box center [268, 233] width 100 height 15
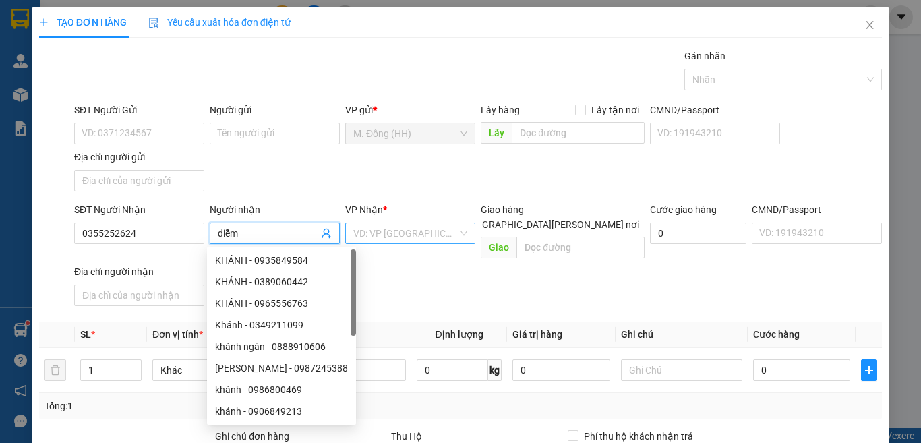
type input "diễm"
click at [428, 237] on input "search" at bounding box center [405, 233] width 105 height 20
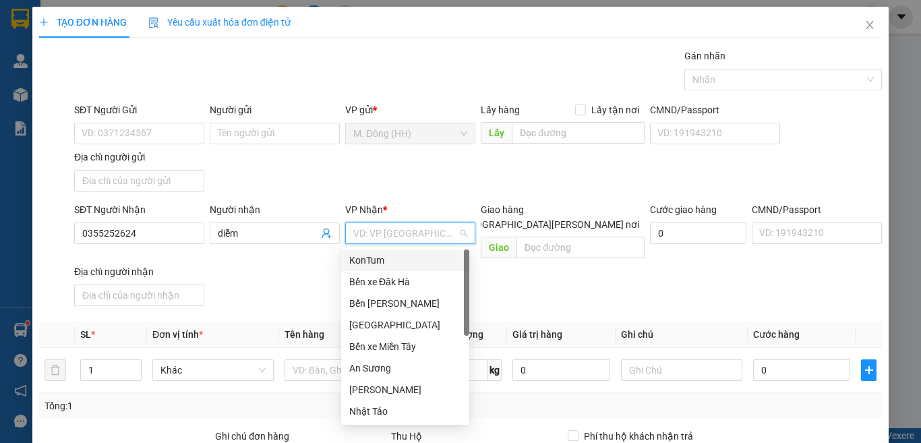
type input "k"
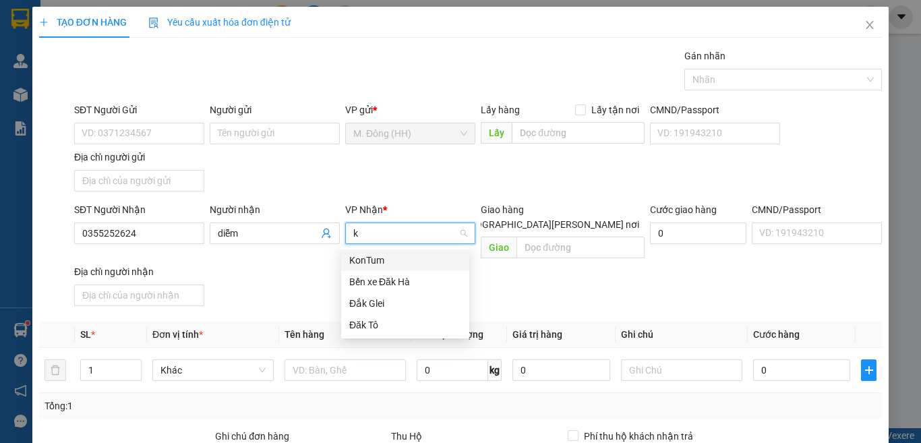
click at [404, 256] on div "KonTum" at bounding box center [405, 260] width 112 height 15
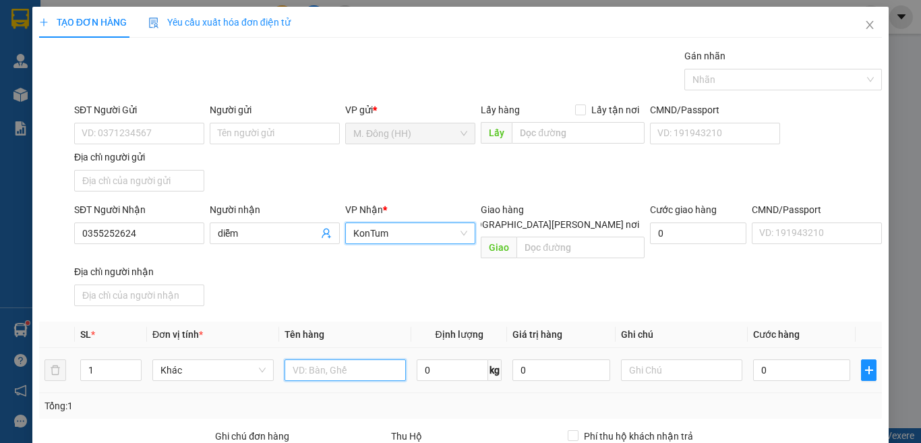
click at [348, 363] on input "text" at bounding box center [345, 370] width 121 height 22
type input "hộp"
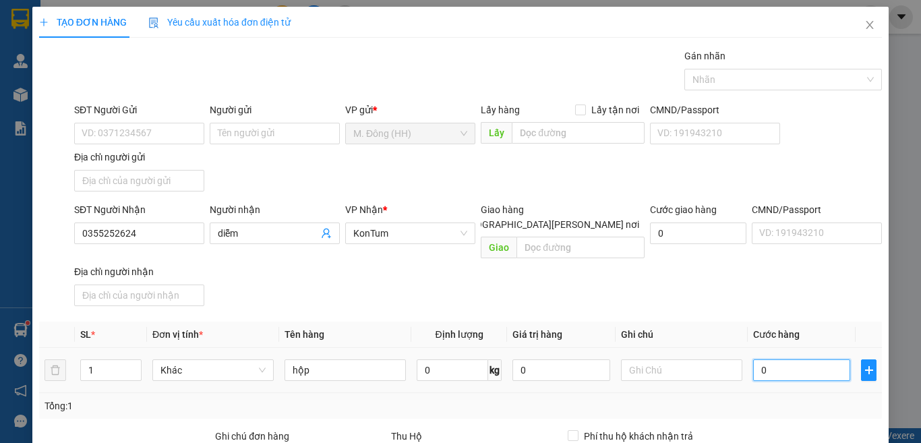
click at [792, 359] on input "0" at bounding box center [801, 370] width 97 height 22
type input "4"
type input "40"
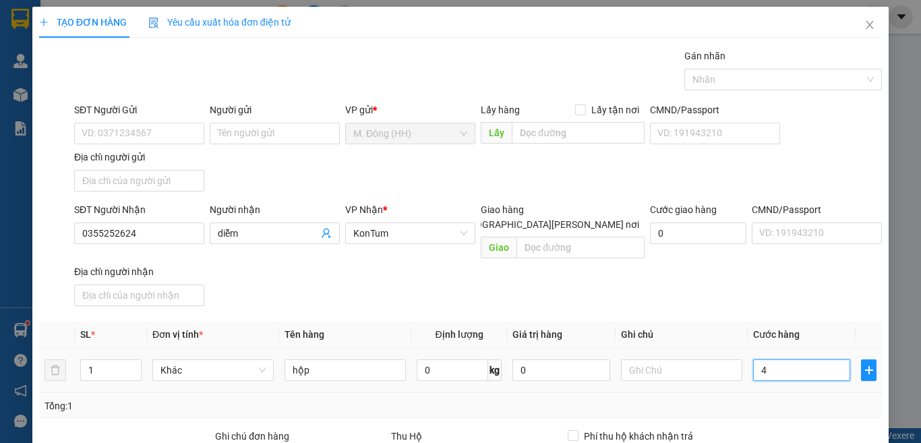
type input "40"
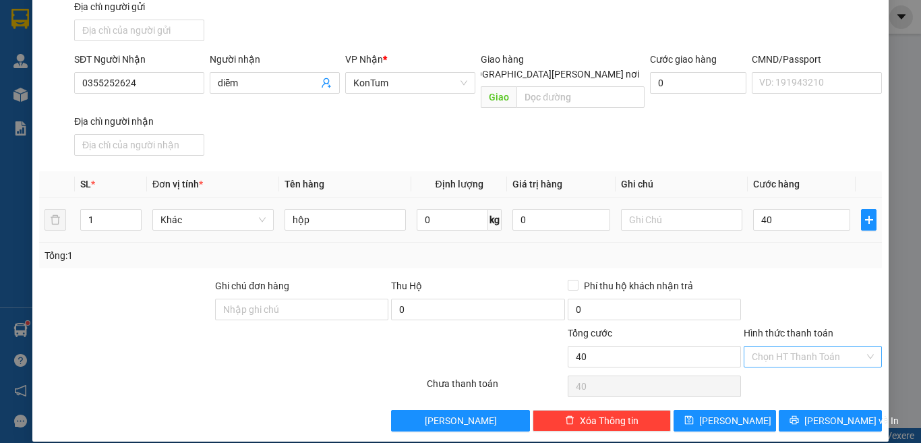
type input "40.000"
click at [809, 347] on input "Hình thức thanh toán" at bounding box center [808, 357] width 113 height 20
click at [807, 367] on div "Tại văn phòng" at bounding box center [803, 368] width 120 height 15
type input "0"
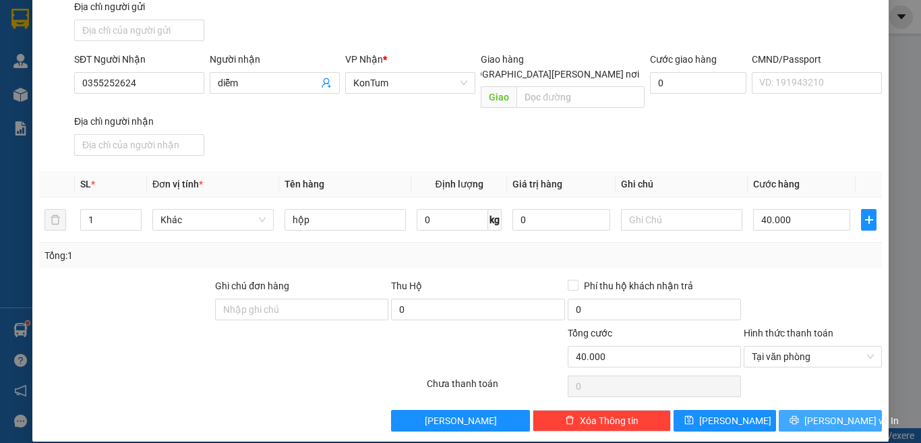
click at [809, 413] on span "[PERSON_NAME] và In" at bounding box center [852, 420] width 94 height 15
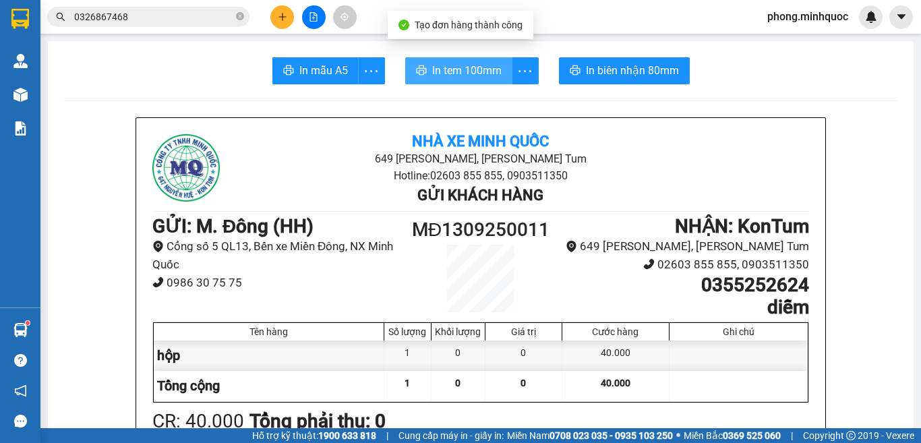
click at [452, 67] on span "In tem 100mm" at bounding box center [466, 70] width 69 height 17
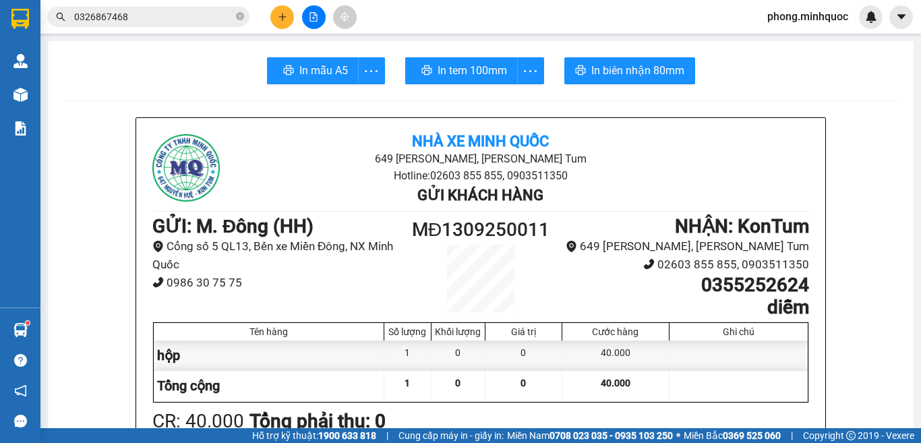
click at [154, 28] on div "Kết quả tìm kiếm ( 40 ) Bộ lọc Ngày tạo đơn gần nhất Mã ĐH Trạng thái Món hàng …" at bounding box center [131, 17] width 263 height 24
click at [158, 20] on input "0326867468" at bounding box center [153, 16] width 159 height 15
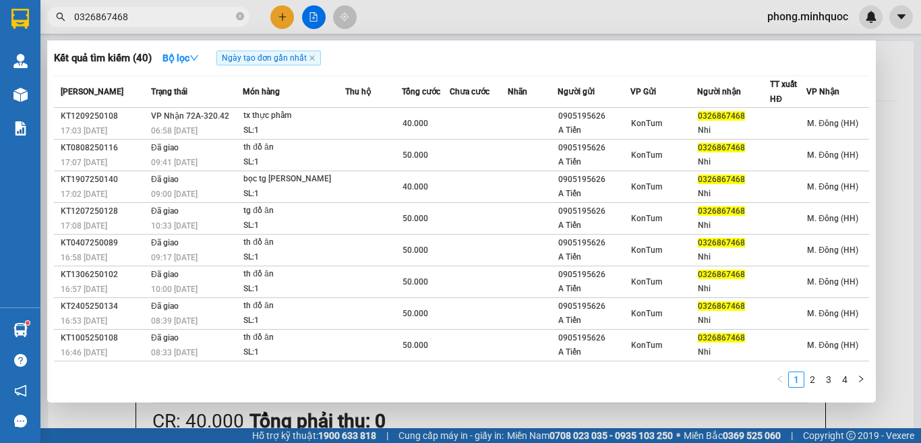
click at [158, 20] on input "0326867468" at bounding box center [153, 16] width 159 height 15
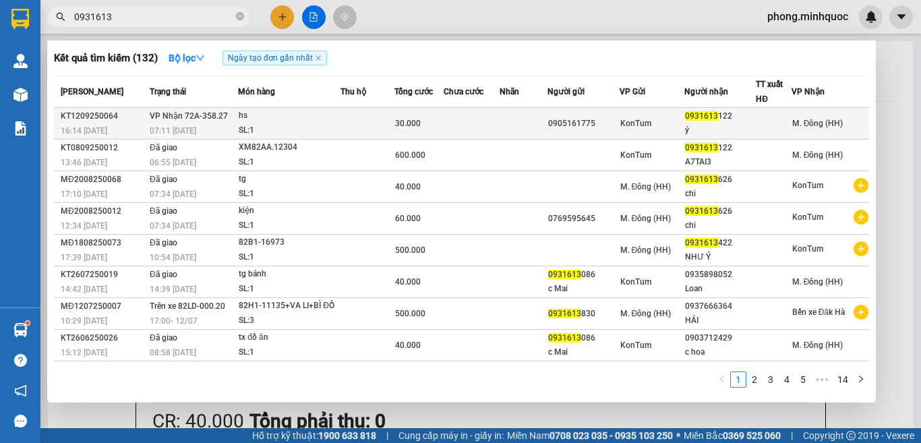
type input "0931613"
click at [252, 114] on div "hs" at bounding box center [289, 116] width 101 height 15
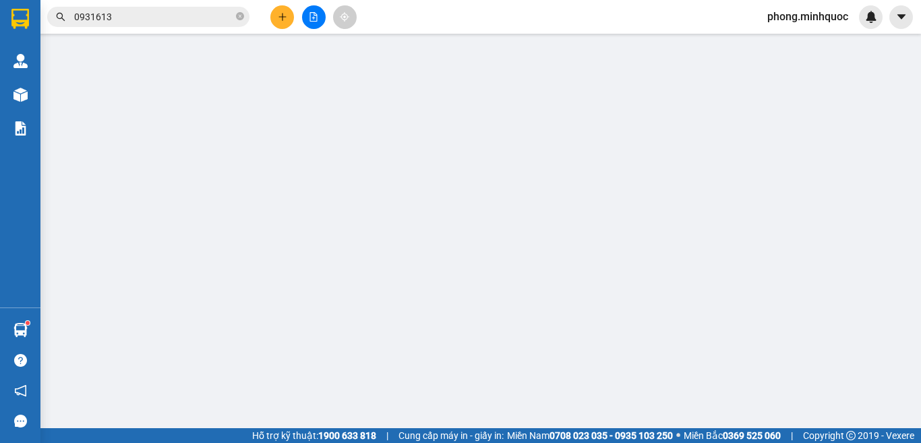
type input "0905161775"
type input "0931613122"
type input "ý"
type input "30.000"
type input "0"
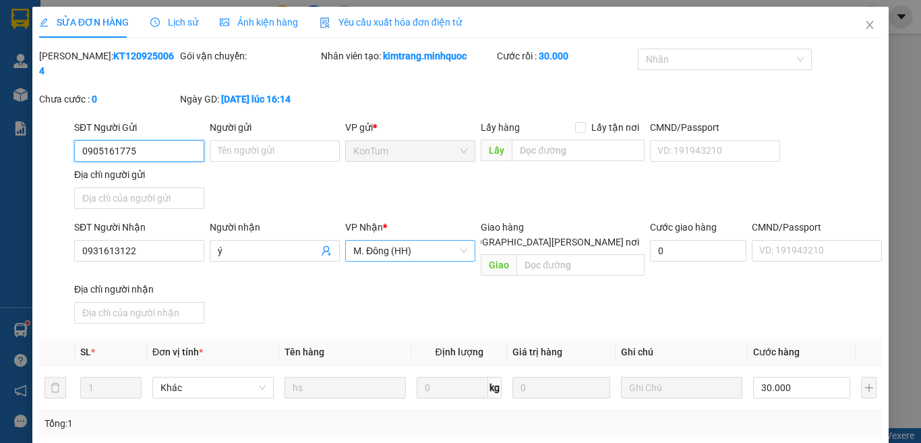
scroll to position [153, 0]
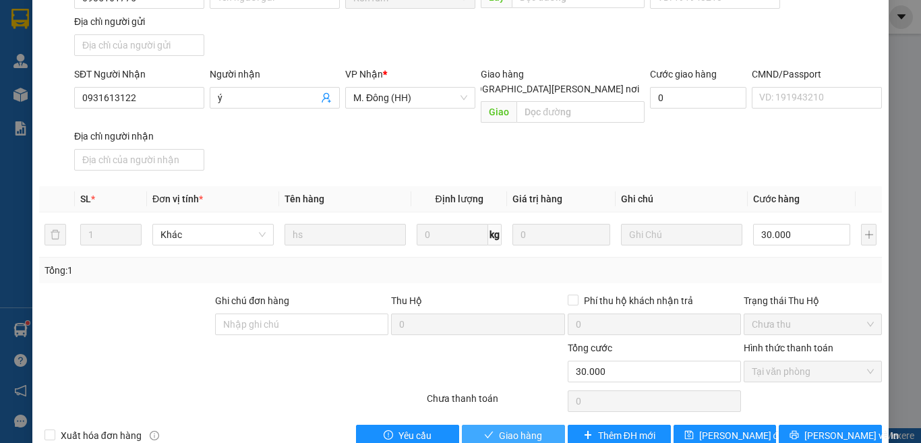
click at [517, 425] on button "Giao hàng" at bounding box center [513, 436] width 103 height 22
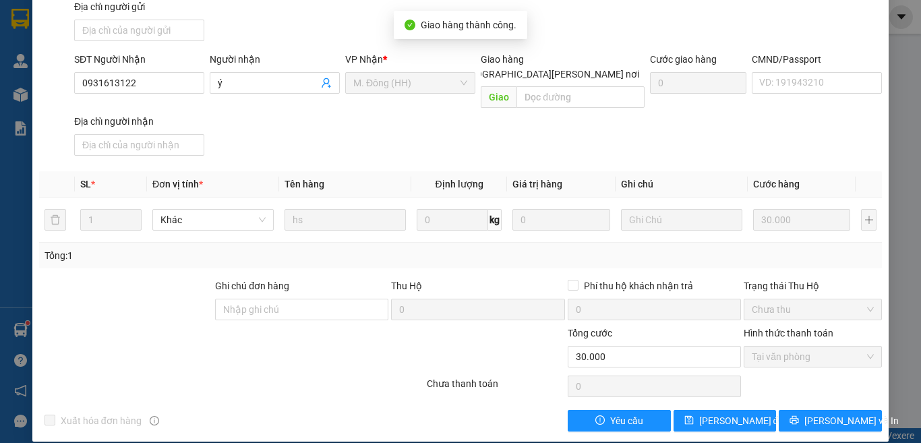
scroll to position [0, 0]
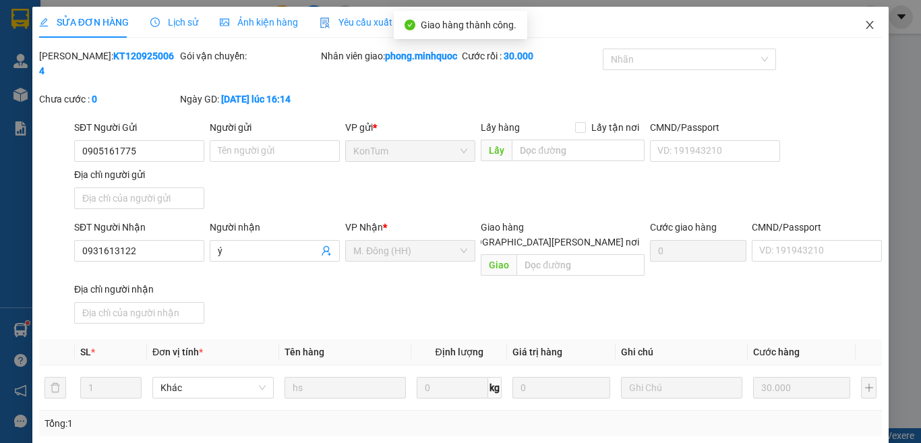
click at [867, 23] on span "Close" at bounding box center [870, 26] width 38 height 38
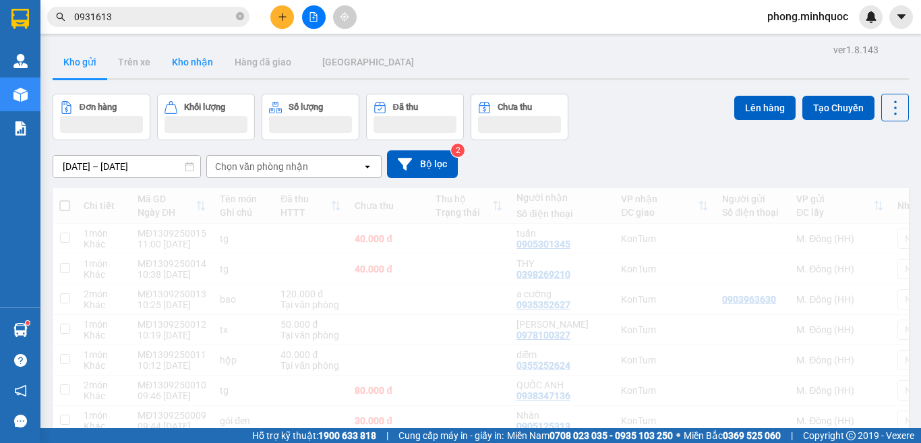
click at [185, 56] on button "Kho nhận" at bounding box center [192, 62] width 63 height 32
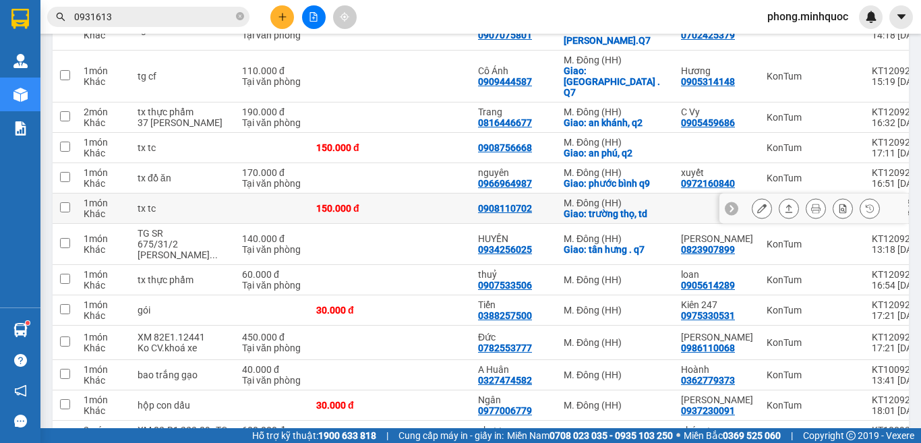
scroll to position [202, 0]
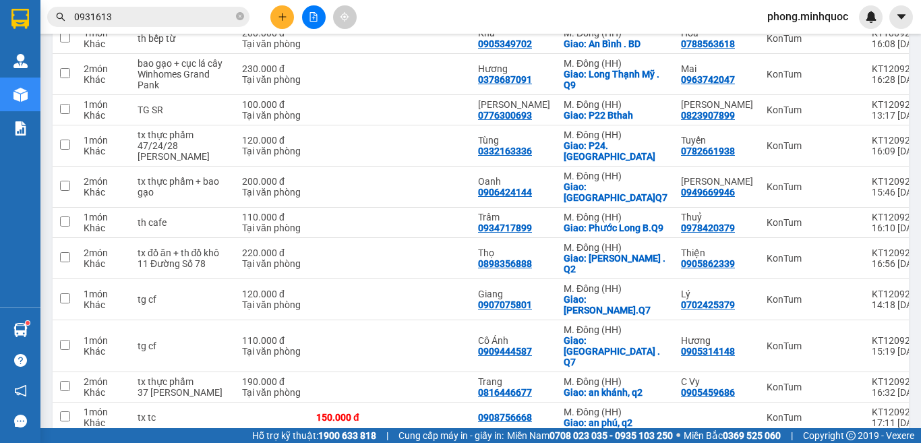
click at [280, 14] on icon "plus" at bounding box center [282, 16] width 9 height 9
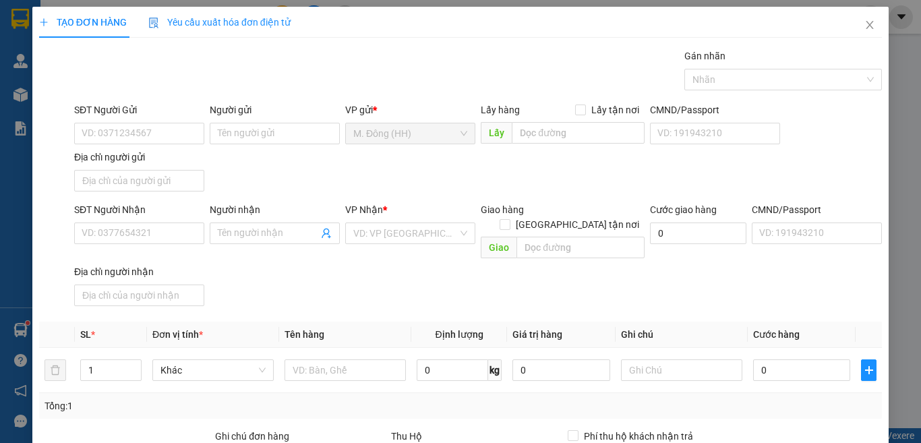
click at [137, 221] on div "SĐT Người Nhận" at bounding box center [139, 212] width 130 height 20
click at [136, 227] on input "SĐT Người Nhận" at bounding box center [139, 234] width 130 height 22
type input "0981469184"
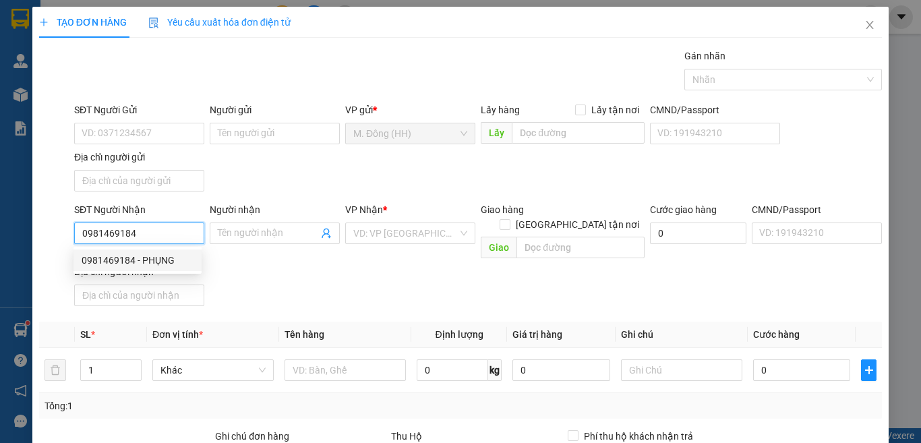
click at [150, 254] on div "0981469184 - PHỤNG" at bounding box center [138, 260] width 112 height 15
type input "PHỤNG"
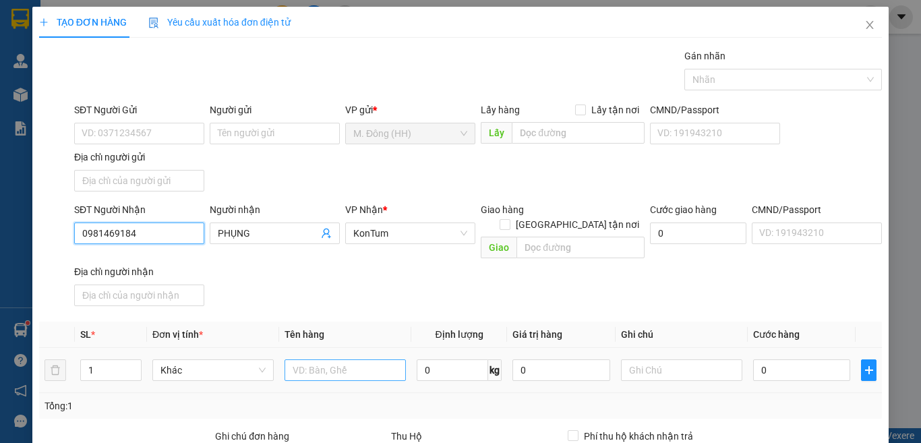
type input "0981469184"
click at [352, 359] on input "text" at bounding box center [345, 370] width 121 height 22
type input "gói"
click at [790, 357] on div "0" at bounding box center [801, 370] width 97 height 27
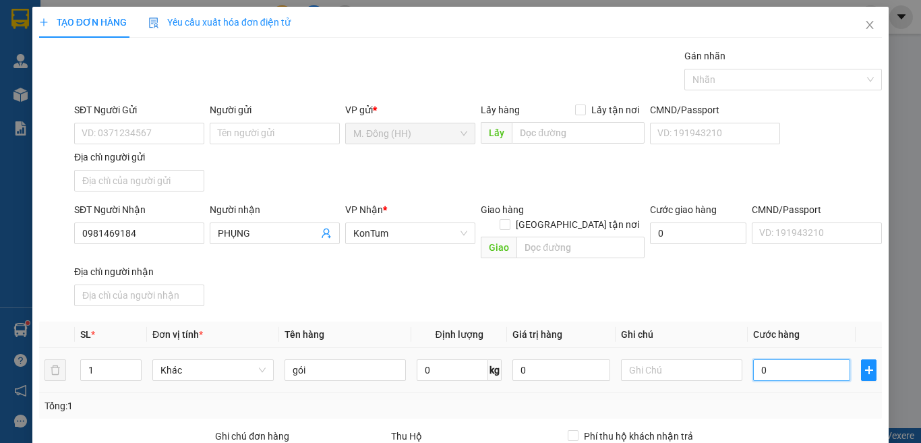
click at [790, 359] on input "0" at bounding box center [801, 370] width 97 height 22
type input "40"
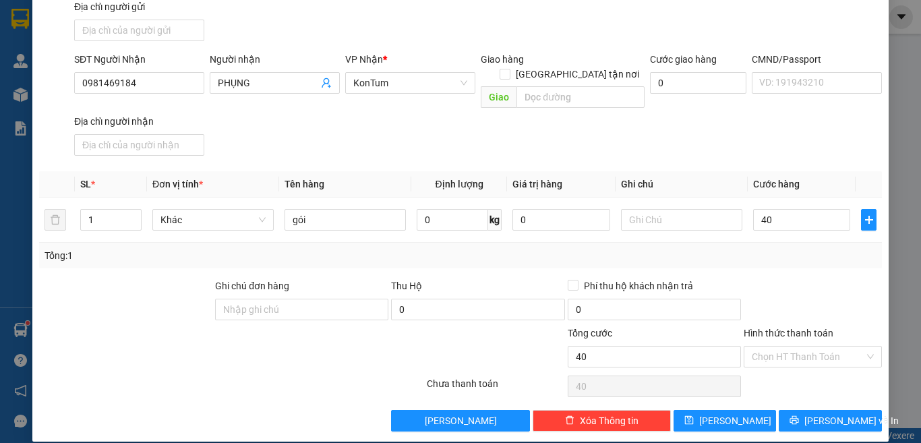
type input "40.000"
click at [811, 394] on div "Transit Pickup Surcharge Ids Transit Deliver Surcharge Ids Transit Deliver Surc…" at bounding box center [460, 164] width 843 height 533
click at [812, 410] on button "[PERSON_NAME] và In" at bounding box center [830, 421] width 103 height 22
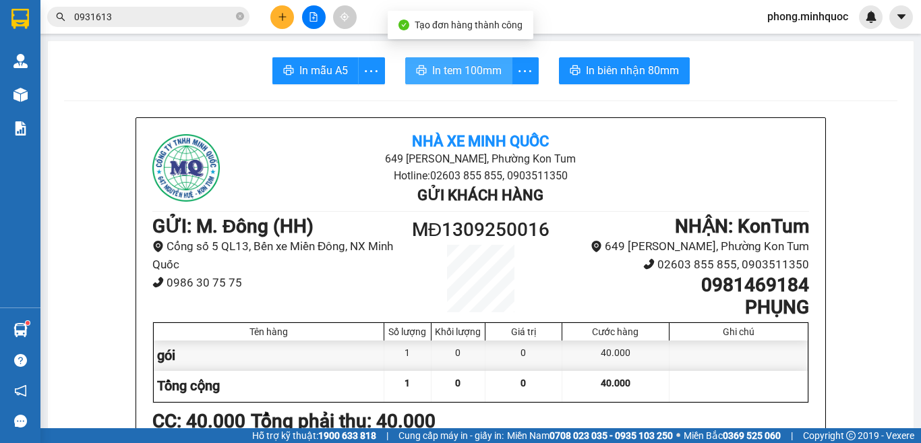
click at [416, 71] on icon "printer" at bounding box center [421, 70] width 11 height 11
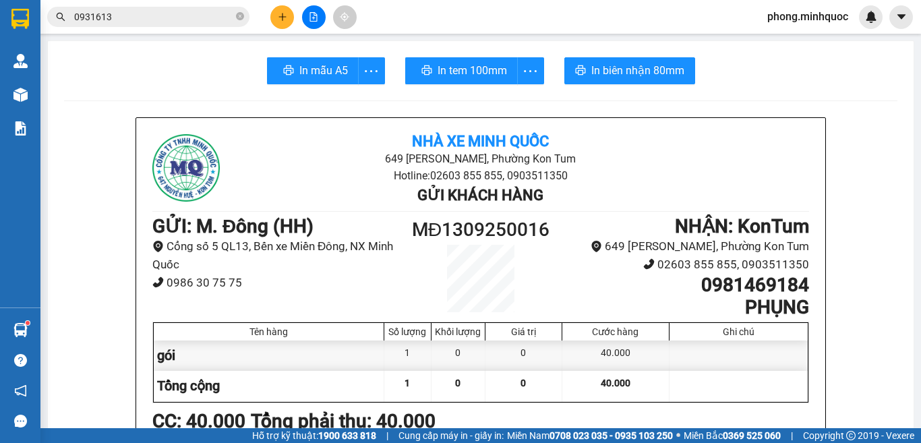
click at [316, 78] on span "In mẫu A5" at bounding box center [323, 70] width 49 height 17
click at [273, 23] on button at bounding box center [282, 17] width 24 height 24
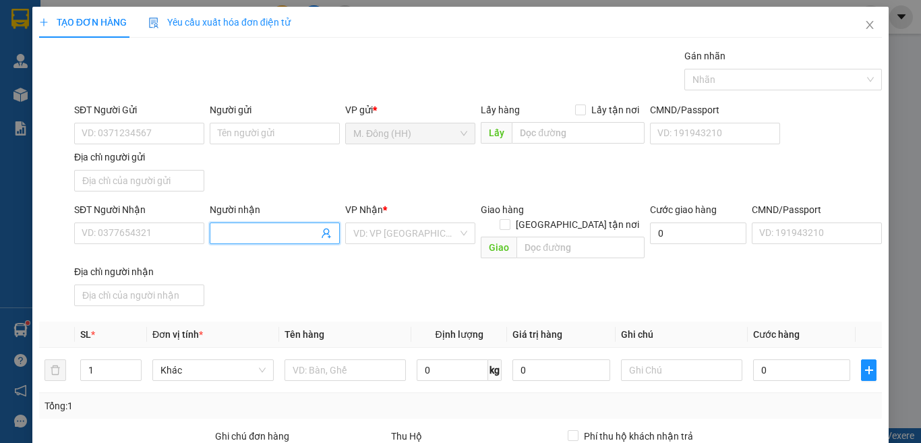
click at [261, 227] on input "Người nhận" at bounding box center [268, 233] width 100 height 15
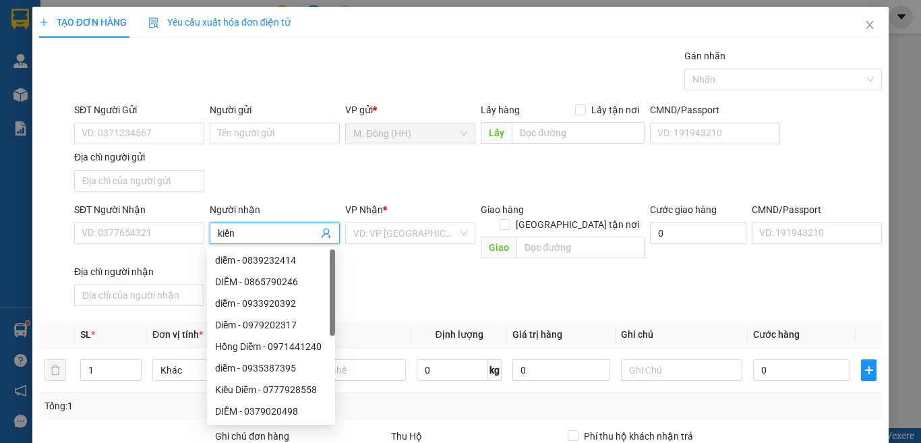
type input "kiểng"
click at [261, 227] on input "kiểng" at bounding box center [268, 233] width 100 height 15
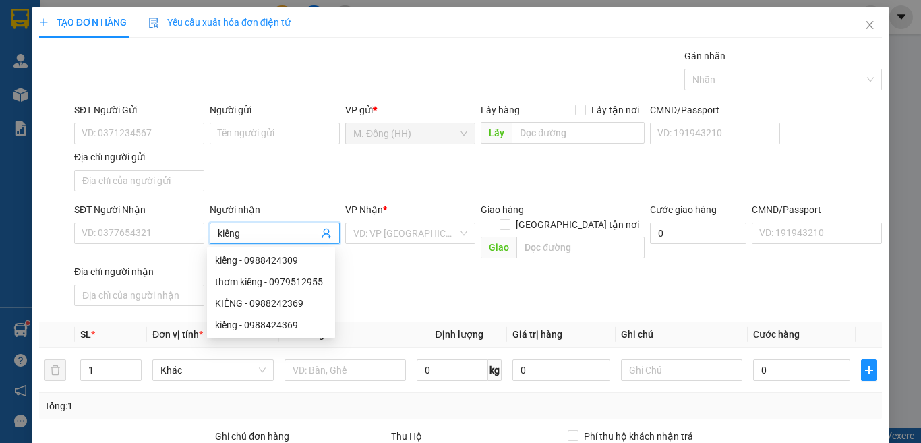
click at [256, 227] on input "kiểng" at bounding box center [268, 233] width 100 height 15
click at [306, 324] on div "kiểng - 0988424369" at bounding box center [271, 325] width 112 height 15
type input "0988424369"
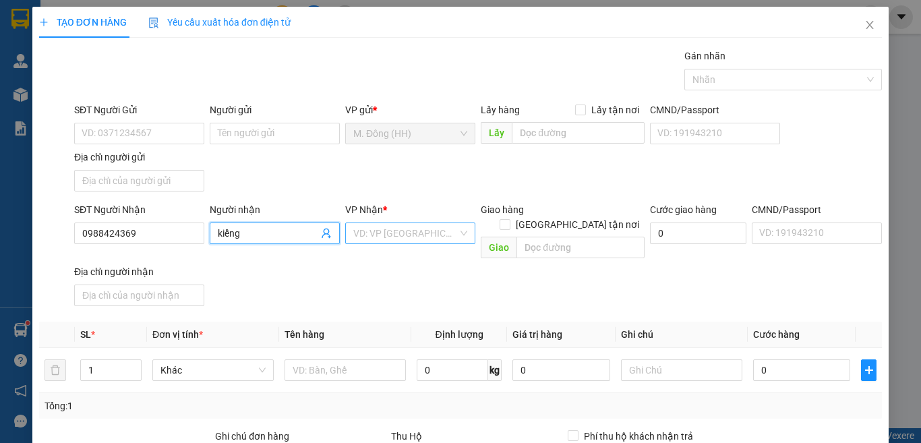
type input "kiểng"
click at [386, 237] on input "search" at bounding box center [405, 233] width 105 height 20
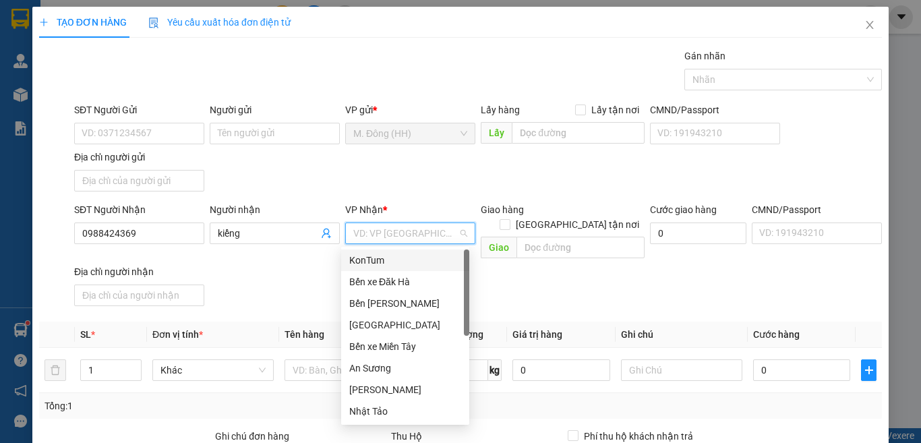
type input "k"
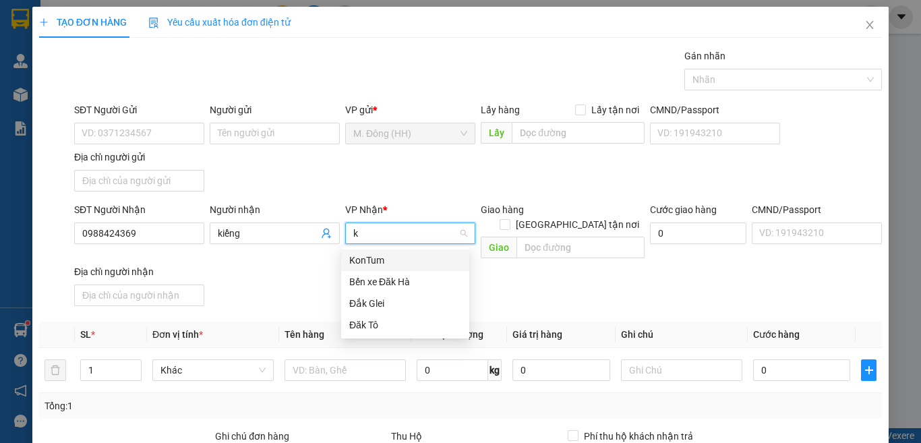
click at [386, 256] on div "KonTum" at bounding box center [405, 260] width 112 height 15
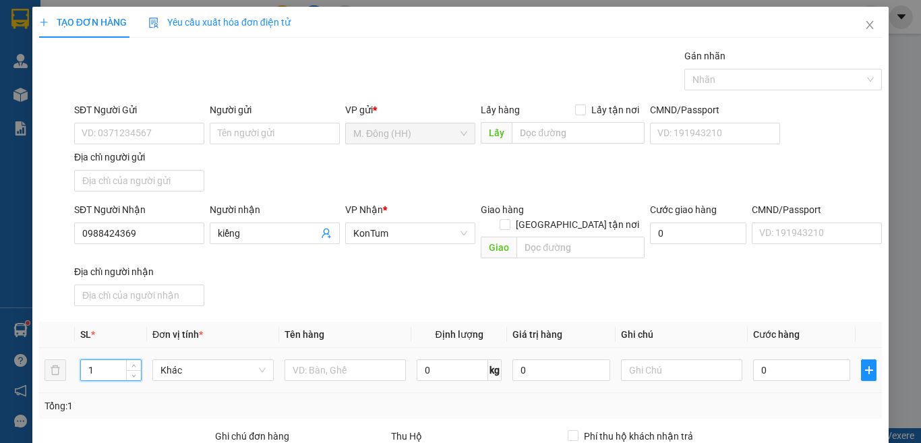
drag, startPoint x: 109, startPoint y: 345, endPoint x: 43, endPoint y: 347, distance: 65.5
click at [43, 348] on tr "1 Khác 0 kg 0 0" at bounding box center [460, 370] width 843 height 45
type input "7"
click at [320, 359] on input "text" at bounding box center [345, 370] width 121 height 22
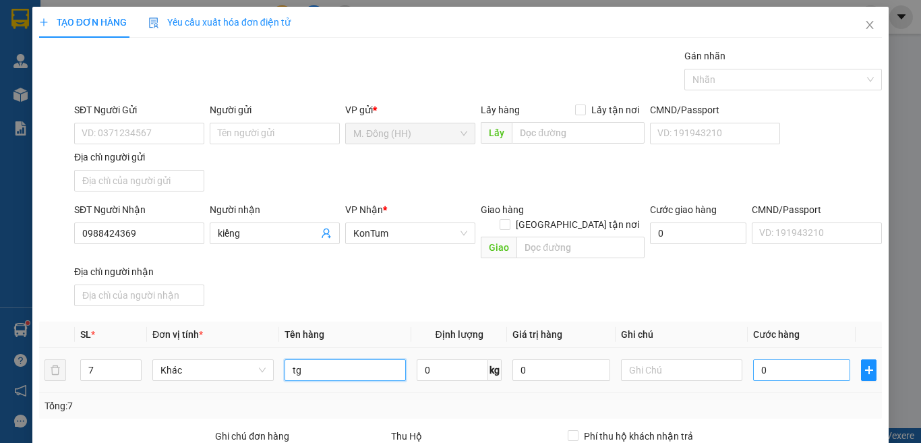
type input "tg"
click at [790, 359] on input "0" at bounding box center [801, 370] width 97 height 22
type input "3"
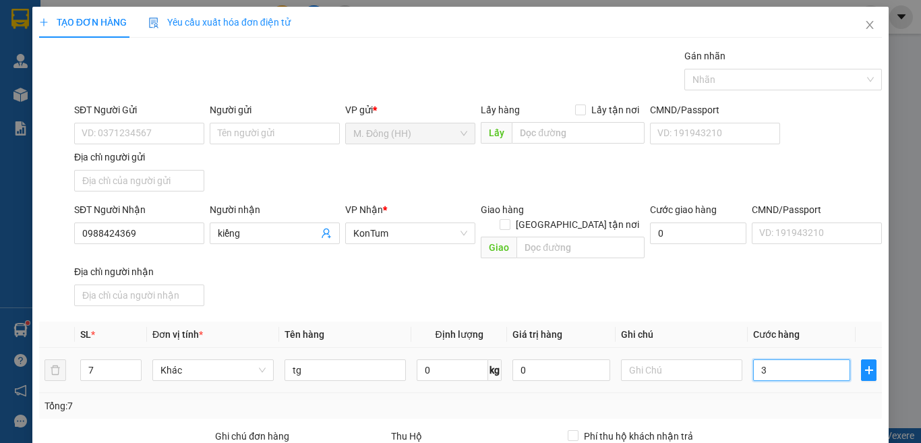
type input "35"
type input "350"
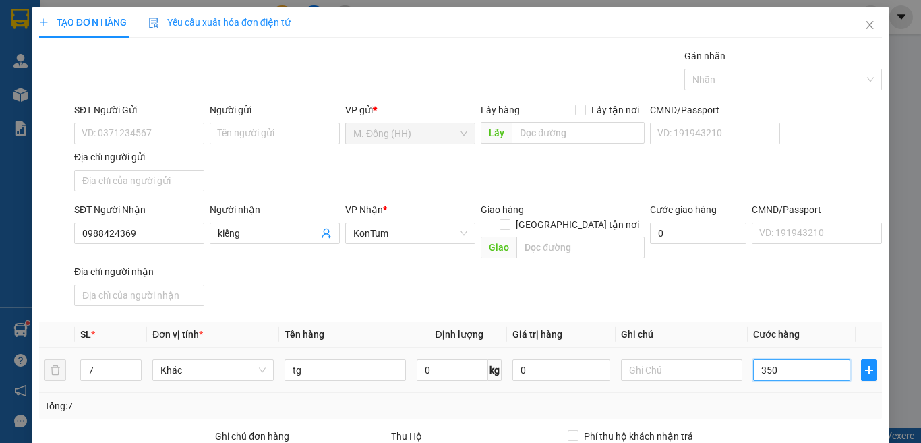
type input "350"
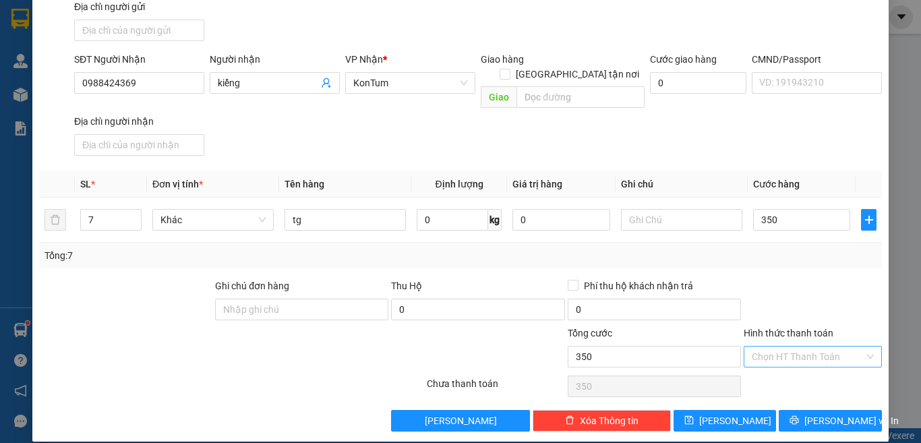
type input "350.000"
click at [813, 349] on input "Hình thức thanh toán" at bounding box center [808, 357] width 113 height 20
click at [817, 365] on div "Tại văn phòng" at bounding box center [803, 368] width 120 height 15
type input "0"
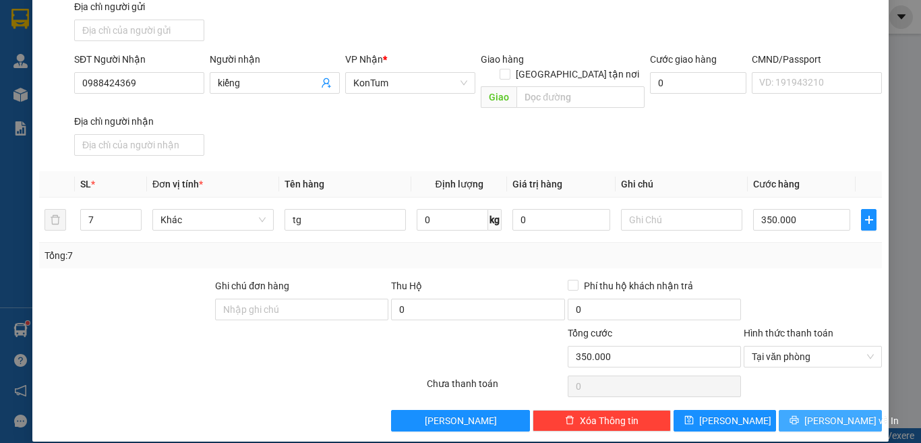
click at [820, 413] on span "[PERSON_NAME] và In" at bounding box center [852, 420] width 94 height 15
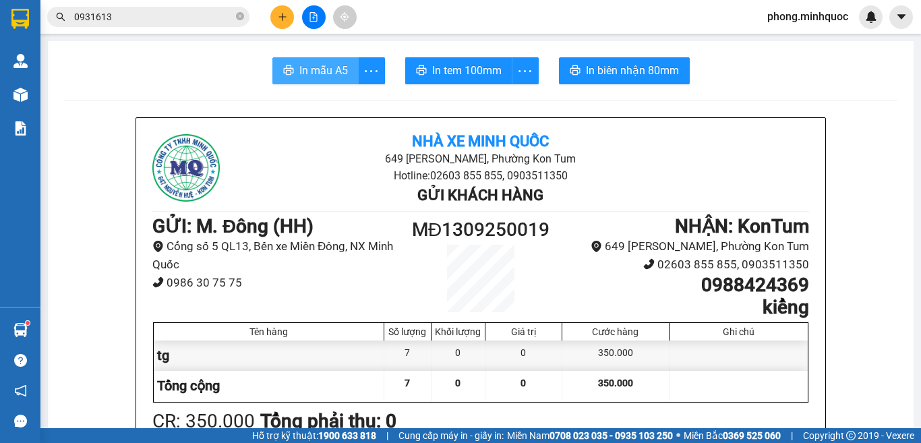
click at [328, 64] on span "In mẫu A5" at bounding box center [323, 70] width 49 height 17
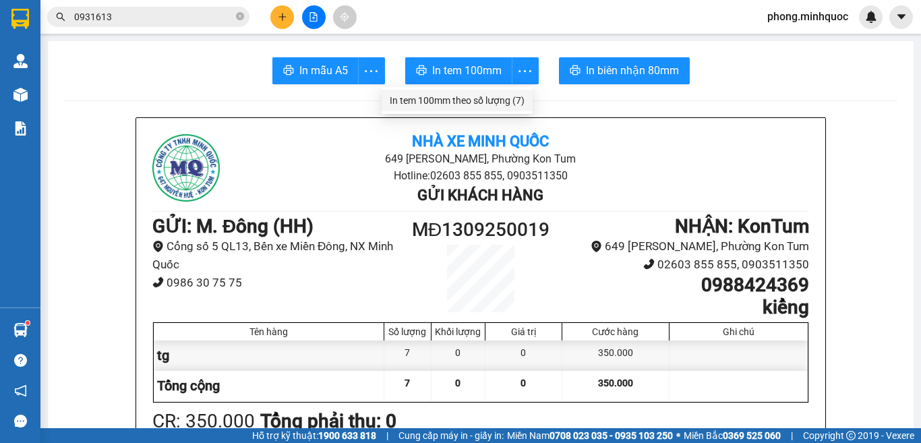
click at [513, 99] on div "In tem 100mm theo số lượng (7)" at bounding box center [457, 100] width 135 height 15
click at [272, 29] on div "Kết quả tìm kiếm ( 132 ) Bộ lọc Ngày tạo đơn gần nhất Mã ĐH Trạng thái Món hàng…" at bounding box center [460, 17] width 921 height 34
click at [279, 21] on icon "plus" at bounding box center [282, 16] width 9 height 9
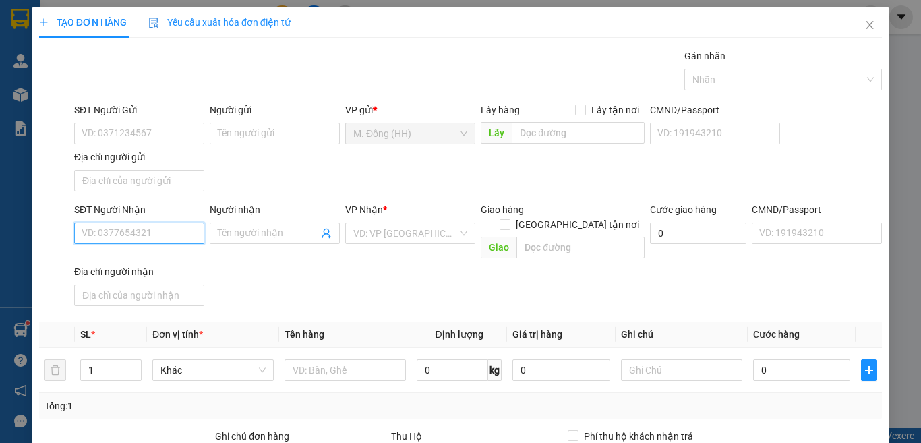
click at [167, 226] on input "SĐT Người Nhận" at bounding box center [139, 234] width 130 height 22
type input "0336306603"
click at [167, 227] on input "0336306603" at bounding box center [139, 234] width 130 height 22
click at [161, 270] on div "0336306603 - a tây" at bounding box center [138, 261] width 128 height 22
type input "a tây"
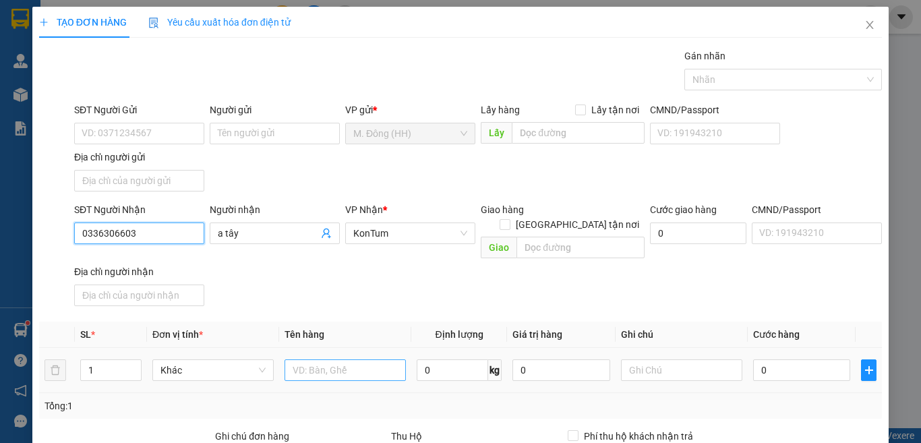
type input "0336306603"
click at [360, 359] on input "text" at bounding box center [345, 370] width 121 height 22
type input "kiện đèn"
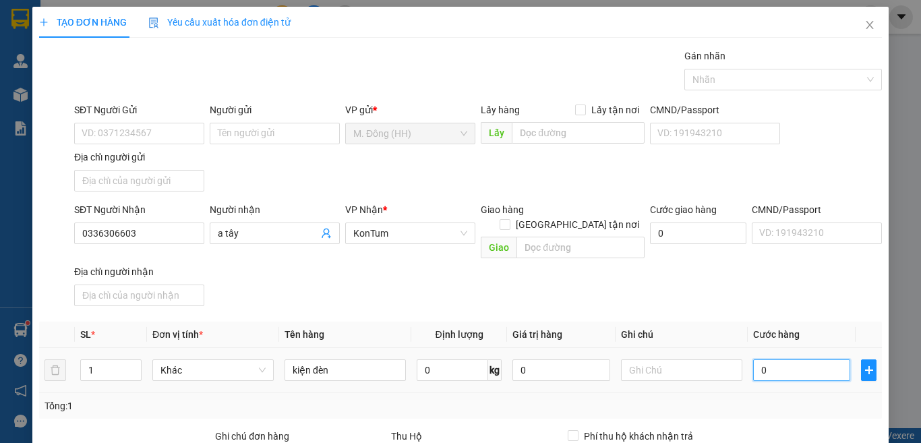
click at [780, 359] on input "0" at bounding box center [801, 370] width 97 height 22
type input "5"
type input "50"
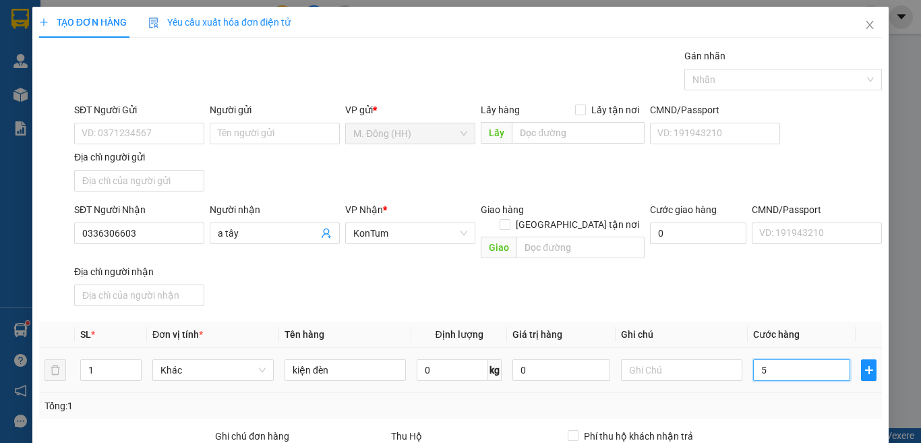
type input "50"
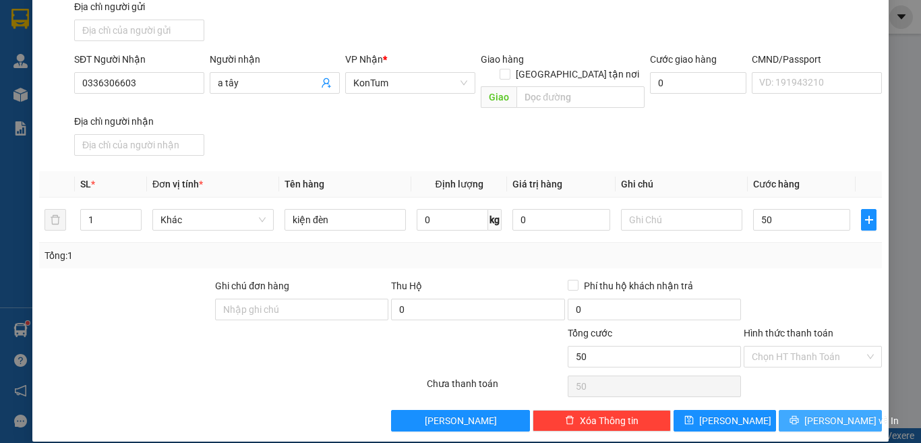
type input "50.000"
click at [836, 413] on span "[PERSON_NAME] và In" at bounding box center [852, 420] width 94 height 15
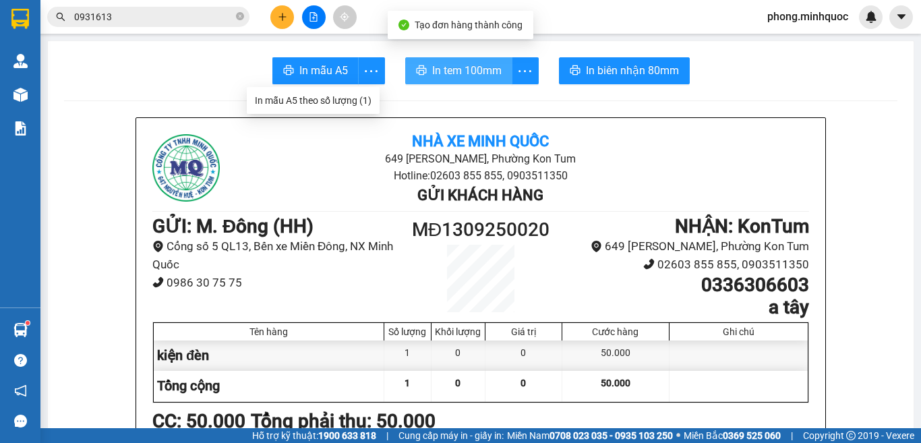
click at [460, 61] on button "In tem 100mm" at bounding box center [458, 70] width 107 height 27
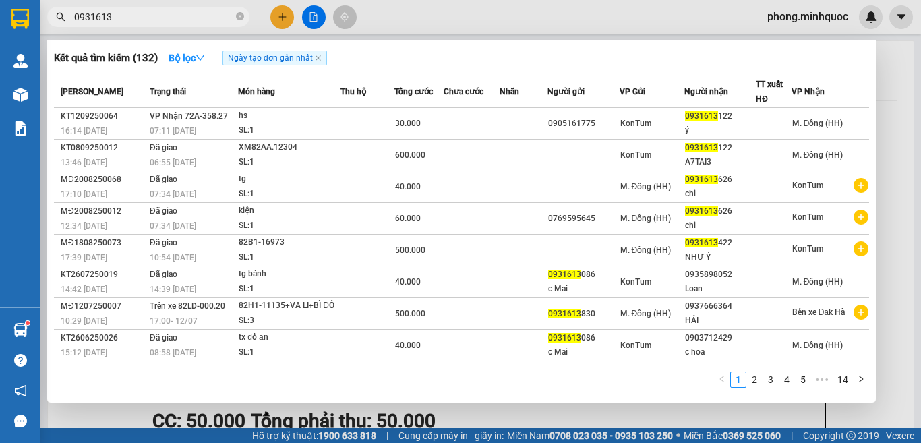
click at [207, 19] on input "0931613" at bounding box center [153, 16] width 159 height 15
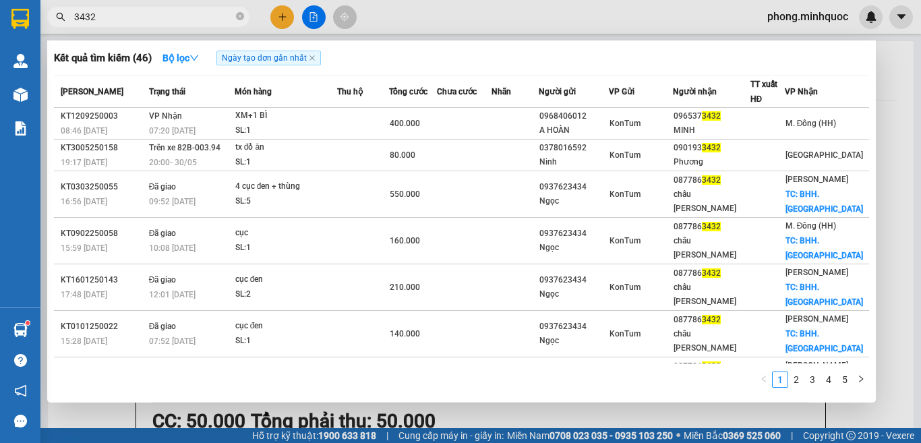
type input "3432"
click at [282, 15] on div at bounding box center [460, 221] width 921 height 443
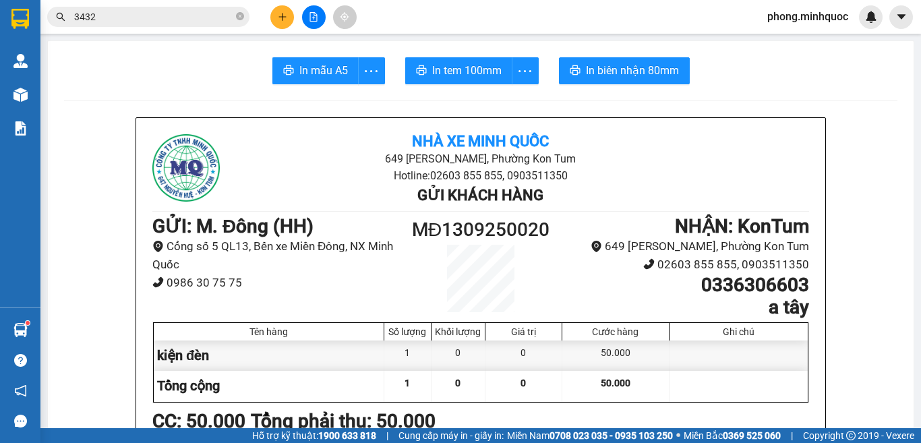
click at [282, 15] on icon "plus" at bounding box center [282, 16] width 9 height 9
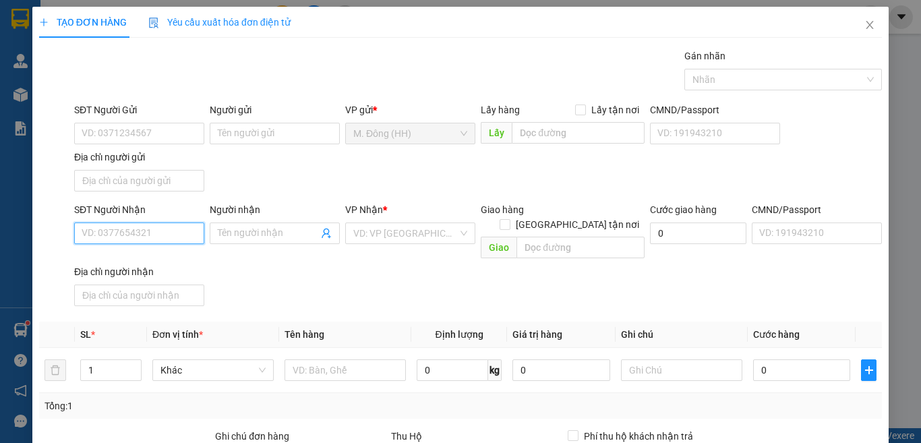
click at [160, 235] on input "SĐT Người Nhận" at bounding box center [139, 234] width 130 height 22
type input "0989275750"
click at [151, 236] on input "0989275750" at bounding box center [139, 234] width 130 height 22
click at [175, 256] on div "0989275750 - lâm" at bounding box center [138, 260] width 112 height 15
type input "lâm"
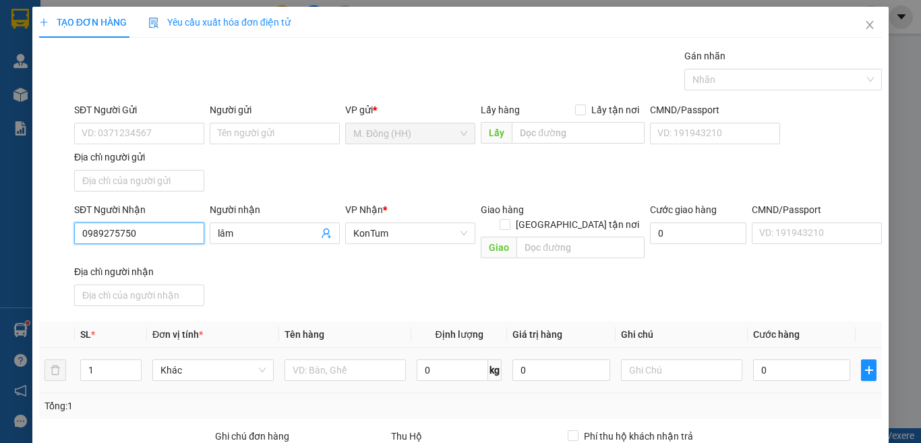
type input "0989275750"
click at [367, 377] on td at bounding box center [345, 370] width 132 height 45
click at [370, 361] on input "text" at bounding box center [345, 370] width 121 height 22
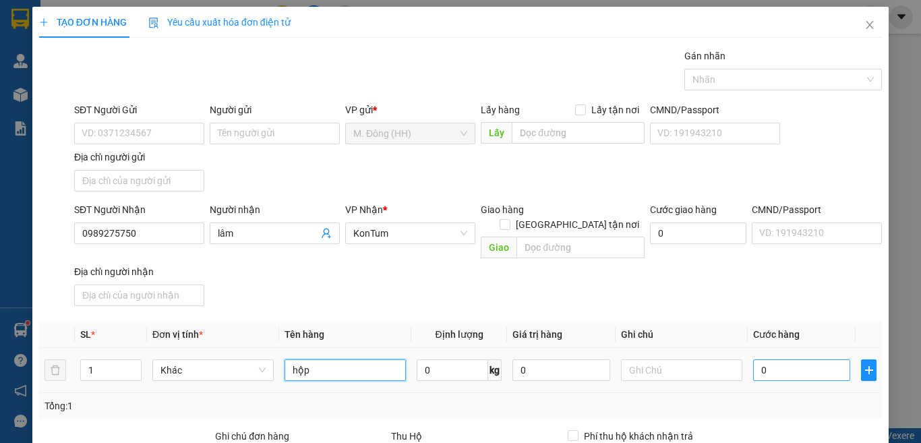
type input "hộp"
click at [788, 359] on input "0" at bounding box center [801, 370] width 97 height 22
type input "40"
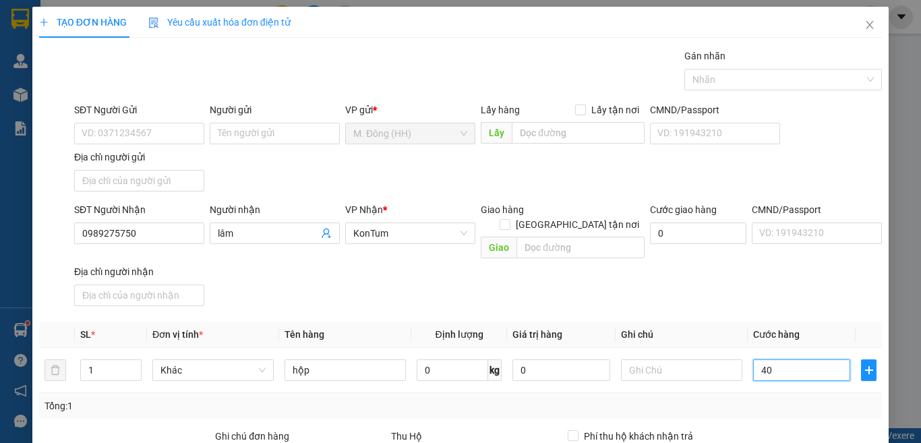
scroll to position [150, 0]
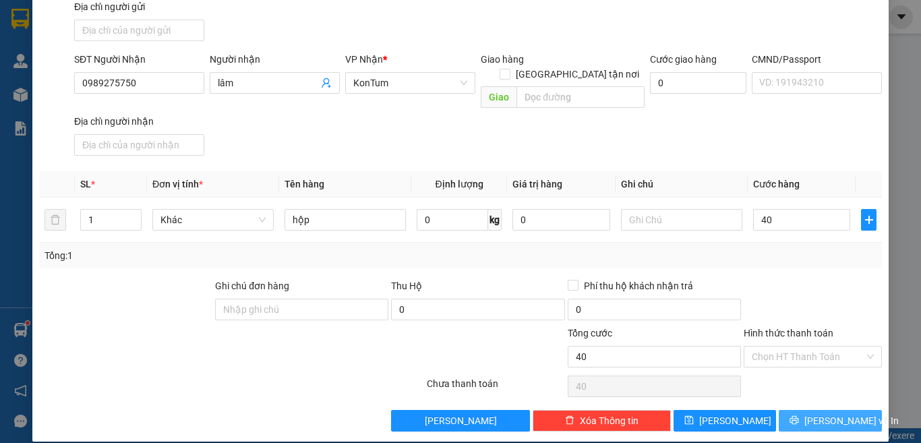
type input "40.000"
click at [799, 416] on icon "printer" at bounding box center [794, 420] width 9 height 9
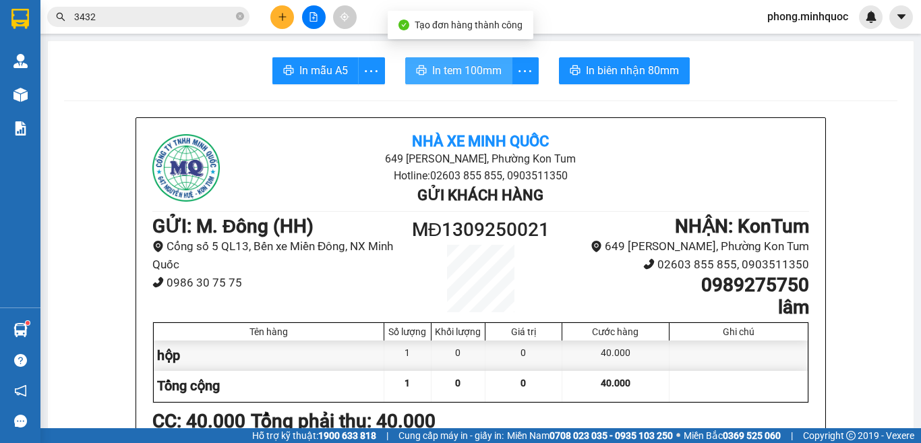
click at [455, 80] on button "In tem 100mm" at bounding box center [458, 70] width 107 height 27
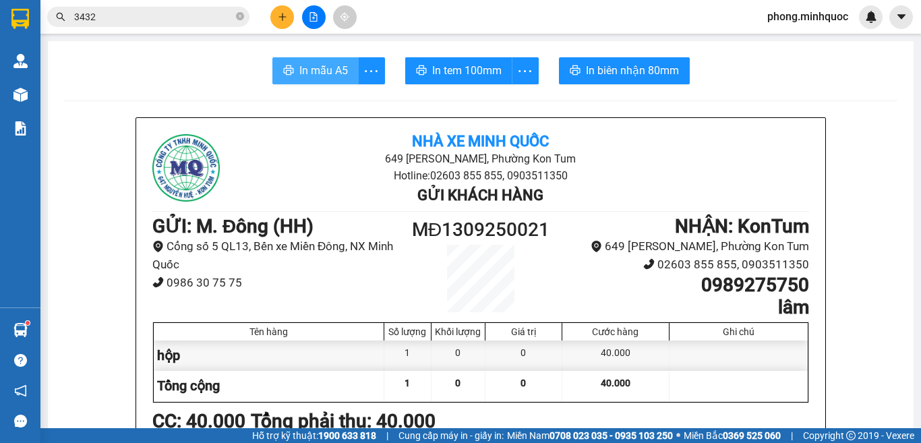
click at [316, 63] on span "In mẫu A5" at bounding box center [323, 70] width 49 height 17
click at [318, 33] on div "Kết quả tìm kiếm ( 46 ) Bộ lọc Ngày tạo đơn gần nhất Mã ĐH Trạng thái Món hàng …" at bounding box center [460, 17] width 921 height 34
click at [321, 19] on button at bounding box center [314, 17] width 24 height 24
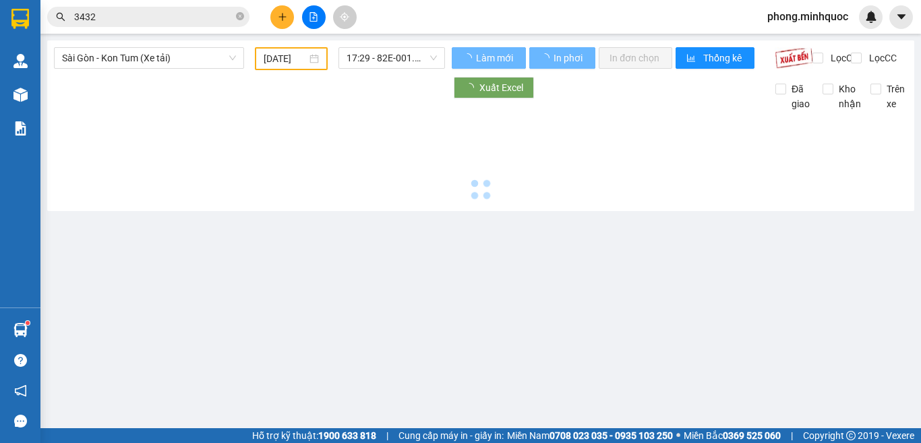
type input "[DATE]"
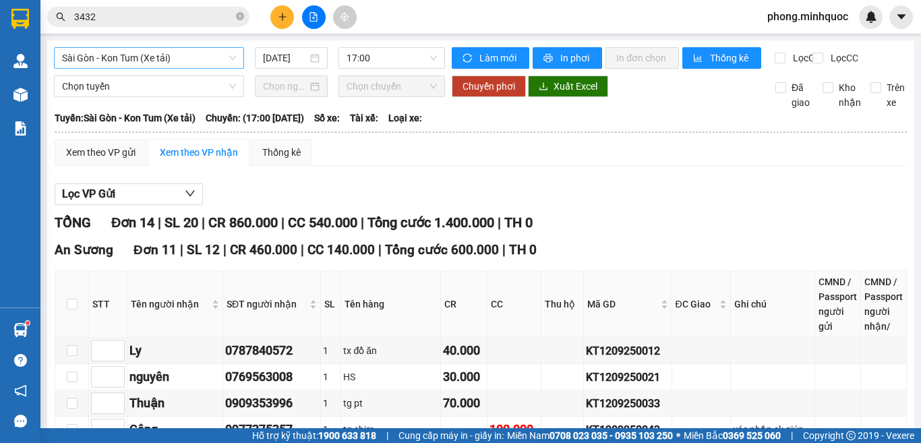
click at [126, 62] on span "Sài Gòn - Kon Tum (Xe tải)" at bounding box center [149, 58] width 174 height 20
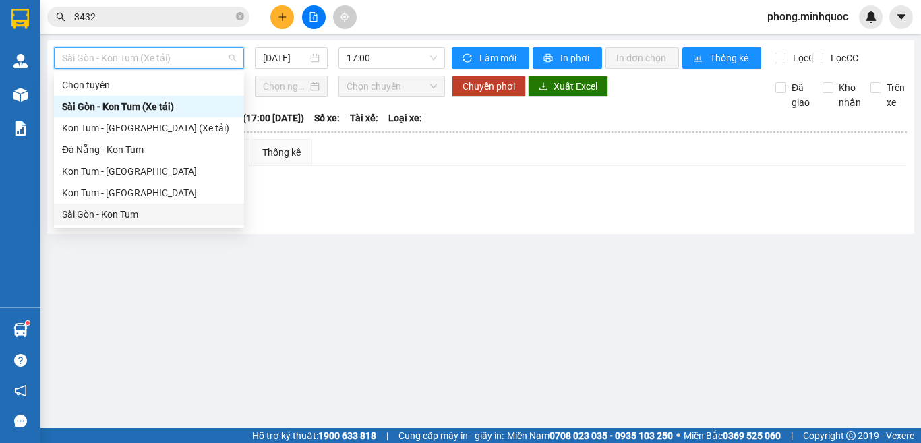
click at [140, 208] on div "Sài Gòn - Kon Tum" at bounding box center [149, 214] width 174 height 15
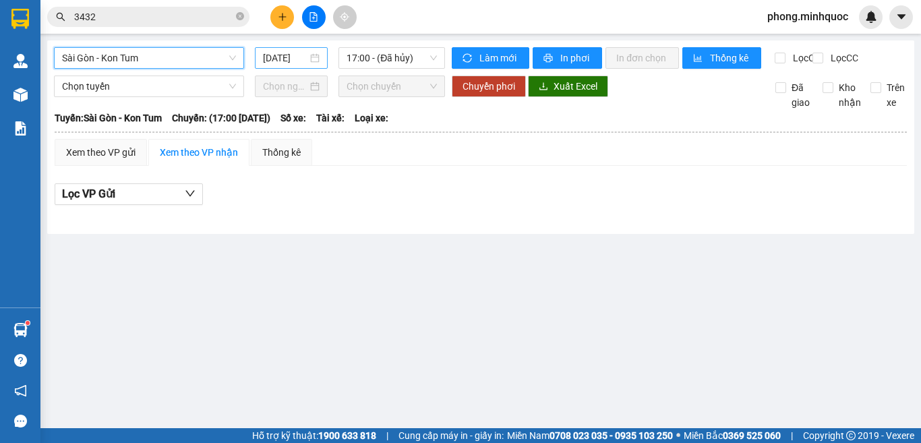
click at [281, 65] on div "[DATE]" at bounding box center [291, 58] width 73 height 22
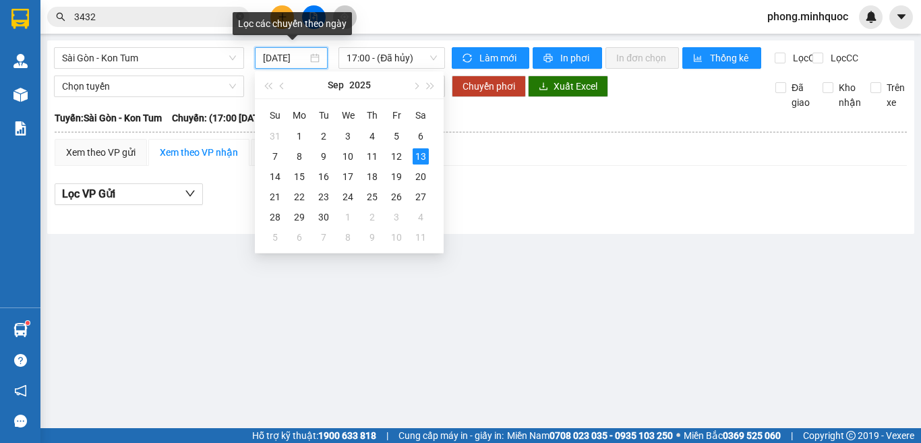
click at [286, 63] on input "[DATE]" at bounding box center [285, 58] width 45 height 15
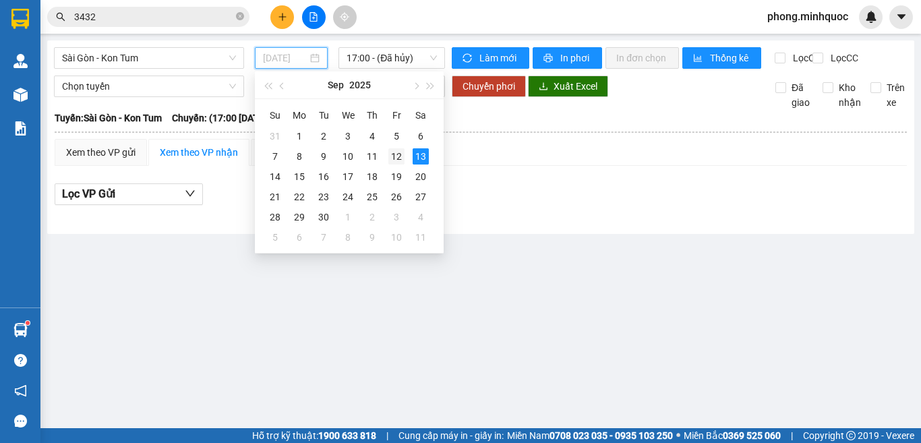
click at [391, 159] on div "12" at bounding box center [396, 156] width 16 height 16
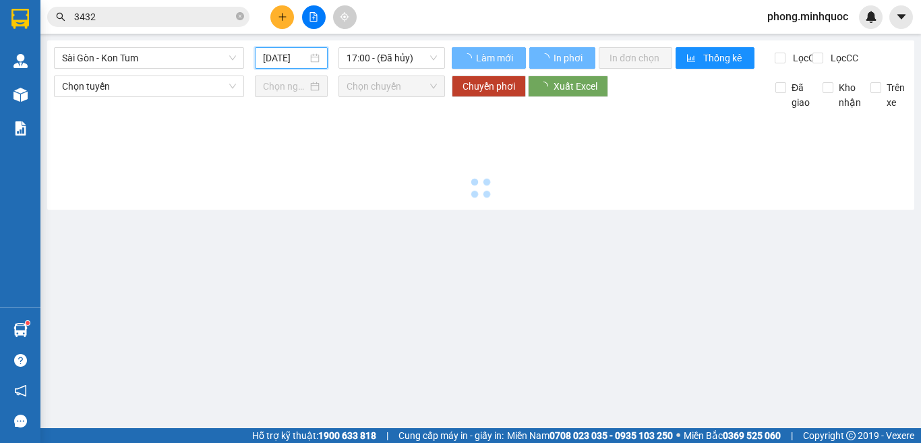
type input "[DATE]"
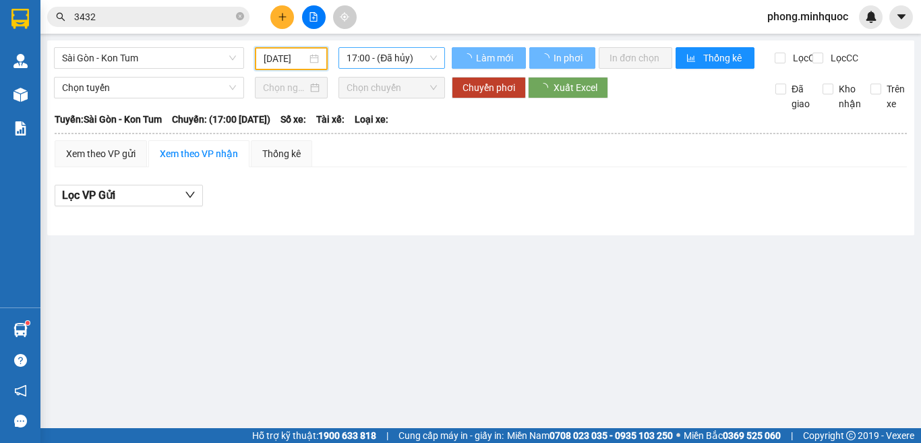
click at [395, 65] on span "17:00 - (Đã hủy)" at bounding box center [392, 58] width 90 height 20
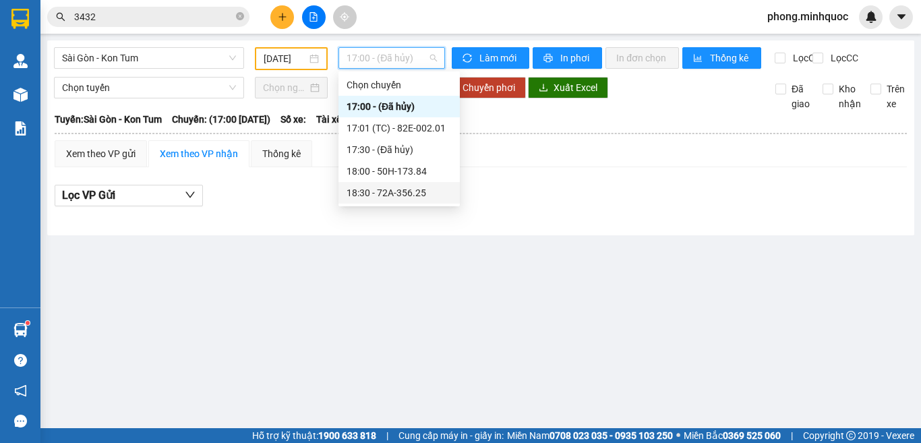
click at [399, 189] on div "18:30 - 72A-356.25" at bounding box center [399, 192] width 105 height 15
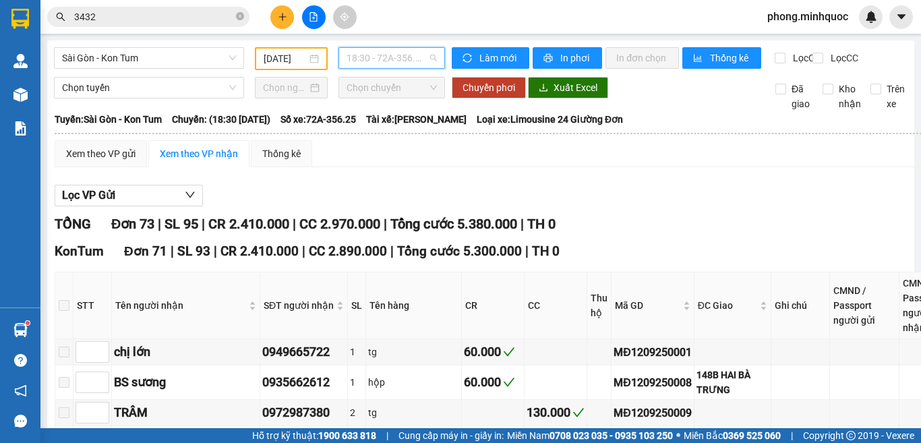
click at [407, 65] on span "18:30 - 72A-356.25" at bounding box center [392, 58] width 90 height 20
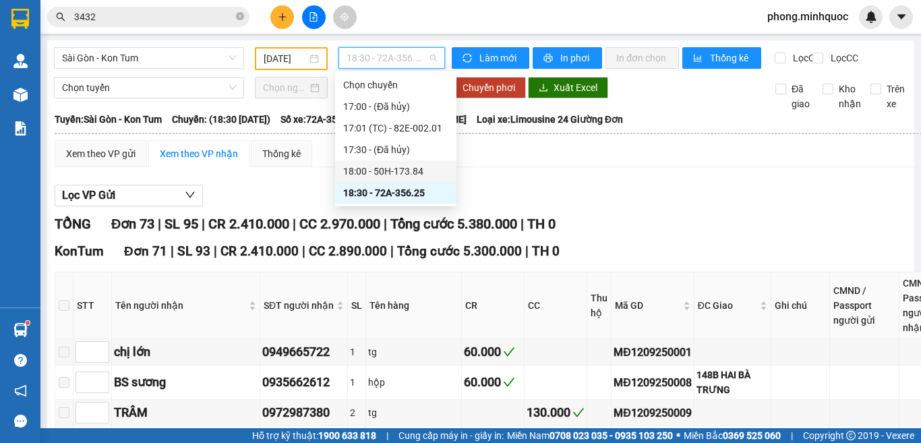
click at [407, 169] on div "18:00 - 50H-173.84" at bounding box center [395, 171] width 105 height 15
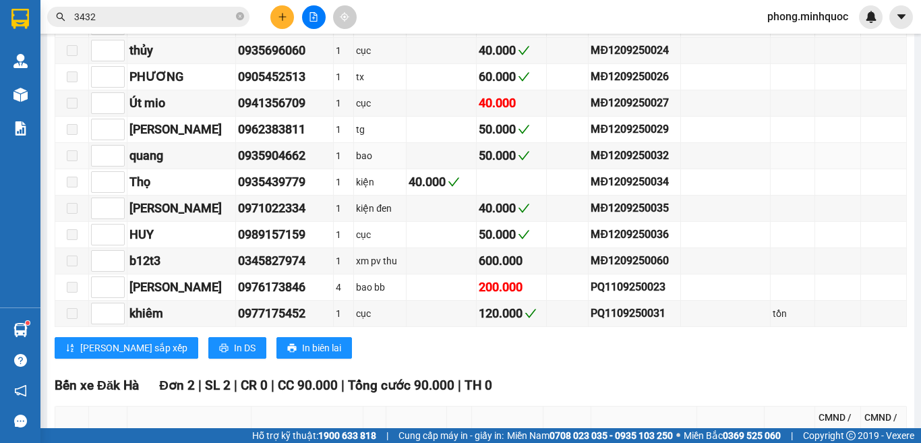
scroll to position [1324, 0]
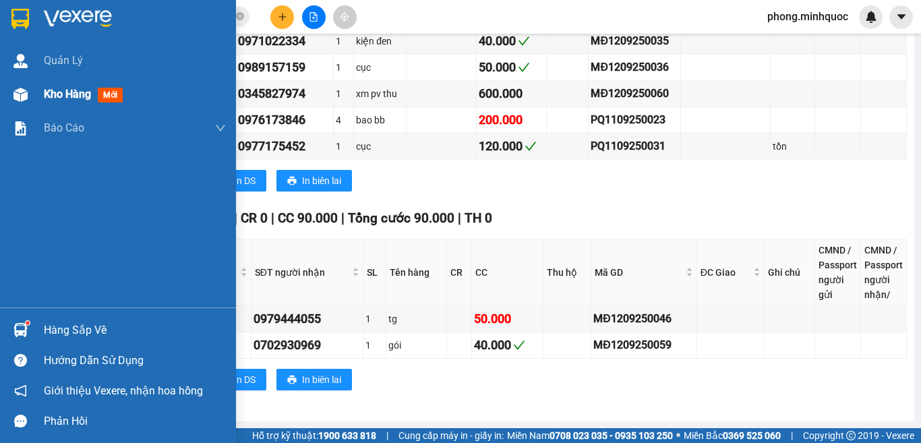
click at [28, 96] on div at bounding box center [21, 95] width 24 height 24
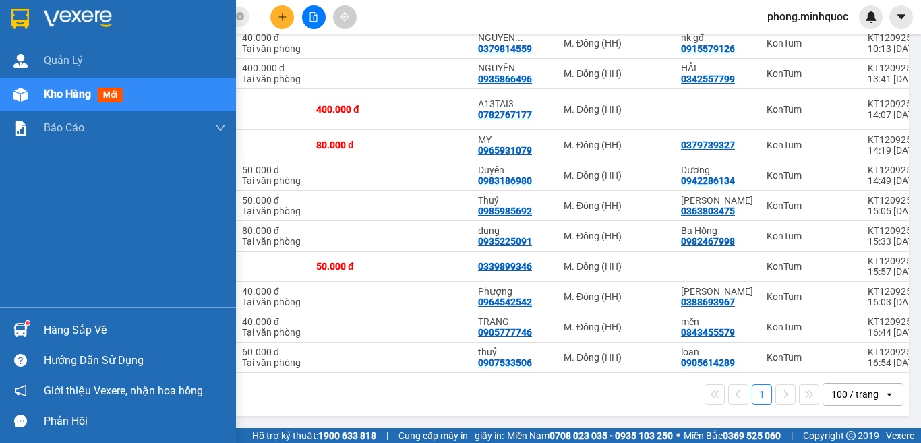
scroll to position [1004, 0]
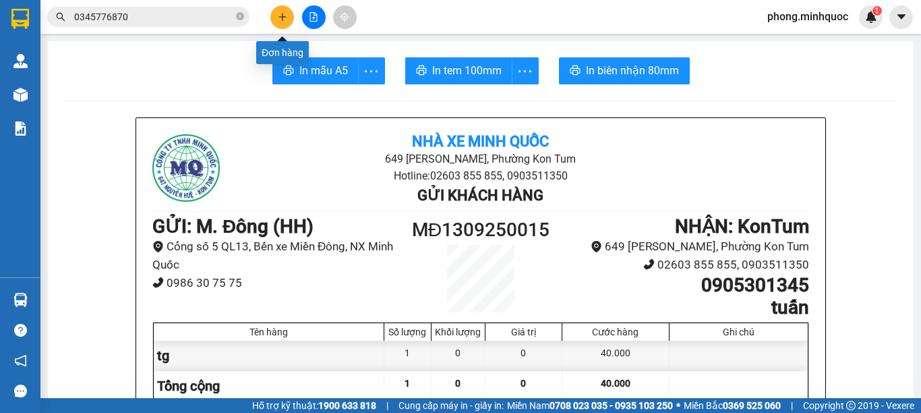
click at [285, 9] on button at bounding box center [282, 17] width 24 height 24
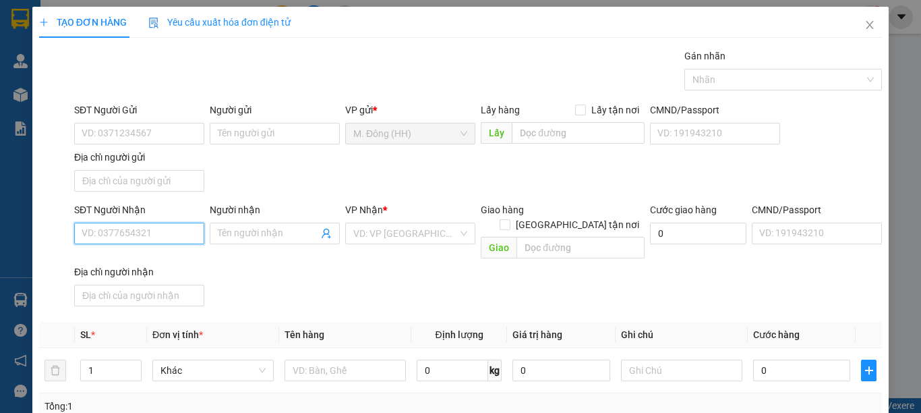
click at [173, 235] on input "SĐT Người Nhận" at bounding box center [139, 234] width 130 height 22
type input "0968194917"
click at [173, 235] on input "0968194917" at bounding box center [139, 234] width 130 height 22
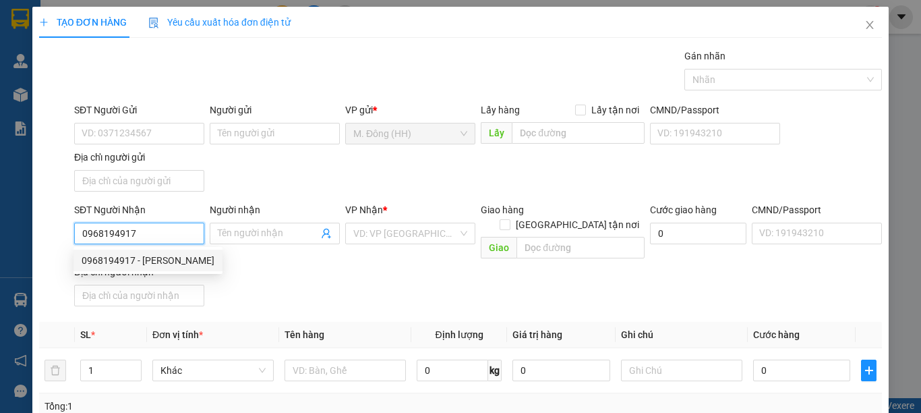
click at [177, 258] on div "0968194917 - [PERSON_NAME]" at bounding box center [148, 260] width 133 height 15
type input "THU HOÀI"
type input "0968194917"
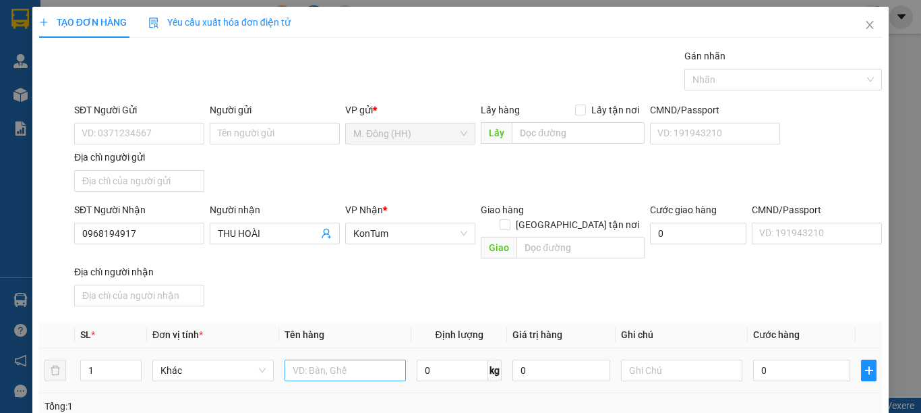
drag, startPoint x: 305, startPoint y: 343, endPoint x: 312, endPoint y: 352, distance: 11.1
click at [307, 357] on div at bounding box center [345, 370] width 121 height 27
click at [313, 359] on input "text" at bounding box center [345, 370] width 121 height 22
type input "tg"
click at [811, 357] on div "0" at bounding box center [801, 370] width 97 height 27
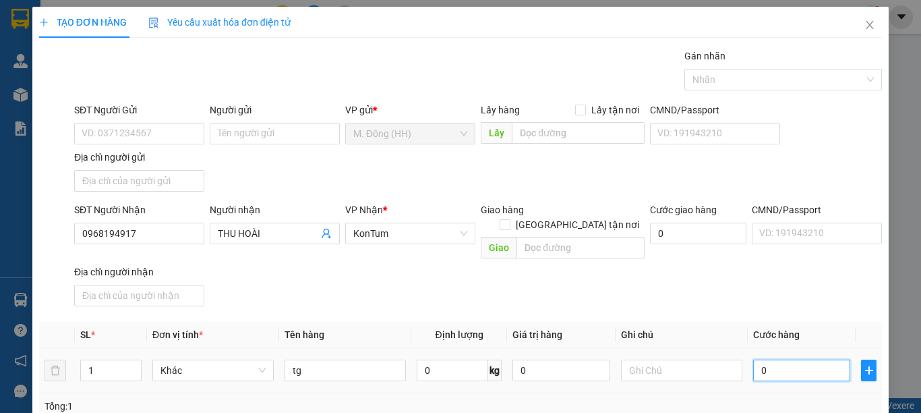
click at [809, 359] on input "0" at bounding box center [801, 370] width 97 height 22
type input "40"
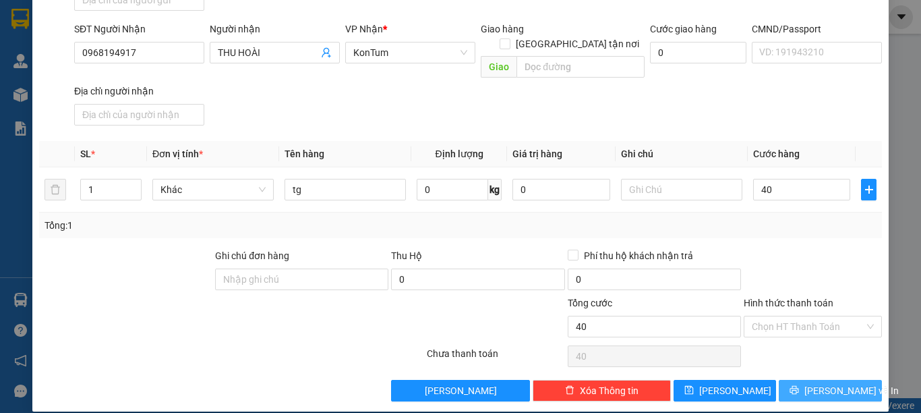
type input "40.000"
click at [834, 383] on span "[PERSON_NAME] và In" at bounding box center [852, 390] width 94 height 15
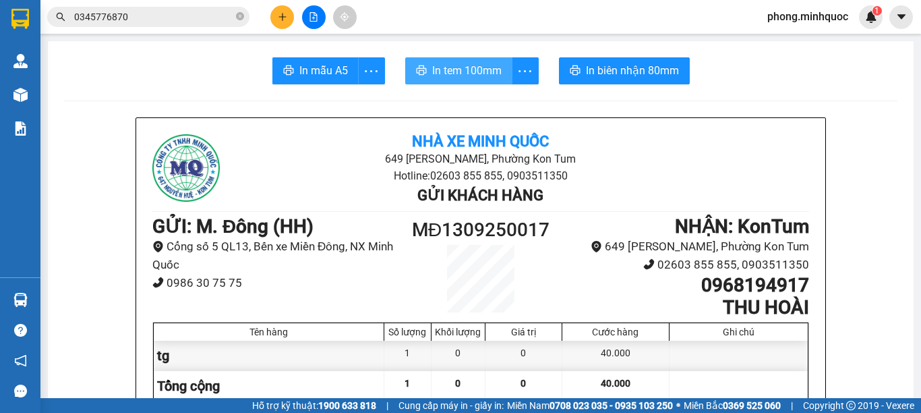
click at [484, 61] on button "In tem 100mm" at bounding box center [458, 70] width 107 height 27
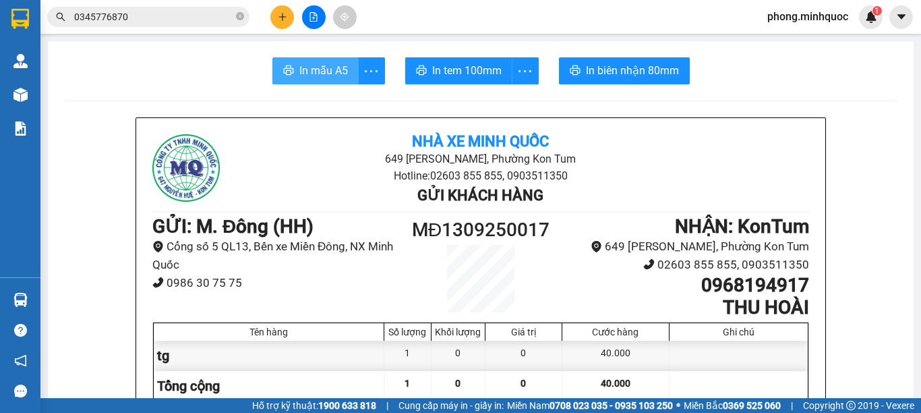
click at [299, 65] on span "In mẫu A5" at bounding box center [323, 70] width 49 height 17
click at [282, 16] on icon "plus" at bounding box center [282, 16] width 9 height 9
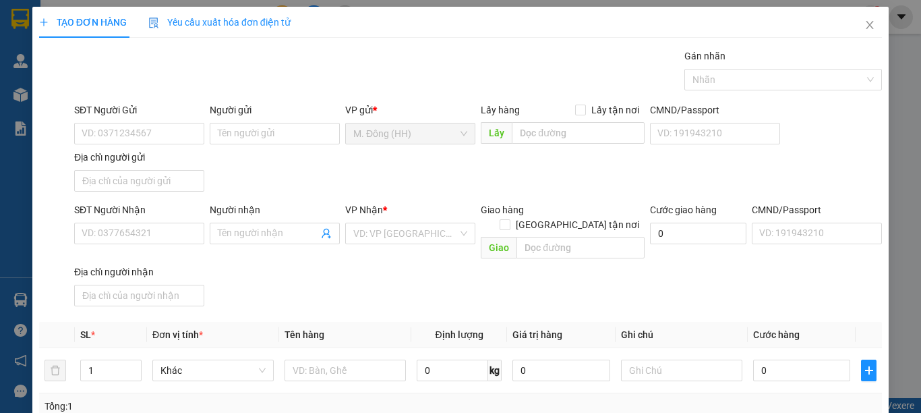
click at [161, 247] on div "SĐT Người Nhận VD: 0377654321" at bounding box center [139, 225] width 130 height 47
click at [165, 235] on input "SĐT Người Nhận" at bounding box center [139, 234] width 130 height 22
click at [147, 247] on div "0964076639 0964076639 - phú" at bounding box center [138, 260] width 128 height 27
click at [150, 234] on input "0964076" at bounding box center [139, 234] width 130 height 22
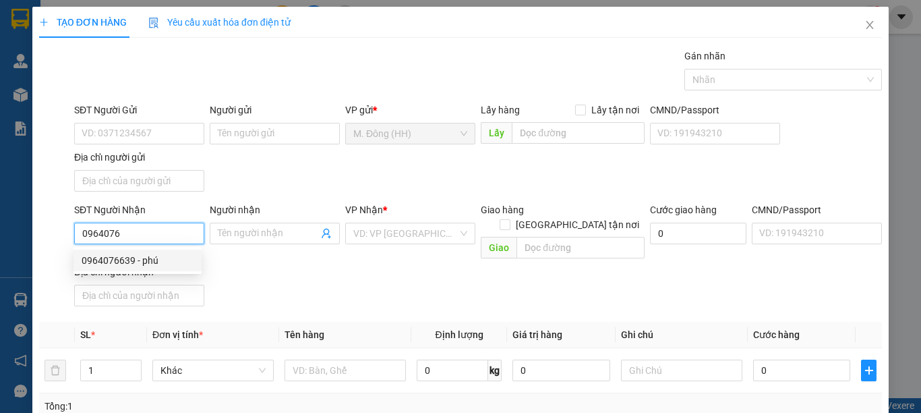
click at [150, 257] on div "0964076639 - phú" at bounding box center [138, 260] width 112 height 15
type input "0964076639"
type input "phú"
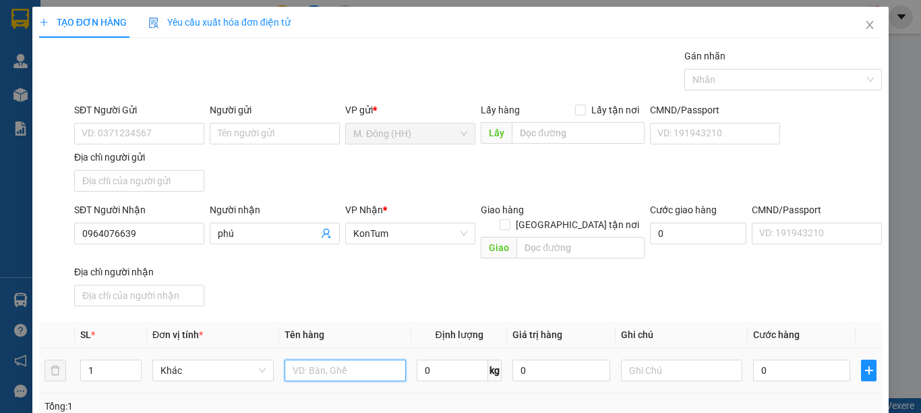
click at [326, 363] on input "text" at bounding box center [345, 370] width 121 height 22
type input "bì đỏ có tg"
click at [804, 359] on input "0" at bounding box center [801, 370] width 97 height 22
click at [800, 359] on input "0" at bounding box center [801, 370] width 97 height 22
type input "04"
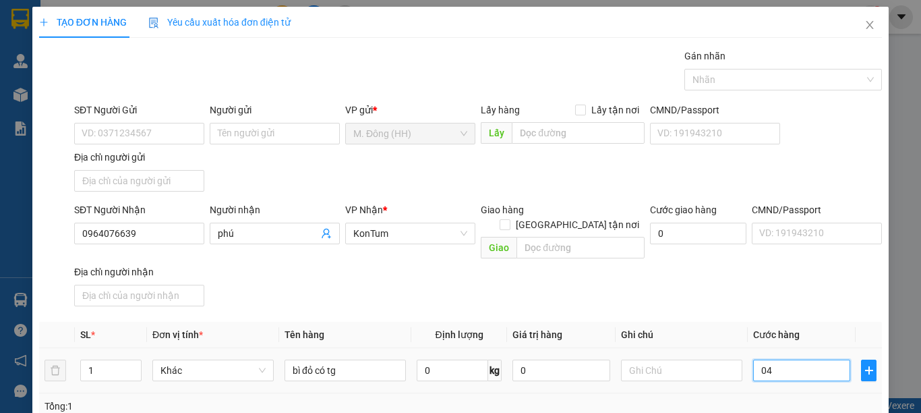
type input "4"
type input "040"
type input "40"
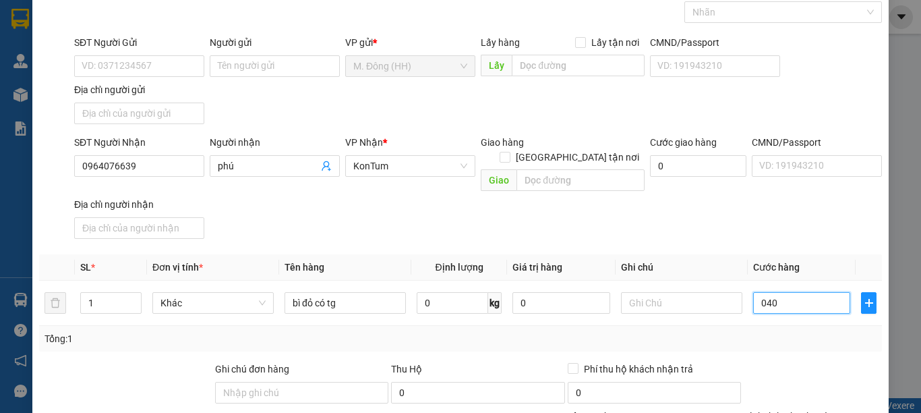
scroll to position [181, 0]
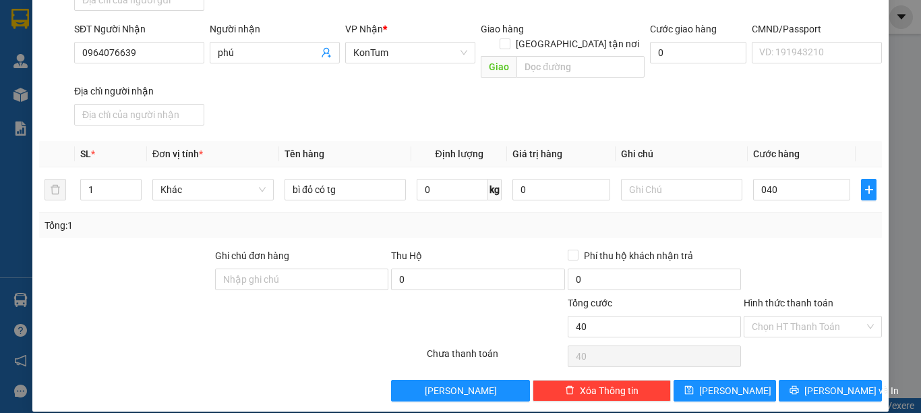
type input "40.000"
click at [829, 296] on div "Hình thức thanh toán" at bounding box center [813, 305] width 138 height 20
click at [830, 316] on input "Hình thức thanh toán" at bounding box center [808, 326] width 113 height 20
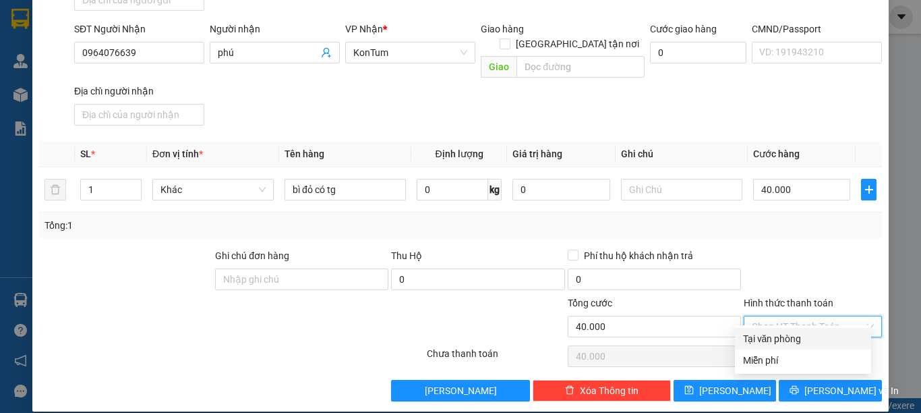
click at [830, 339] on div "Tại văn phòng" at bounding box center [803, 338] width 120 height 15
type input "0"
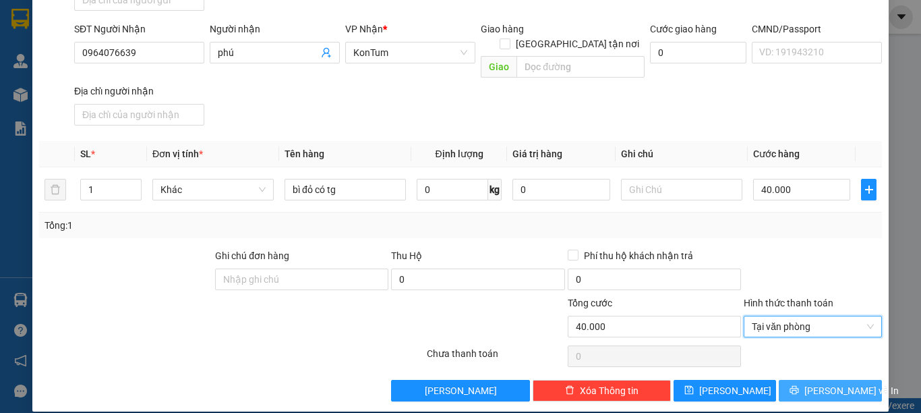
click at [832, 383] on span "[PERSON_NAME] và In" at bounding box center [852, 390] width 94 height 15
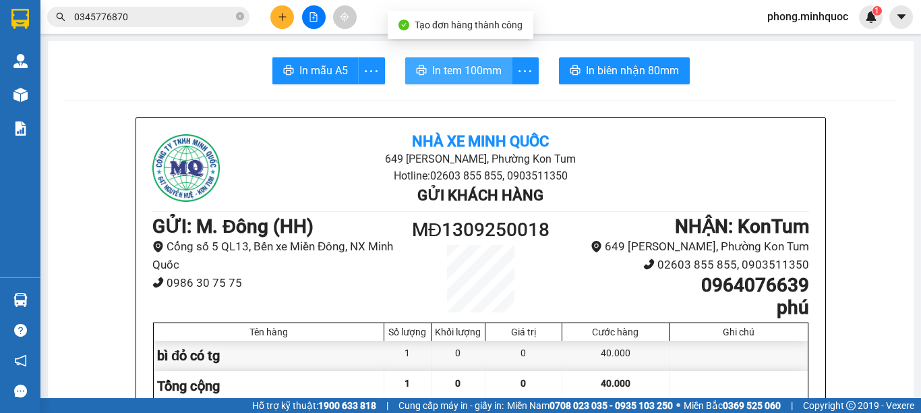
click at [491, 72] on span "In tem 100mm" at bounding box center [466, 70] width 69 height 17
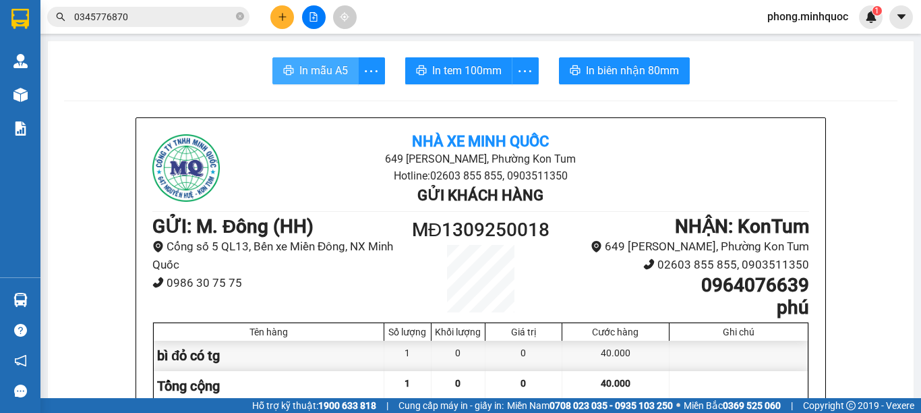
click at [337, 68] on span "In mẫu A5" at bounding box center [323, 70] width 49 height 17
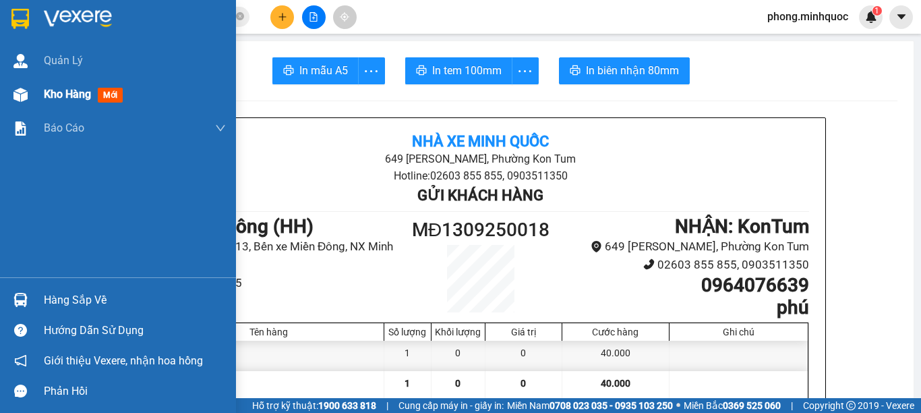
click at [9, 94] on div at bounding box center [21, 95] width 24 height 24
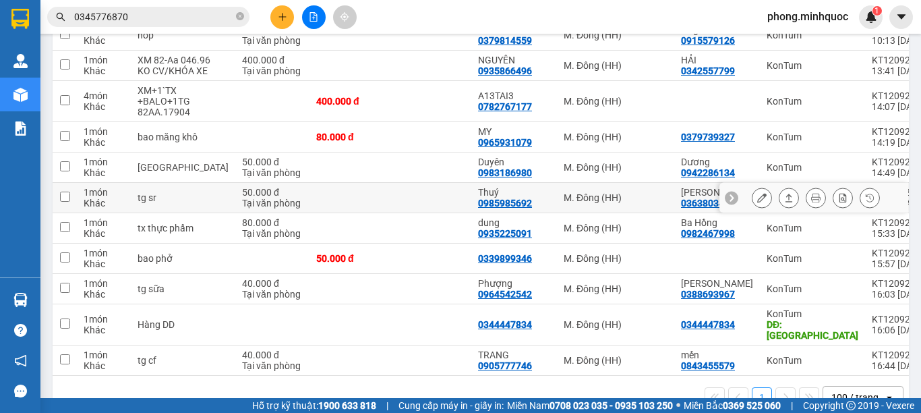
scroll to position [1086, 0]
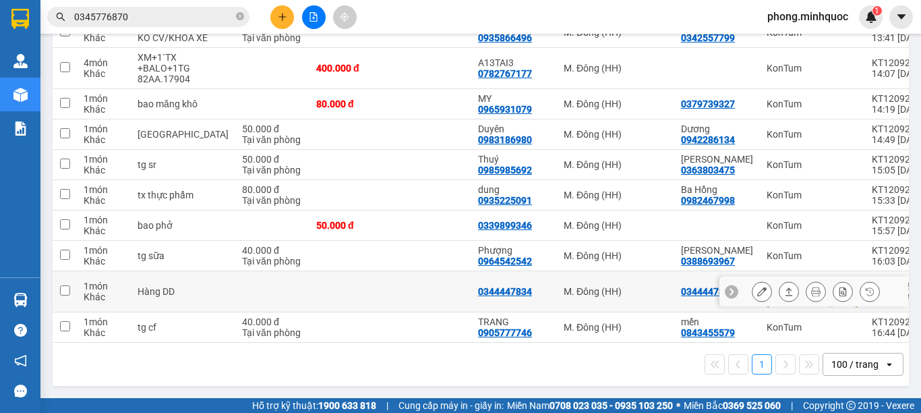
click at [753, 287] on button at bounding box center [762, 292] width 19 height 24
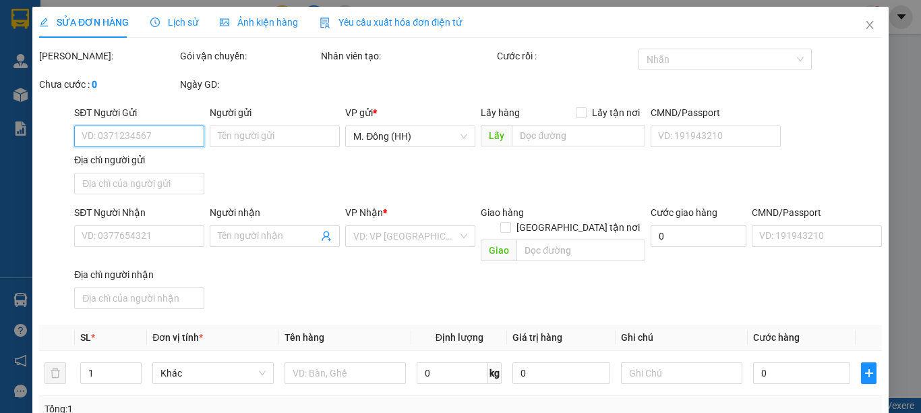
type input "0344447834"
type input "[GEOGRAPHIC_DATA]"
type input "0344447834"
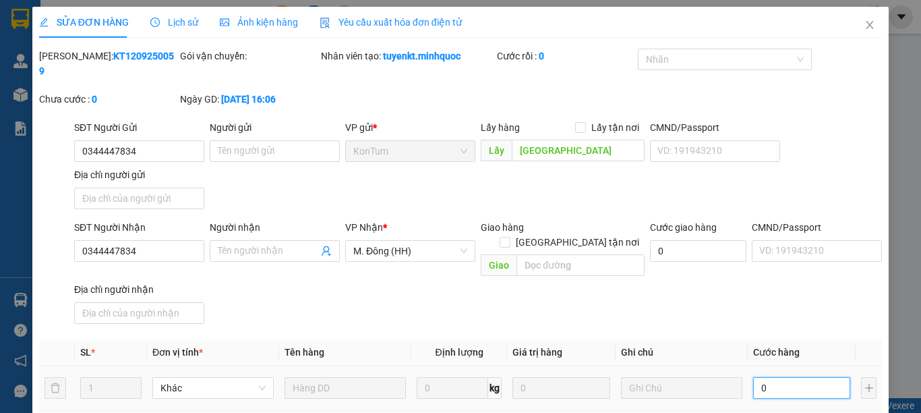
click at [780, 377] on input "0" at bounding box center [801, 388] width 97 height 22
type input "1"
type input "10"
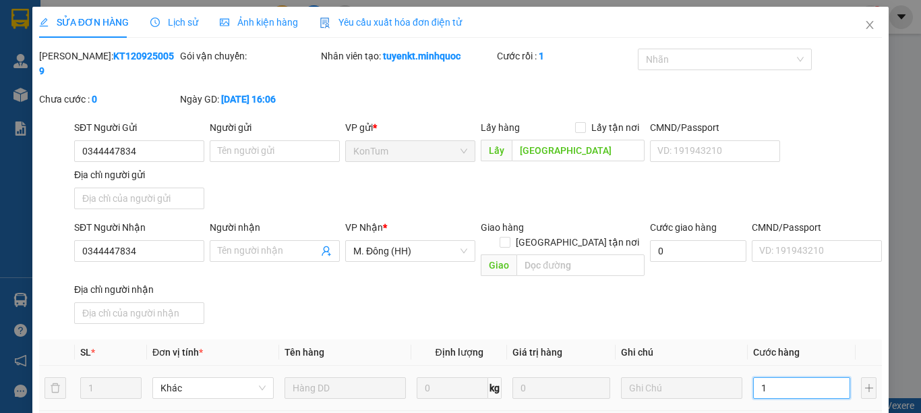
type input "10"
type input "100"
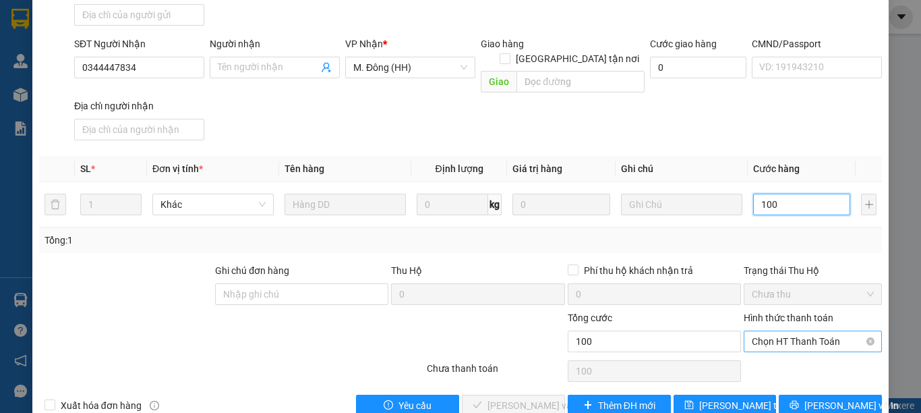
click at [810, 331] on span "Chọn HT Thanh Toán" at bounding box center [813, 341] width 122 height 20
type input "100"
type input "100.000"
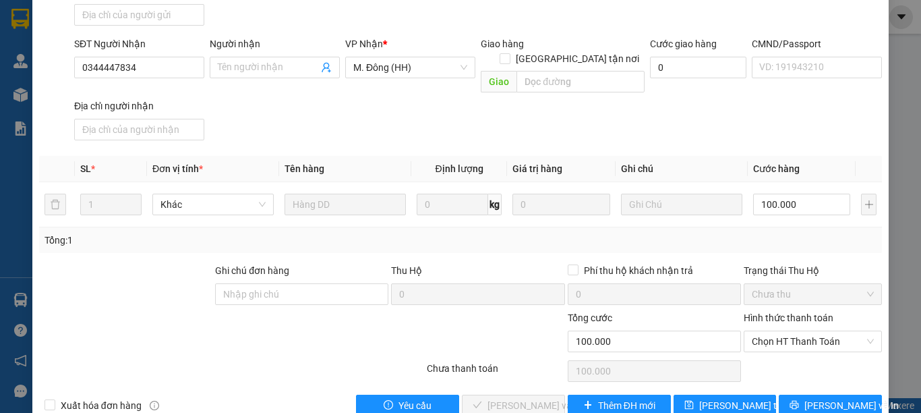
click at [807, 325] on div "Total Paid Fee 0 Total UnPaid Fee 0 Cash Collection Total Fee Mã ĐH: KT12092500…" at bounding box center [460, 140] width 843 height 551
click at [805, 330] on div "Chọn HT Thanh Toán" at bounding box center [813, 341] width 138 height 22
click at [805, 330] on div "Tại văn phòng" at bounding box center [803, 339] width 136 height 22
type input "0"
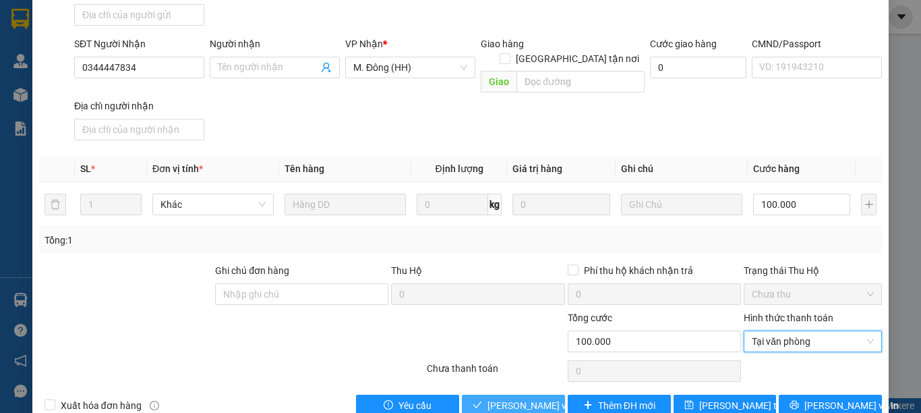
click at [539, 398] on span "[PERSON_NAME] và Giao hàng" at bounding box center [552, 405] width 129 height 15
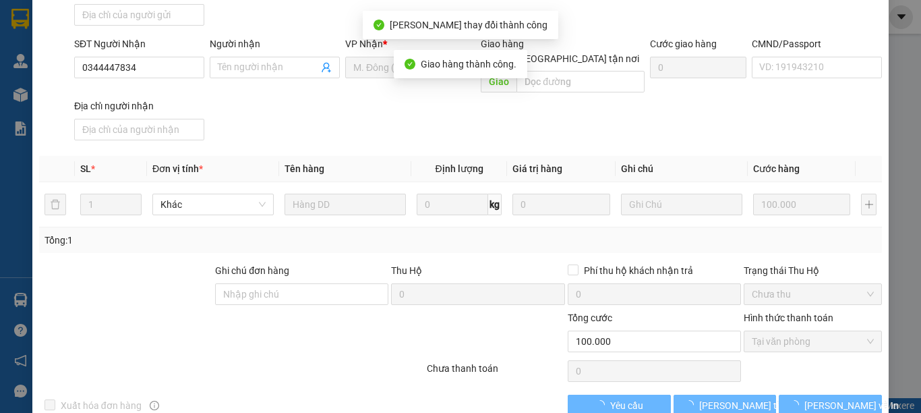
scroll to position [198, 0]
